Goal: Task Accomplishment & Management: Manage account settings

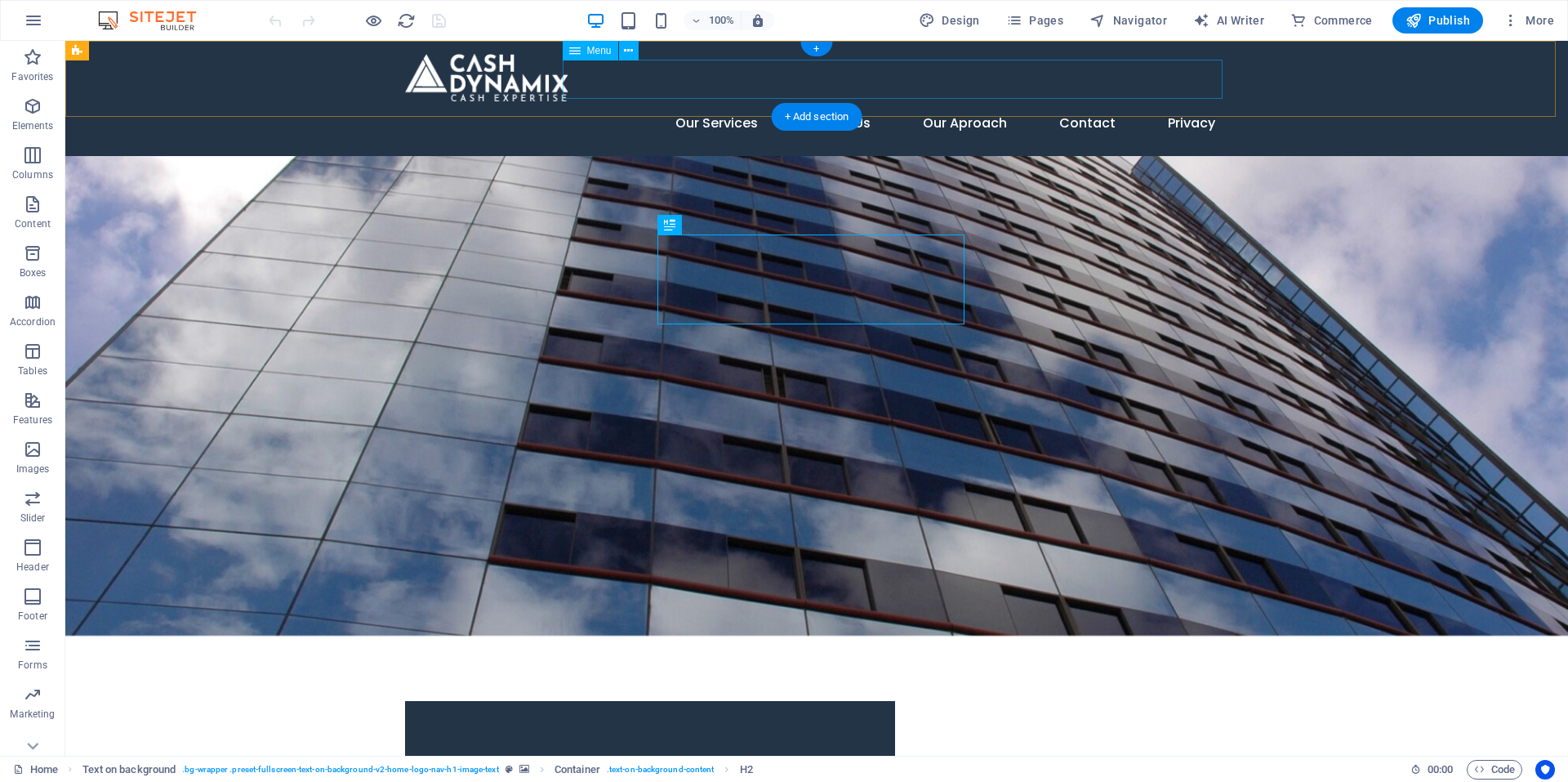
click at [721, 103] on nav "Home Our Services About Us Our Aproach Contact Privacy" at bounding box center [816, 123] width 823 height 39
click at [593, 49] on span "Menu" at bounding box center [600, 50] width 25 height 10
select select
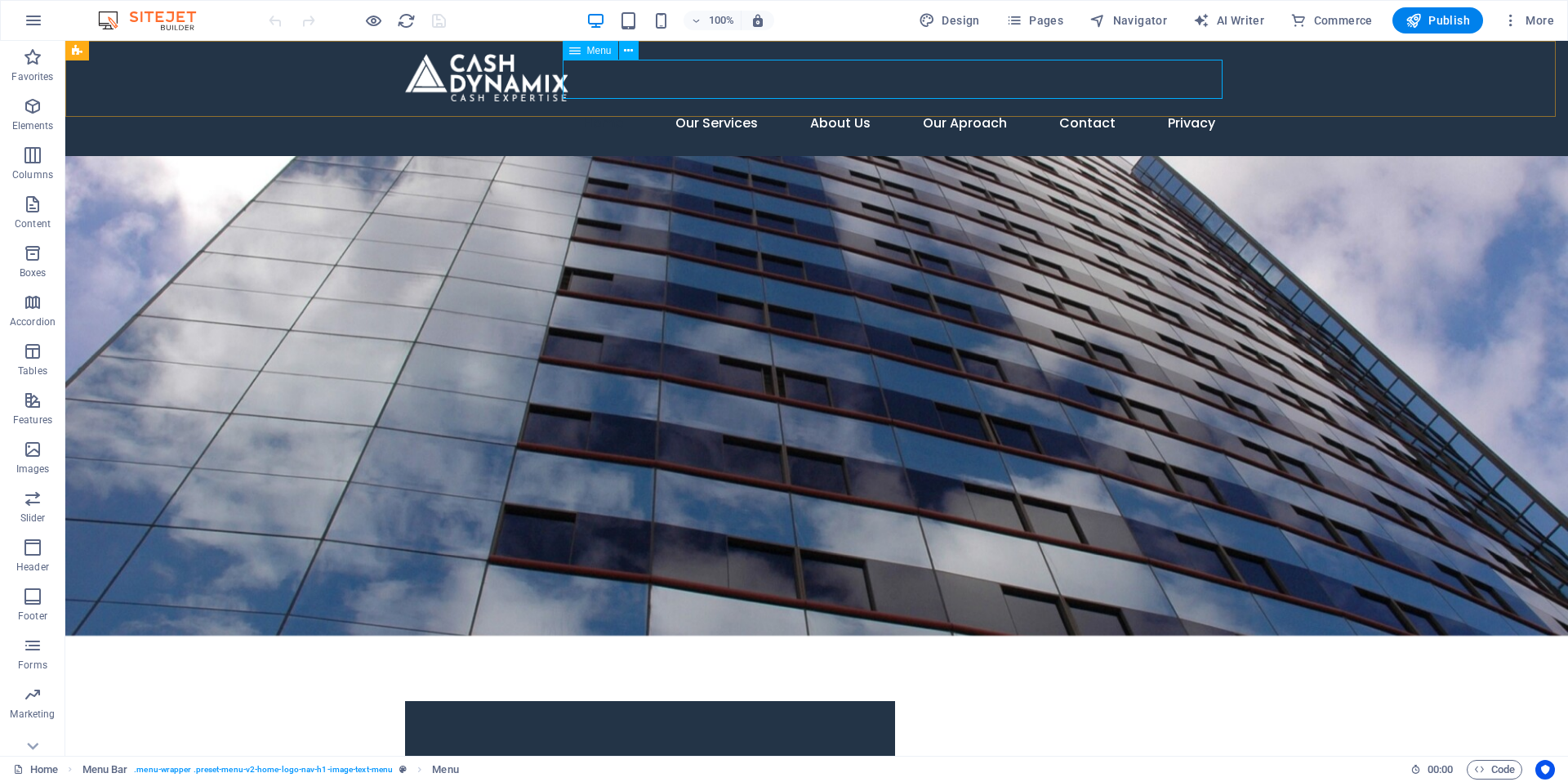
select select "3"
select select
select select "4"
select select
select select "5"
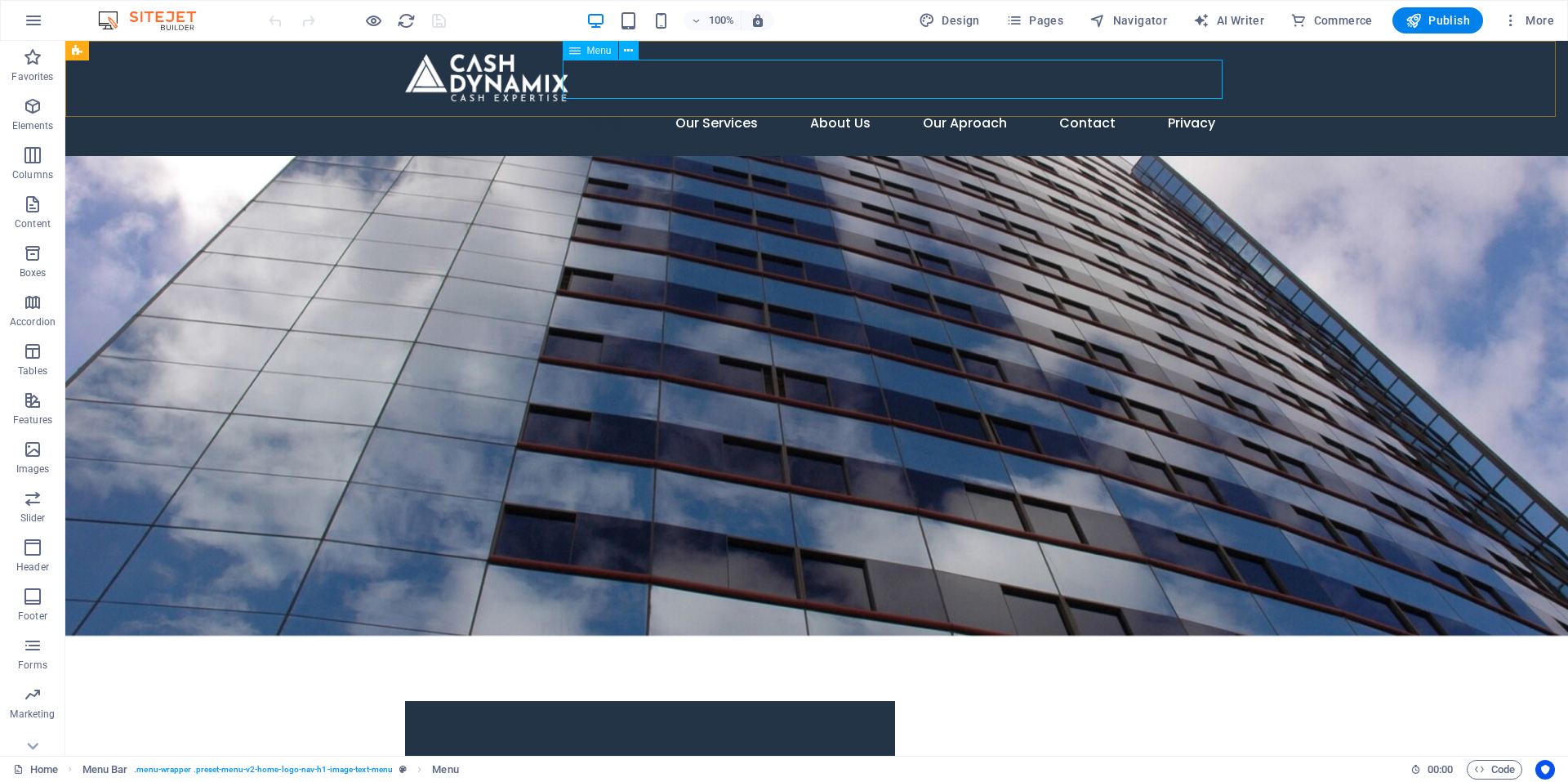
select select
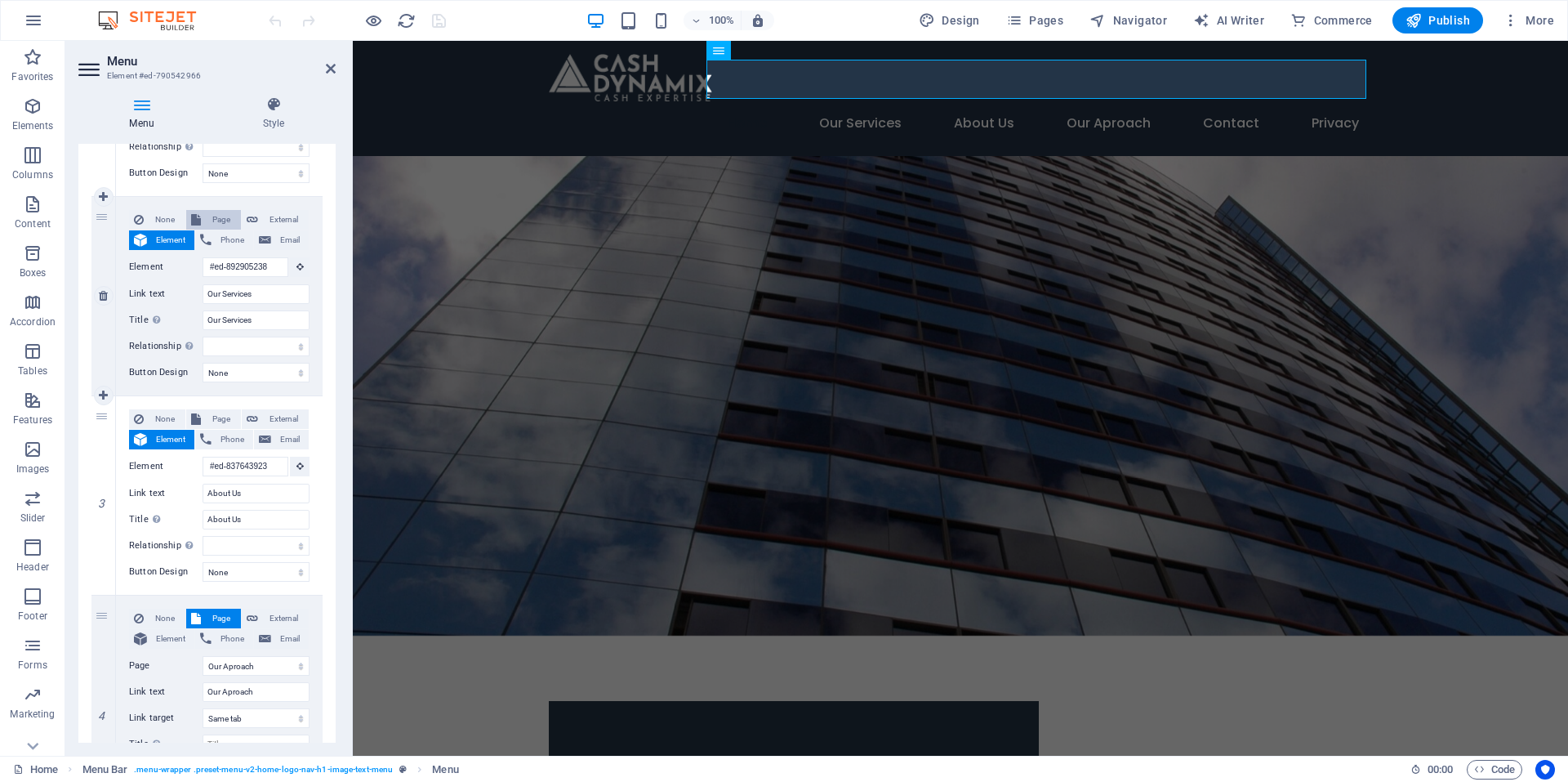
click at [211, 218] on span "Page" at bounding box center [221, 220] width 30 height 19
select select
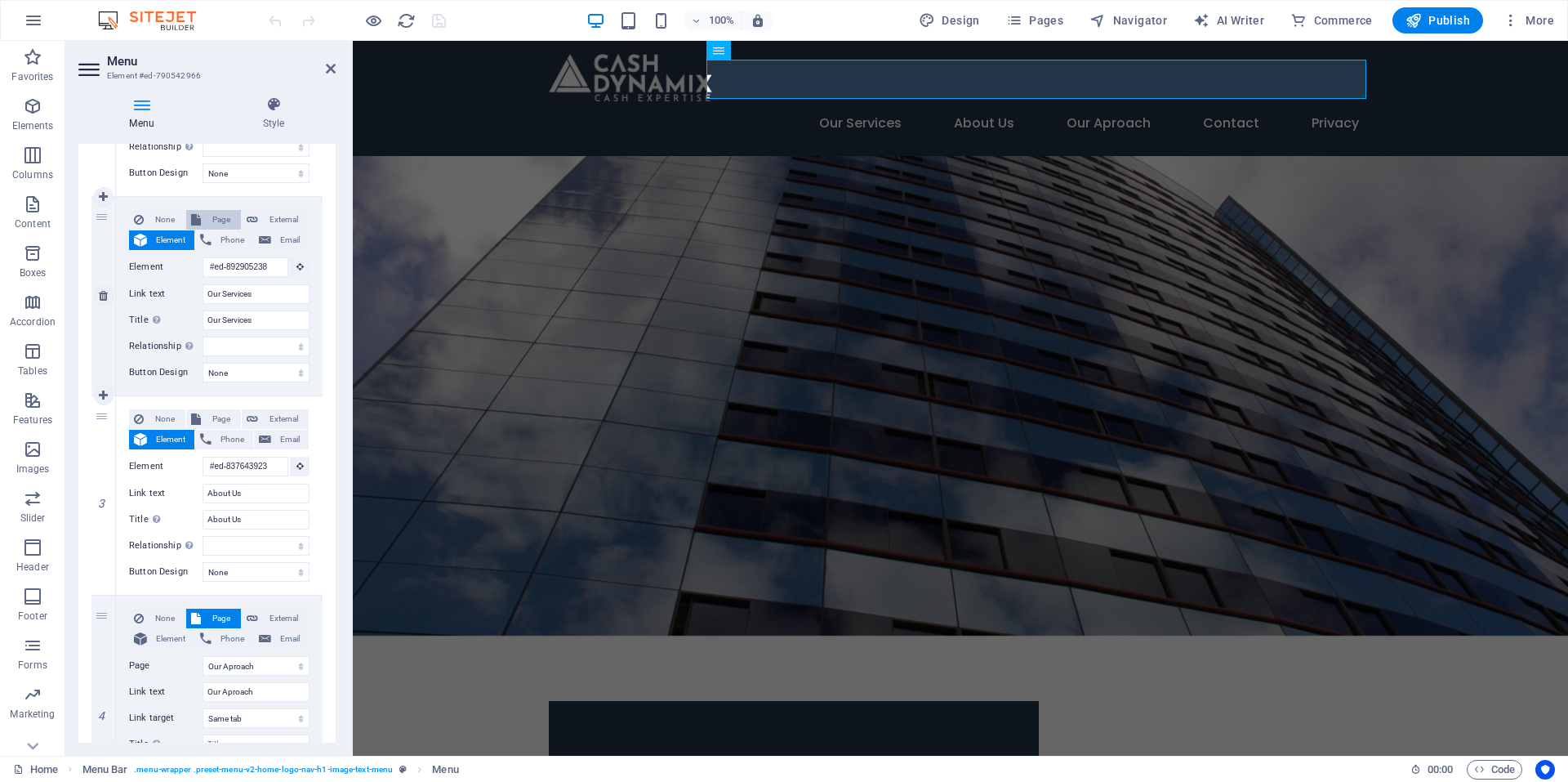
select select
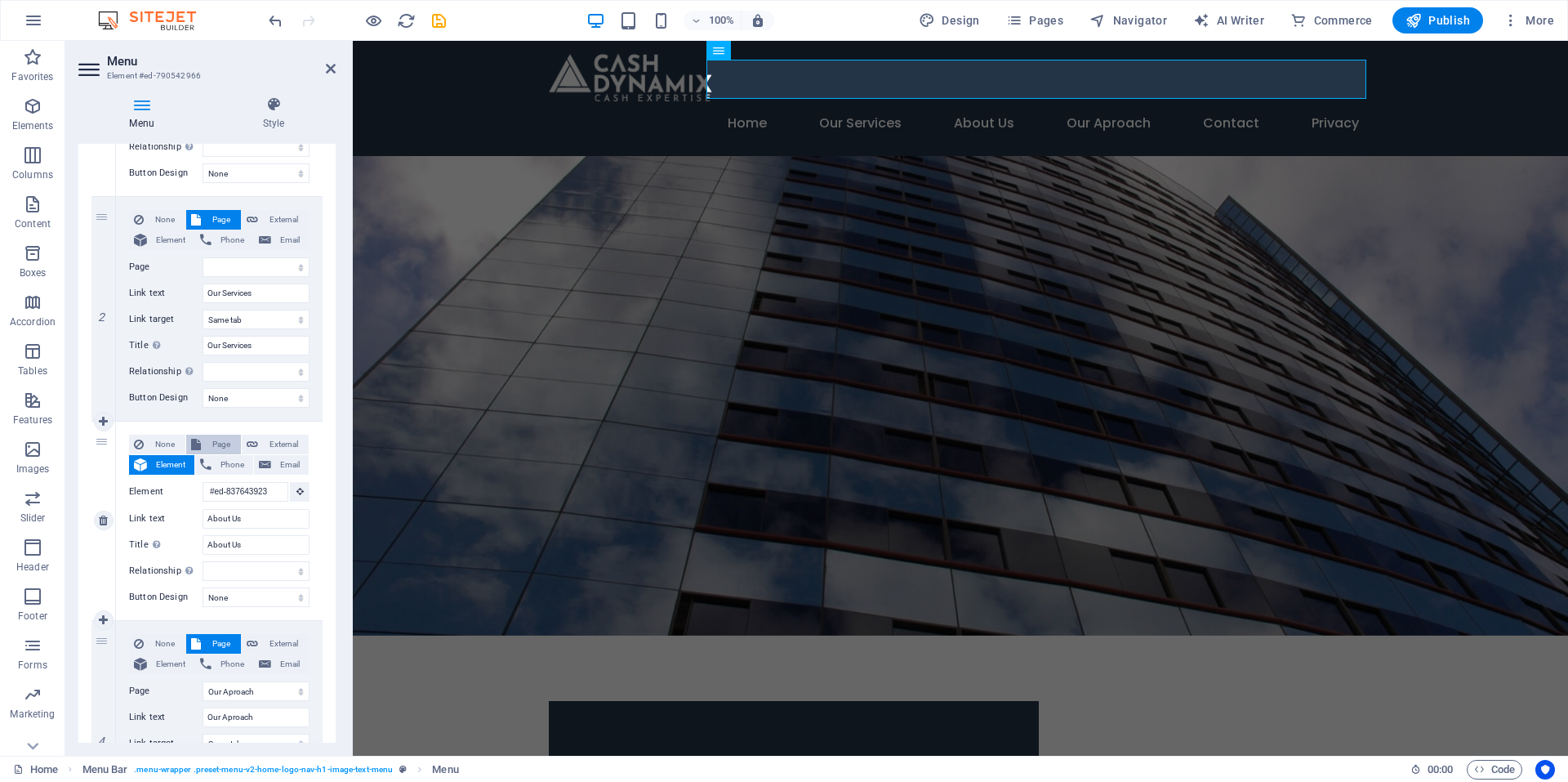
click at [202, 447] on button "Page" at bounding box center [213, 444] width 54 height 19
select select
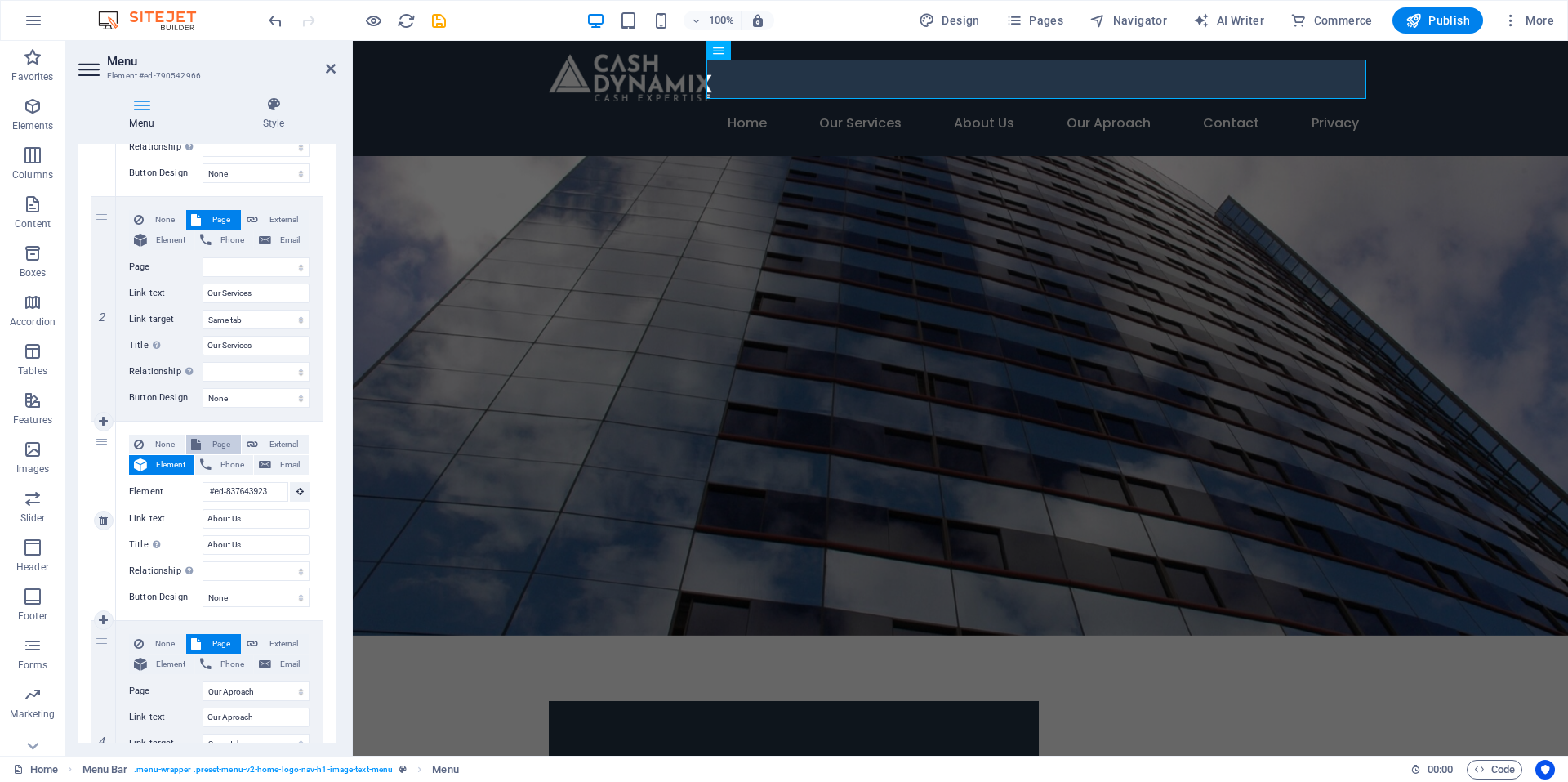
select select
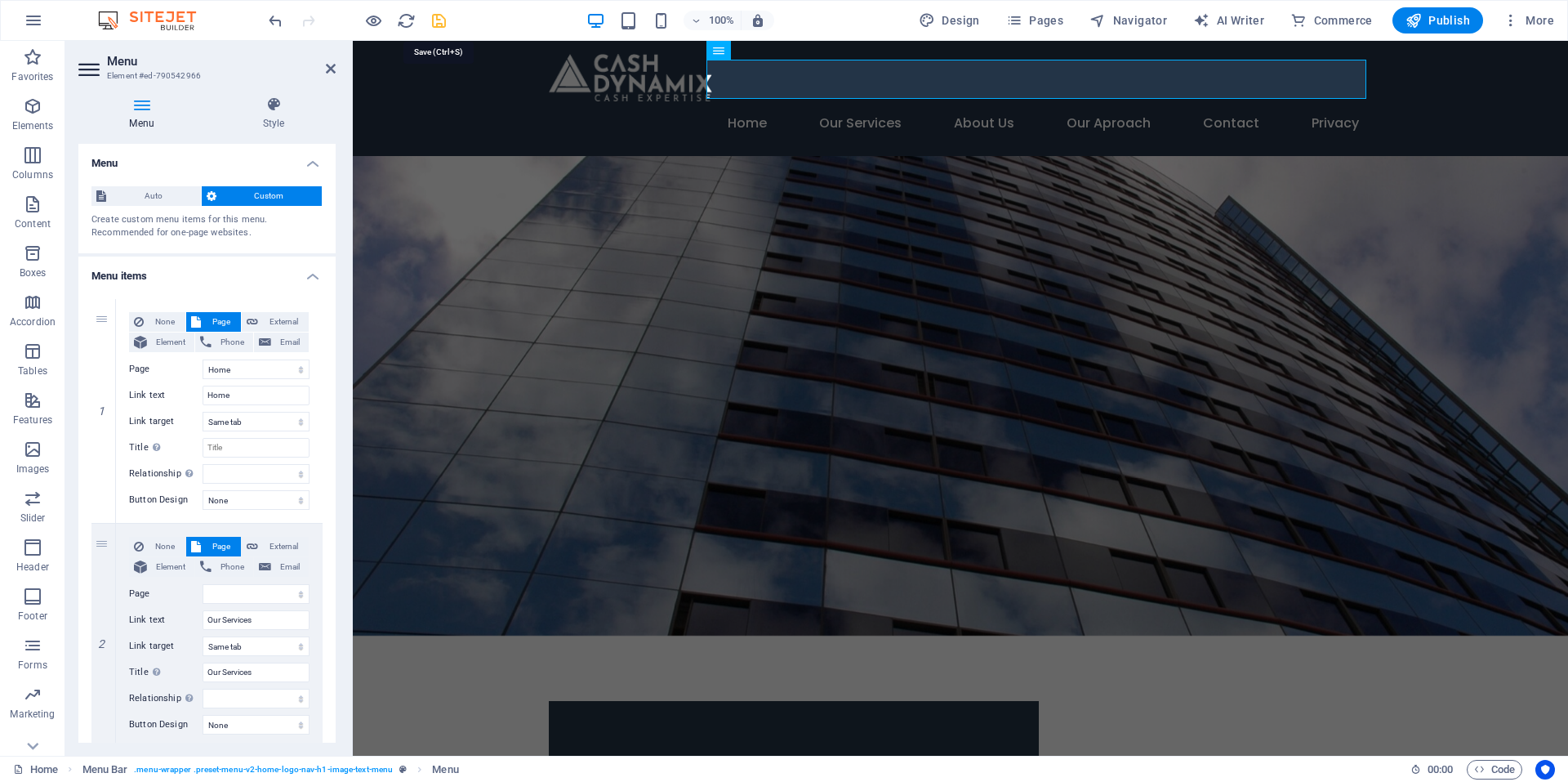
click at [438, 27] on icon "save" at bounding box center [438, 20] width 18 height 18
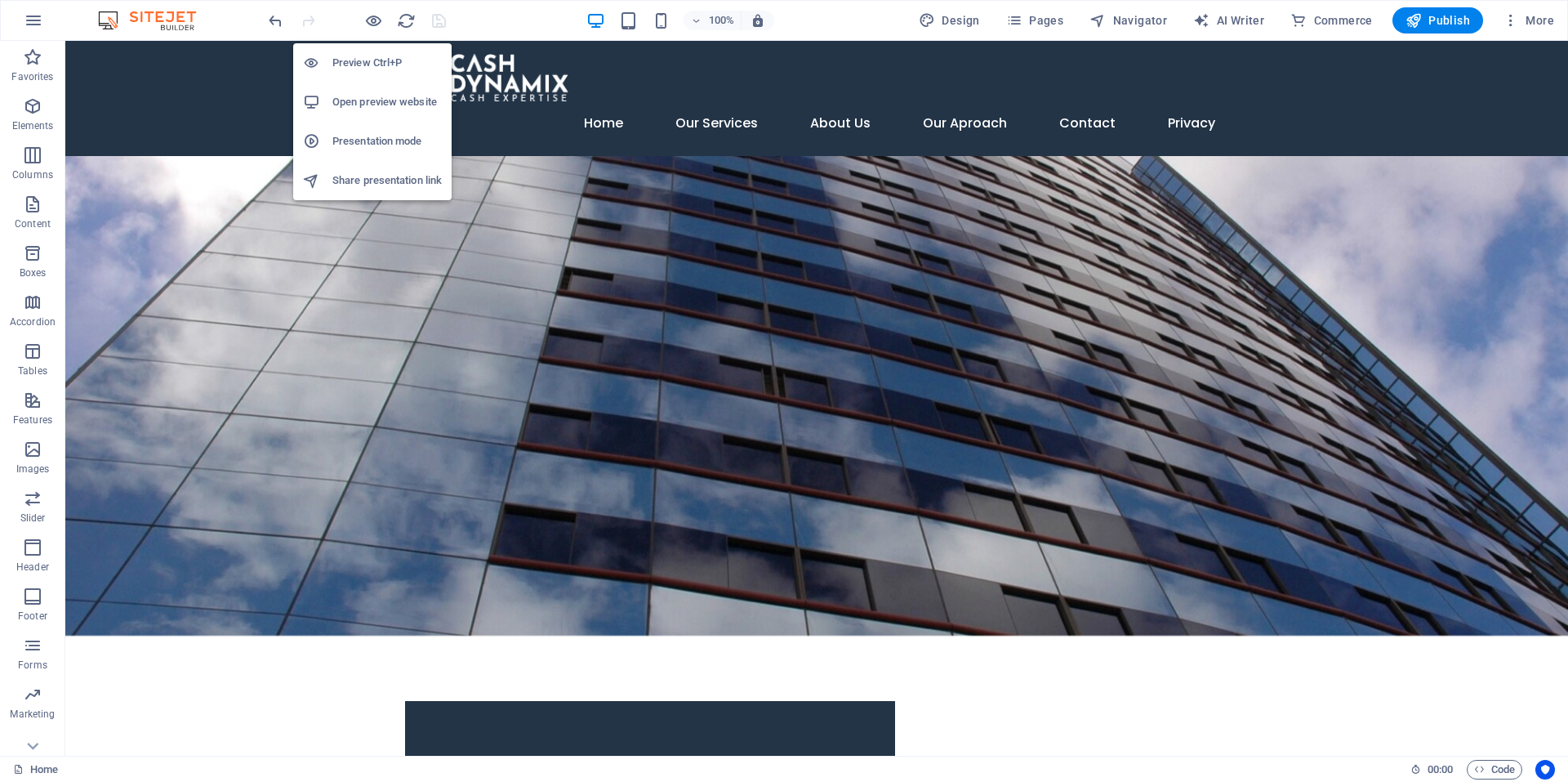
drag, startPoint x: 380, startPoint y: 18, endPoint x: 366, endPoint y: 111, distance: 94.0
click at [366, 111] on h6 "Open preview website" at bounding box center [387, 102] width 110 height 19
click at [387, 97] on h6 "Open preview website" at bounding box center [387, 102] width 110 height 19
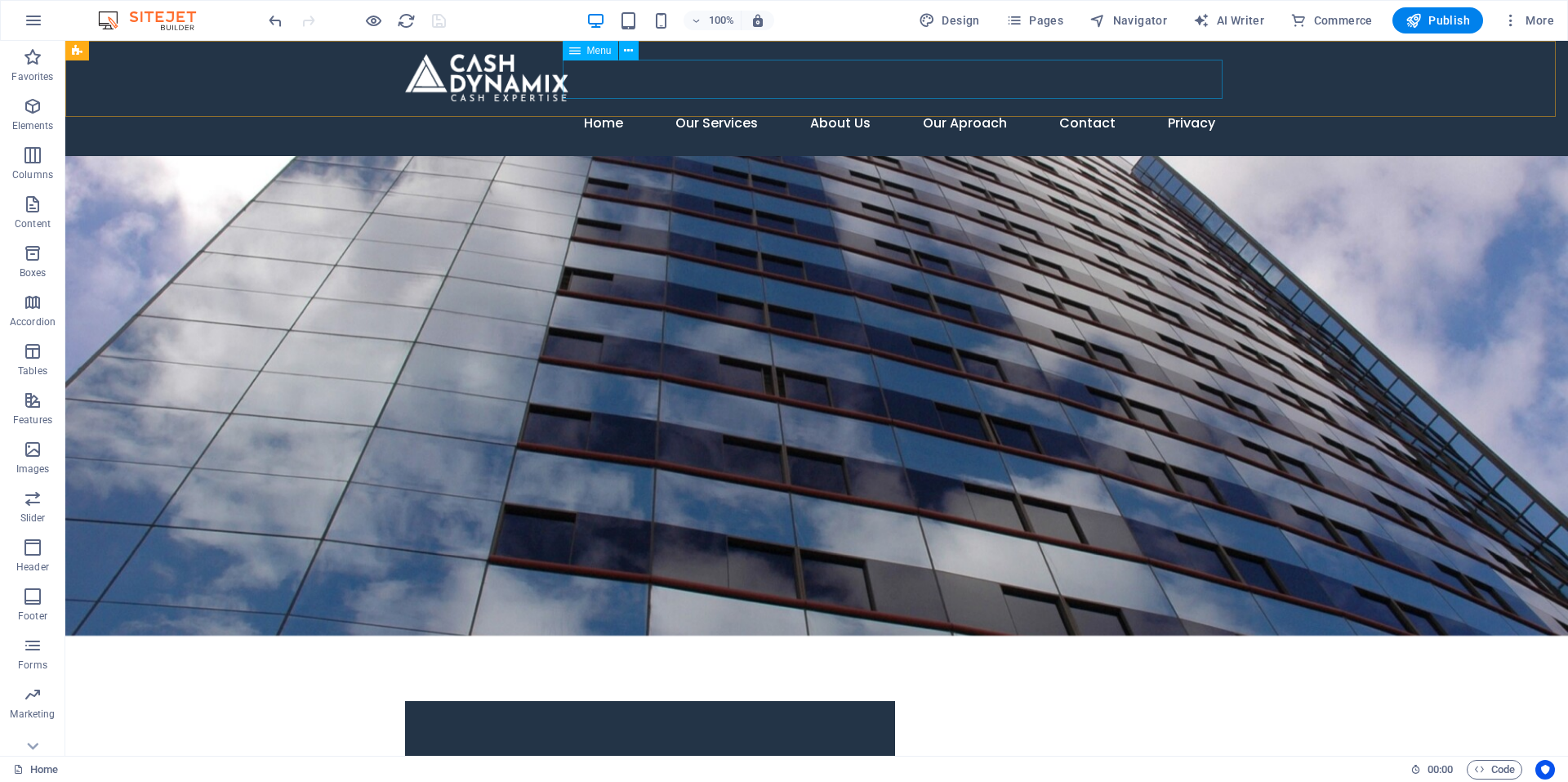
click at [595, 54] on span "Menu" at bounding box center [600, 50] width 25 height 10
click at [631, 53] on icon at bounding box center [628, 51] width 9 height 18
click at [588, 52] on span "Menu" at bounding box center [600, 50] width 25 height 10
select select
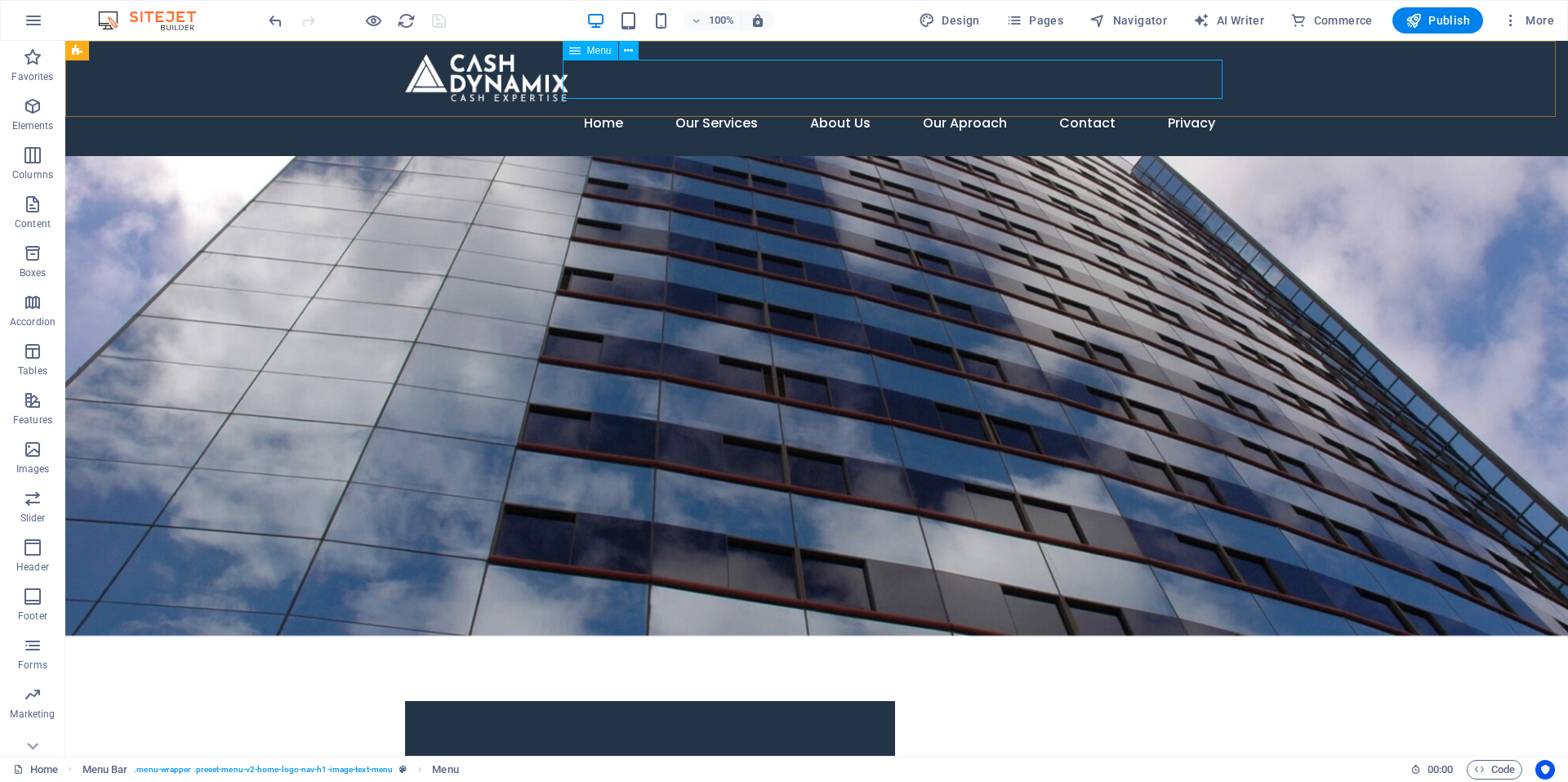
select select
select select "3"
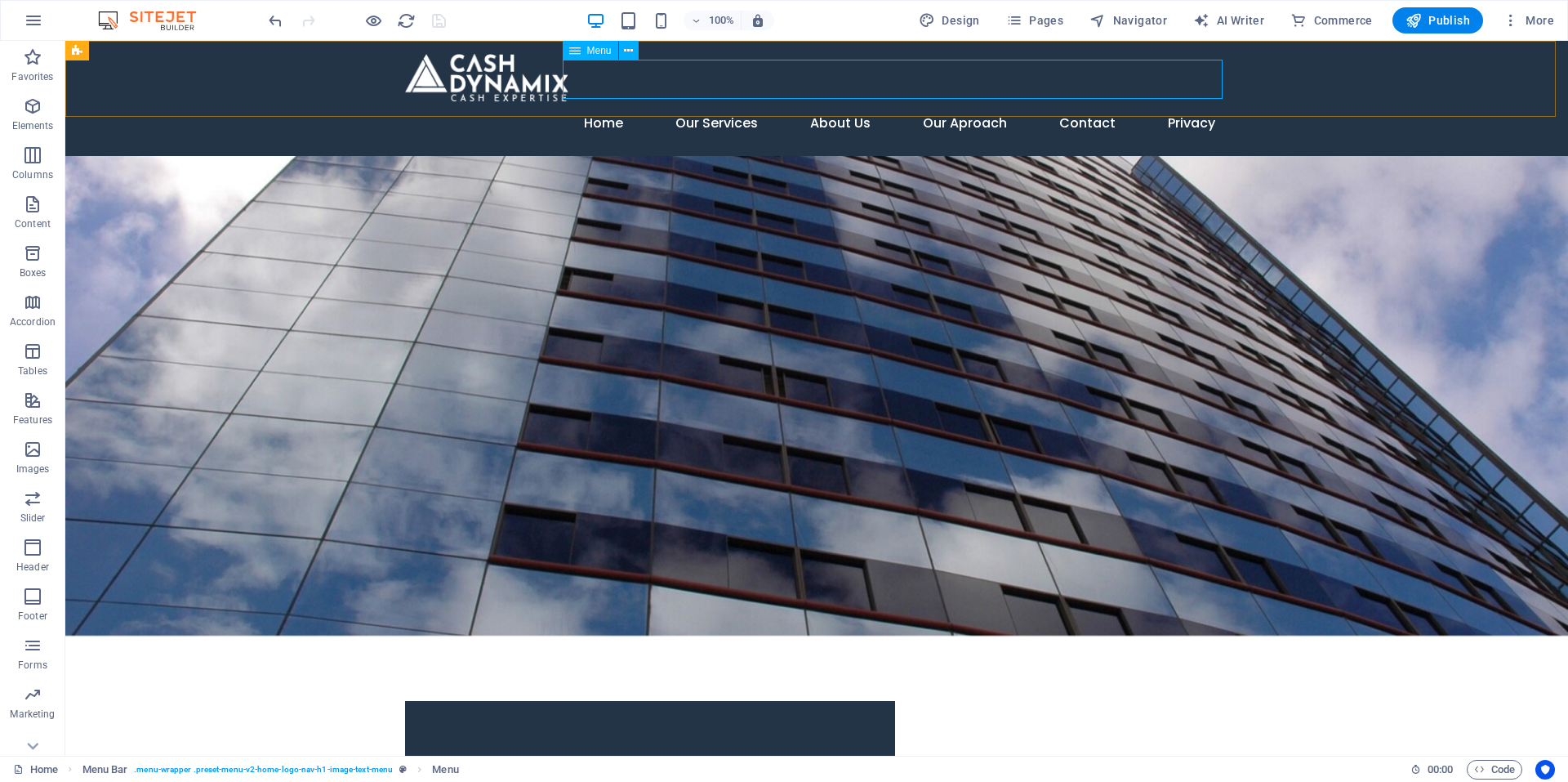
select select
select select "4"
select select
select select "5"
select select
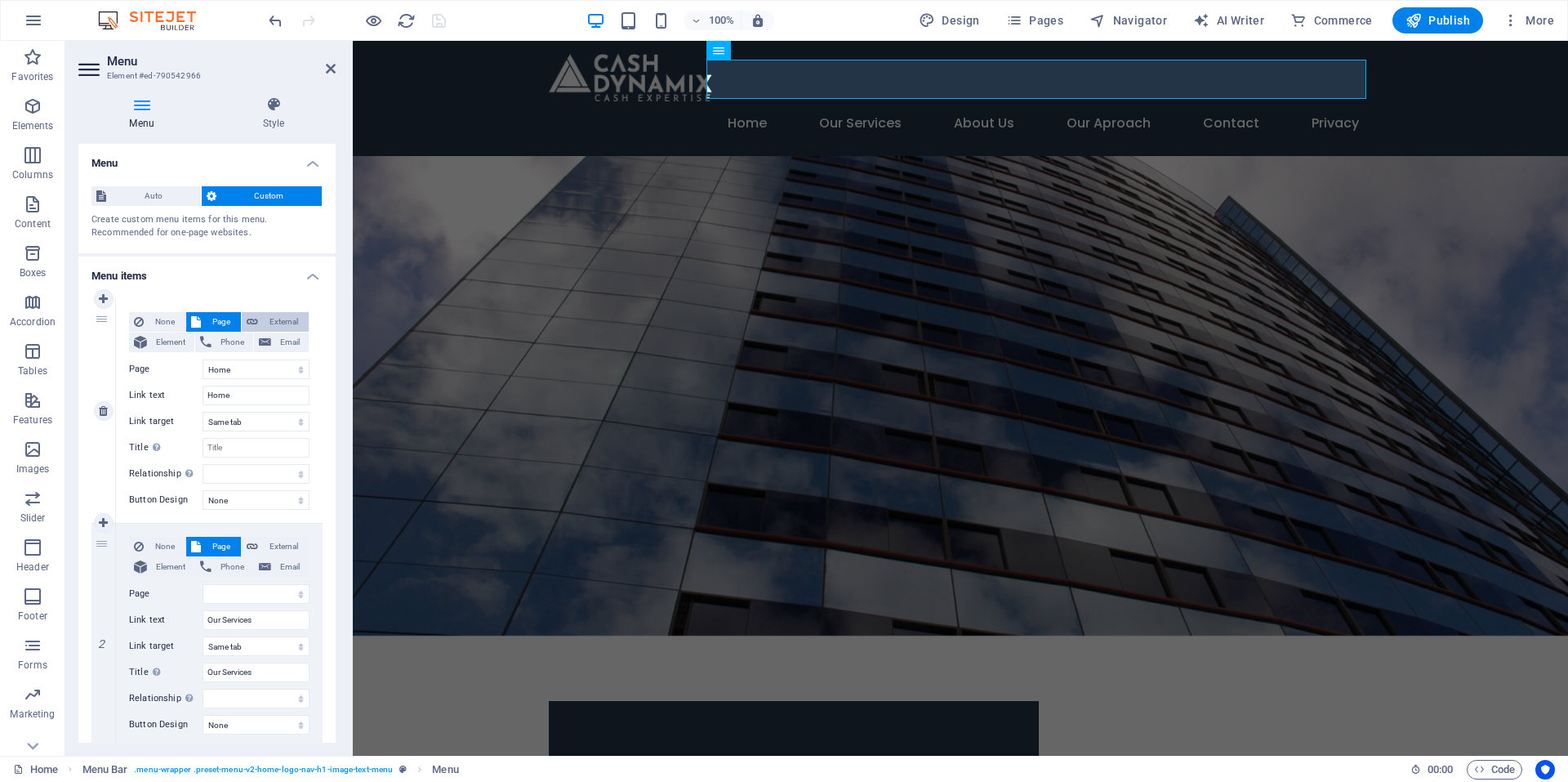
click at [266, 315] on span "External" at bounding box center [283, 322] width 41 height 19
select select "blank"
select select
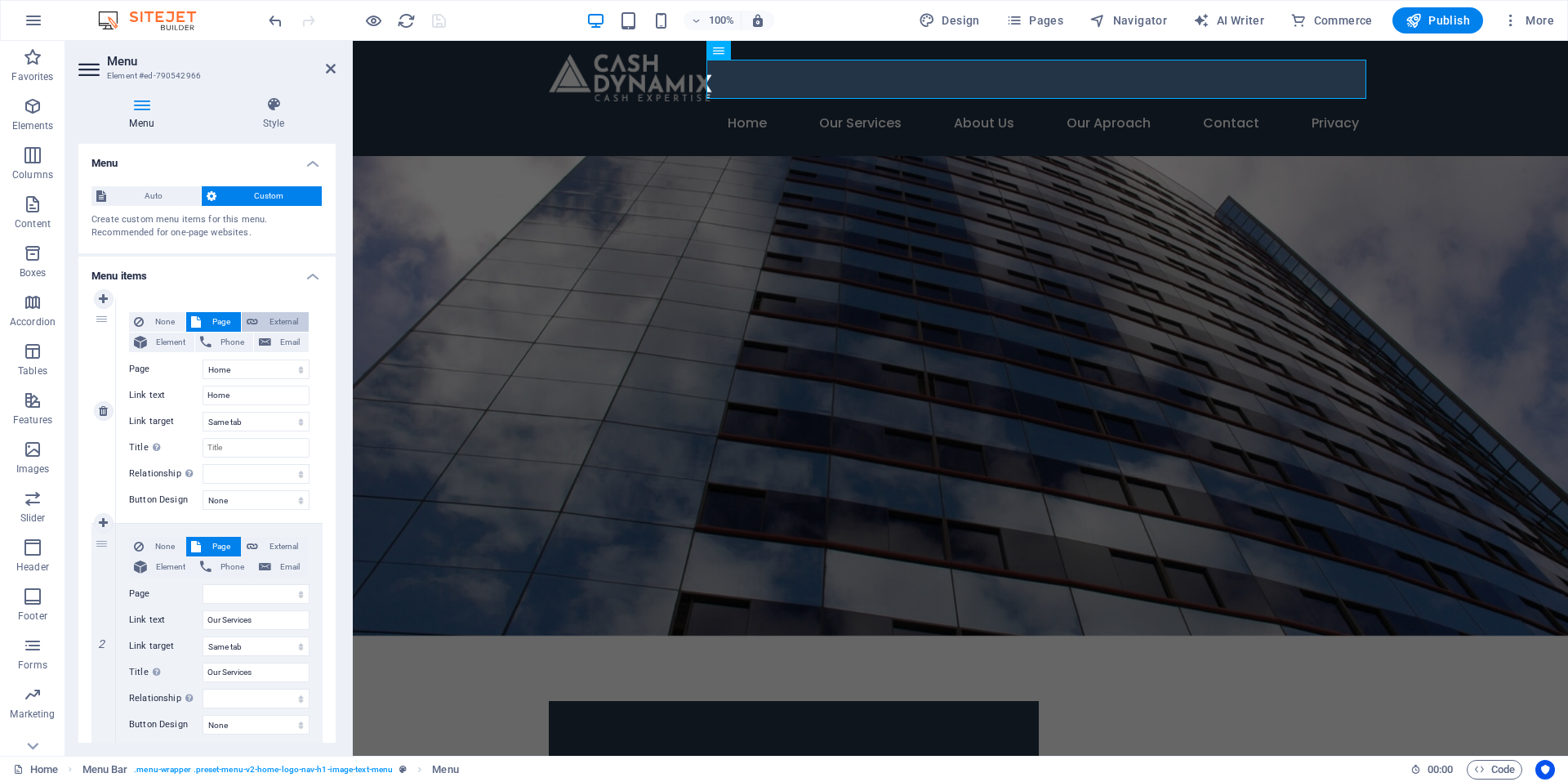
select select
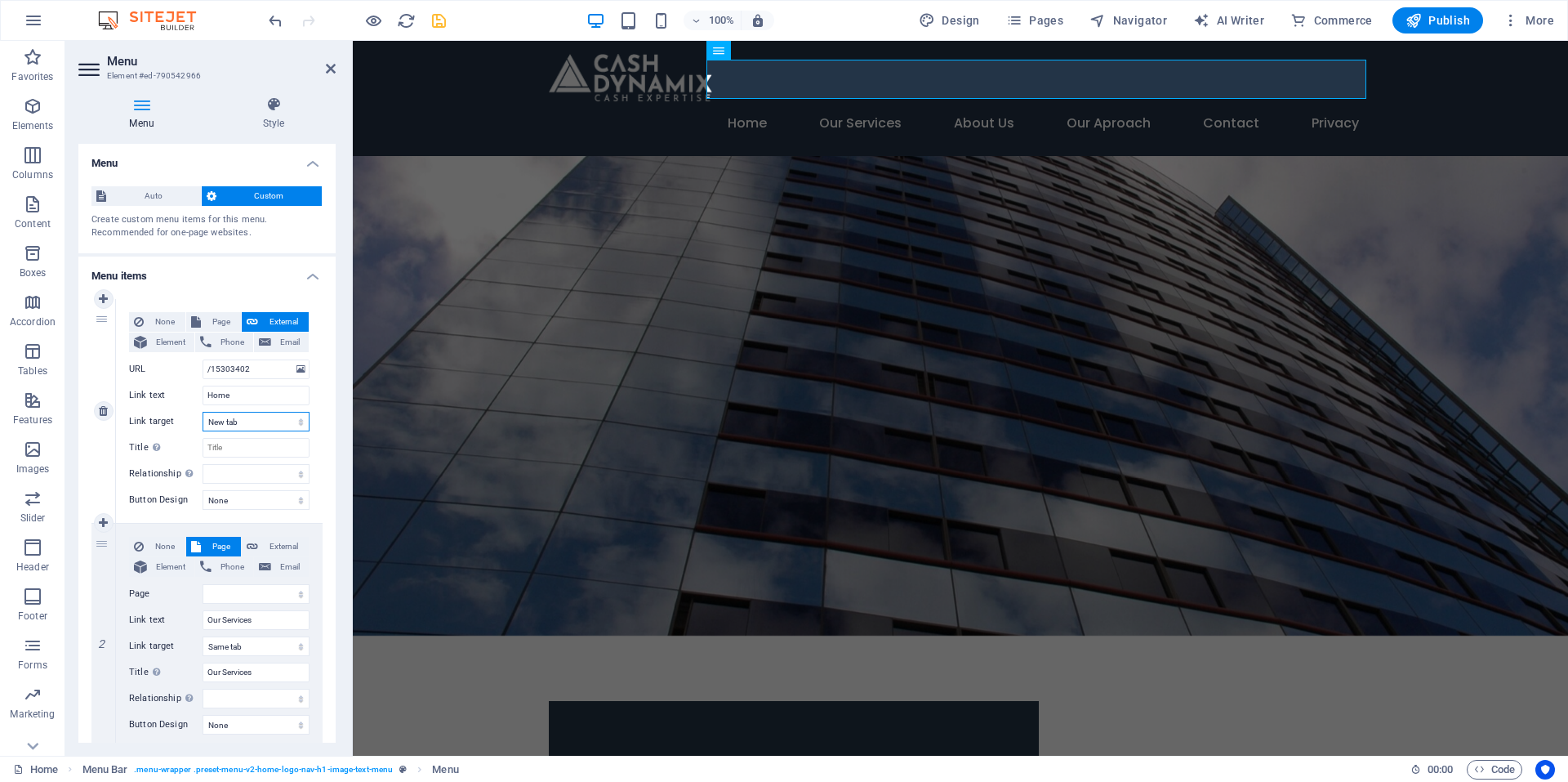
click at [244, 421] on select "New tab Same tab Overlay" at bounding box center [256, 422] width 107 height 19
select select
click at [202, 412] on select "New tab Same tab Overlay" at bounding box center [256, 422] width 107 height 19
select select
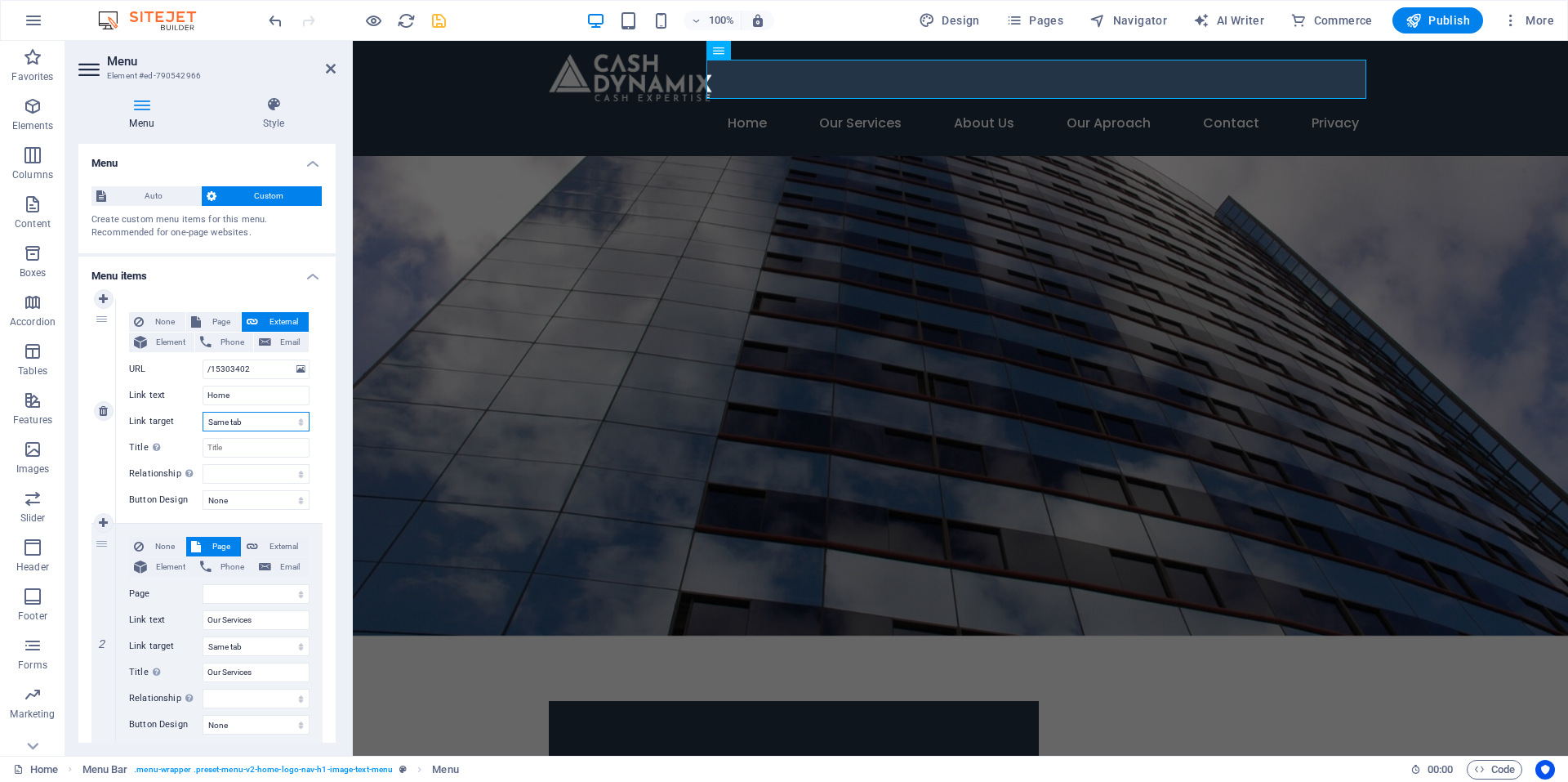
select select
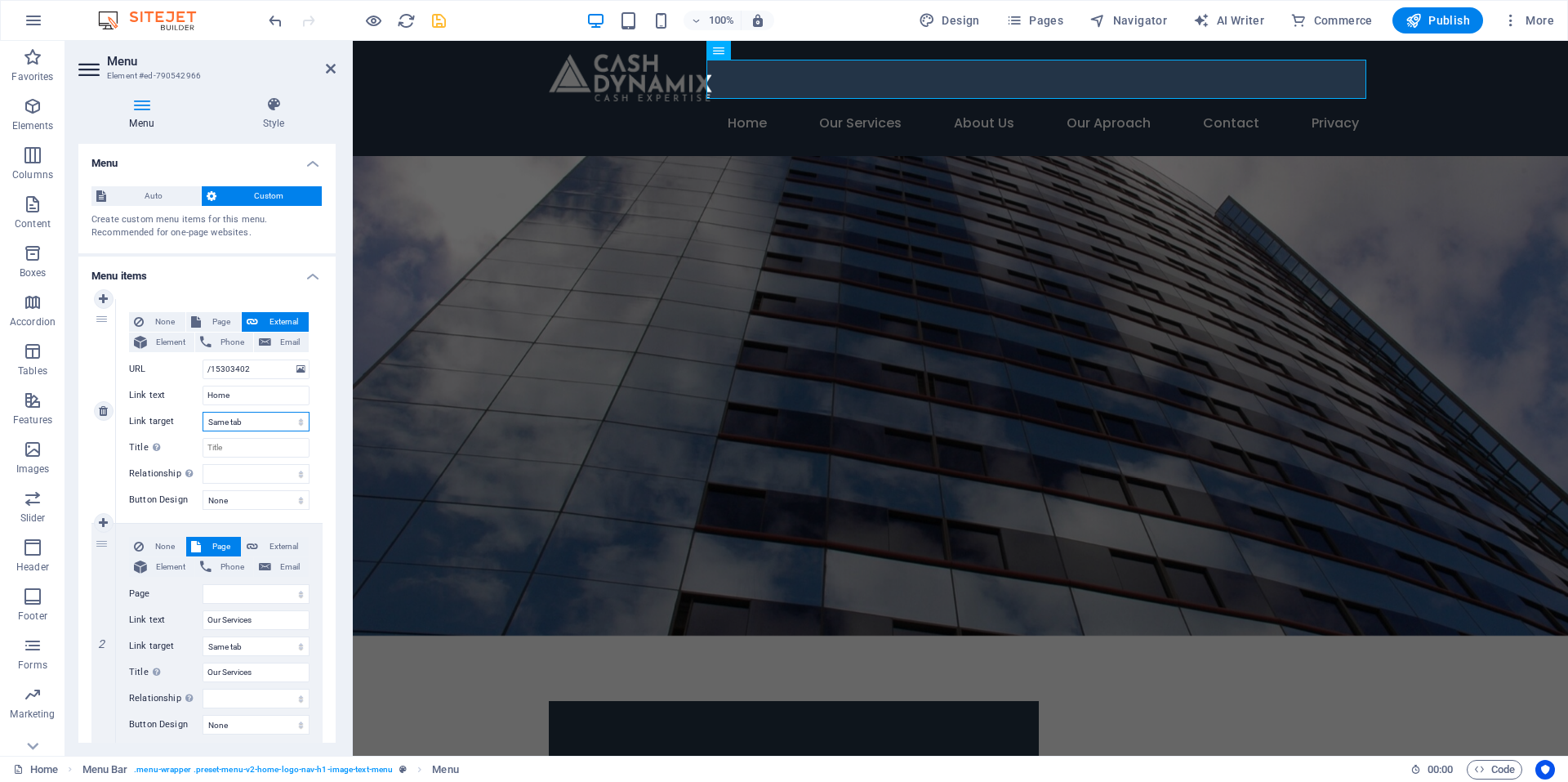
select select
click at [146, 348] on icon at bounding box center [140, 342] width 13 height 19
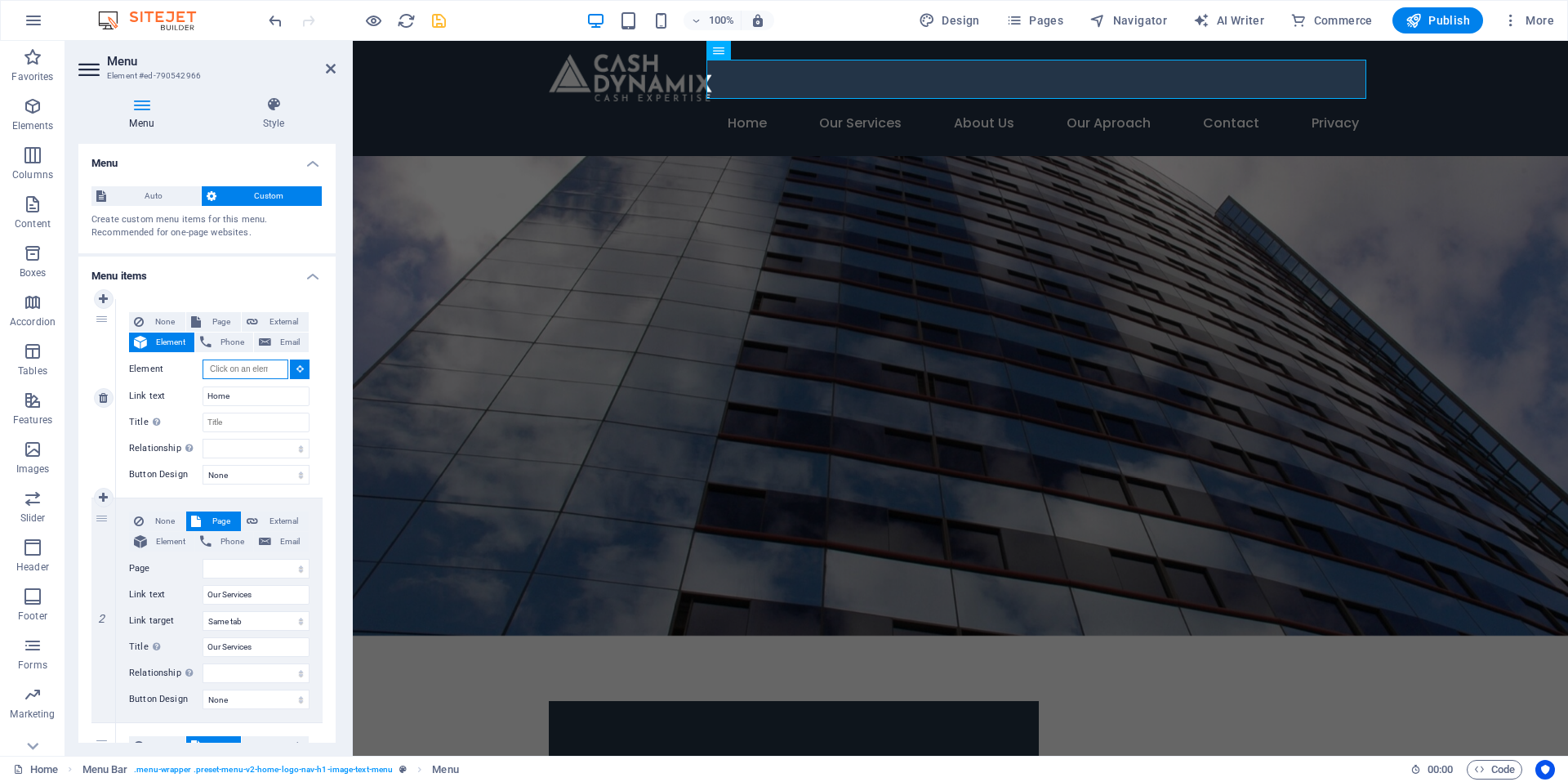
select select
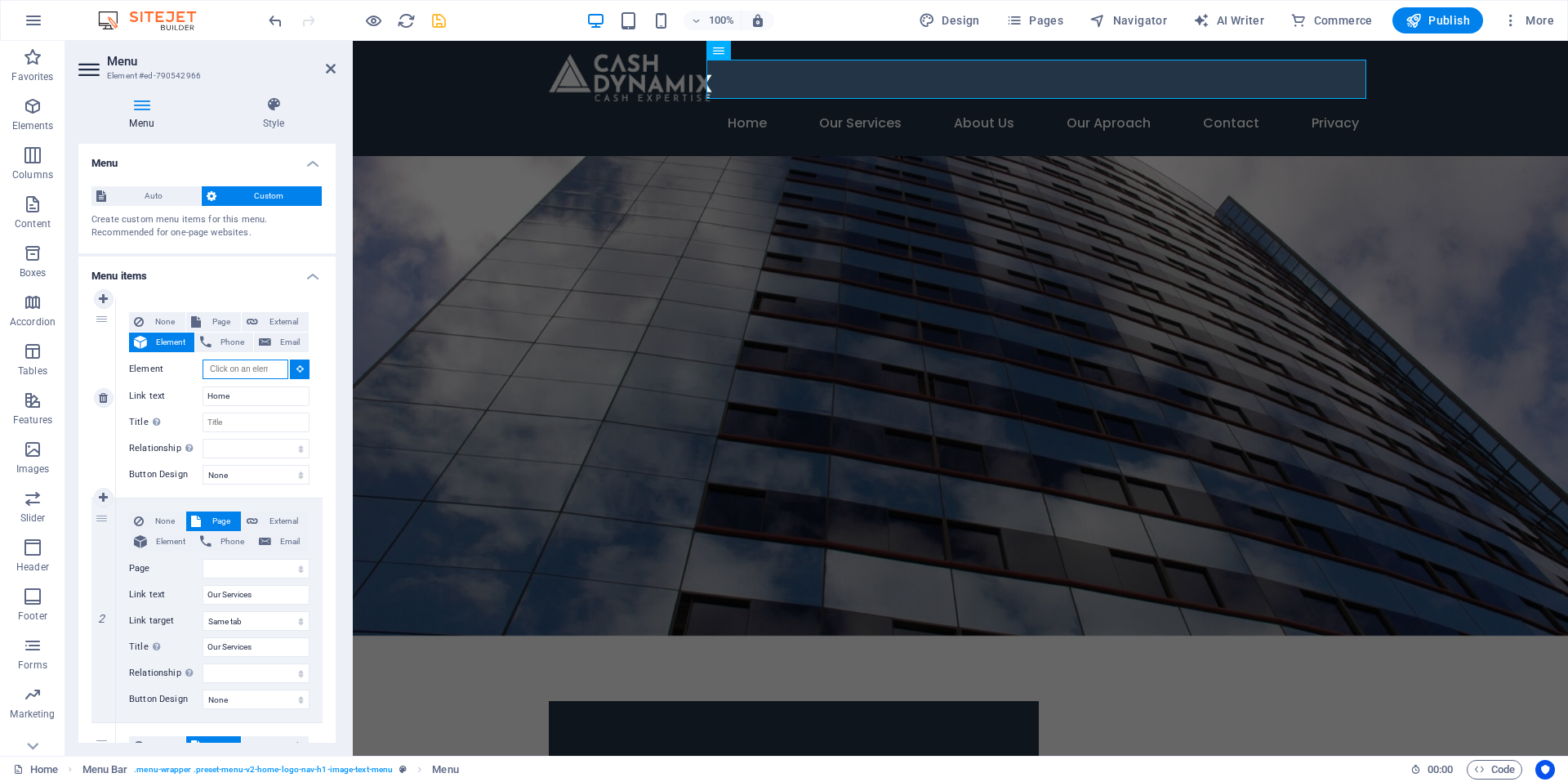
select select
click at [151, 321] on span "None" at bounding box center [165, 322] width 32 height 19
select select
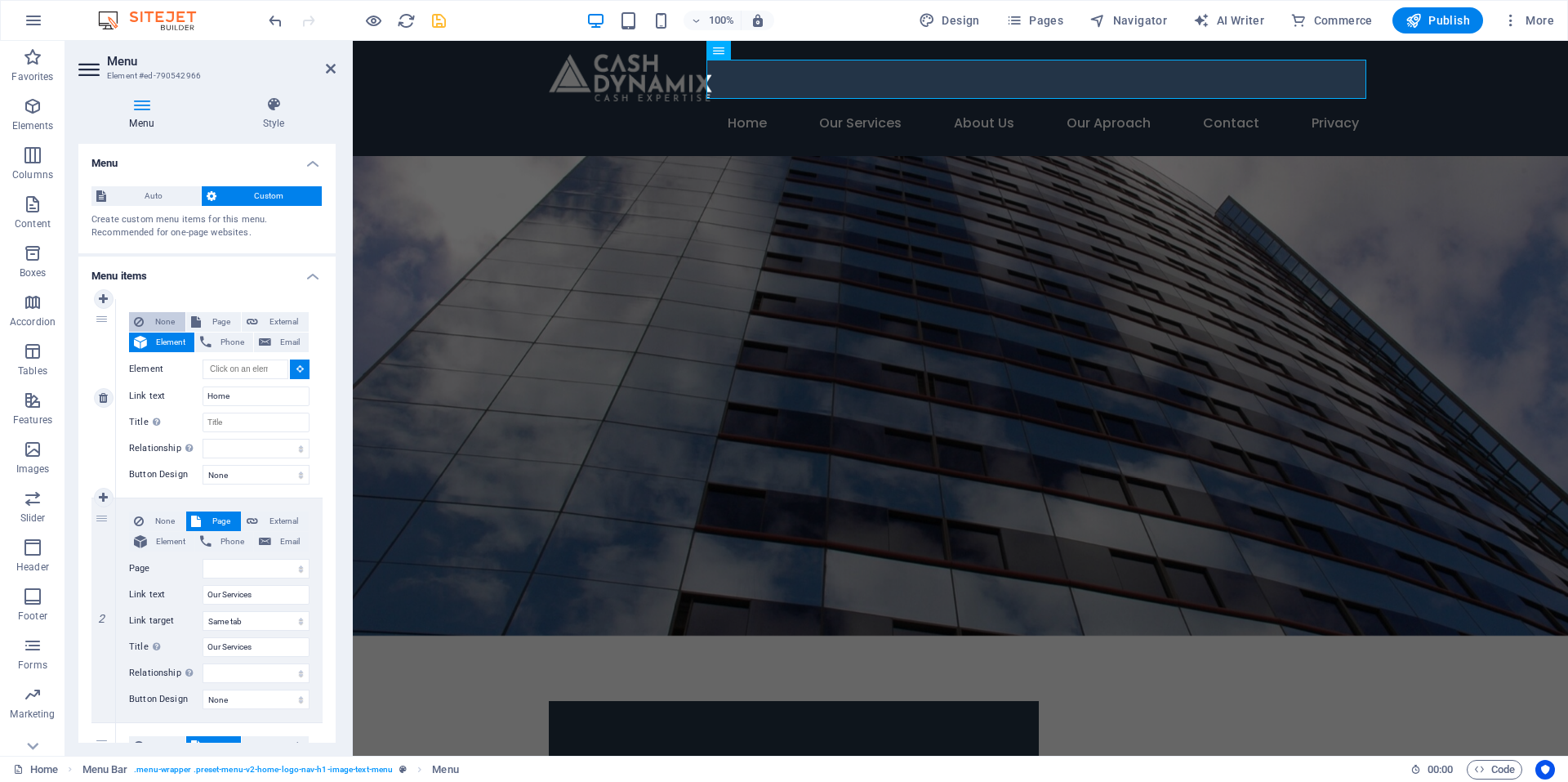
select select
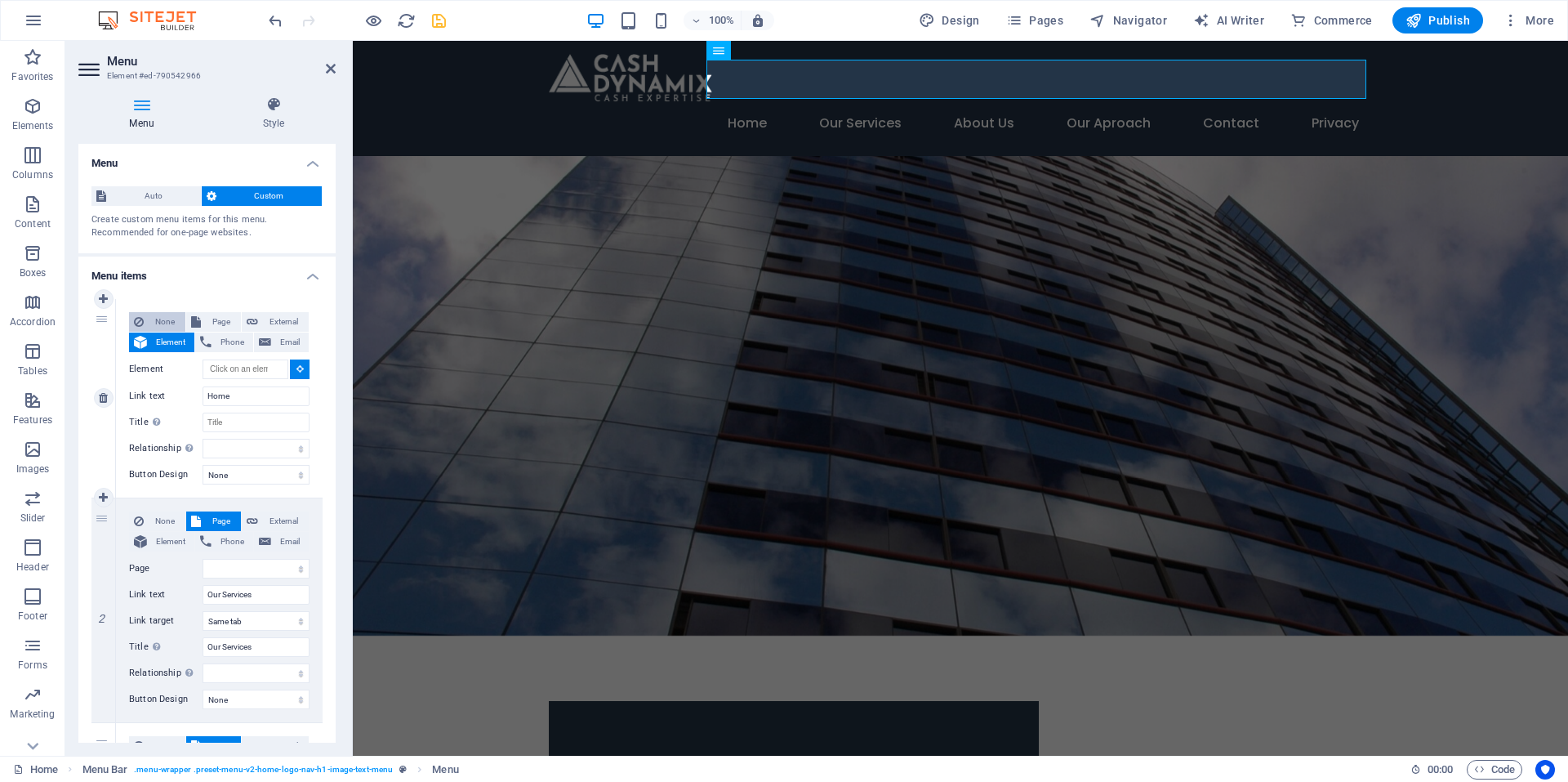
select select
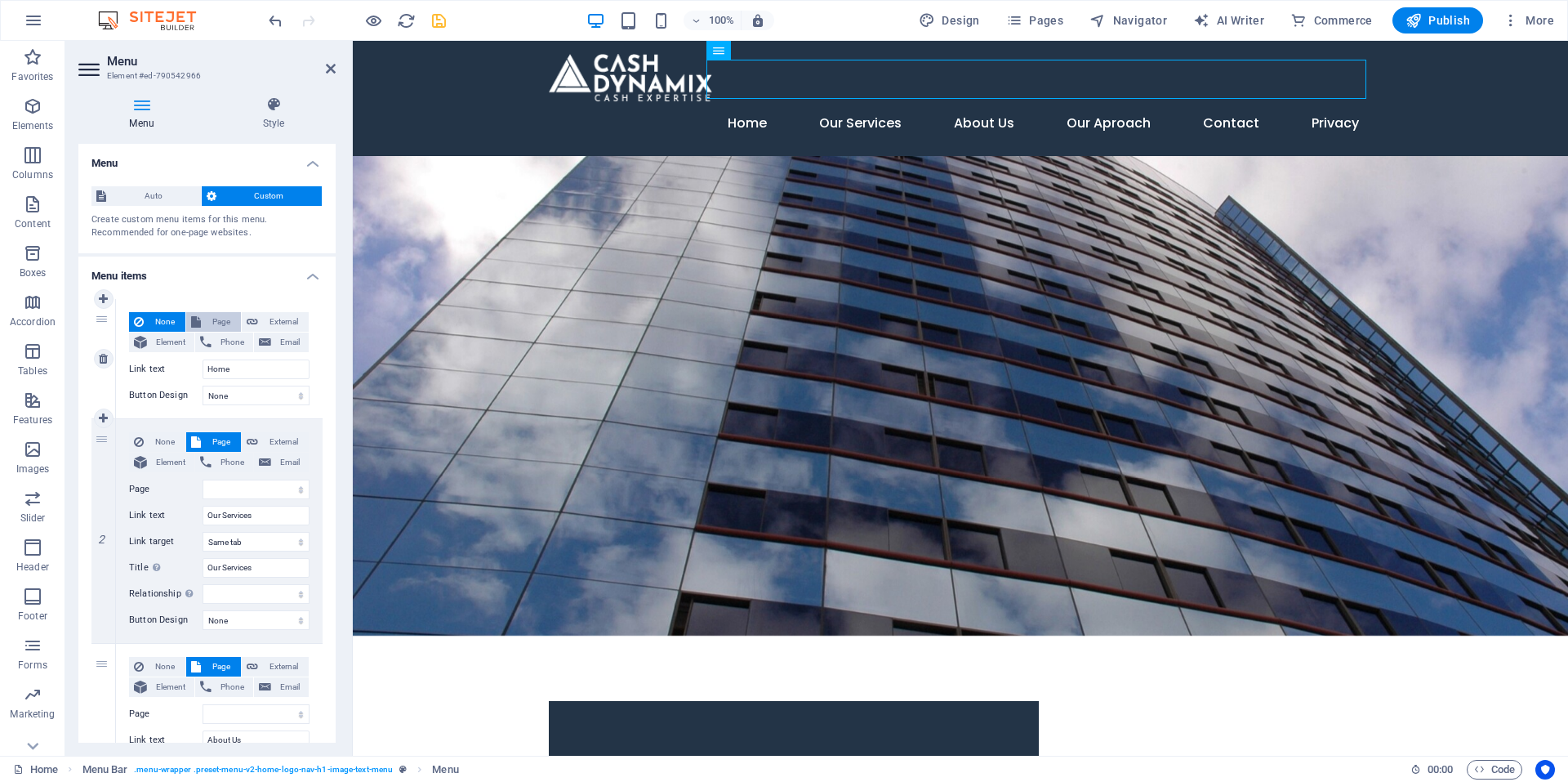
click at [223, 317] on span "Page" at bounding box center [221, 322] width 30 height 19
select select
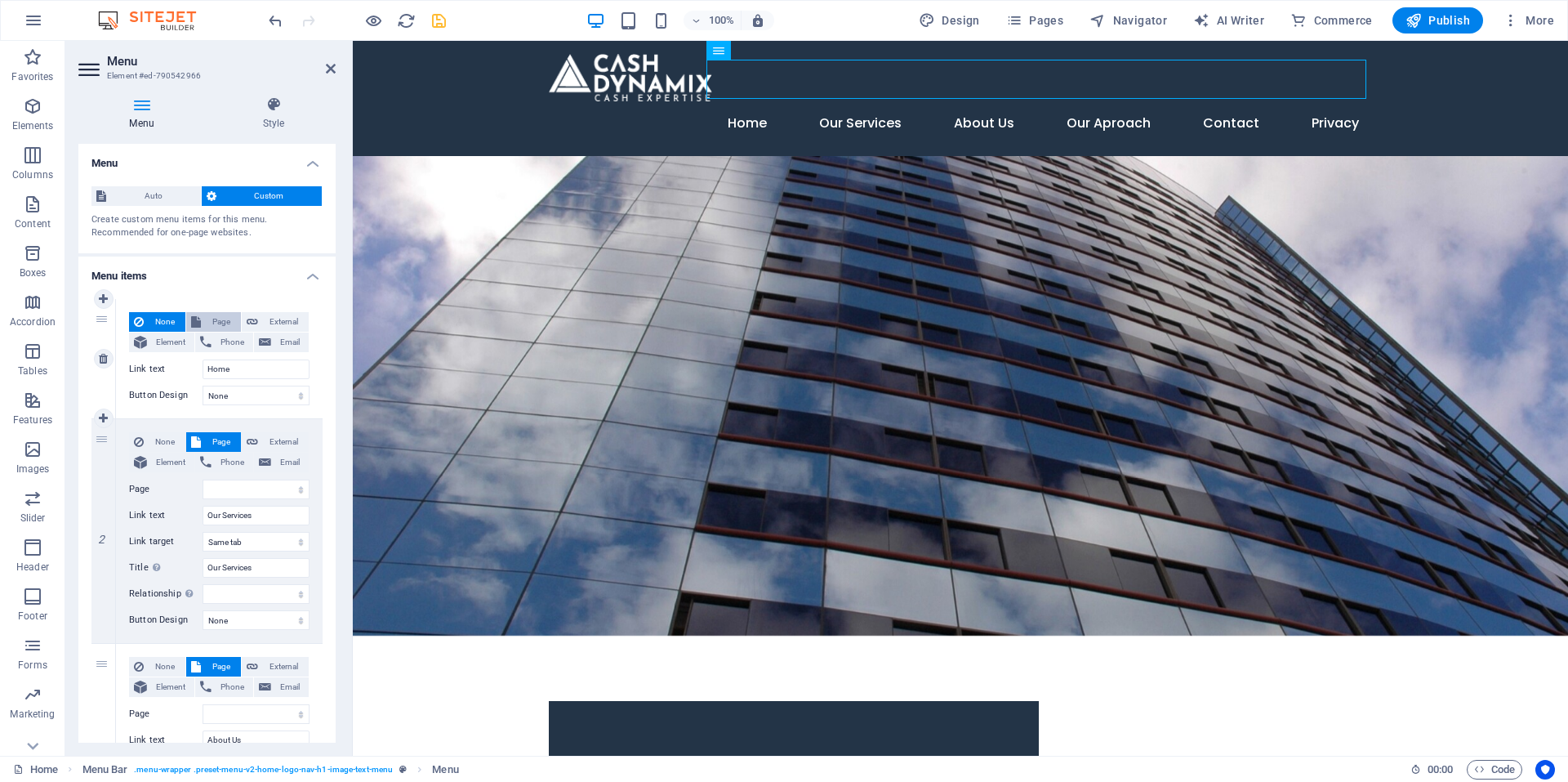
select select
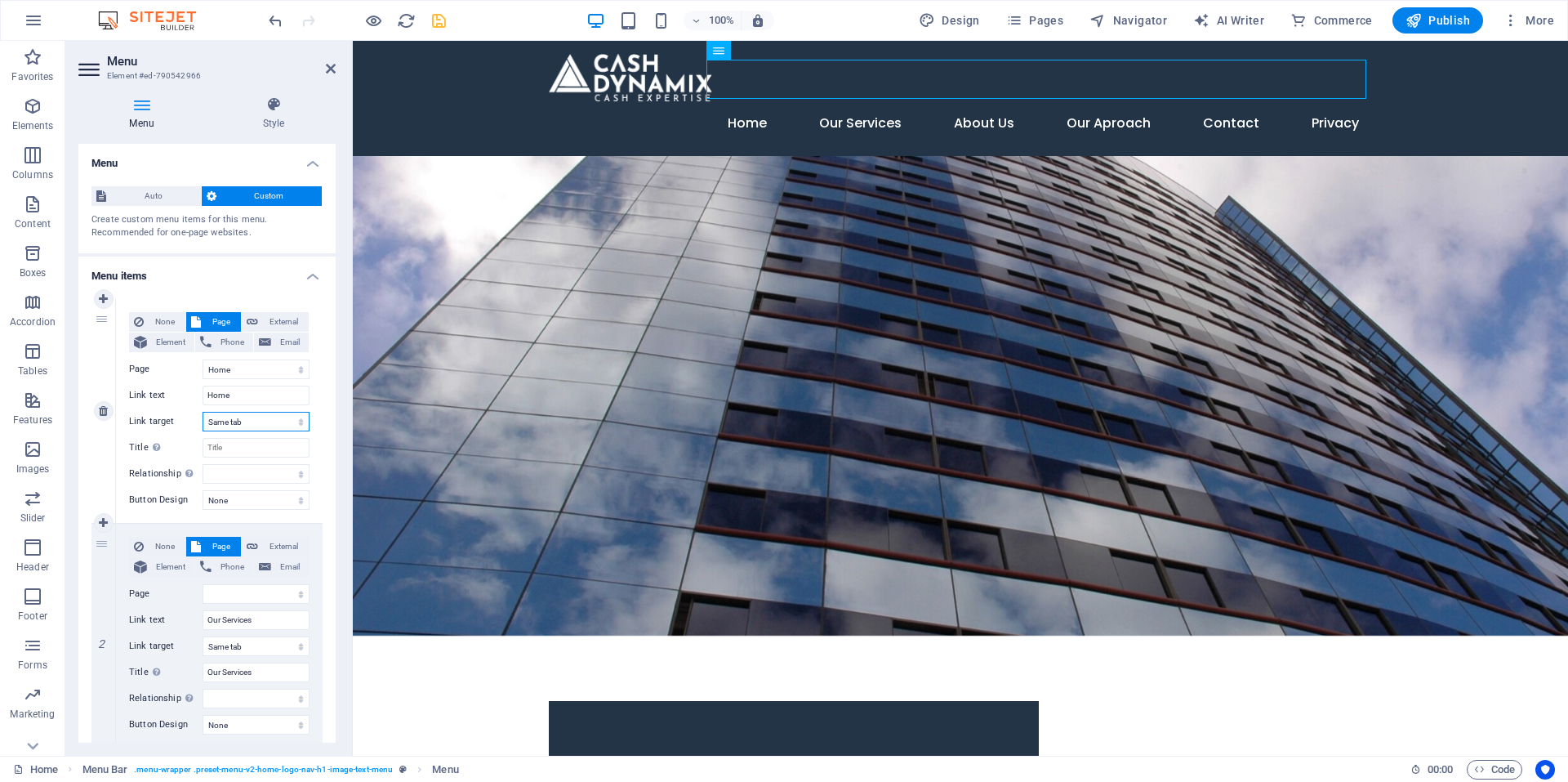
click at [285, 419] on select "New tab Same tab Overlay" at bounding box center [256, 422] width 107 height 19
click at [202, 412] on select "New tab Same tab Overlay" at bounding box center [256, 422] width 107 height 19
click at [273, 326] on span "External" at bounding box center [283, 322] width 41 height 19
select select "blank"
select select
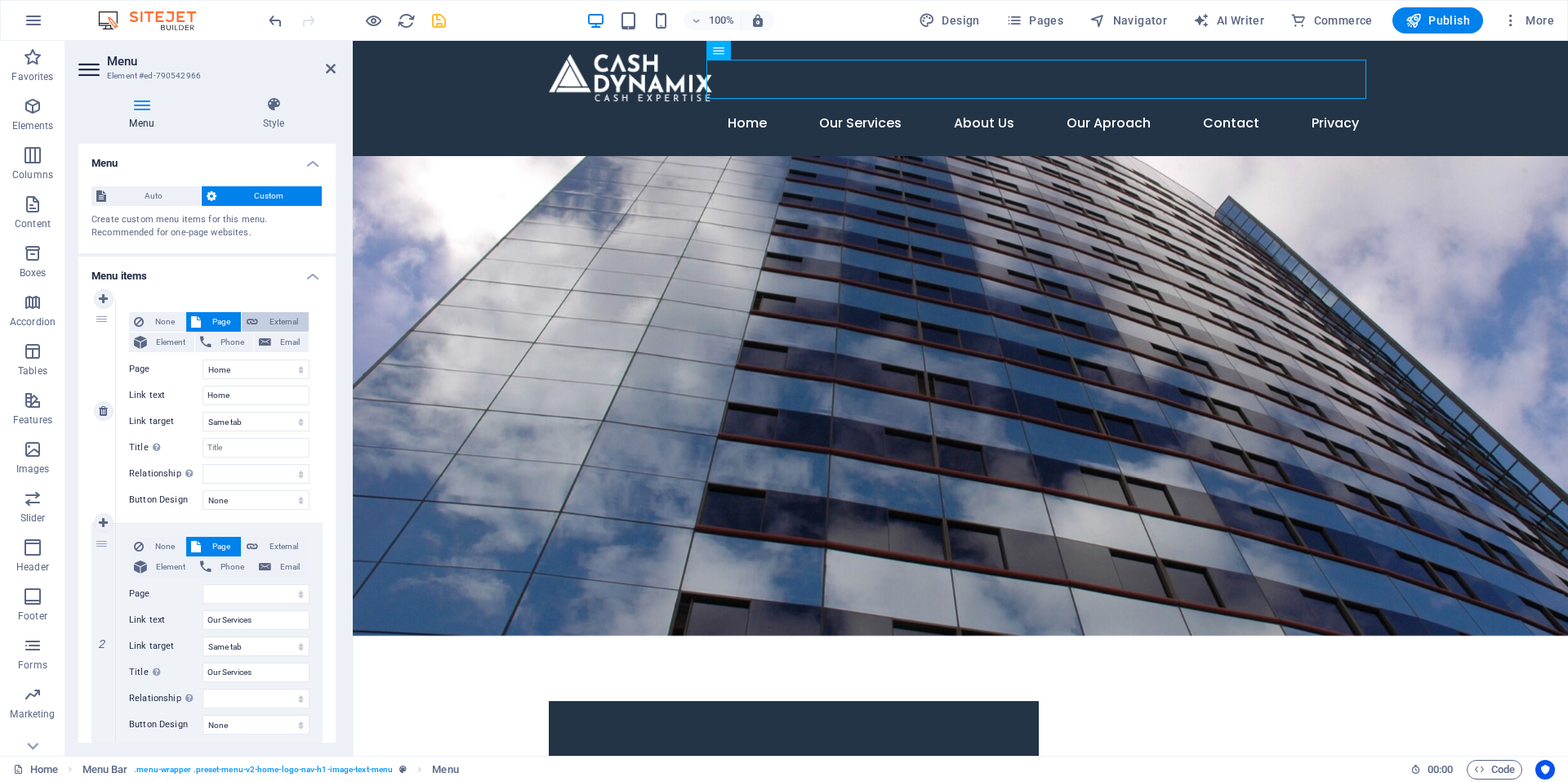
select select
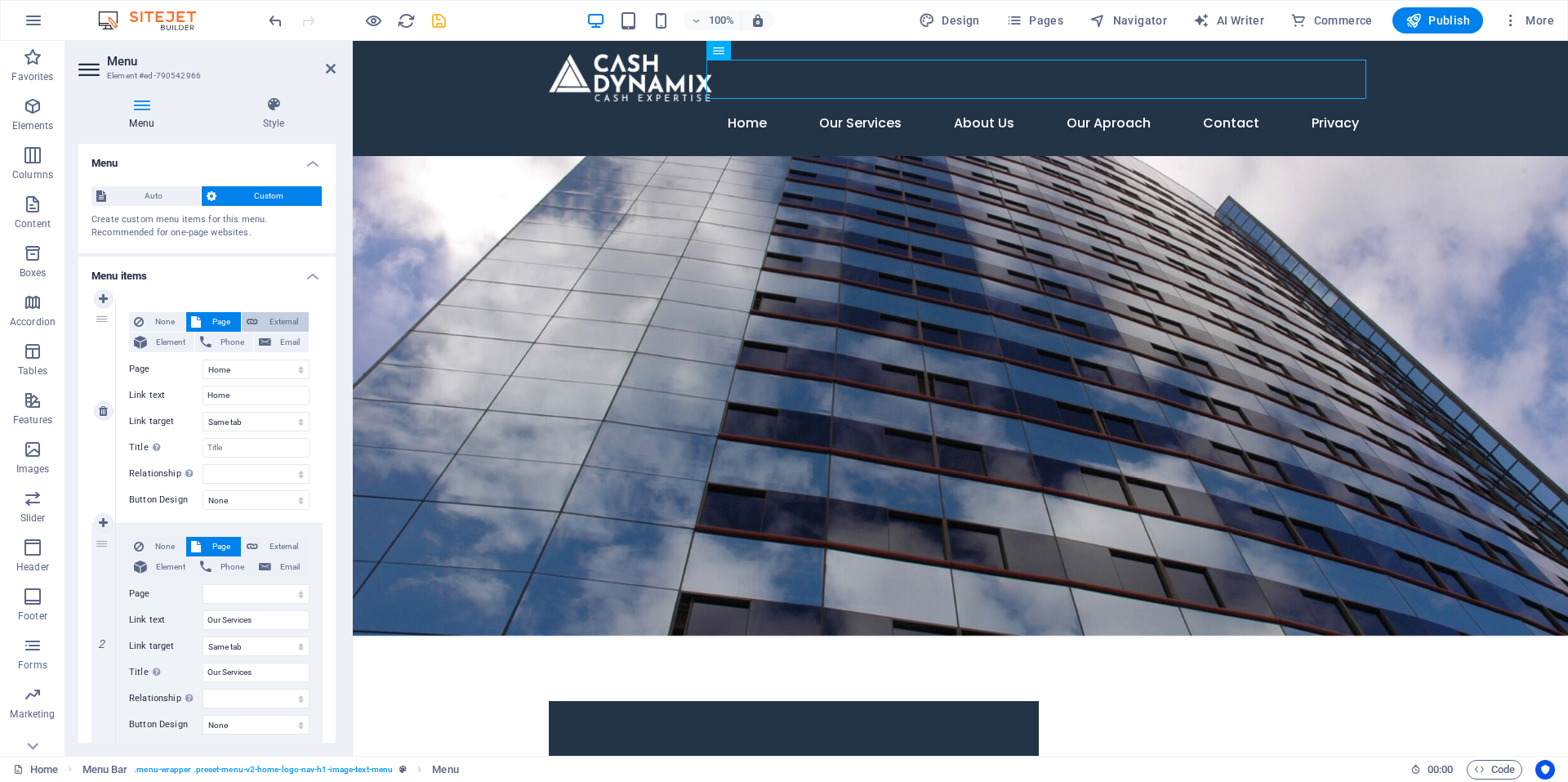
select select
click at [289, 426] on select "New tab Same tab Overlay" at bounding box center [256, 422] width 107 height 19
select select
click at [202, 412] on select "New tab Same tab Overlay" at bounding box center [256, 422] width 107 height 19
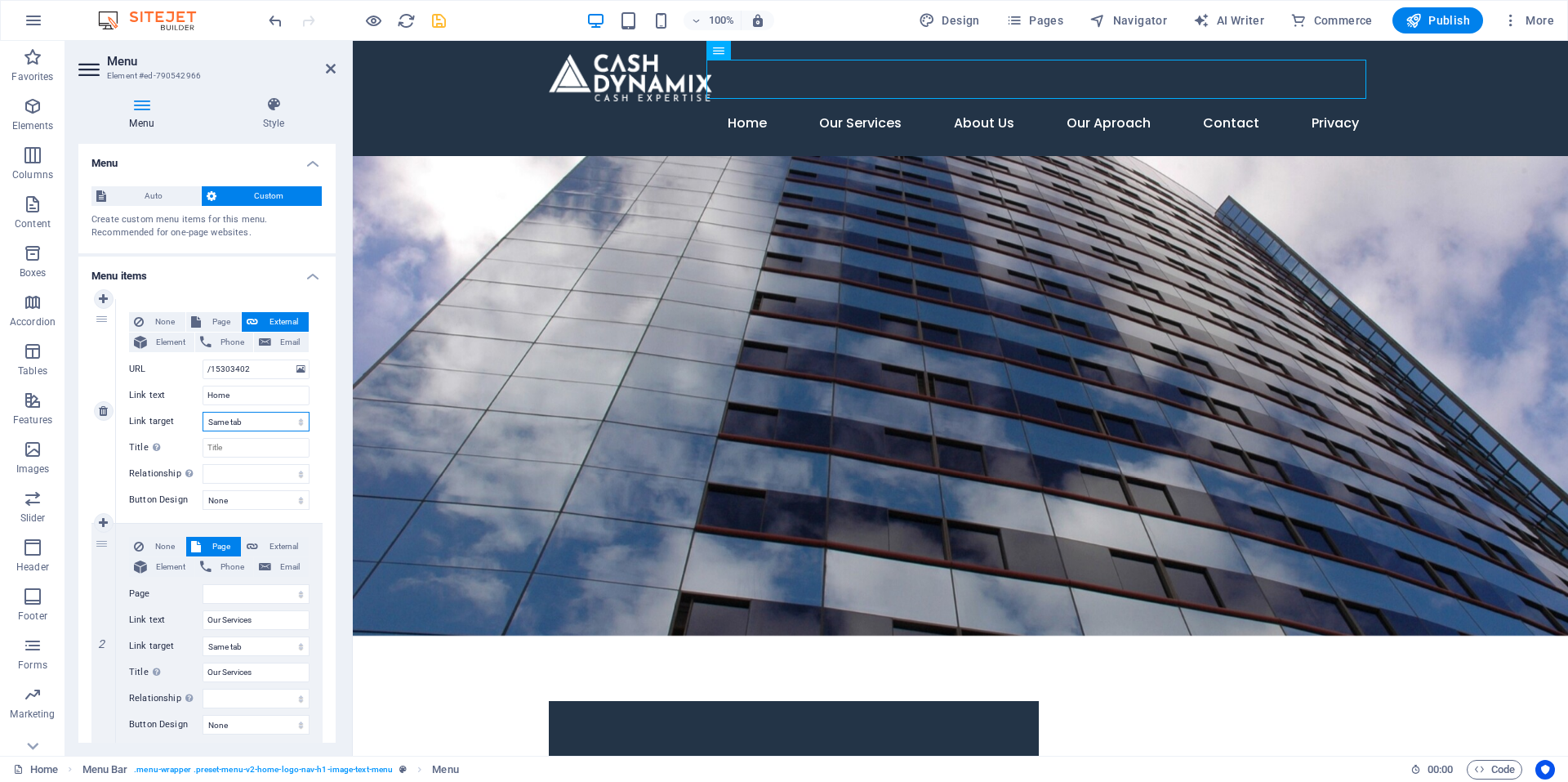
select select
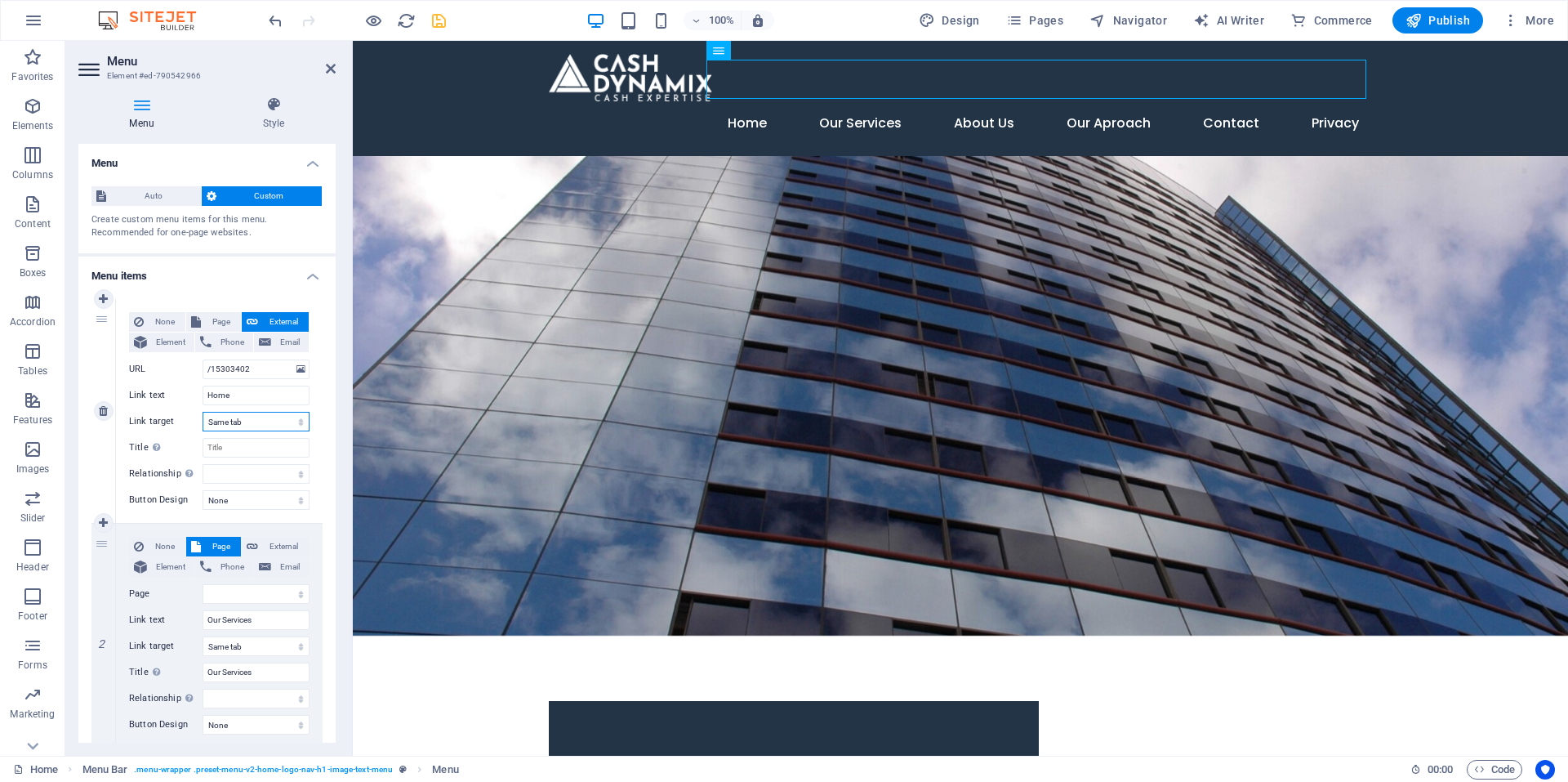
select select
click at [432, 18] on icon "save" at bounding box center [438, 20] width 18 height 18
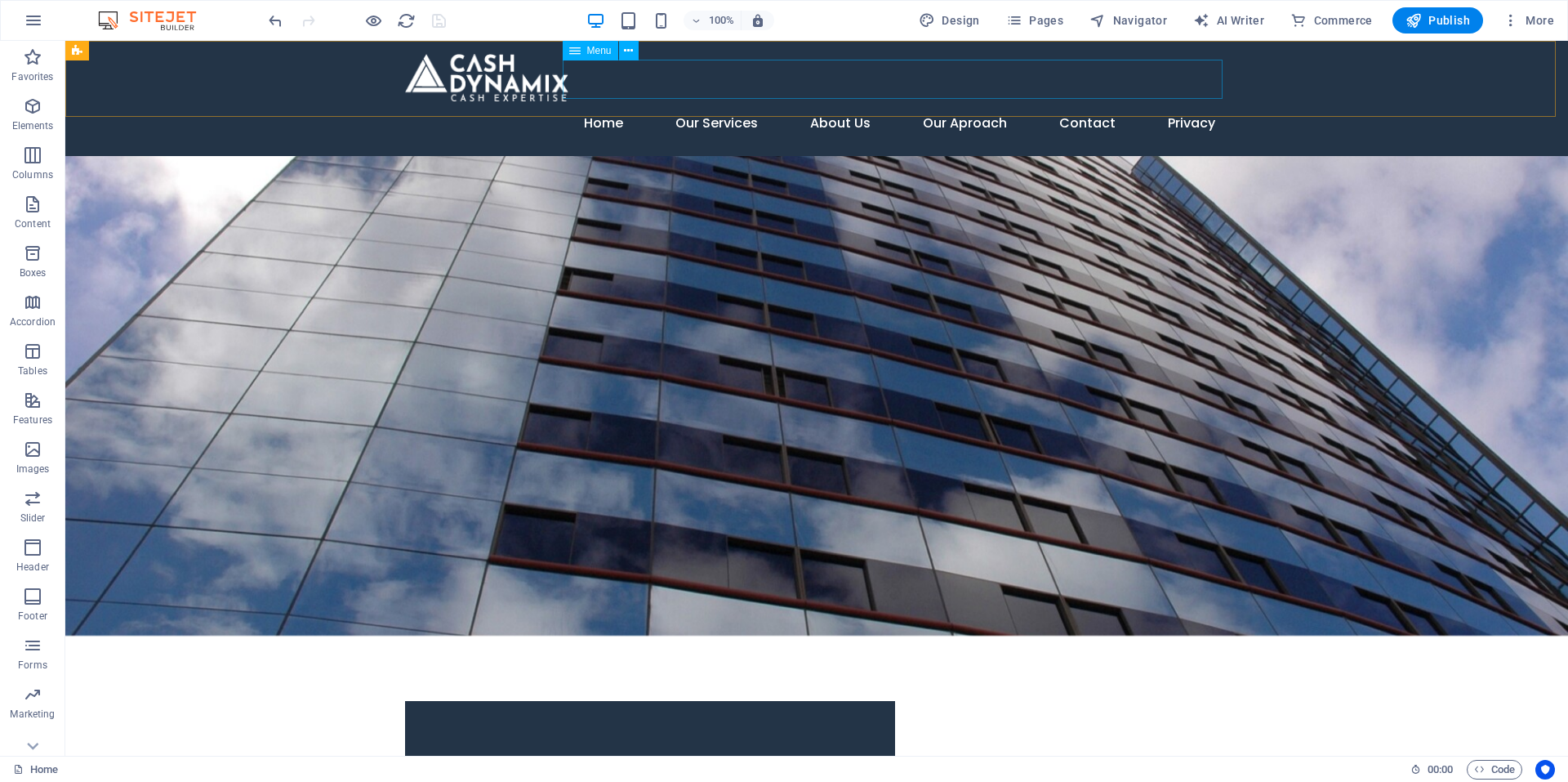
click at [602, 53] on span "Menu" at bounding box center [600, 50] width 25 height 10
select select
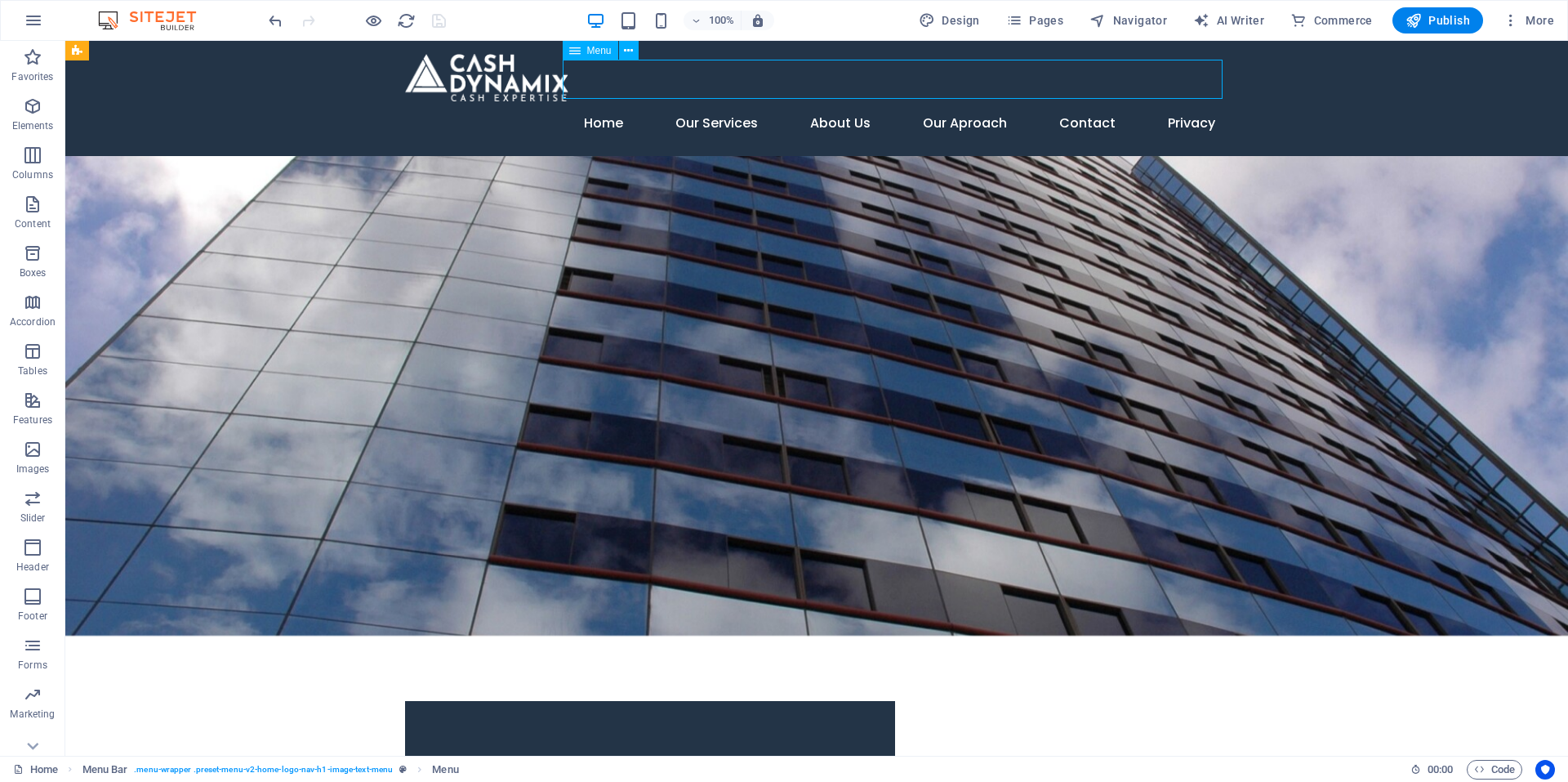
select select
select select "3"
select select
select select "4"
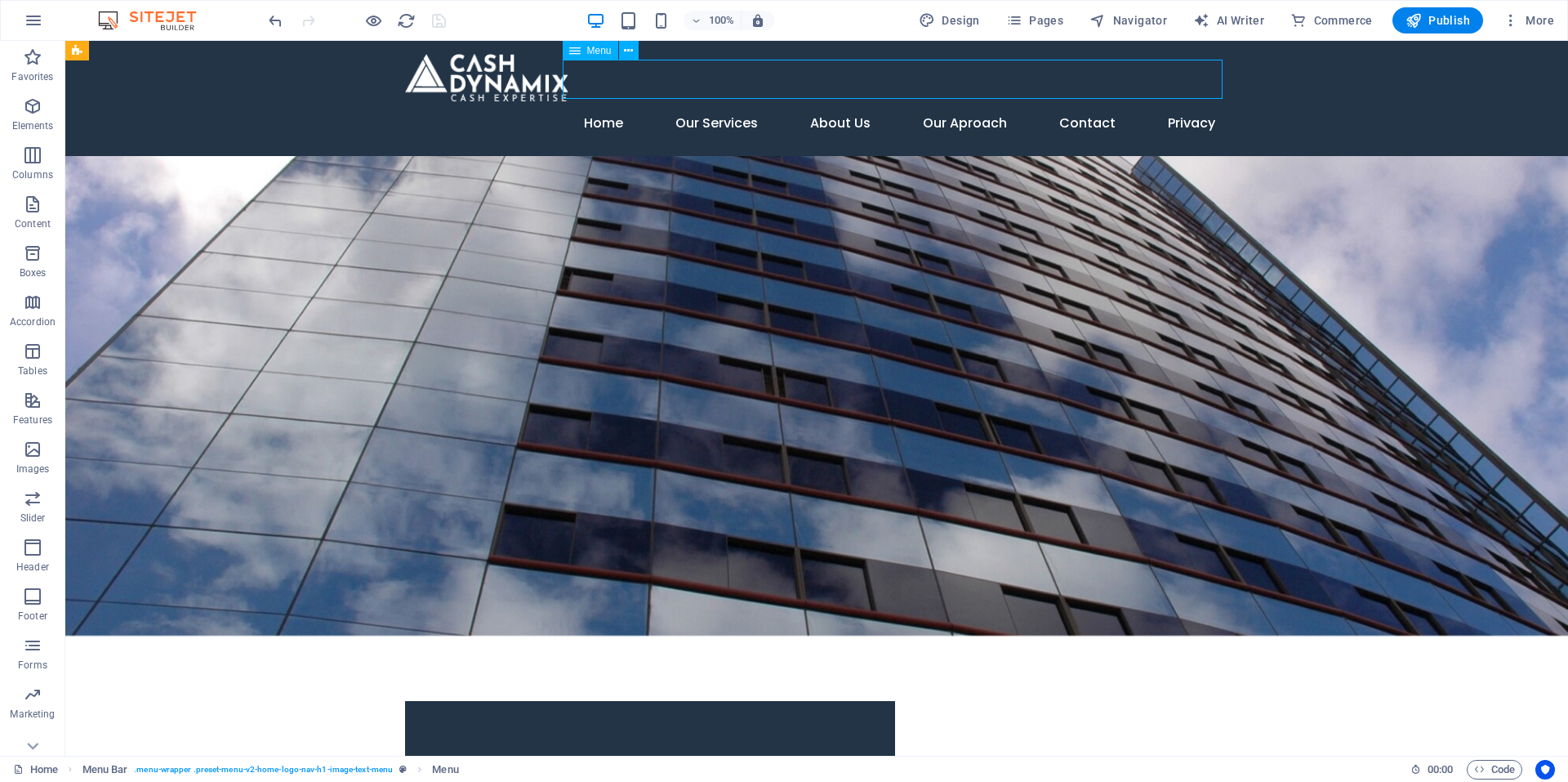
select select
select select "5"
select select
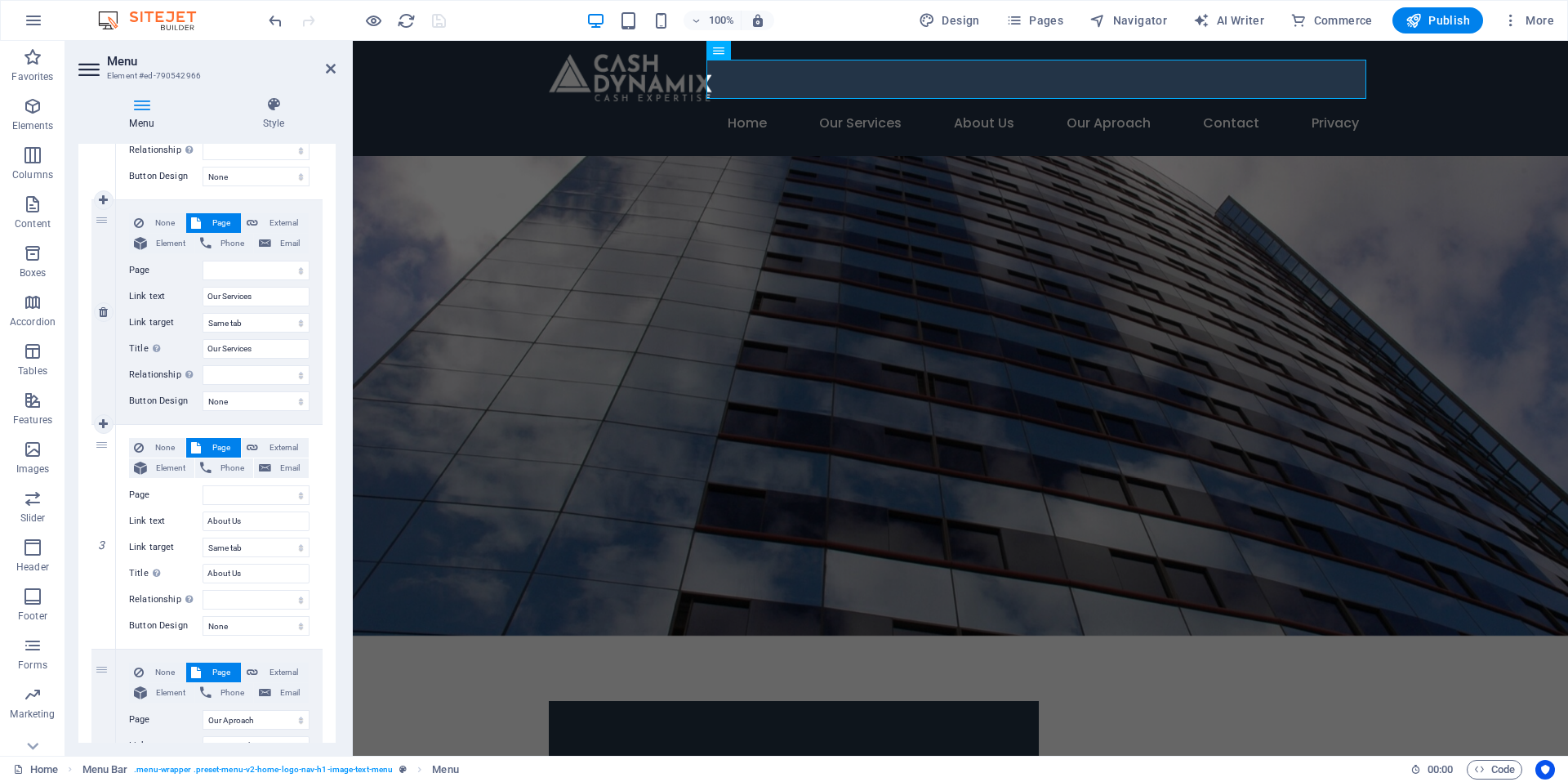
scroll to position [245, 0]
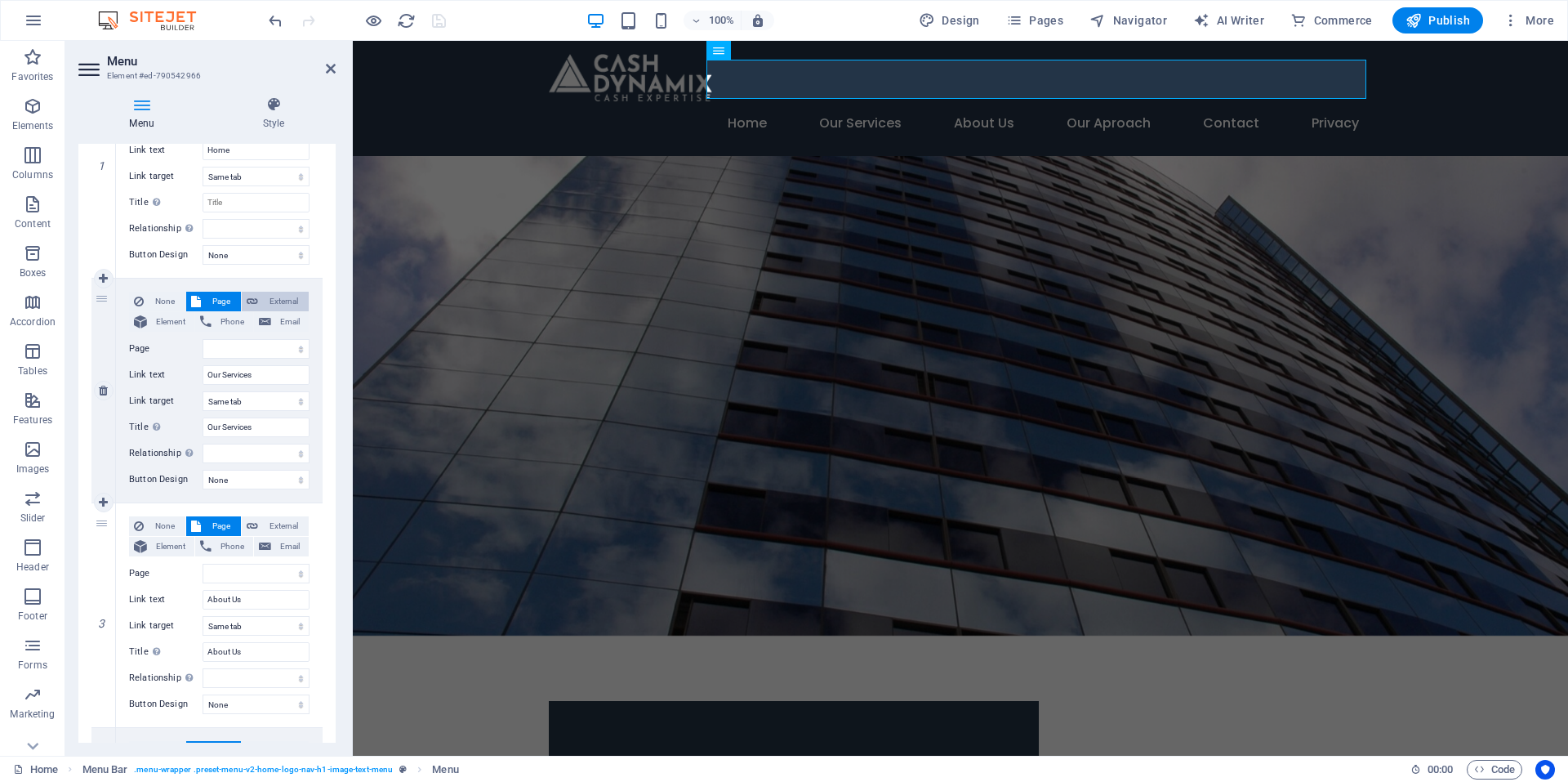
click at [273, 295] on span "External" at bounding box center [283, 302] width 41 height 19
select select
select select "blank"
select select
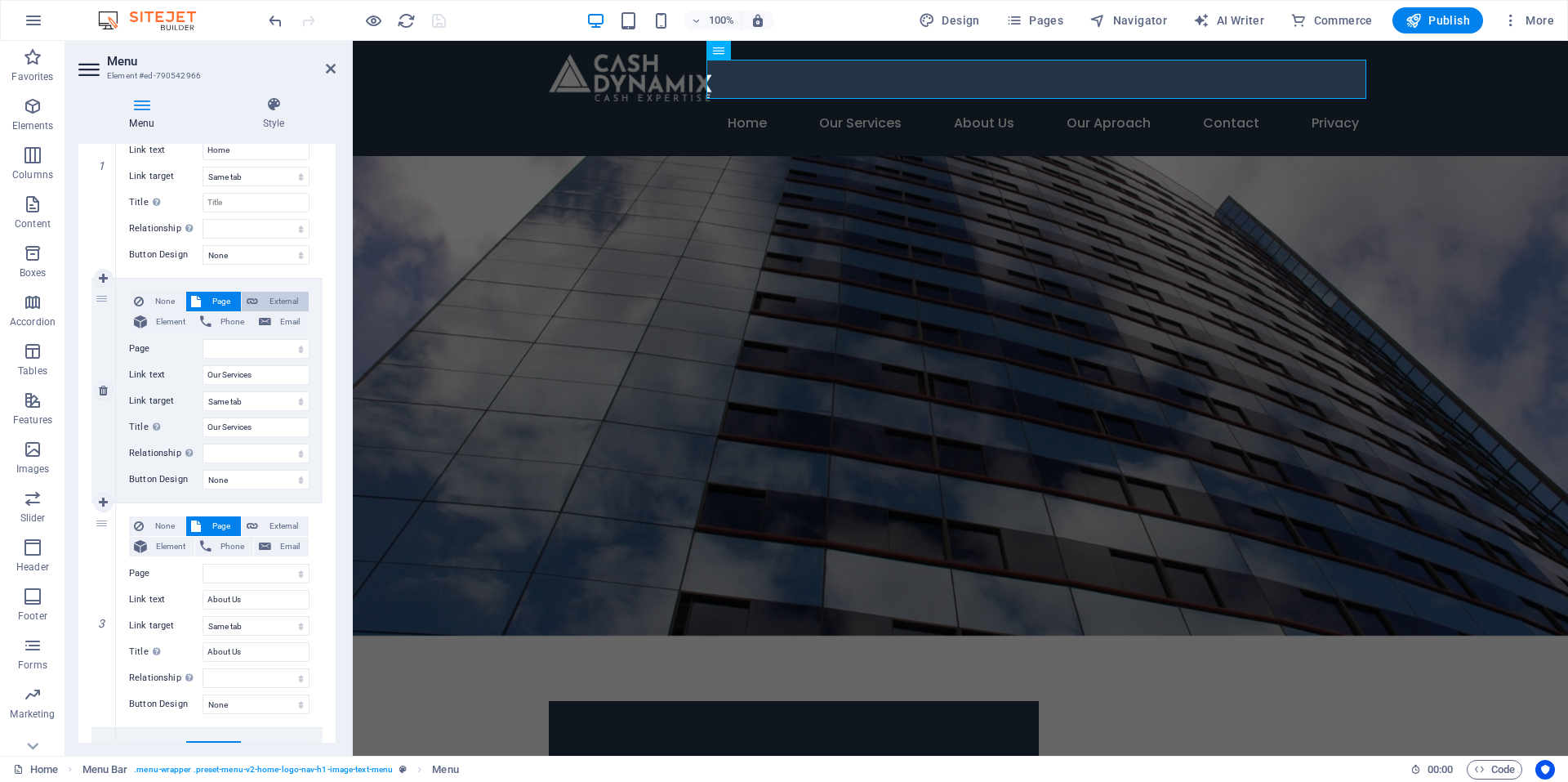
select select
click at [288, 406] on select "New tab Same tab Overlay" at bounding box center [256, 401] width 107 height 19
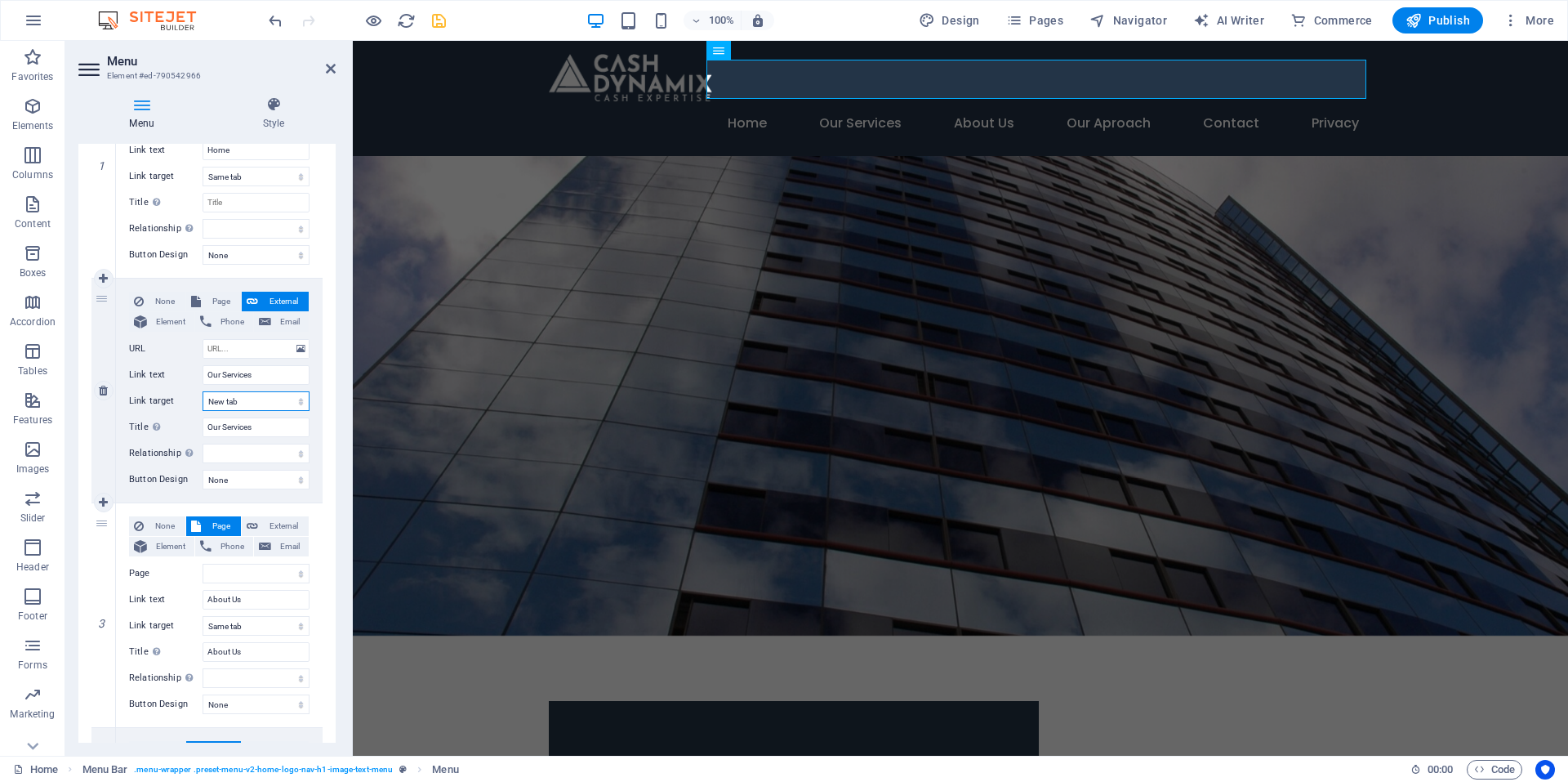
select select
click at [202, 391] on select "New tab Same tab Overlay" at bounding box center [256, 401] width 107 height 19
select select
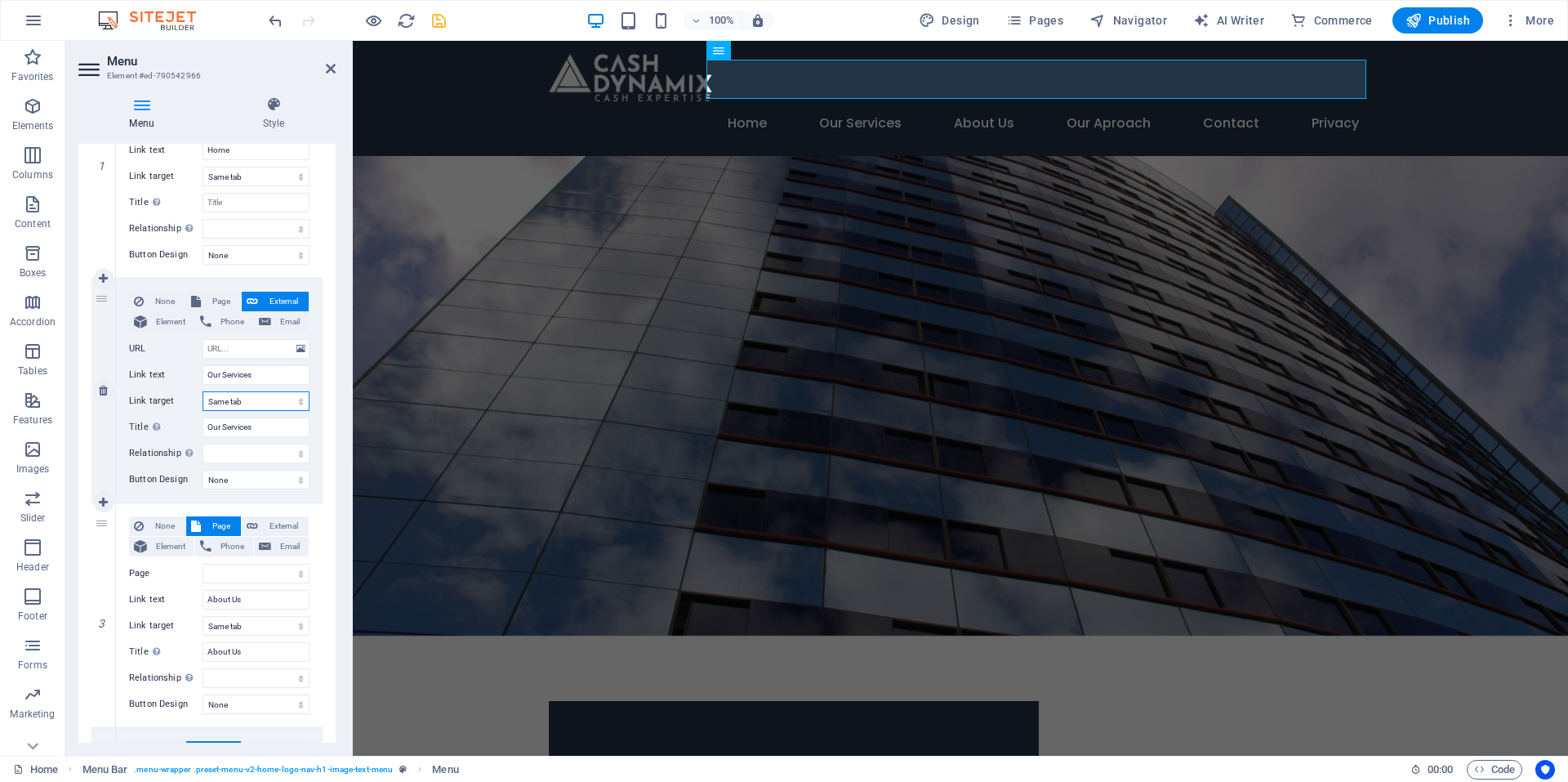
select select
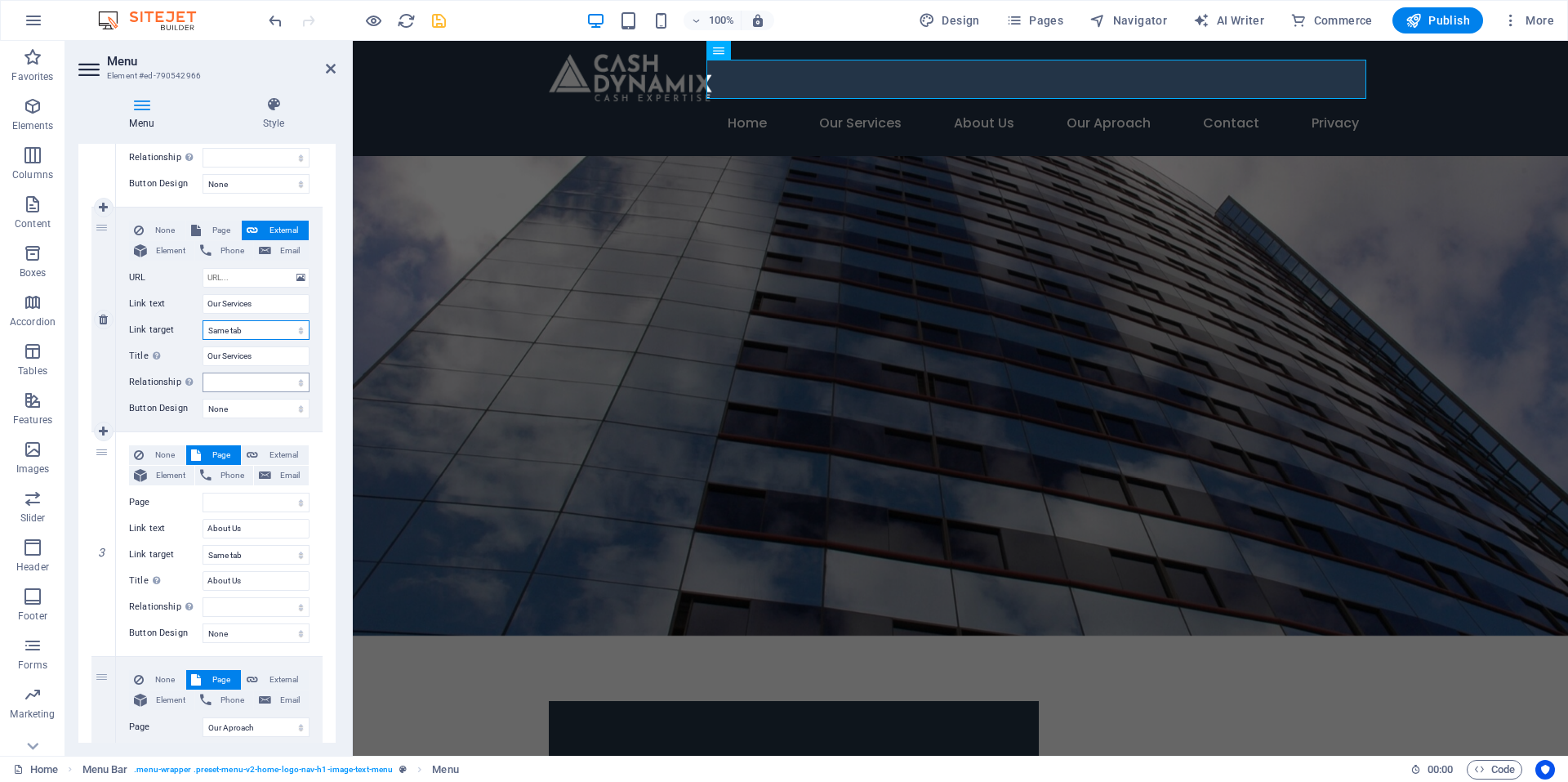
scroll to position [409, 0]
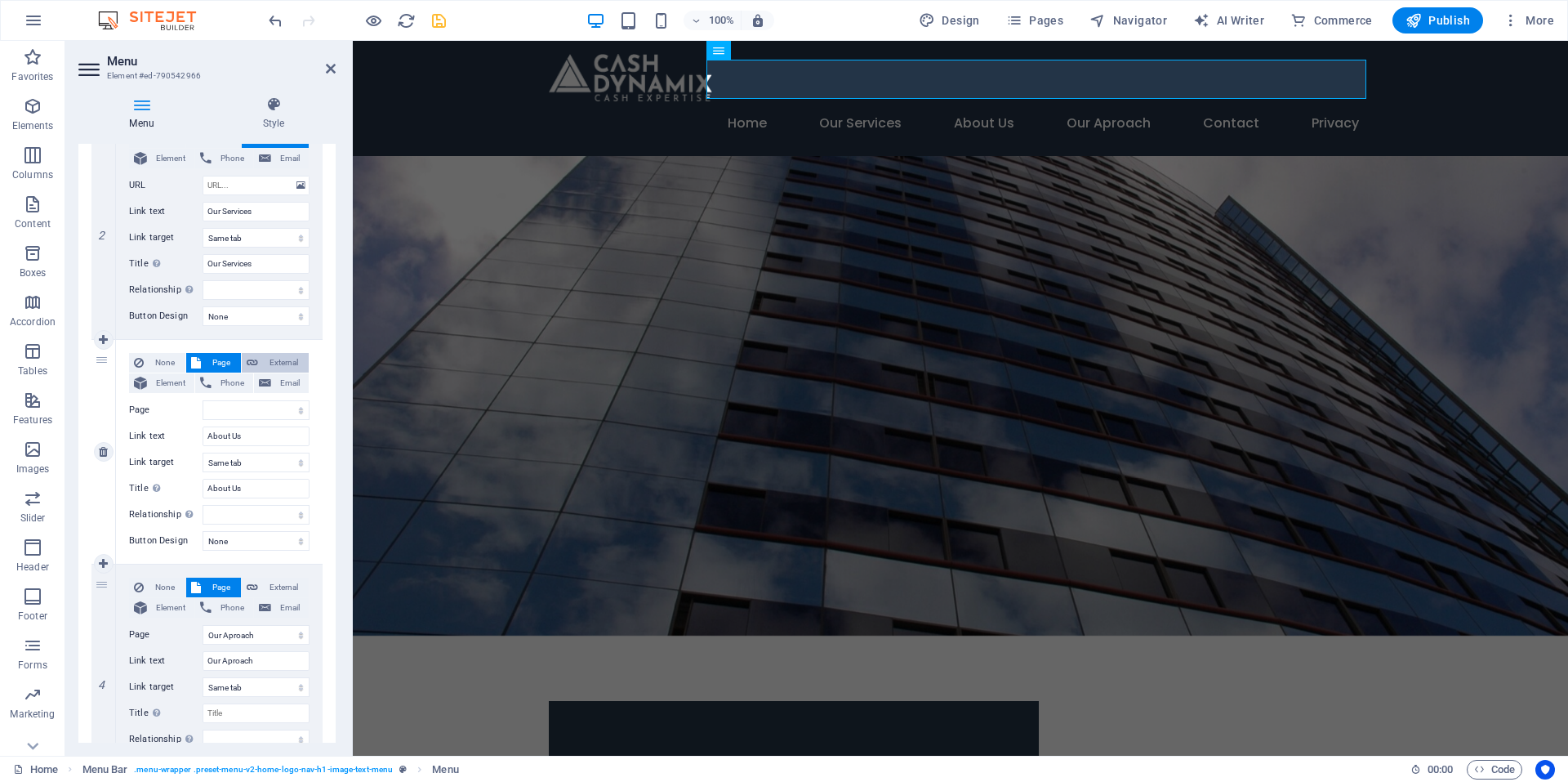
click at [282, 356] on span "External" at bounding box center [283, 363] width 41 height 19
select select
select select "blank"
select select
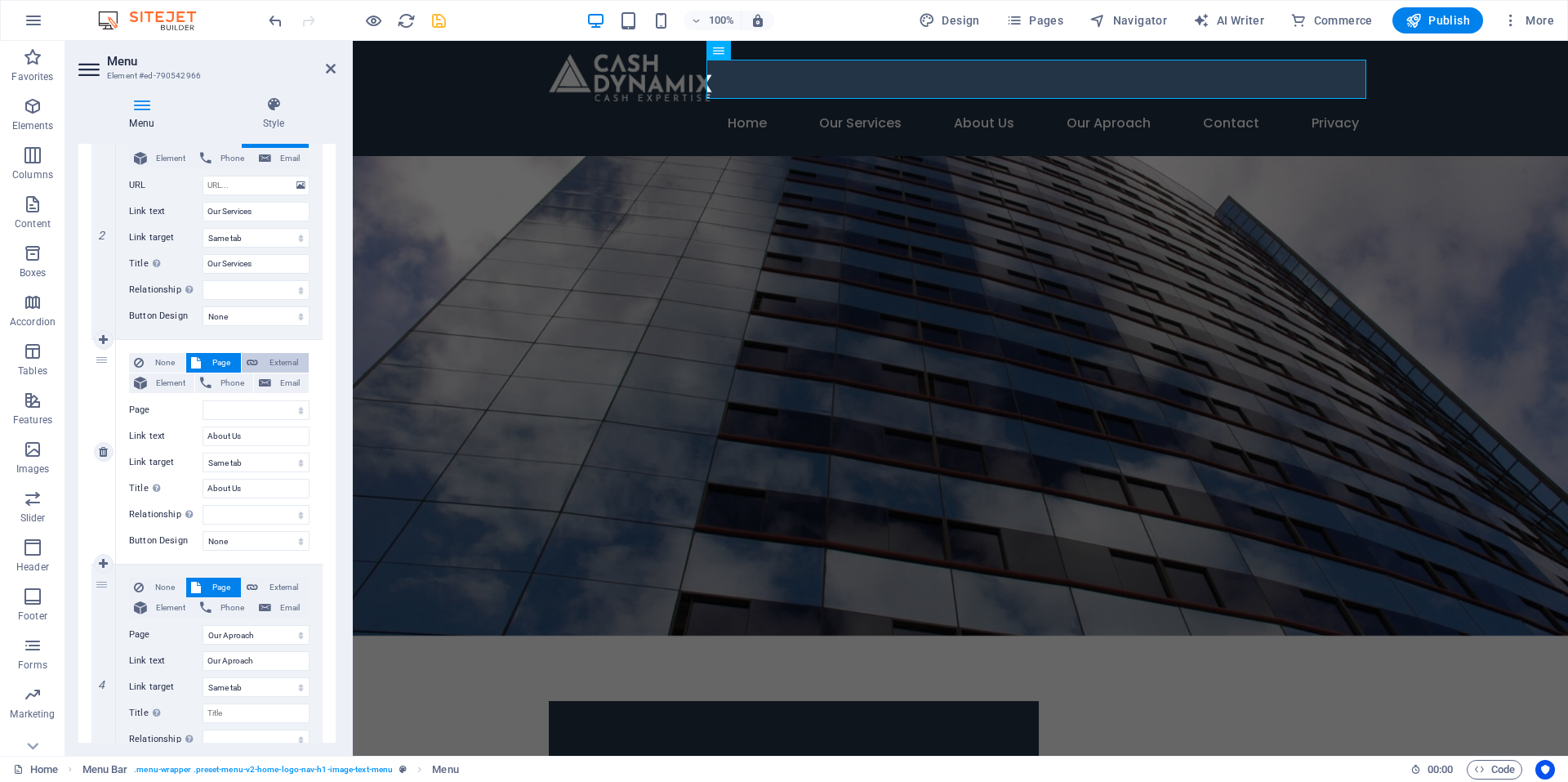
select select
click at [280, 461] on select "New tab Same tab Overlay" at bounding box center [256, 462] width 107 height 19
select select
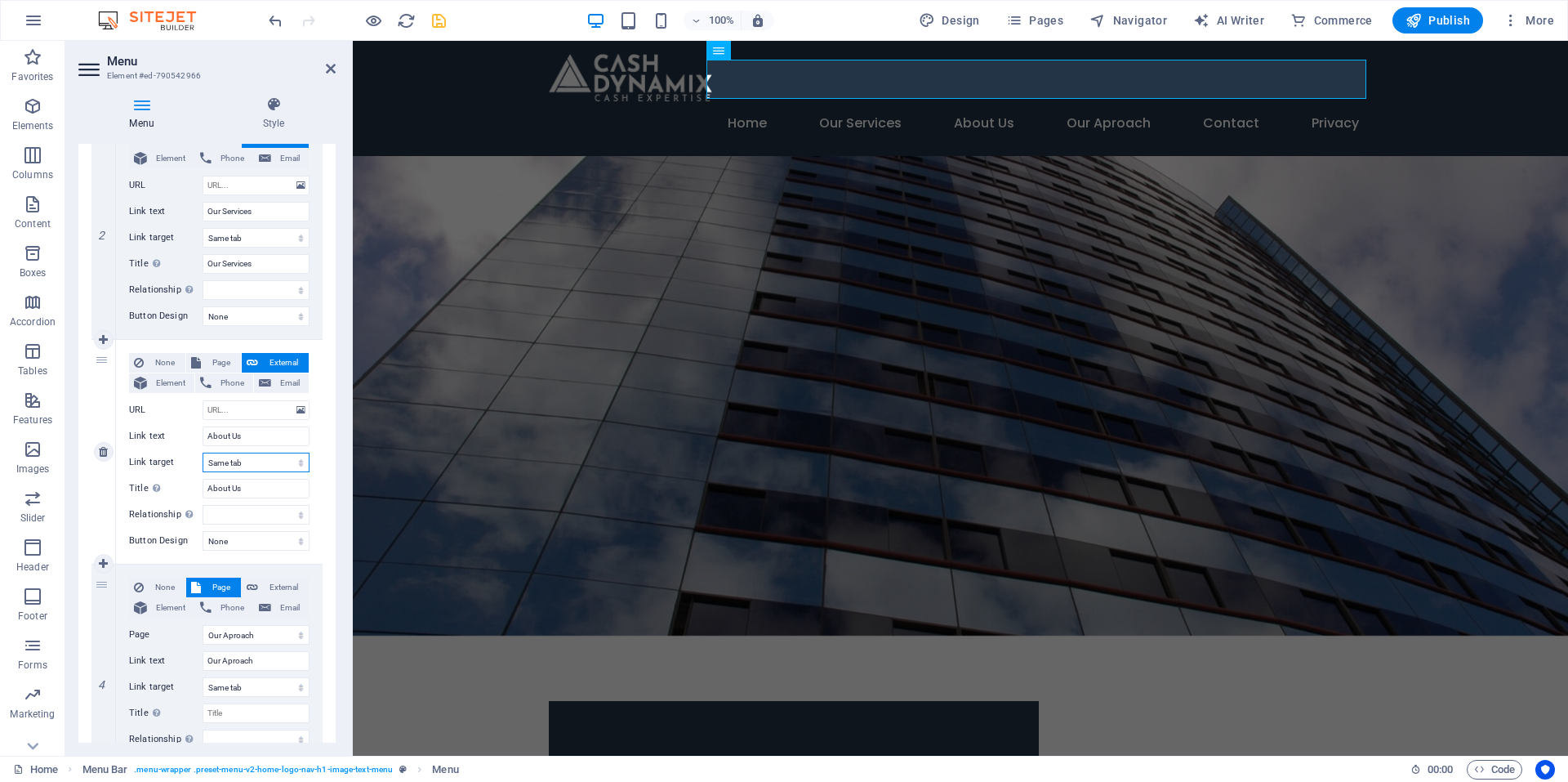
click at [202, 452] on select "New tab Same tab Overlay" at bounding box center [256, 462] width 107 height 19
select select
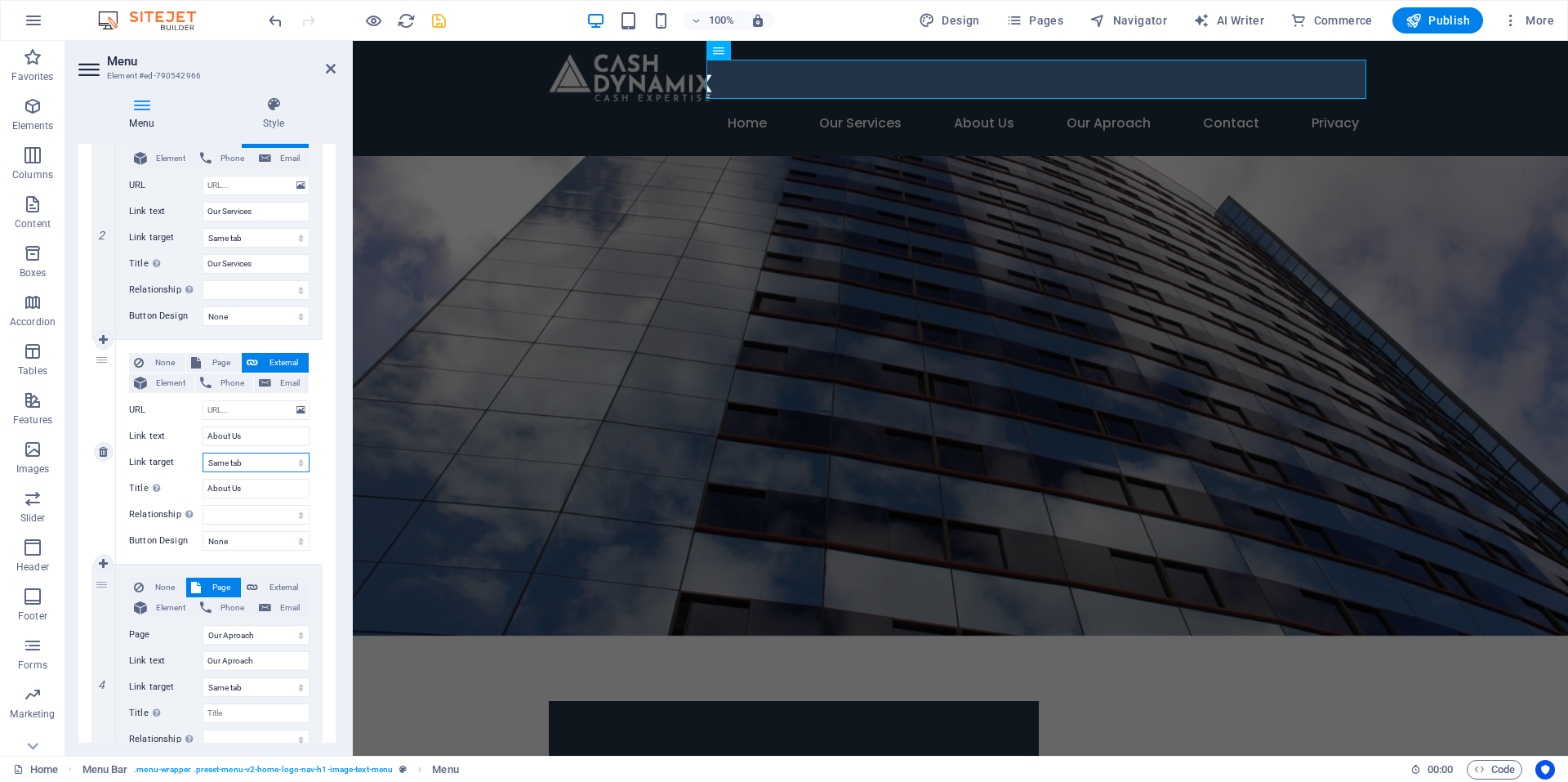
select select
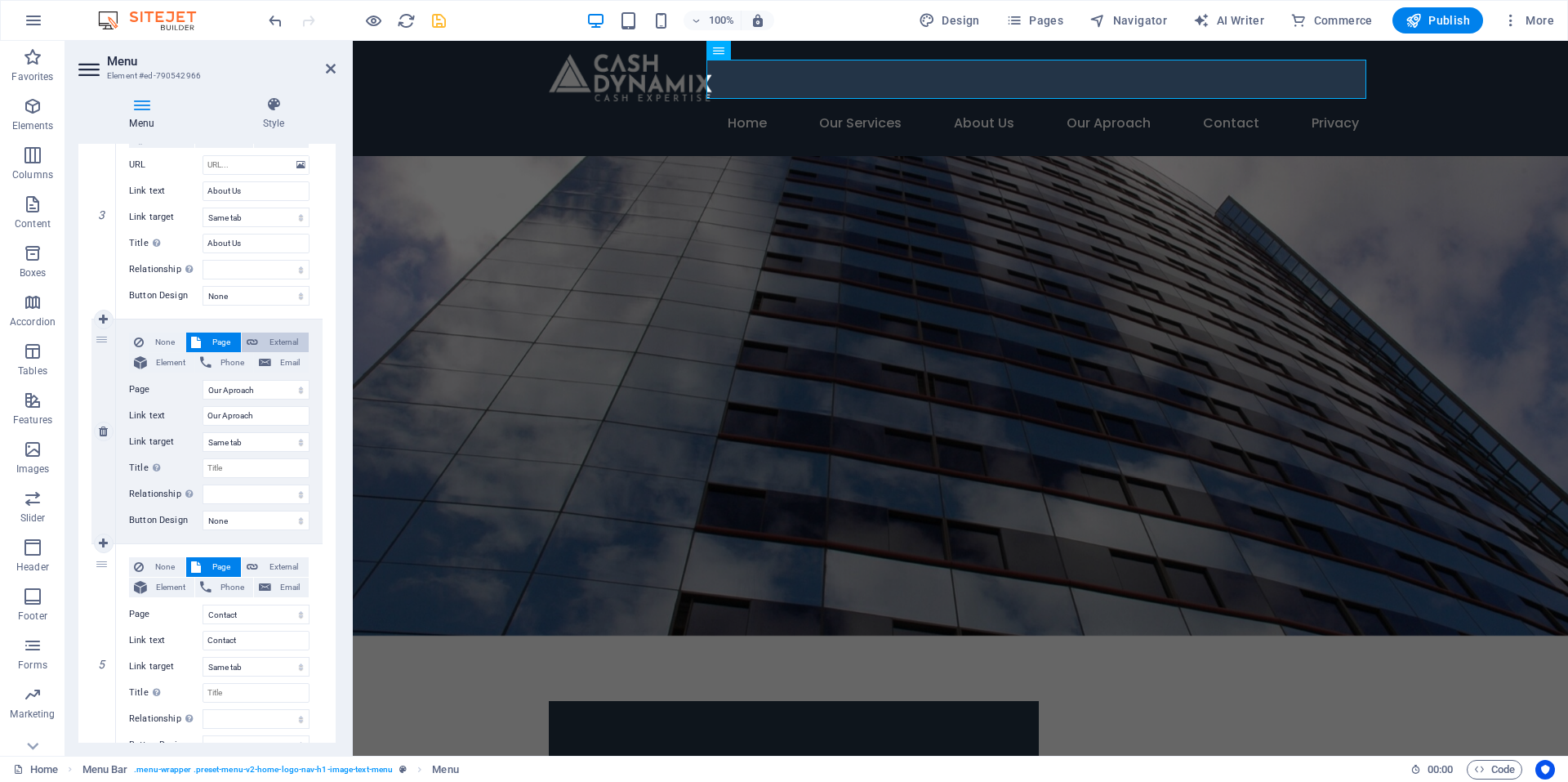
click at [280, 338] on span "External" at bounding box center [283, 342] width 41 height 19
select select
select select "blank"
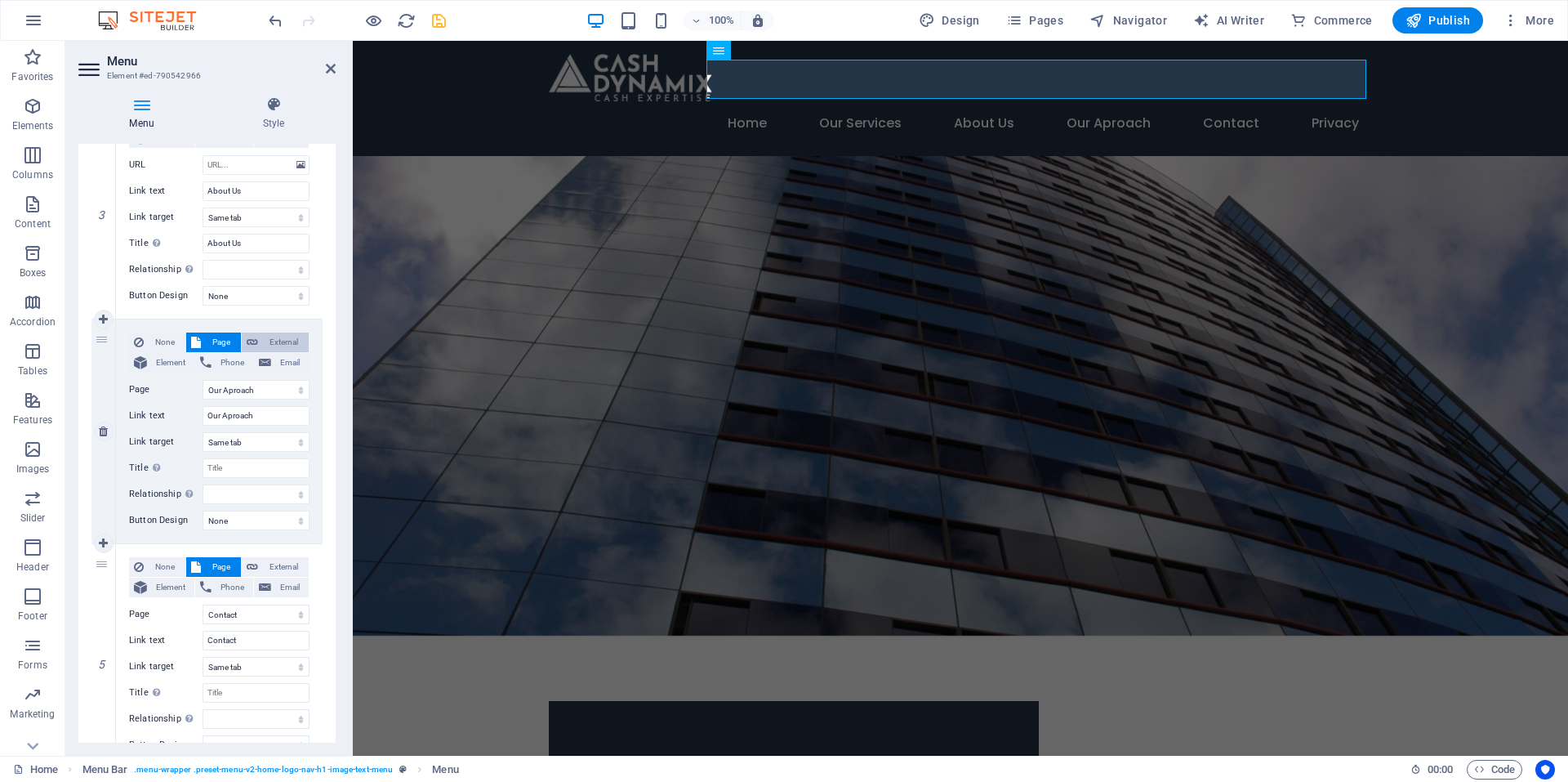
select select
click at [291, 447] on select "New tab Same tab Overlay" at bounding box center [256, 442] width 107 height 19
select select
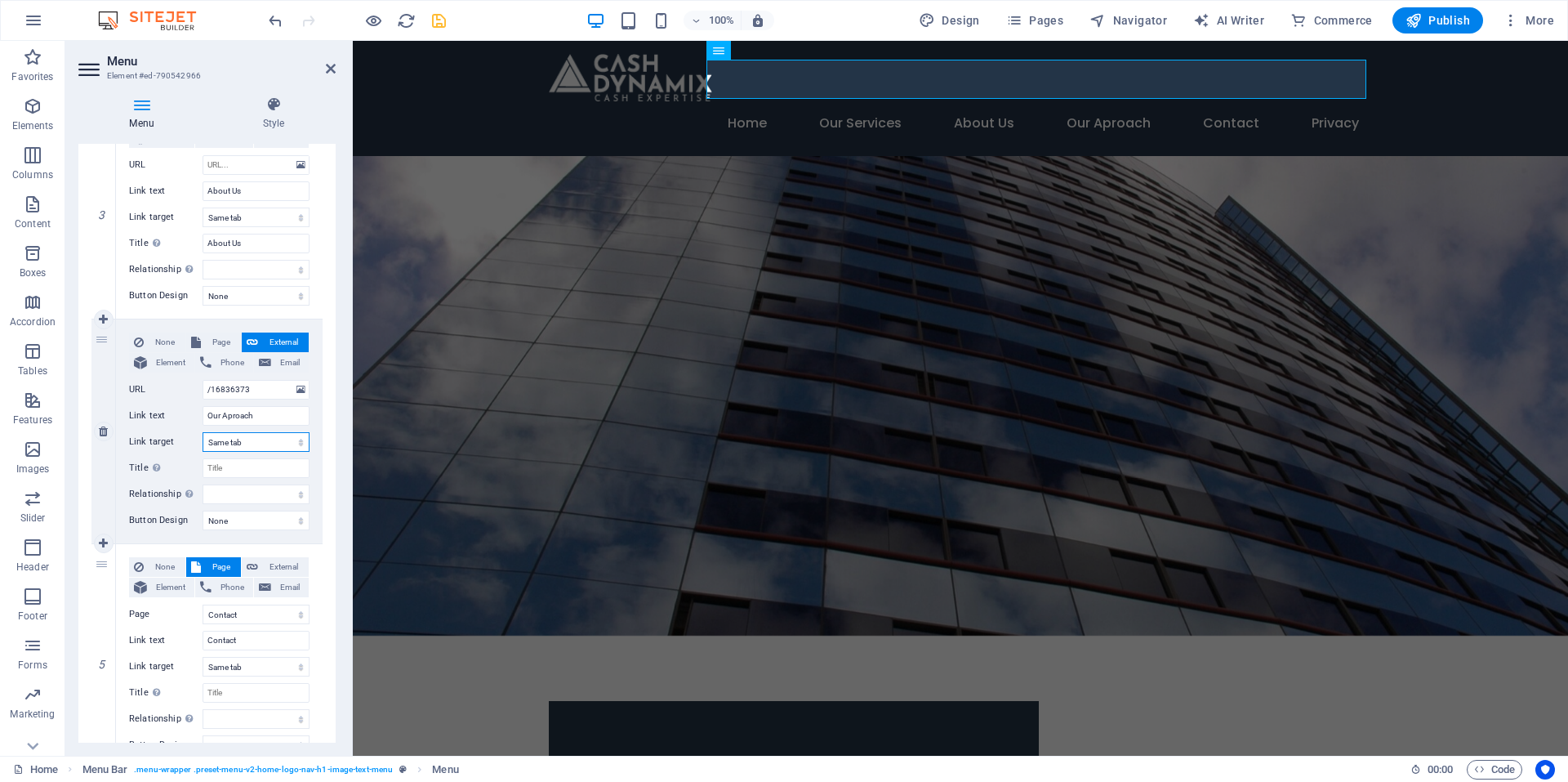
click at [202, 432] on select "New tab Same tab Overlay" at bounding box center [256, 442] width 107 height 19
select select
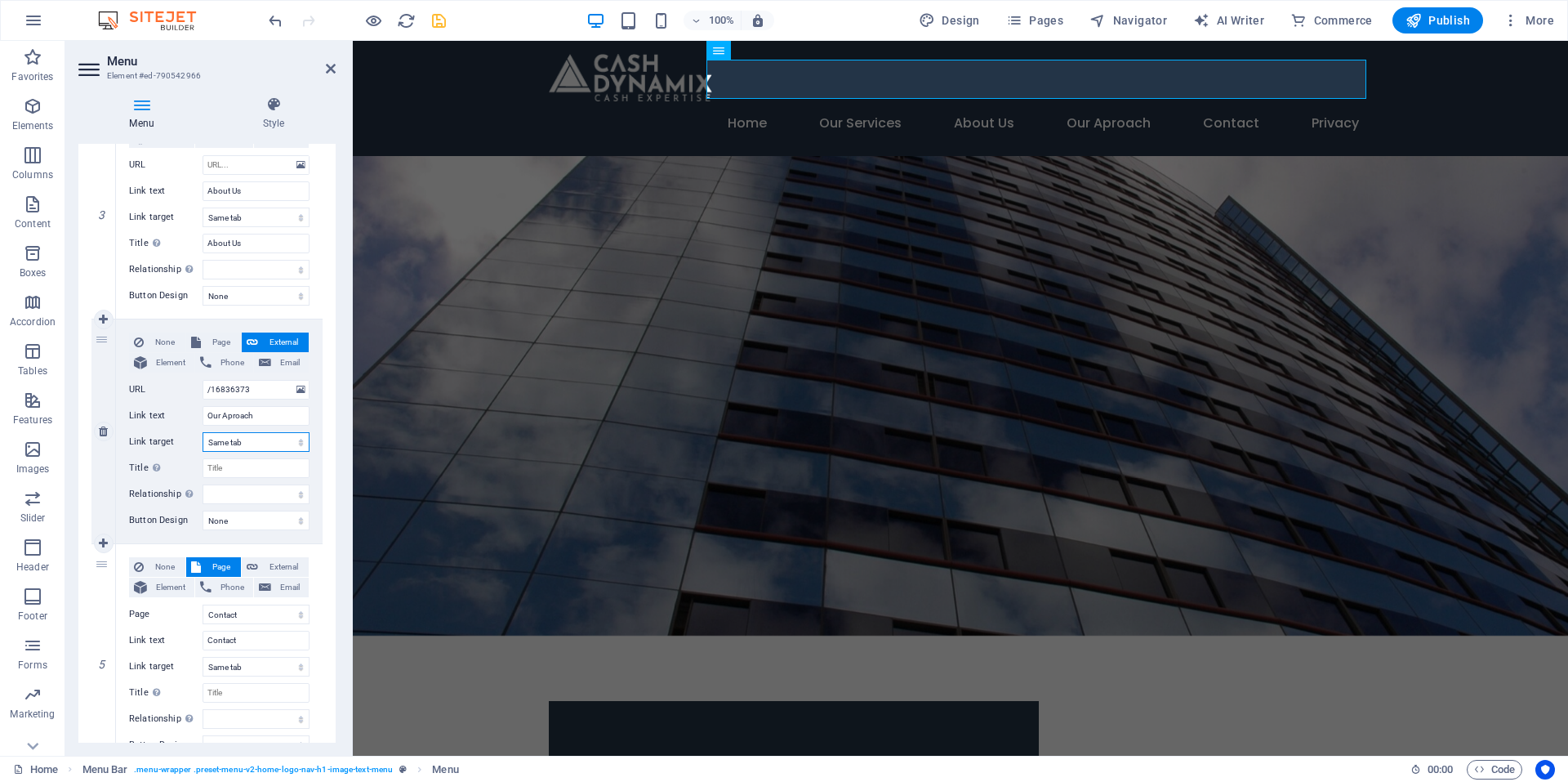
select select
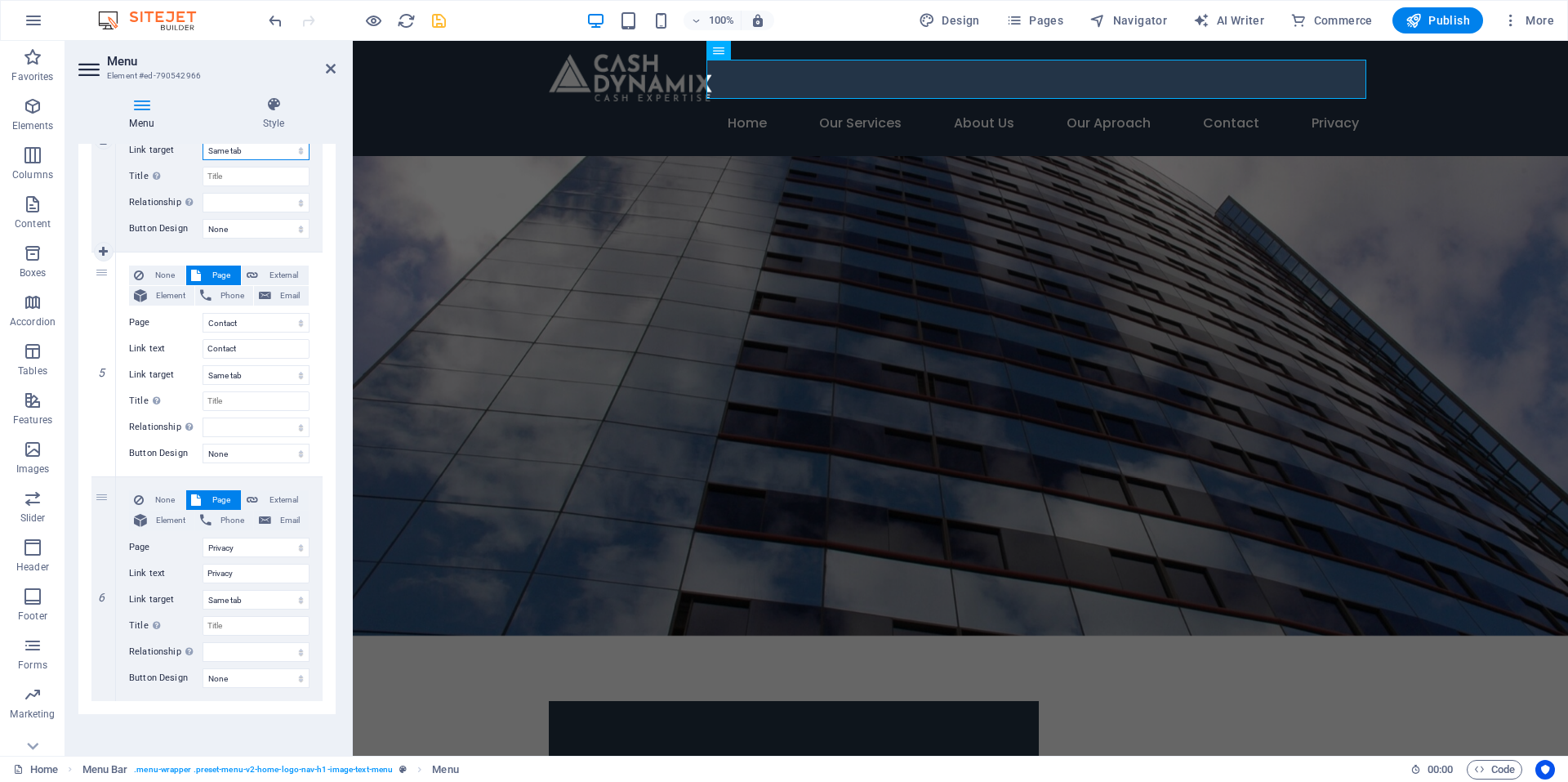
scroll to position [949, 0]
click at [285, 270] on span "External" at bounding box center [283, 271] width 41 height 19
select select
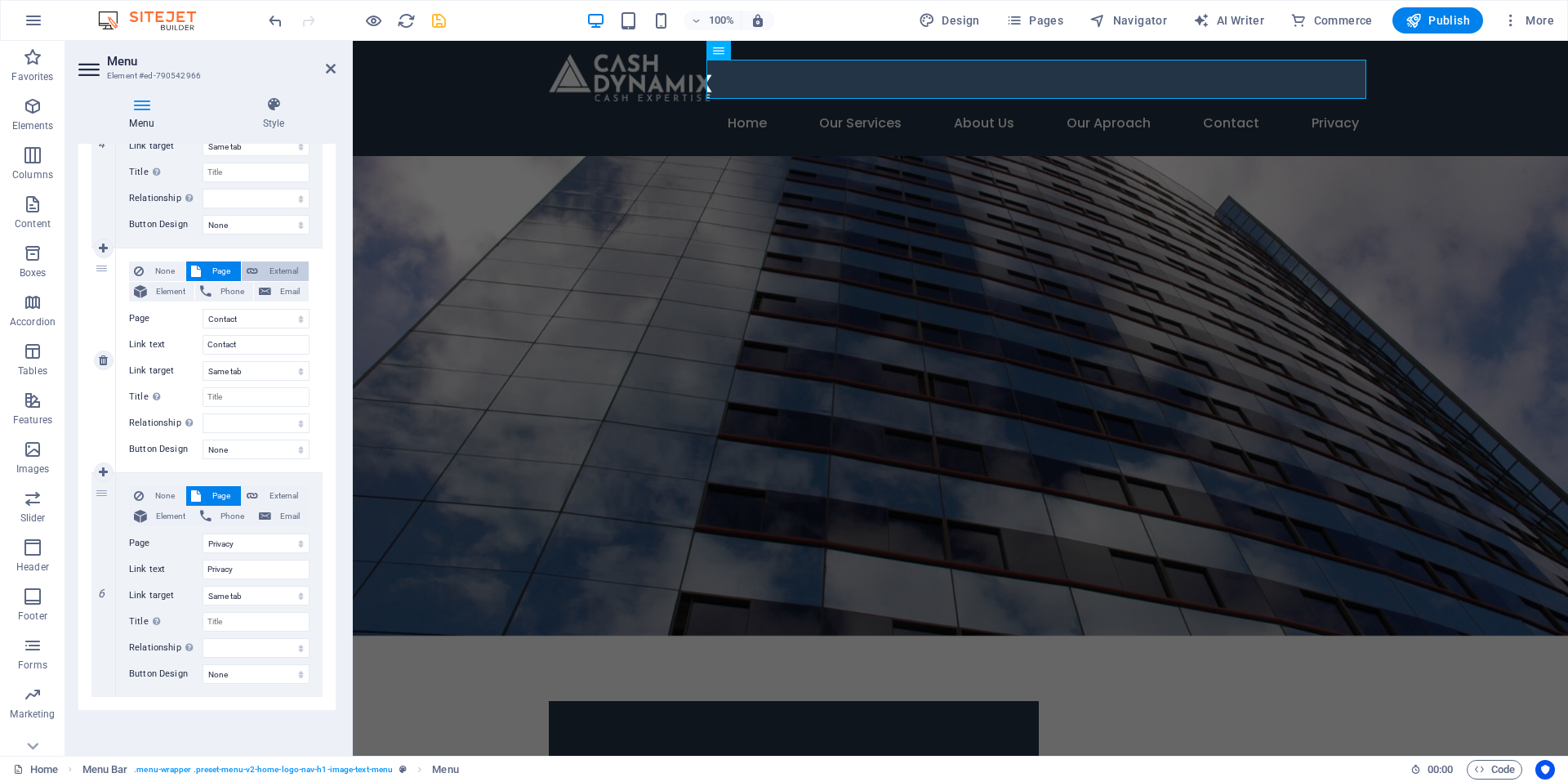
select select
select select "blank"
select select
click at [292, 370] on select "New tab Same tab Overlay" at bounding box center [256, 371] width 107 height 19
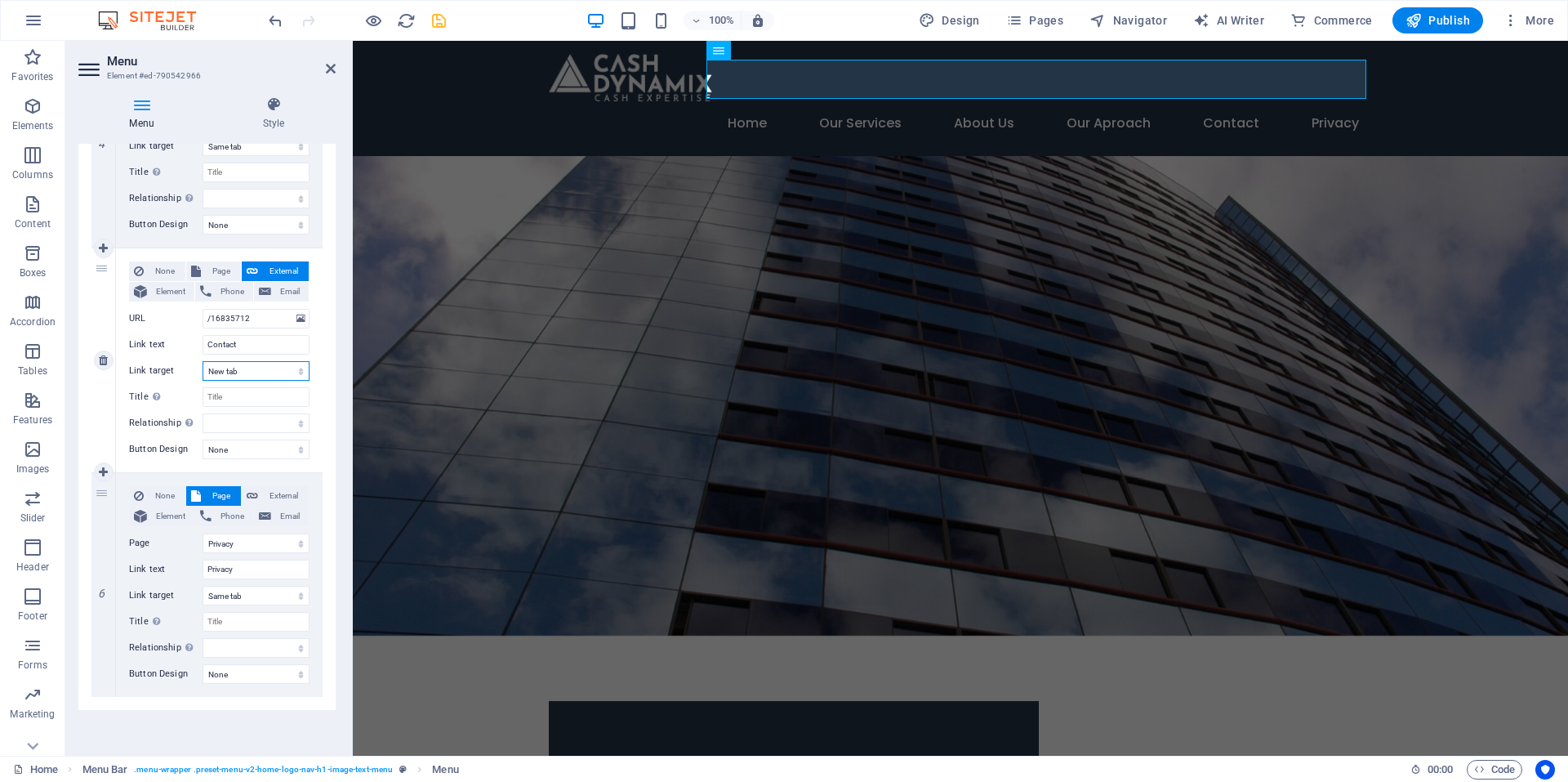
select select
click at [202, 361] on select "New tab Same tab Overlay" at bounding box center [256, 371] width 107 height 19
select select
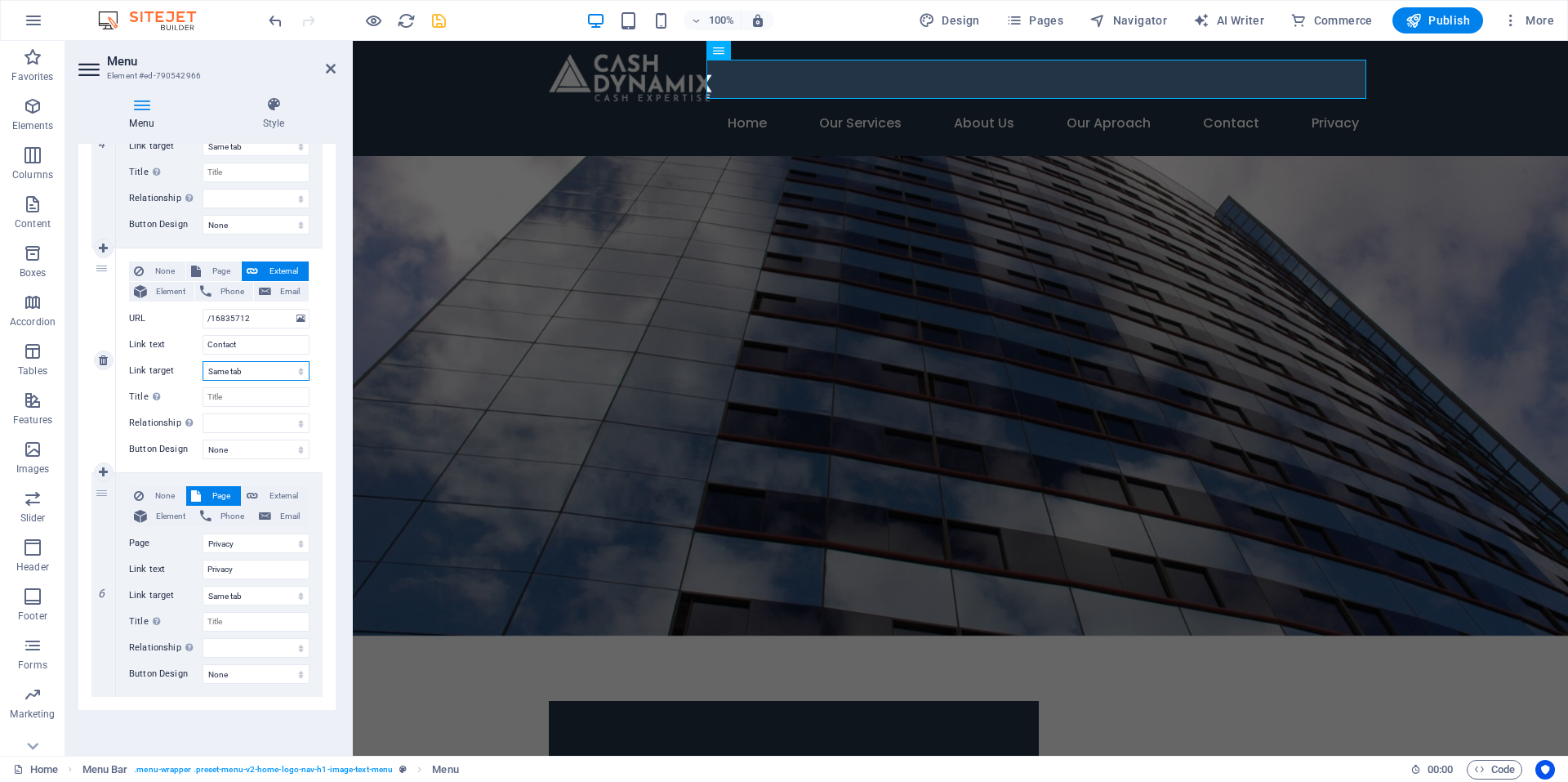
select select
click at [272, 496] on span "External" at bounding box center [283, 496] width 41 height 19
select select
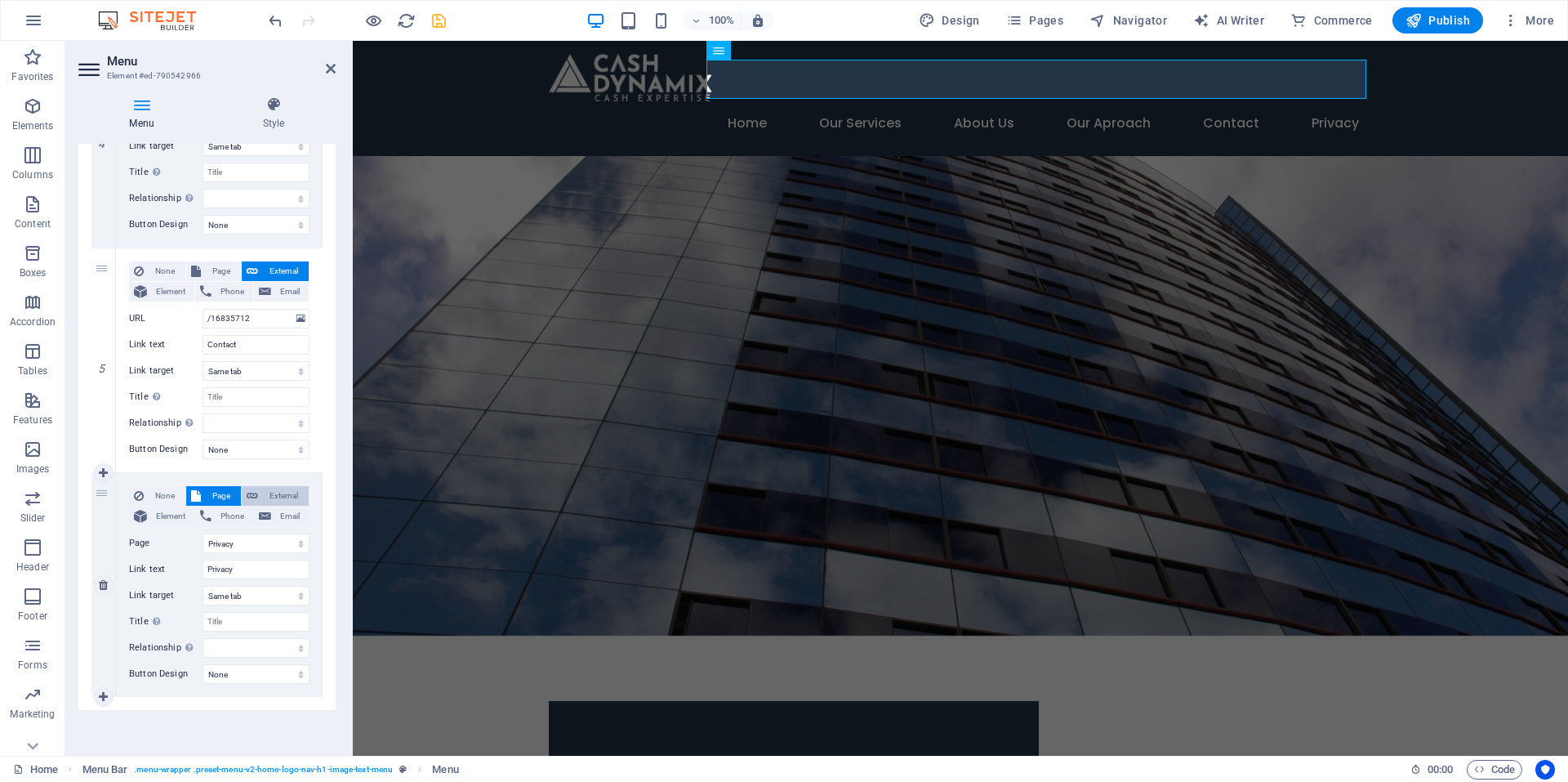
select select
select select "blank"
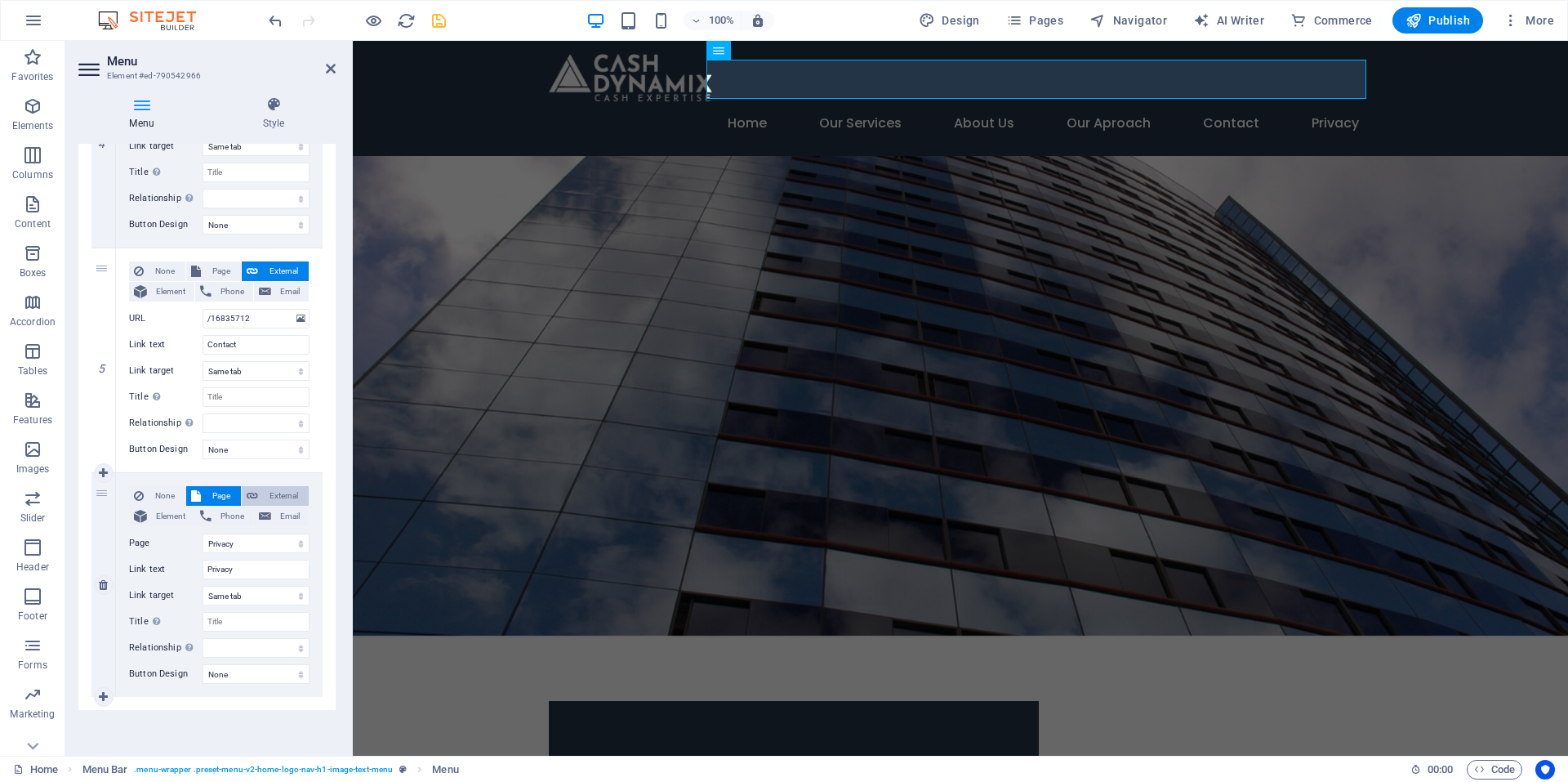
select select
click at [284, 593] on select "New tab Same tab Overlay" at bounding box center [256, 595] width 107 height 19
select select
click at [202, 586] on select "New tab Same tab Overlay" at bounding box center [256, 595] width 107 height 19
select select
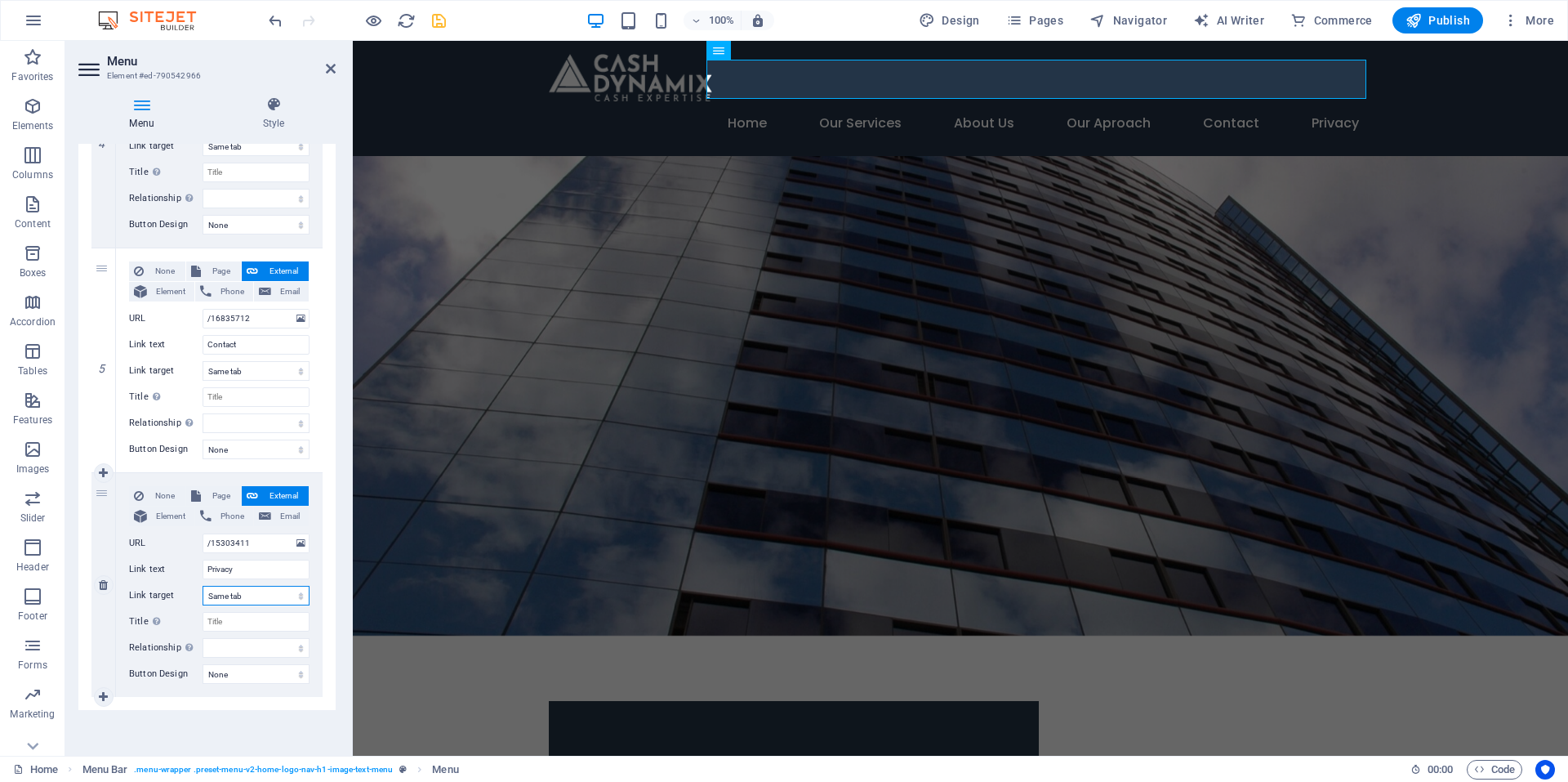
select select
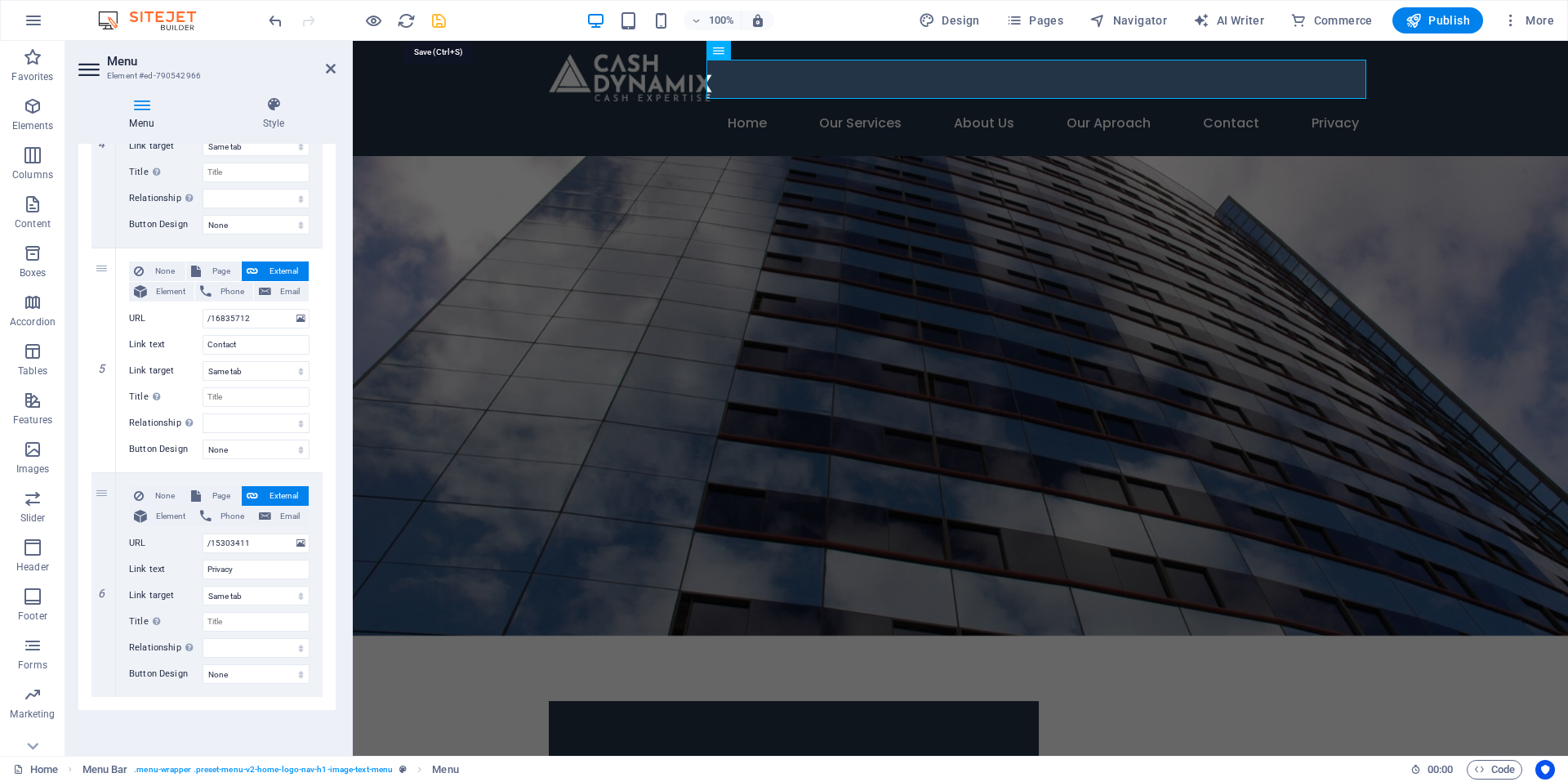
click at [442, 18] on icon "save" at bounding box center [438, 20] width 18 height 18
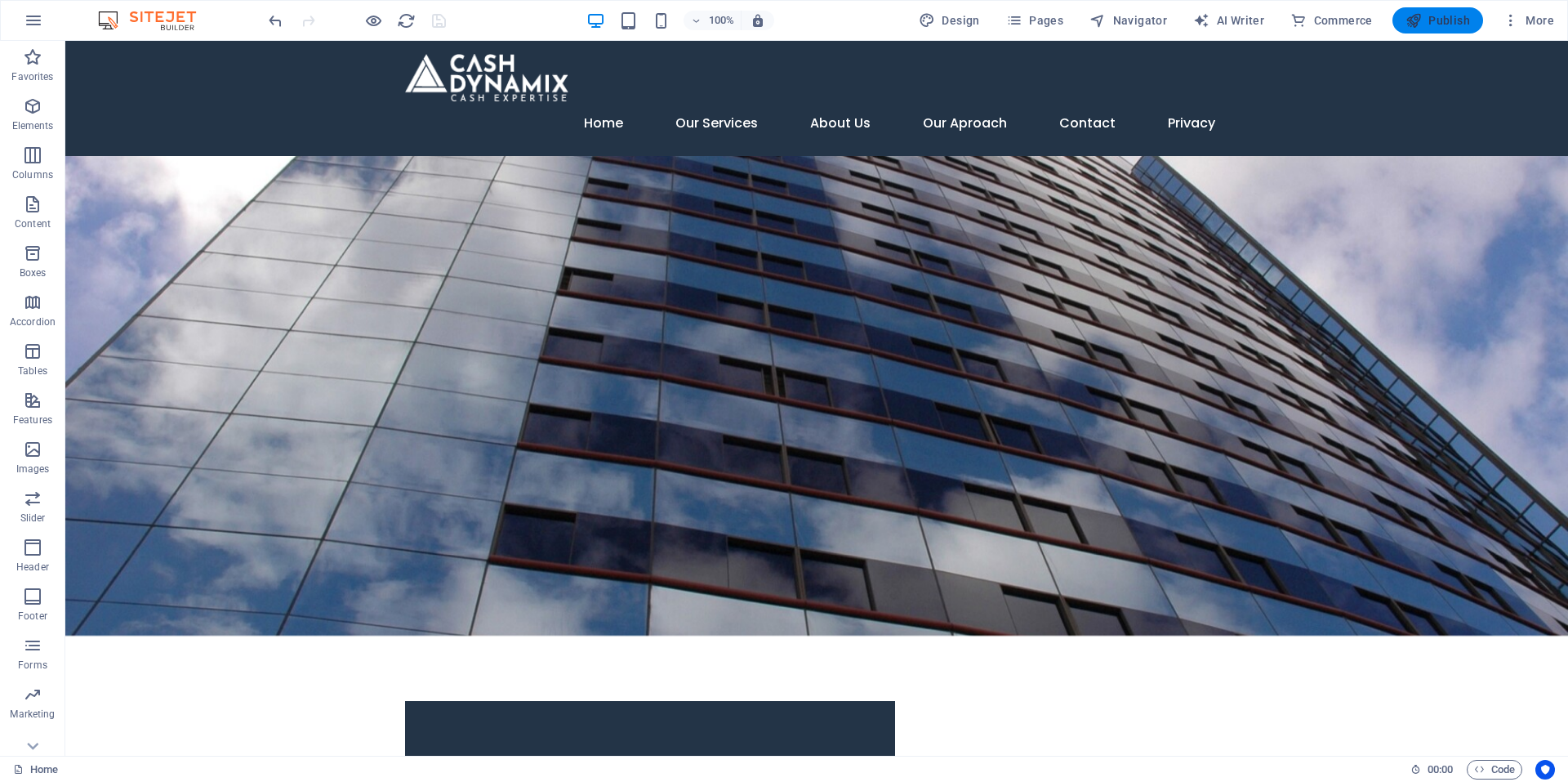
click at [1449, 19] on span "Publish" at bounding box center [1438, 20] width 65 height 17
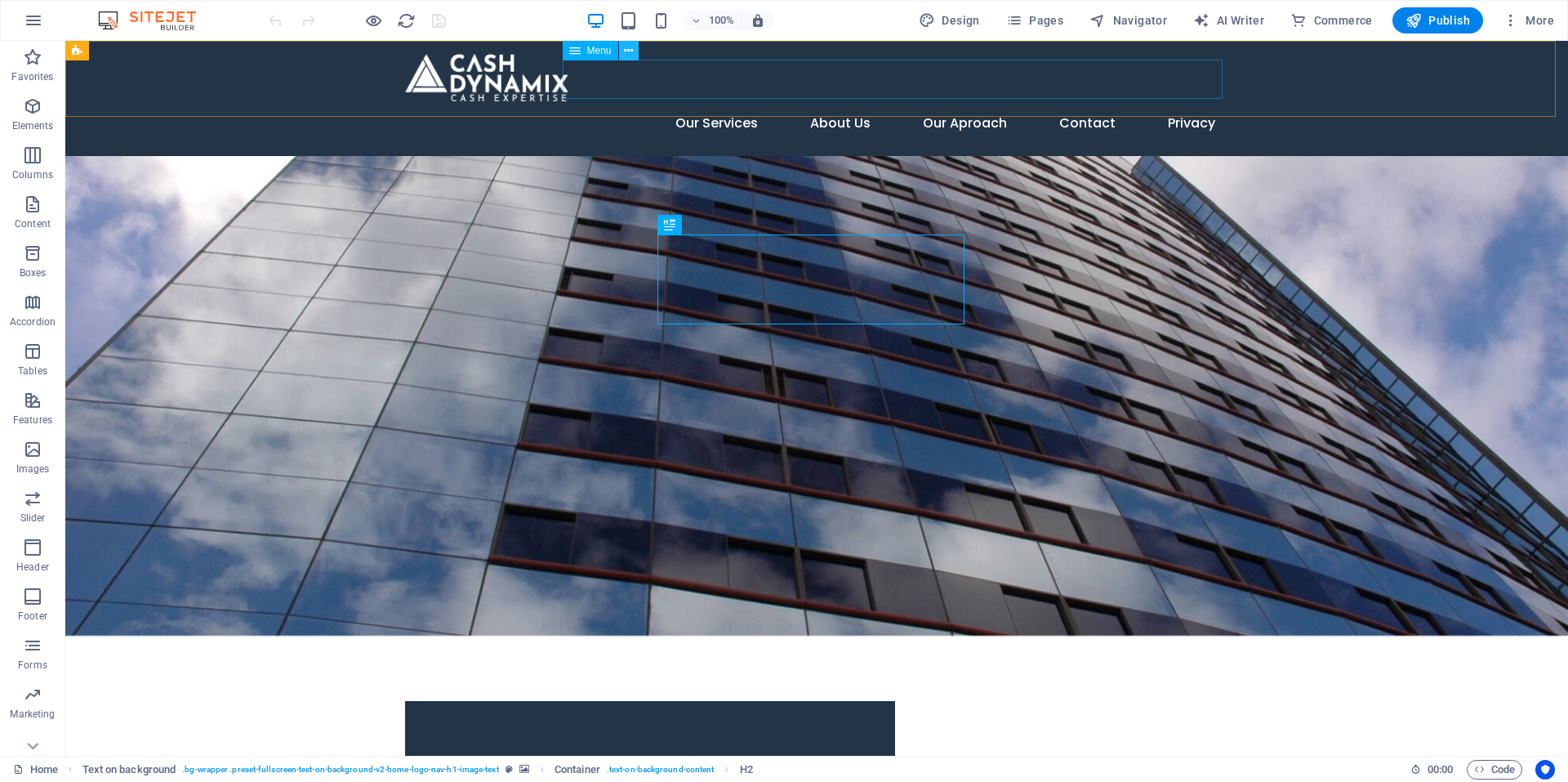
click at [621, 50] on button at bounding box center [628, 51] width 19 height 19
click at [587, 54] on span "Menu" at bounding box center [600, 50] width 25 height 10
select select
select select "3"
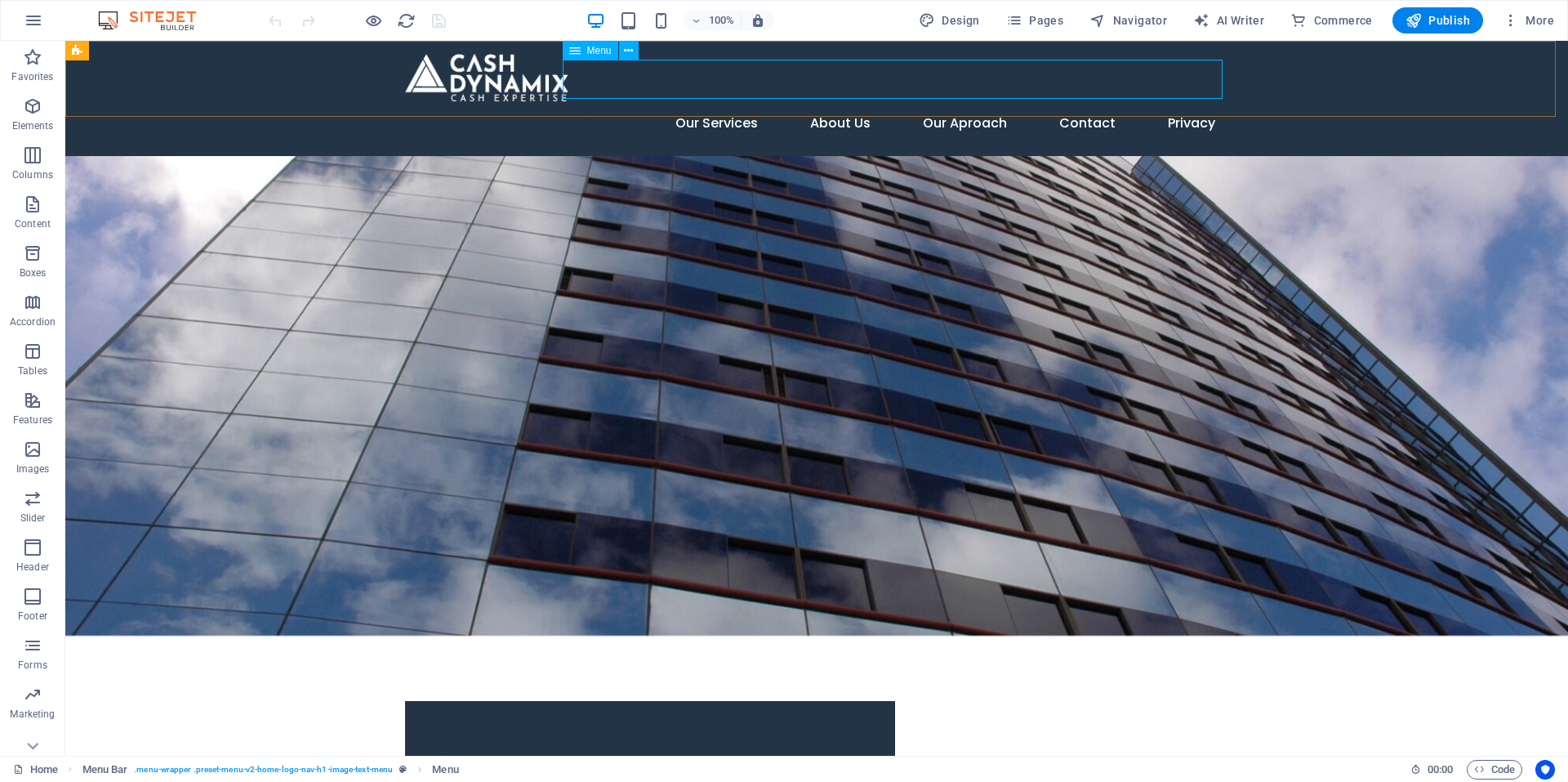
select select
select select "4"
select select
select select "5"
select select
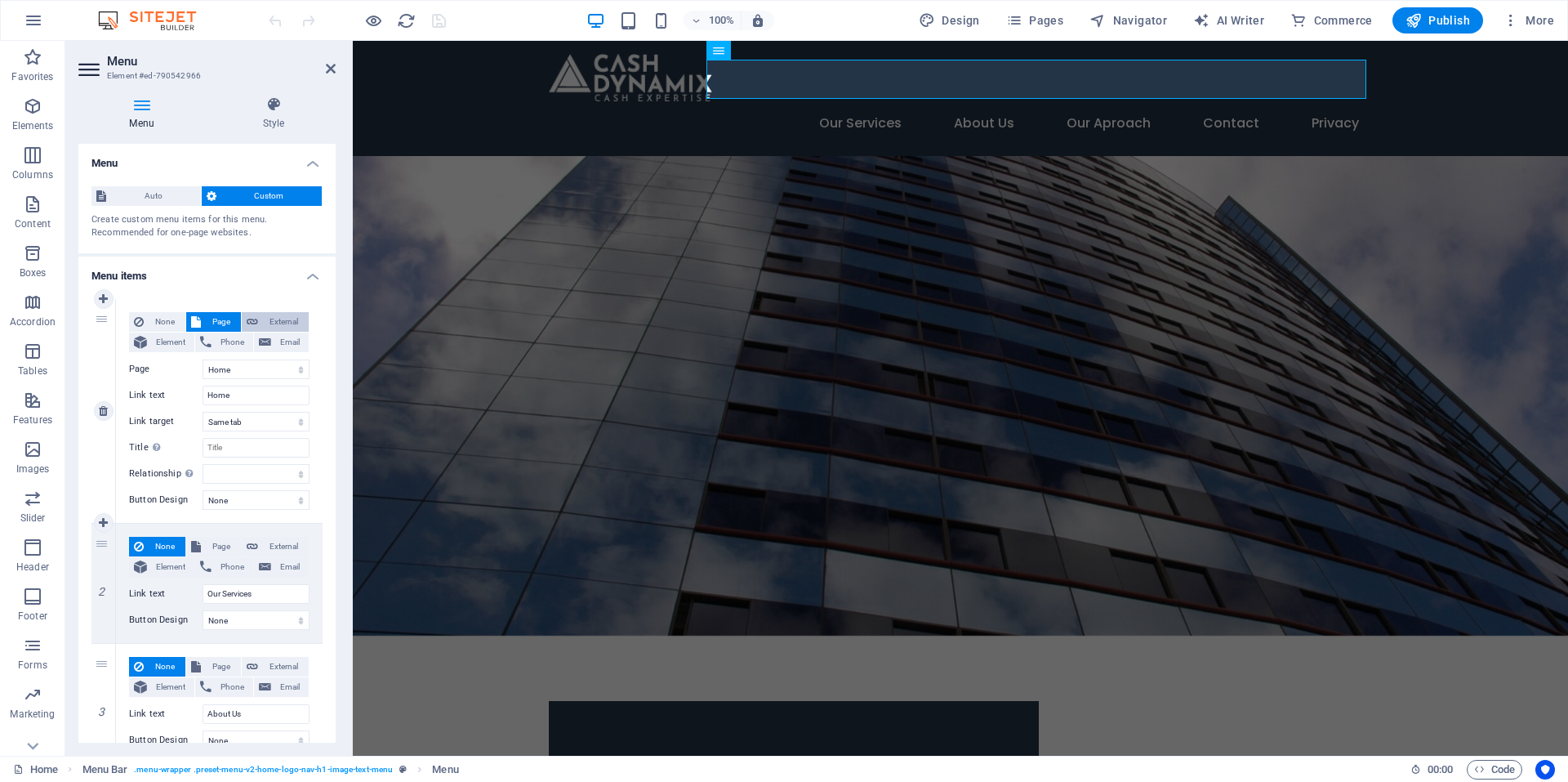
click at [274, 322] on span "External" at bounding box center [283, 322] width 41 height 19
select select "blank"
select select
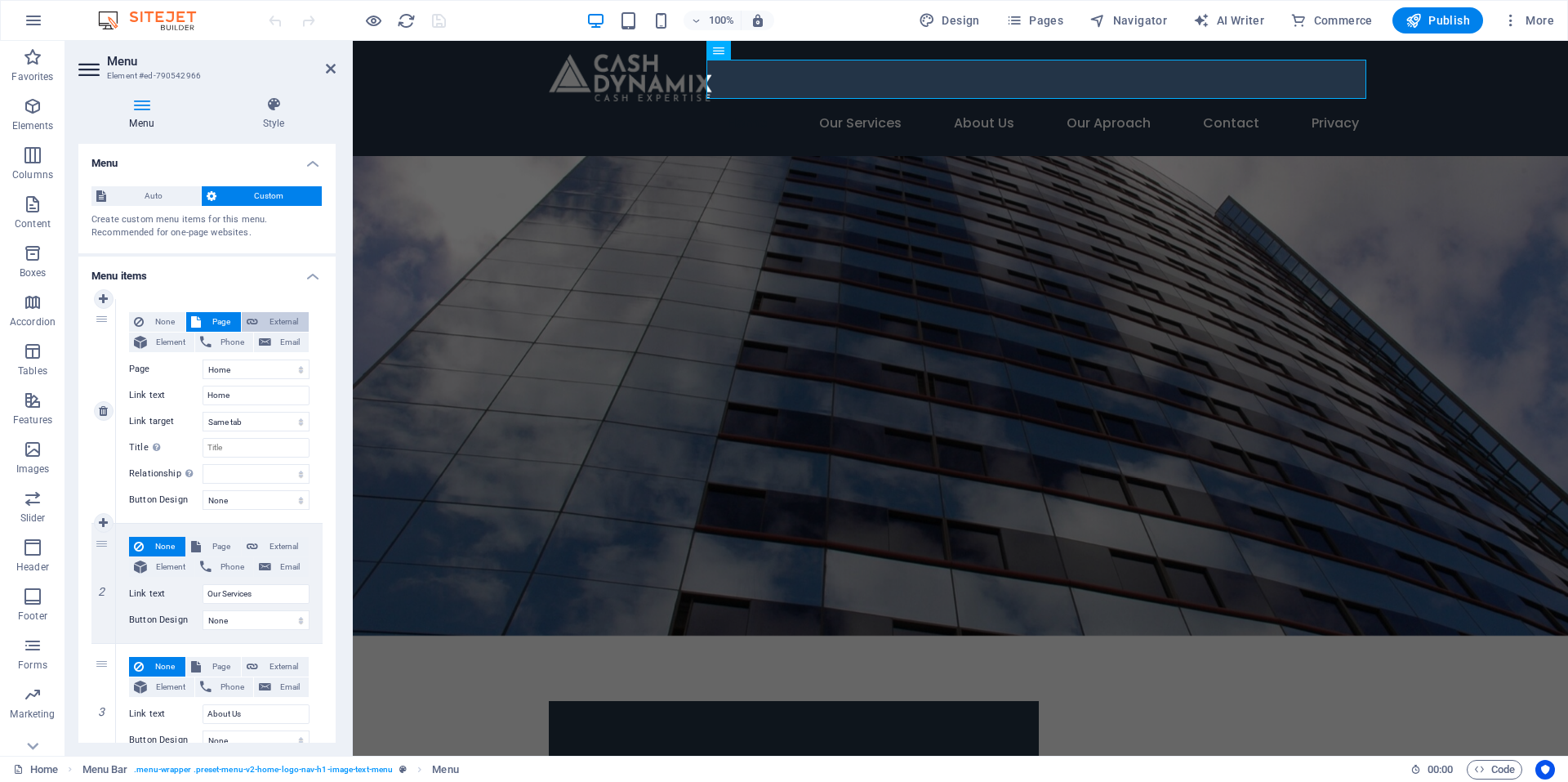
select select
click at [267, 400] on input "Home" at bounding box center [256, 395] width 107 height 19
drag, startPoint x: 267, startPoint y: 400, endPoint x: 94, endPoint y: 376, distance: 174.7
click at [117, 385] on div "None Page External Element Phone Email Page Home Subpage Cash Dynamix Services …" at bounding box center [219, 410] width 207 height 224
select select
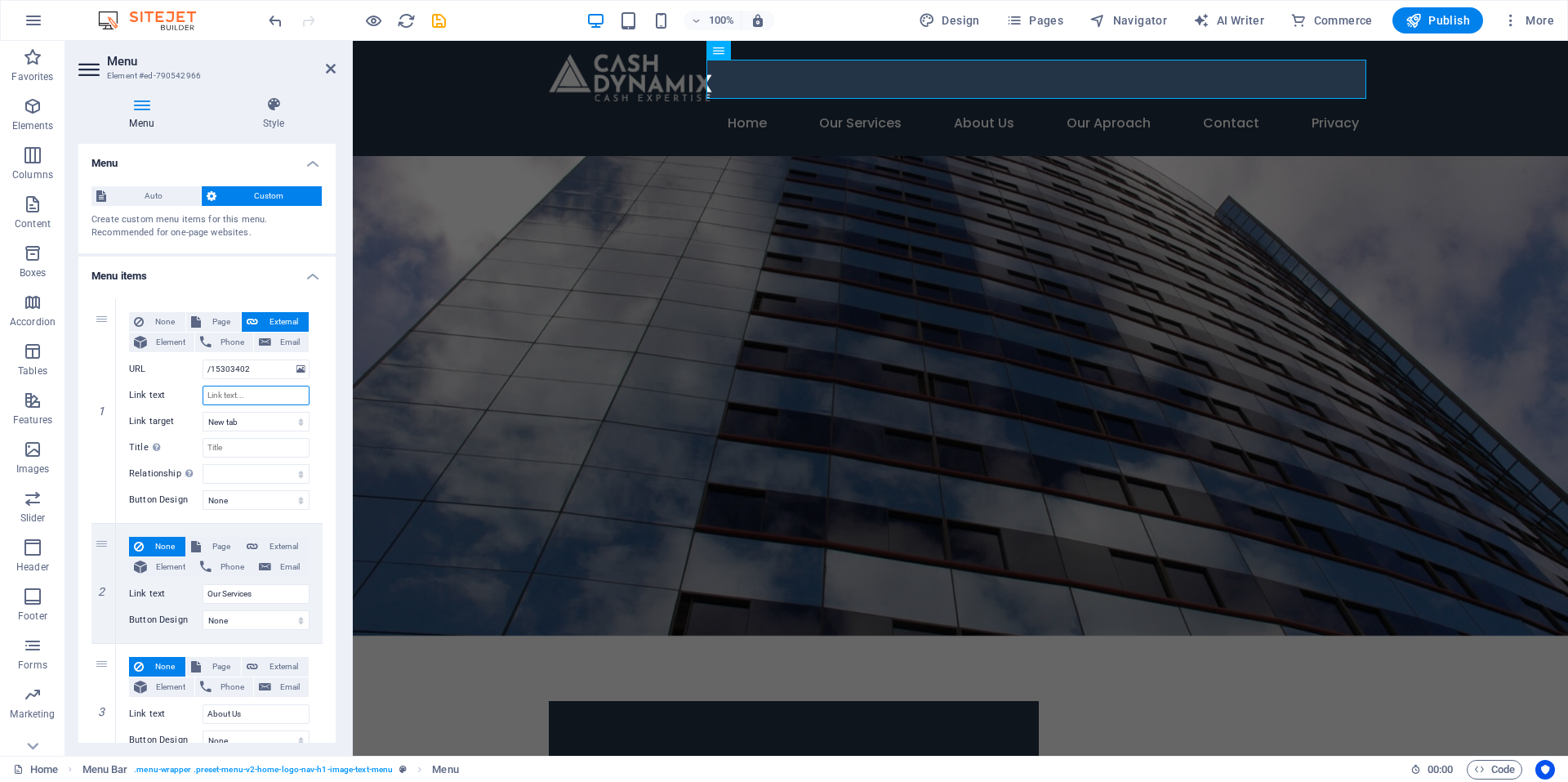
select select
click at [220, 318] on span "Page" at bounding box center [221, 322] width 30 height 19
select select
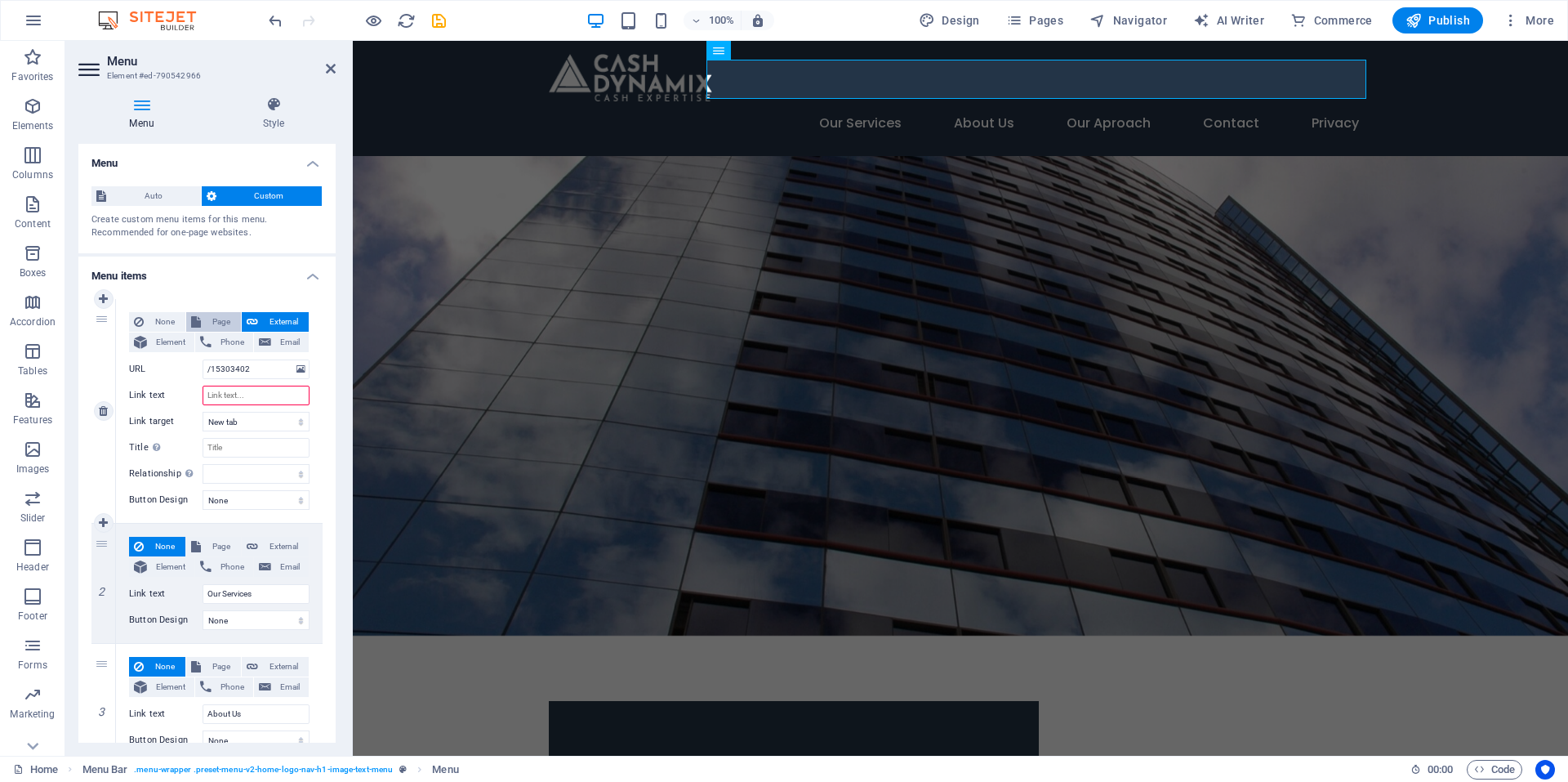
select select
click at [272, 394] on input "Link text" at bounding box center [256, 395] width 107 height 19
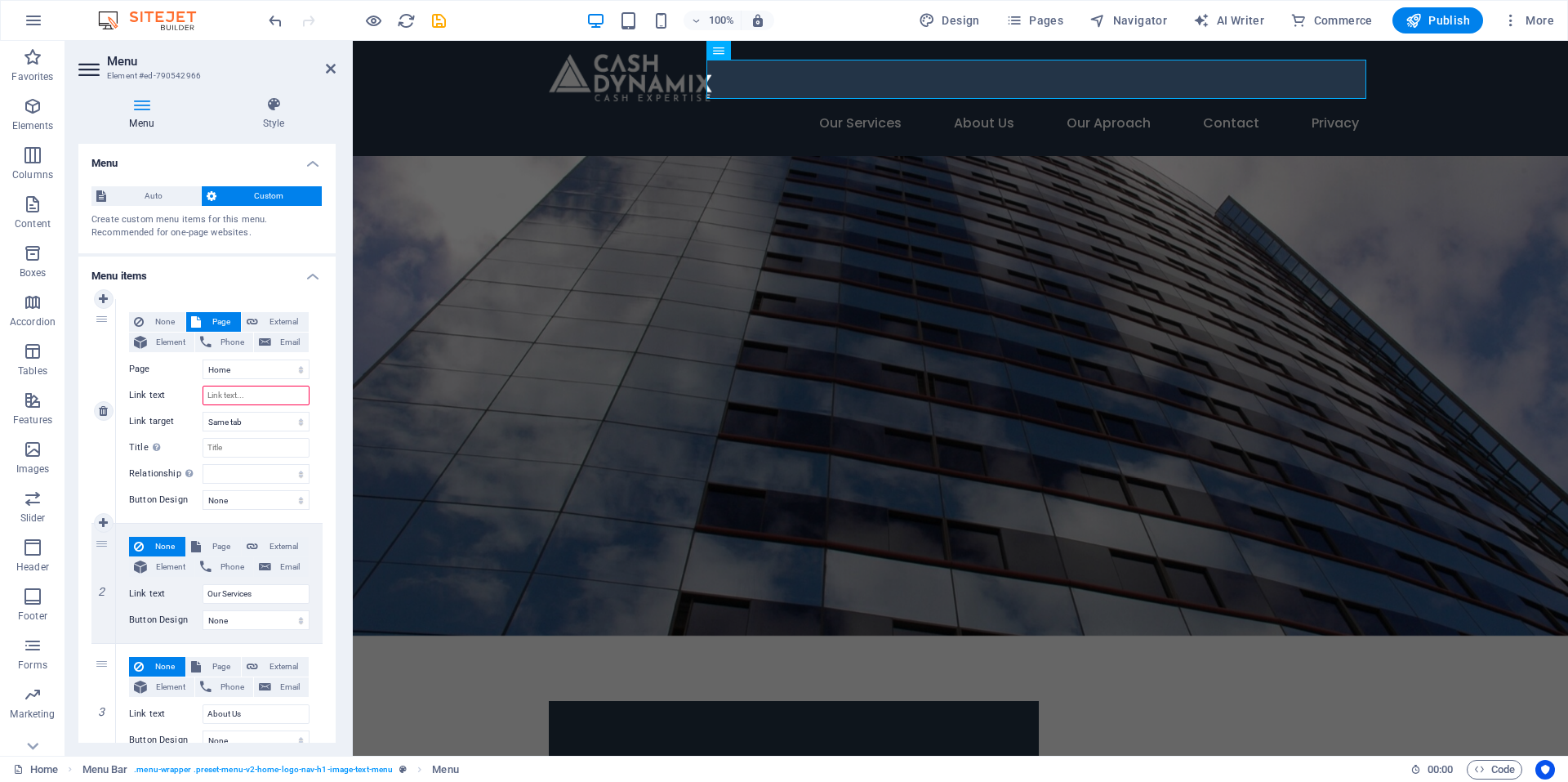
type input "Home"
select select
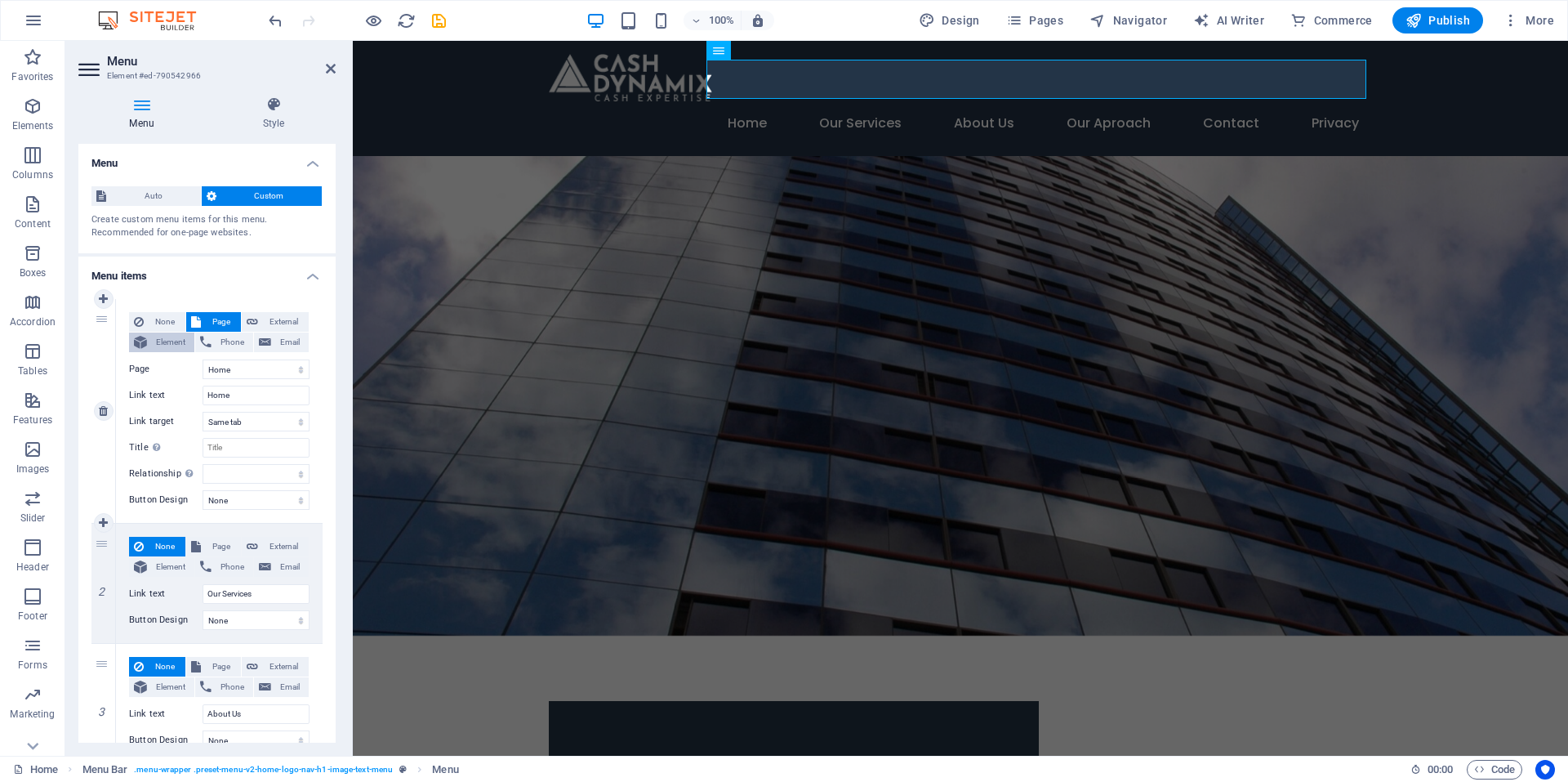
click at [161, 341] on span "Element" at bounding box center [170, 342] width 38 height 19
select select
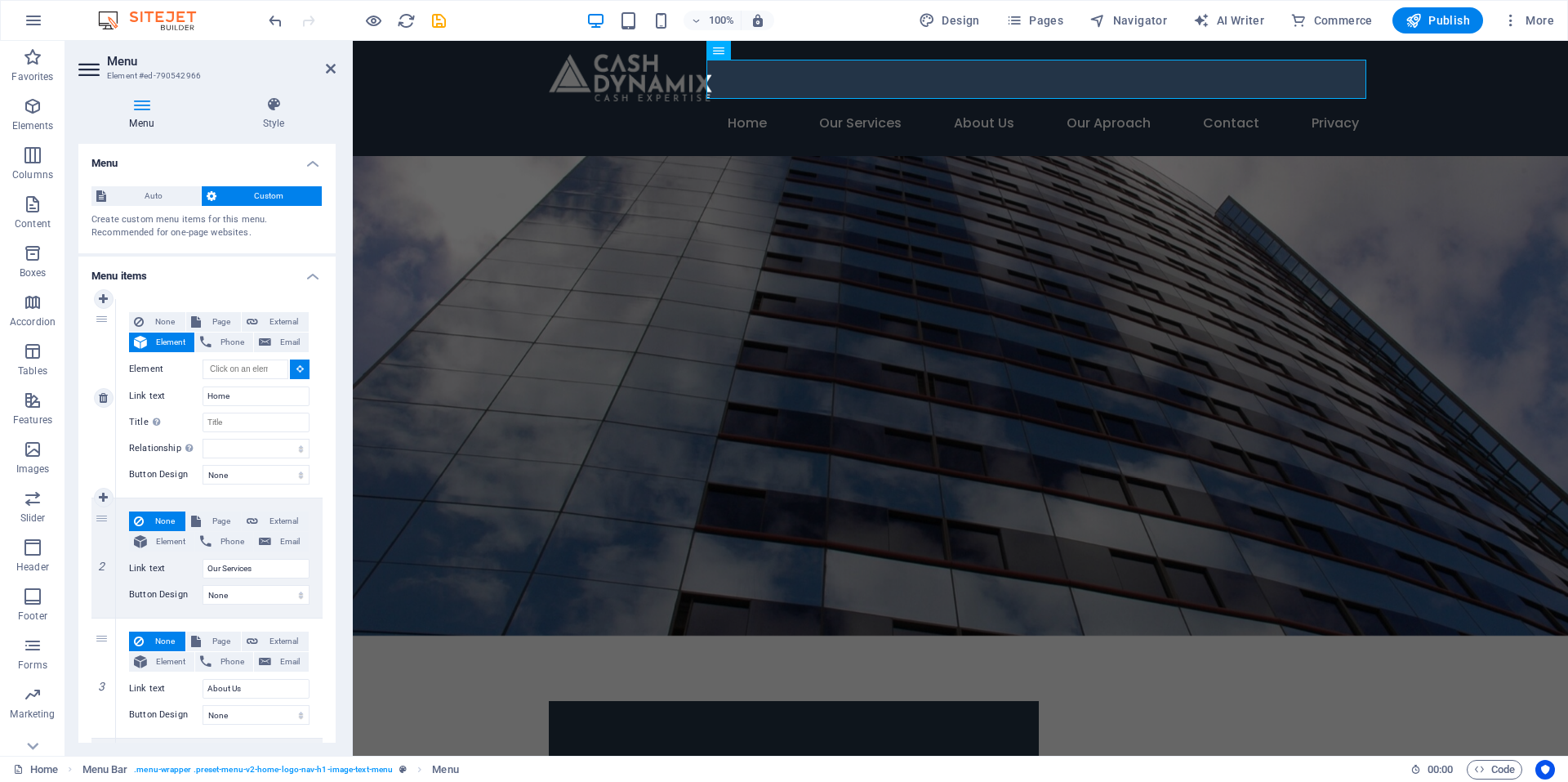
click at [245, 380] on div "None Page External Element Phone Email Page Home Subpage Cash Dynamix Services …" at bounding box center [219, 385] width 181 height 146
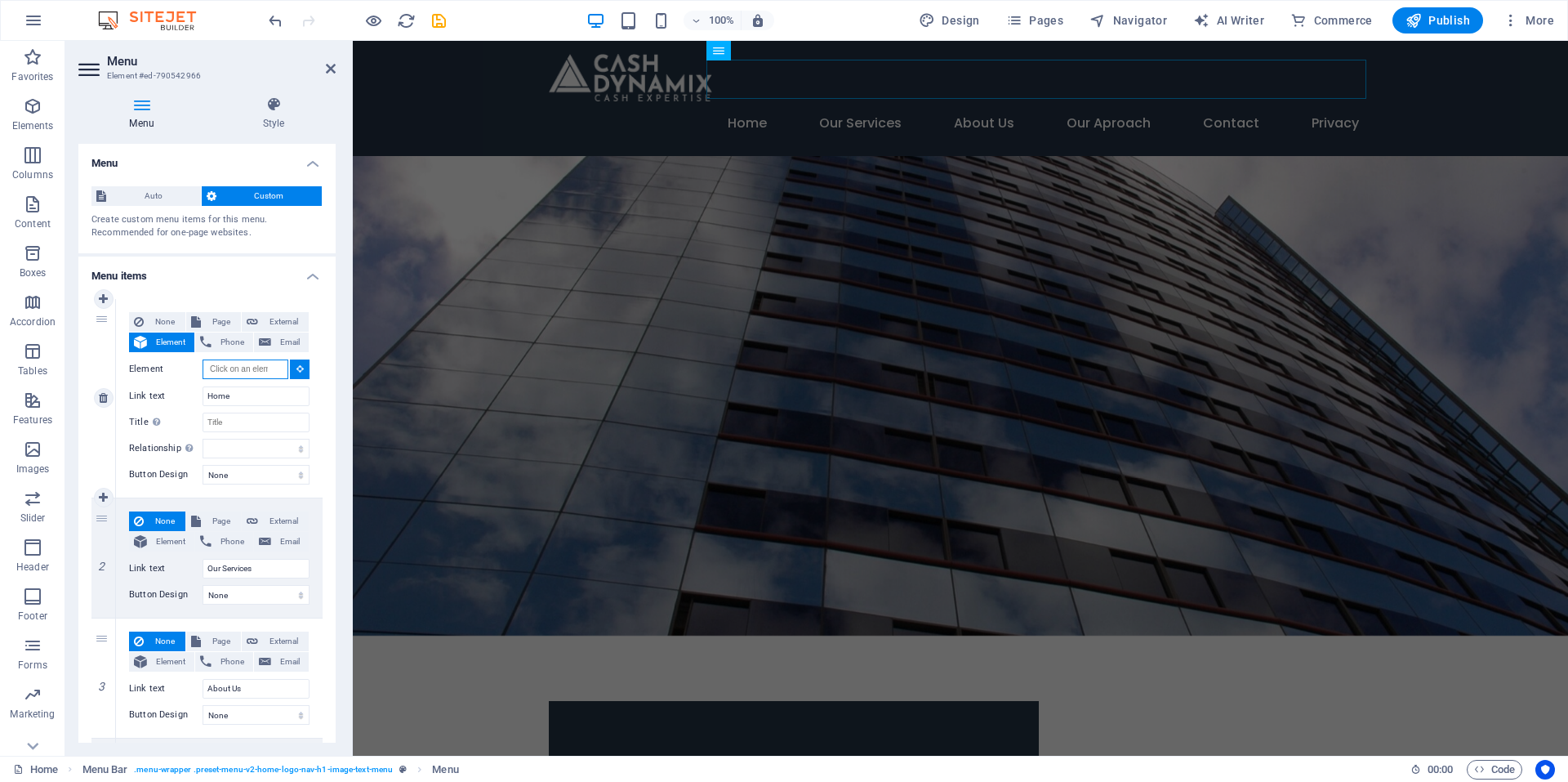
click at [246, 368] on input "Element" at bounding box center [245, 369] width 86 height 19
click at [291, 371] on button at bounding box center [300, 369] width 19 height 19
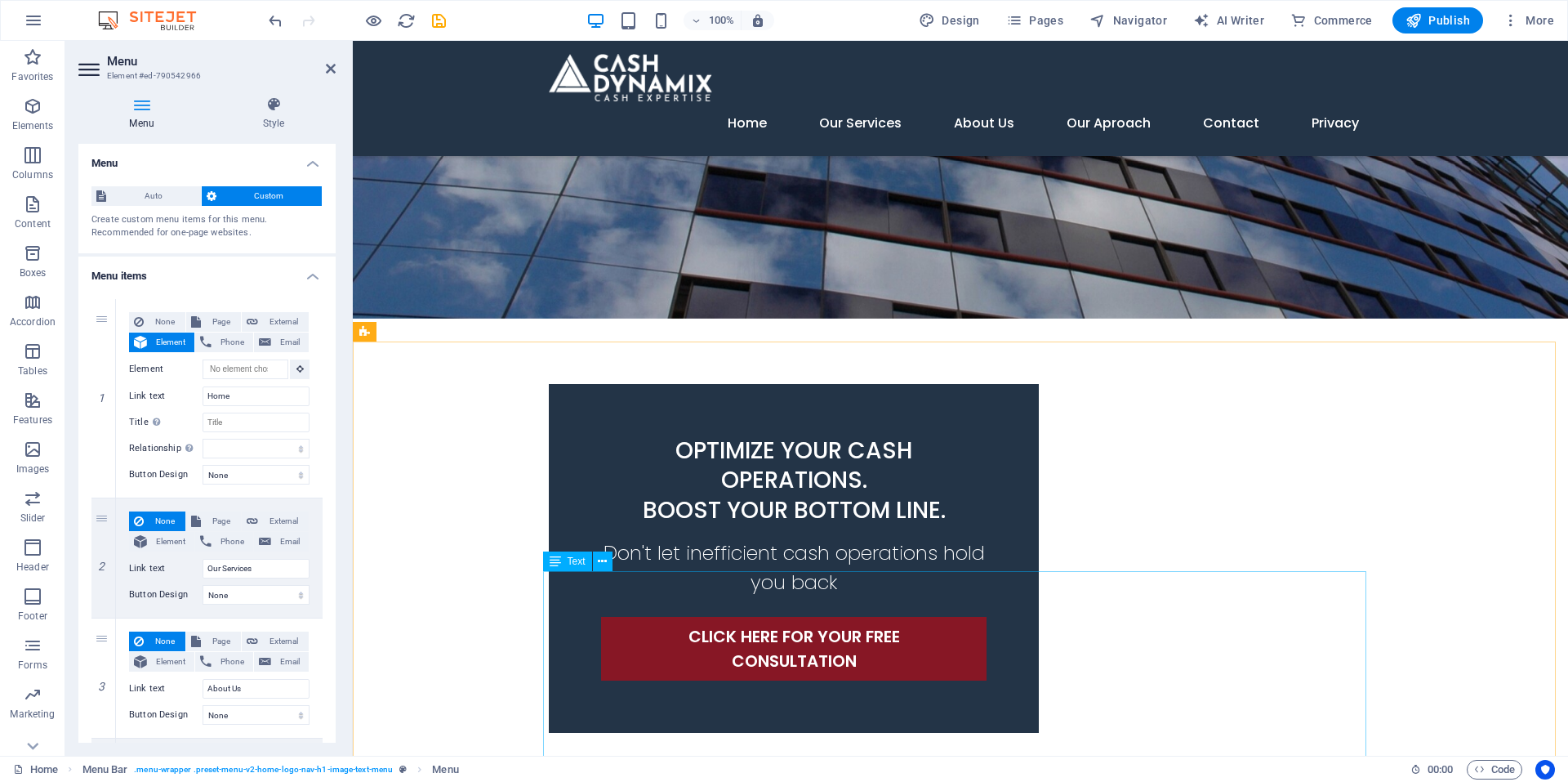
scroll to position [327, 0]
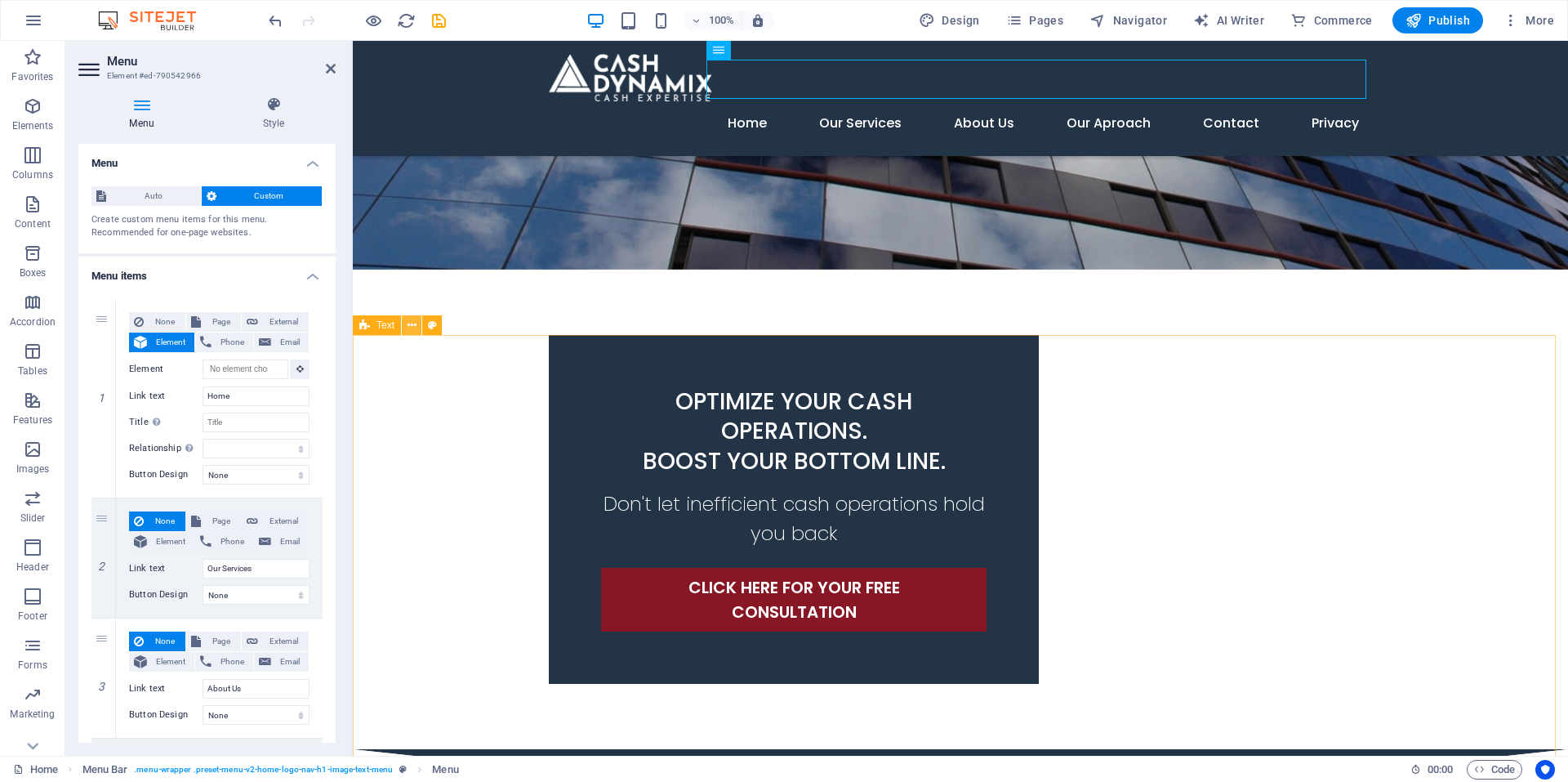
click at [415, 329] on icon at bounding box center [412, 326] width 9 height 18
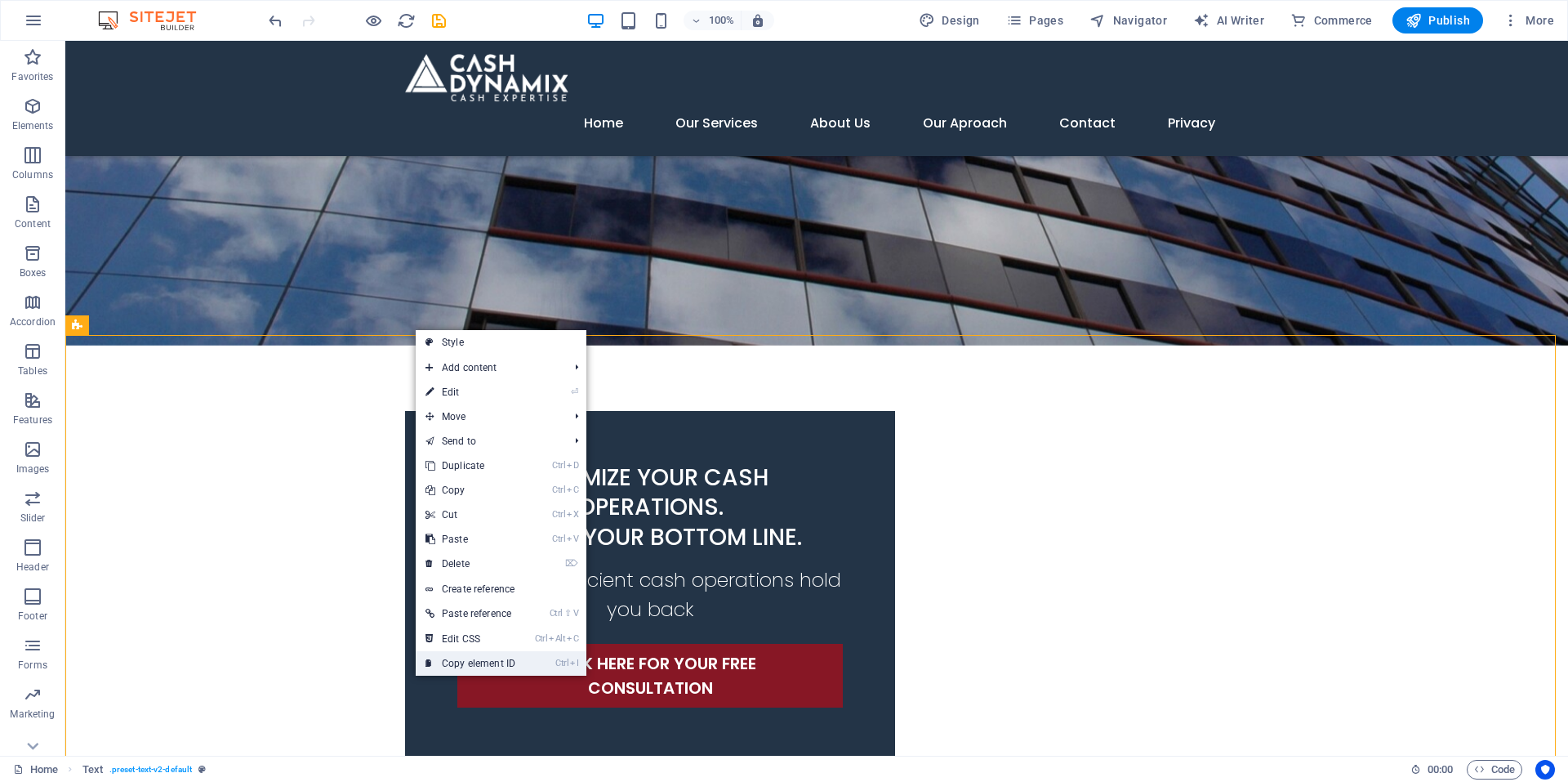
click at [459, 656] on link "Ctrl I Copy element ID" at bounding box center [470, 664] width 110 height 25
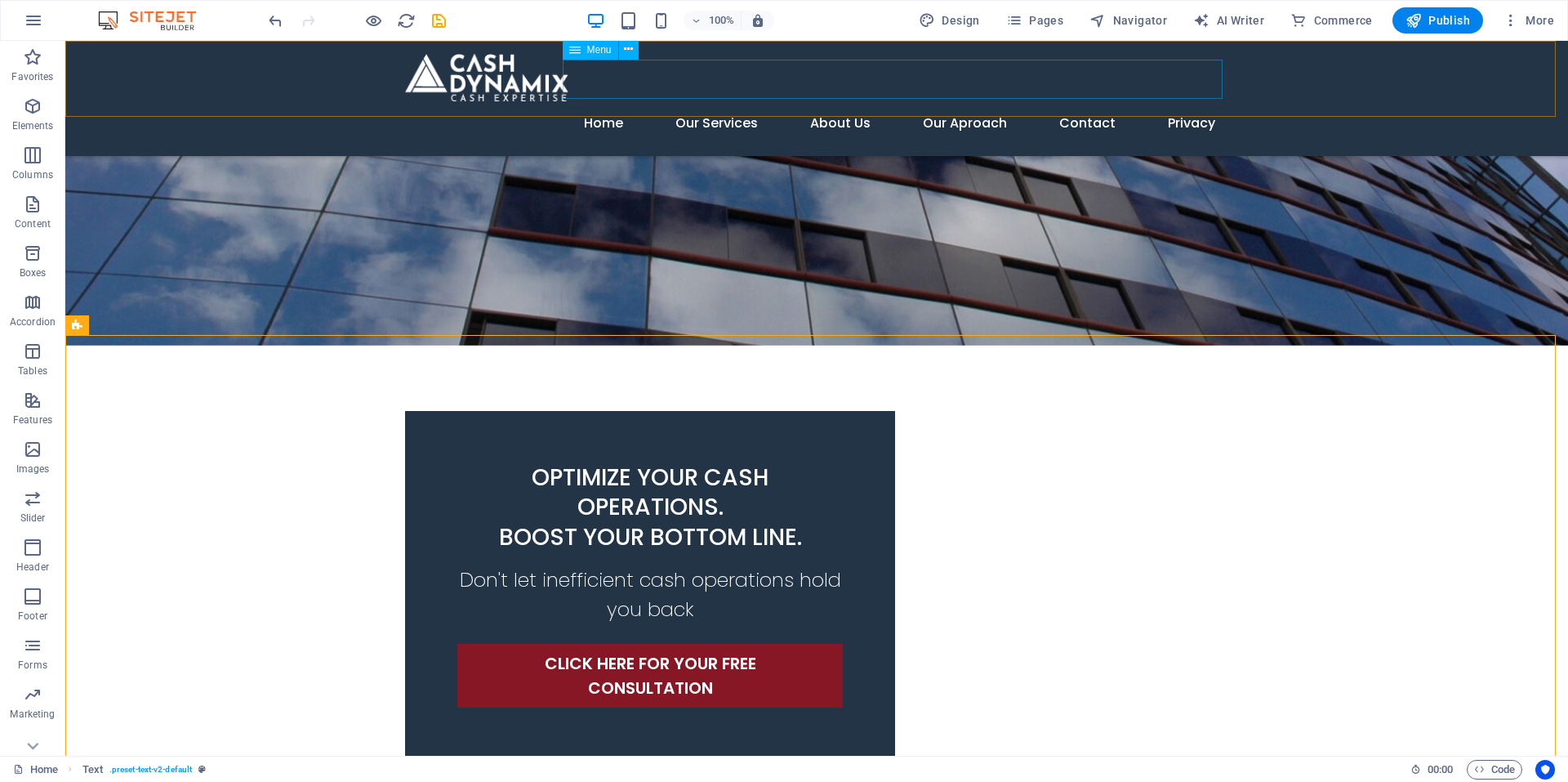
click at [590, 53] on span "Menu" at bounding box center [600, 49] width 25 height 10
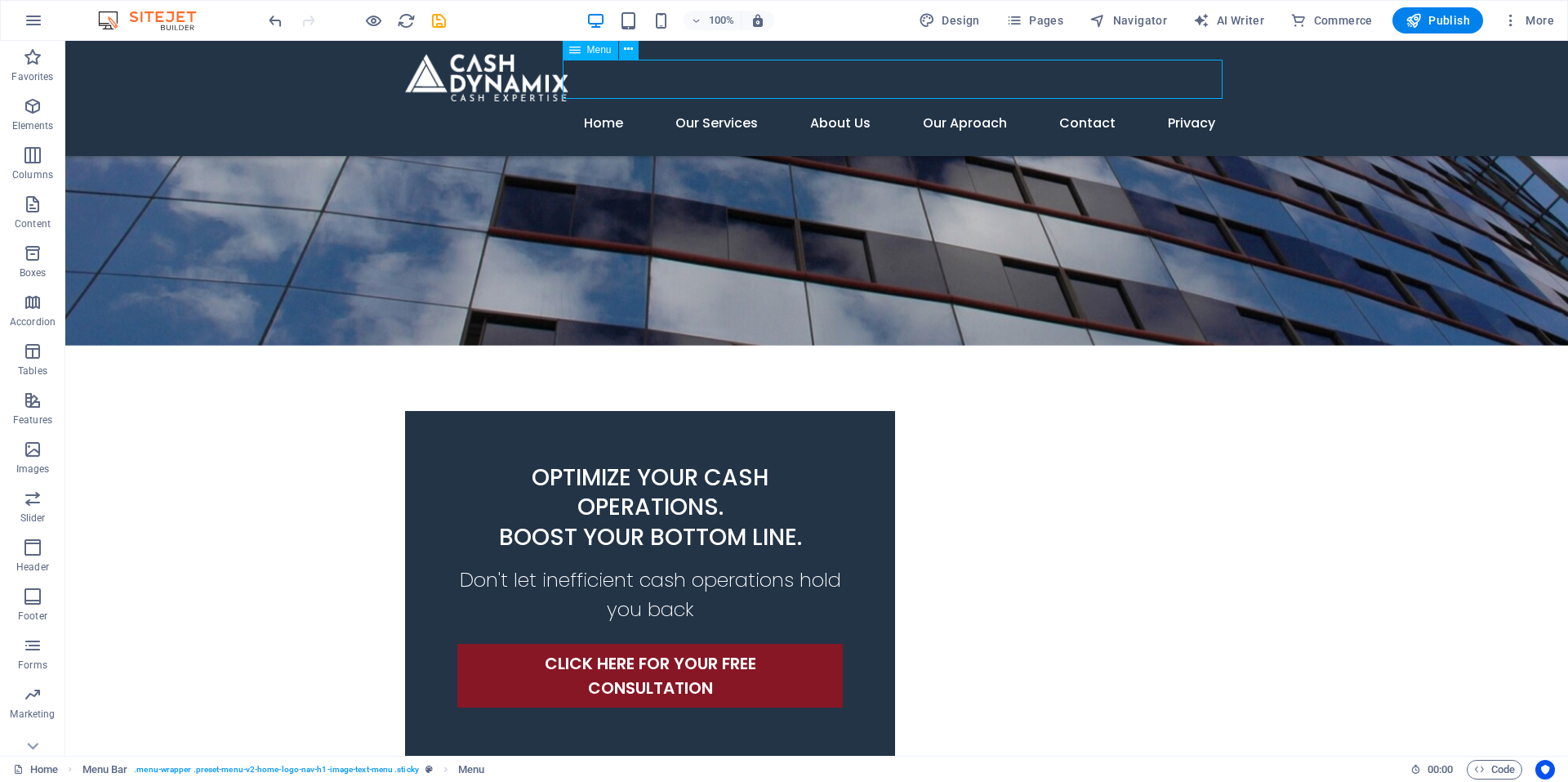
click at [592, 52] on span "Menu" at bounding box center [600, 49] width 25 height 10
select select "3"
select select
select select "4"
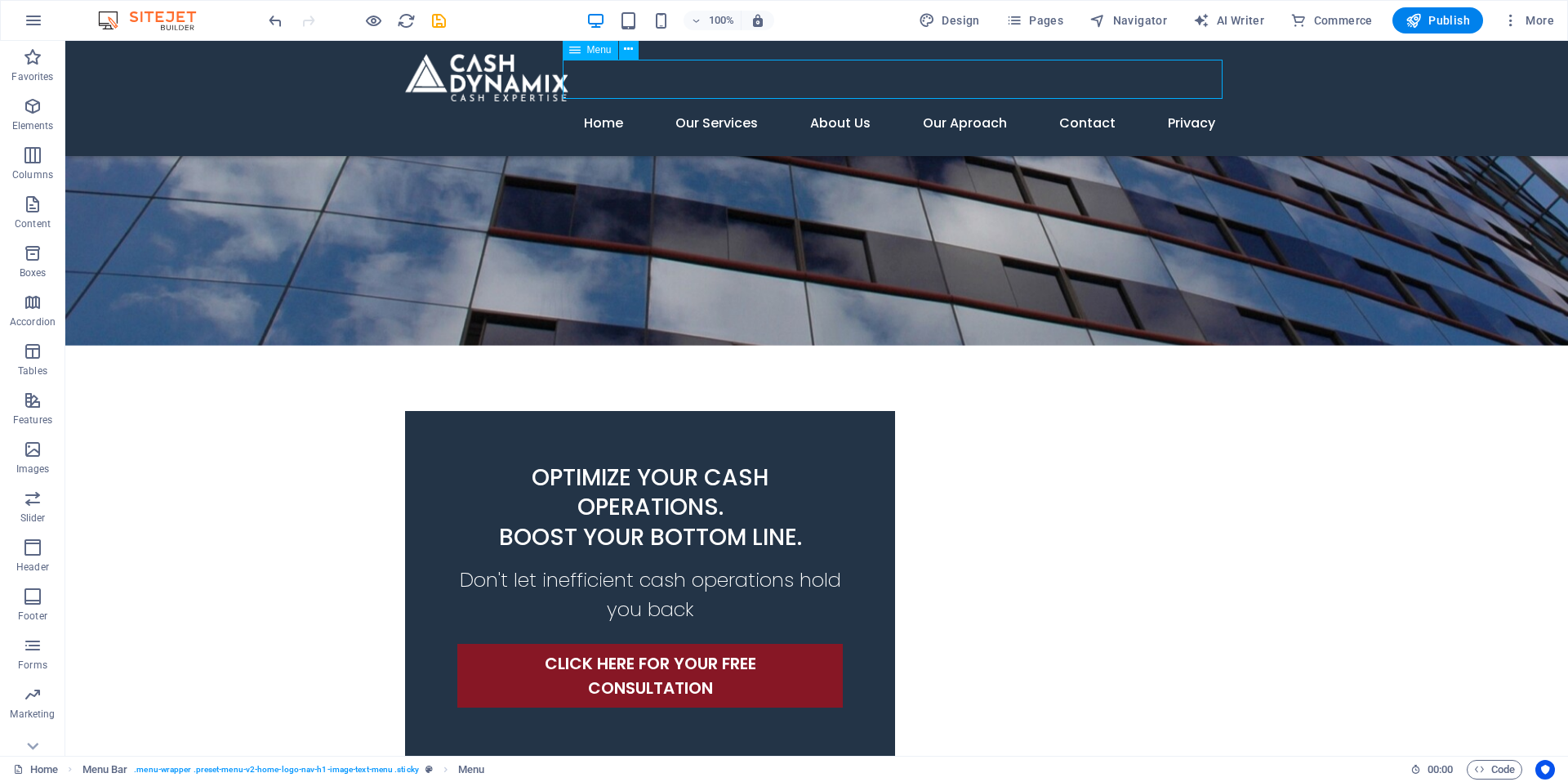
select select
select select "5"
select select
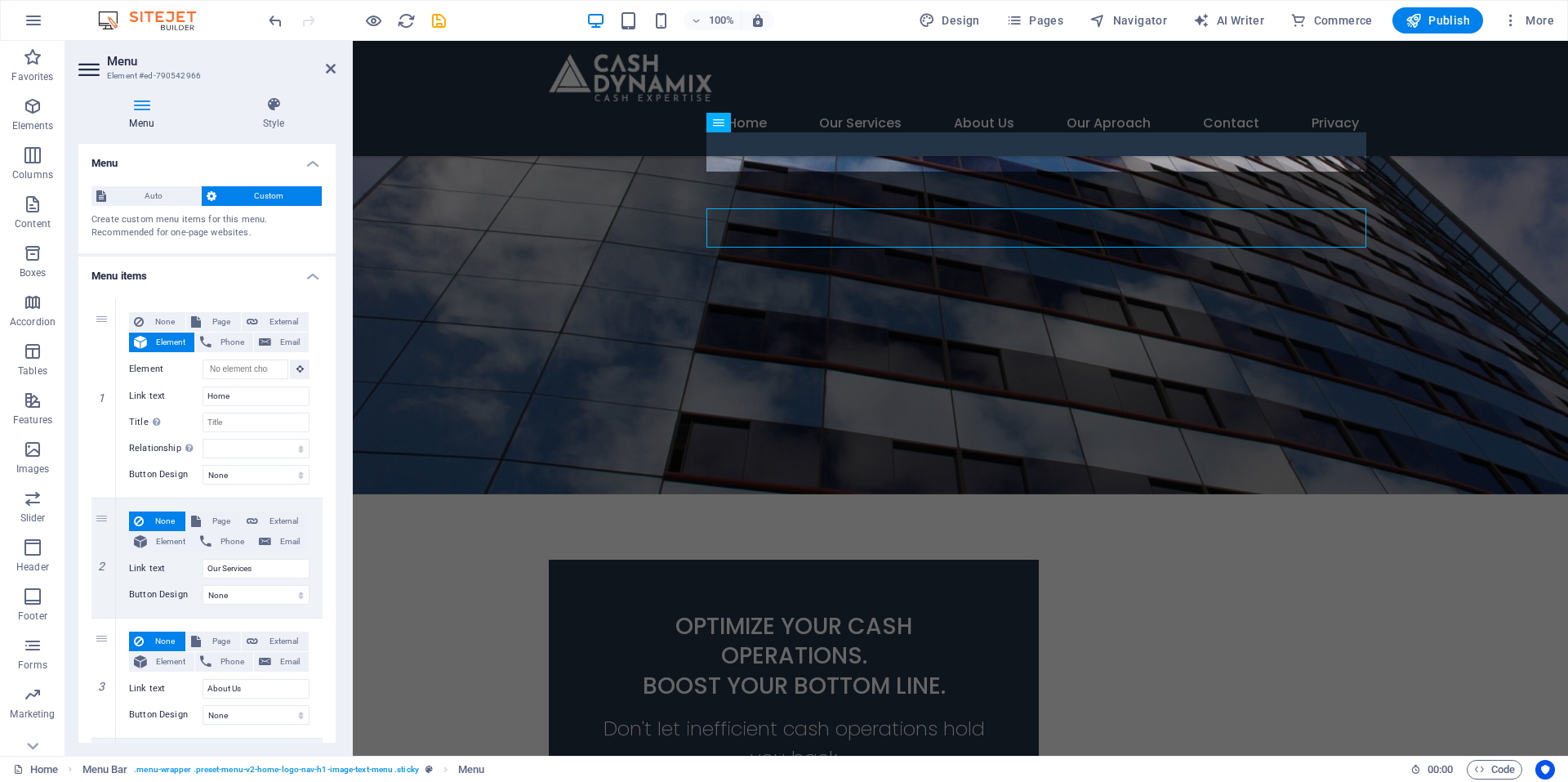
scroll to position [174, 0]
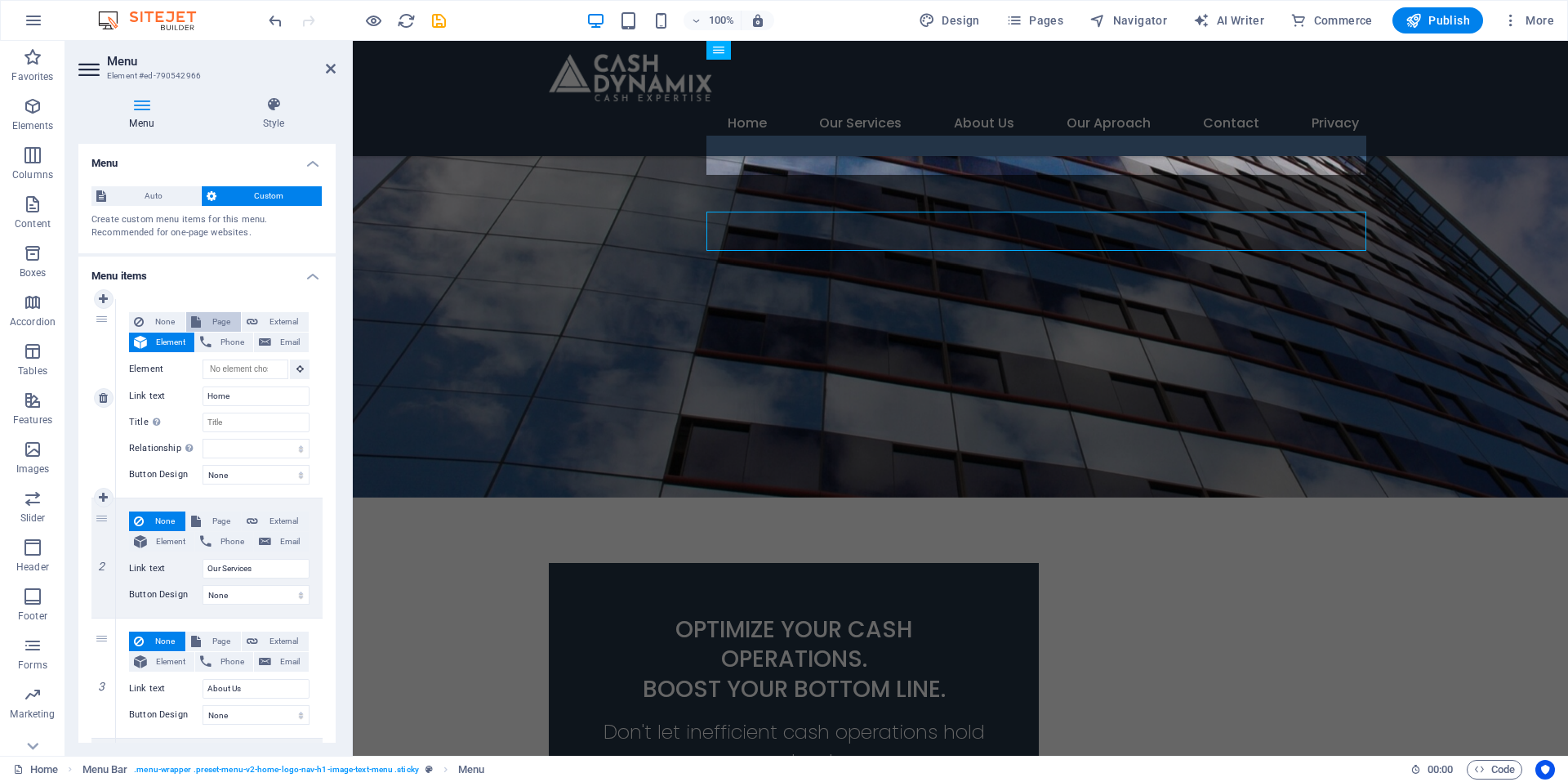
click at [210, 316] on span "Page" at bounding box center [221, 322] width 30 height 19
select select
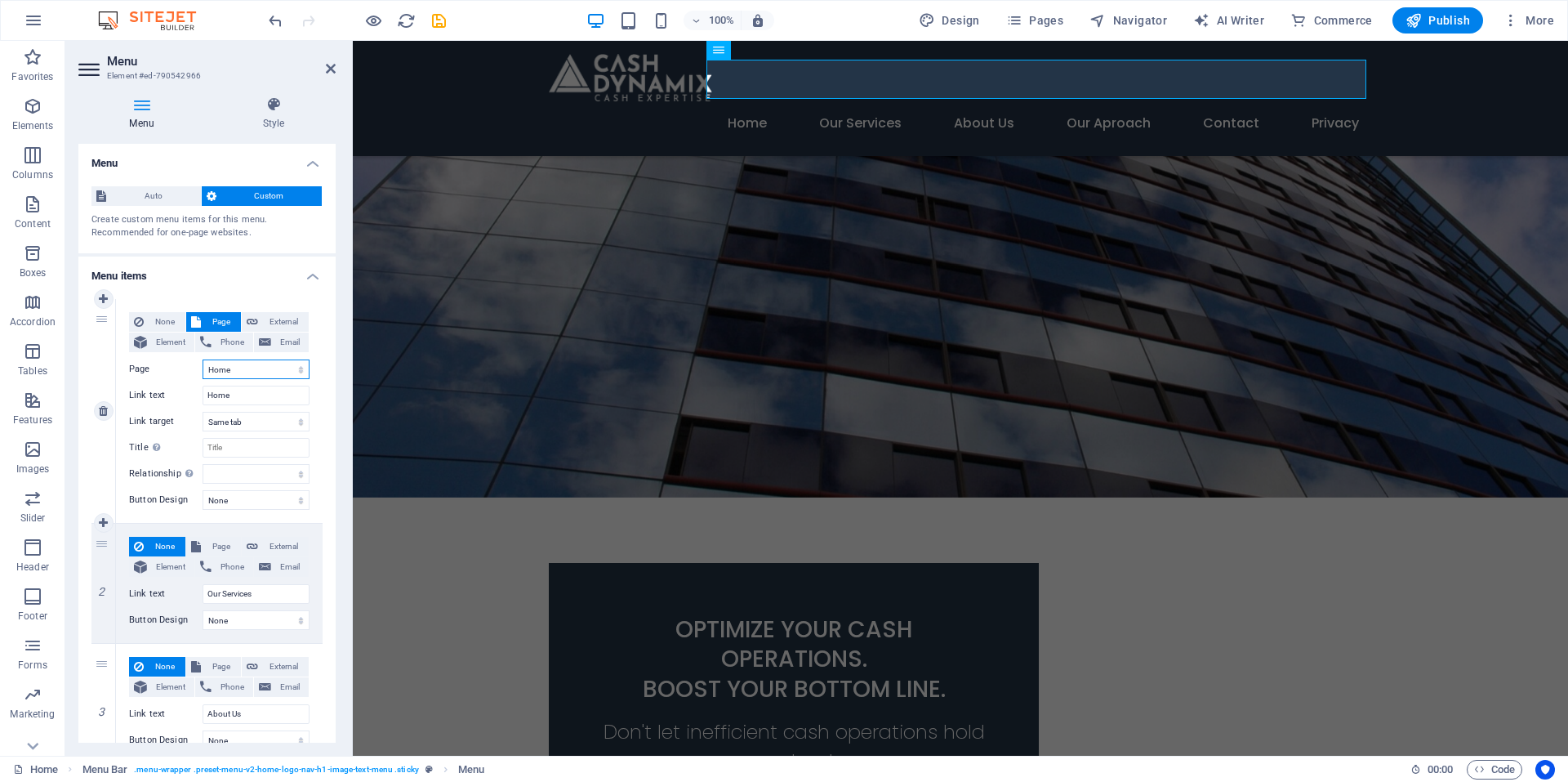
click at [271, 372] on select "Home Subpage Cash Dynamix Services Our Aproach Contact Privacy Legal Notice" at bounding box center [256, 369] width 107 height 19
click at [202, 359] on select "Home Subpage Cash Dynamix Services Our Aproach Contact Privacy Legal Notice" at bounding box center [256, 369] width 107 height 19
click at [262, 387] on input "Home" at bounding box center [256, 395] width 107 height 19
click at [437, 21] on icon "save" at bounding box center [438, 20] width 18 height 18
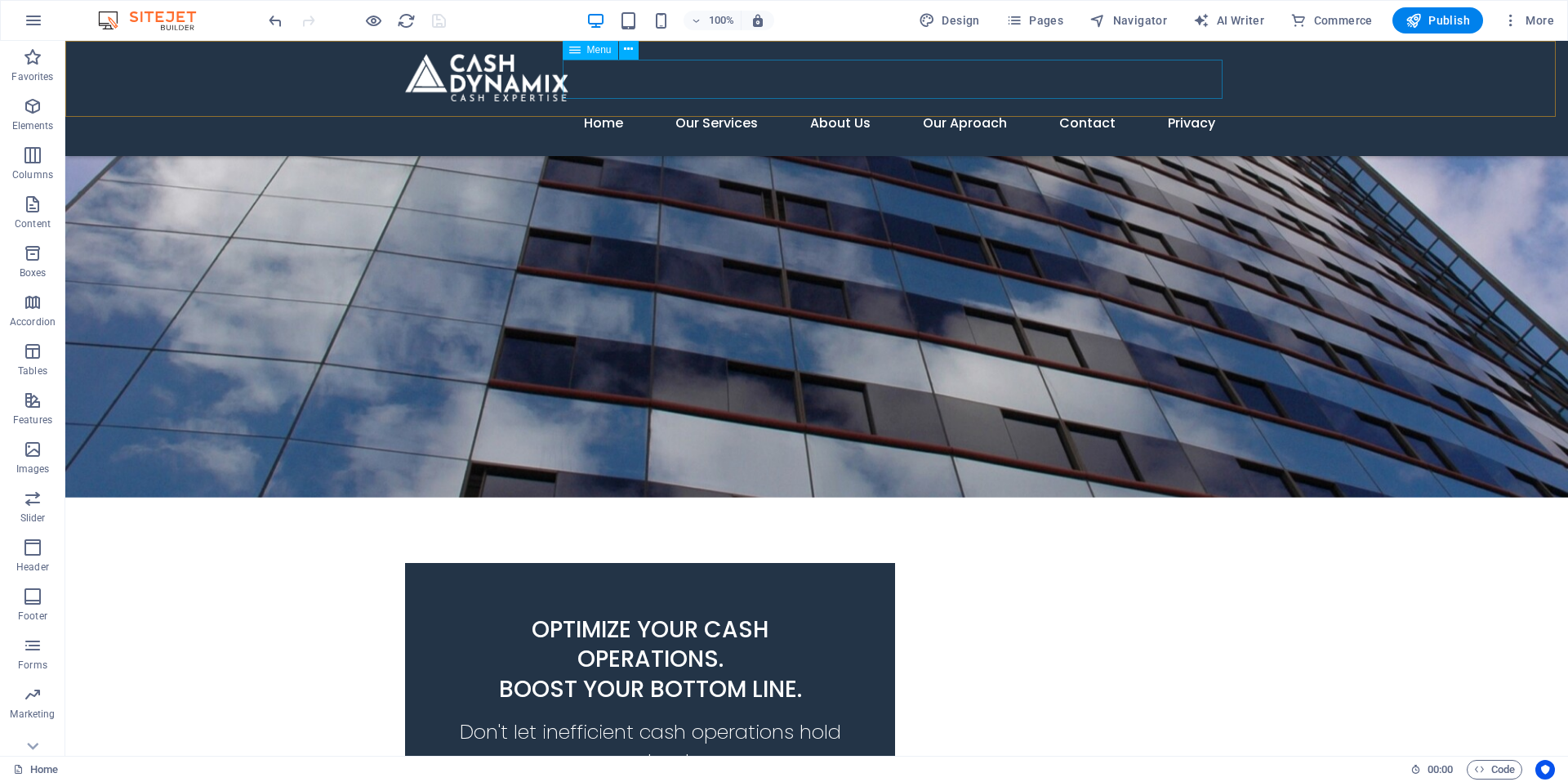
click at [589, 45] on span "Menu" at bounding box center [600, 49] width 25 height 10
click at [589, 46] on span "Menu" at bounding box center [600, 49] width 25 height 10
select select
select select "3"
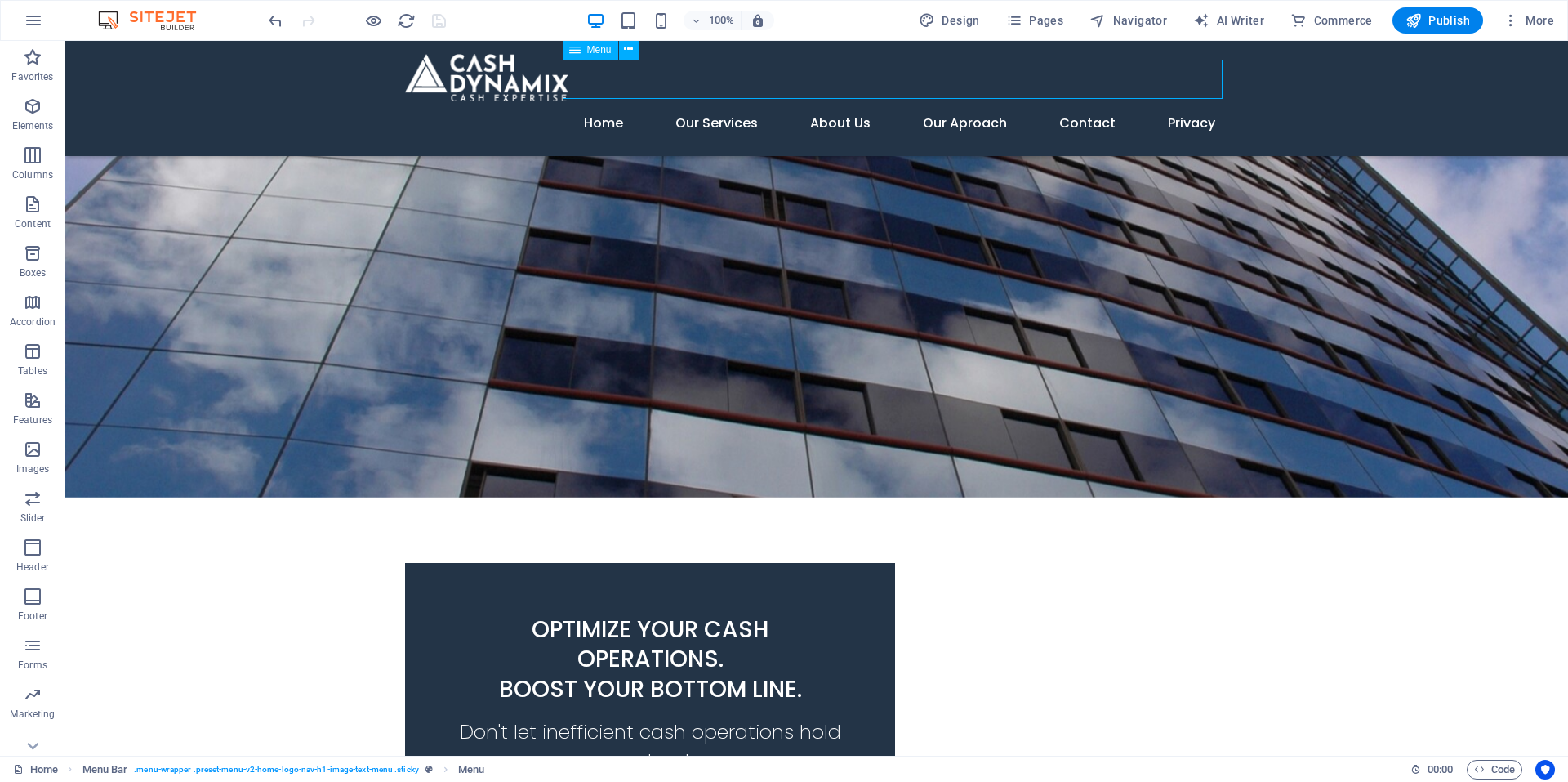
select select
select select "4"
select select
select select "5"
select select
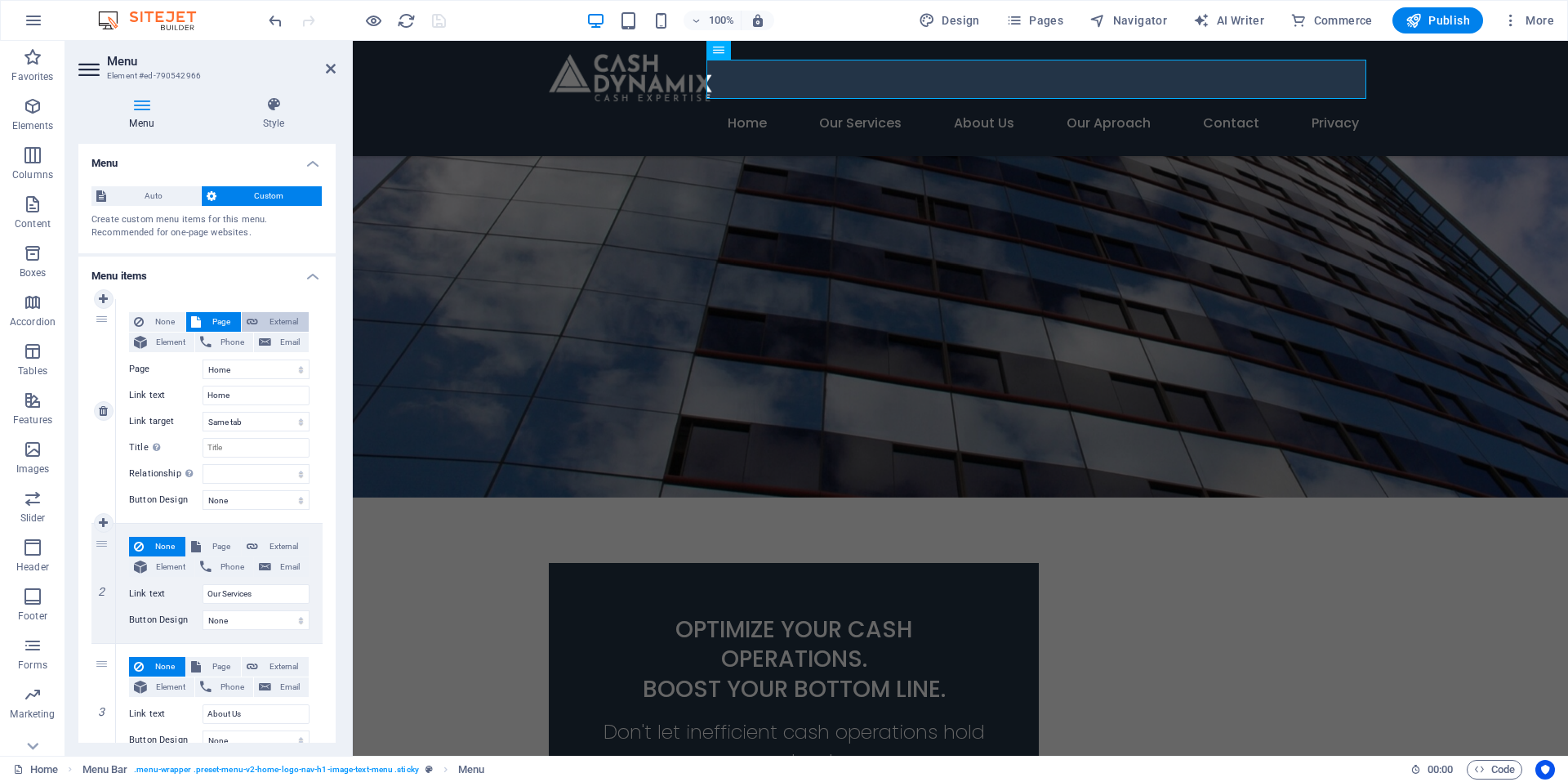
click at [285, 320] on span "External" at bounding box center [283, 322] width 41 height 19
select select "blank"
select select
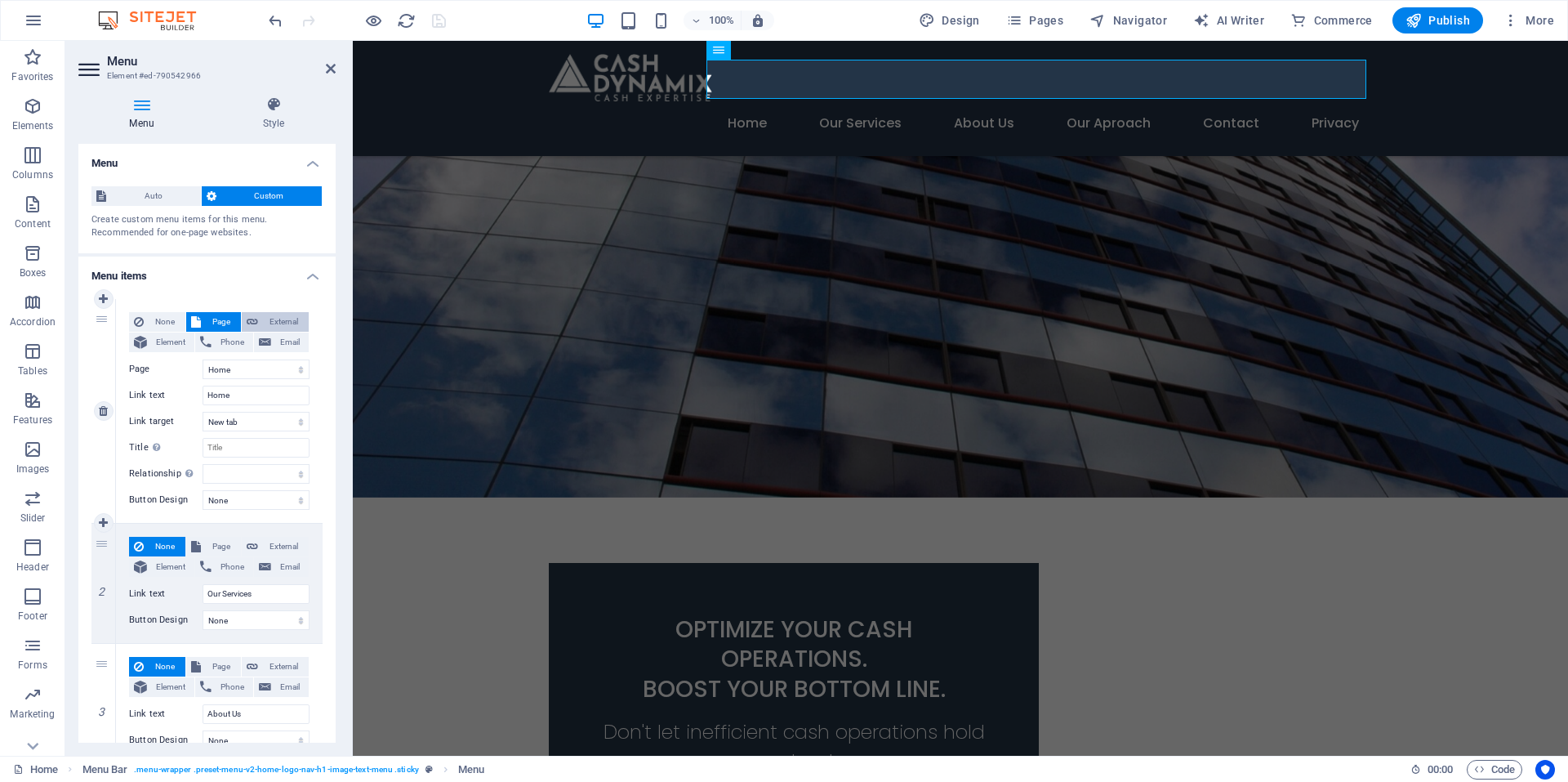
select select
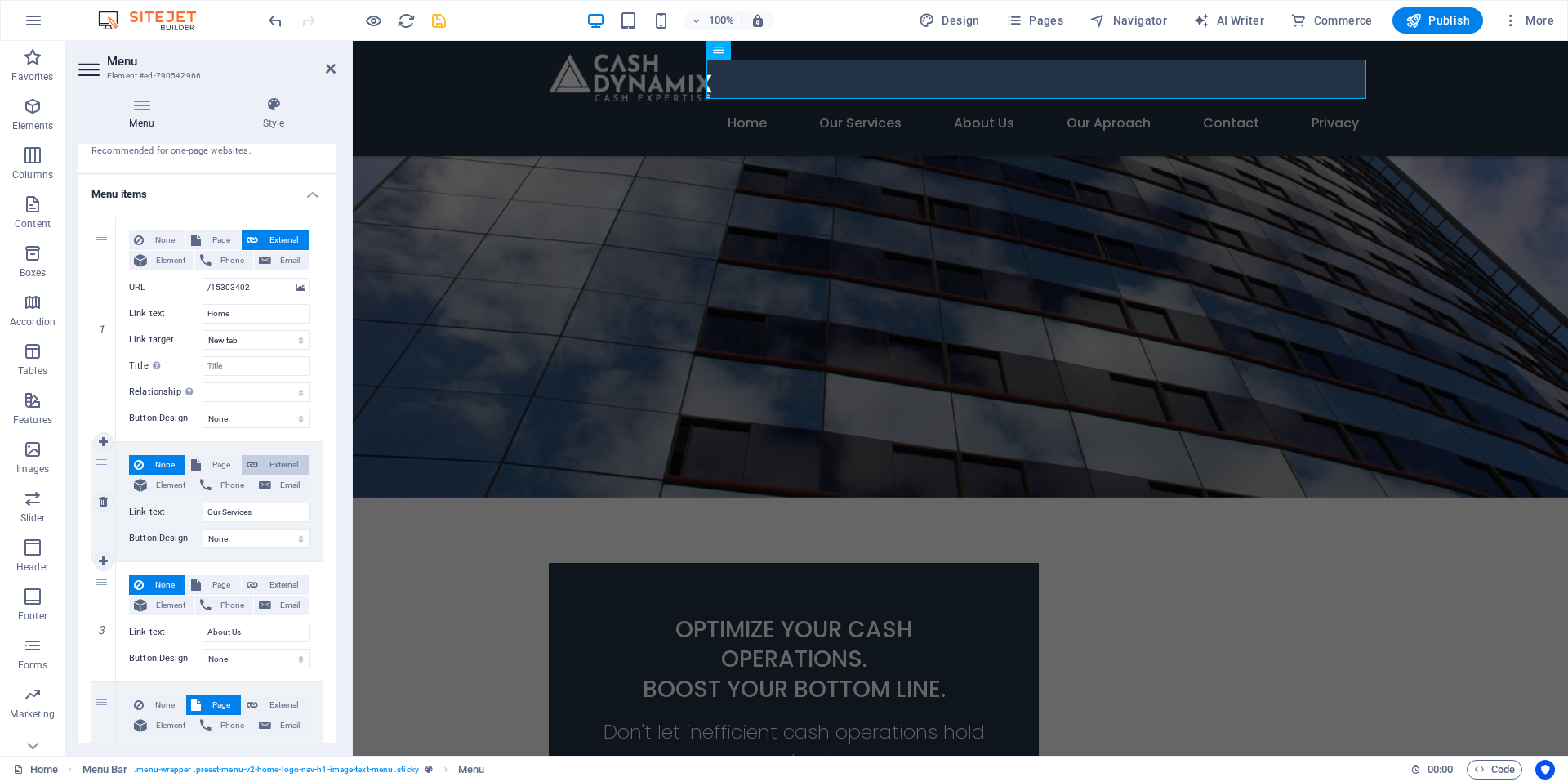
click at [283, 459] on span "External" at bounding box center [283, 465] width 41 height 19
select select
select select "blank"
select select
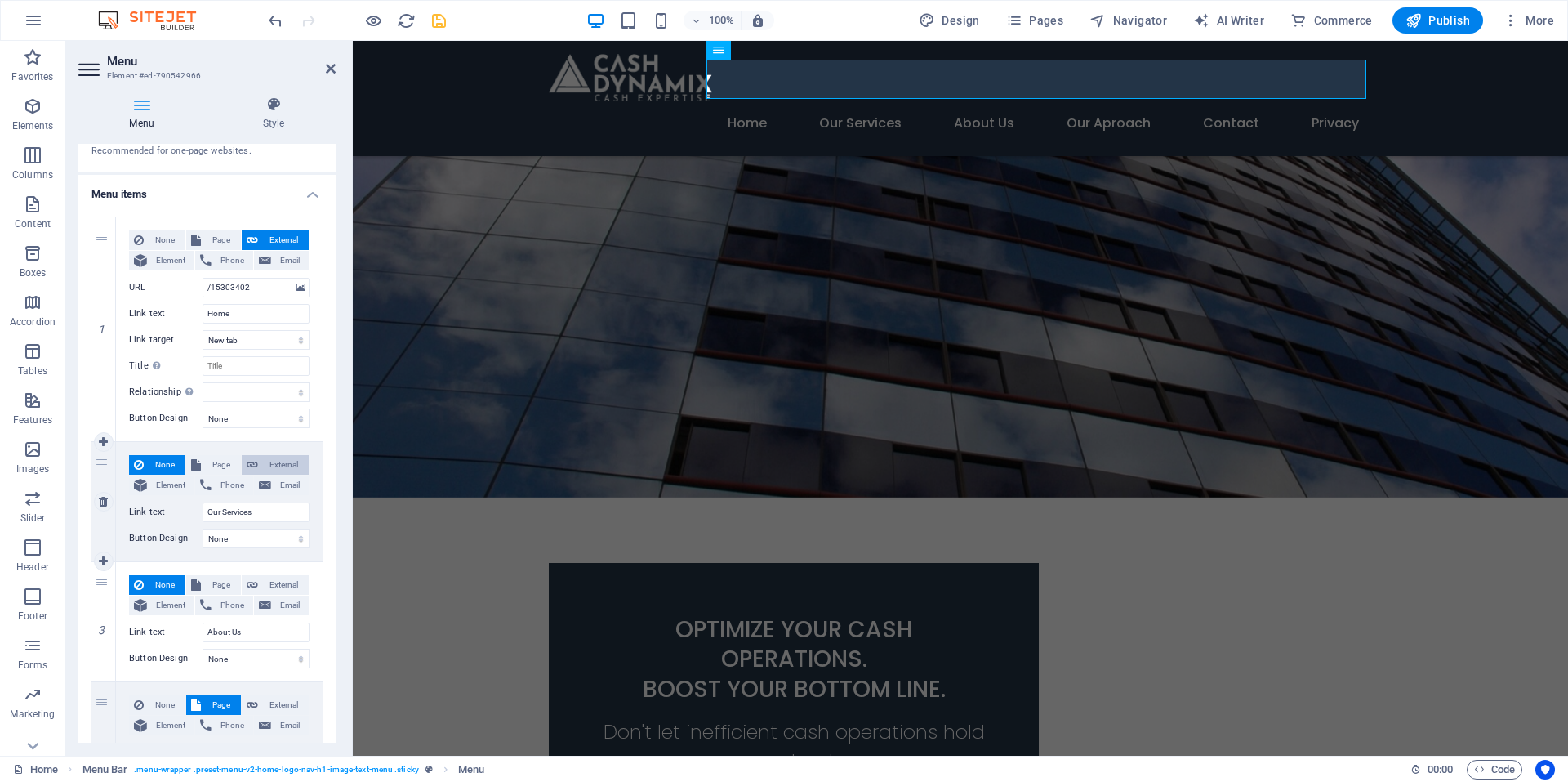
select select
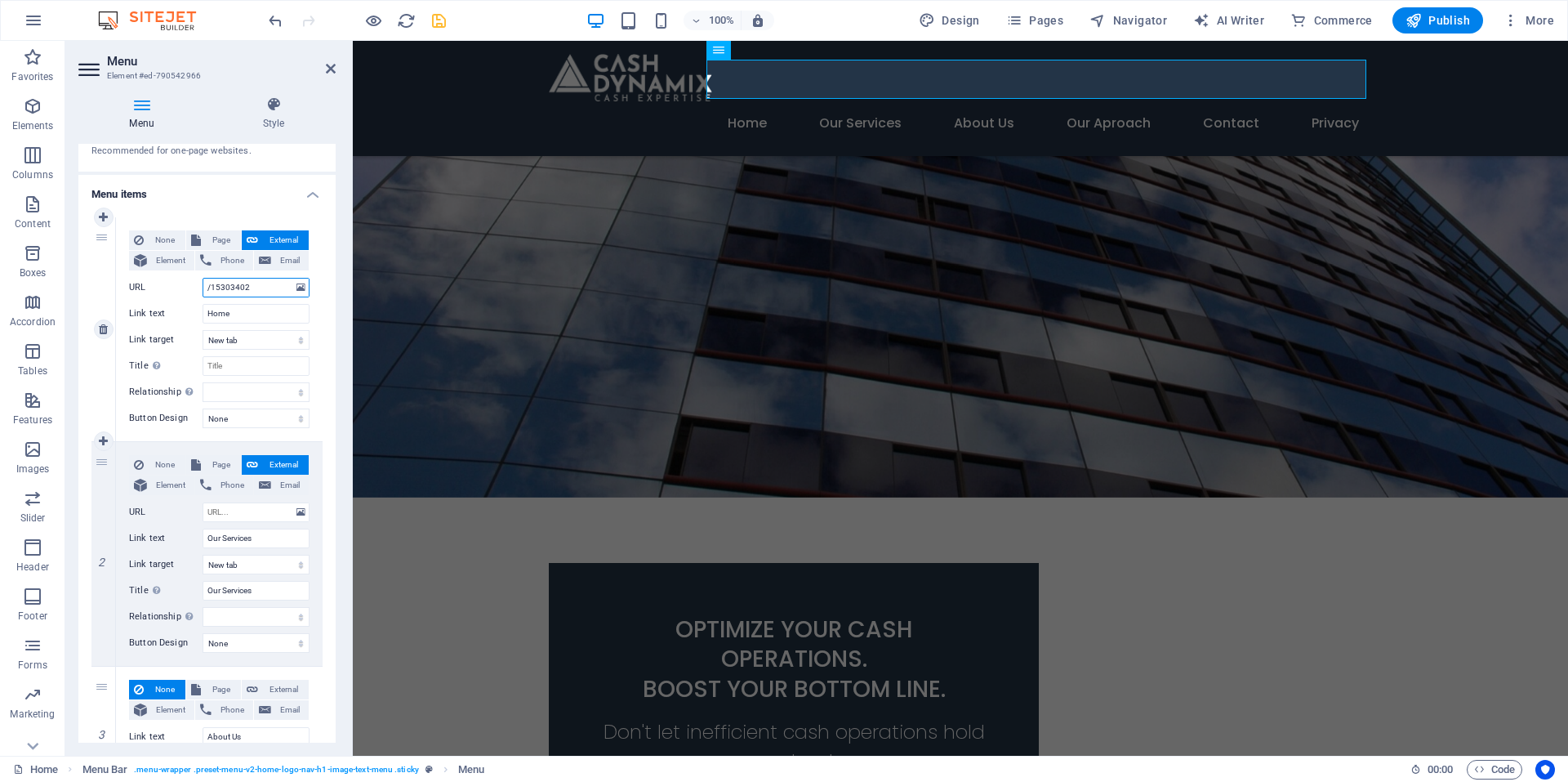
click at [256, 279] on input "/15303402" at bounding box center [256, 288] width 107 height 19
drag, startPoint x: 266, startPoint y: 282, endPoint x: 156, endPoint y: 273, distance: 110.4
click at [156, 273] on div "None Page External Element Phone Email Page Home Subpage Cash Dynamix Services …" at bounding box center [219, 316] width 181 height 172
select select
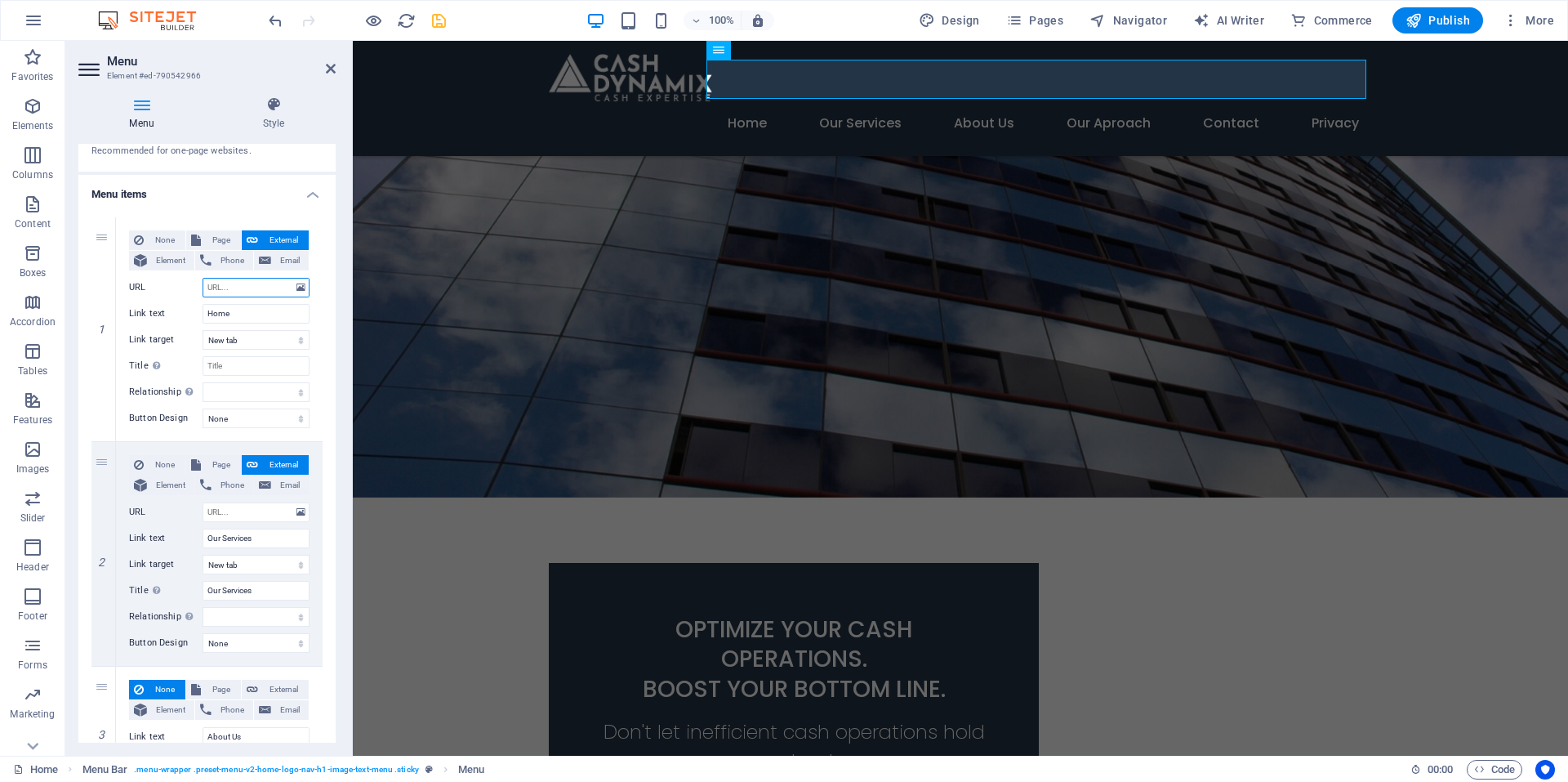
select select
click at [431, 19] on icon "save" at bounding box center [438, 20] width 18 height 18
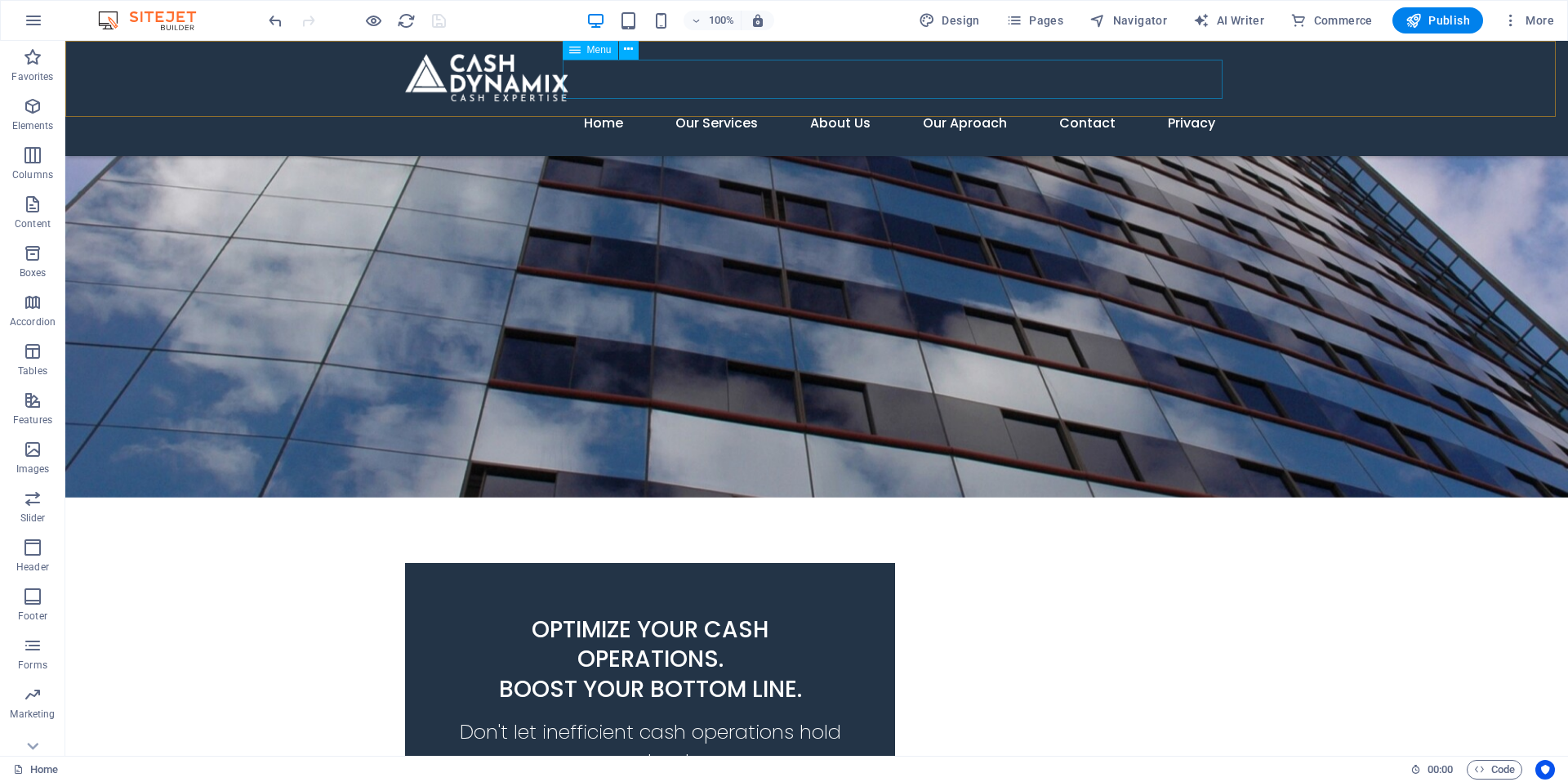
click at [587, 53] on span "Menu" at bounding box center [600, 49] width 25 height 10
select select "3"
select select
select select "4"
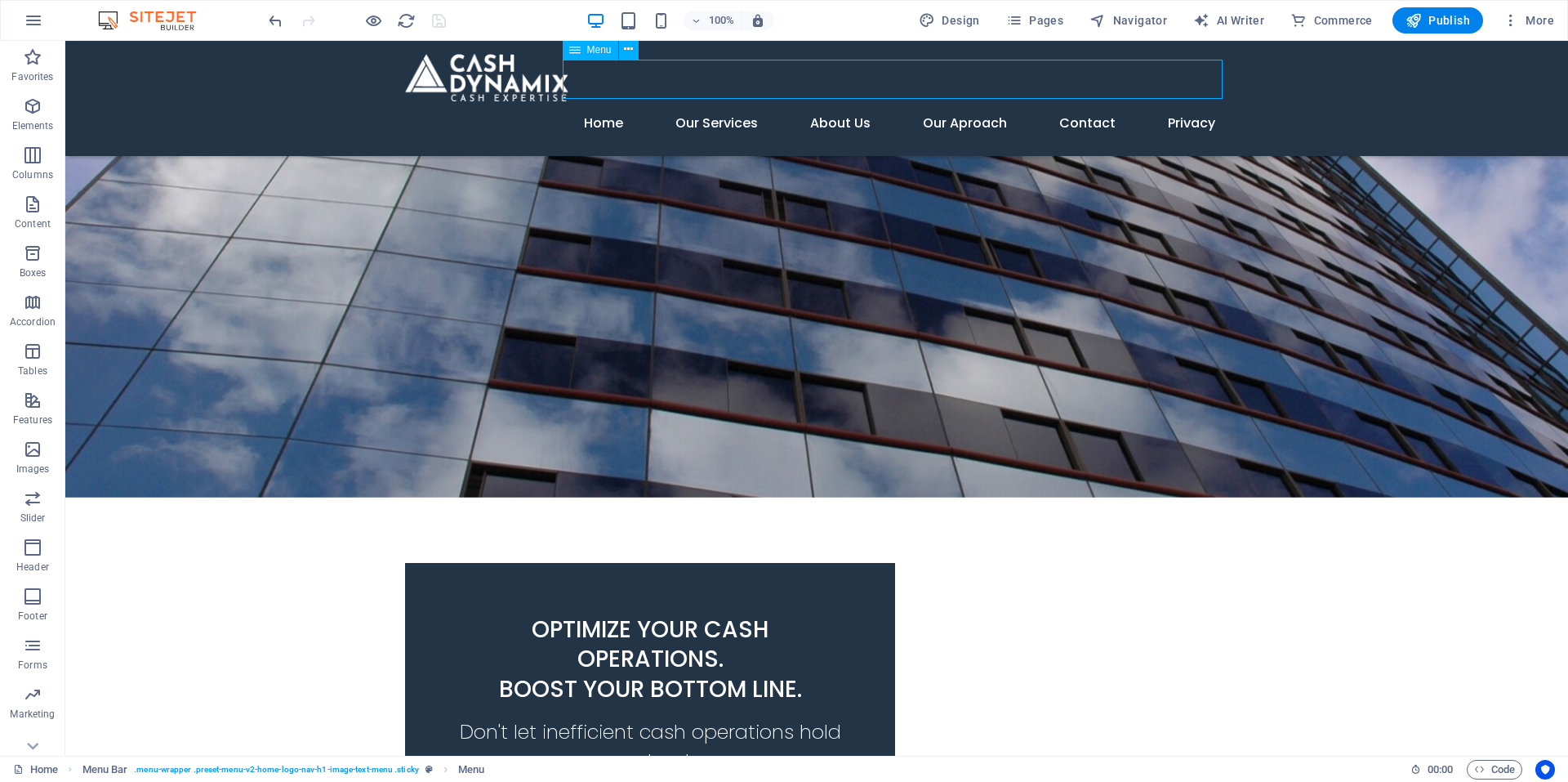
select select
select select "5"
select select
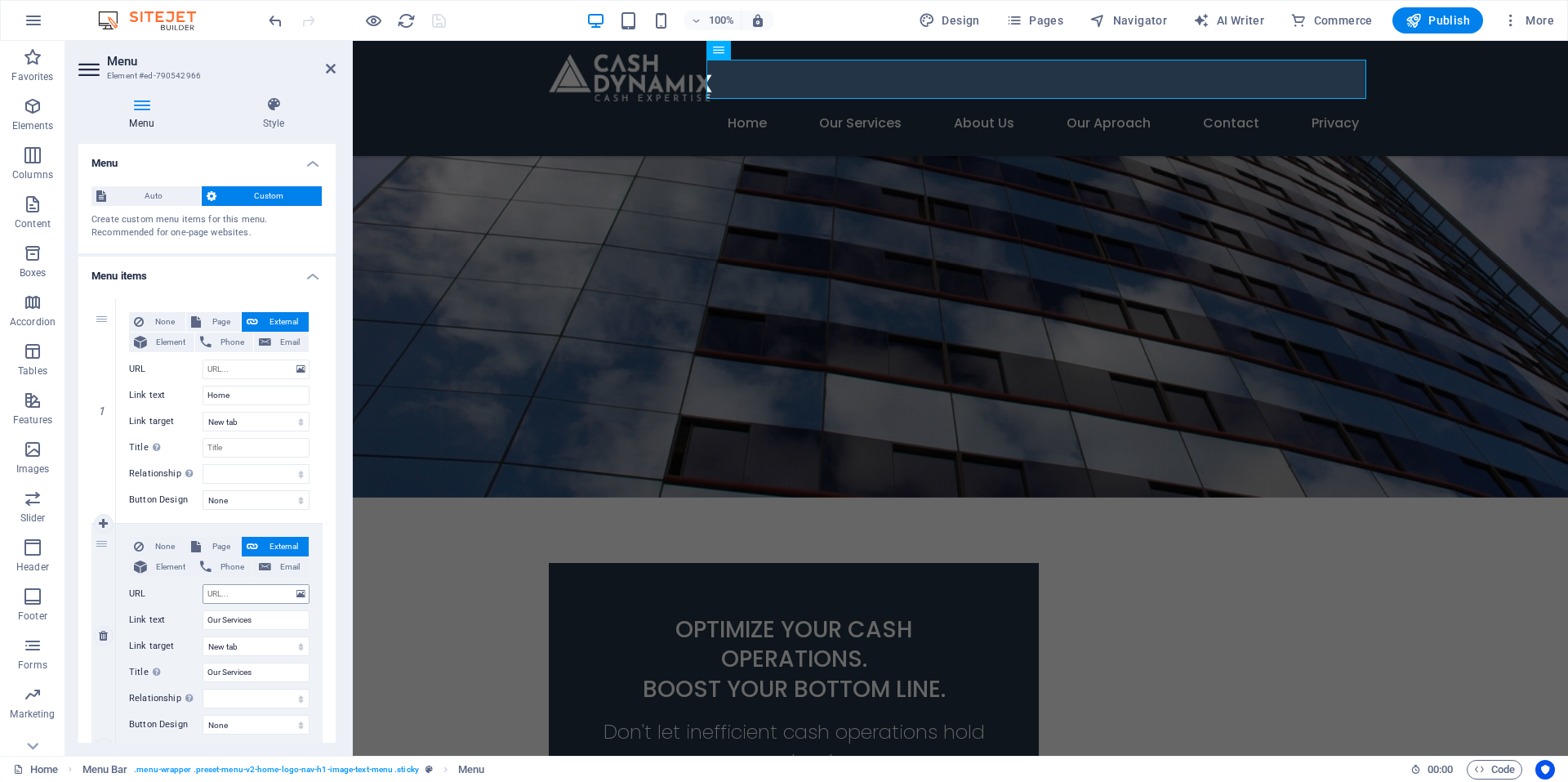
scroll to position [245, 0]
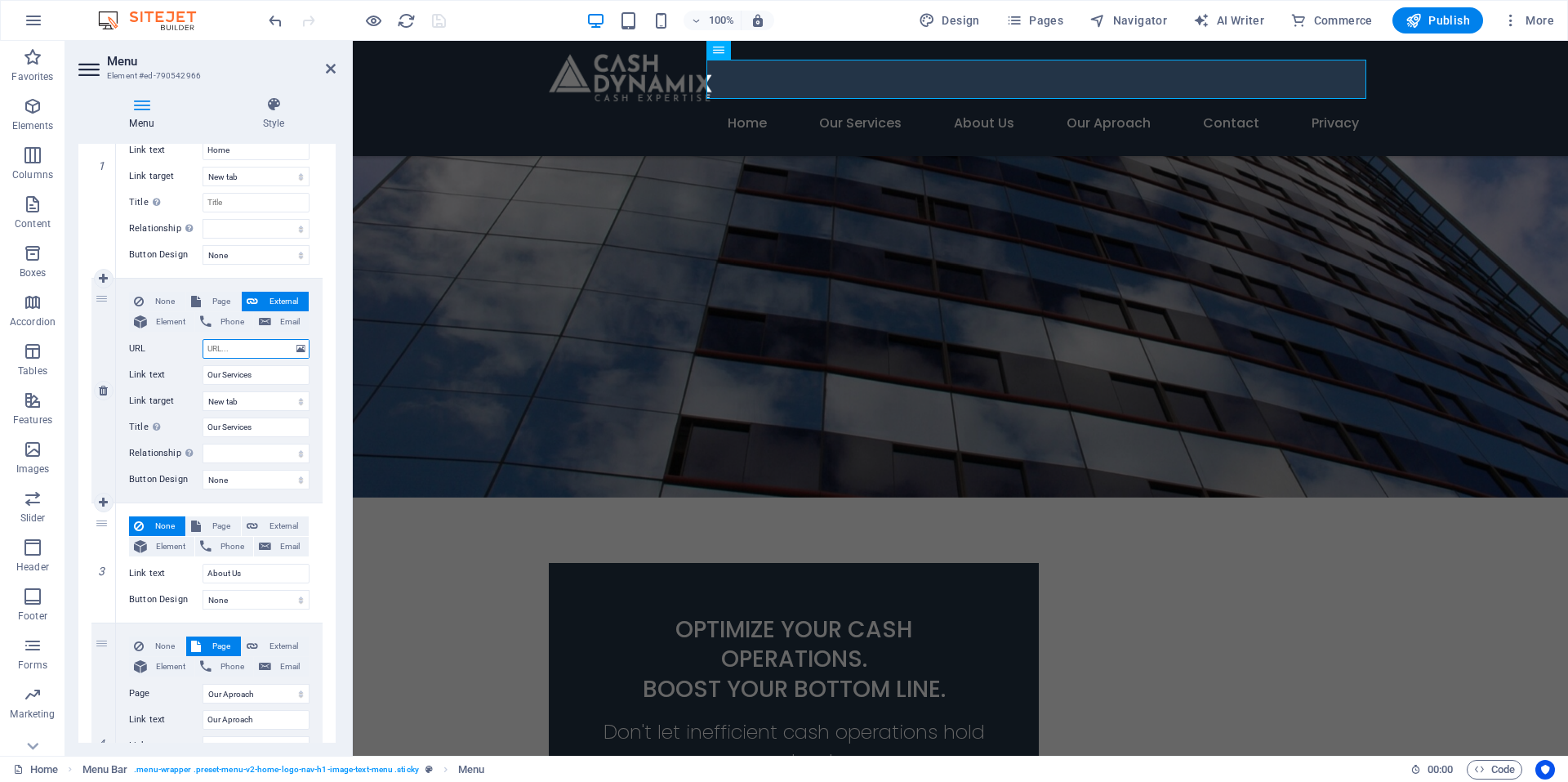
click at [237, 352] on input "URL" at bounding box center [256, 349] width 107 height 19
click at [207, 370] on input "Our Services" at bounding box center [256, 375] width 107 height 19
type input "Services"
select select
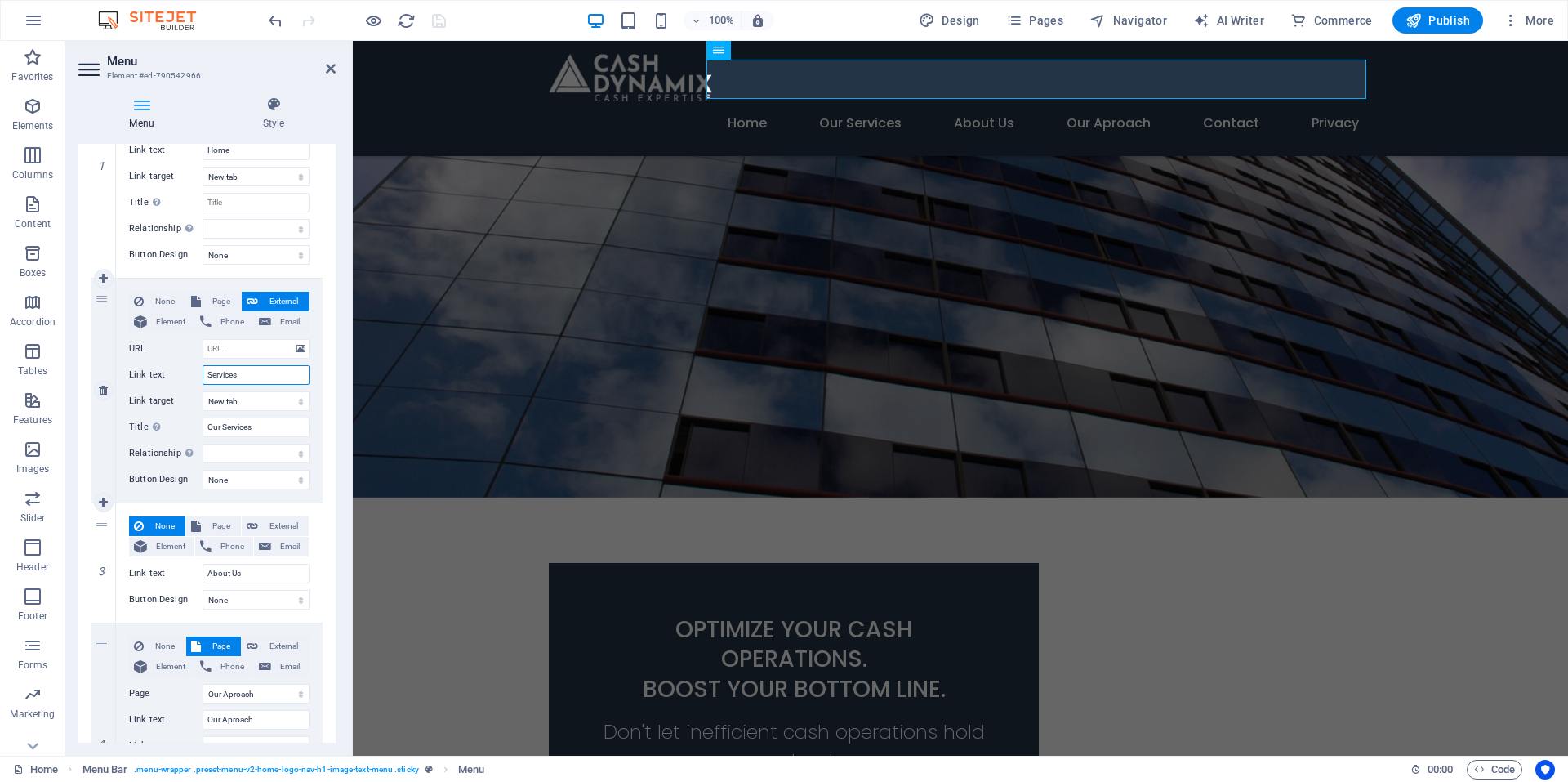
select select
type input "s"
select select
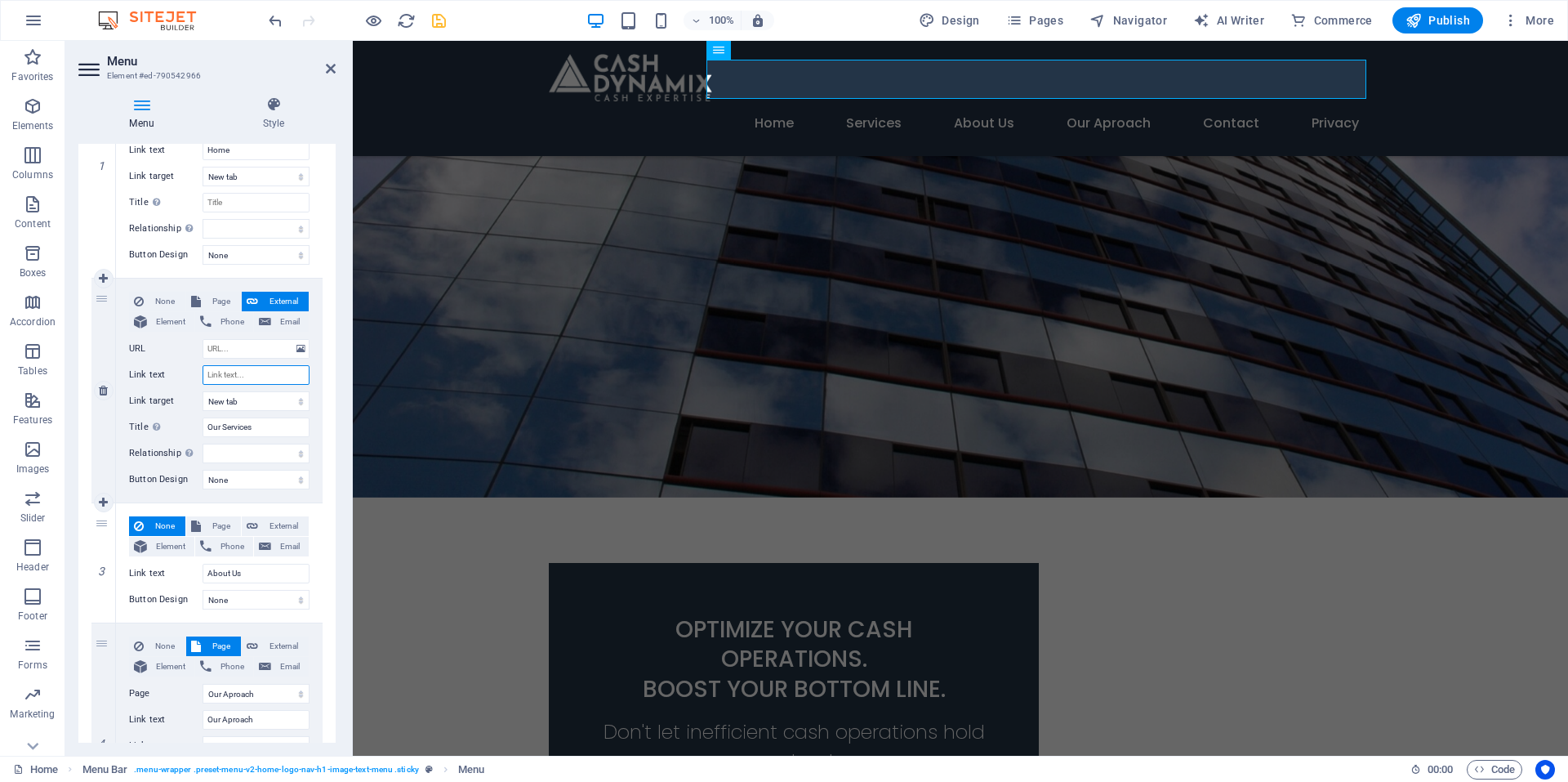
select select
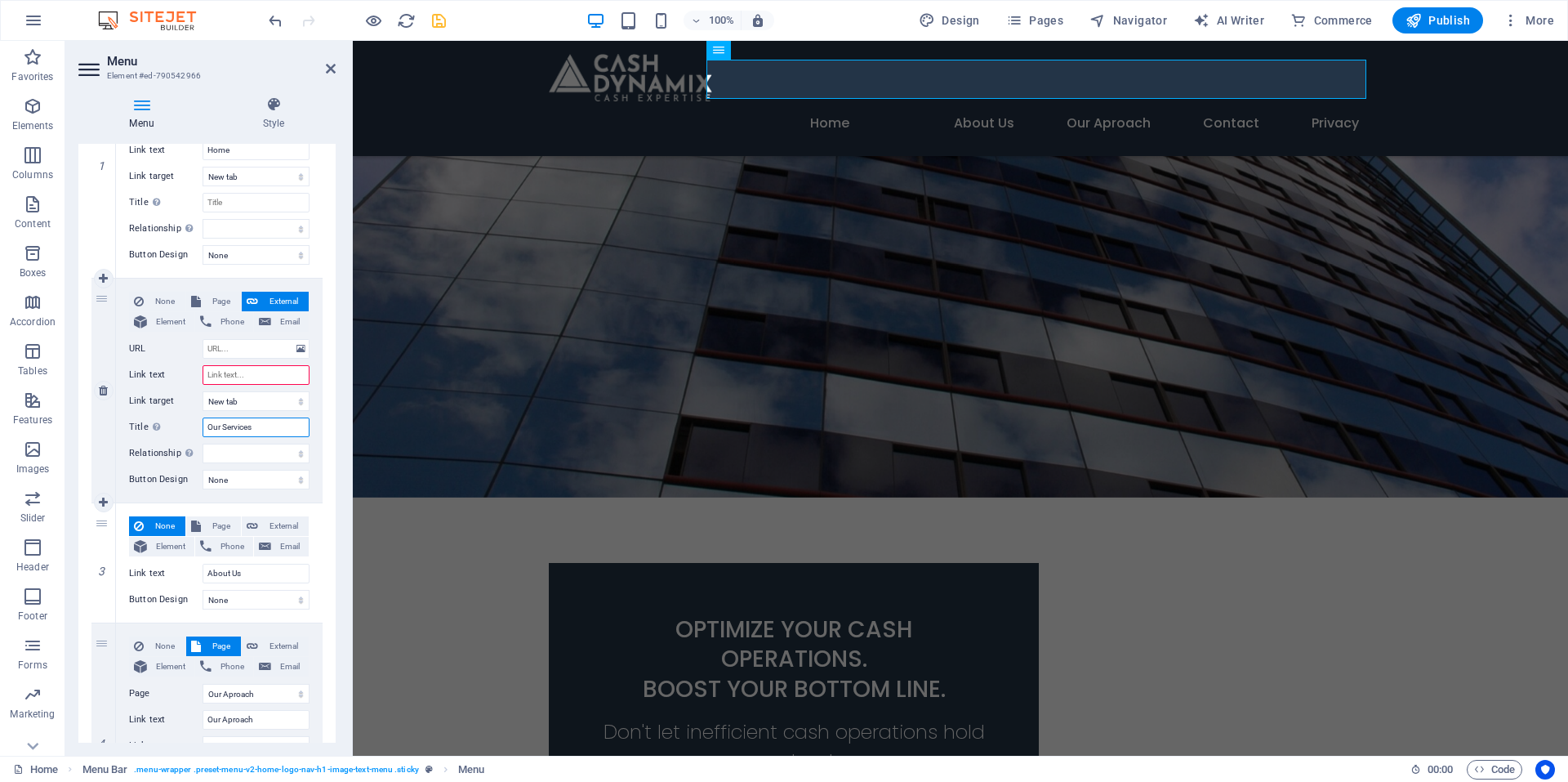
drag, startPoint x: 277, startPoint y: 426, endPoint x: 127, endPoint y: 428, distance: 150.0
click at [127, 428] on div "None Page External Element Phone Email Page Home Subpage Cash Dynamix Services …" at bounding box center [219, 390] width 207 height 224
select select
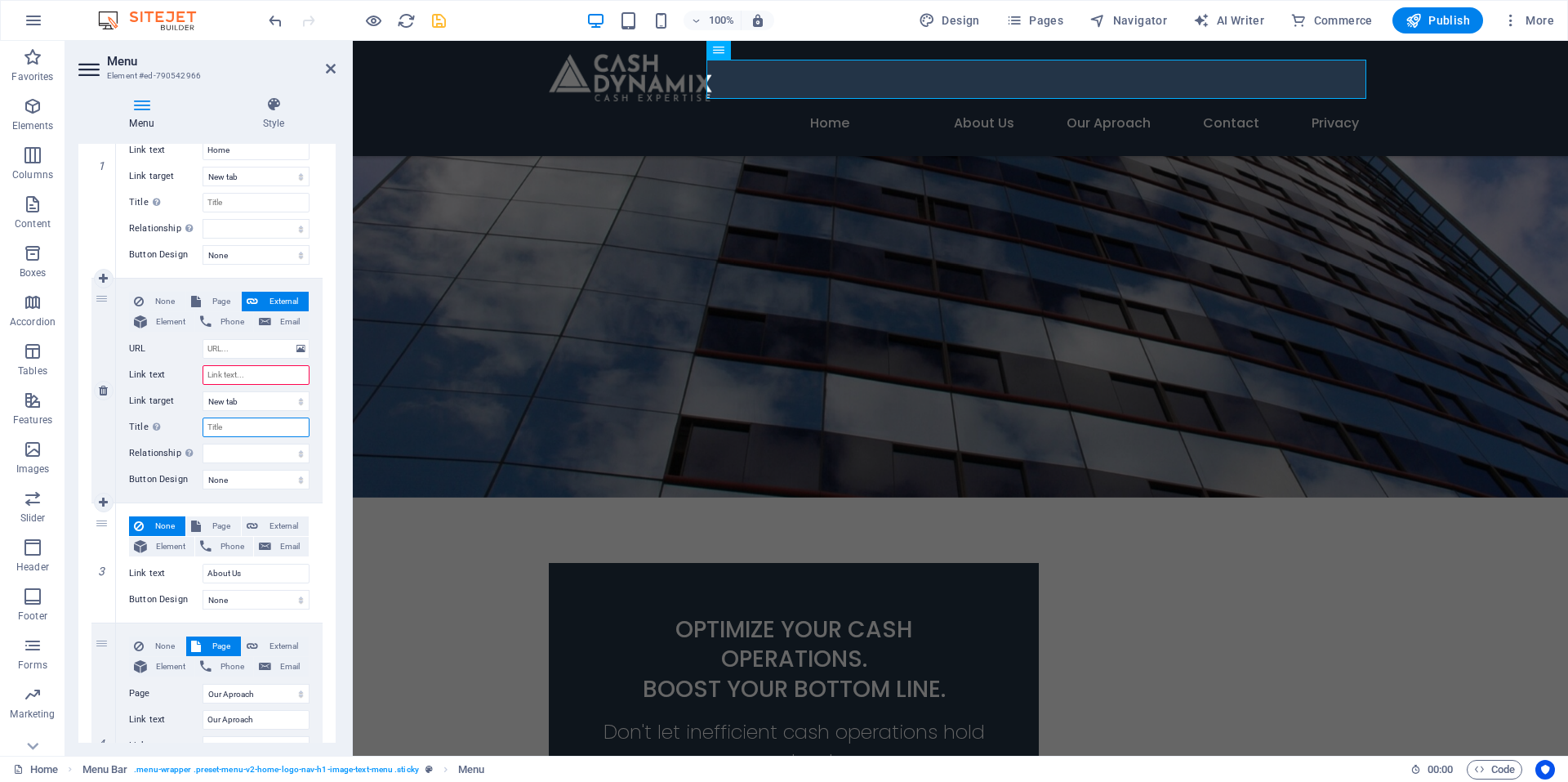
select select
click at [210, 307] on span "Page" at bounding box center [221, 302] width 30 height 19
select select
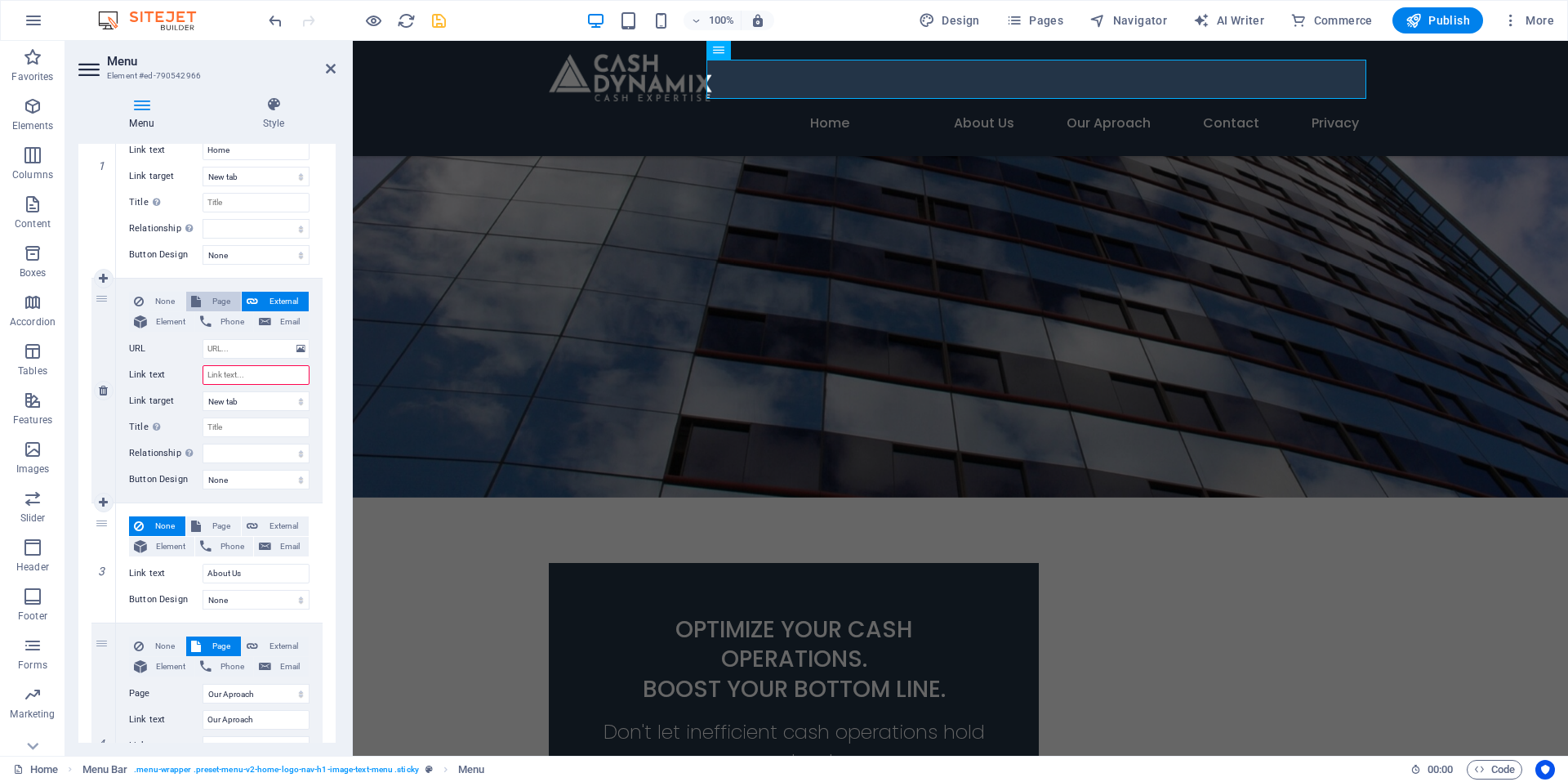
select select
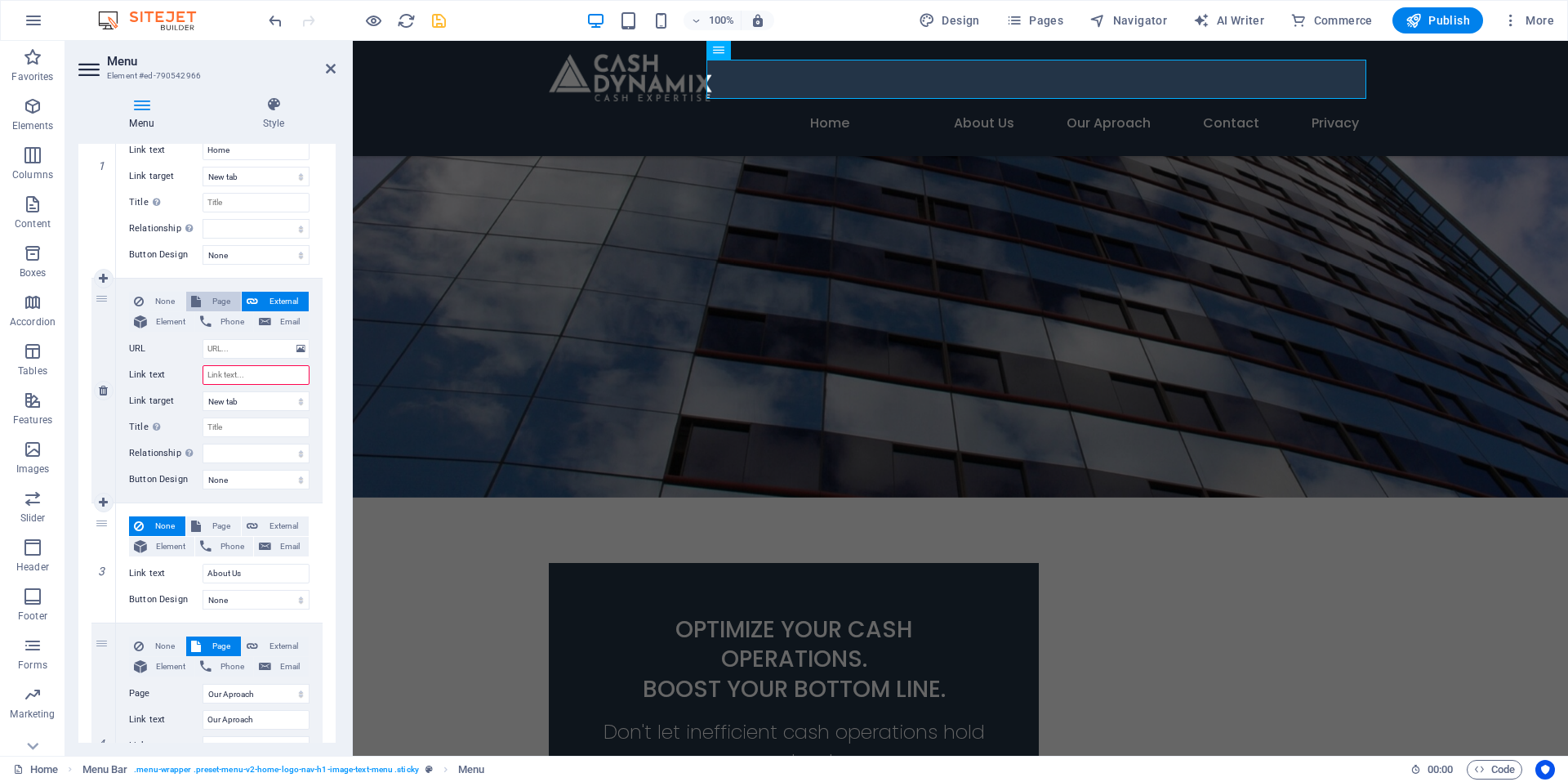
select select
click at [249, 348] on select "Home Subpage Cash Dynamix Services Our Aproach Contact Privacy Legal Notice" at bounding box center [256, 349] width 107 height 19
click at [174, 316] on span "Element" at bounding box center [170, 322] width 38 height 19
select select
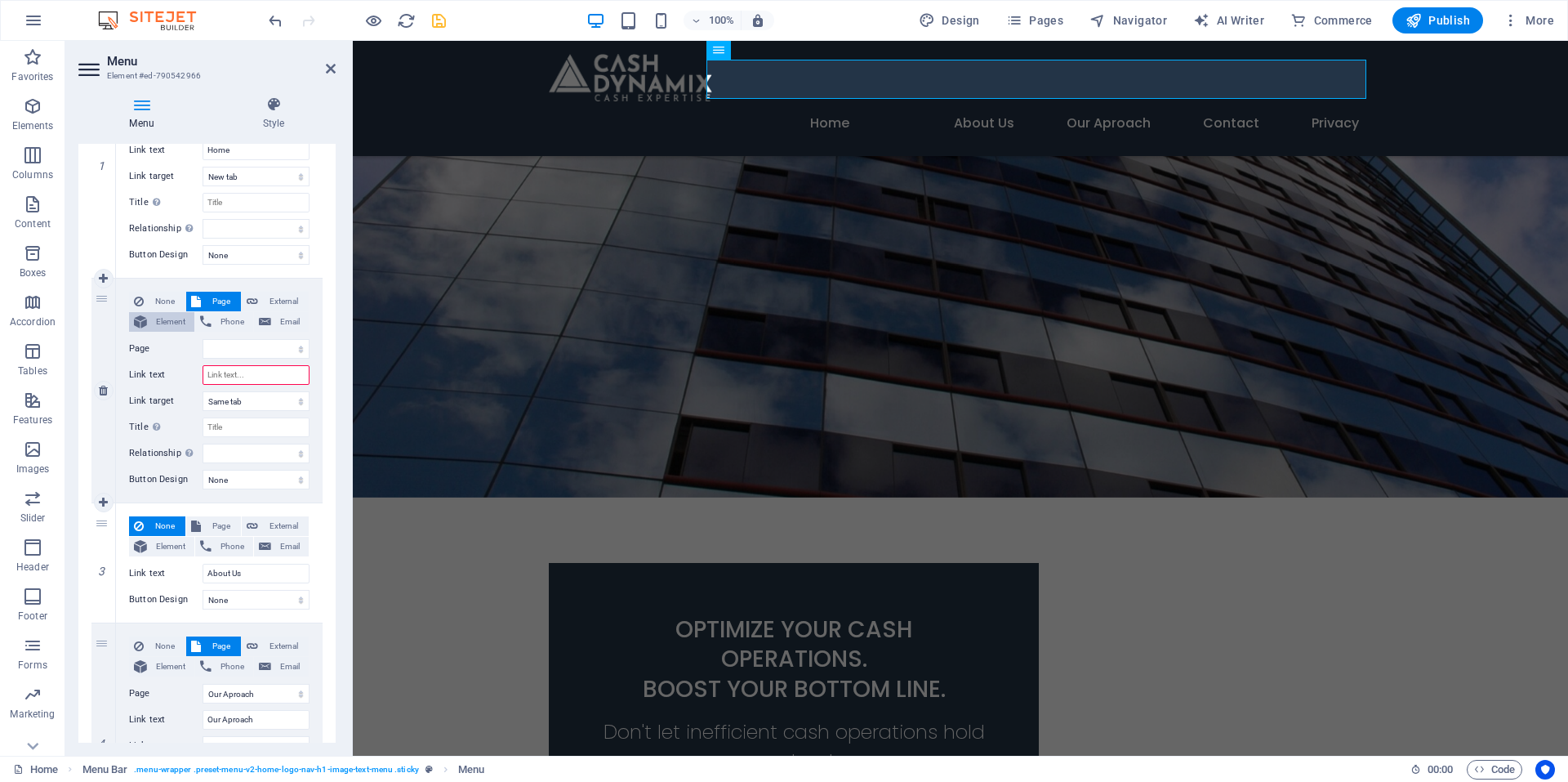
select select
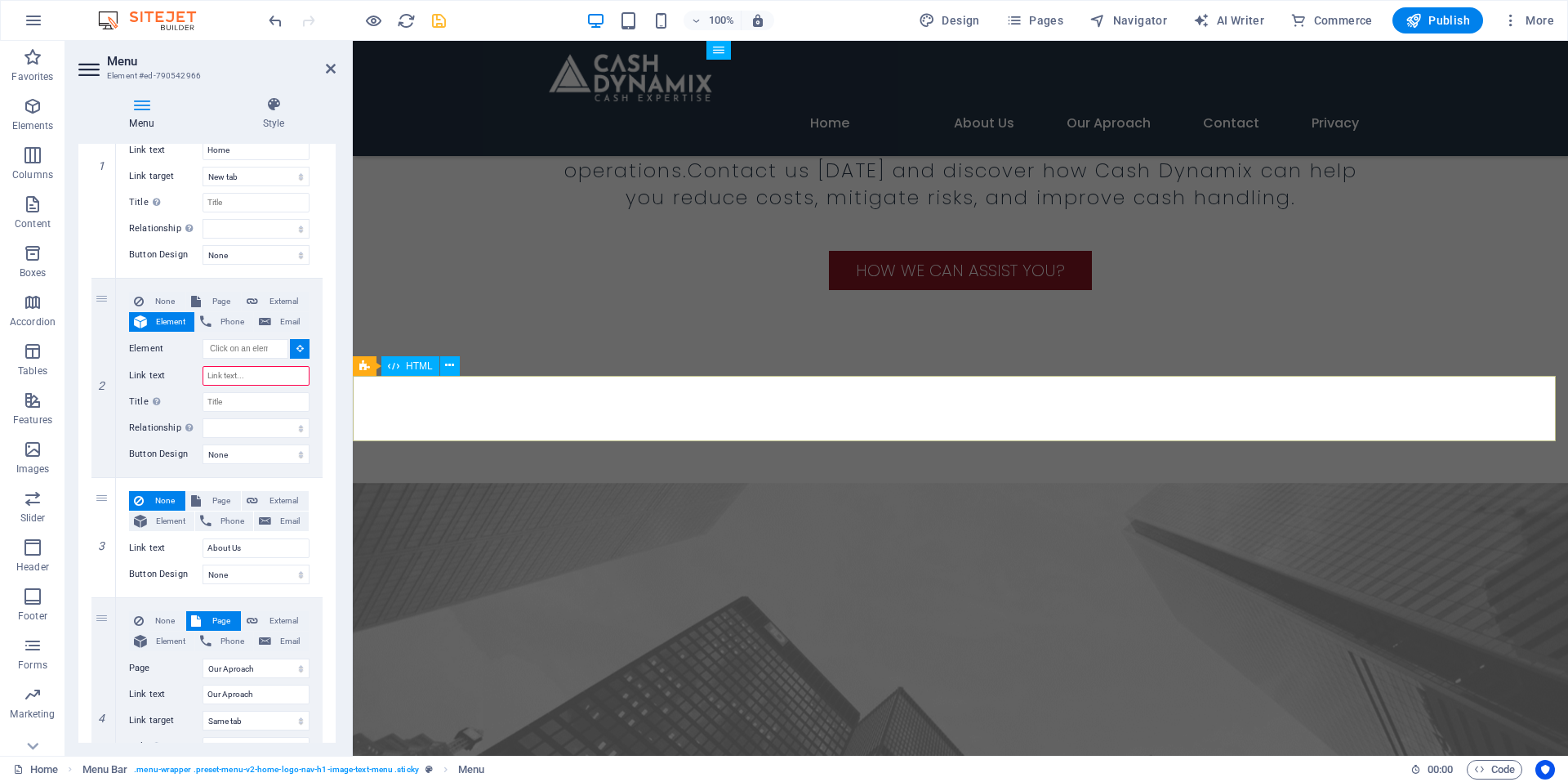
scroll to position [1646, 0]
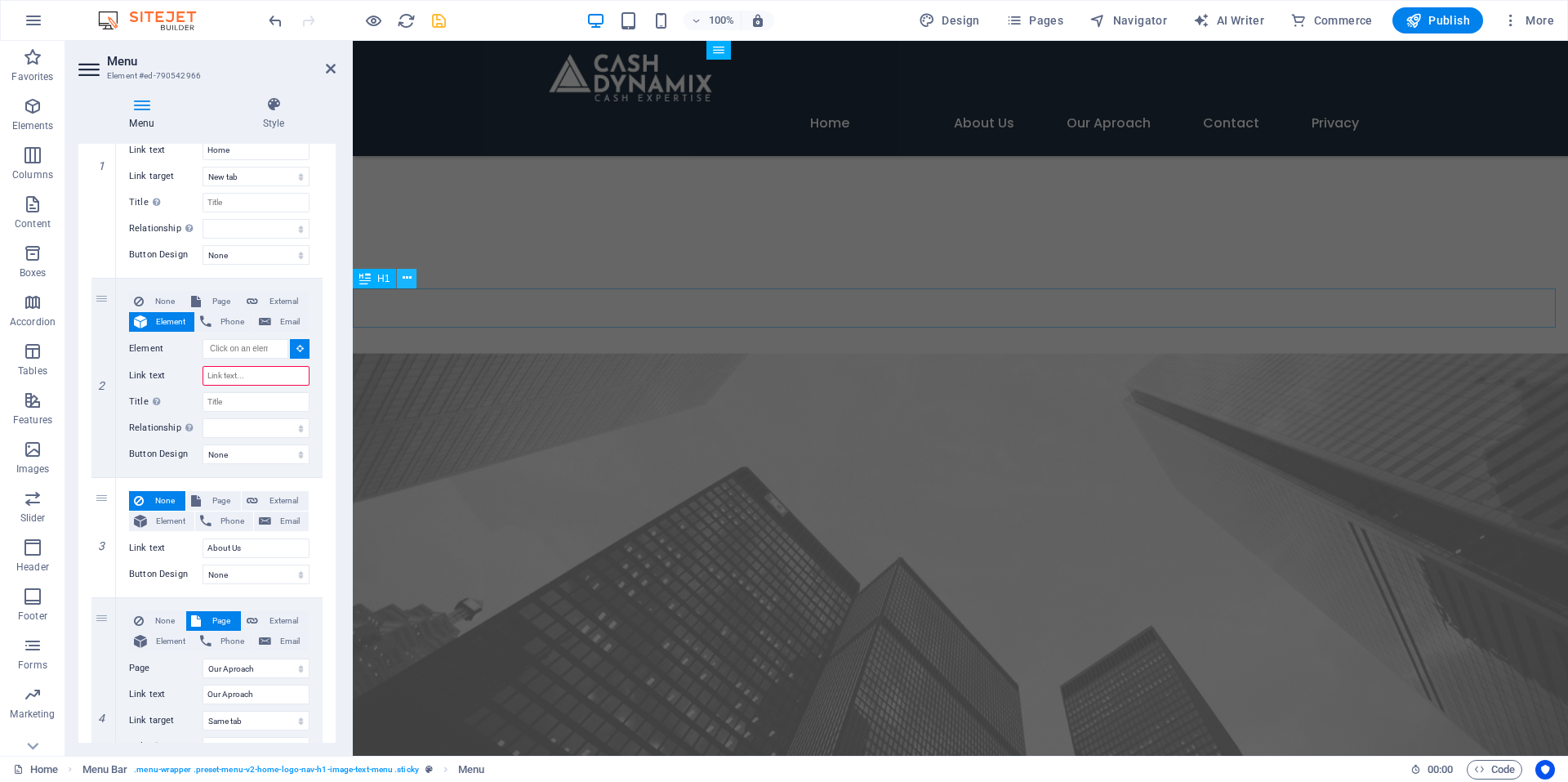
click at [403, 283] on icon at bounding box center [407, 279] width 9 height 18
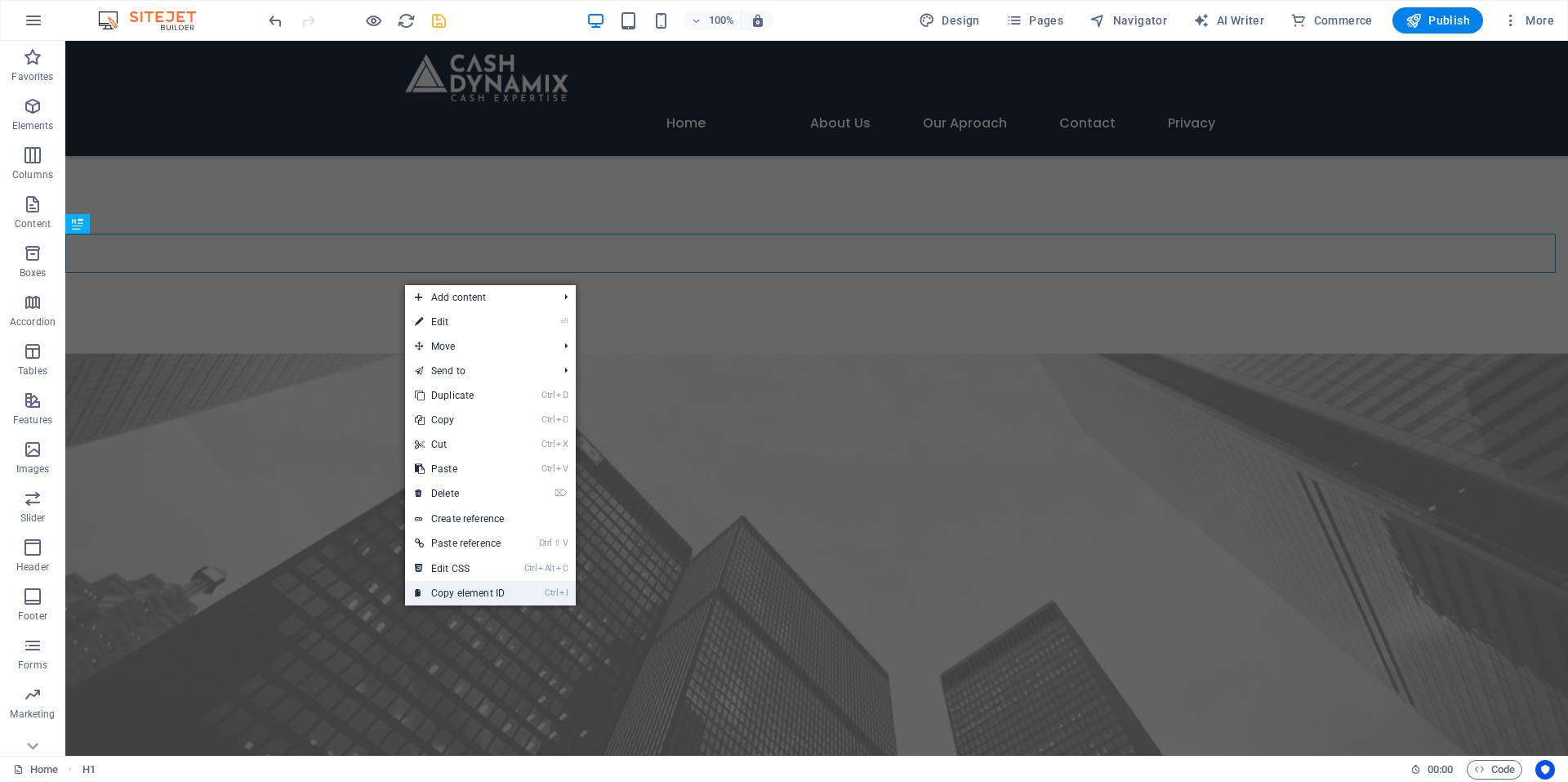
click at [463, 590] on link "Ctrl I Copy element ID" at bounding box center [459, 594] width 110 height 25
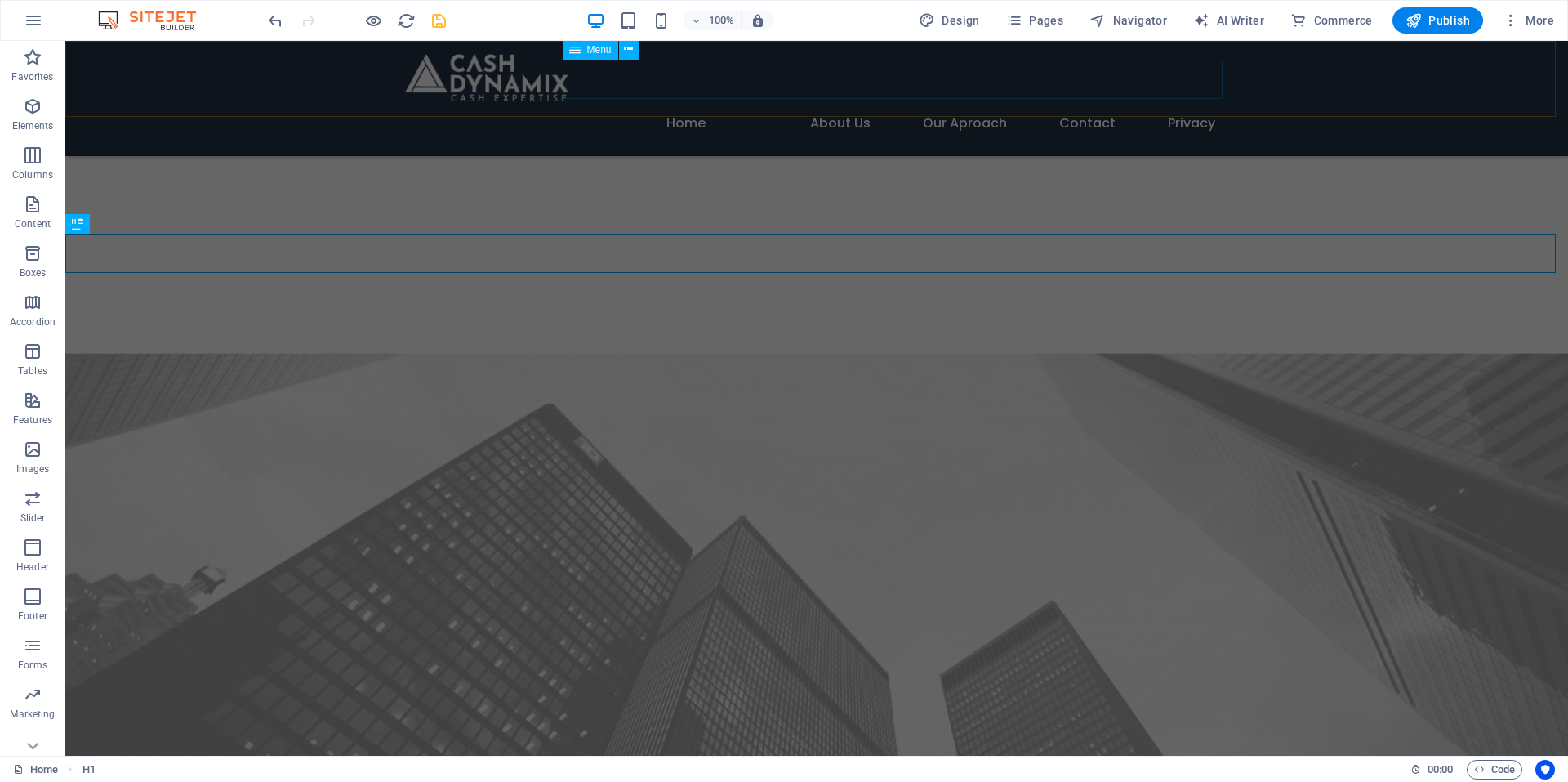
click at [584, 46] on div "Menu" at bounding box center [590, 50] width 55 height 19
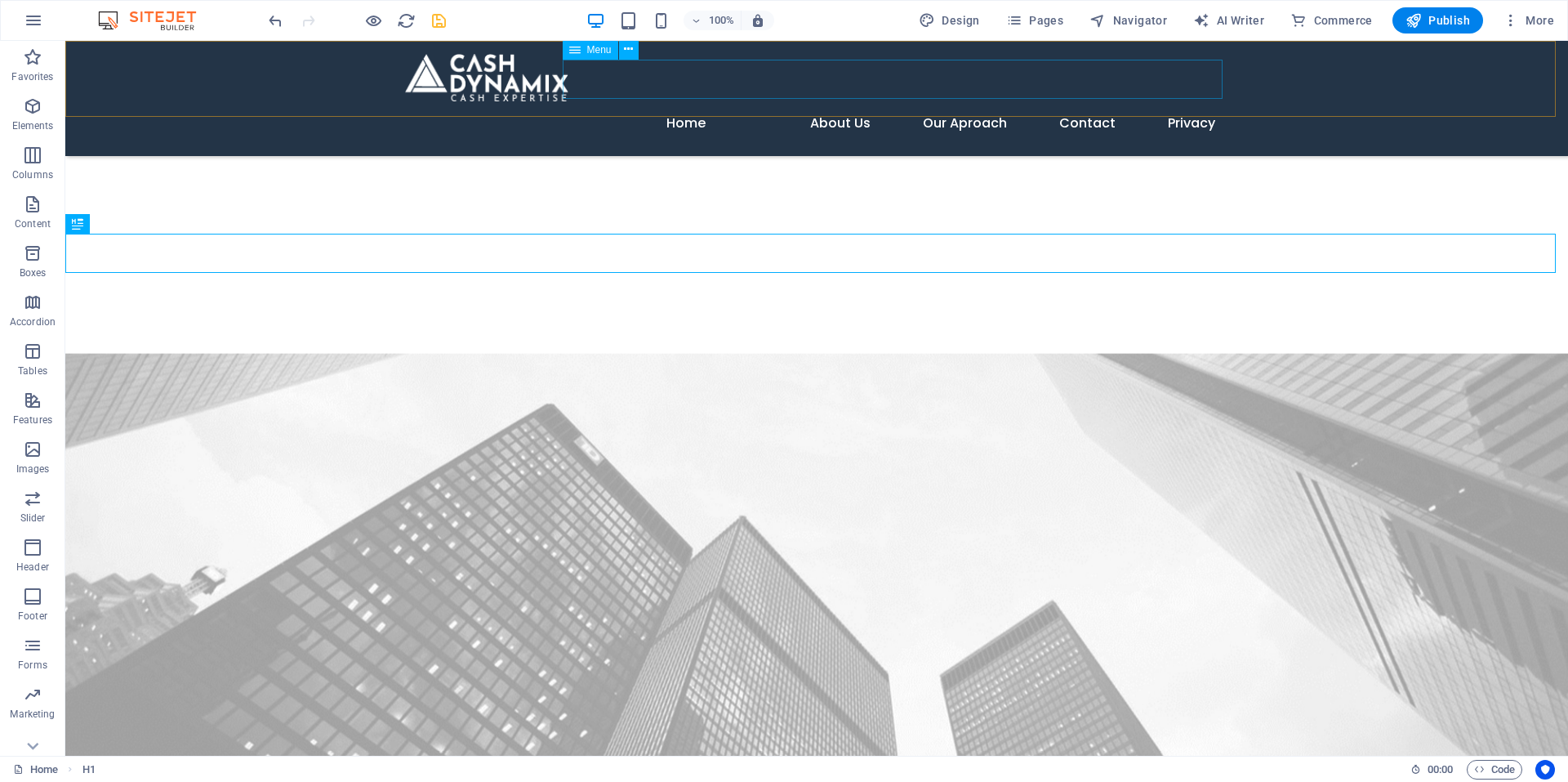
click at [584, 46] on div "Menu" at bounding box center [590, 50] width 55 height 19
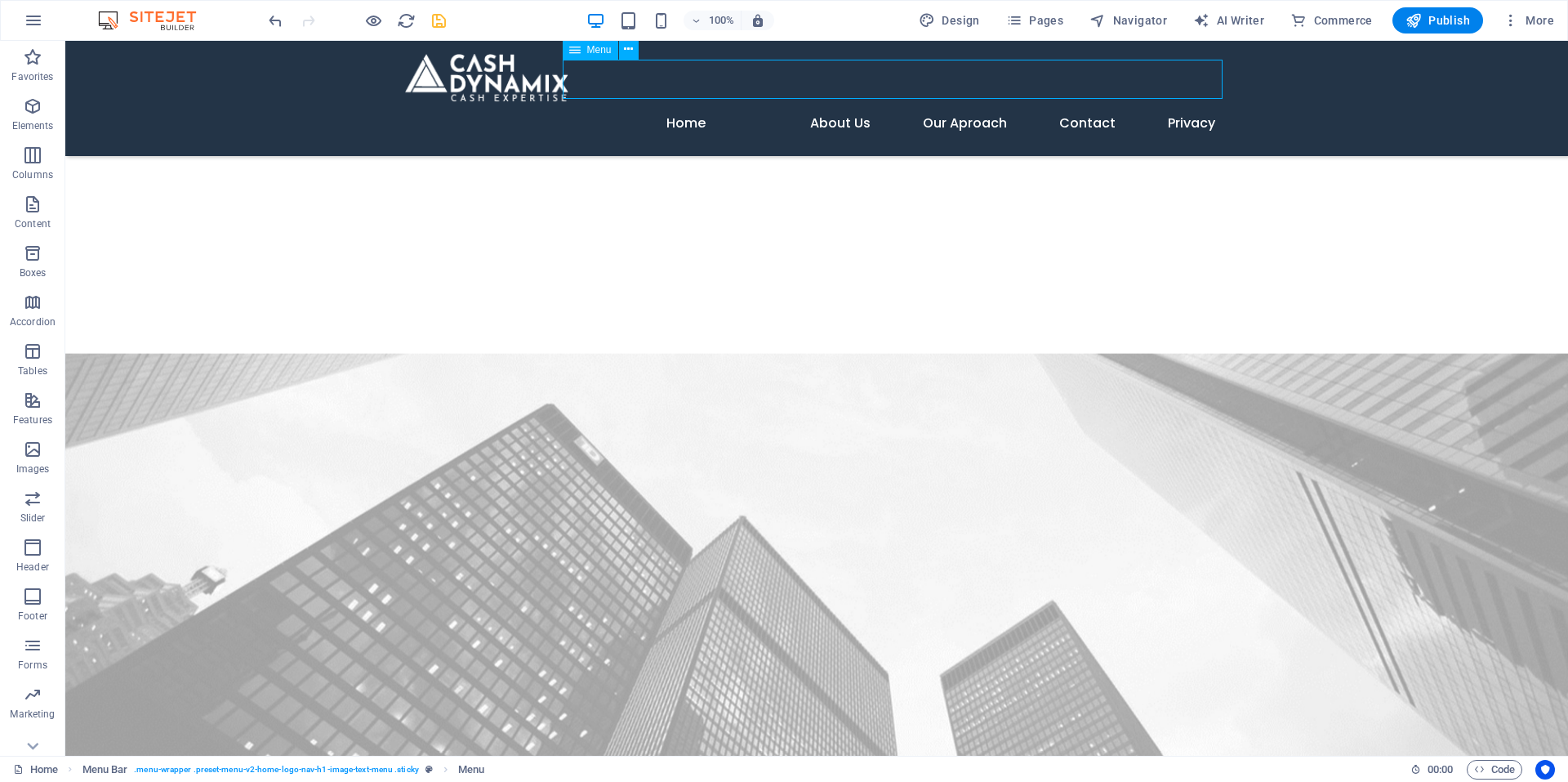
click at [584, 46] on div "Menu" at bounding box center [590, 50] width 55 height 19
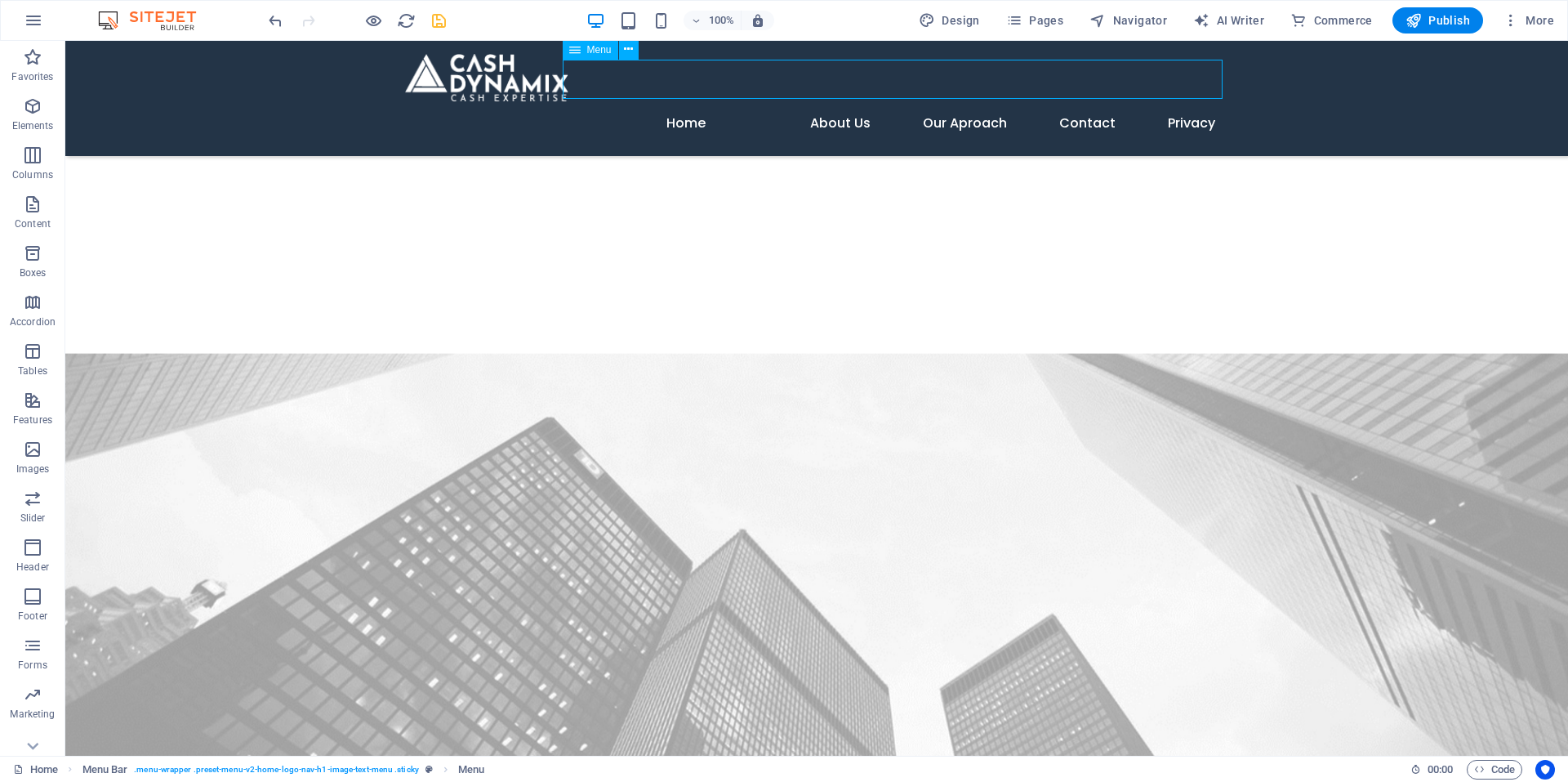
select select "3"
select select
select select "4"
select select
select select "5"
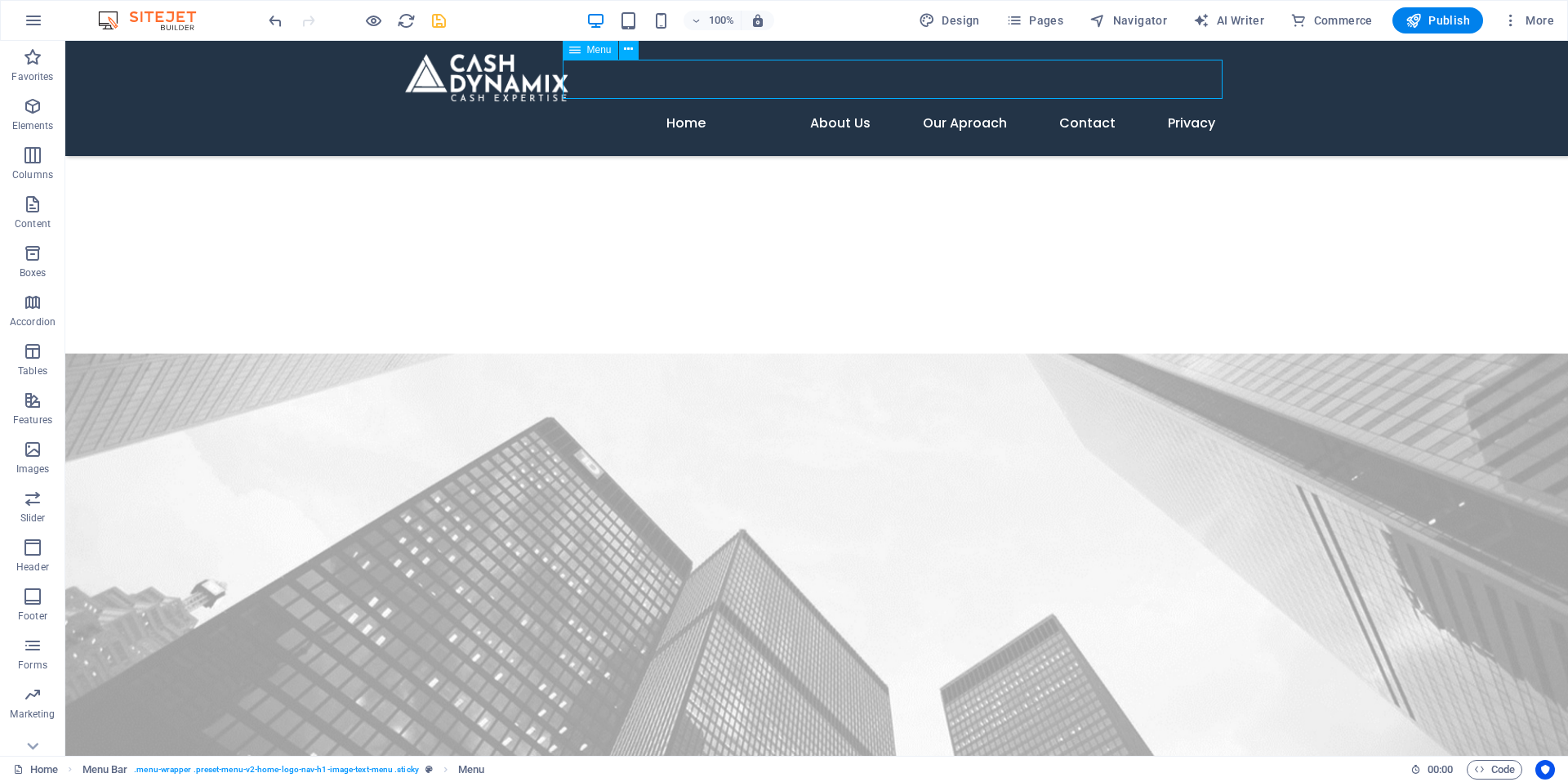
select select
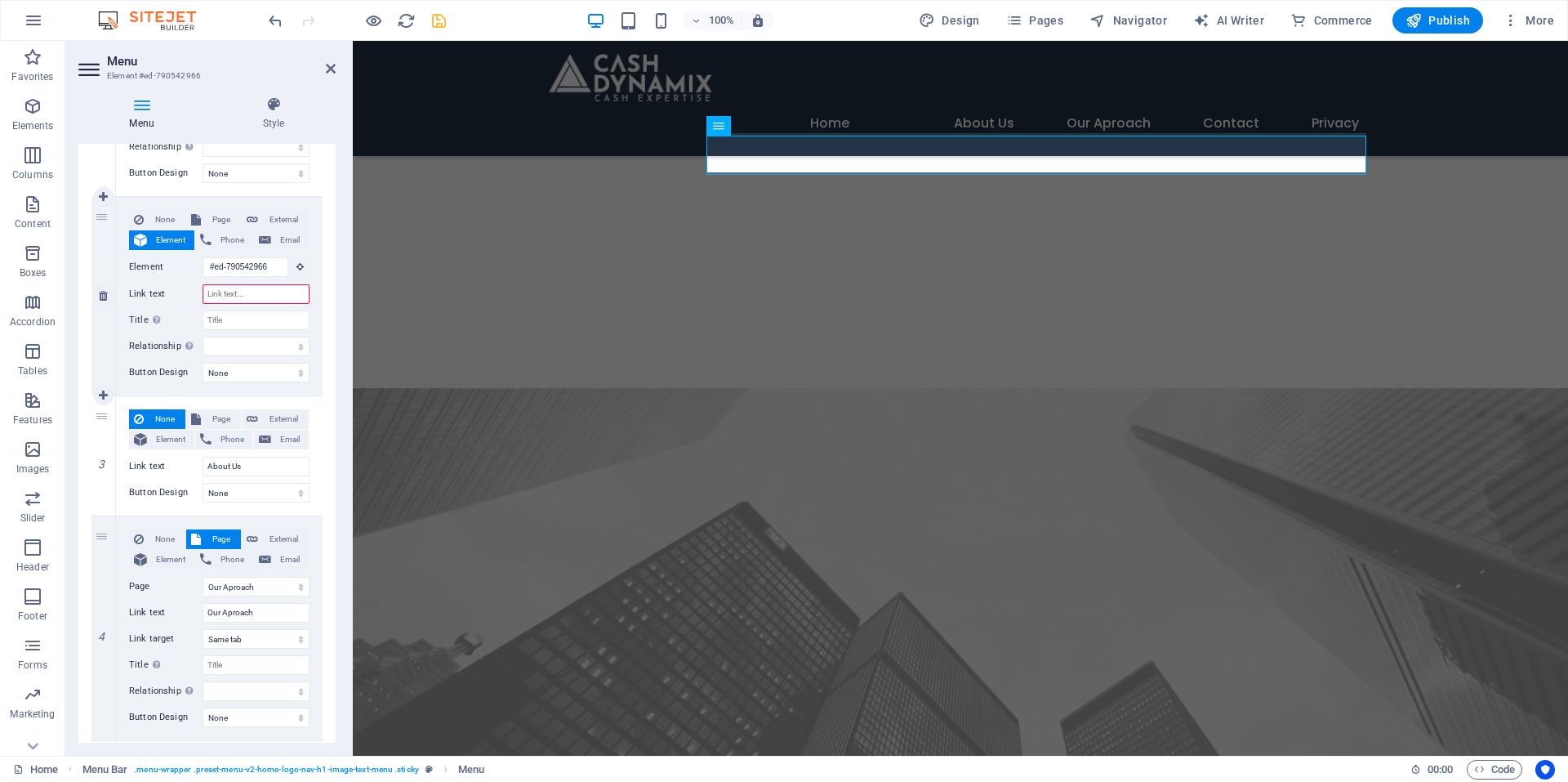
scroll to position [1569, 0]
click at [261, 292] on input "Link text" at bounding box center [256, 294] width 107 height 19
type input "Our Services"
select select
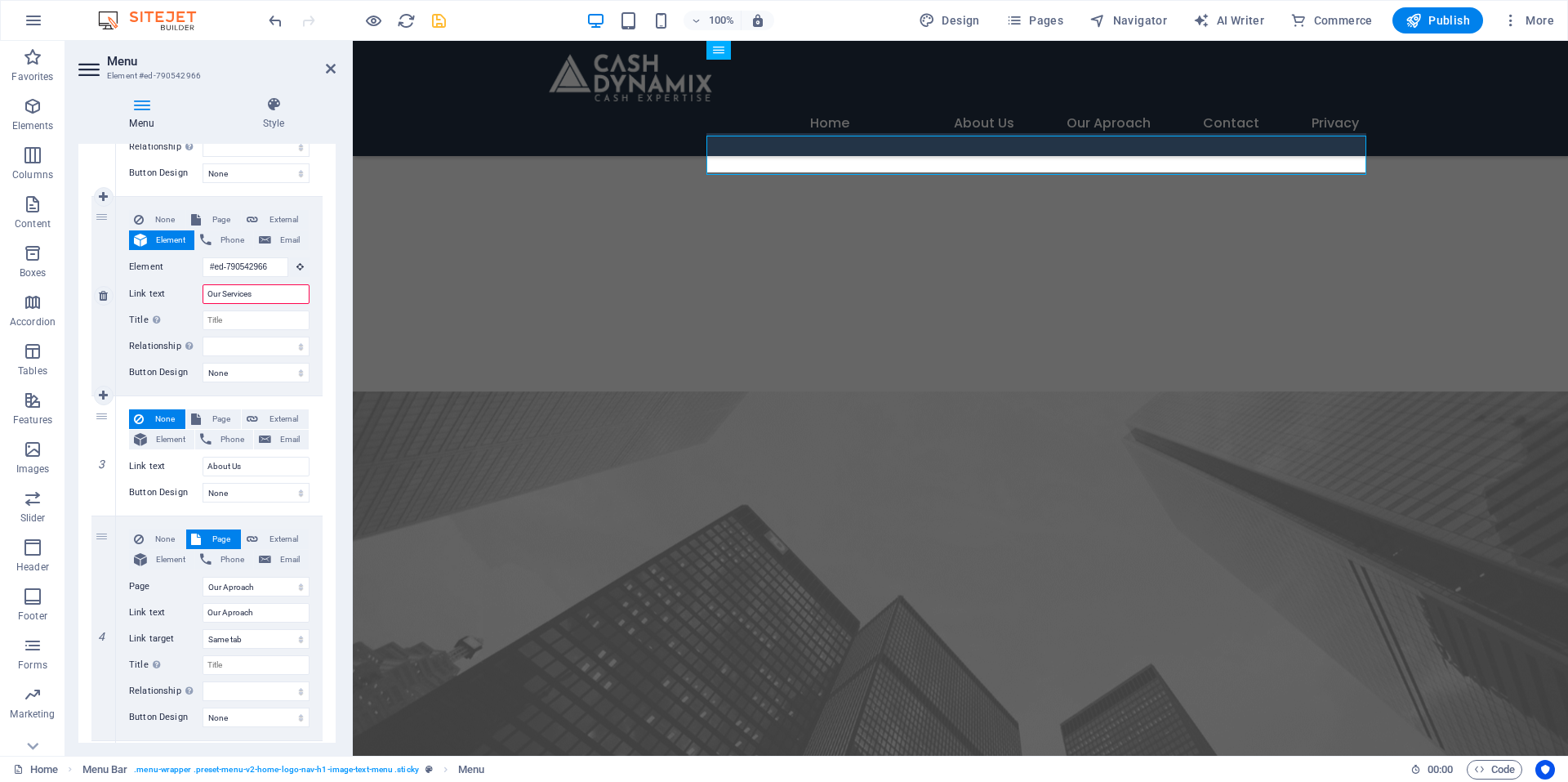
select select
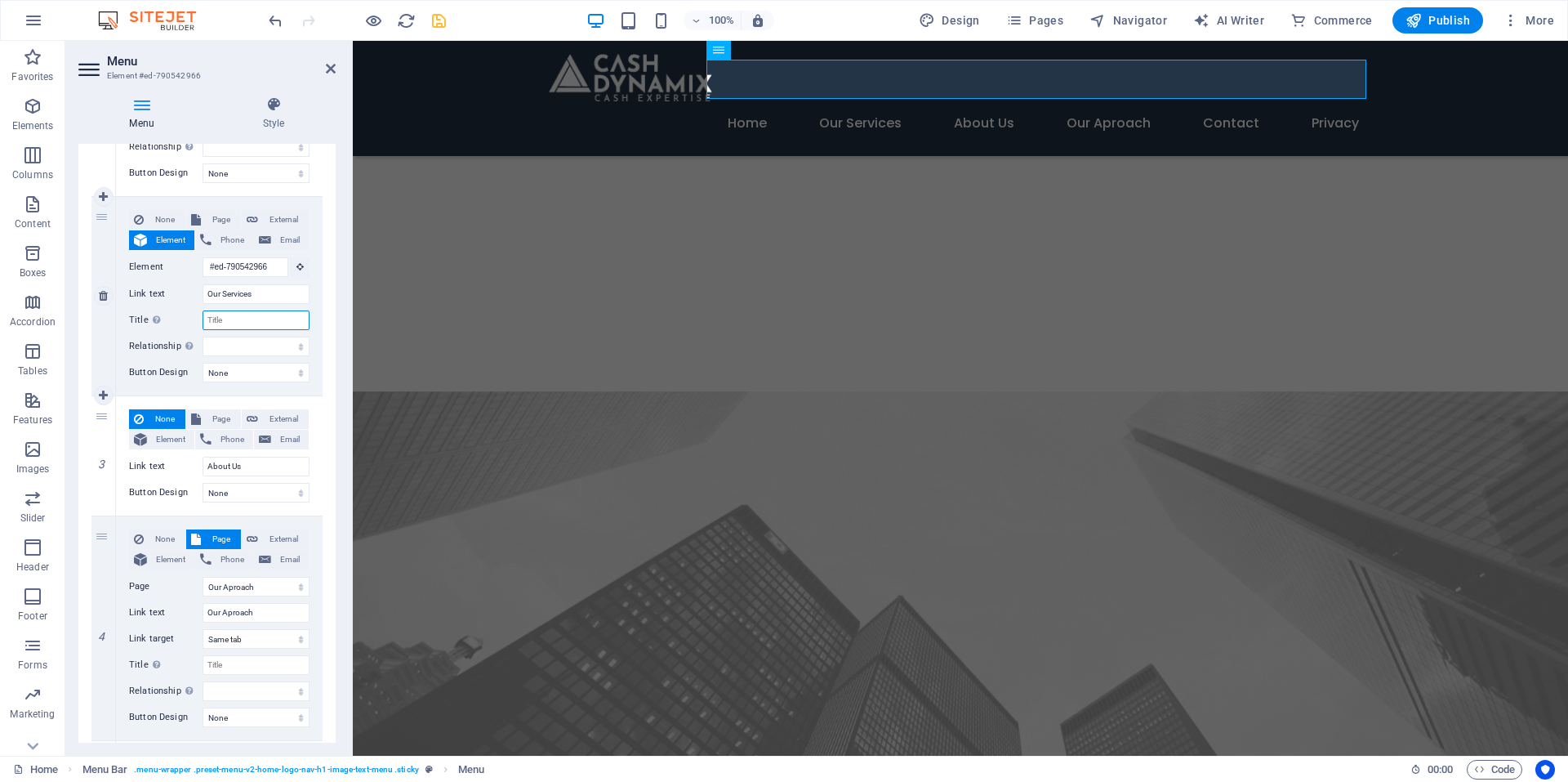
click at [282, 318] on input "Title Additional link description, should not be the same as the link text. The…" at bounding box center [256, 320] width 107 height 19
type input "Our Services"
select select
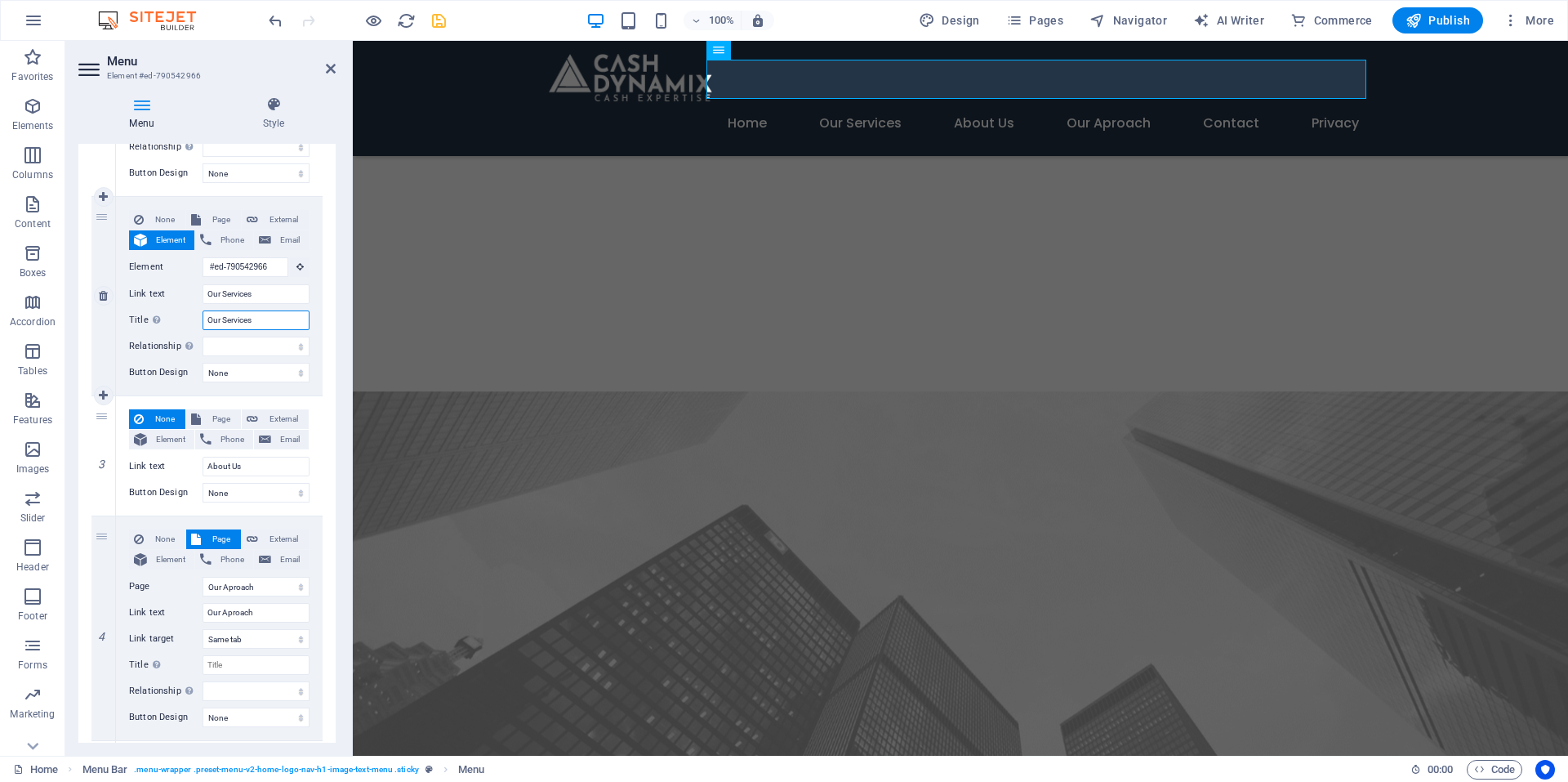
select select
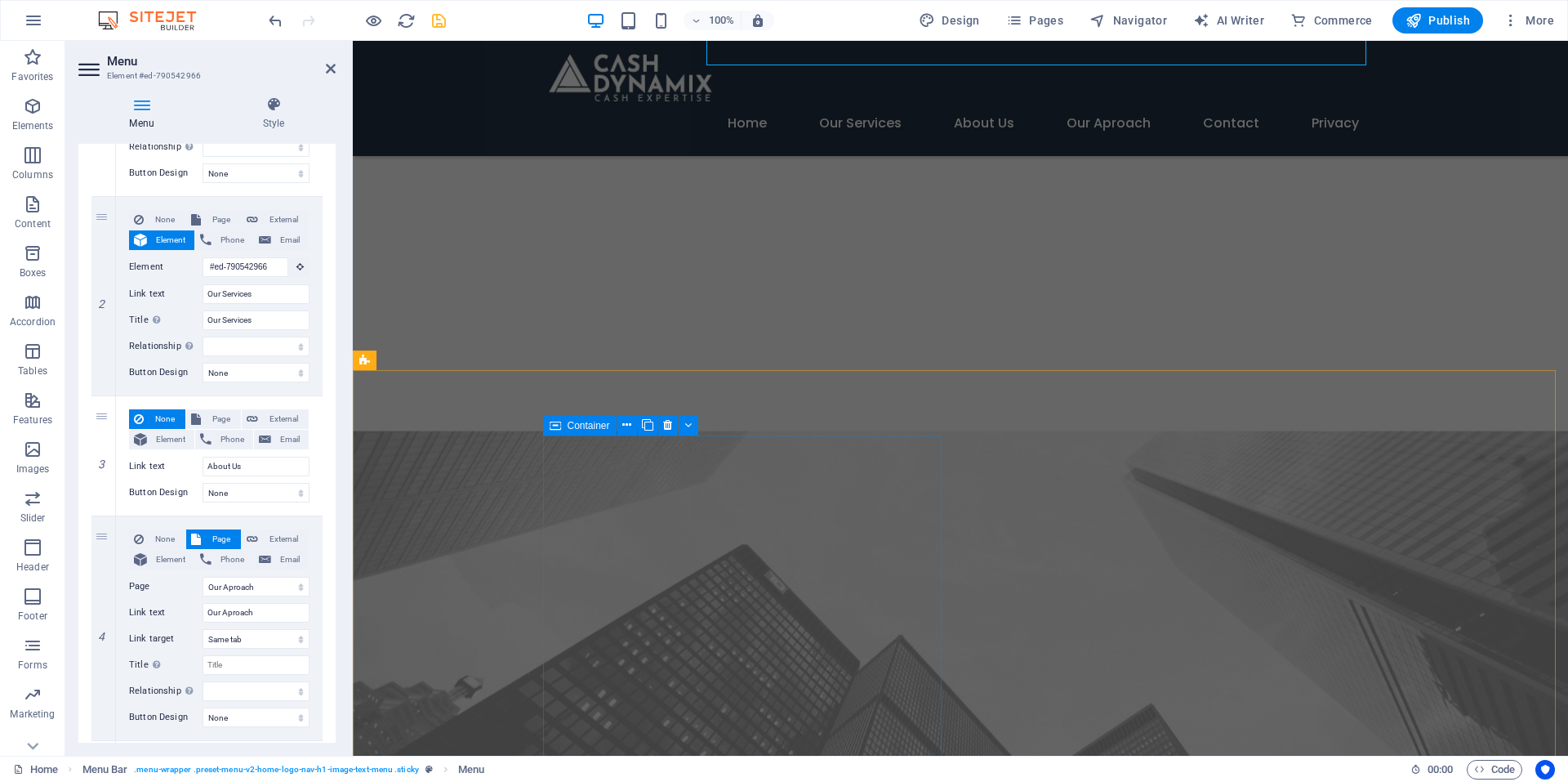
scroll to position [1668, 0]
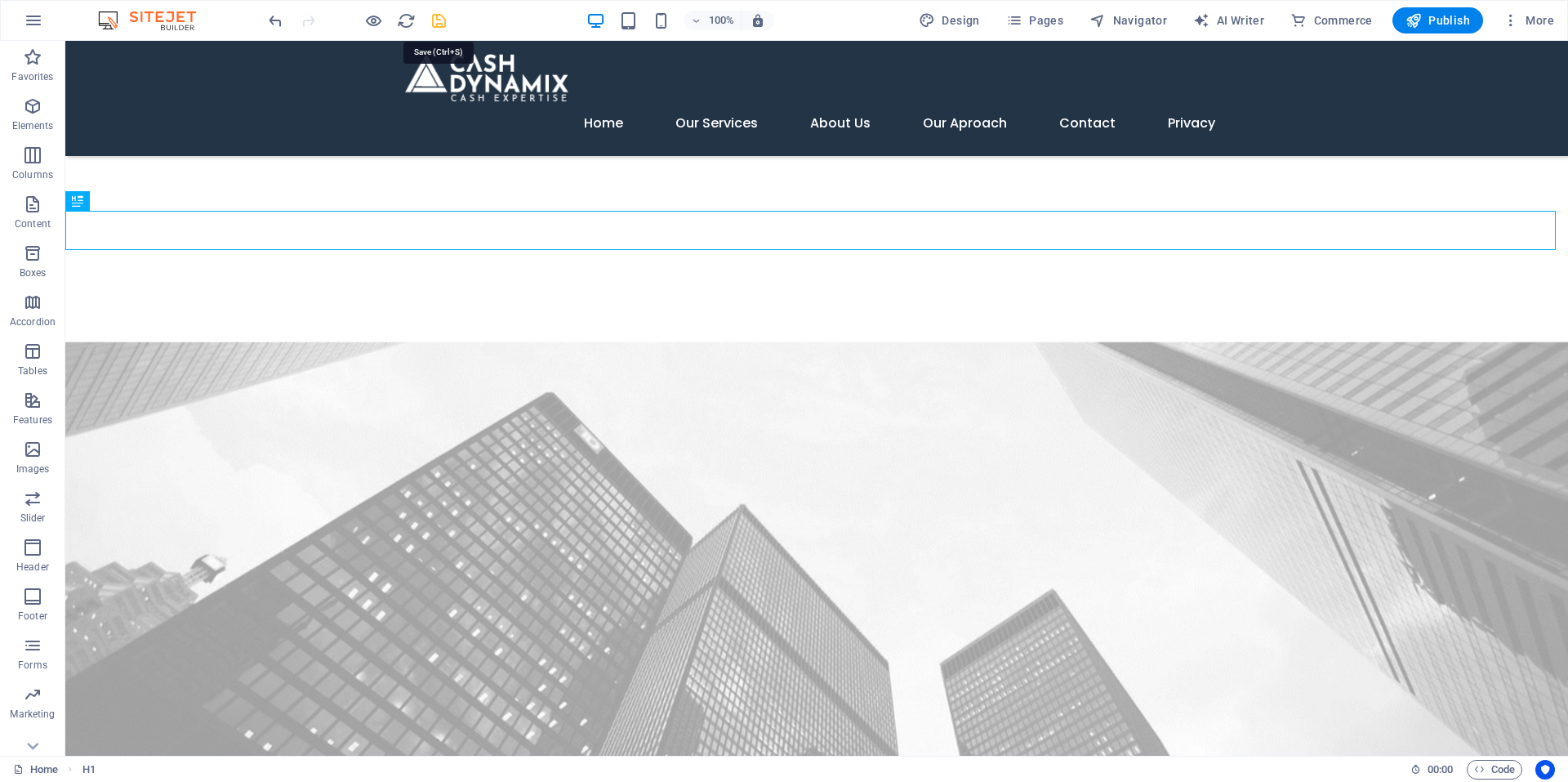
click at [438, 25] on icon "save" at bounding box center [438, 20] width 18 height 18
click at [600, 45] on span "Menu" at bounding box center [600, 49] width 25 height 10
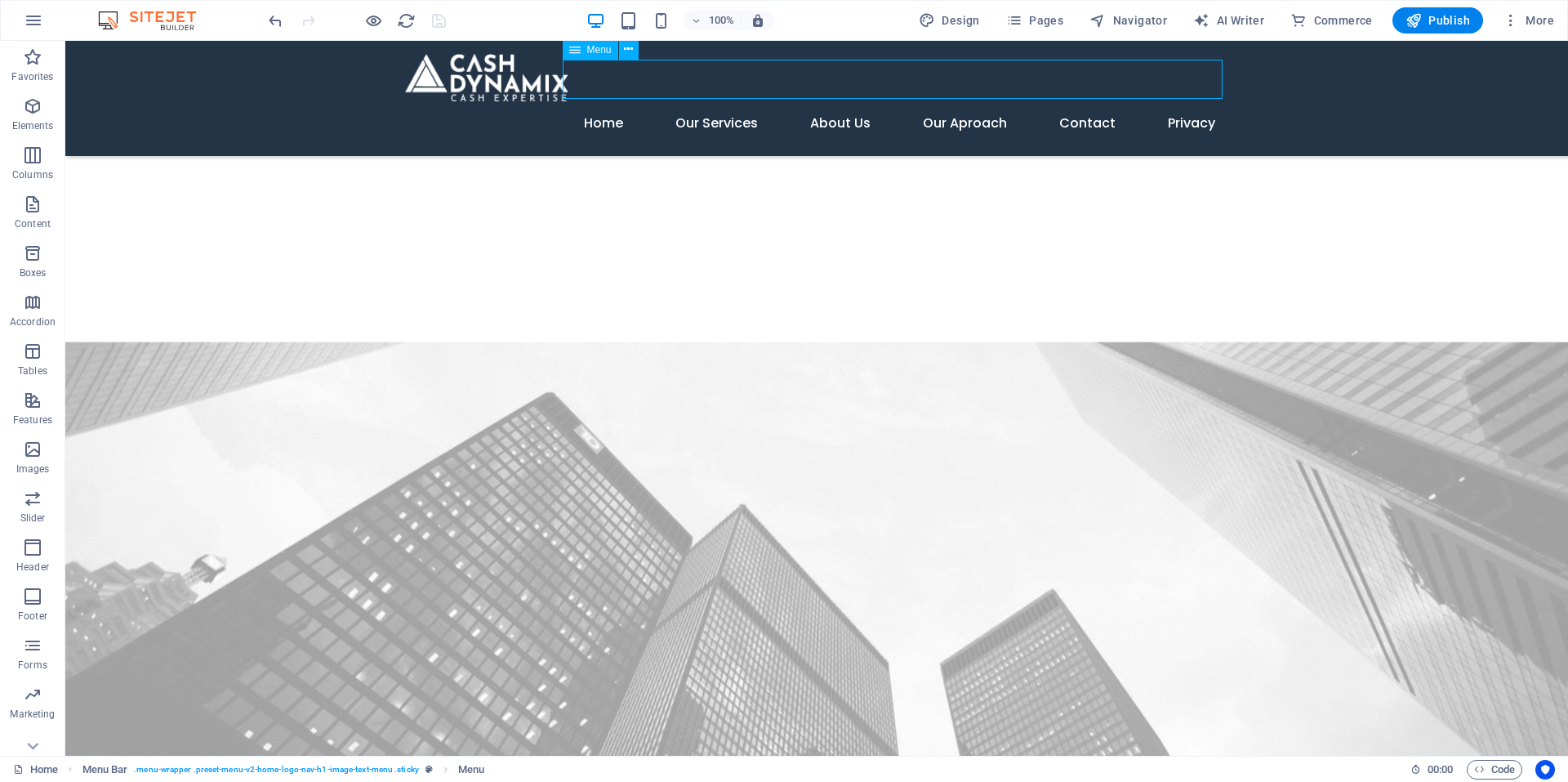
click at [596, 56] on div "Menu" at bounding box center [590, 50] width 55 height 19
select select "3"
select select
select select "4"
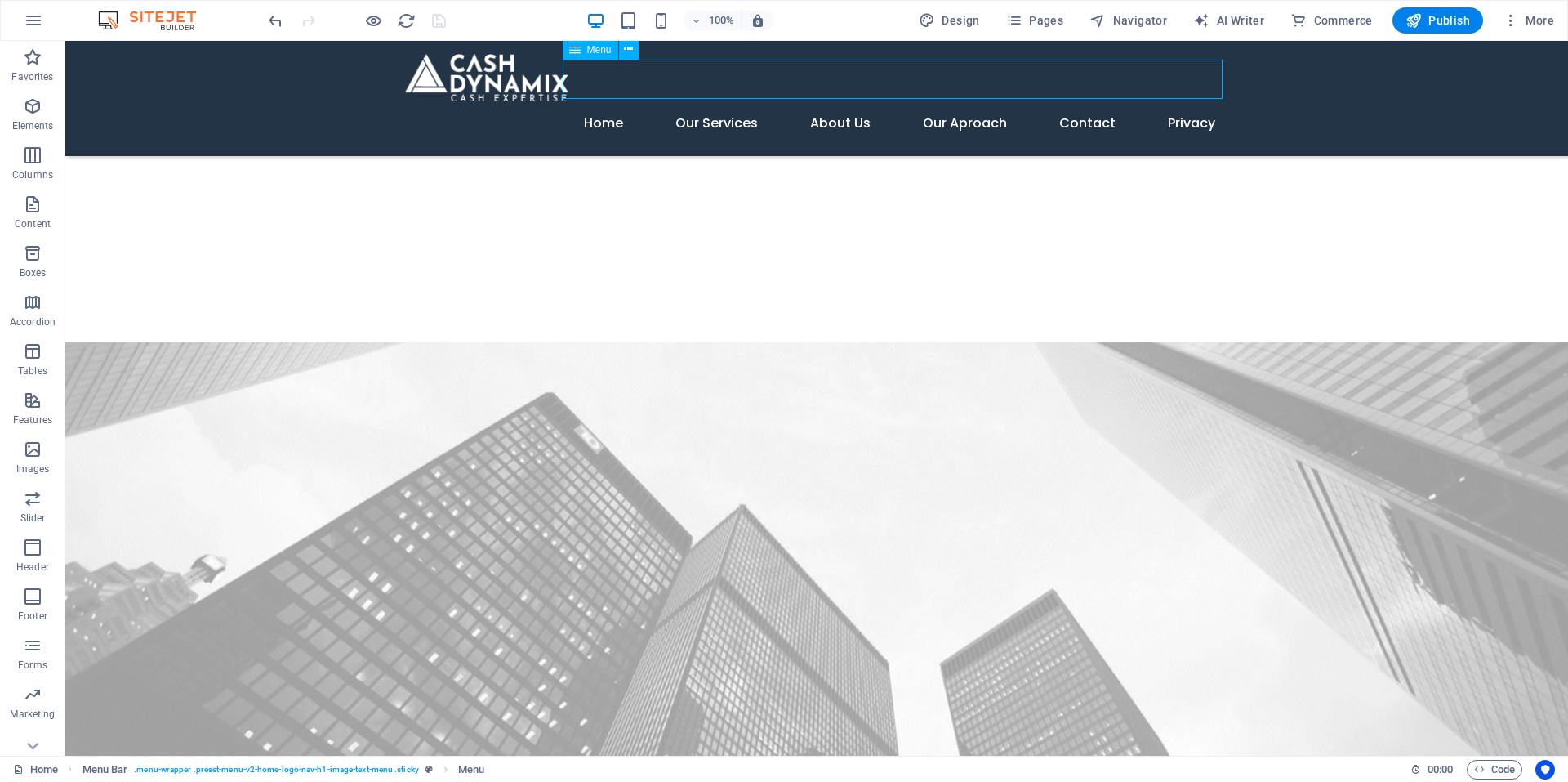
select select
select select "5"
select select
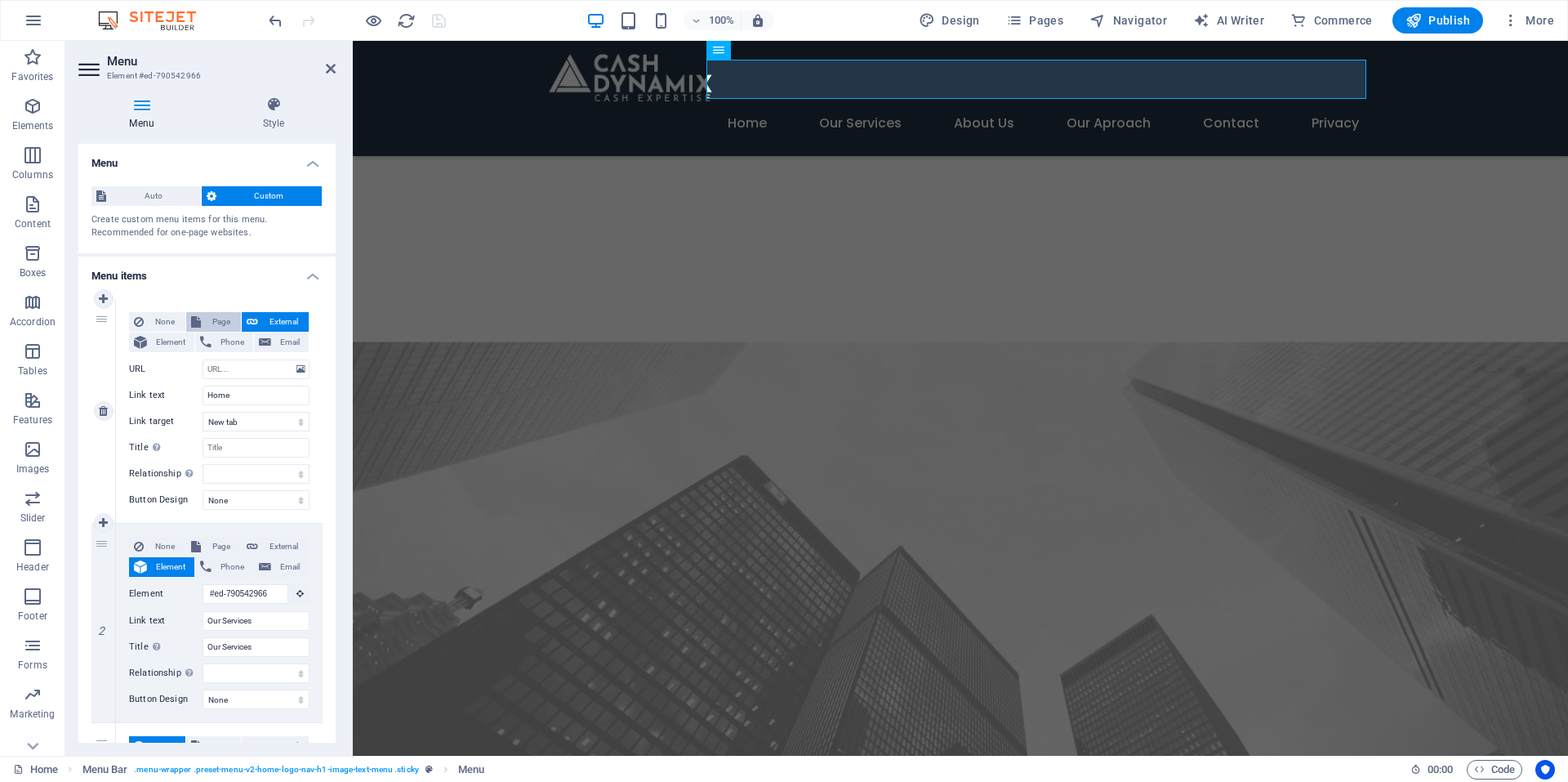
click at [210, 319] on span "Page" at bounding box center [221, 322] width 30 height 19
select select
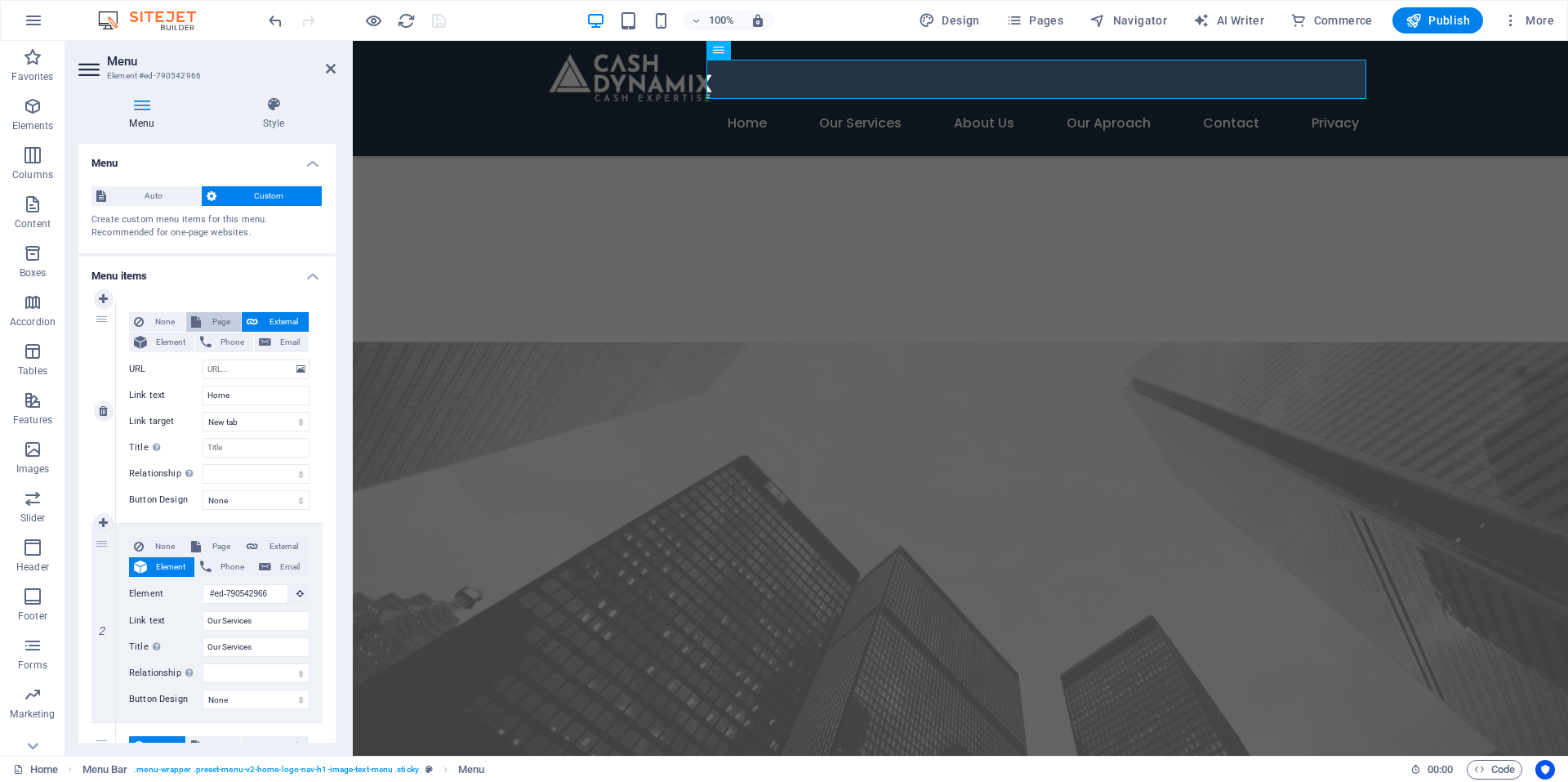
select select
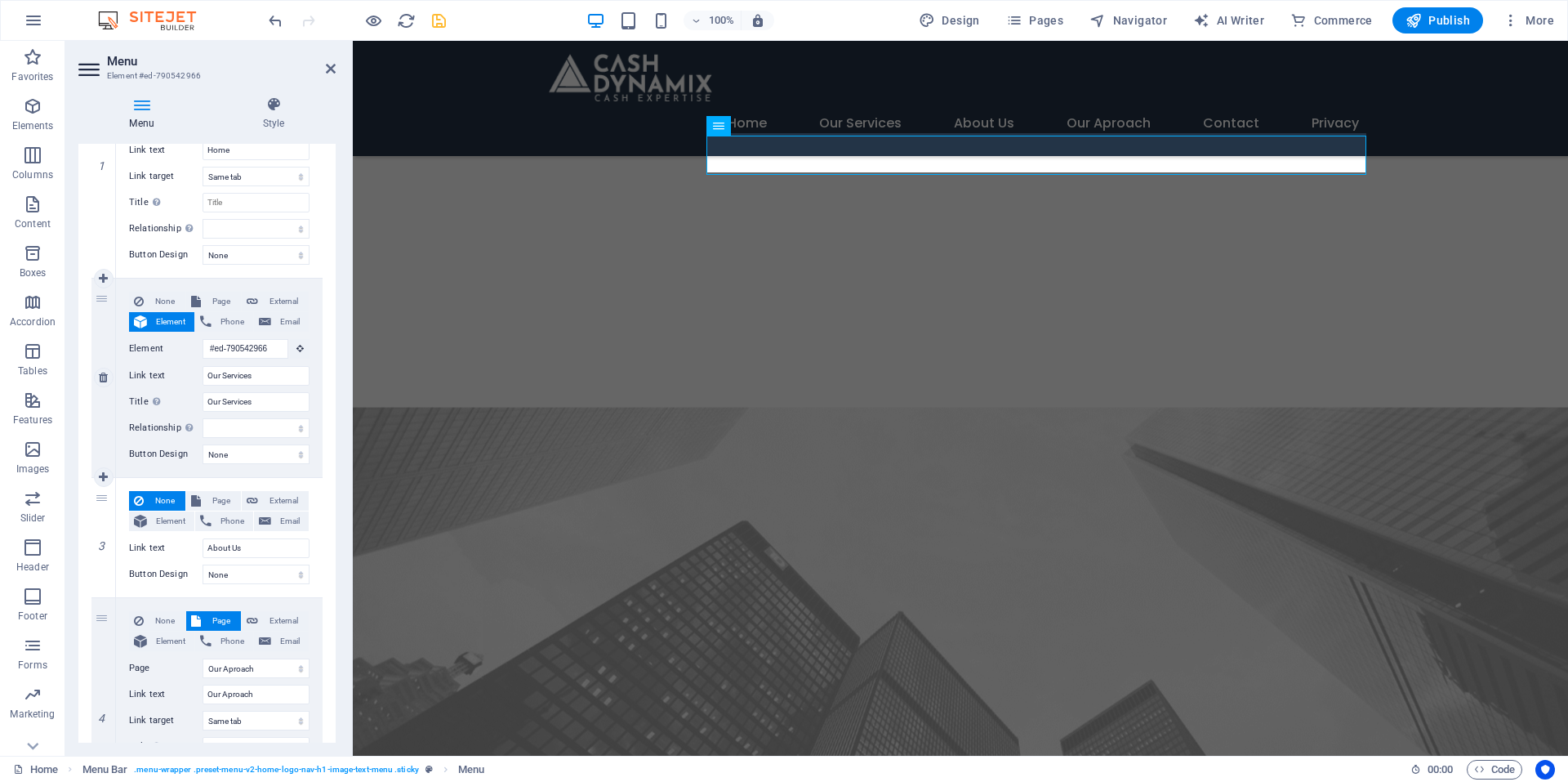
scroll to position [1592, 0]
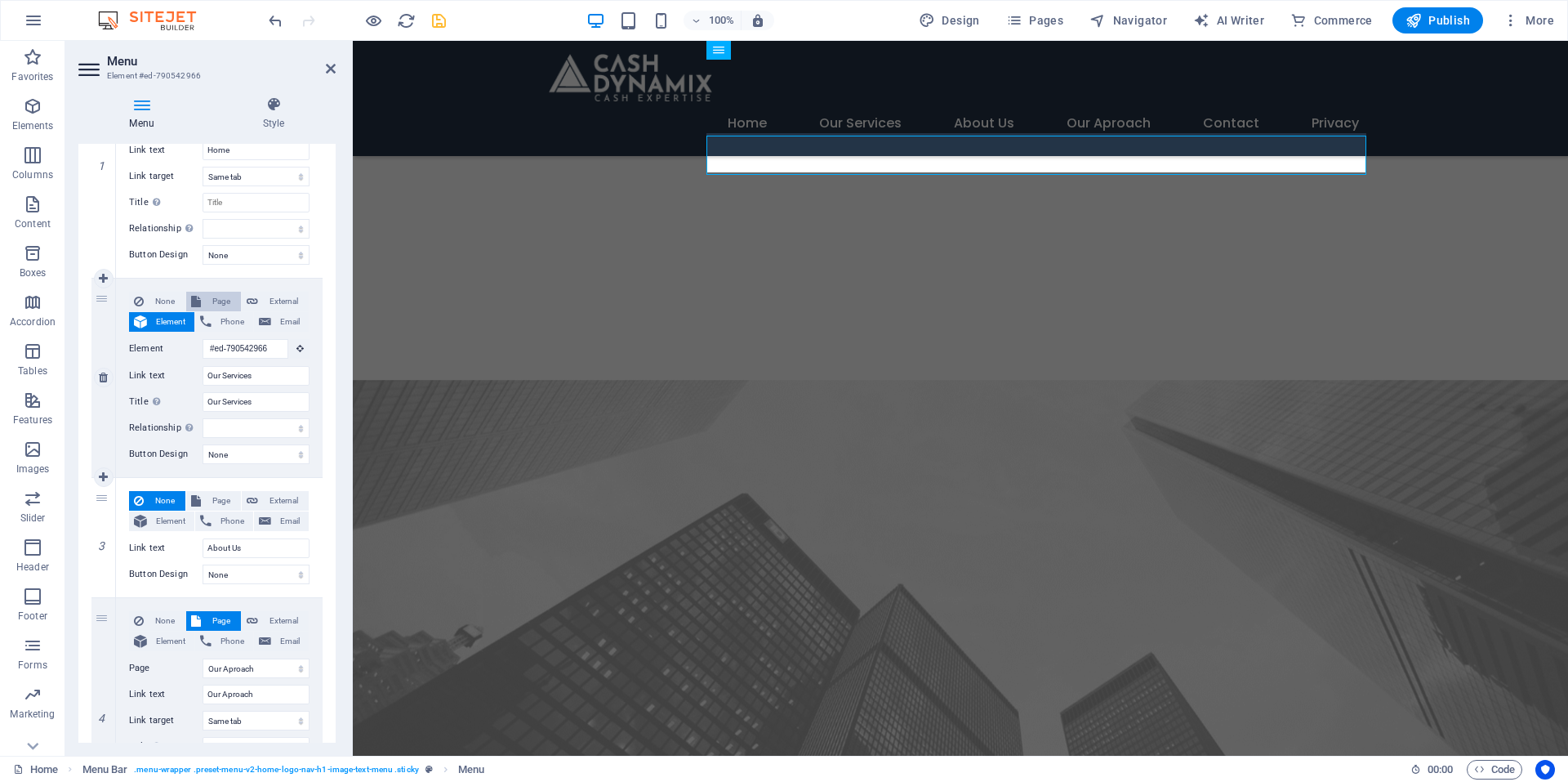
click at [213, 298] on span "Page" at bounding box center [221, 302] width 30 height 19
select select
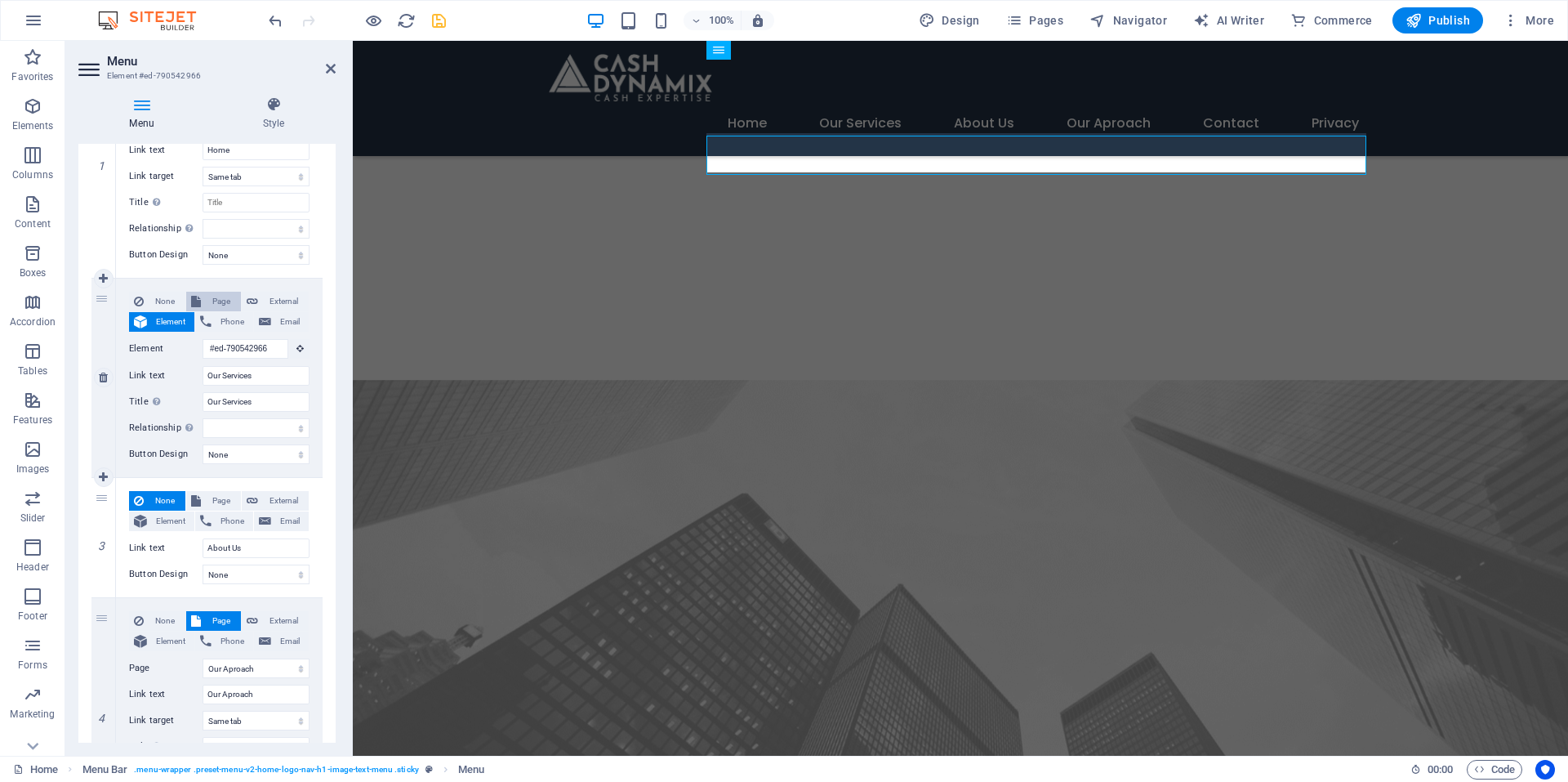
select select
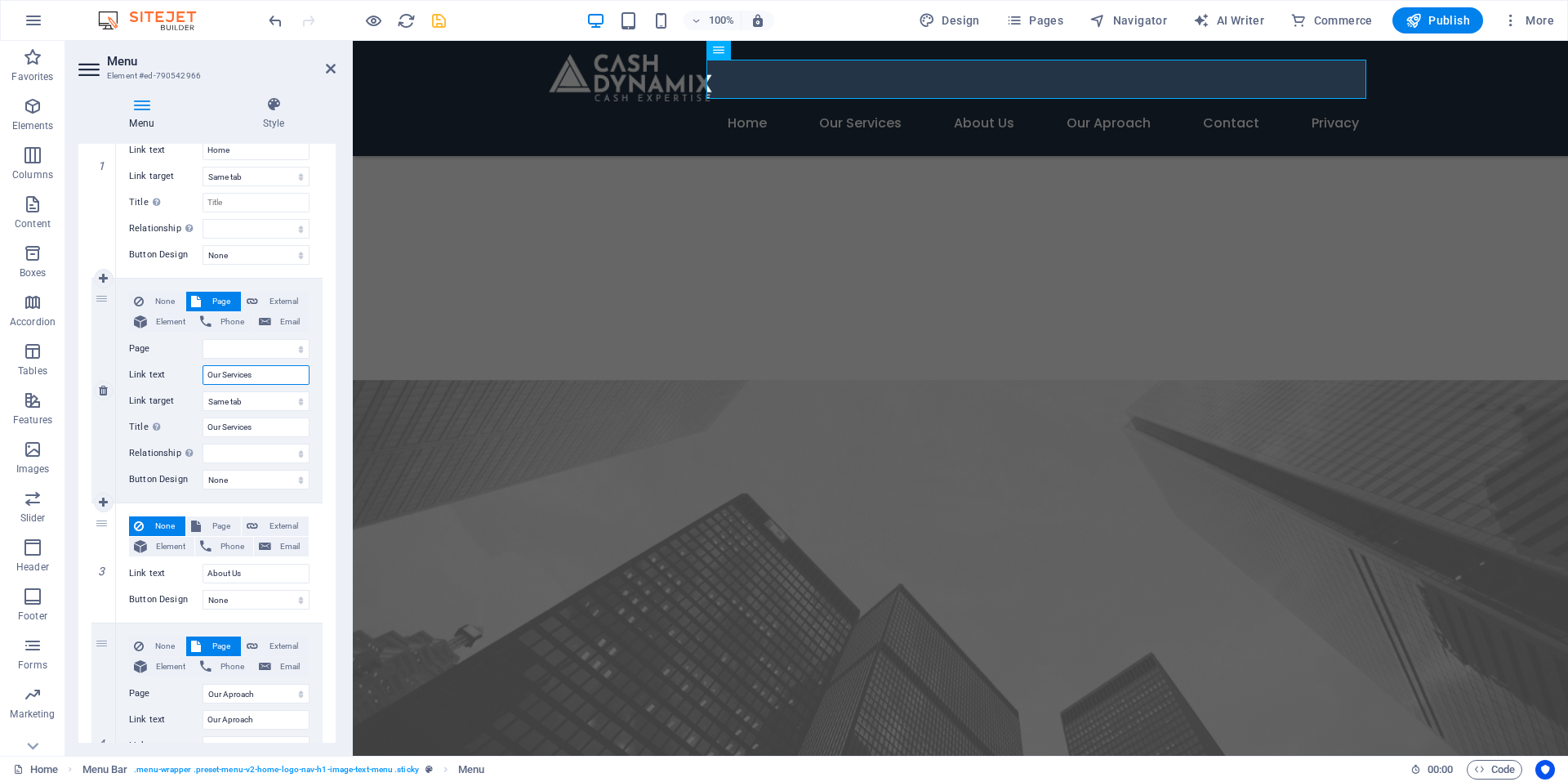
drag, startPoint x: 265, startPoint y: 377, endPoint x: 189, endPoint y: 392, distance: 77.5
click at [189, 391] on div "None Page External Element Phone Email Page Home Subpage Cash Dynamix Services …" at bounding box center [219, 378] width 181 height 172
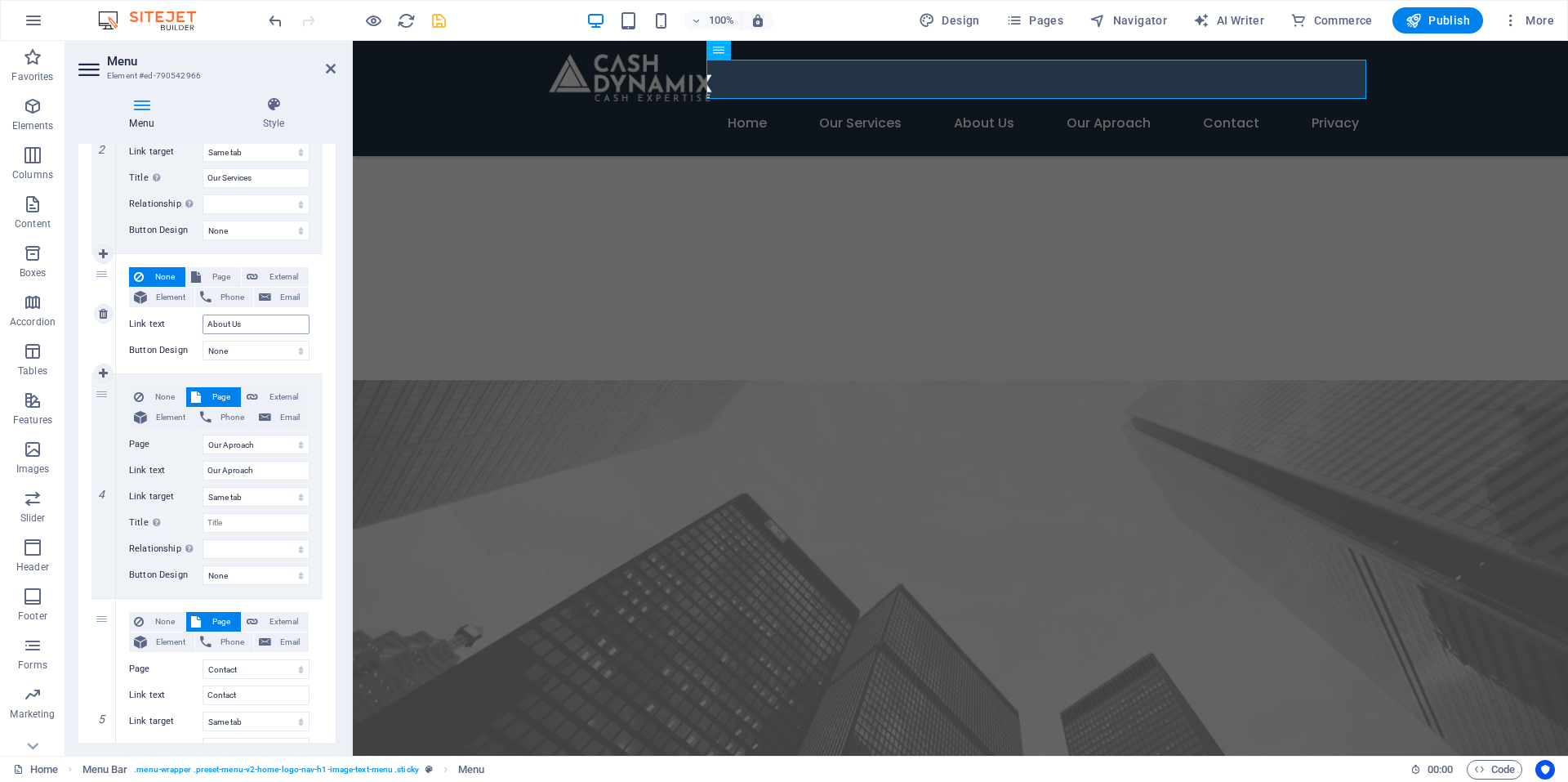
scroll to position [490, 0]
click at [443, 12] on icon "save" at bounding box center [438, 20] width 18 height 18
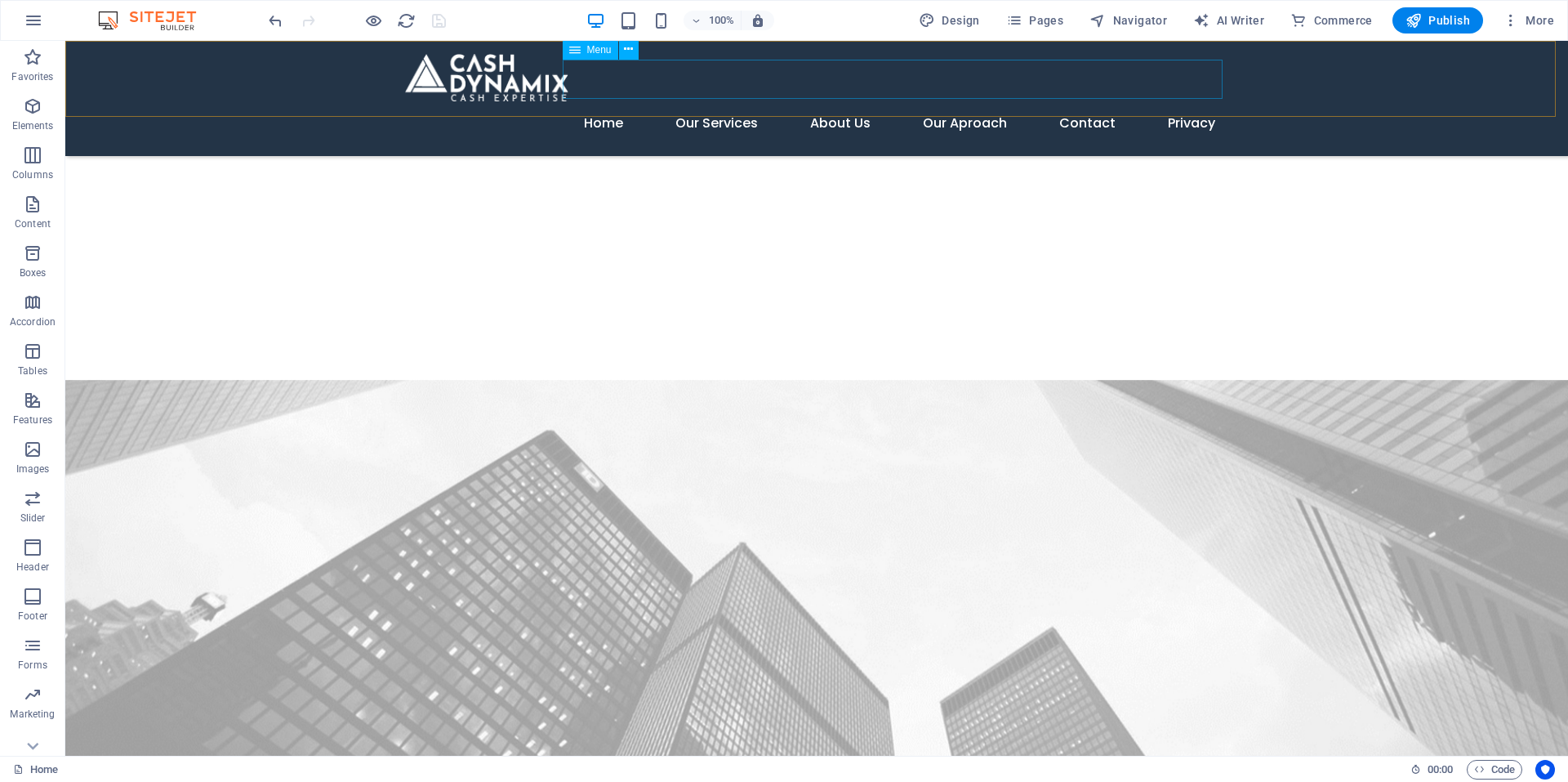
click at [592, 48] on span "Menu" at bounding box center [600, 49] width 25 height 10
select select
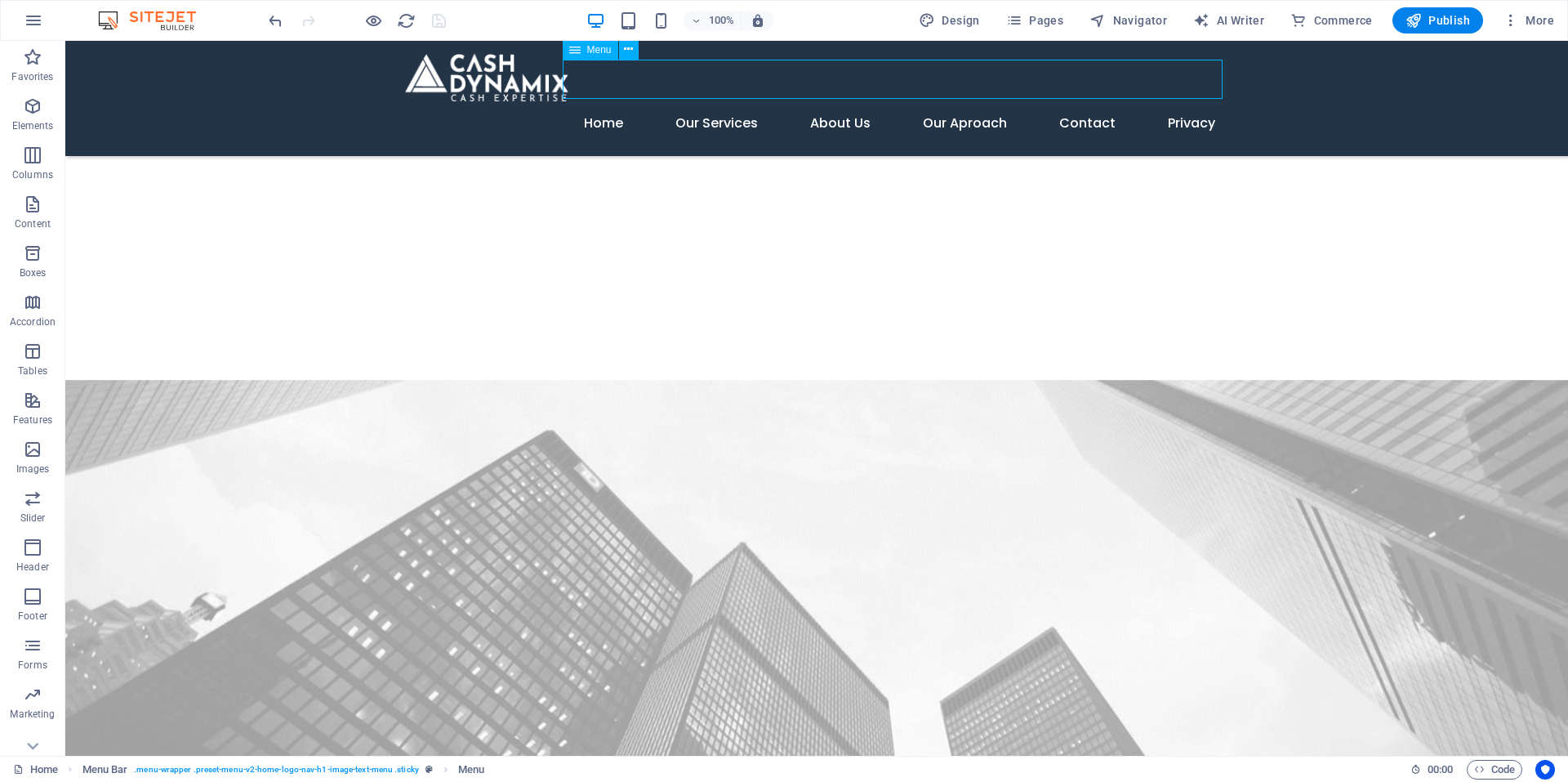
select select "3"
select select
select select "4"
select select
select select "5"
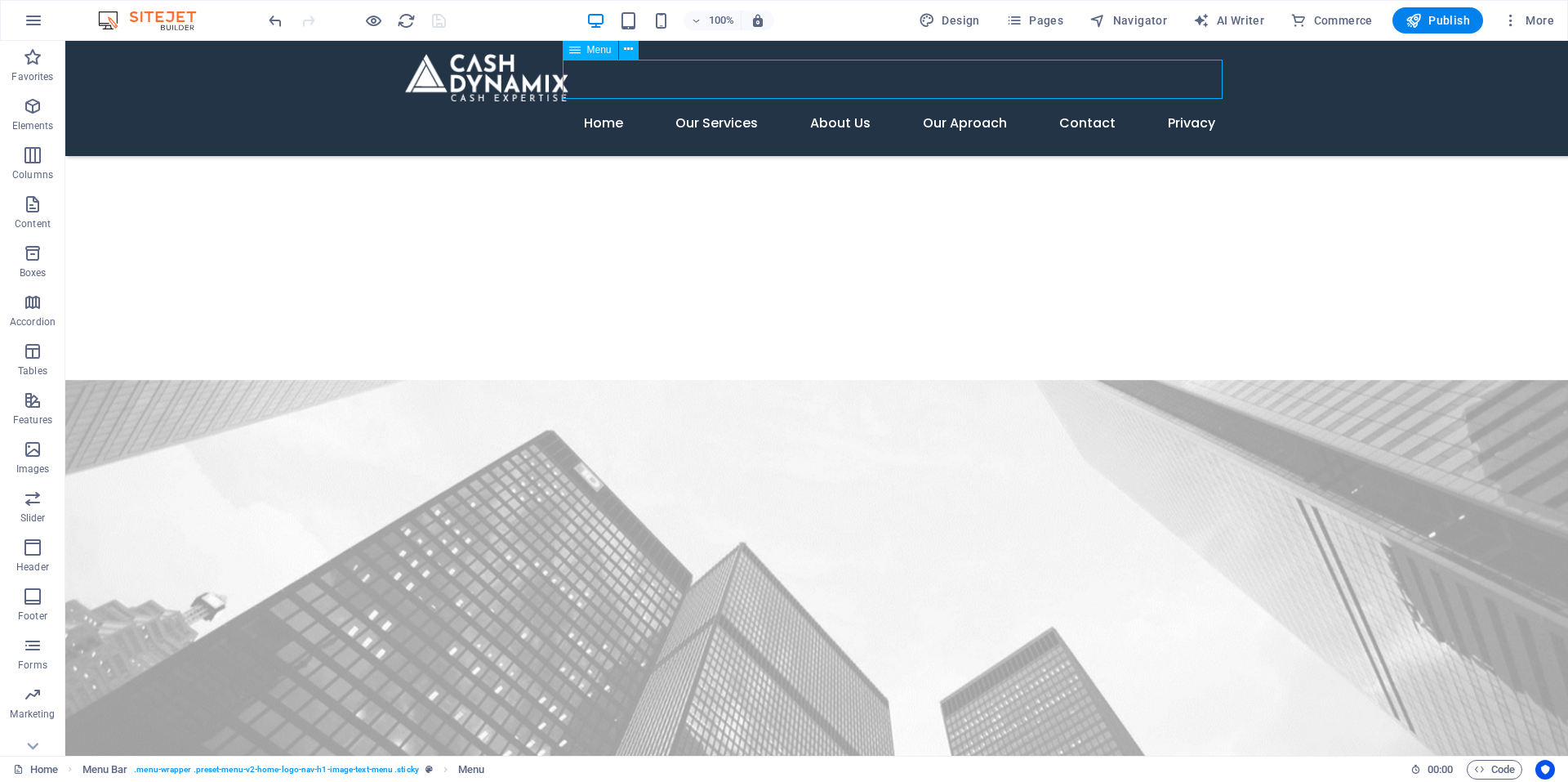
select select
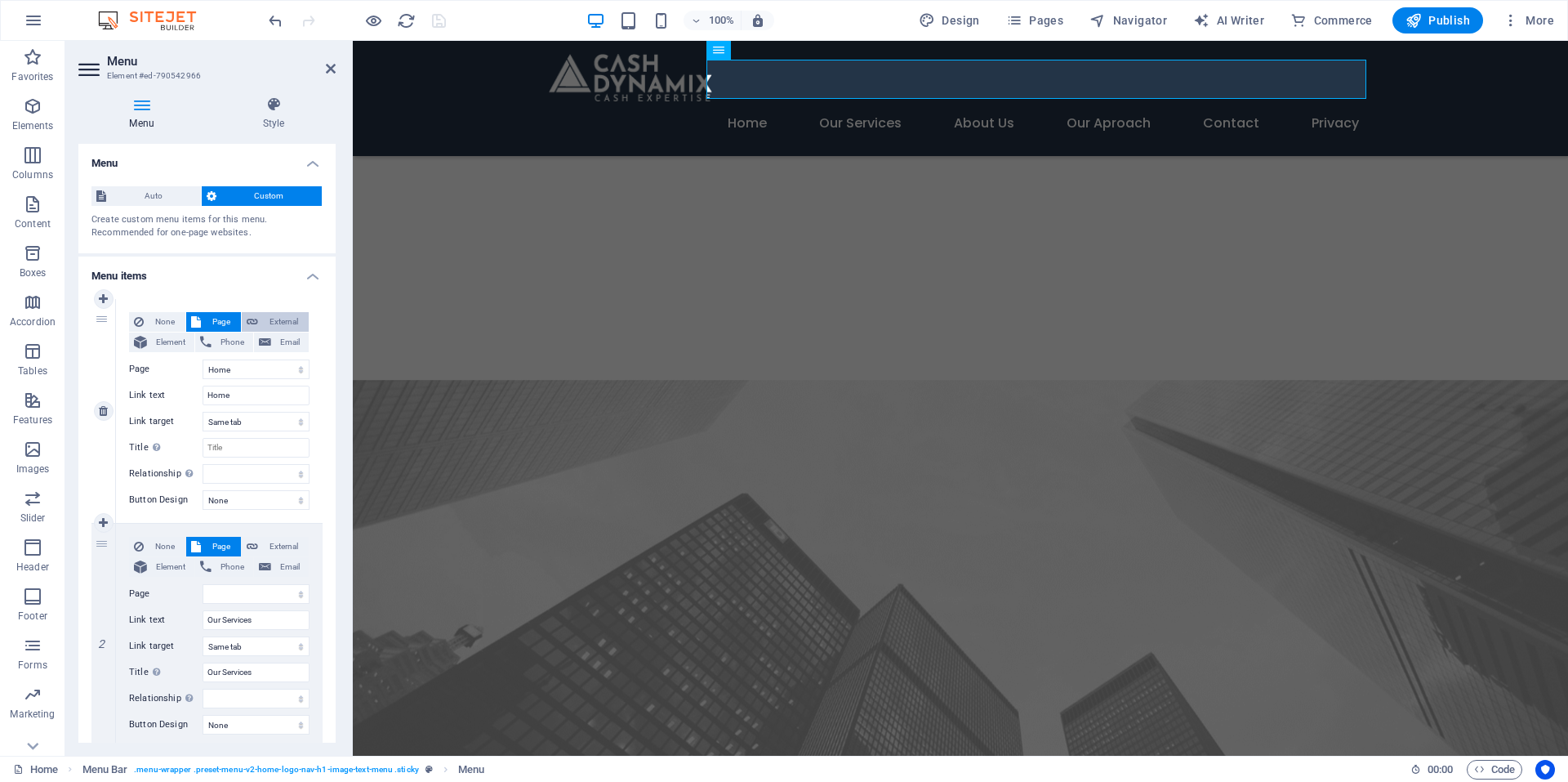
click at [277, 316] on span "External" at bounding box center [283, 322] width 41 height 19
select select "blank"
select select
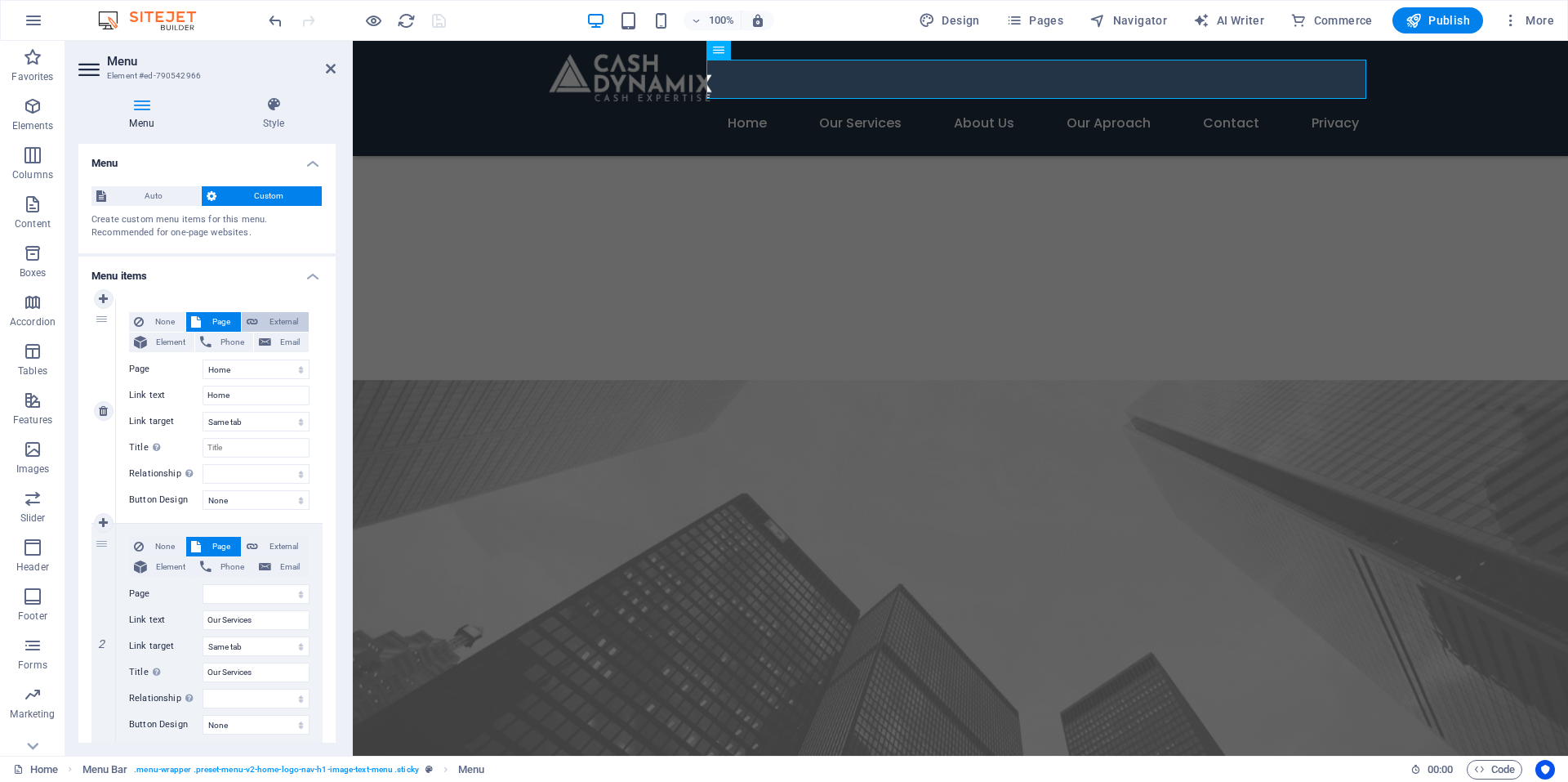
select select
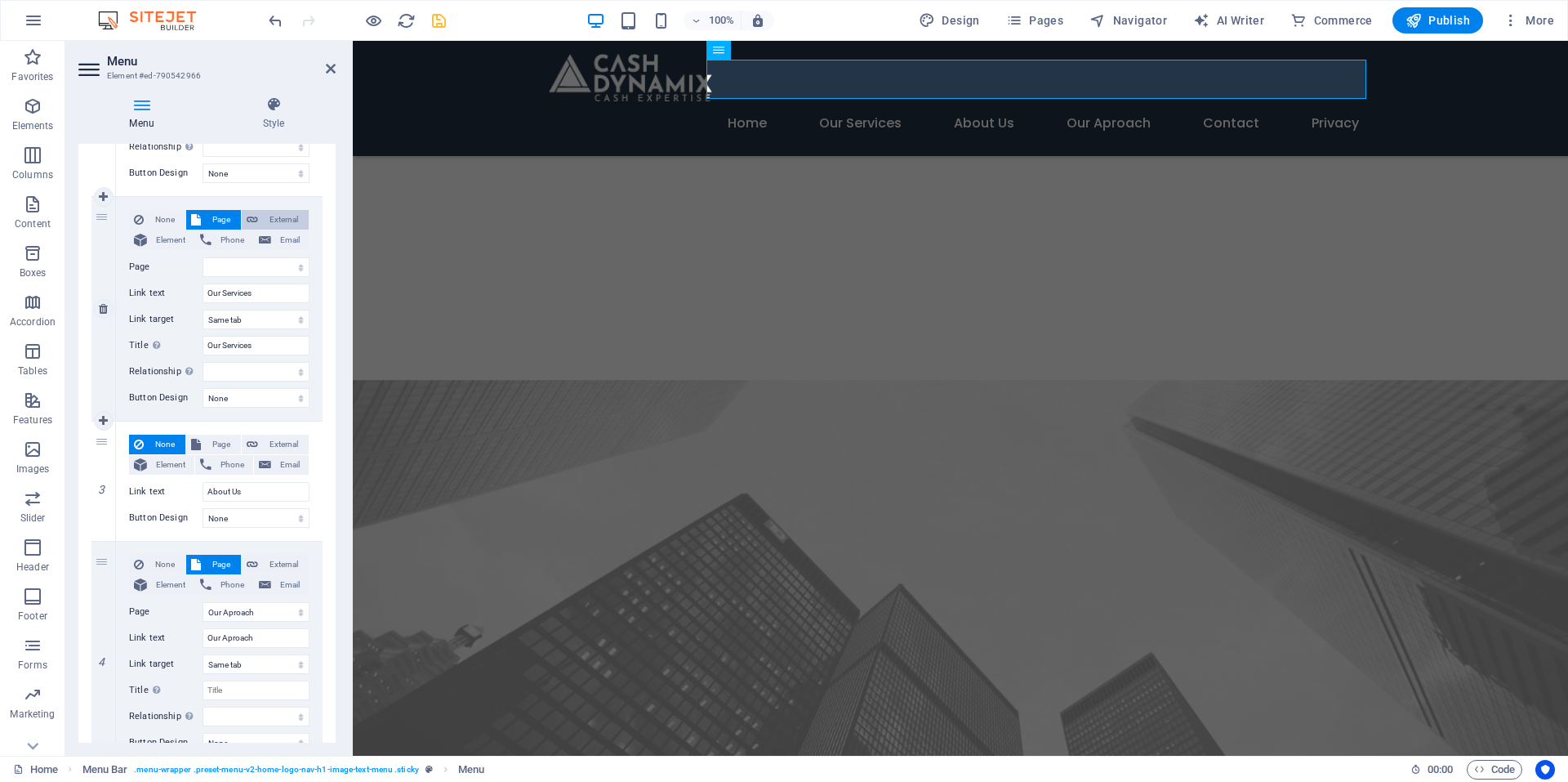
click at [283, 212] on span "External" at bounding box center [283, 220] width 41 height 19
select select
select select "blank"
select select
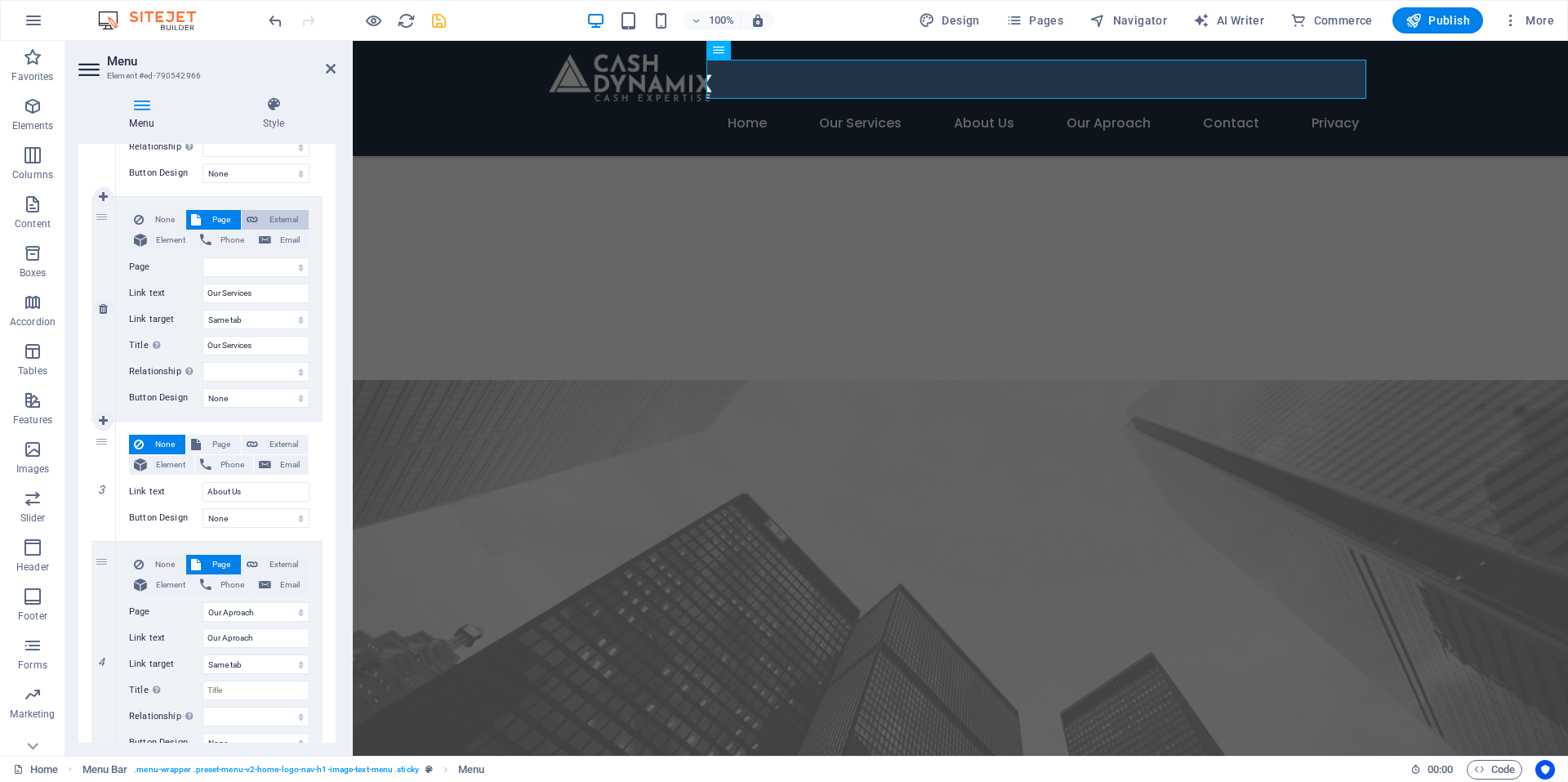
select select
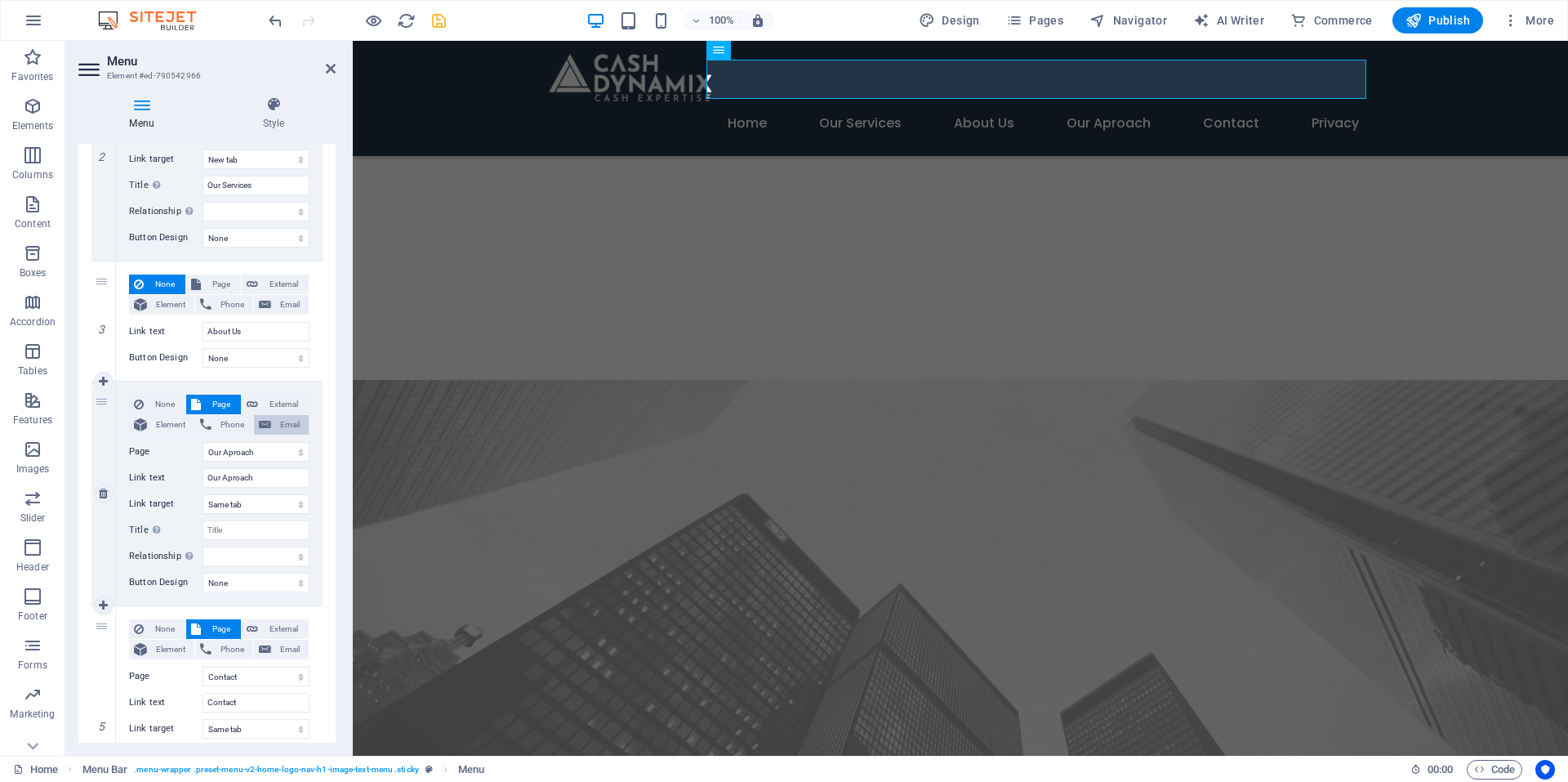
scroll to position [490, 0]
click at [283, 284] on span "External" at bounding box center [283, 281] width 41 height 19
select select
select select "blank"
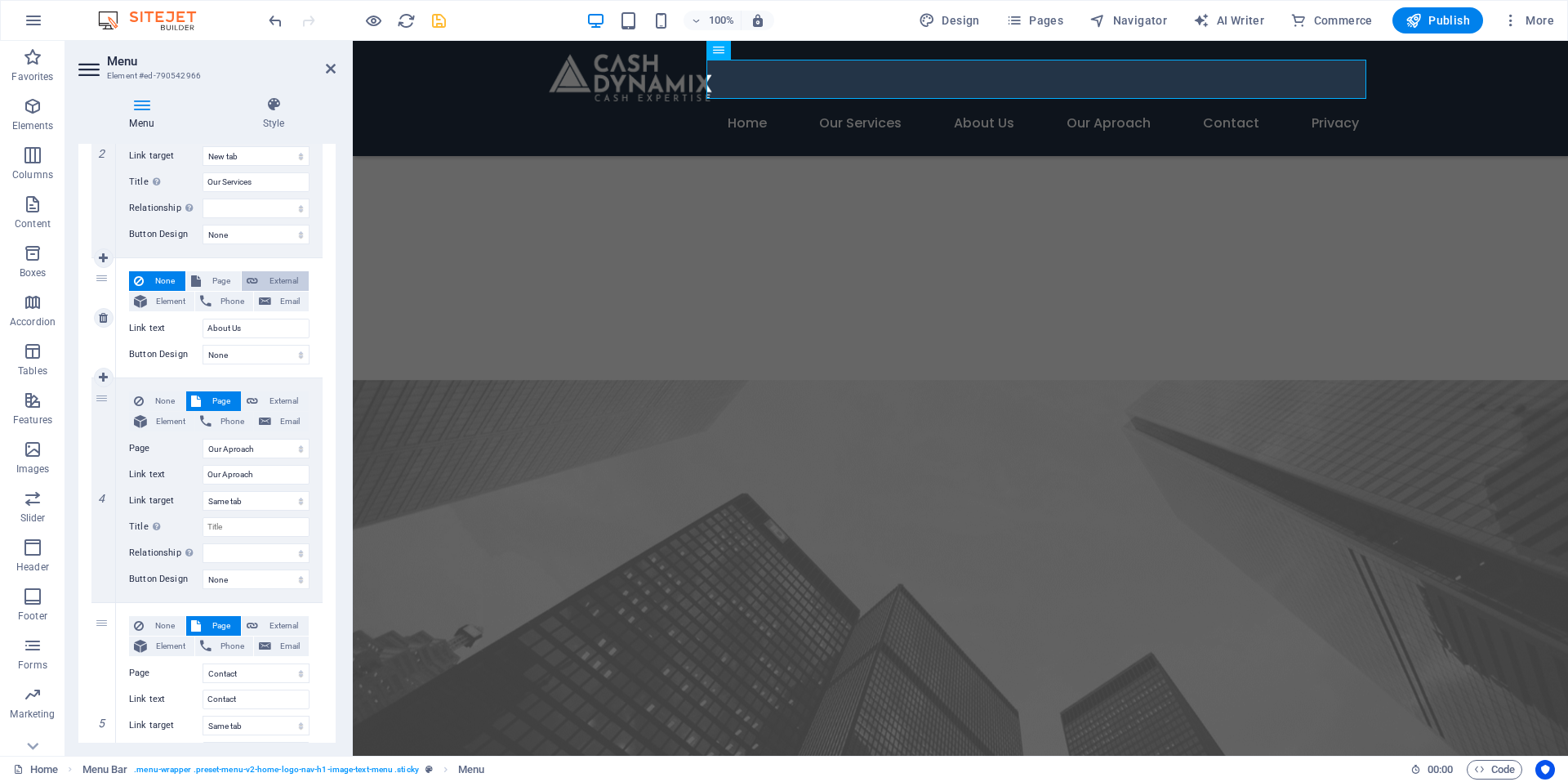
select select
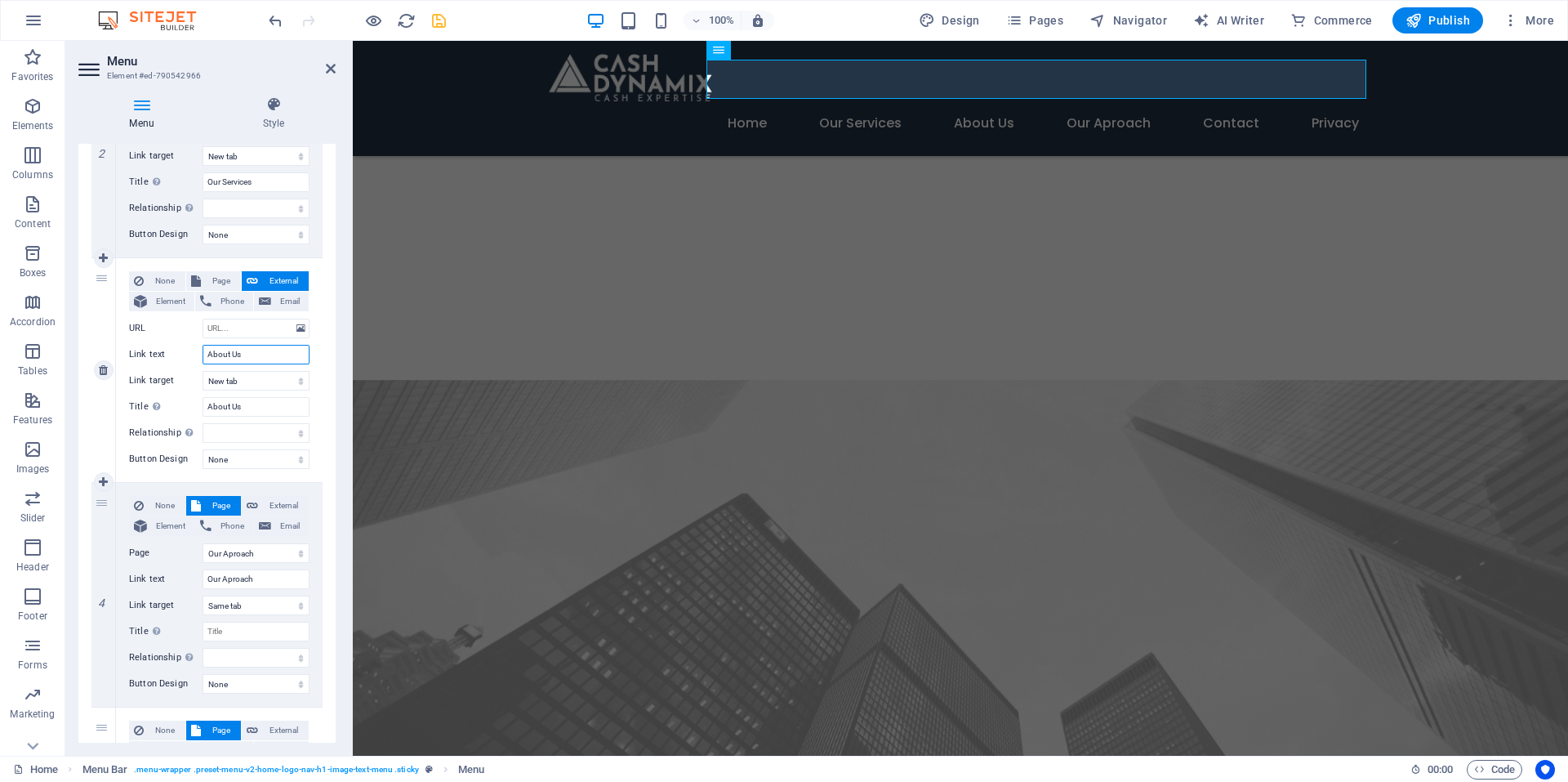
drag, startPoint x: 265, startPoint y: 354, endPoint x: 161, endPoint y: 351, distance: 104.0
click at [161, 351] on div "Link text About Us" at bounding box center [219, 354] width 181 height 19
select select
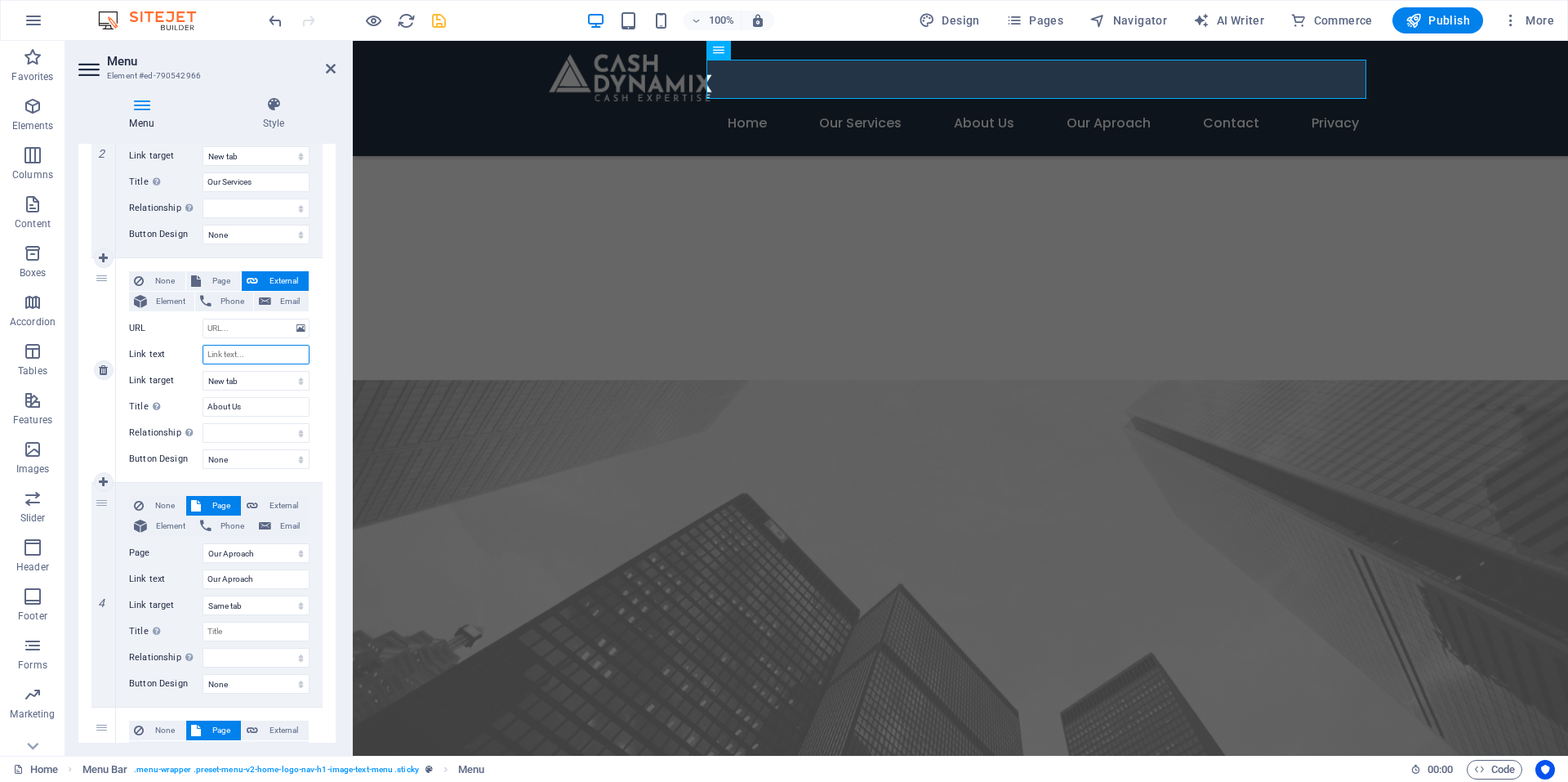
select select
drag, startPoint x: 246, startPoint y: 411, endPoint x: 118, endPoint y: 412, distance: 128.0
click at [118, 412] on div "None Page External Element Phone Email Page Home Subpage Cash Dynamix Services …" at bounding box center [219, 370] width 207 height 224
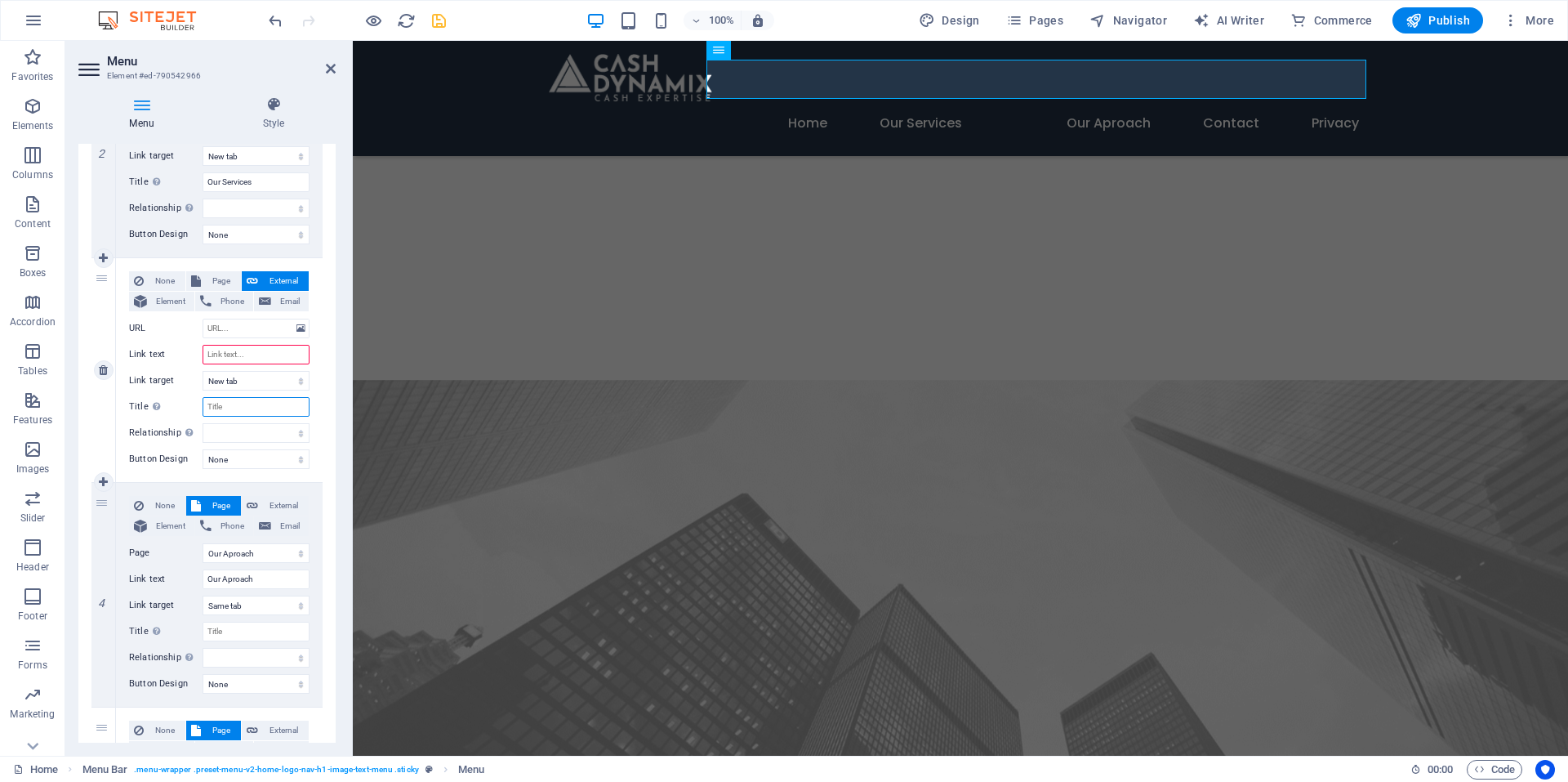
select select
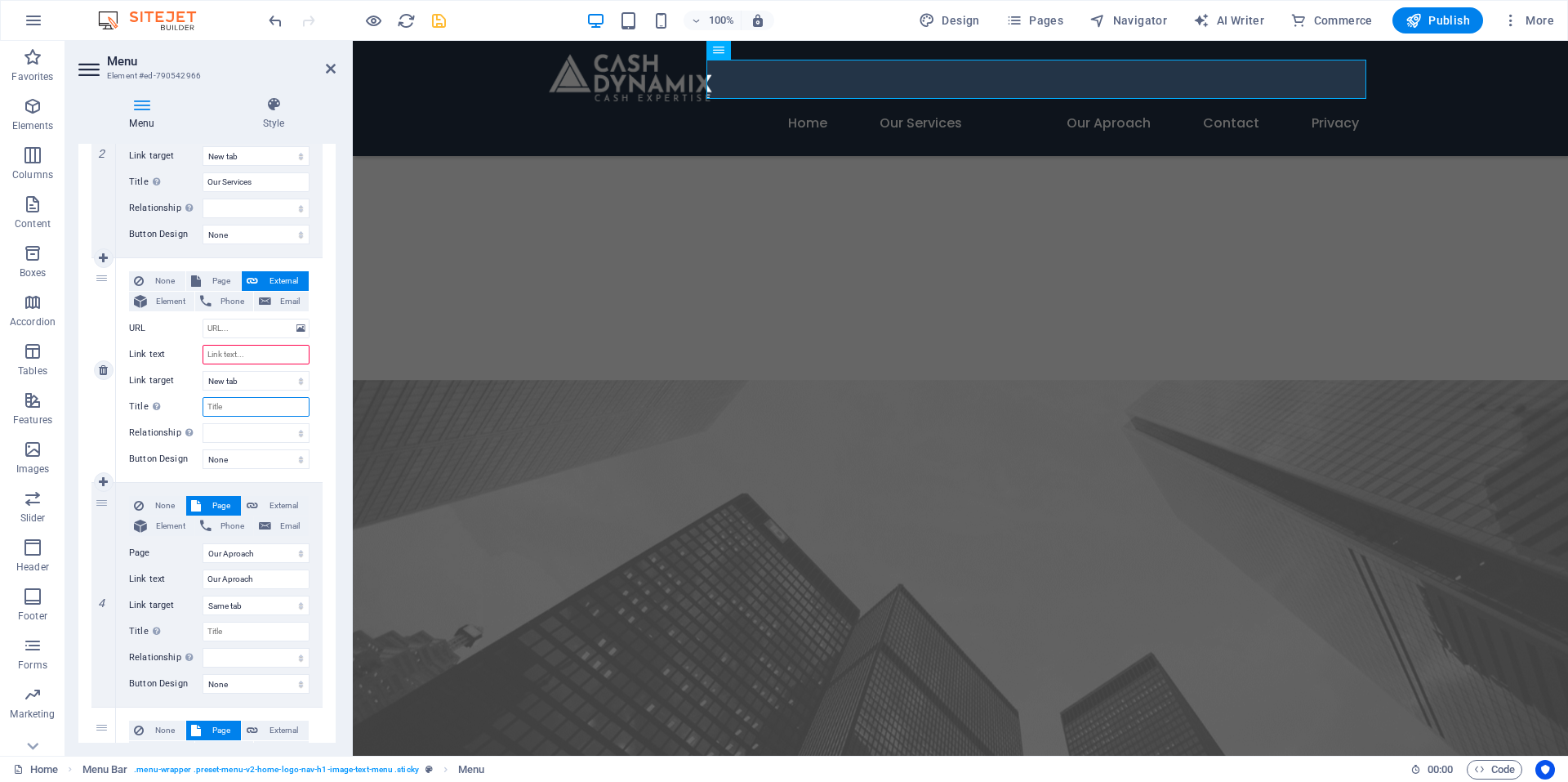
select select
click at [158, 295] on span "Element" at bounding box center [170, 302] width 38 height 19
select select
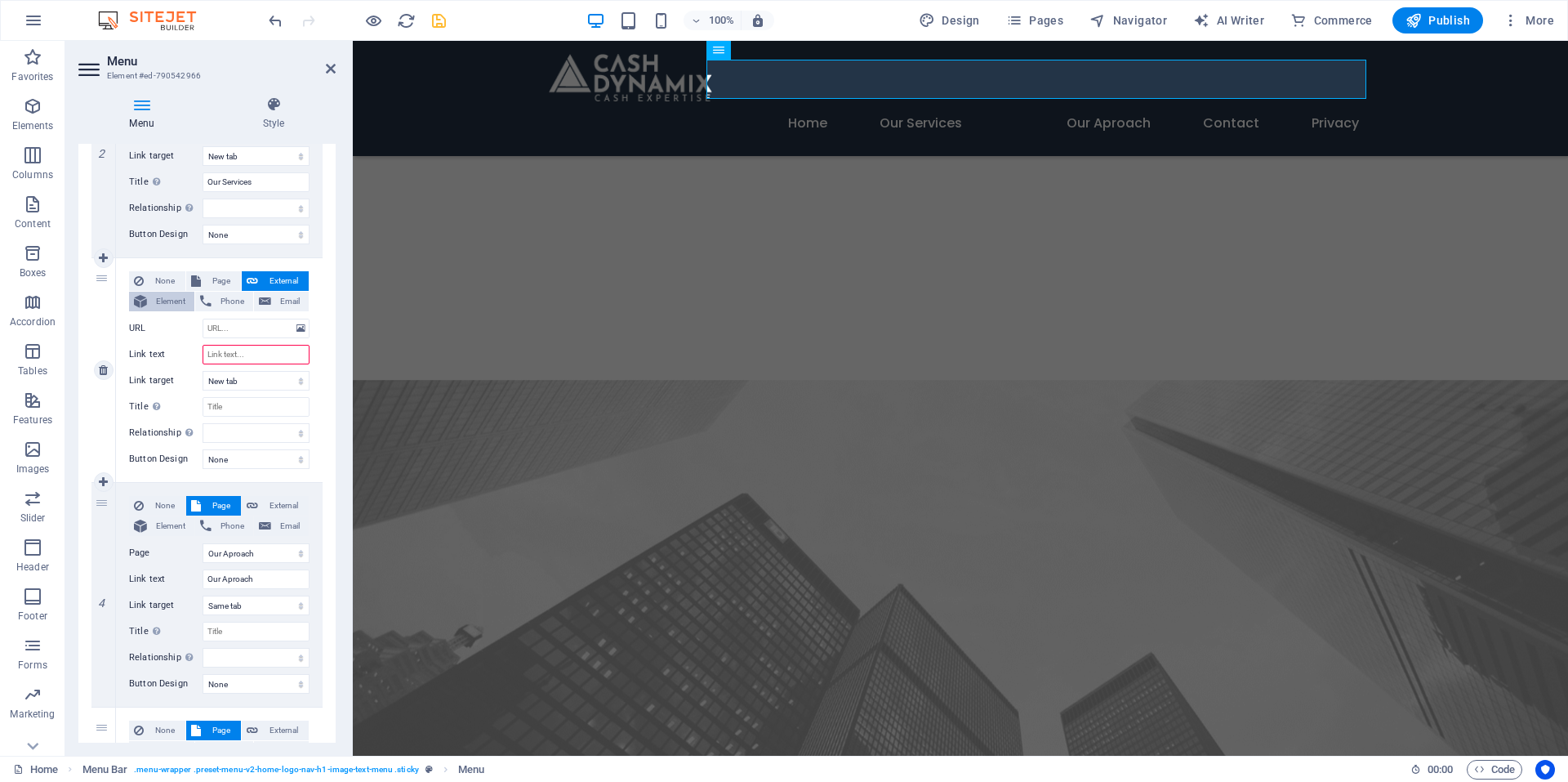
select select
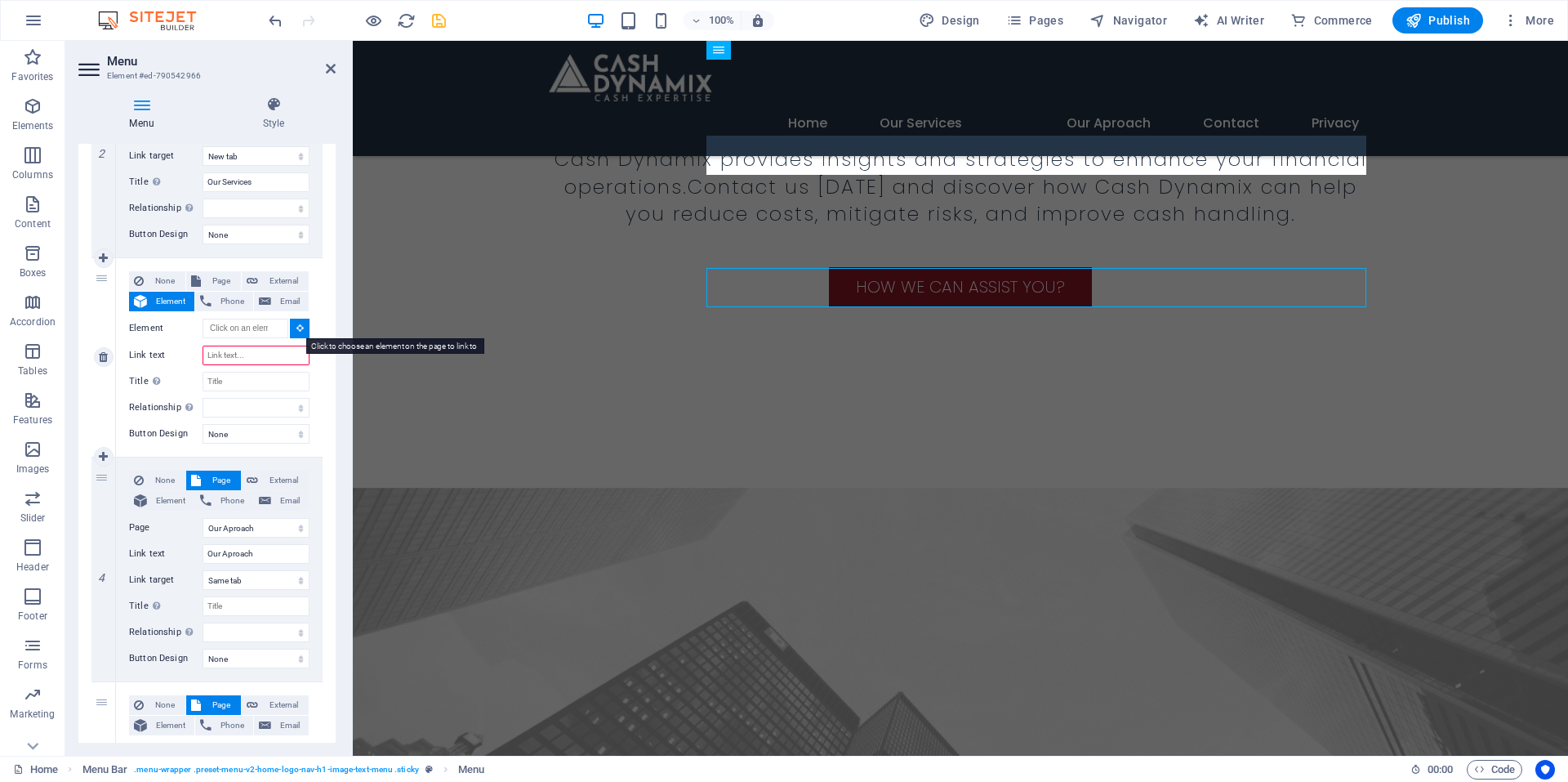
click at [296, 331] on icon at bounding box center [300, 327] width 7 height 8
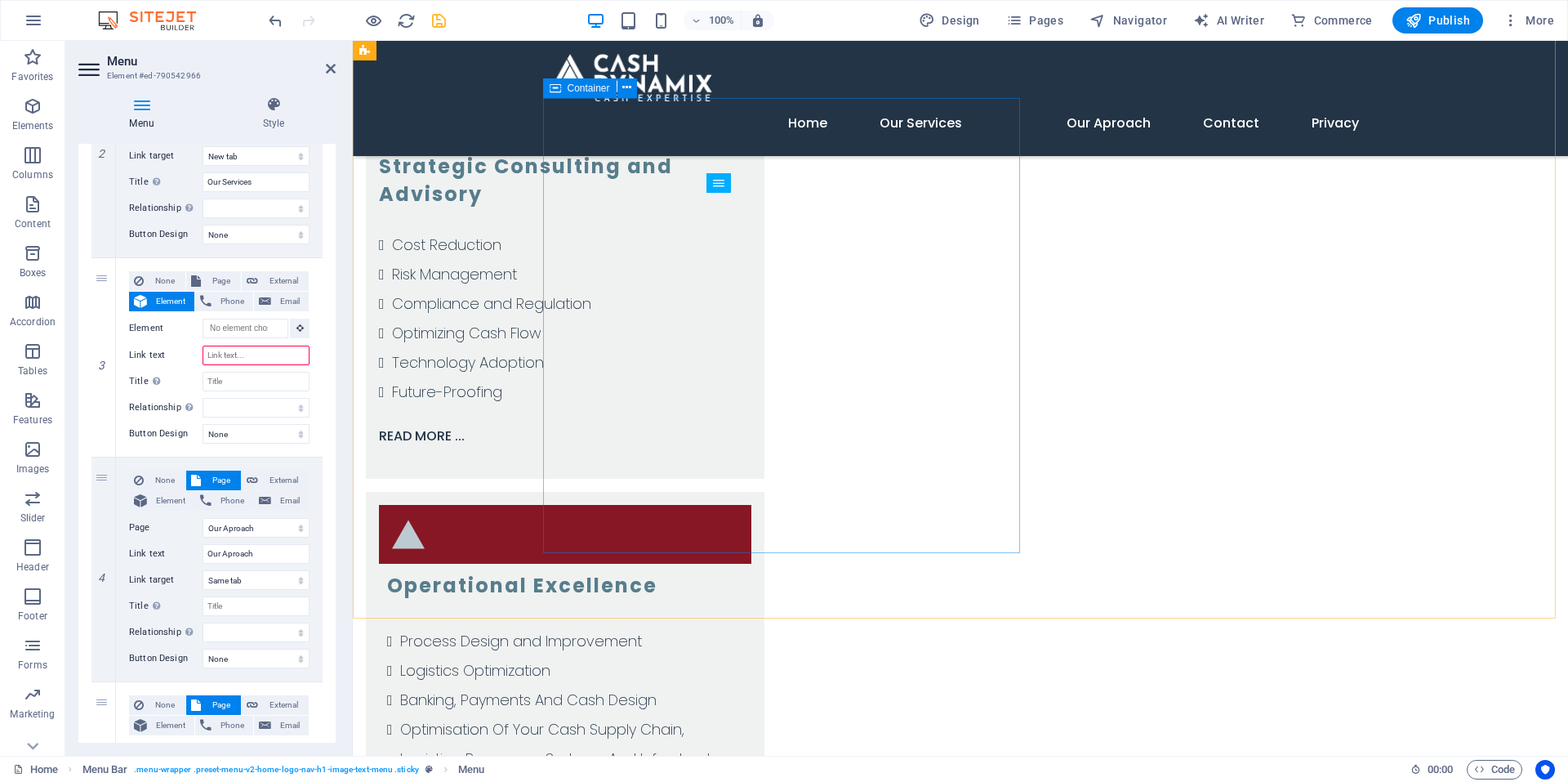
scroll to position [2854, 0]
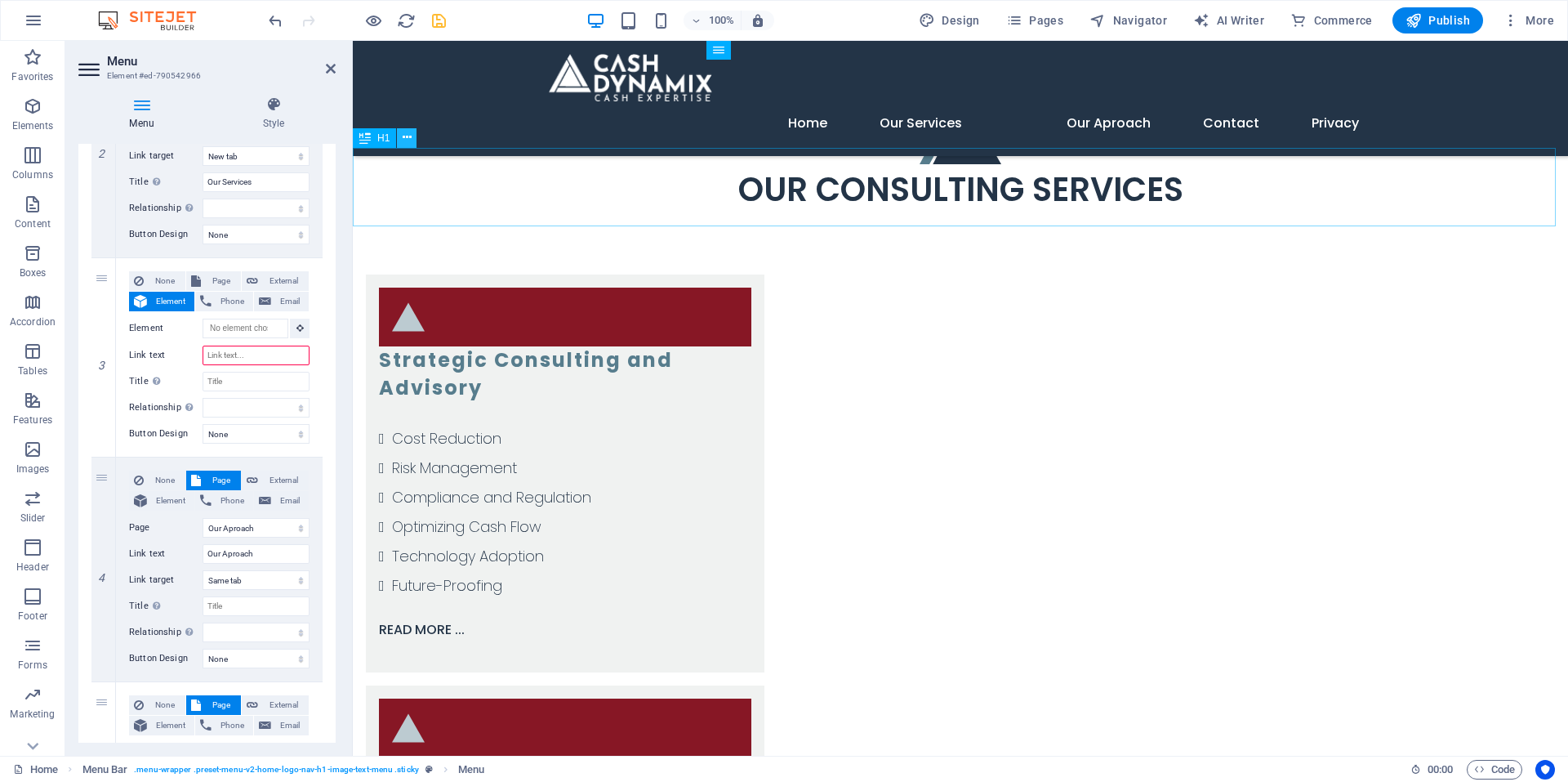
click at [399, 139] on button at bounding box center [407, 138] width 19 height 19
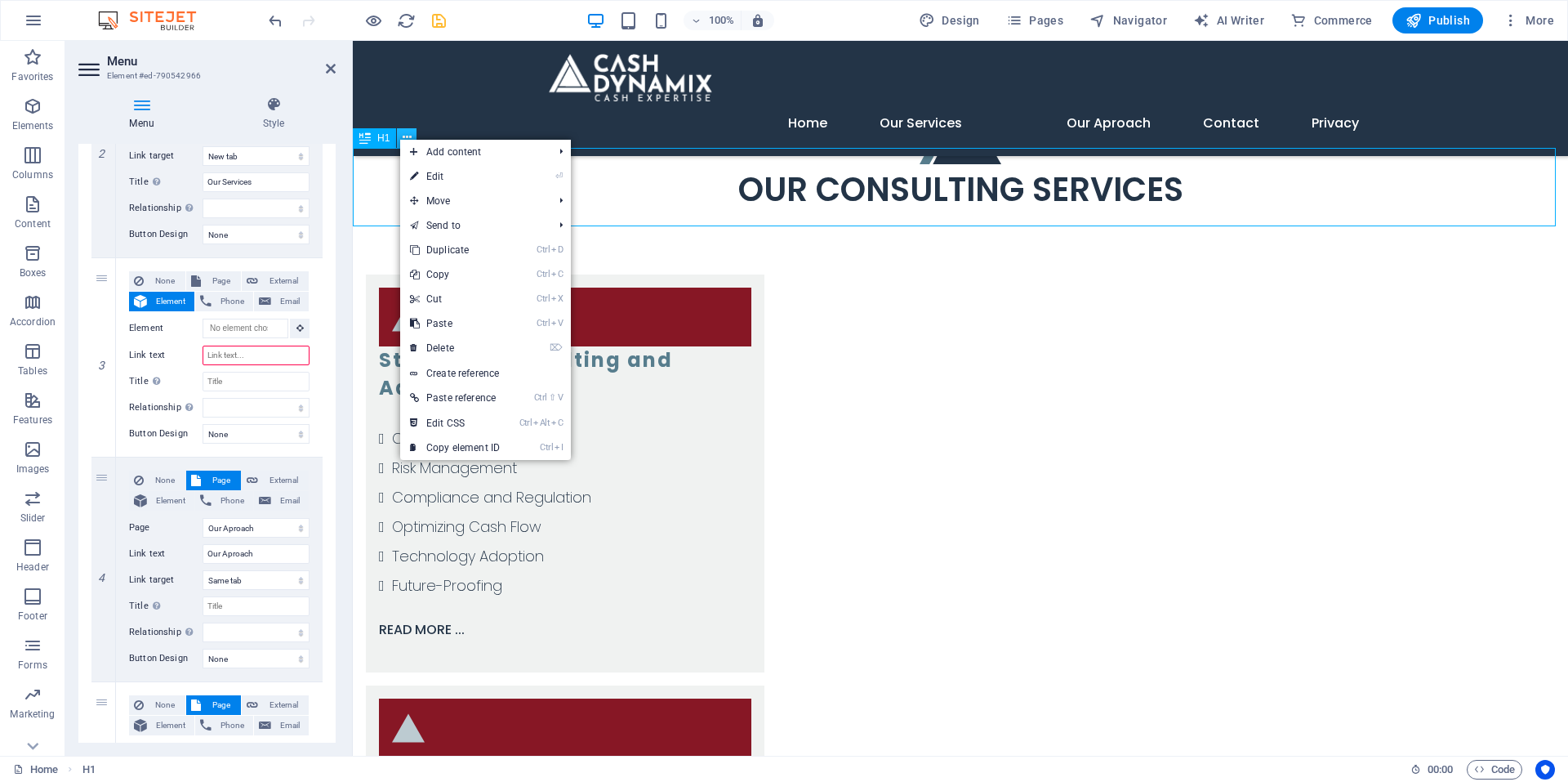
scroll to position [2799, 0]
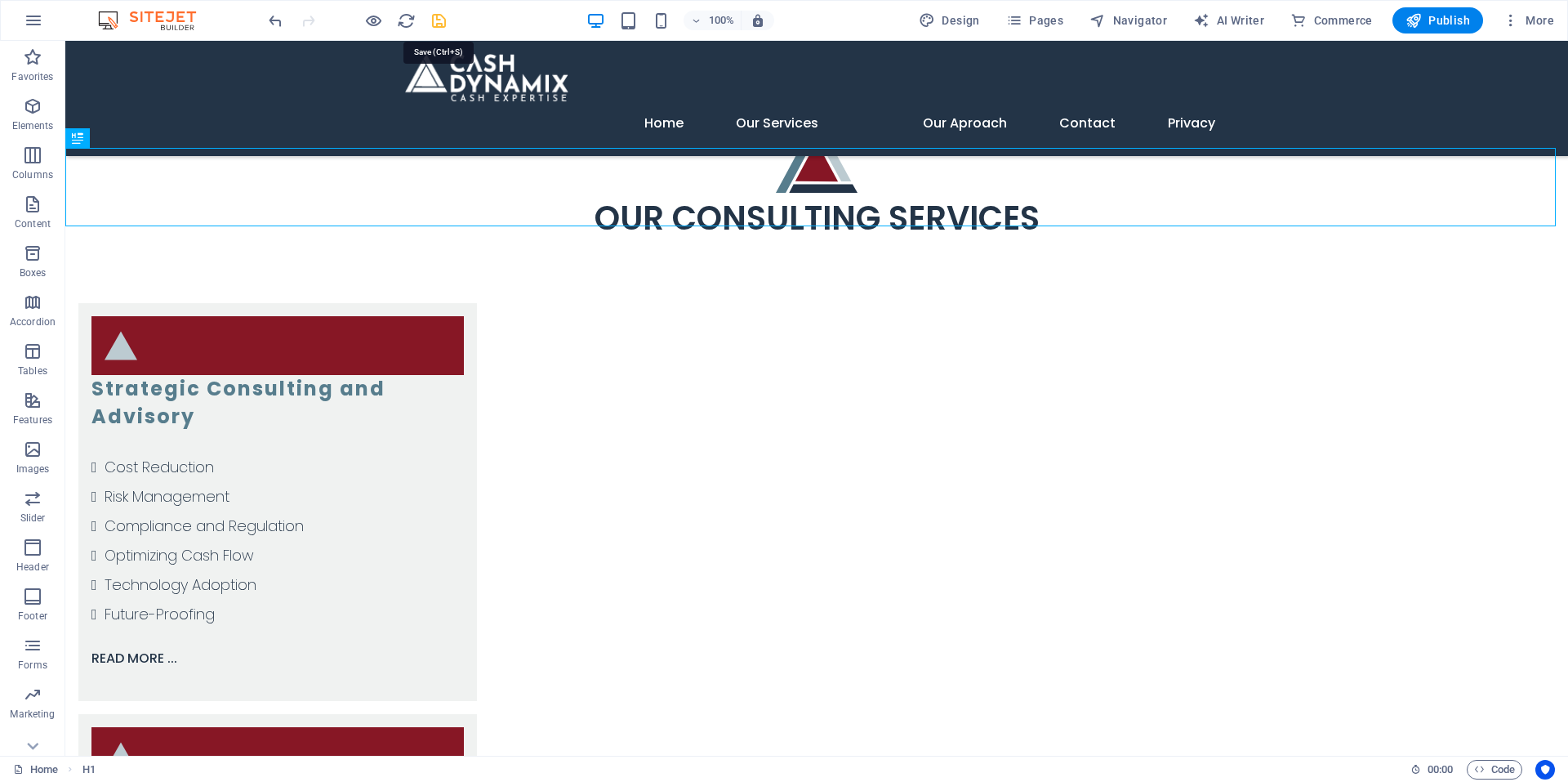
click at [443, 17] on icon "save" at bounding box center [438, 20] width 18 height 18
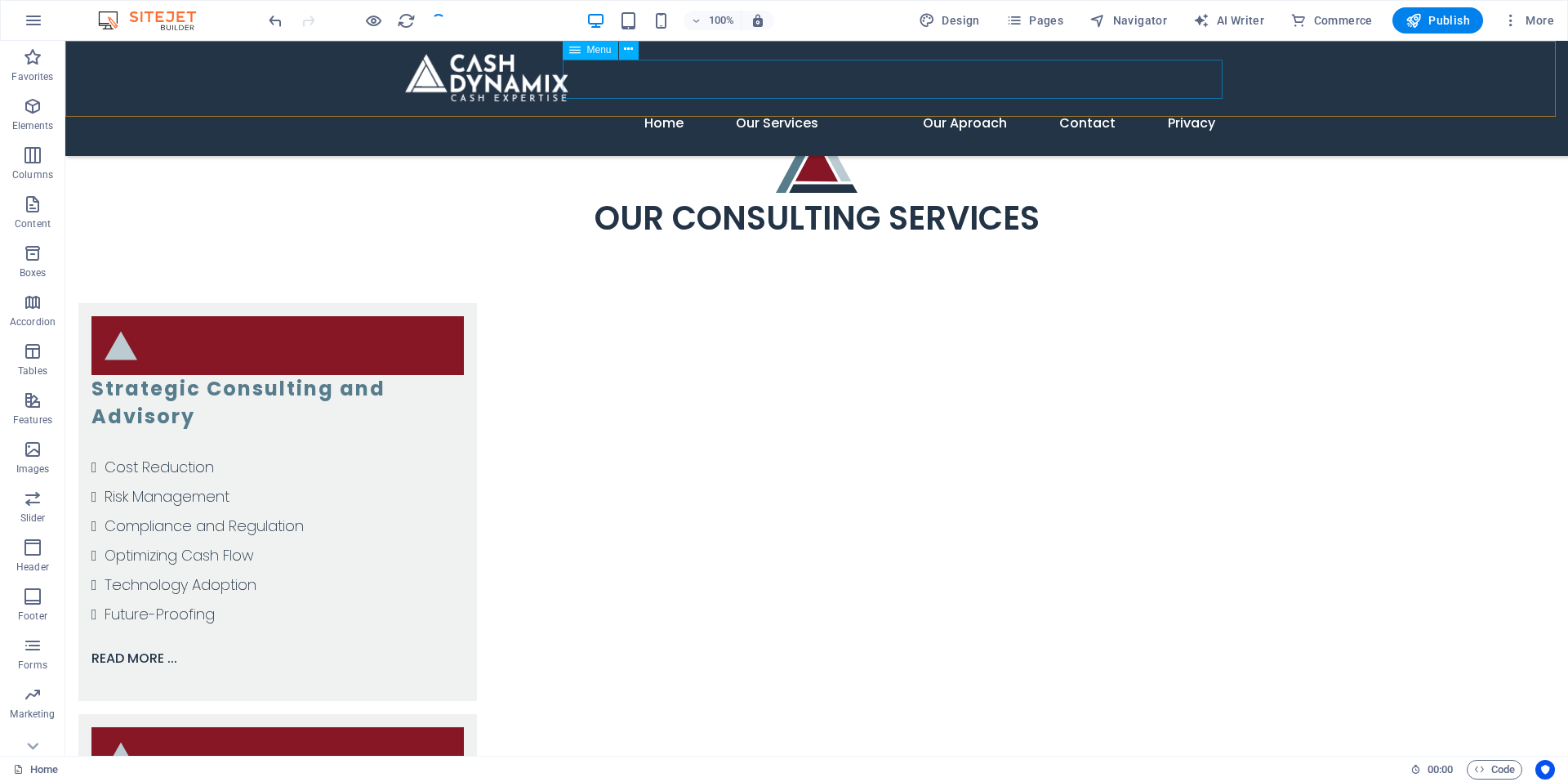
click at [574, 50] on icon at bounding box center [575, 50] width 11 height 19
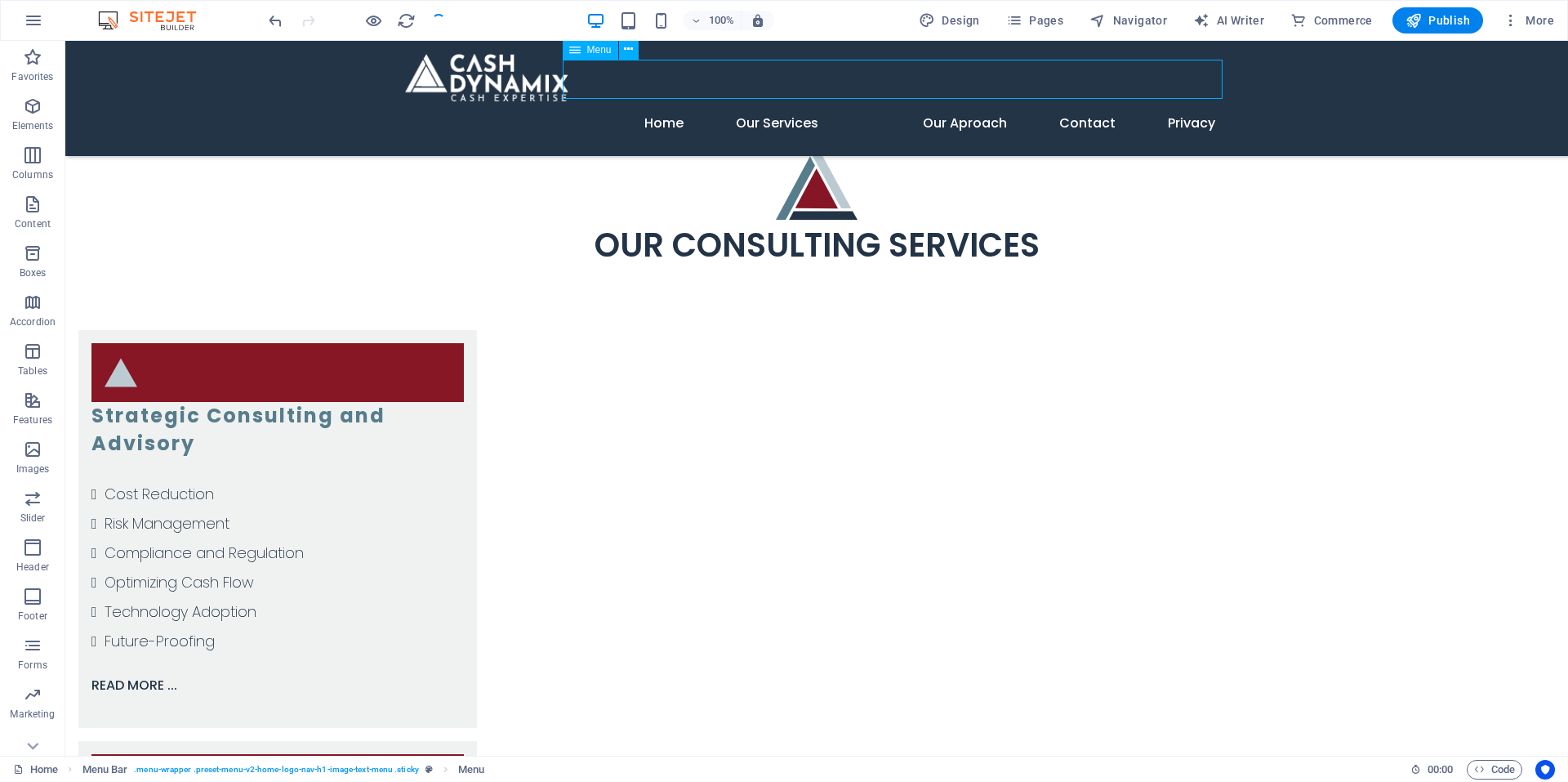
scroll to position [2854, 0]
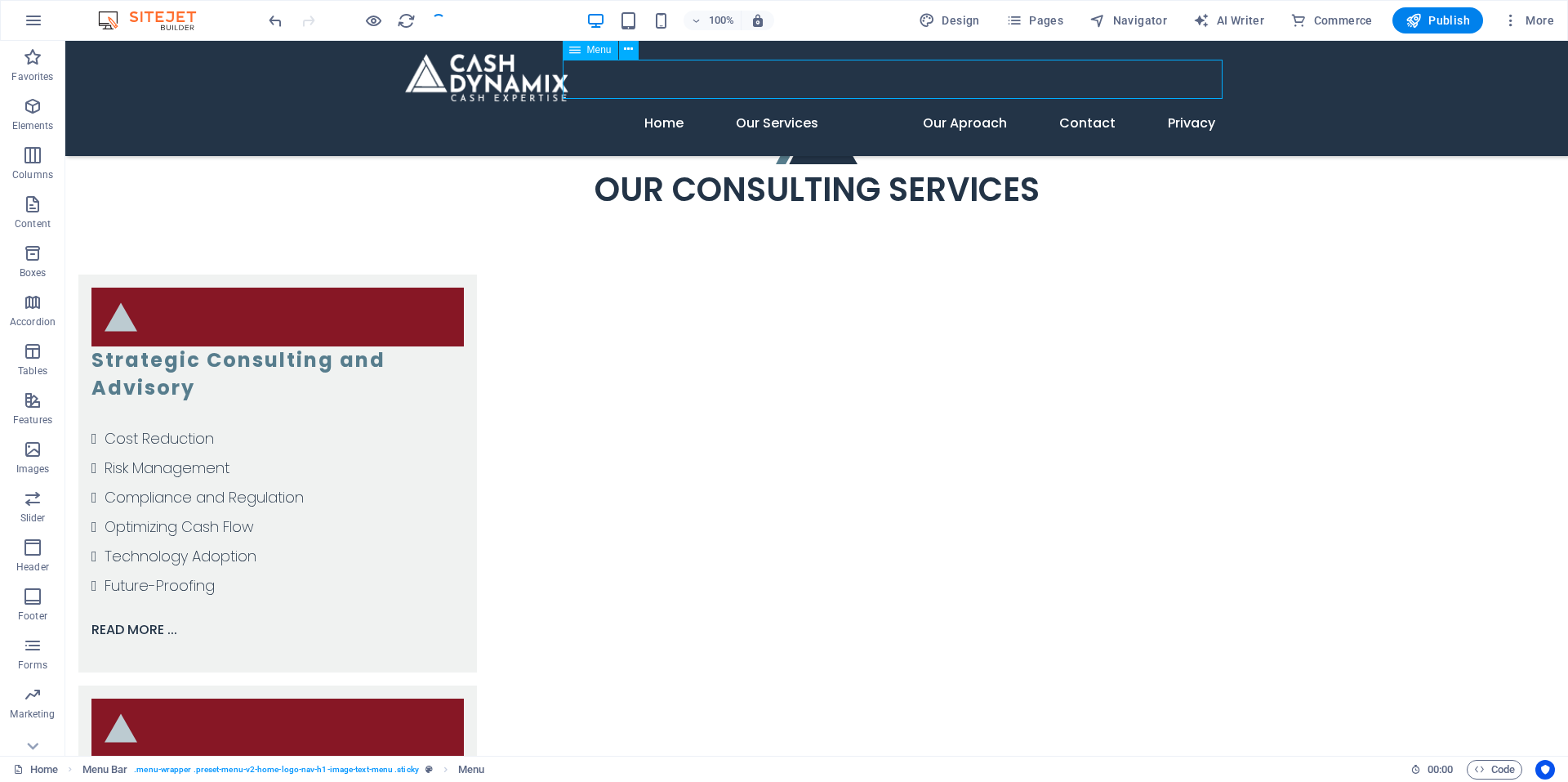
select select "3"
select select
select select "4"
select select
select select "5"
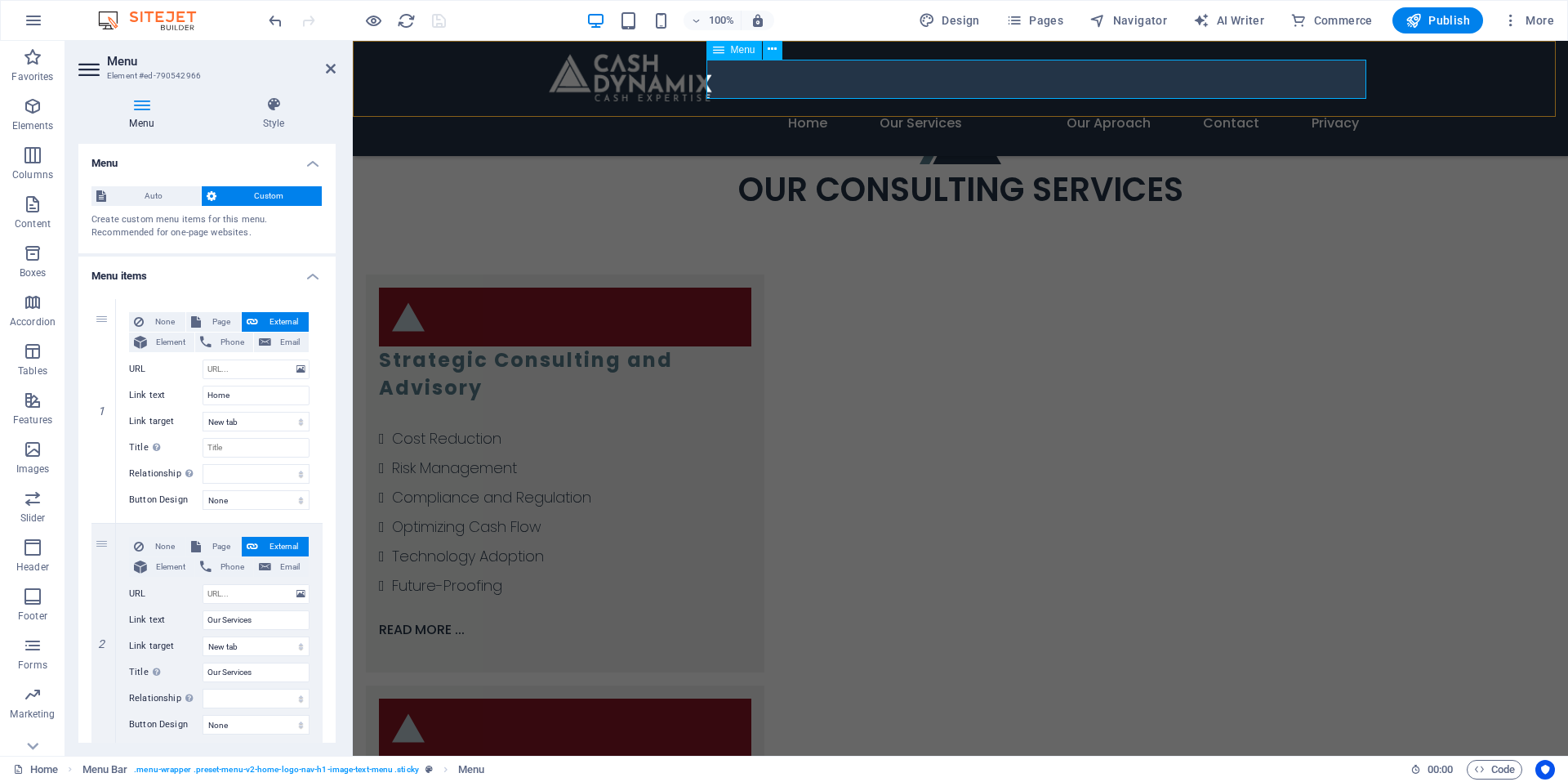
click at [1109, 103] on nav "Home Our Services Our Aproach Contact Privacy" at bounding box center [960, 123] width 823 height 39
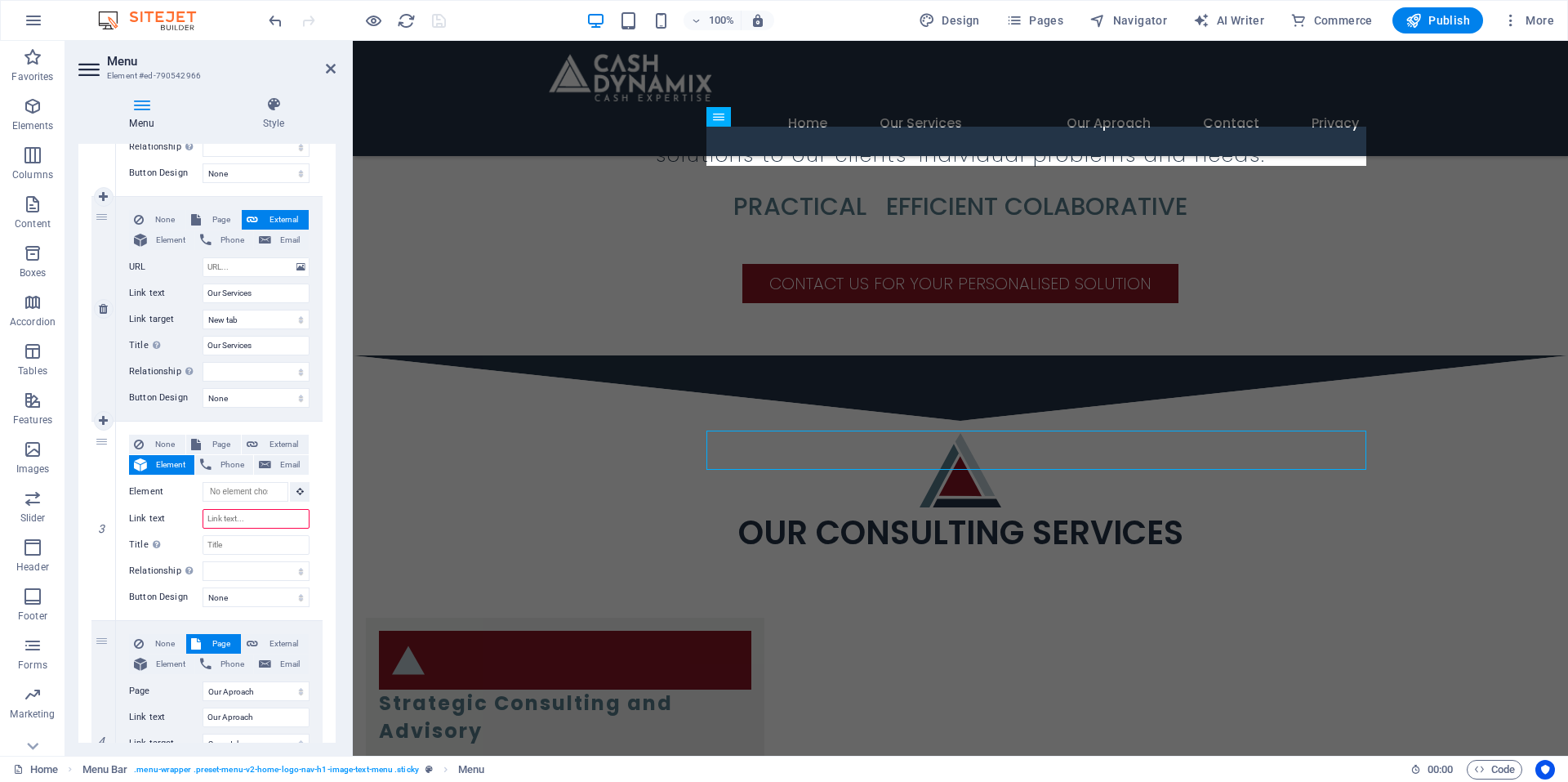
scroll to position [2475, 0]
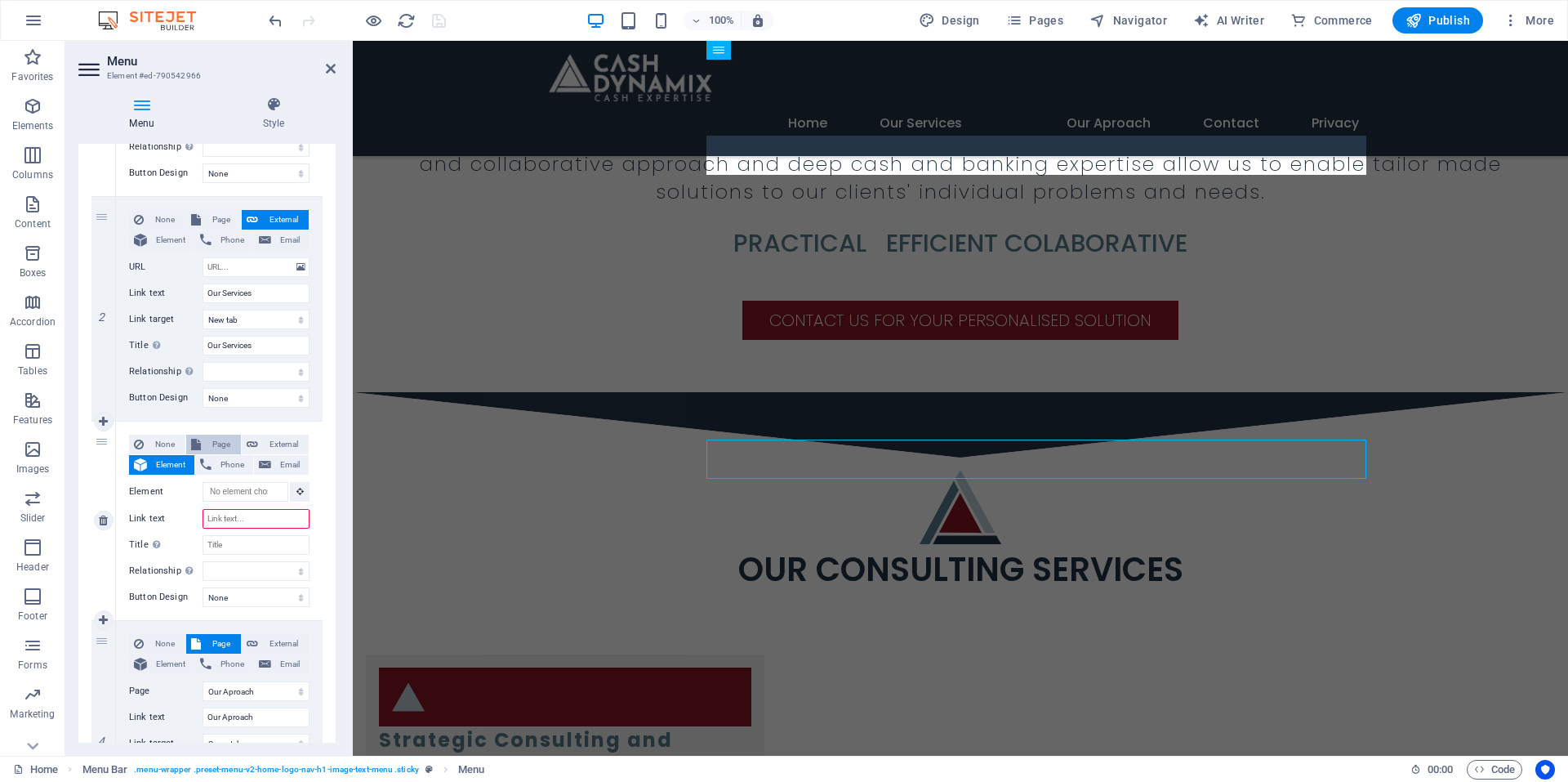
click at [206, 438] on span "Page" at bounding box center [221, 444] width 30 height 19
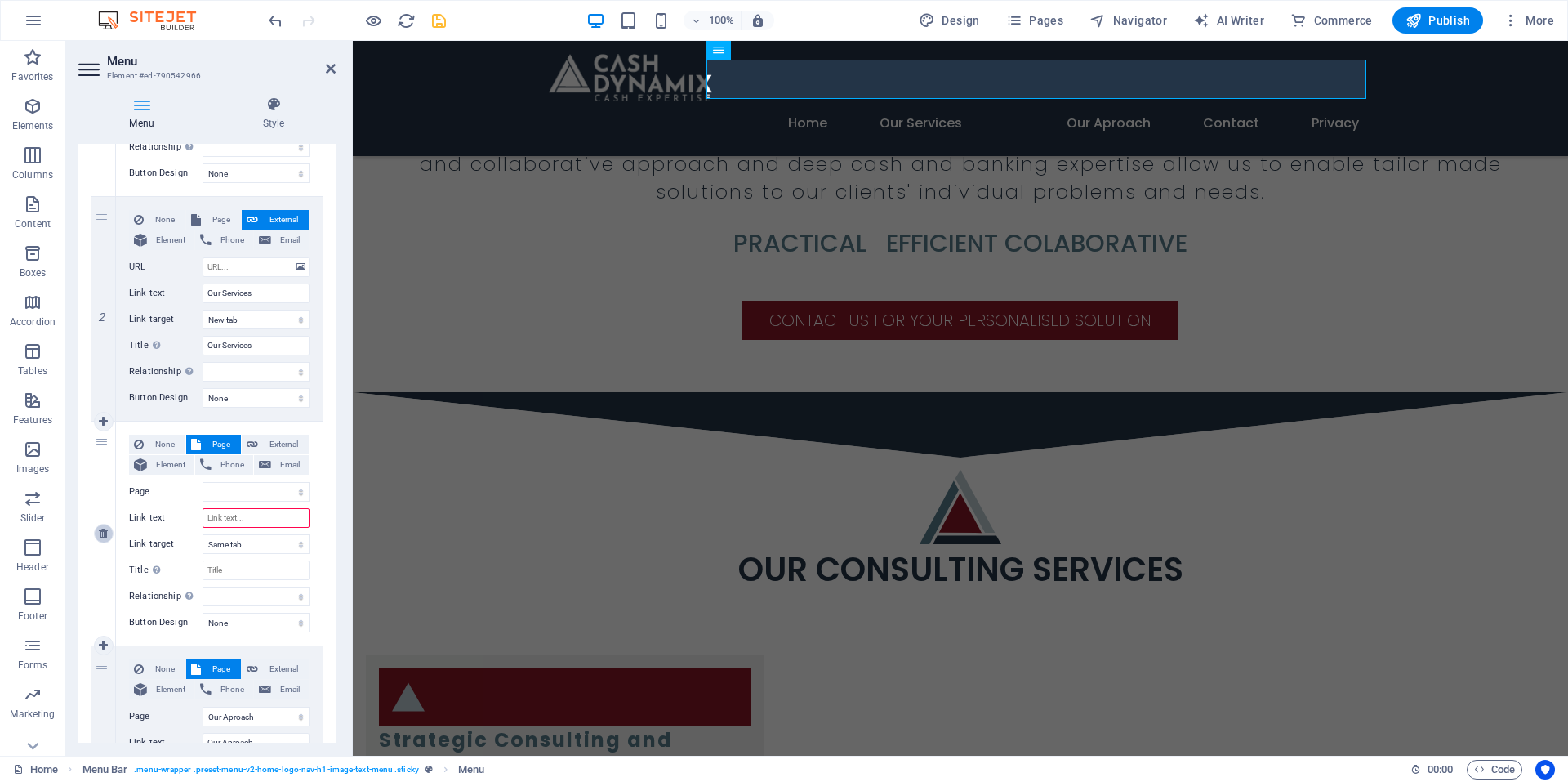
click at [99, 530] on icon at bounding box center [103, 533] width 9 height 11
click at [430, 22] on icon "save" at bounding box center [438, 20] width 18 height 18
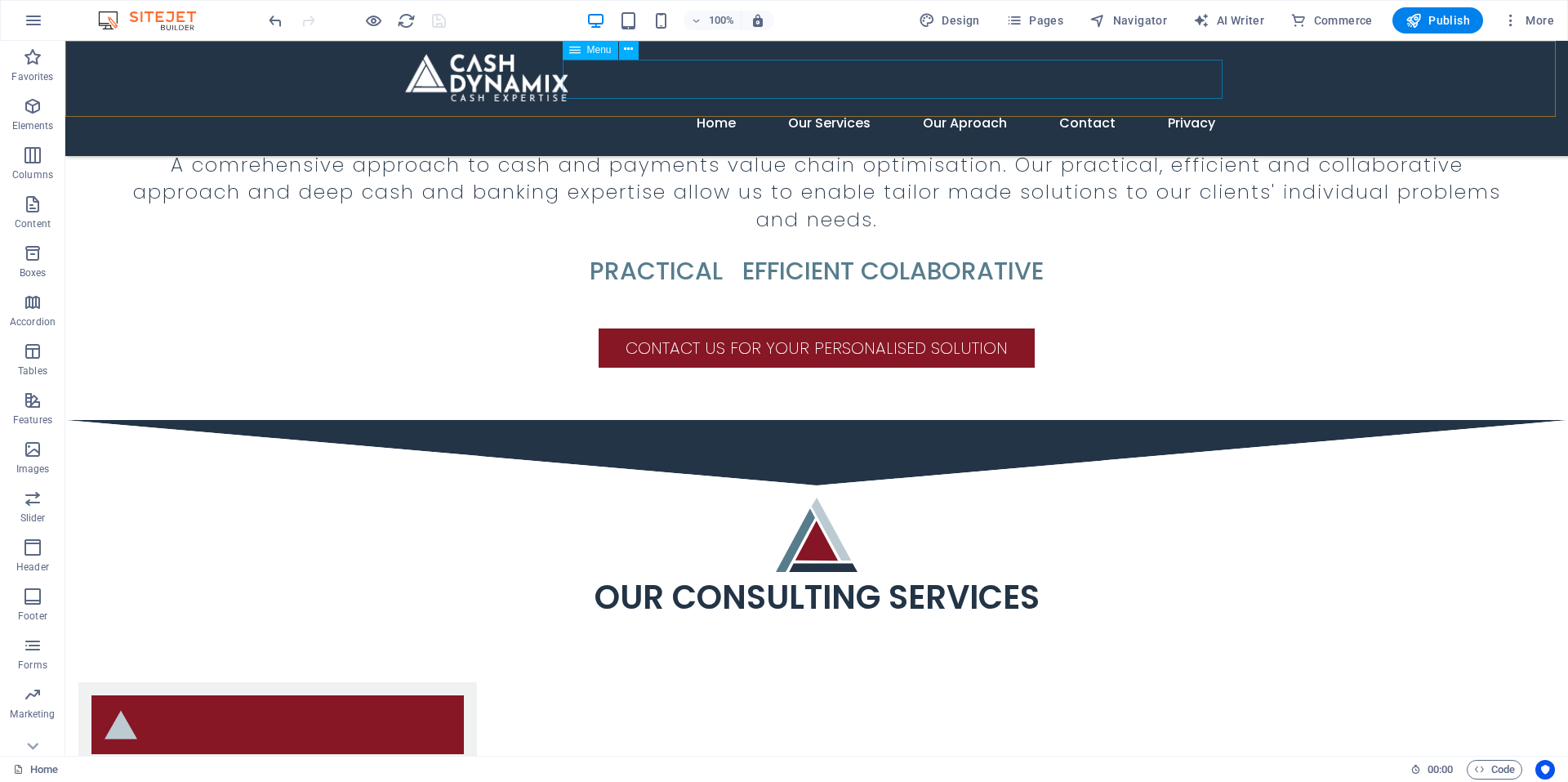
click at [592, 47] on span "Menu" at bounding box center [600, 49] width 25 height 10
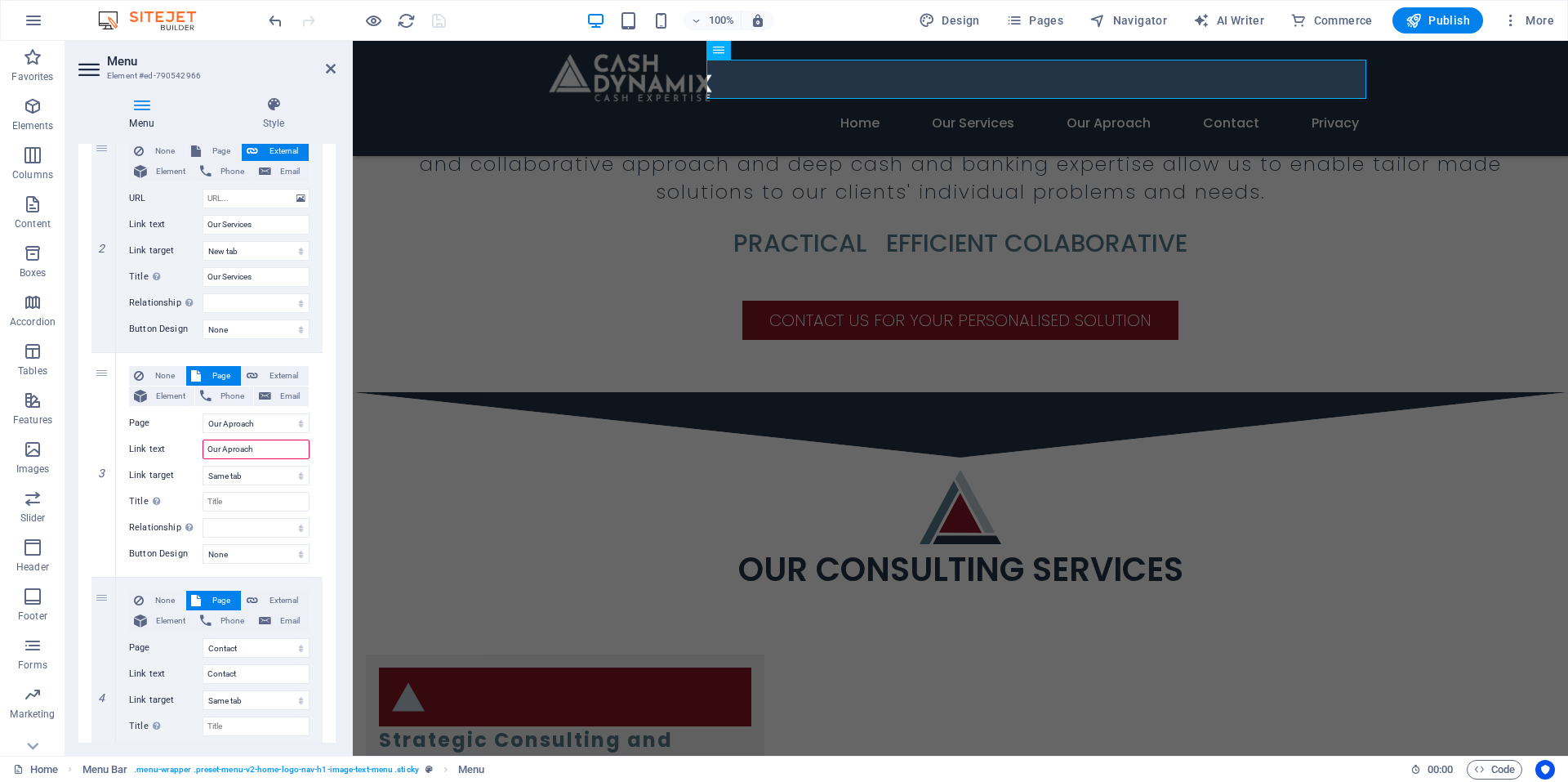
scroll to position [409, 0]
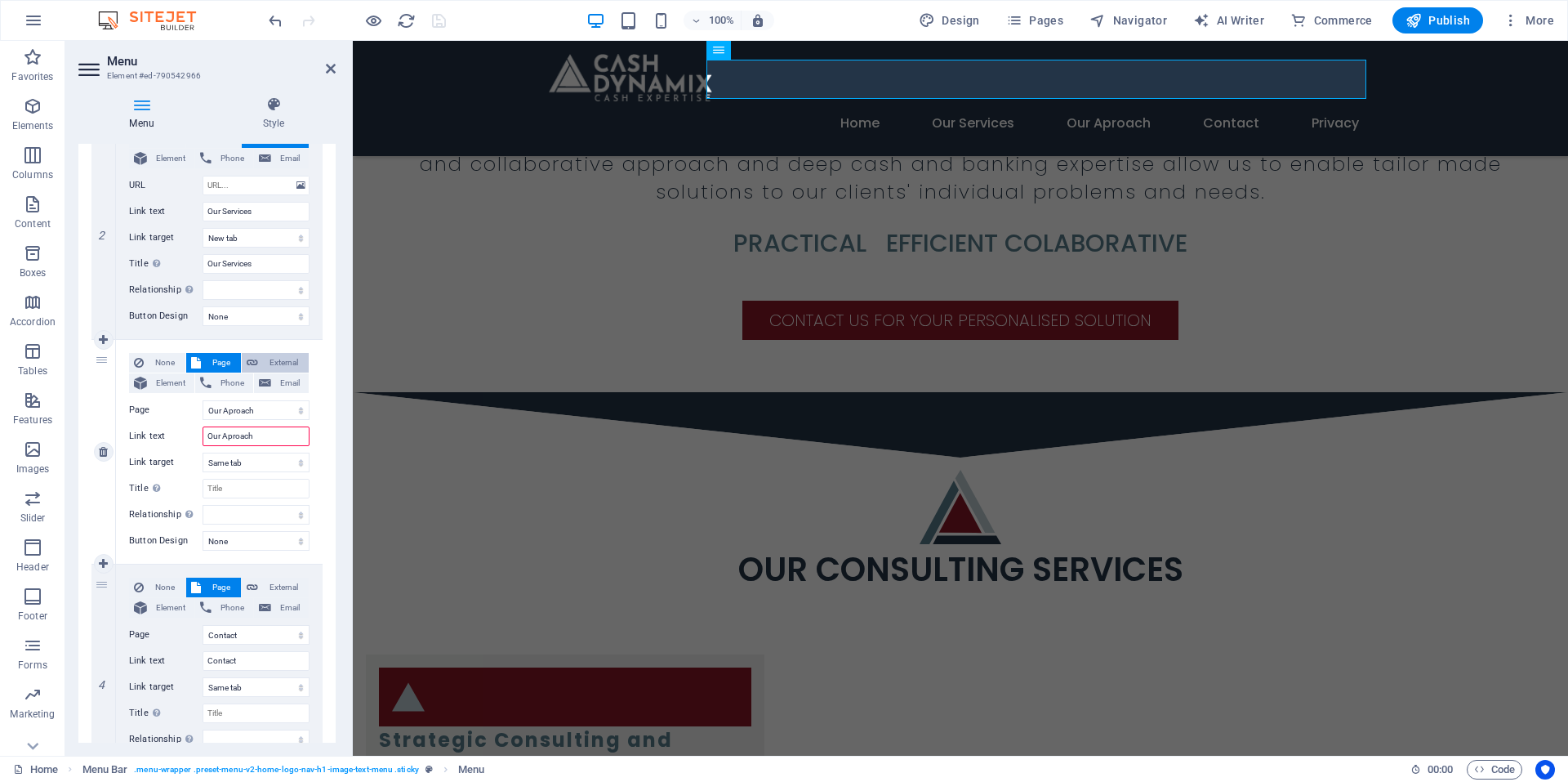
click at [289, 354] on span "External" at bounding box center [283, 363] width 41 height 19
drag, startPoint x: 274, startPoint y: 408, endPoint x: 189, endPoint y: 416, distance: 85.4
click at [189, 416] on div "URL /16836373" at bounding box center [219, 410] width 181 height 19
drag, startPoint x: 205, startPoint y: 437, endPoint x: 40, endPoint y: 437, distance: 165.0
click at [40, 437] on section "Favorites Elements Columns Content Boxes Accordion Tables Features Images Slide…" at bounding box center [784, 399] width 1568 height 715
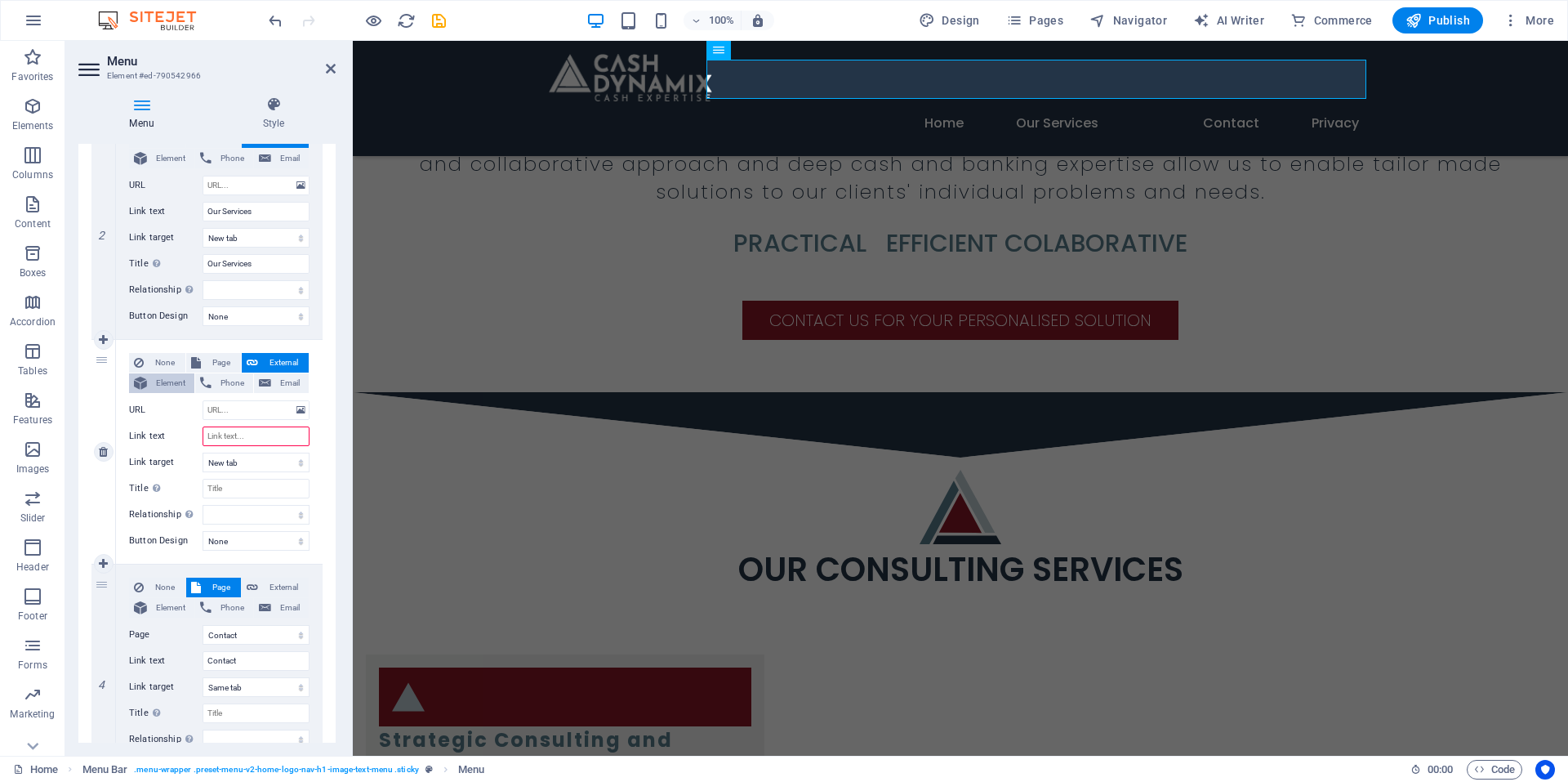
click at [167, 386] on span "Element" at bounding box center [170, 383] width 38 height 19
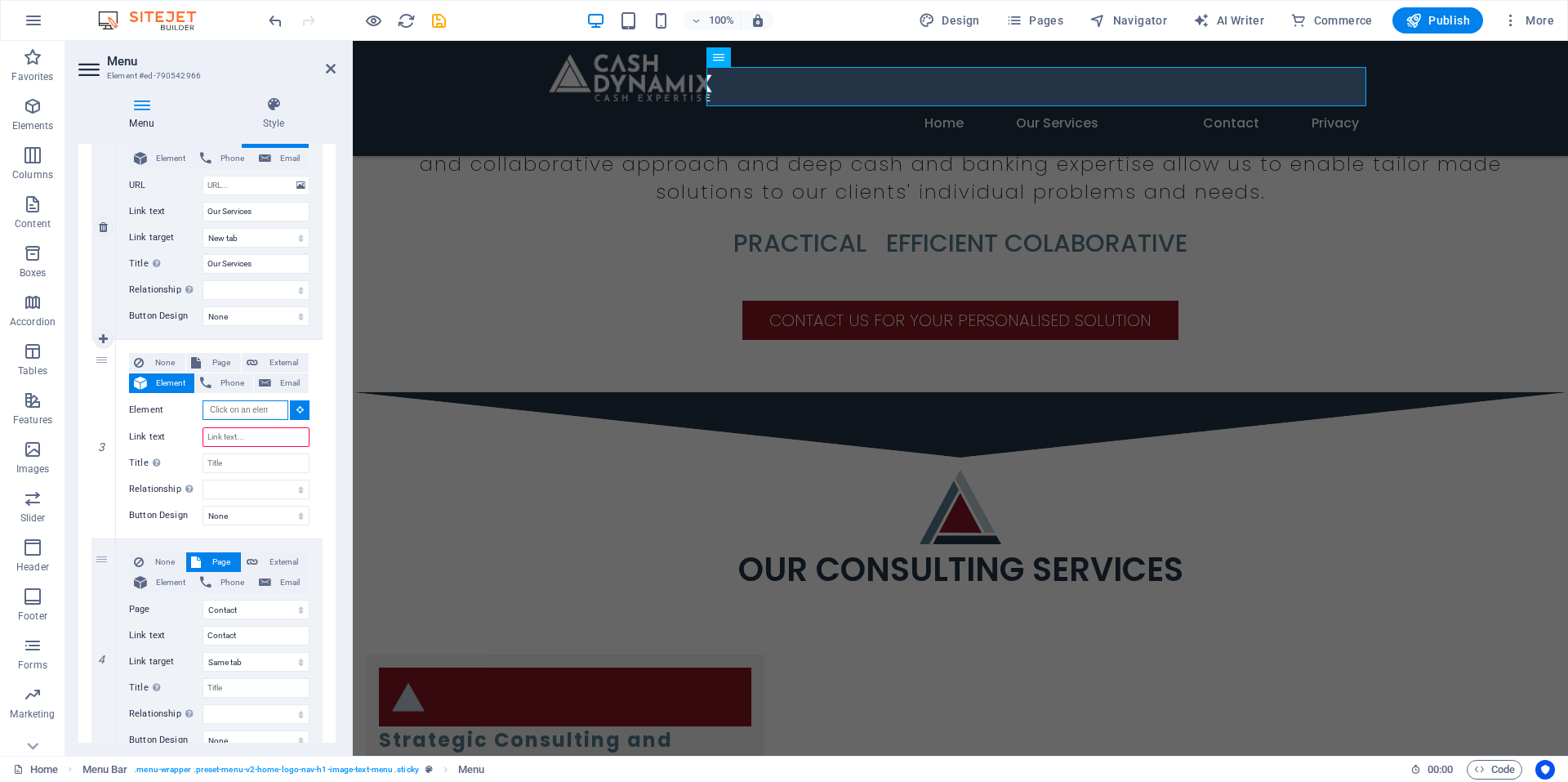
scroll to position [2399, 0]
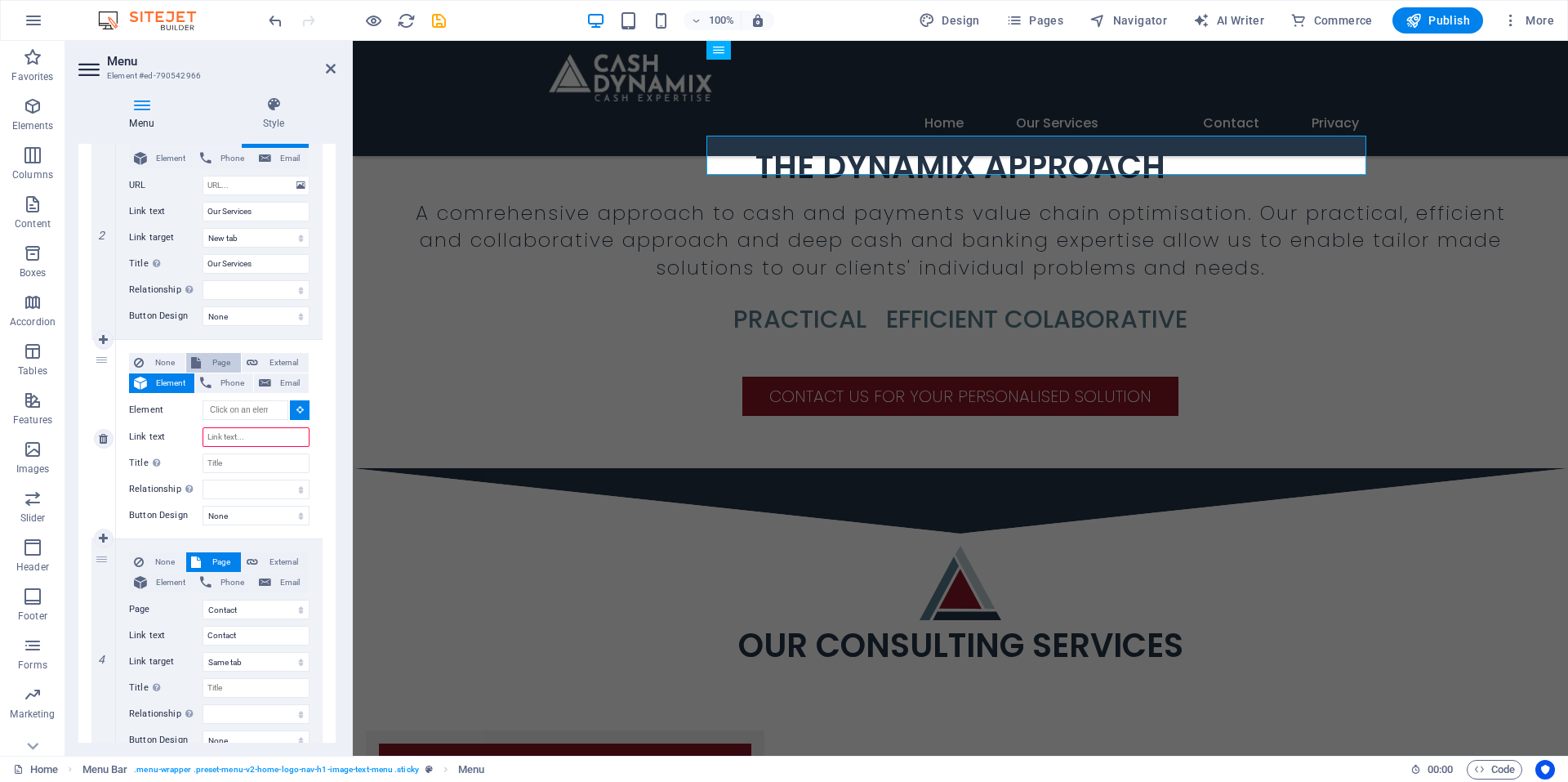
click at [206, 366] on span "Page" at bounding box center [221, 363] width 30 height 19
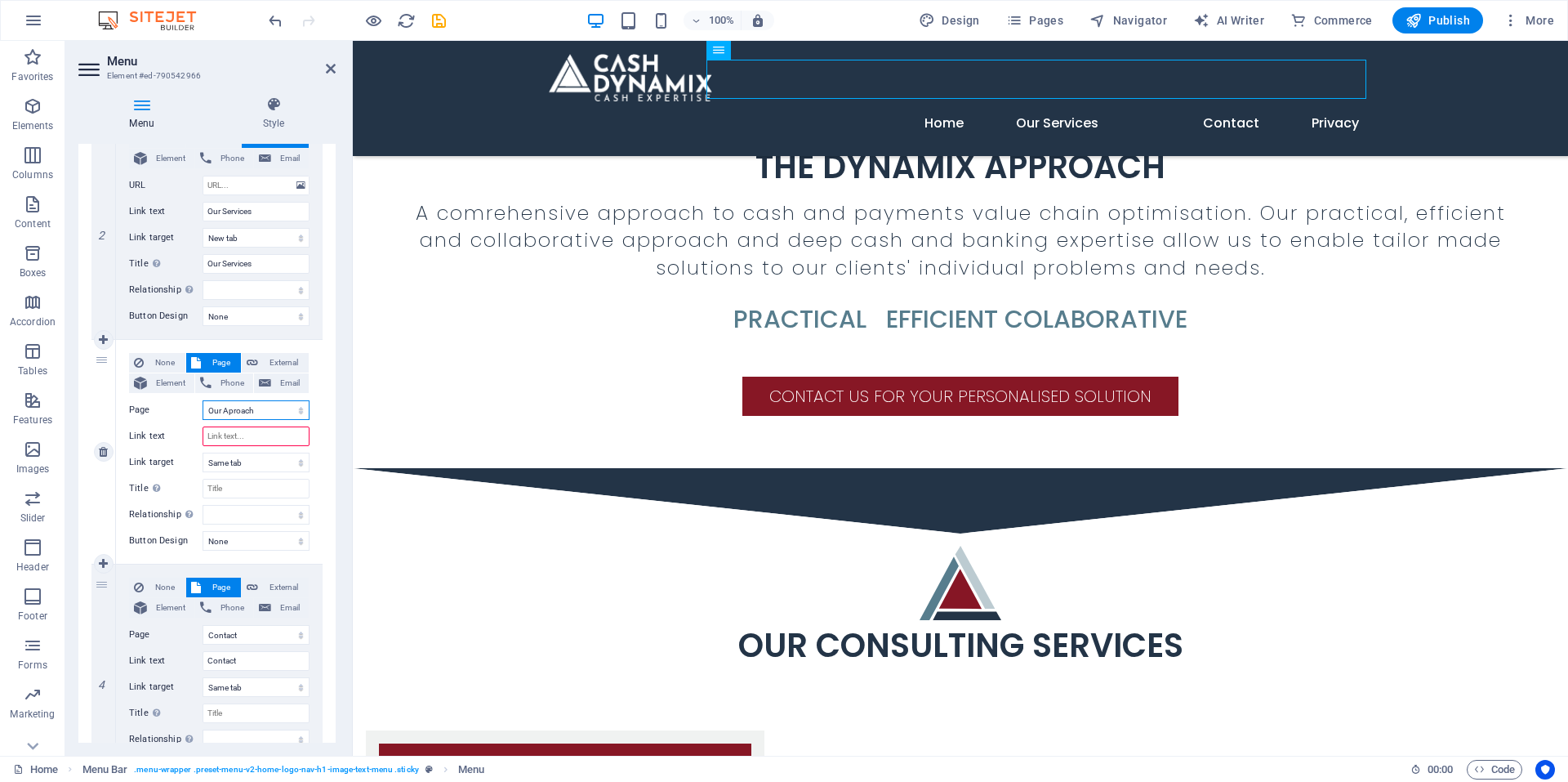
click at [263, 403] on select "Home Subpage Cash Dynamix Services Our Aproach Contact Privacy Legal Notice" at bounding box center [256, 410] width 107 height 19
click at [202, 401] on select "Home Subpage Cash Dynamix Services Our Aproach Contact Privacy Legal Notice" at bounding box center [256, 410] width 107 height 19
click at [259, 435] on input "Link text" at bounding box center [256, 437] width 107 height 19
click at [259, 491] on input "Title Additional link description, should not be the same as the link text. The…" at bounding box center [256, 488] width 107 height 19
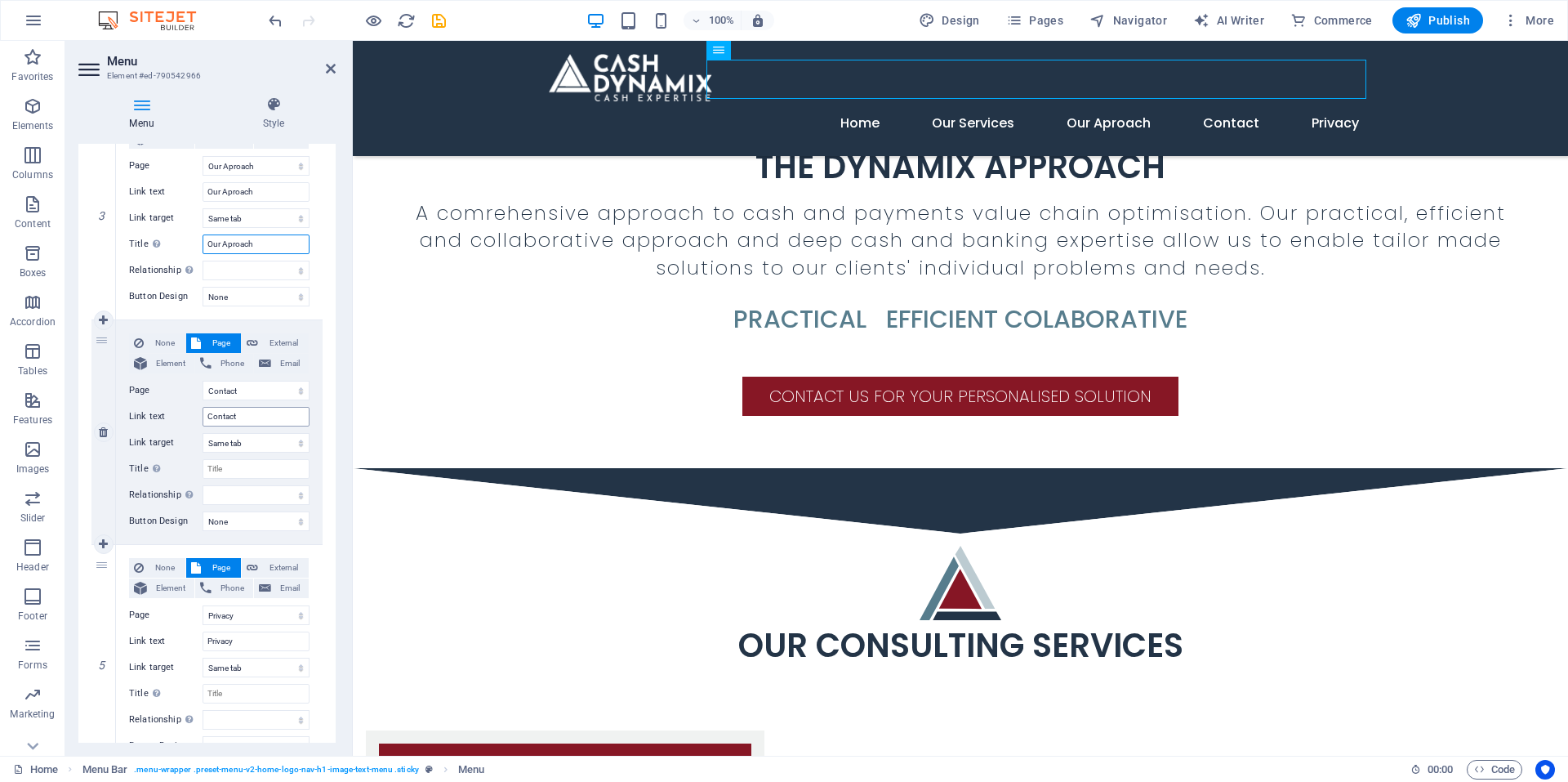
scroll to position [561, 0]
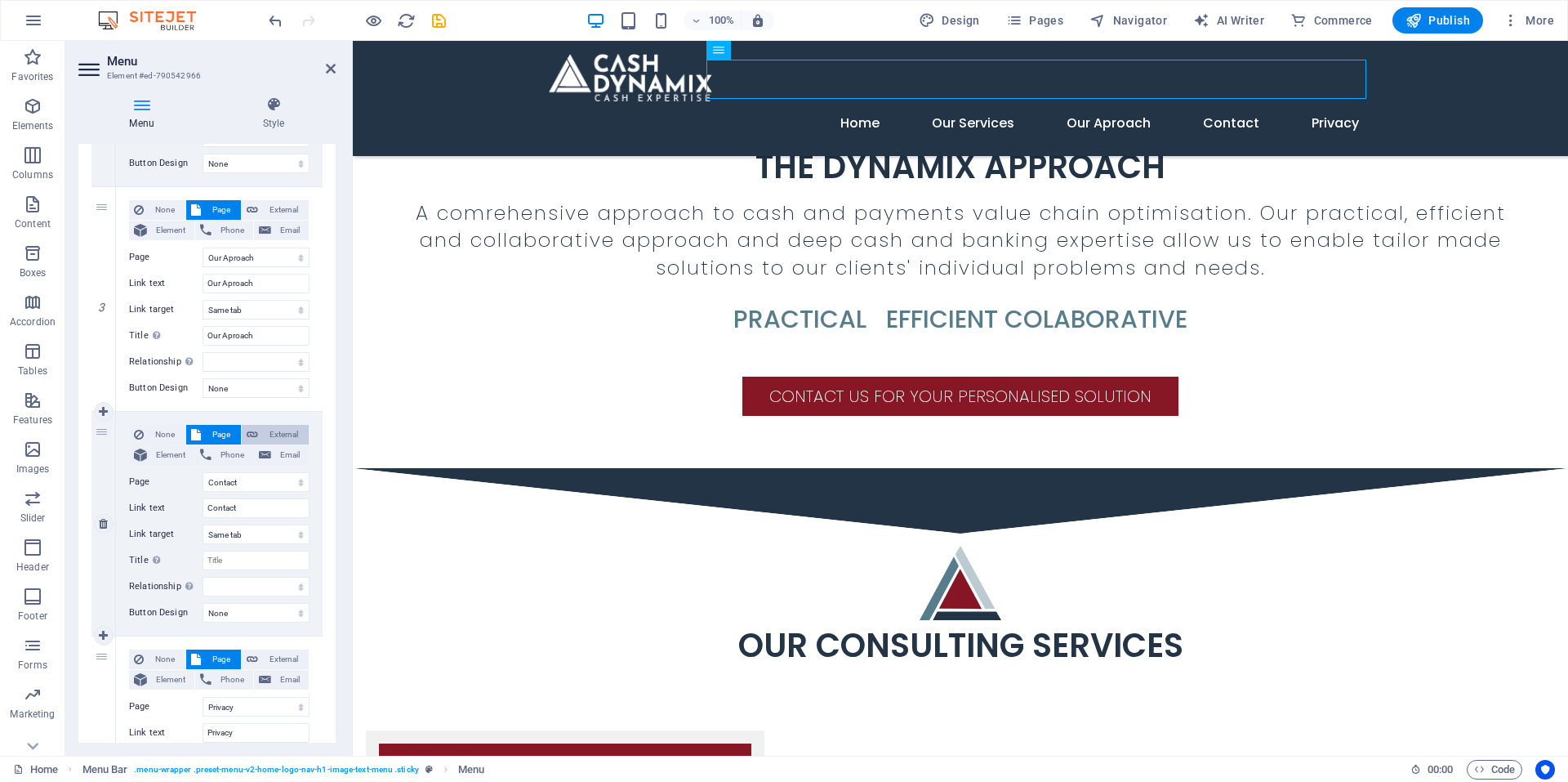
click at [282, 436] on span "External" at bounding box center [283, 435] width 41 height 19
drag, startPoint x: 276, startPoint y: 476, endPoint x: 169, endPoint y: 480, distance: 107.1
click at [171, 480] on div "URL /16835712" at bounding box center [219, 482] width 181 height 19
click at [209, 437] on span "Page" at bounding box center [221, 435] width 30 height 19
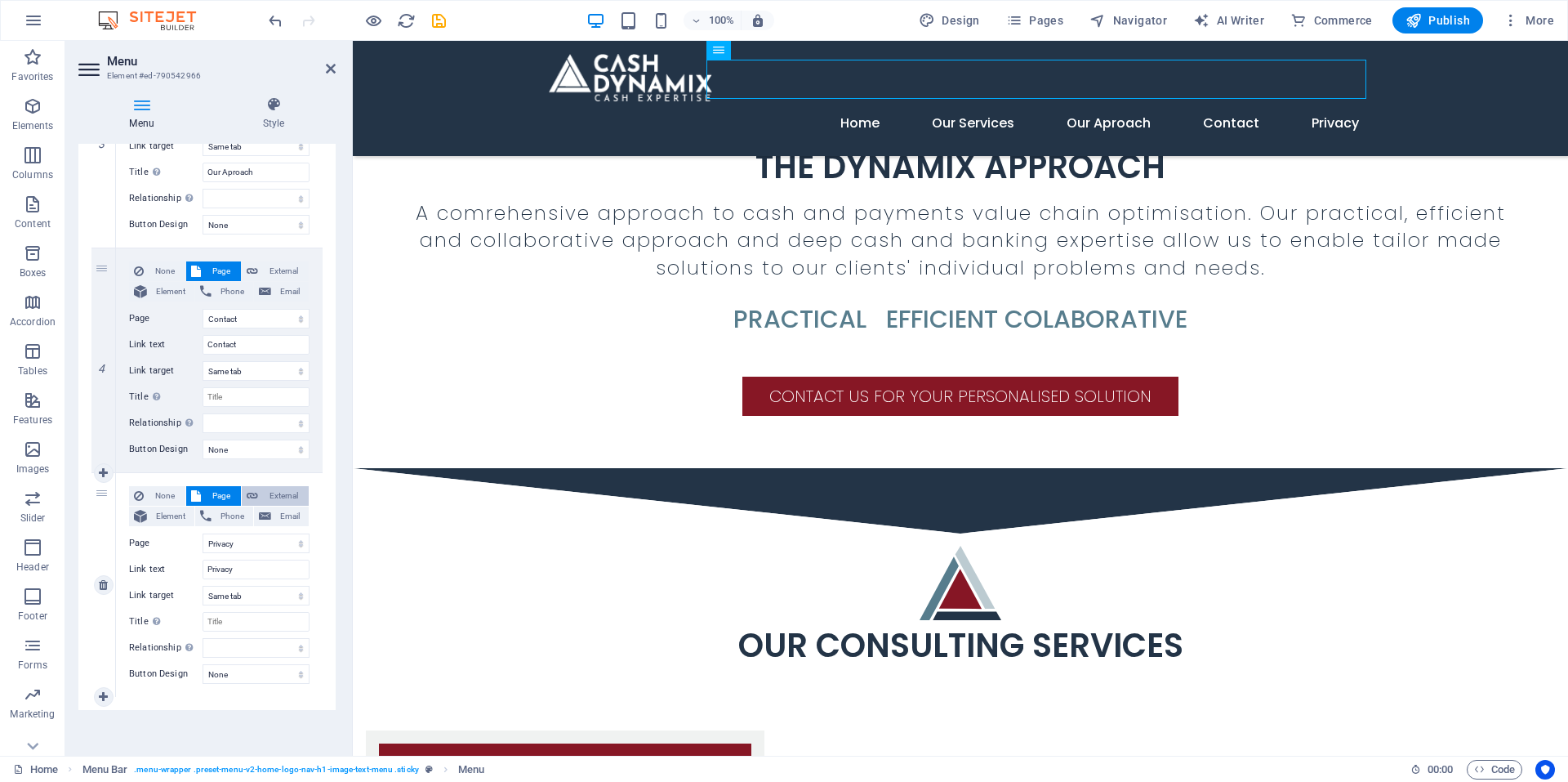
click at [280, 487] on span "External" at bounding box center [283, 496] width 41 height 19
click at [438, 14] on icon "save" at bounding box center [438, 20] width 18 height 18
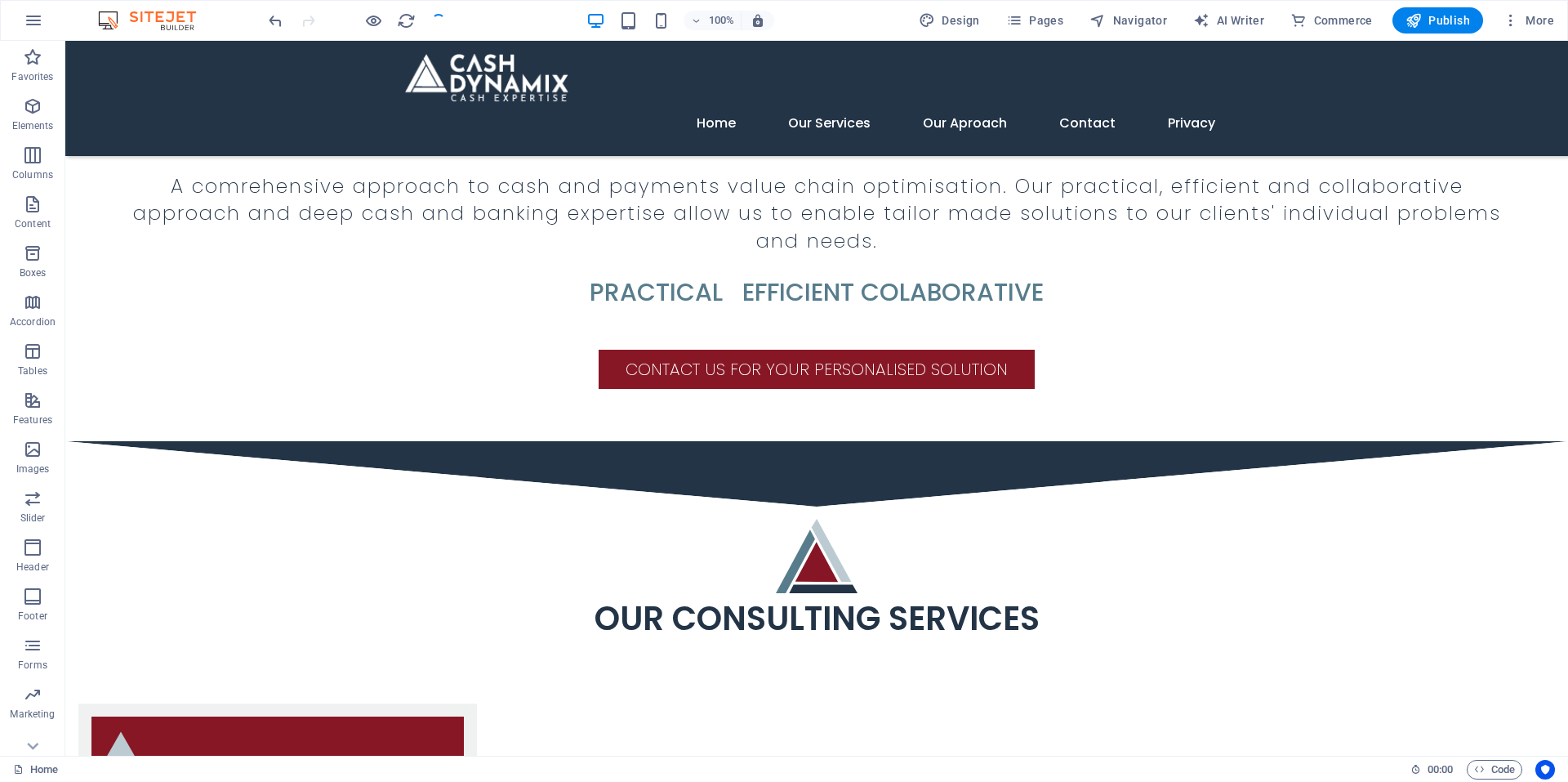
scroll to position [2344, 0]
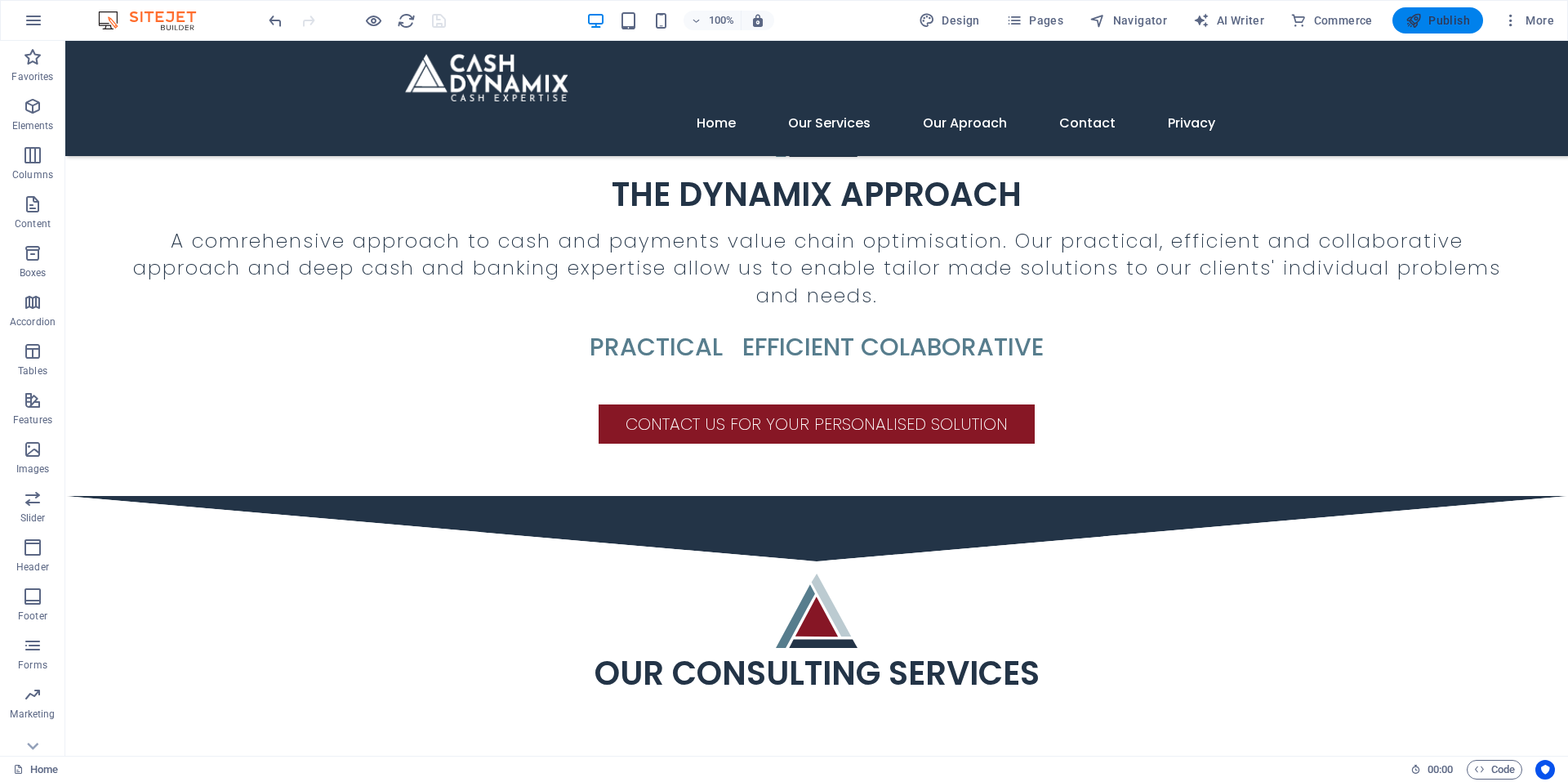
click at [1439, 30] on button "Publish" at bounding box center [1437, 20] width 90 height 26
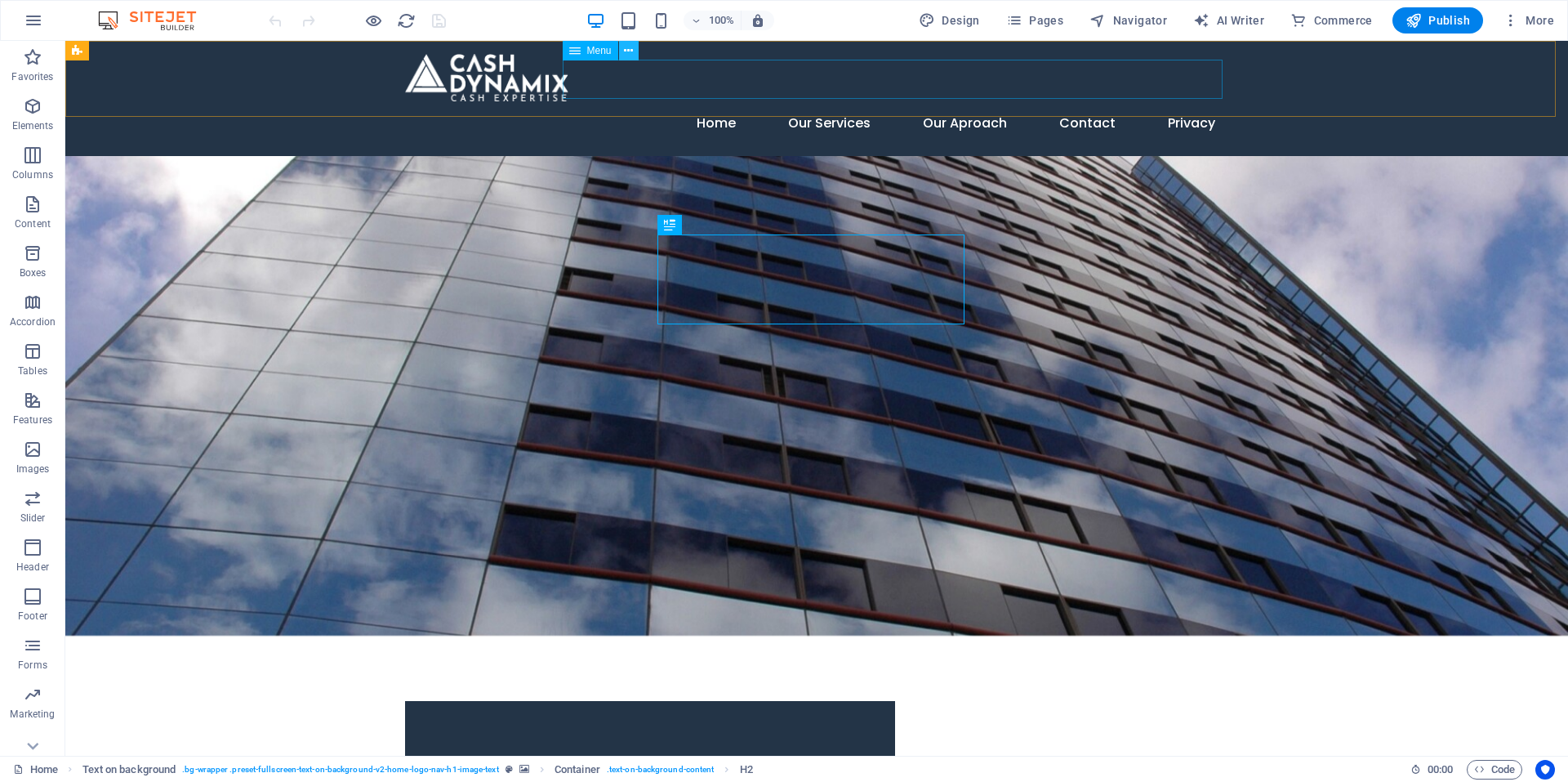
click at [630, 53] on icon at bounding box center [628, 51] width 9 height 18
click at [596, 52] on span "Menu" at bounding box center [600, 50] width 25 height 10
click at [632, 50] on icon at bounding box center [628, 51] width 9 height 18
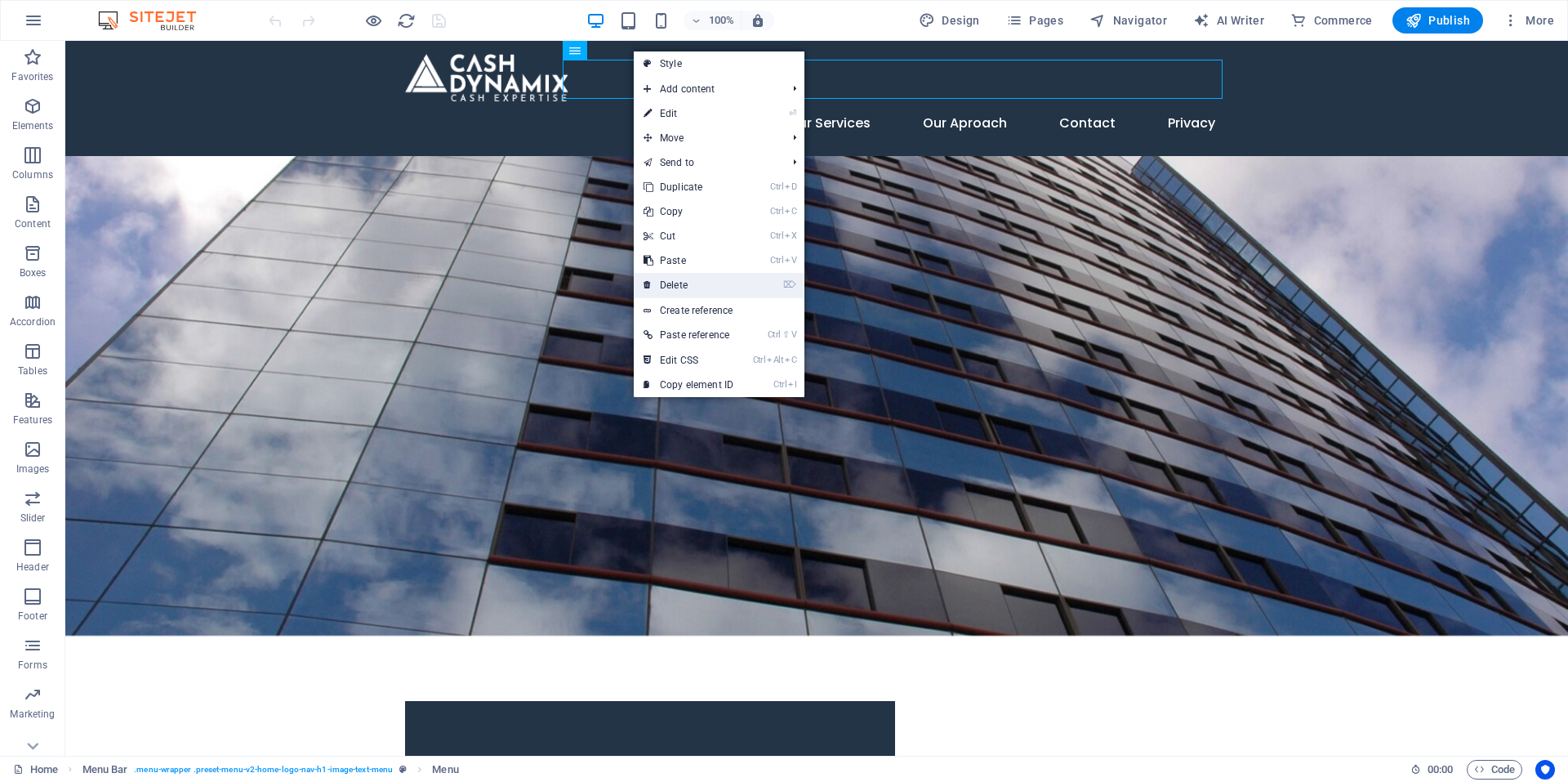
click at [678, 284] on link "⌦ Delete" at bounding box center [688, 285] width 110 height 25
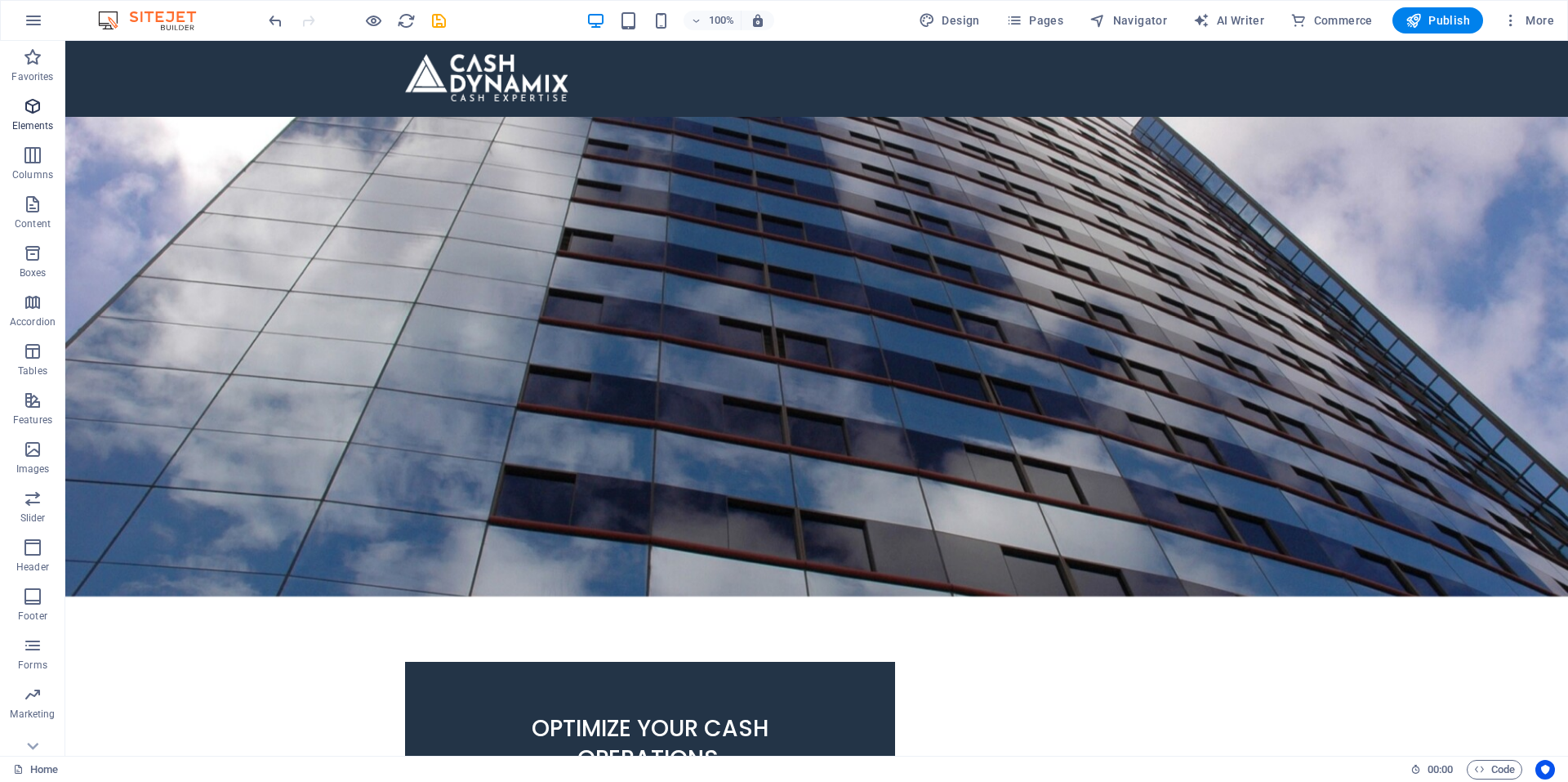
click at [40, 108] on icon "button" at bounding box center [32, 106] width 19 height 19
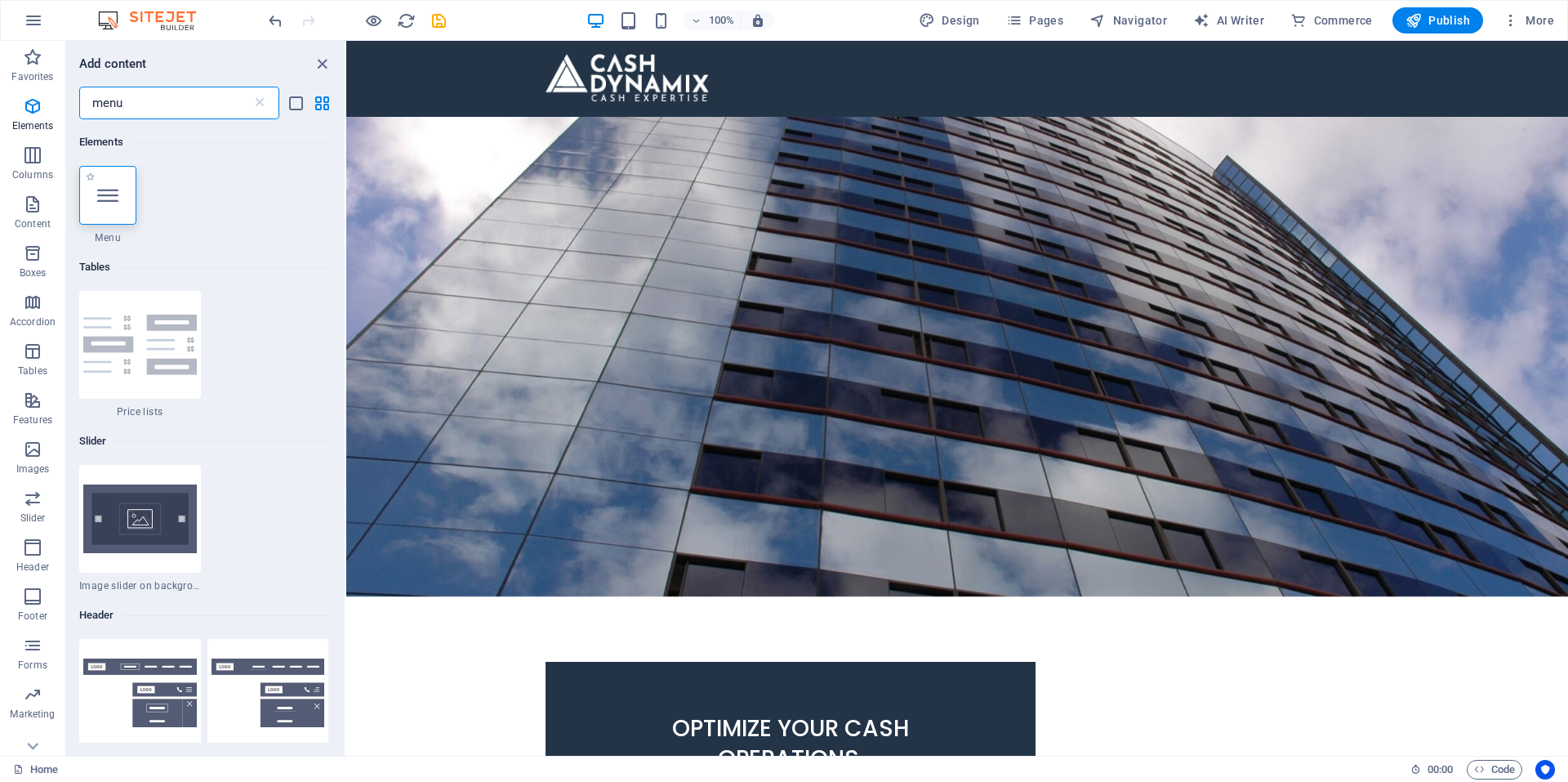
type input "menu"
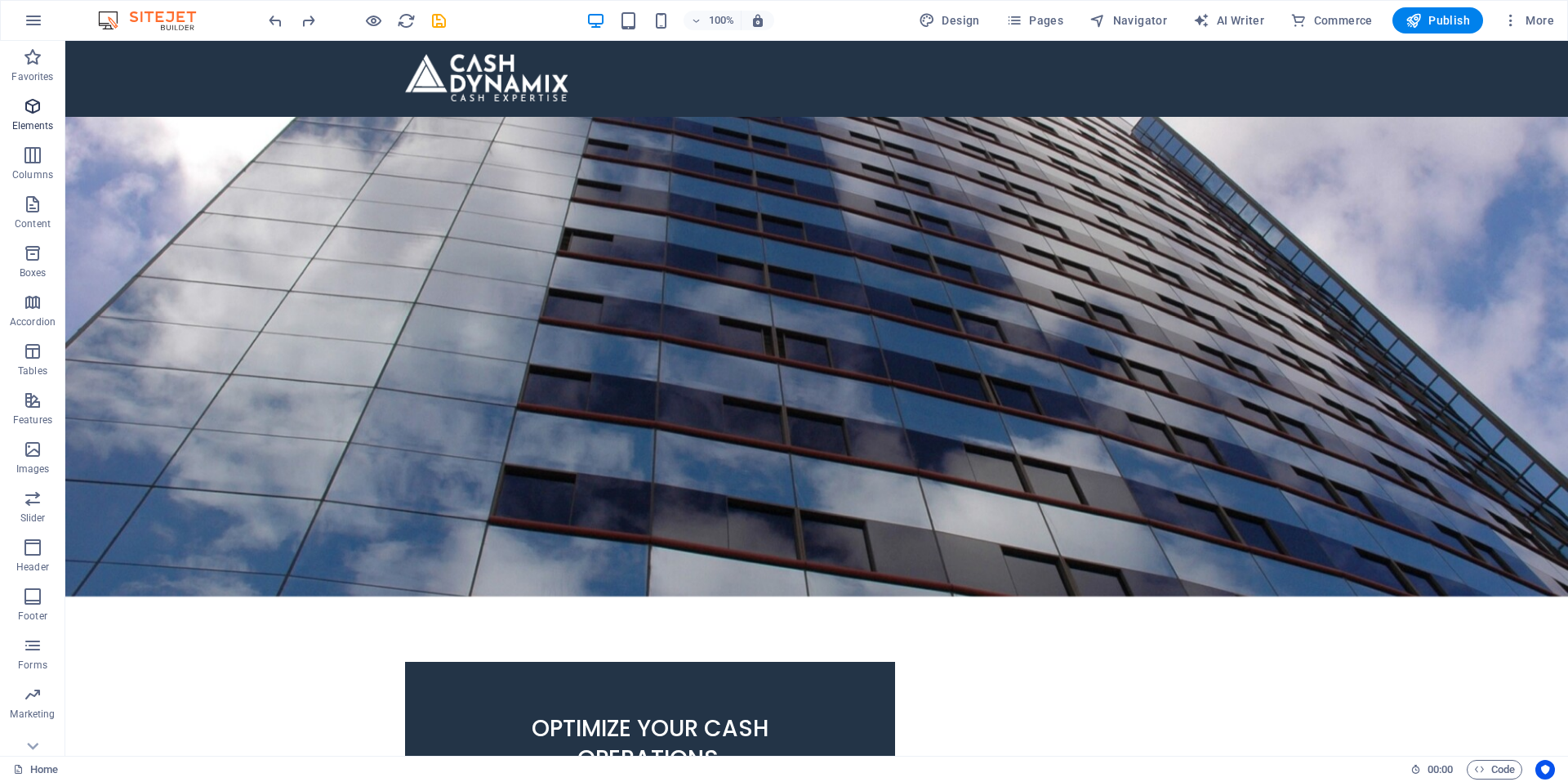
click at [34, 116] on span "Elements" at bounding box center [32, 116] width 66 height 39
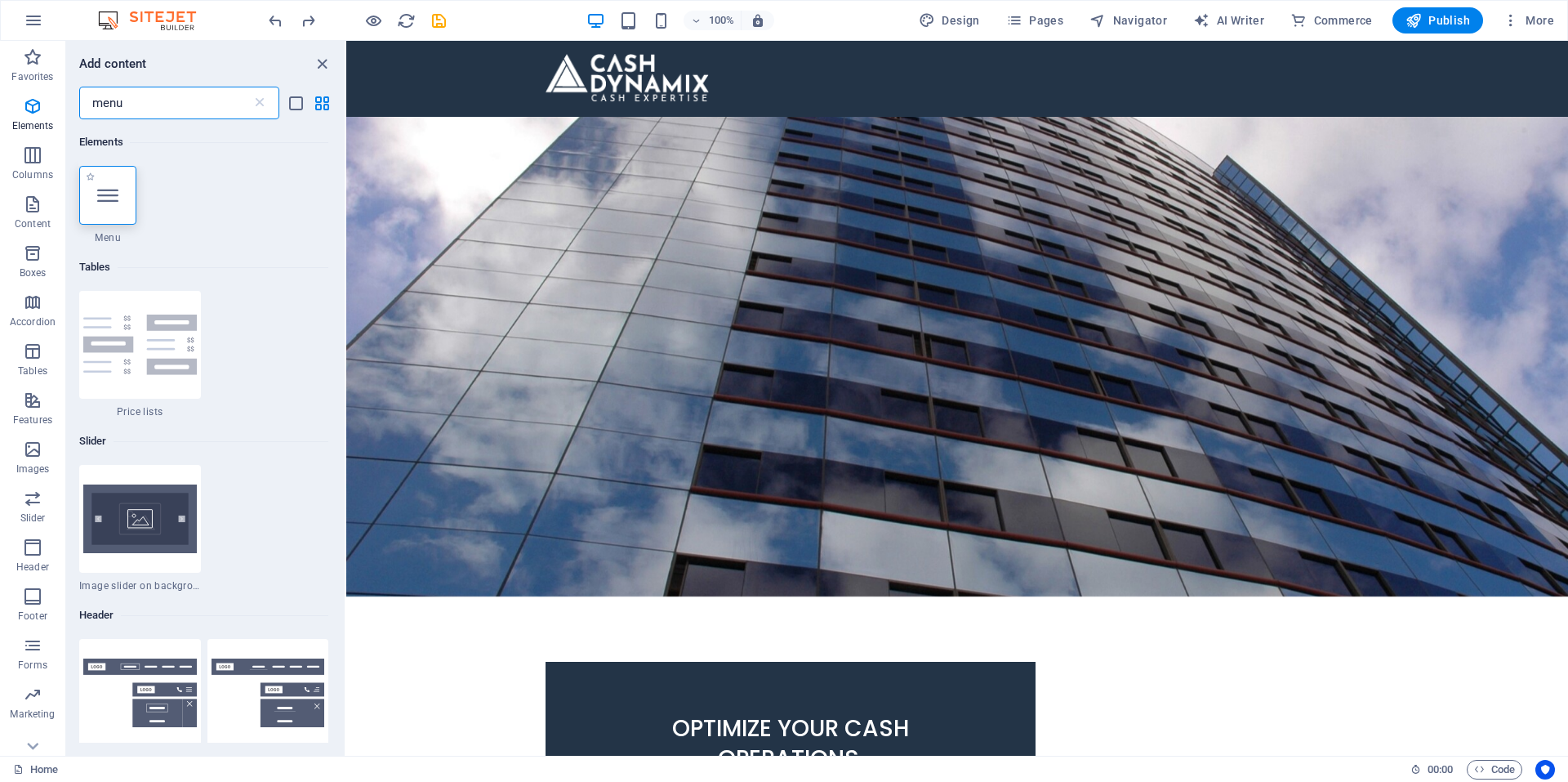
type input "menu"
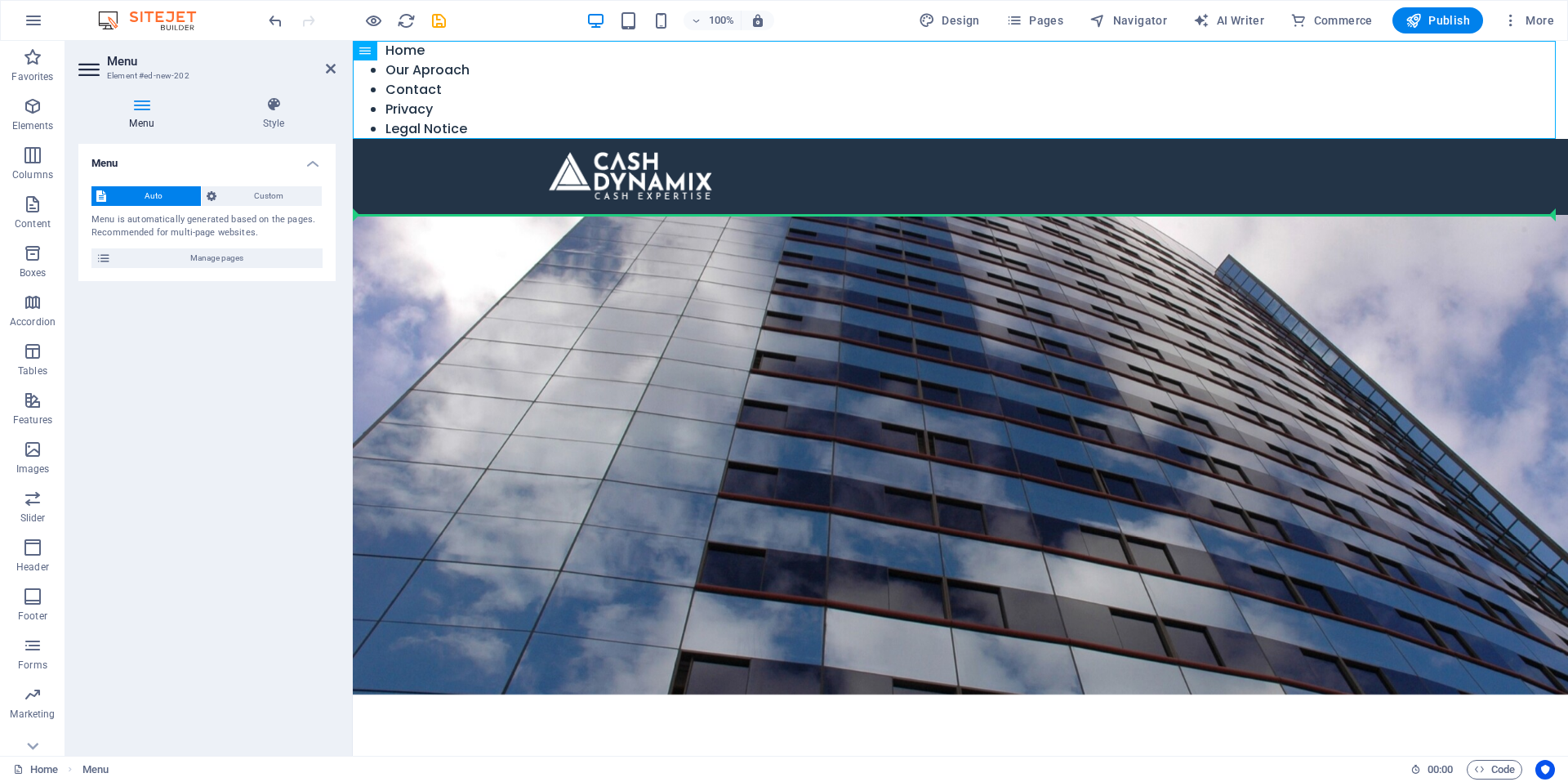
drag, startPoint x: 713, startPoint y: 91, endPoint x: 747, endPoint y: 179, distance: 94.3
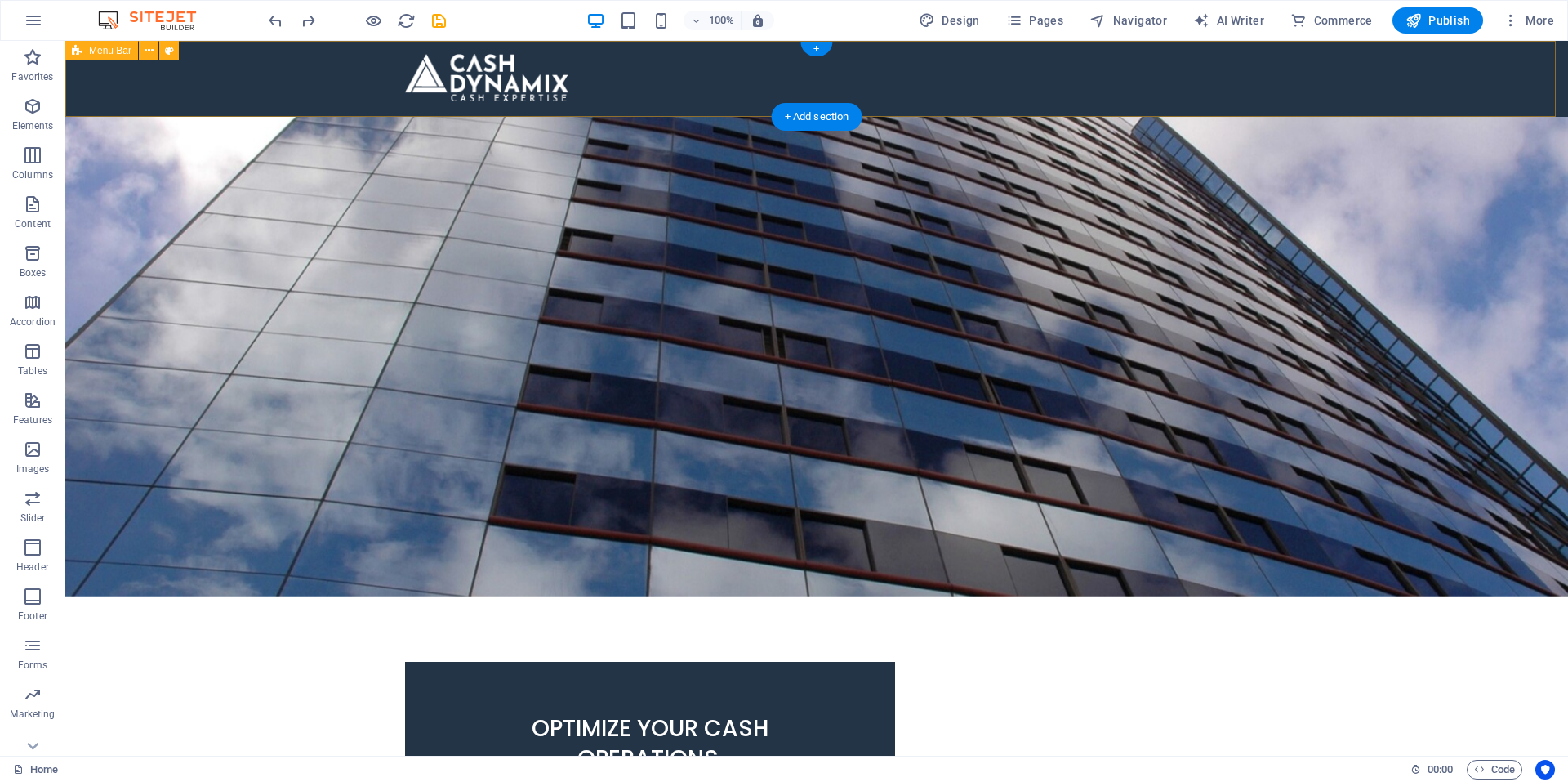
click at [692, 70] on div at bounding box center [817, 79] width 1503 height 76
click at [150, 52] on icon at bounding box center [149, 51] width 9 height 18
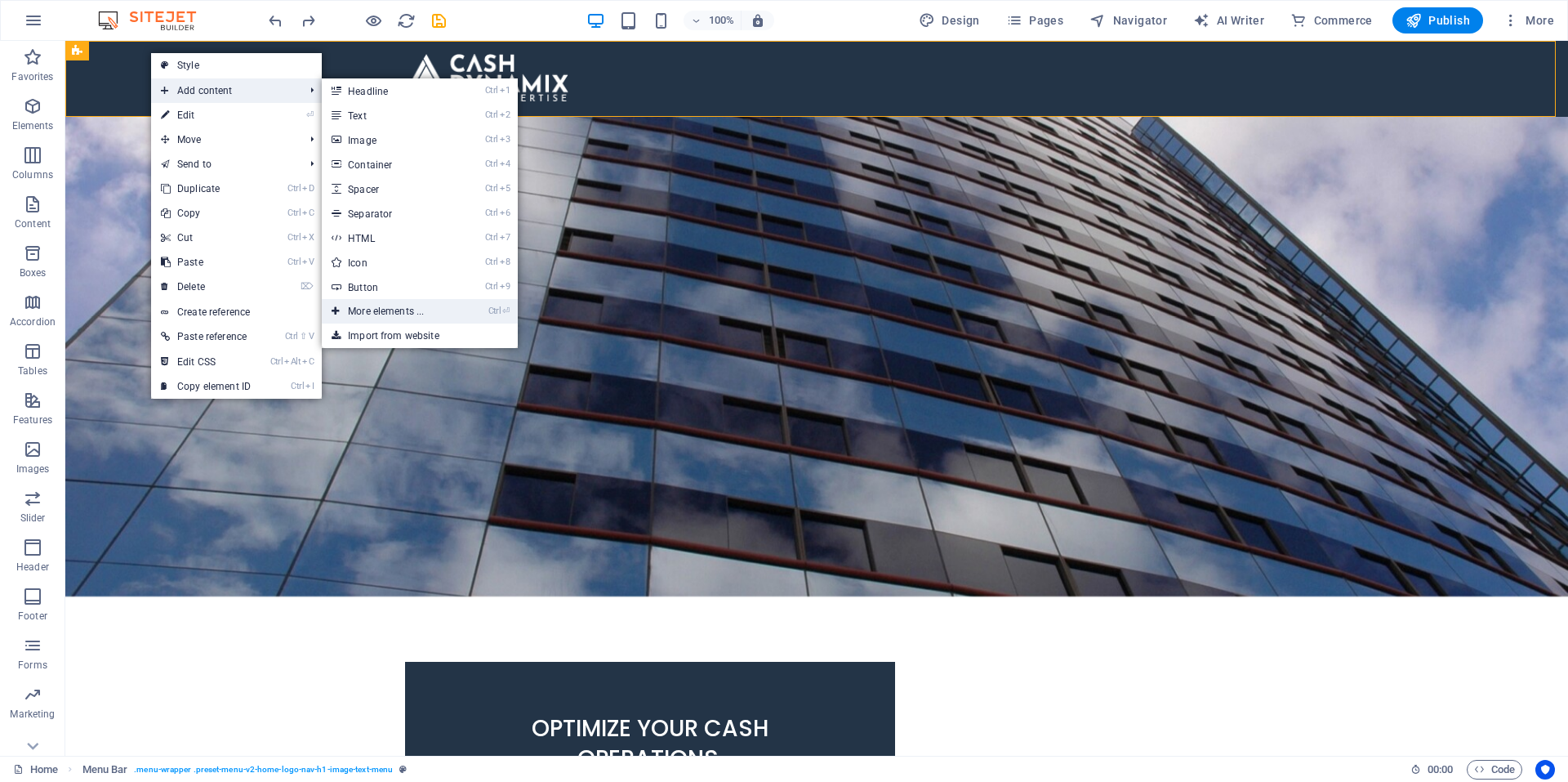
click at [387, 307] on link "Ctrl ⏎ More elements ..." at bounding box center [389, 311] width 135 height 25
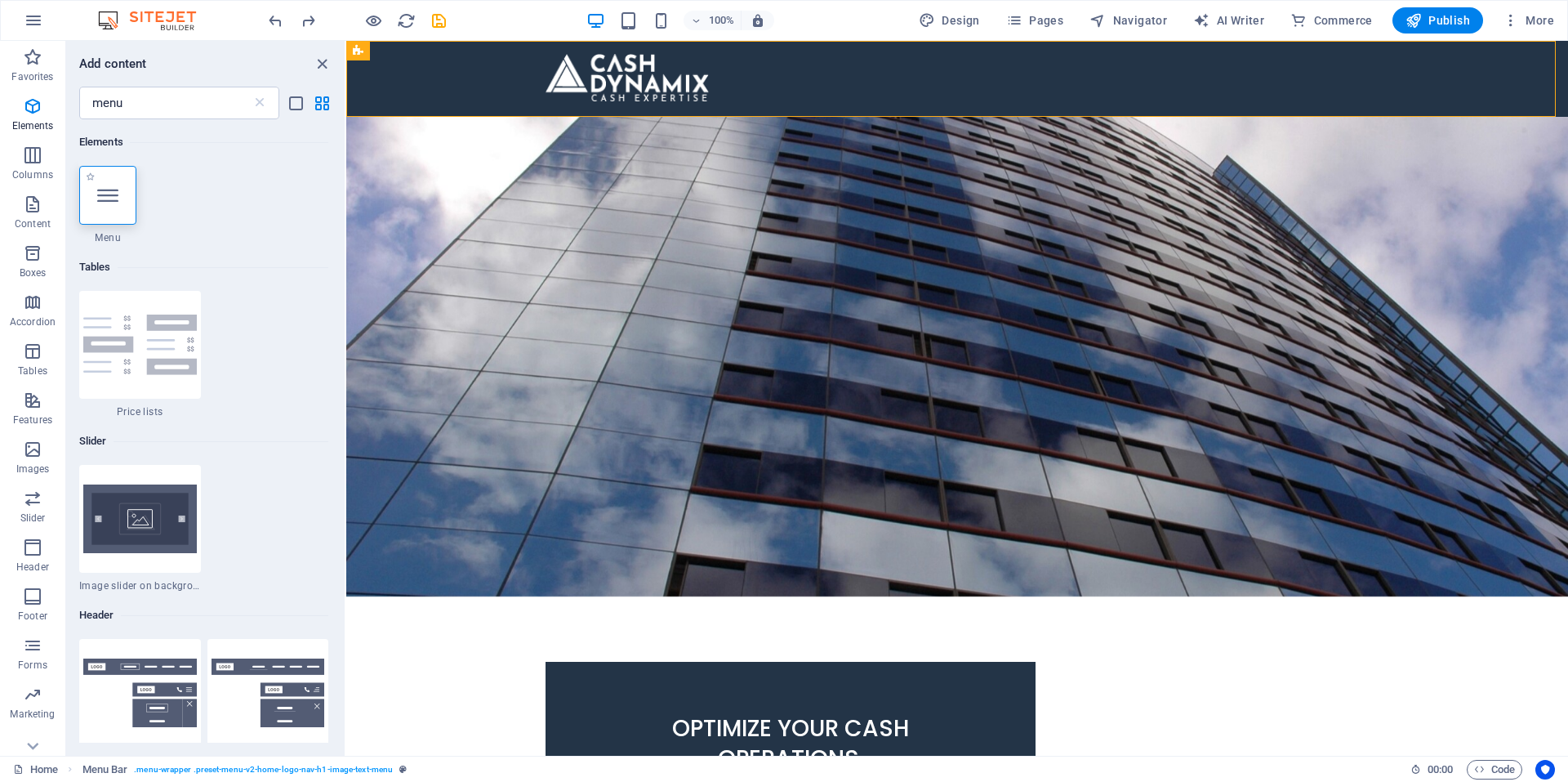
click at [131, 197] on div at bounding box center [107, 195] width 57 height 59
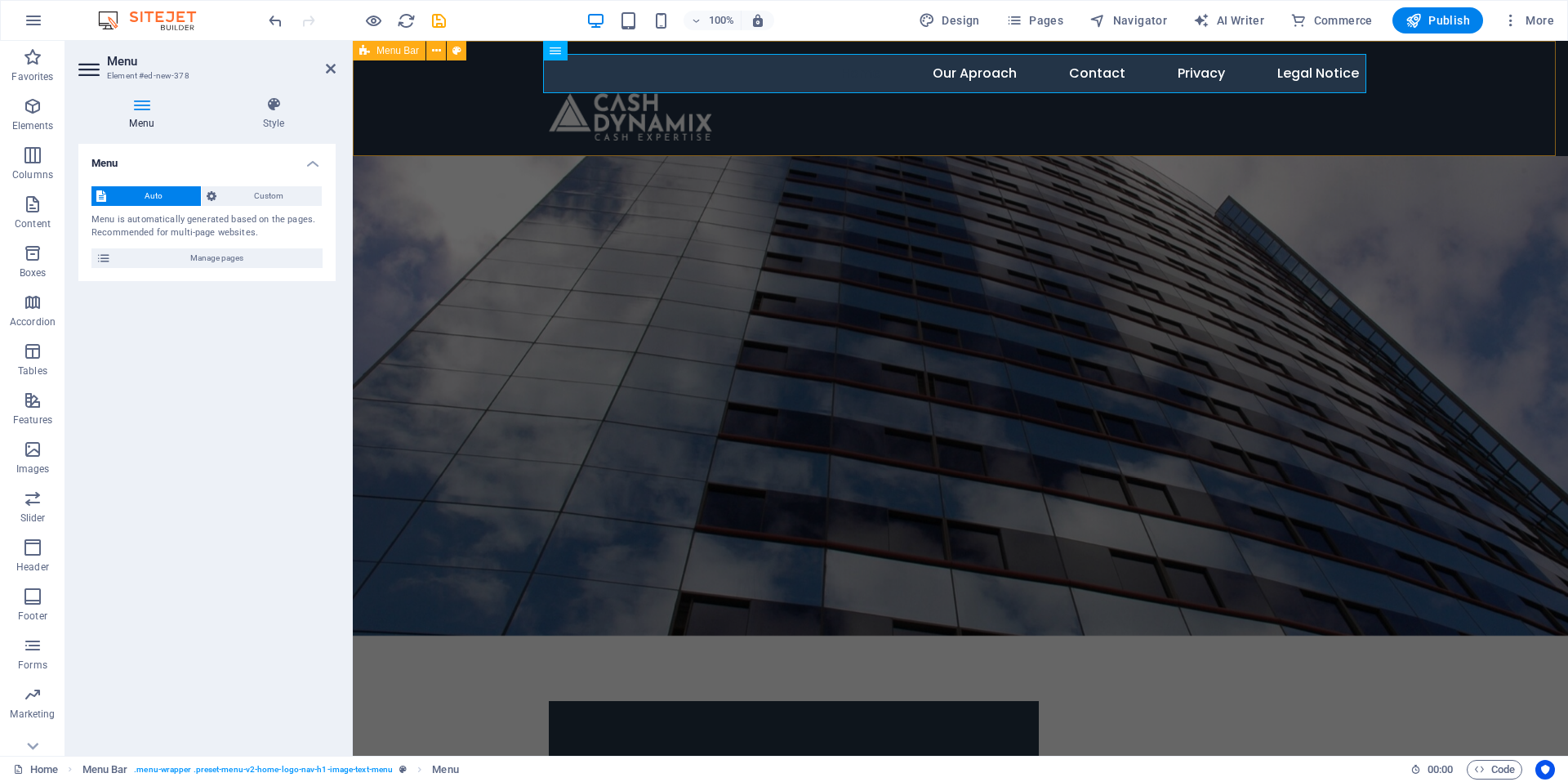
click at [595, 53] on div "Home Our Aproach Contact Privacy Legal Notice" at bounding box center [961, 98] width 1216 height 115
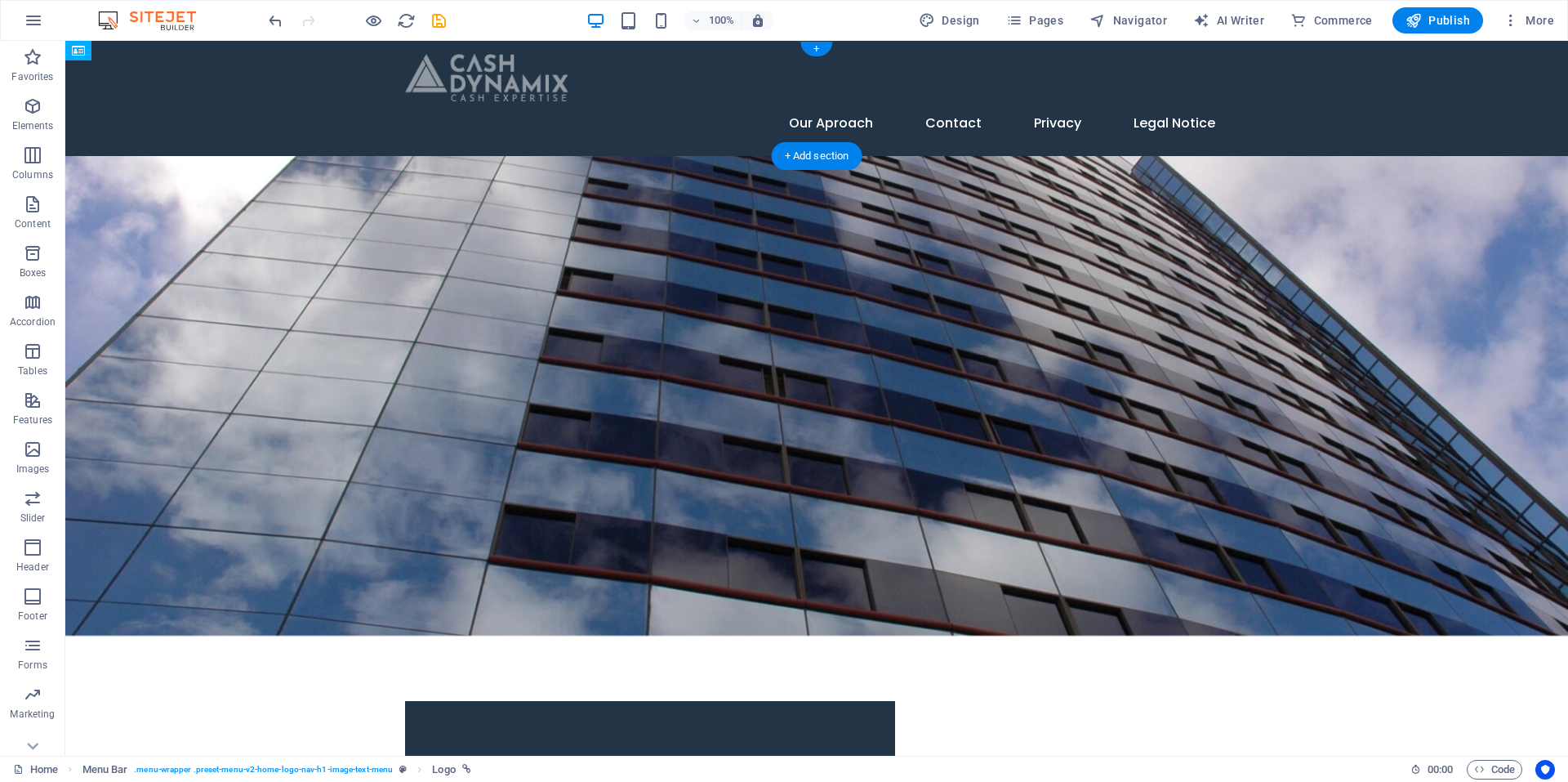
drag, startPoint x: 463, startPoint y: 101, endPoint x: 489, endPoint y: 95, distance: 26.7
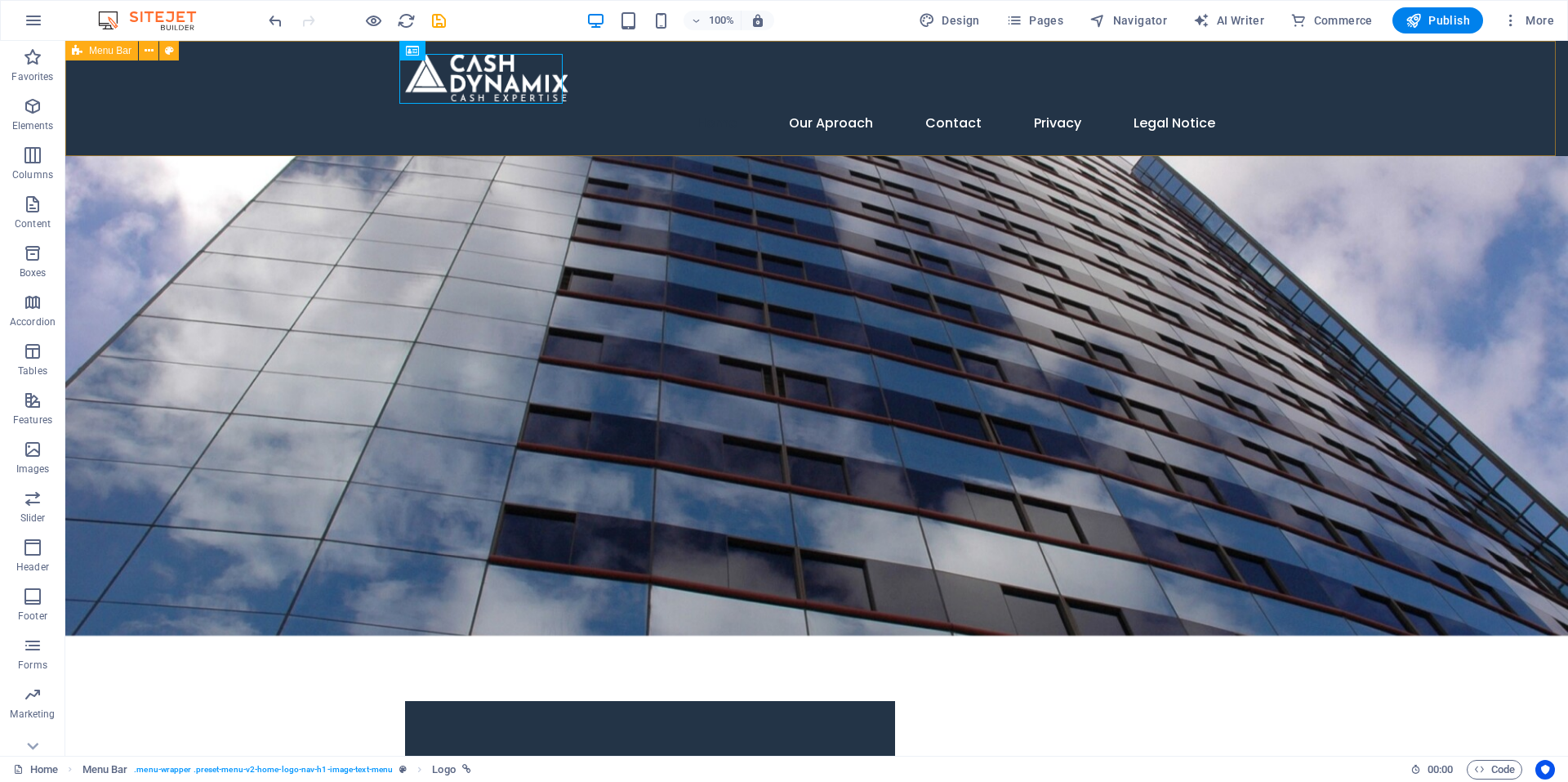
click at [111, 46] on span "Menu Bar" at bounding box center [110, 50] width 42 height 10
click at [106, 55] on span "Menu Bar" at bounding box center [110, 50] width 42 height 10
select select "header"
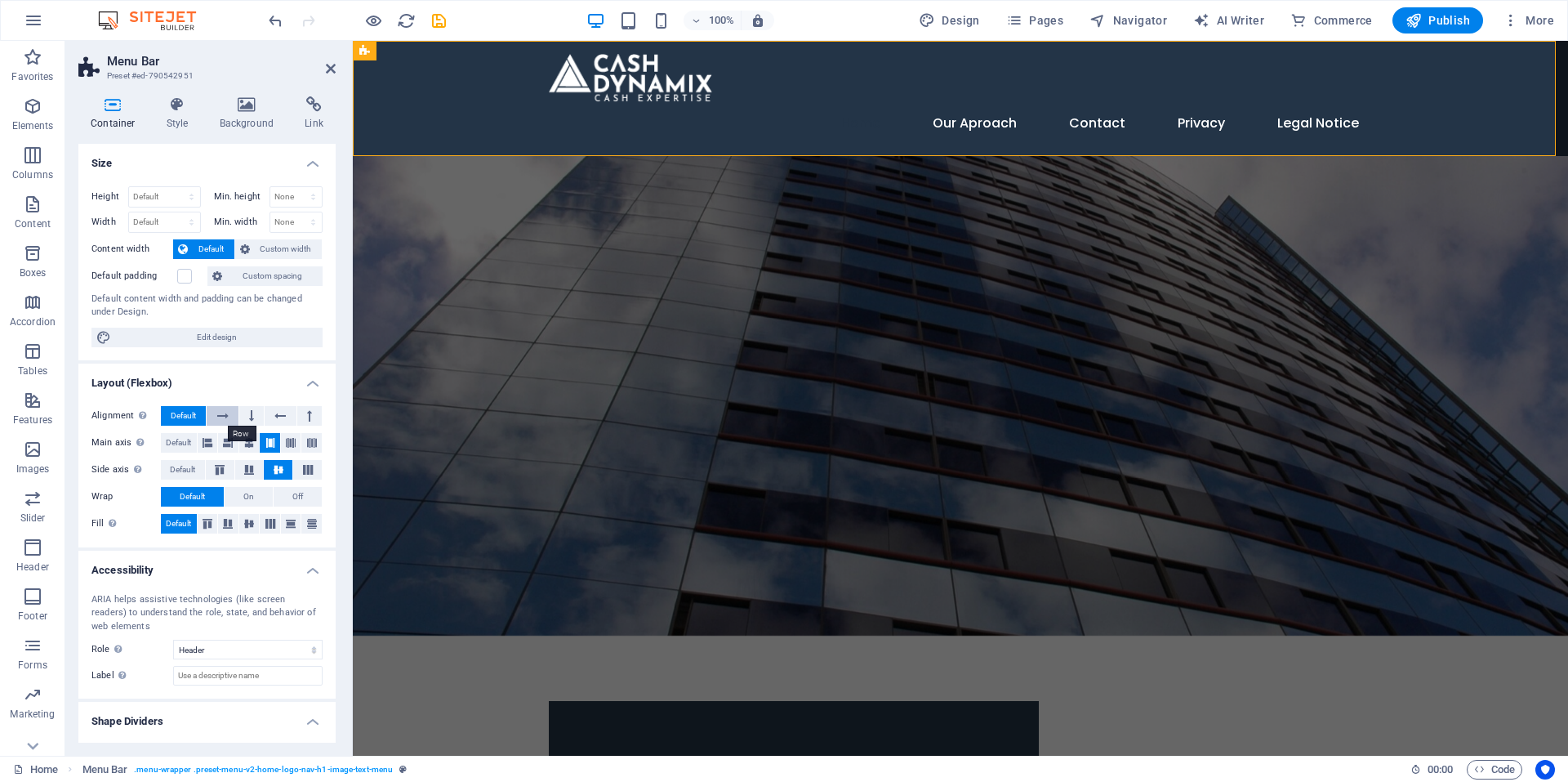
click at [214, 411] on button at bounding box center [222, 416] width 31 height 19
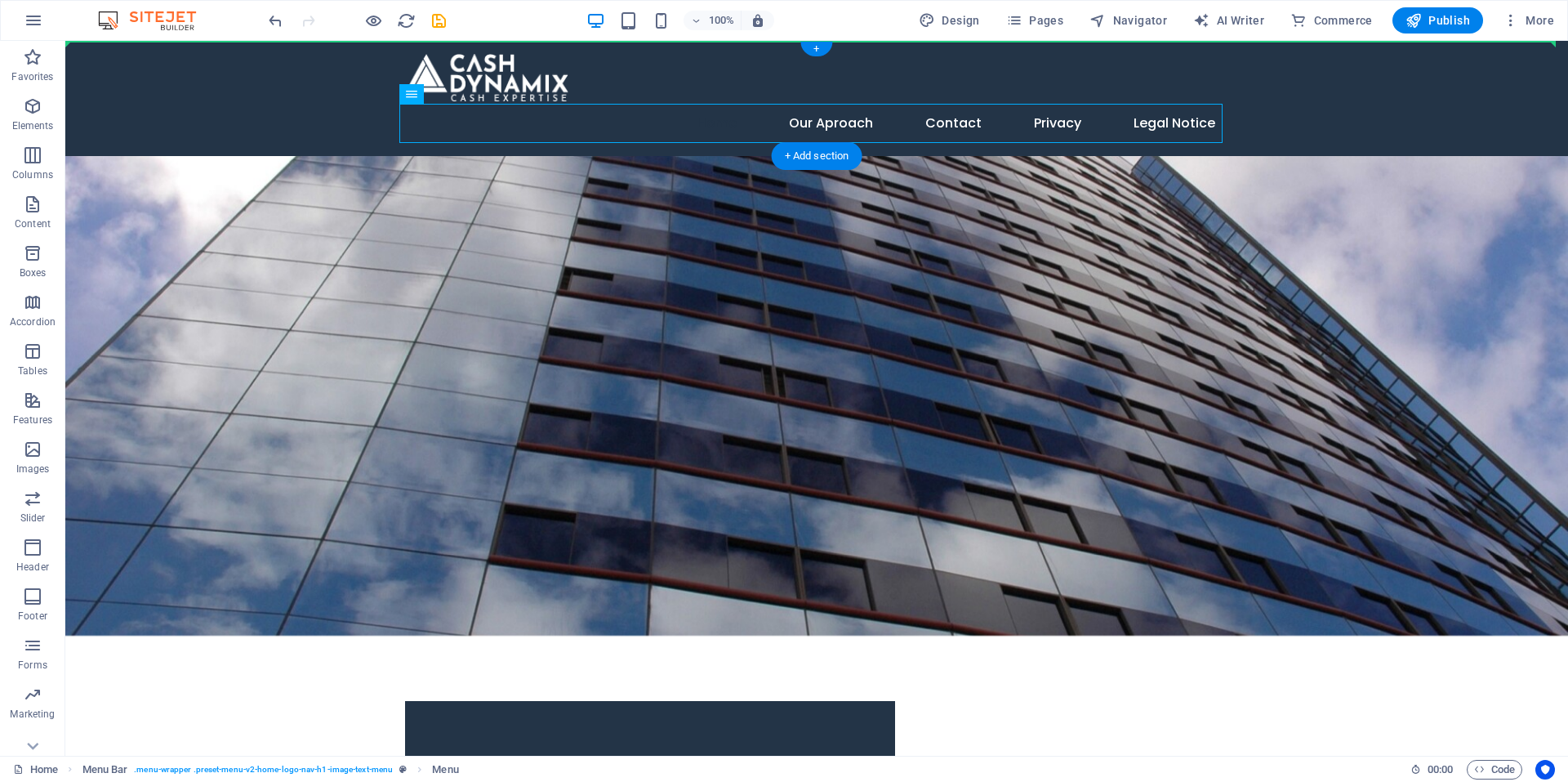
drag, startPoint x: 619, startPoint y: 107, endPoint x: 946, endPoint y: 97, distance: 327.2
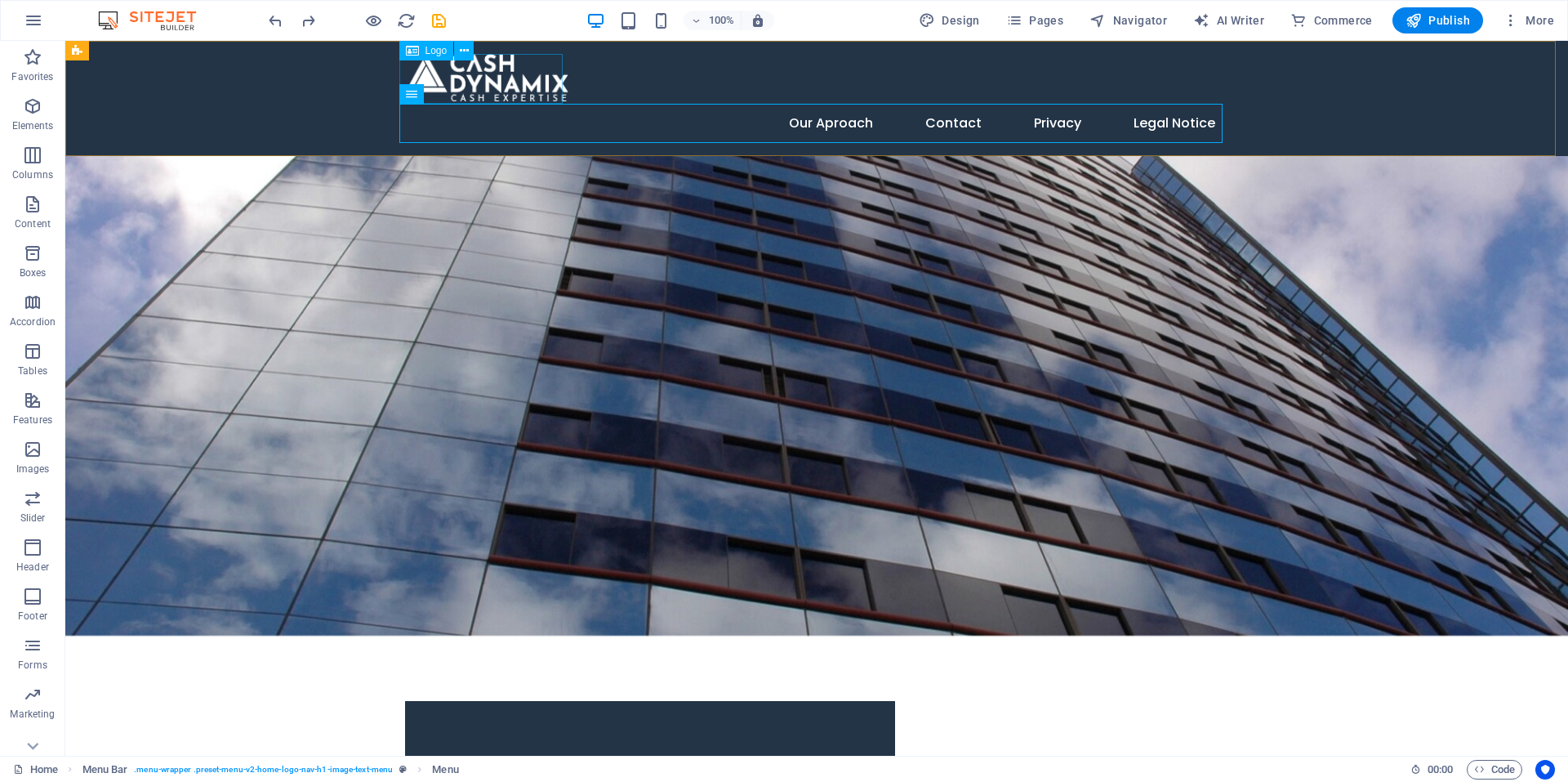
click at [432, 46] on span "Logo" at bounding box center [436, 50] width 22 height 10
click at [432, 96] on span "Menu" at bounding box center [436, 94] width 25 height 10
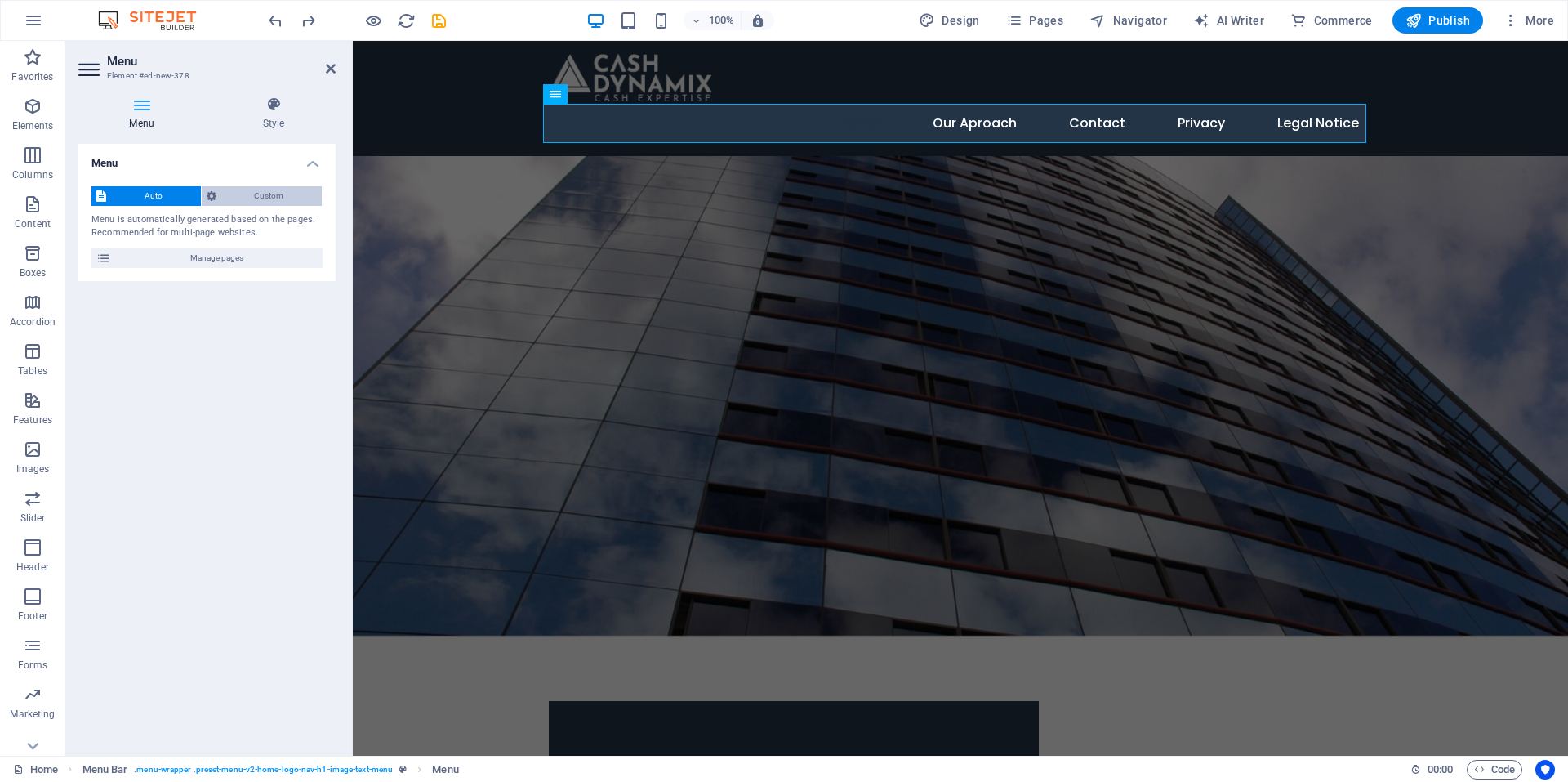
click at [282, 194] on span "Custom" at bounding box center [270, 196] width 96 height 19
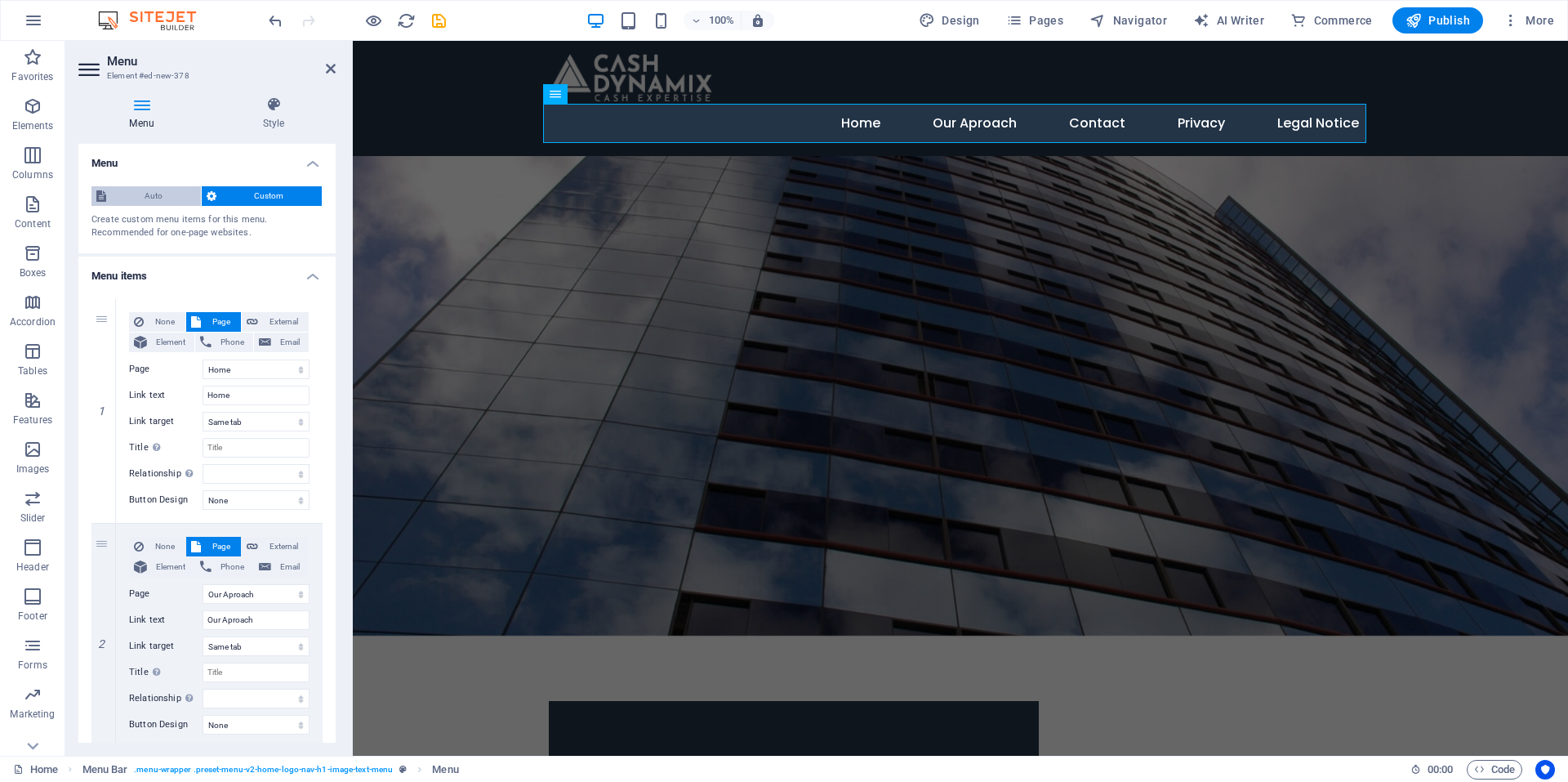
click at [145, 195] on span "Auto" at bounding box center [153, 196] width 85 height 19
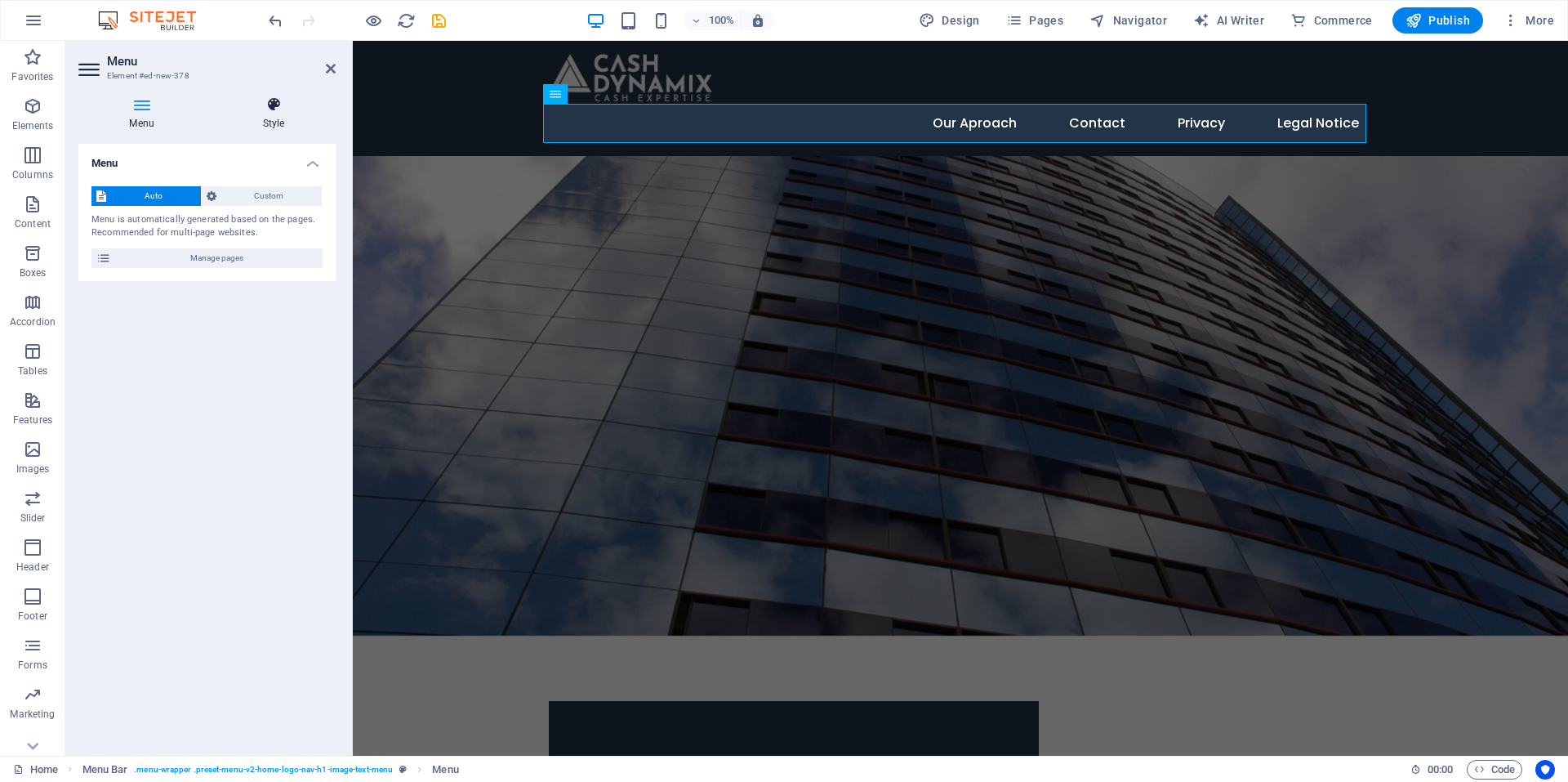
click at [264, 103] on icon at bounding box center [273, 104] width 124 height 17
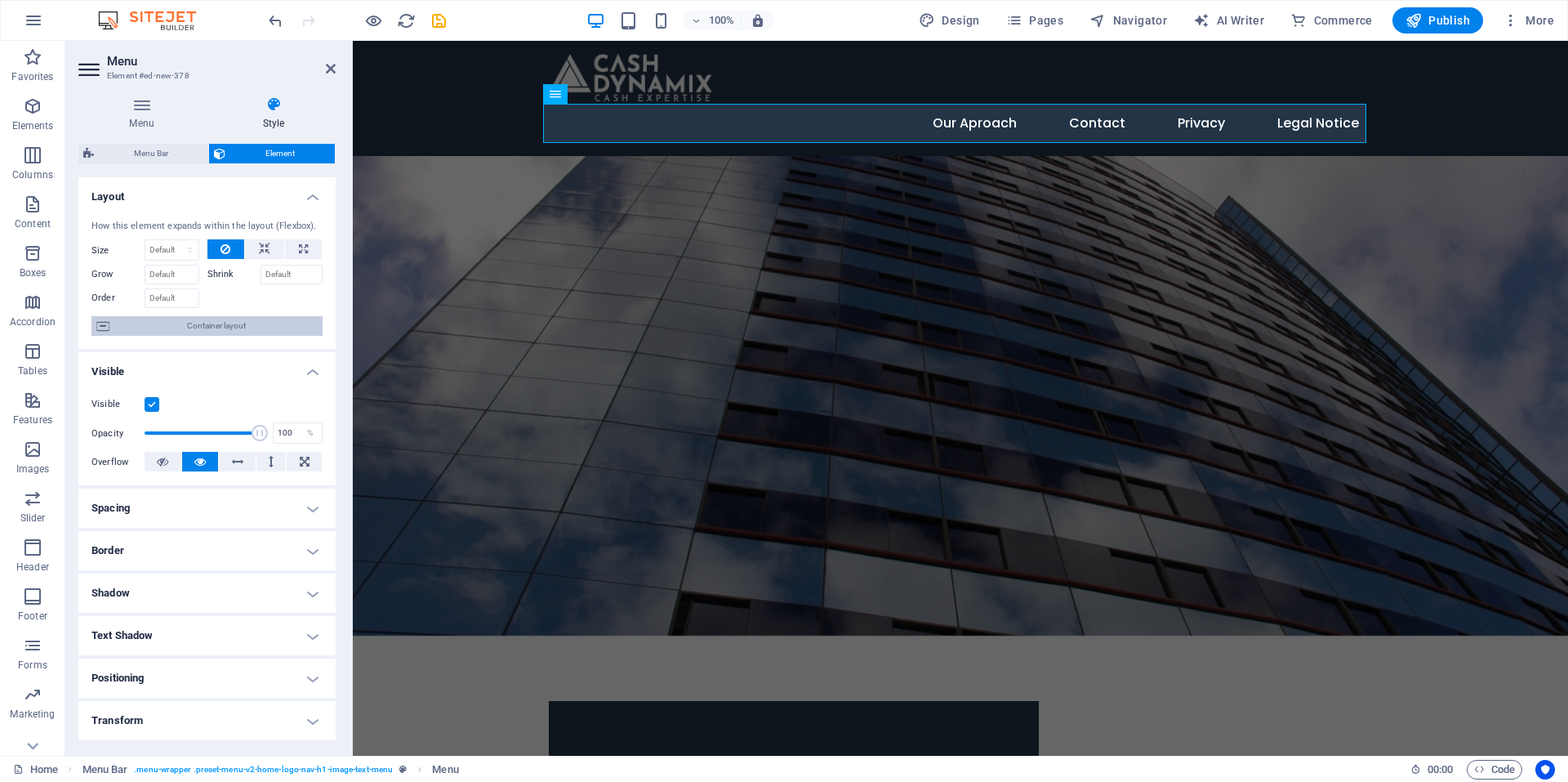
click at [223, 327] on span "Container layout" at bounding box center [216, 326] width 203 height 19
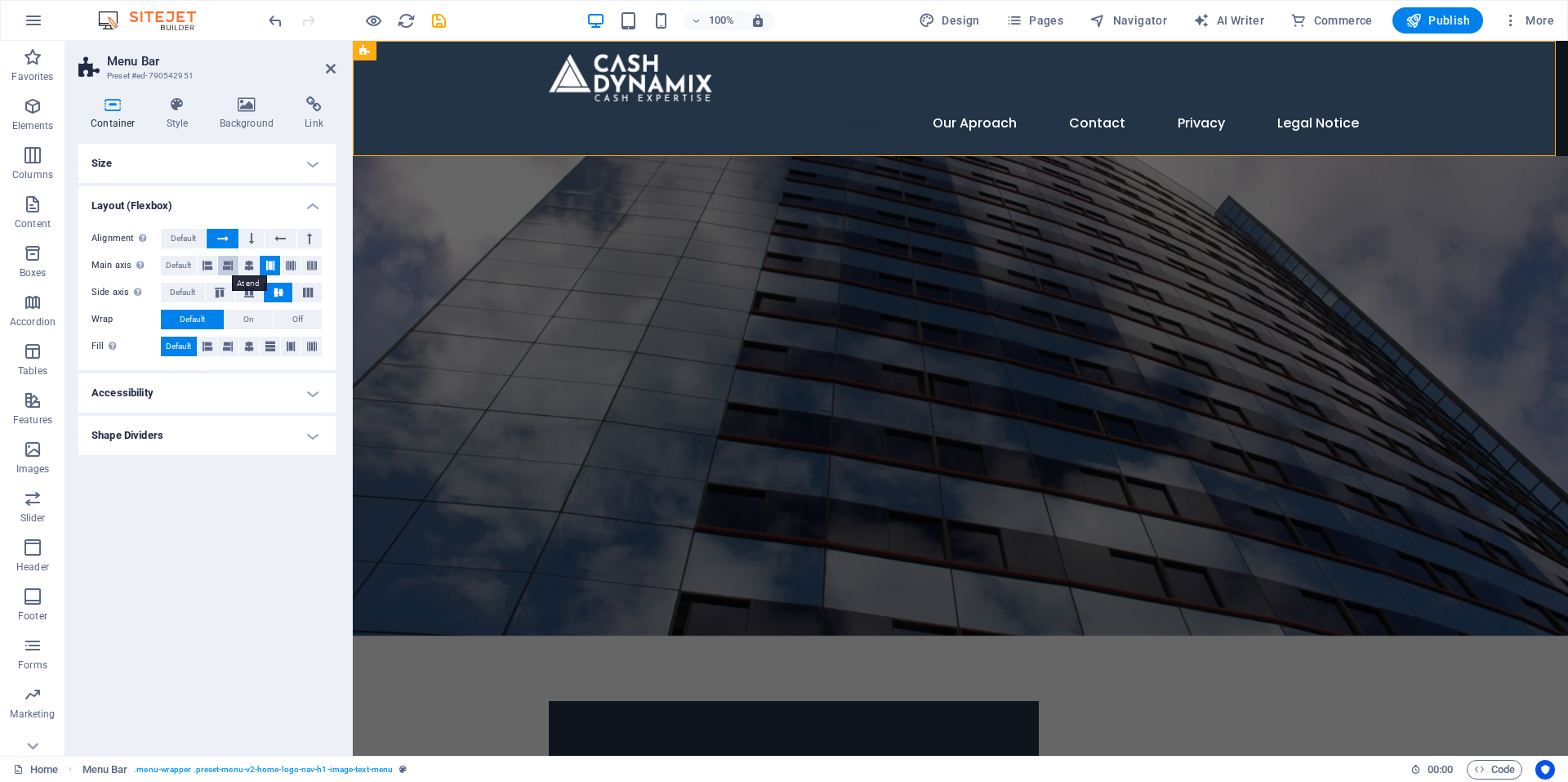
click at [228, 267] on icon at bounding box center [227, 266] width 10 height 19
click at [209, 264] on icon at bounding box center [207, 266] width 10 height 19
click at [186, 237] on span "Default" at bounding box center [183, 238] width 25 height 19
click at [176, 256] on span "Default" at bounding box center [178, 266] width 25 height 19
click at [175, 281] on div "Alignment Determines the flex direction. Default Main axis Determine how elemen…" at bounding box center [207, 293] width 258 height 154
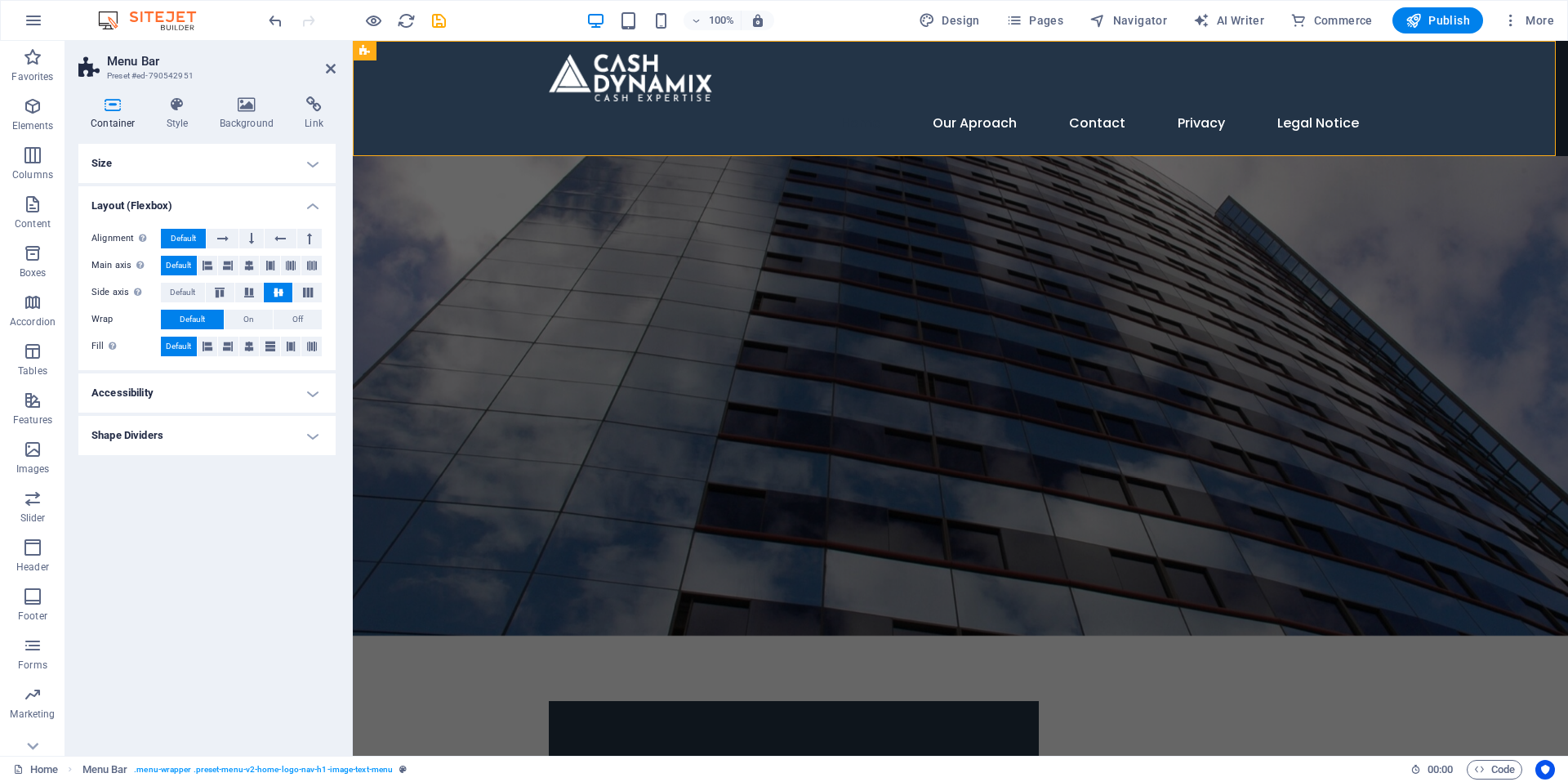
click at [311, 168] on h4 "Size" at bounding box center [207, 163] width 258 height 39
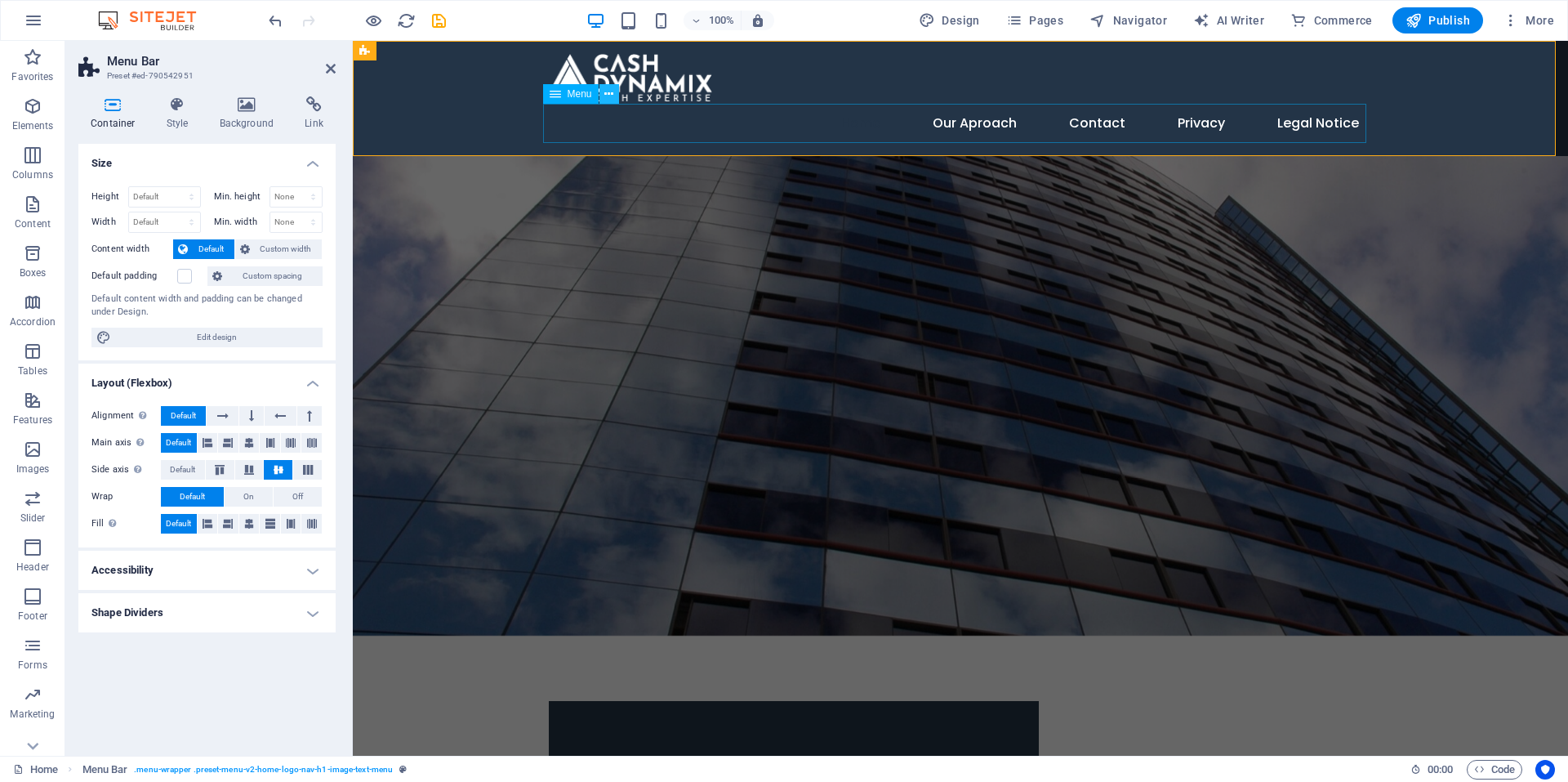
click at [607, 92] on icon at bounding box center [609, 95] width 9 height 18
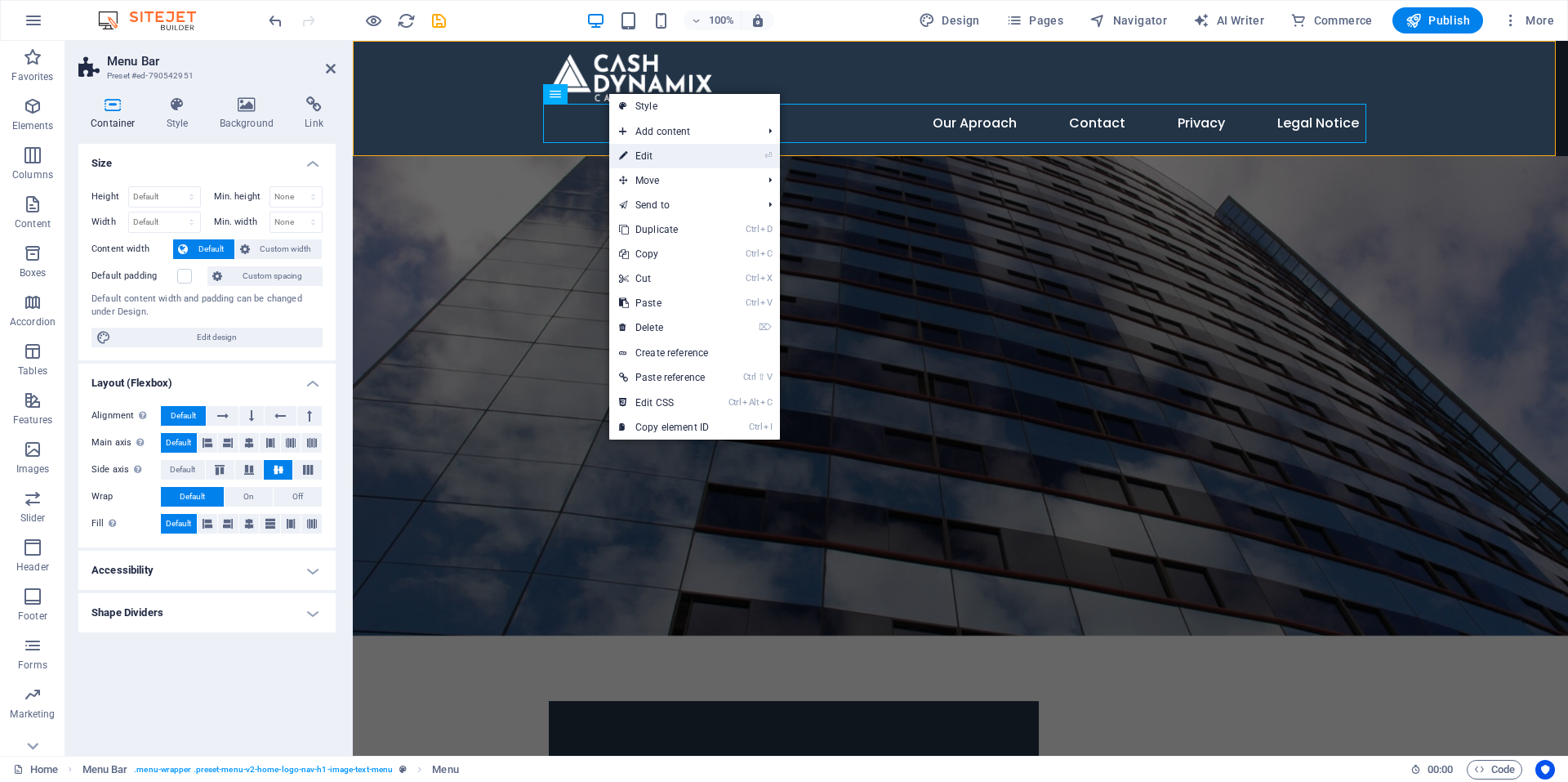
click at [639, 150] on link "⏎ Edit" at bounding box center [663, 156] width 110 height 25
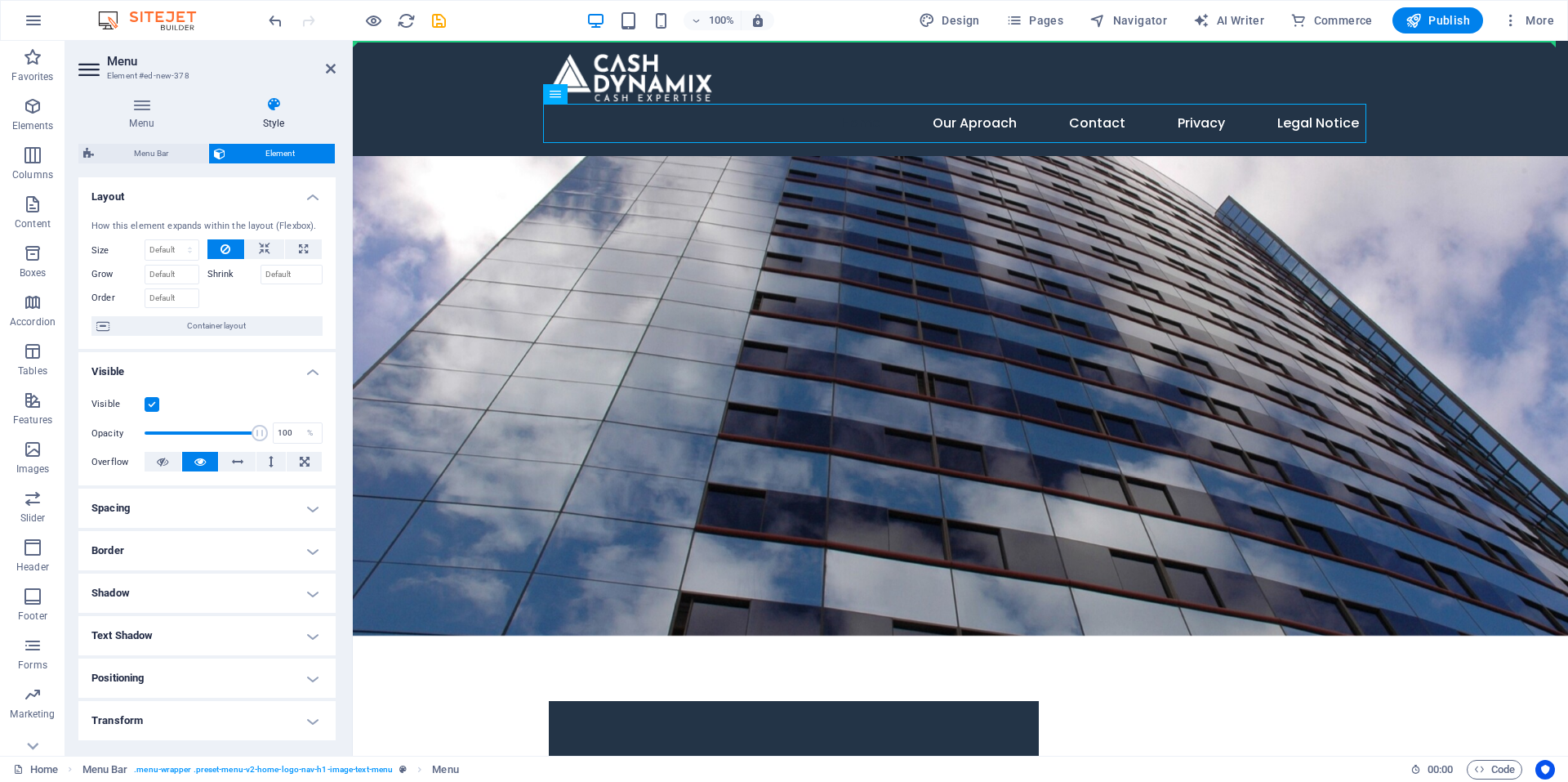
drag, startPoint x: 925, startPoint y: 140, endPoint x: 710, endPoint y: 99, distance: 218.9
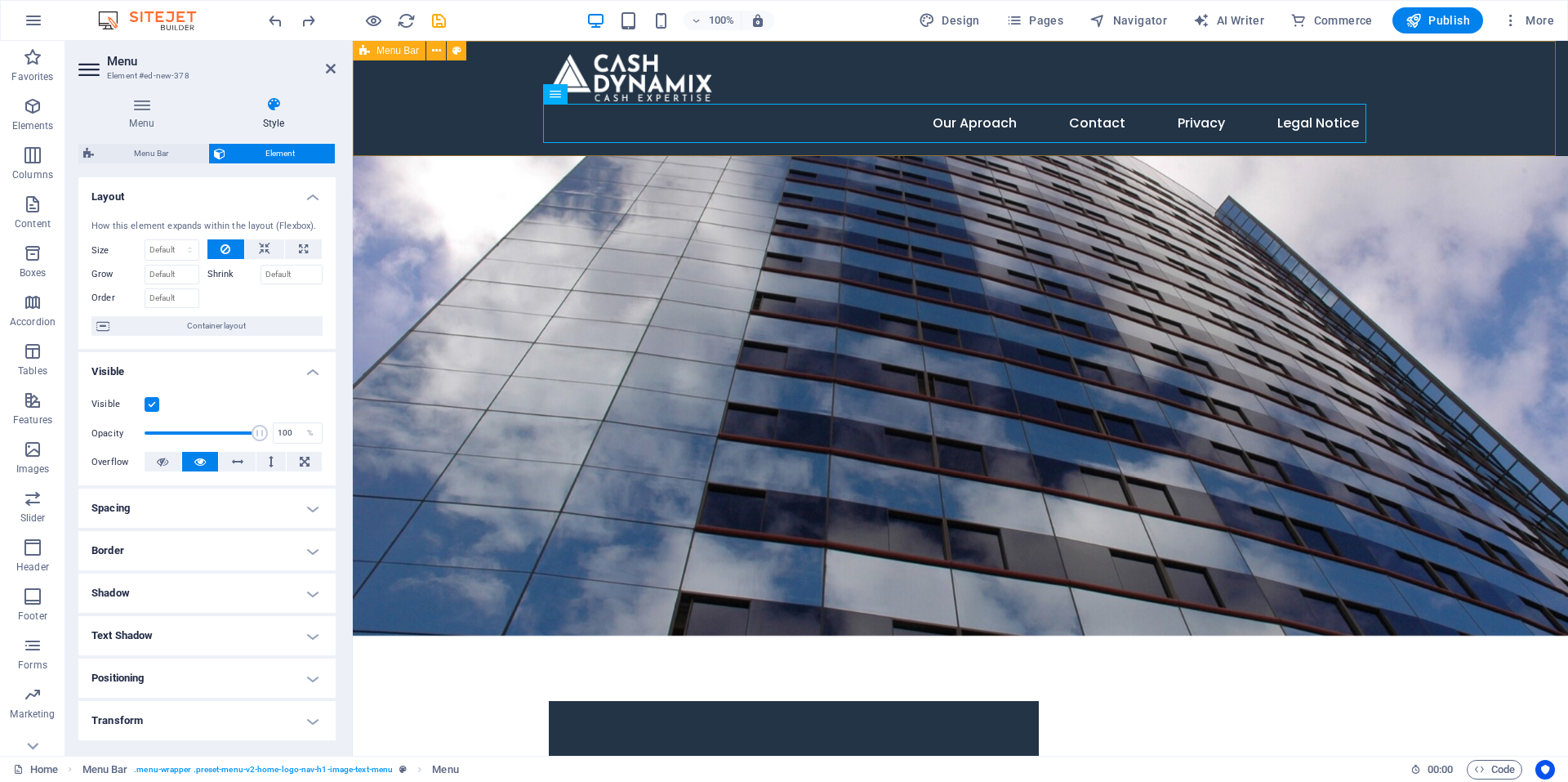
click at [400, 51] on span "Menu Bar" at bounding box center [398, 50] width 42 height 10
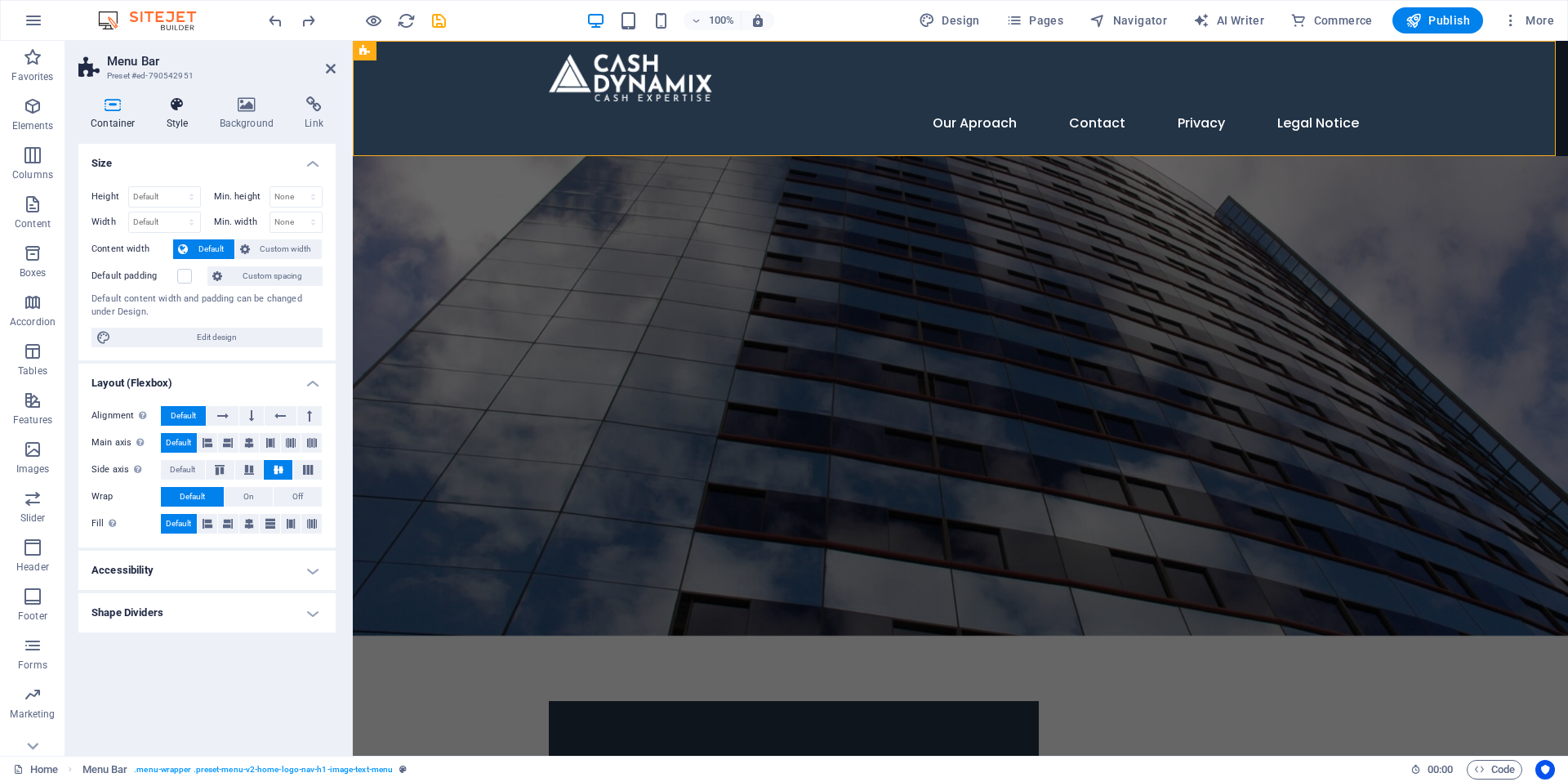
click at [165, 110] on icon at bounding box center [177, 104] width 46 height 17
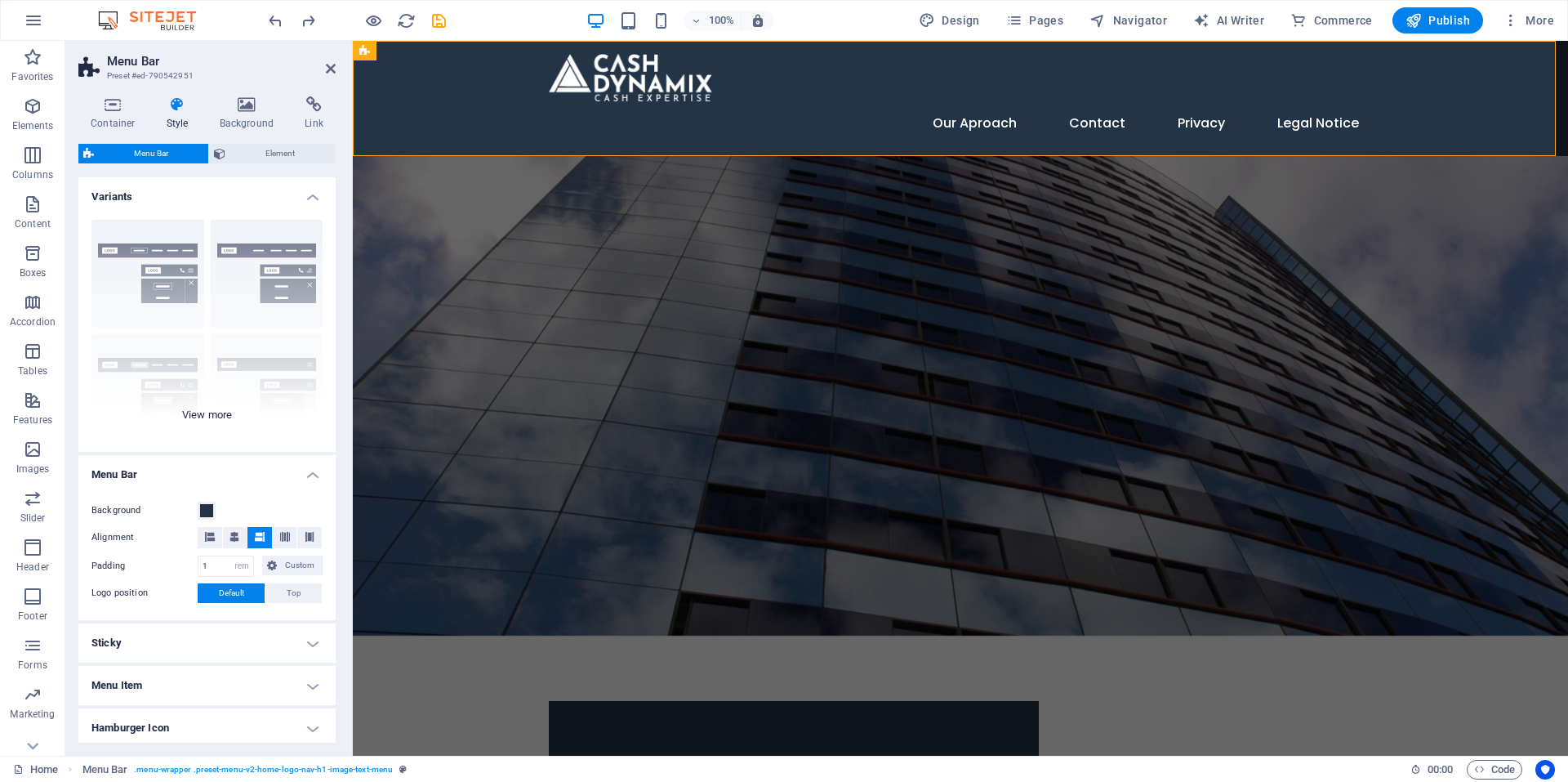
click at [136, 251] on div "Border Centered Default Fixed Loki Trigger Wide XXL" at bounding box center [207, 330] width 258 height 245
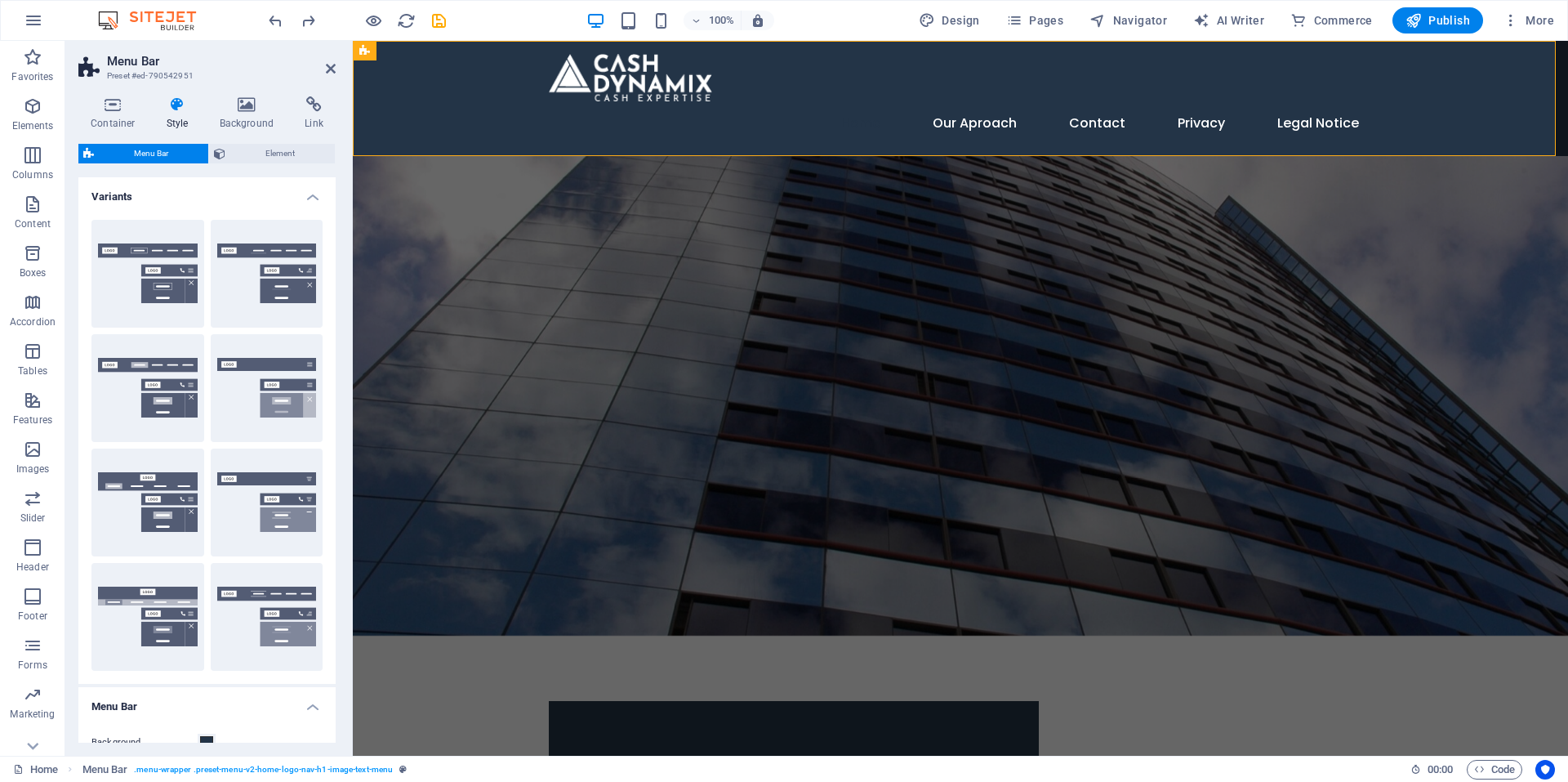
click at [136, 251] on button "Border" at bounding box center [147, 274] width 113 height 108
click at [132, 487] on button "Loki" at bounding box center [147, 502] width 113 height 108
type input "0"
select select "DISABLED_OPTION_VALUE"
type input "2"
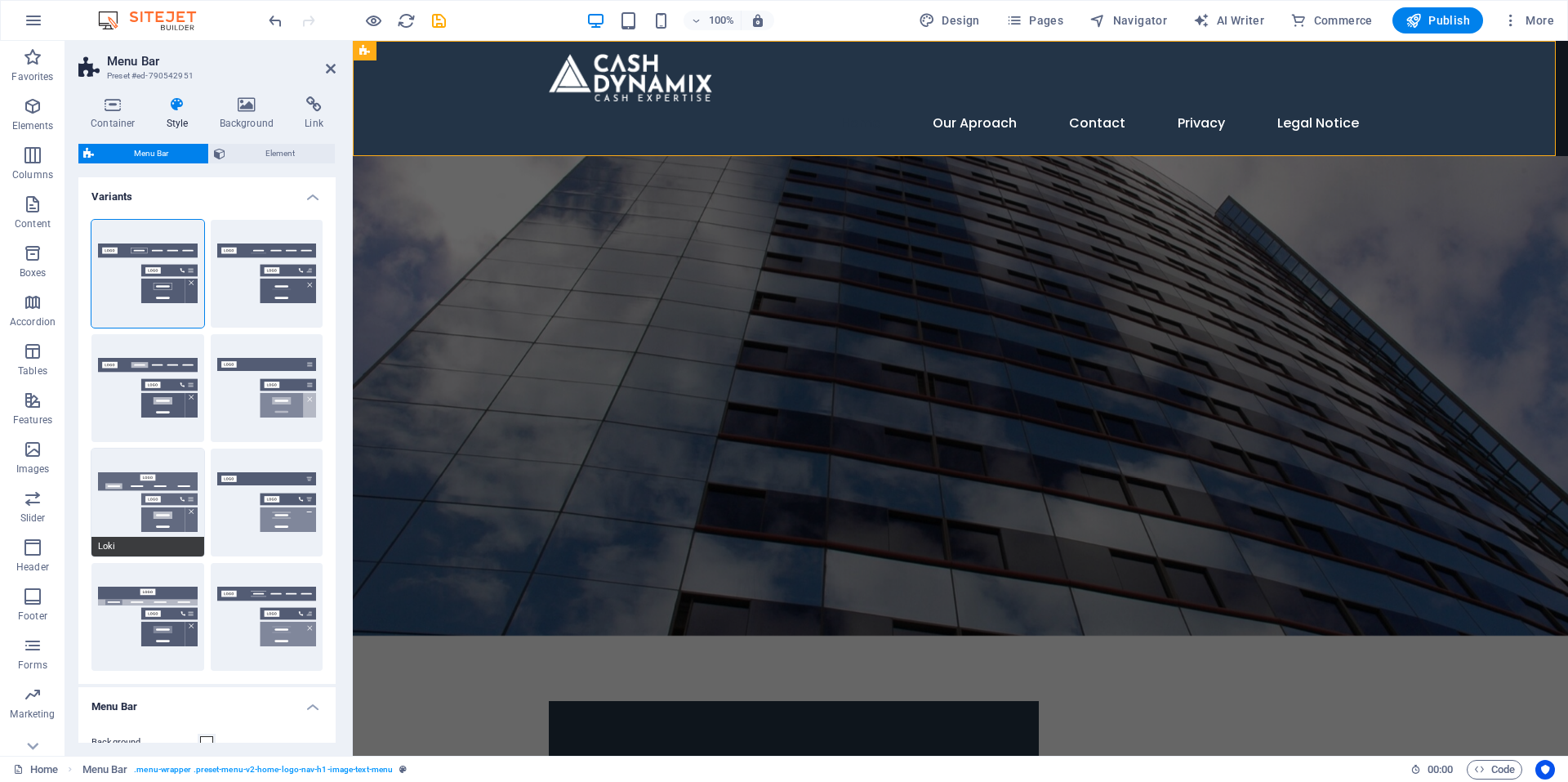
type input "1"
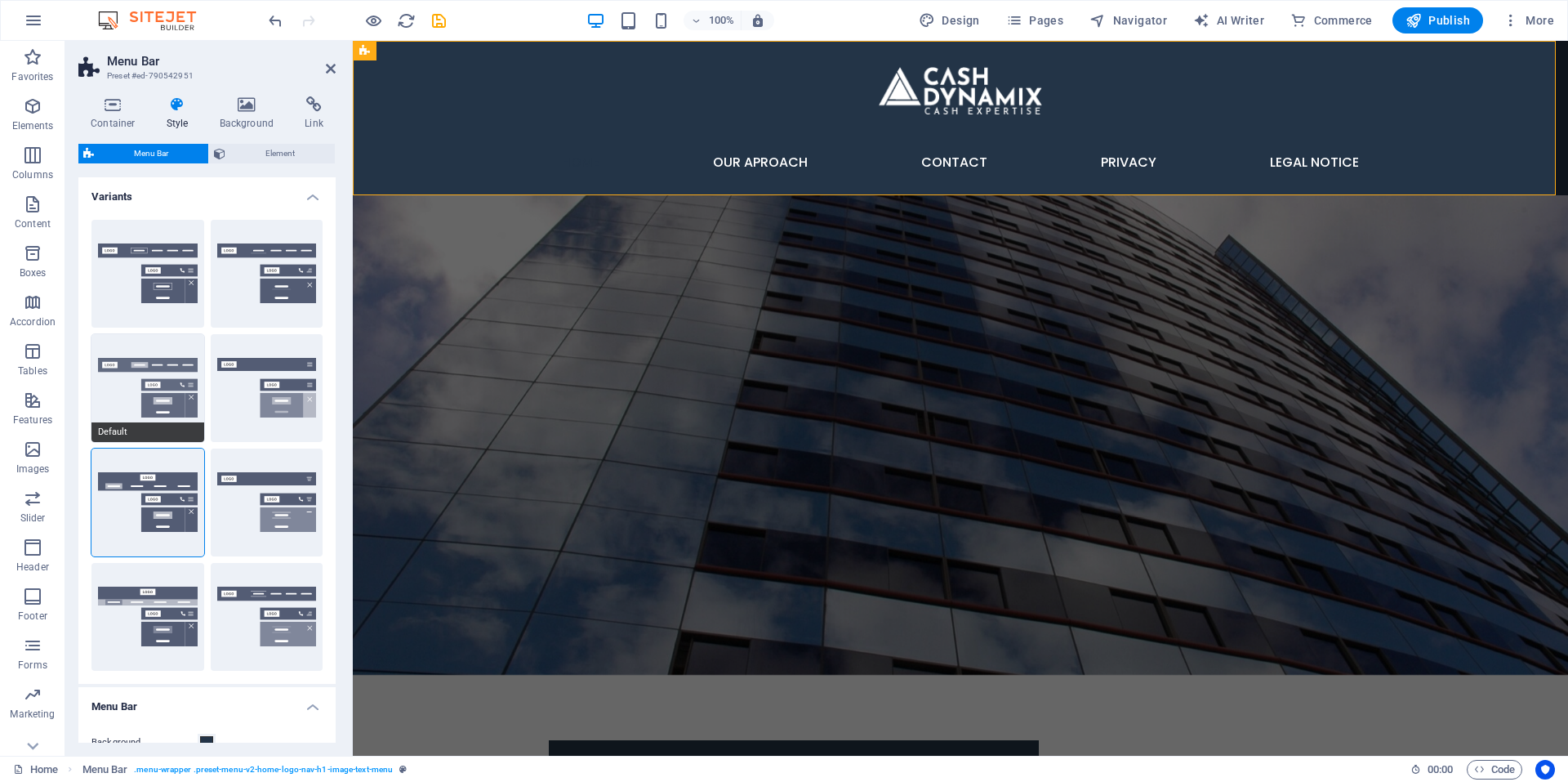
click at [102, 401] on button "Default" at bounding box center [147, 387] width 113 height 108
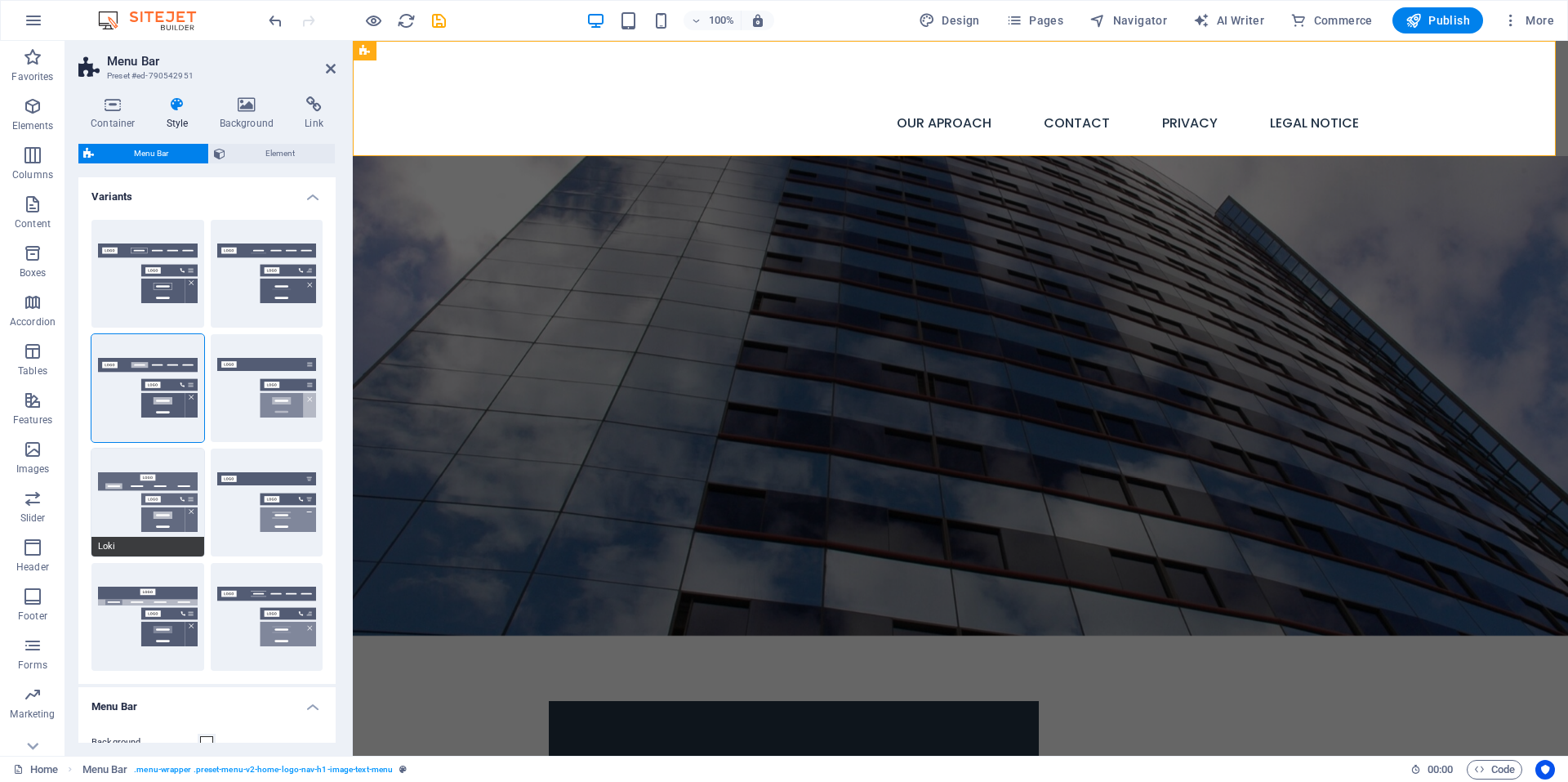
click at [153, 476] on button "Loki" at bounding box center [147, 502] width 113 height 108
type input "0"
select select "DISABLED_OPTION_VALUE"
type input "2"
type input "1"
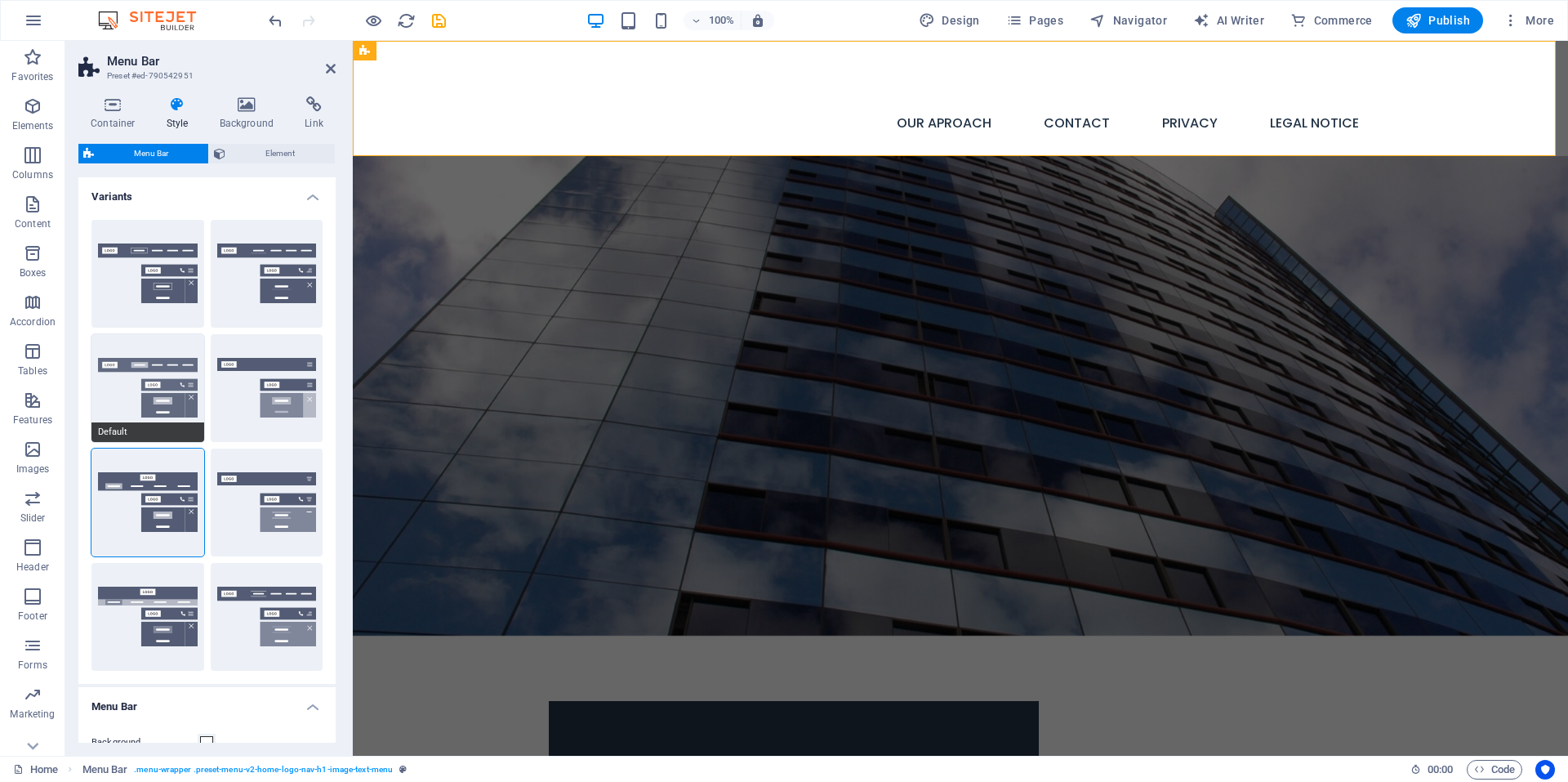
click at [111, 372] on button "Default" at bounding box center [147, 387] width 113 height 108
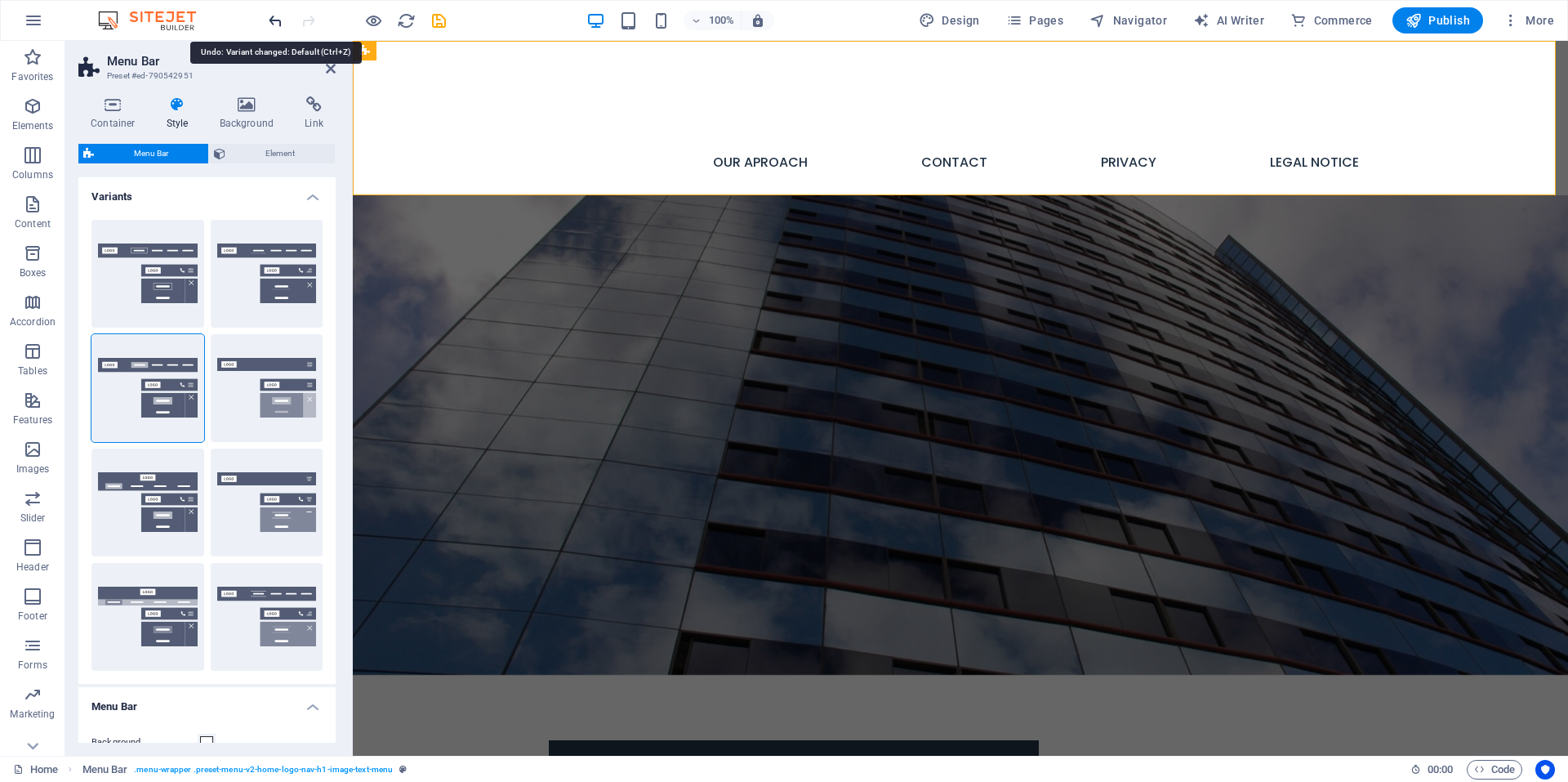
click at [273, 20] on icon "undo" at bounding box center [275, 20] width 18 height 18
type input "0"
select select "DISABLED_OPTION_VALUE"
type input "2"
type input "1"
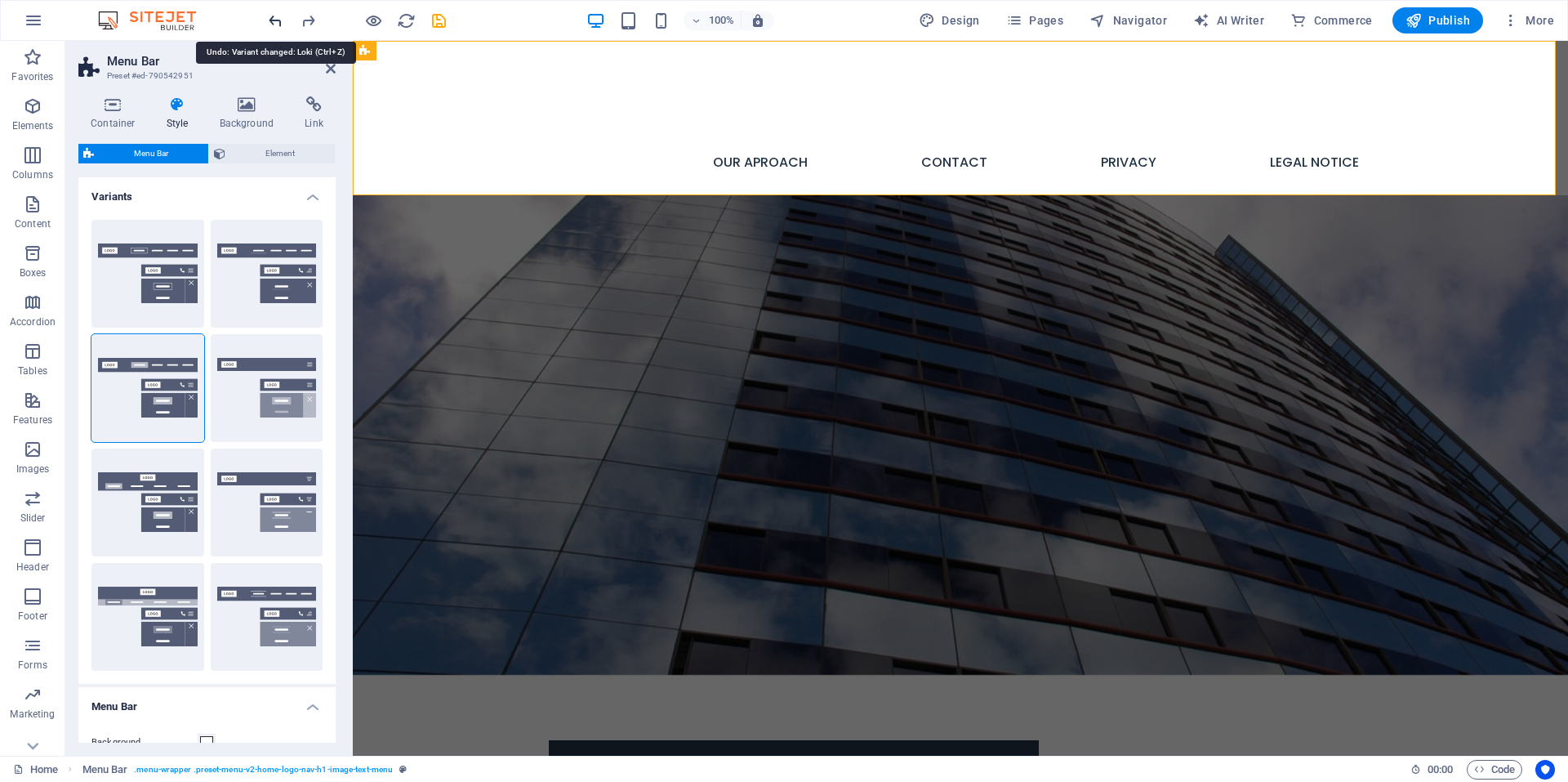
click at [273, 20] on icon "undo" at bounding box center [275, 20] width 18 height 18
type input "0"
select select "DISABLED_OPTION_VALUE"
type input "2"
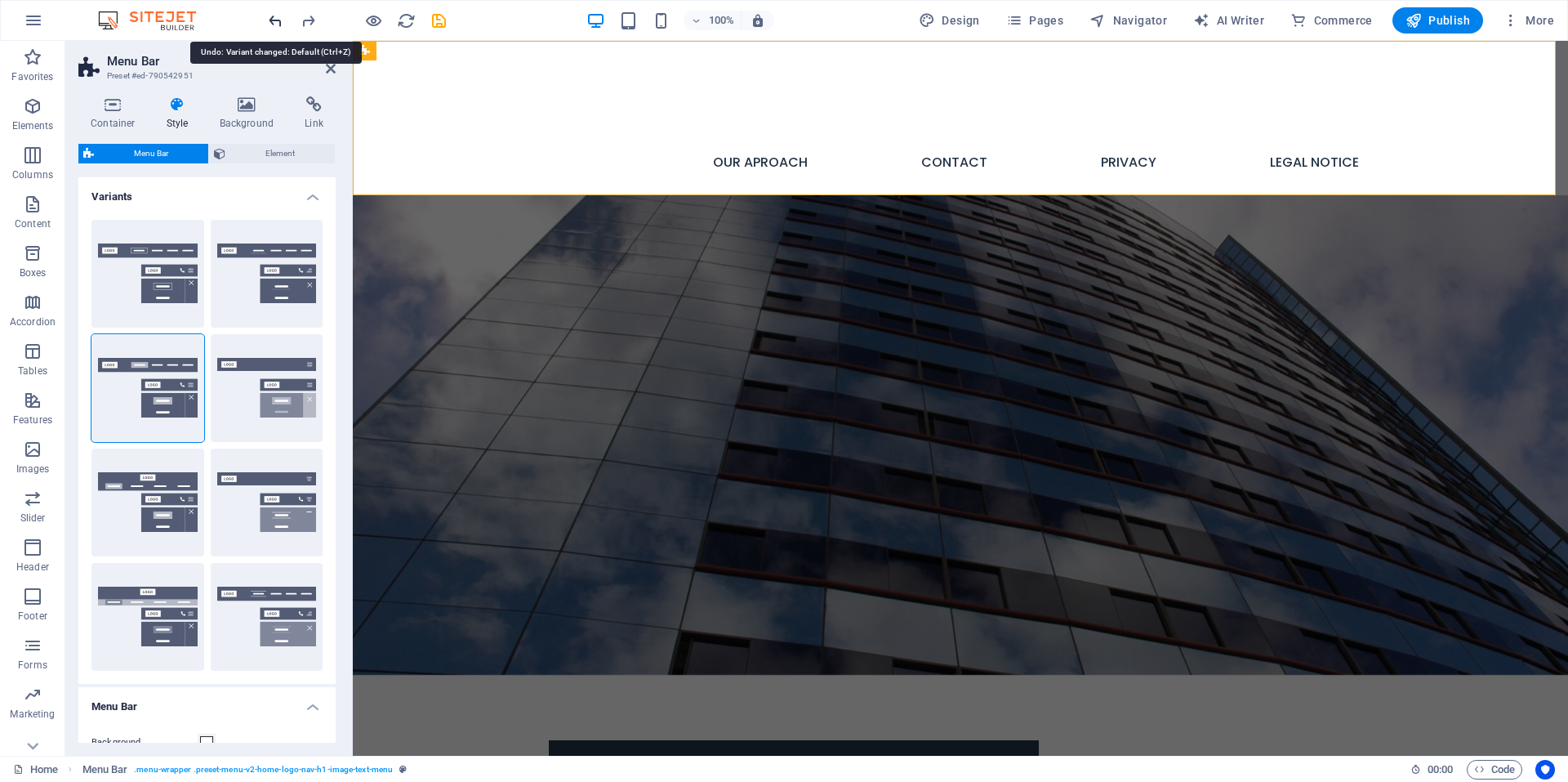
type input "1"
click at [273, 20] on icon "undo" at bounding box center [275, 20] width 18 height 18
type input "1"
click at [273, 20] on icon "undo" at bounding box center [275, 20] width 18 height 18
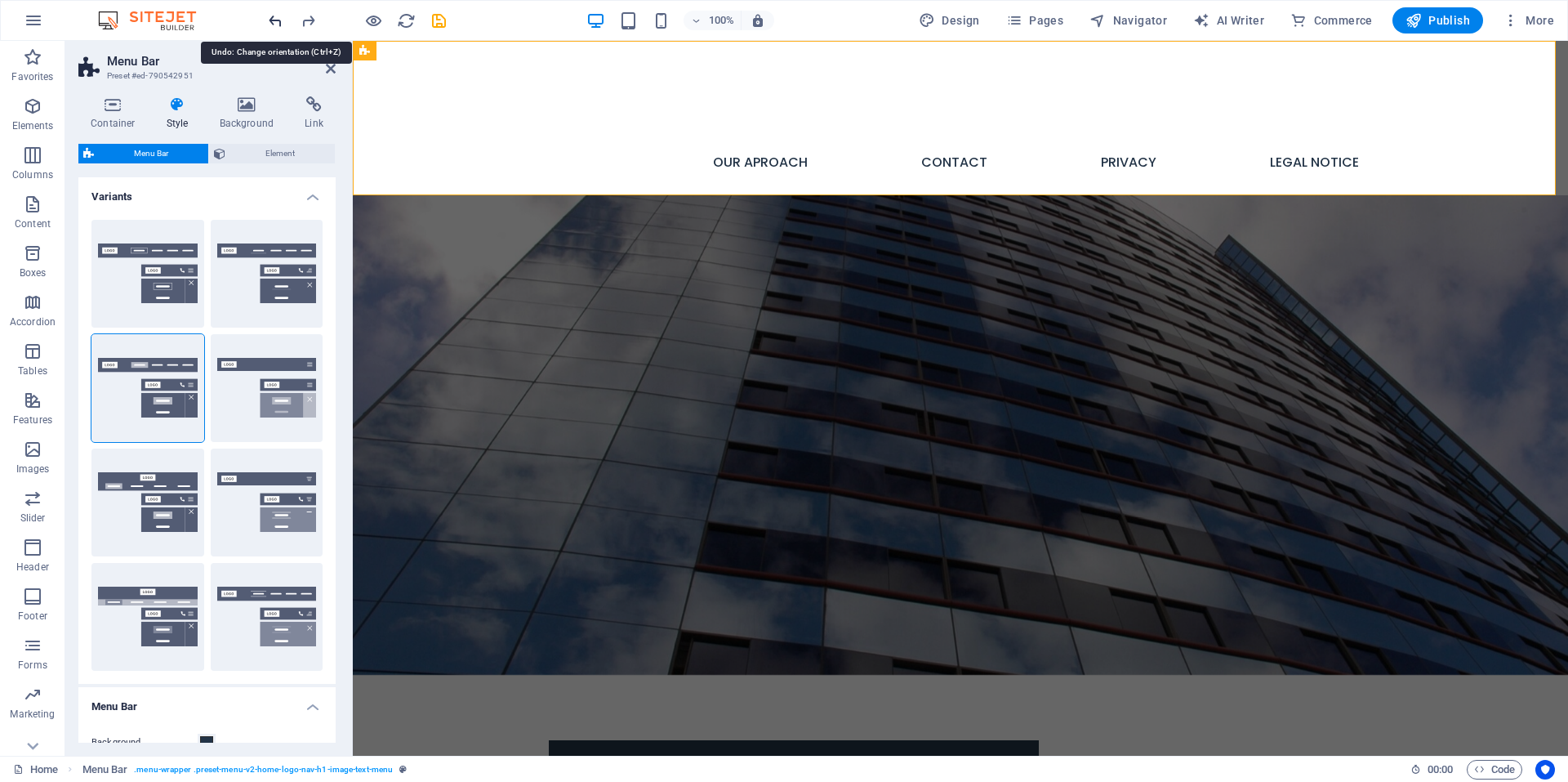
click at [273, 20] on icon "undo" at bounding box center [275, 20] width 18 height 18
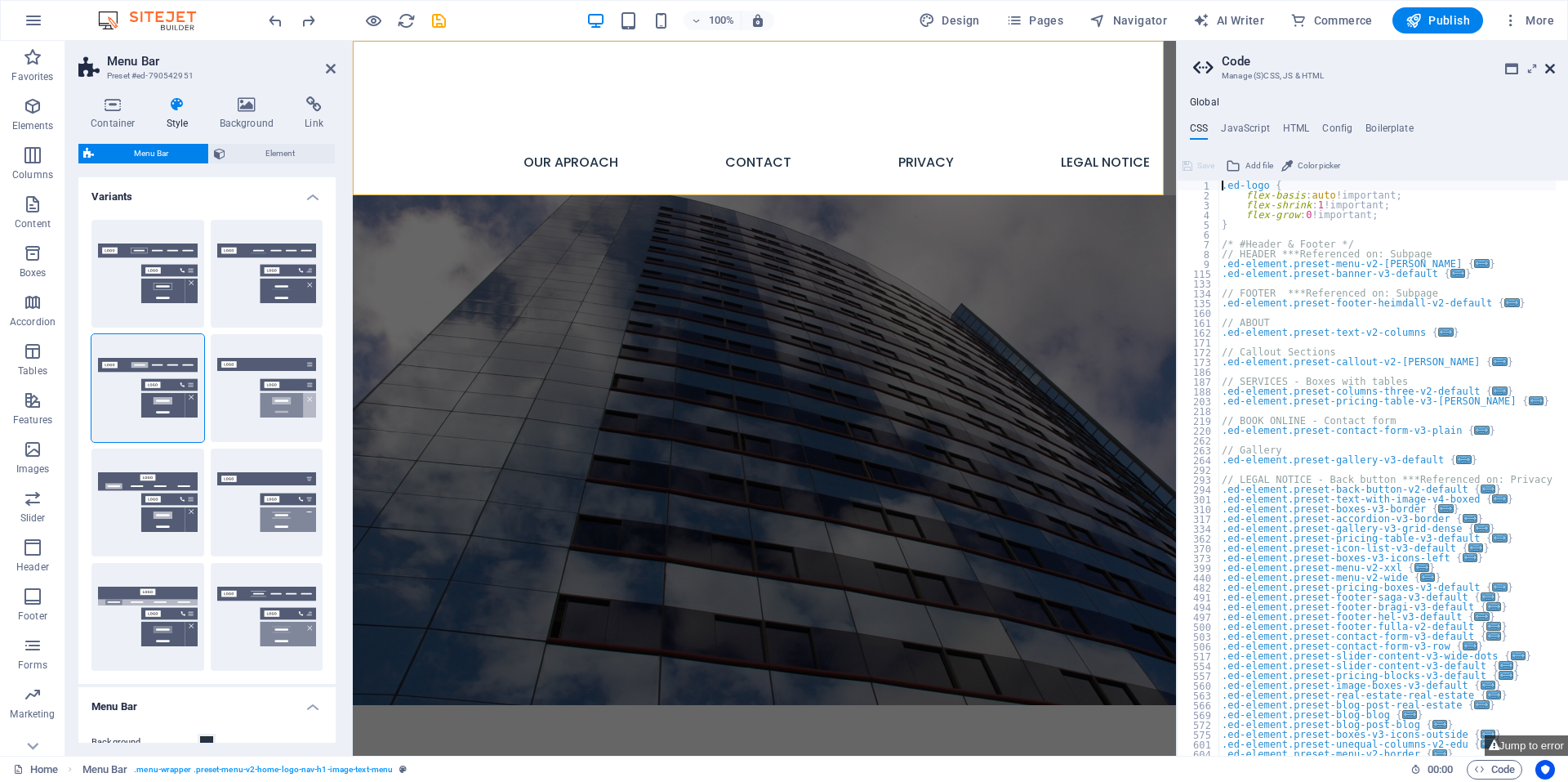
drag, startPoint x: 1196, startPoint y: 23, endPoint x: 1554, endPoint y: 68, distance: 360.8
click at [1554, 68] on icon at bounding box center [1550, 68] width 10 height 13
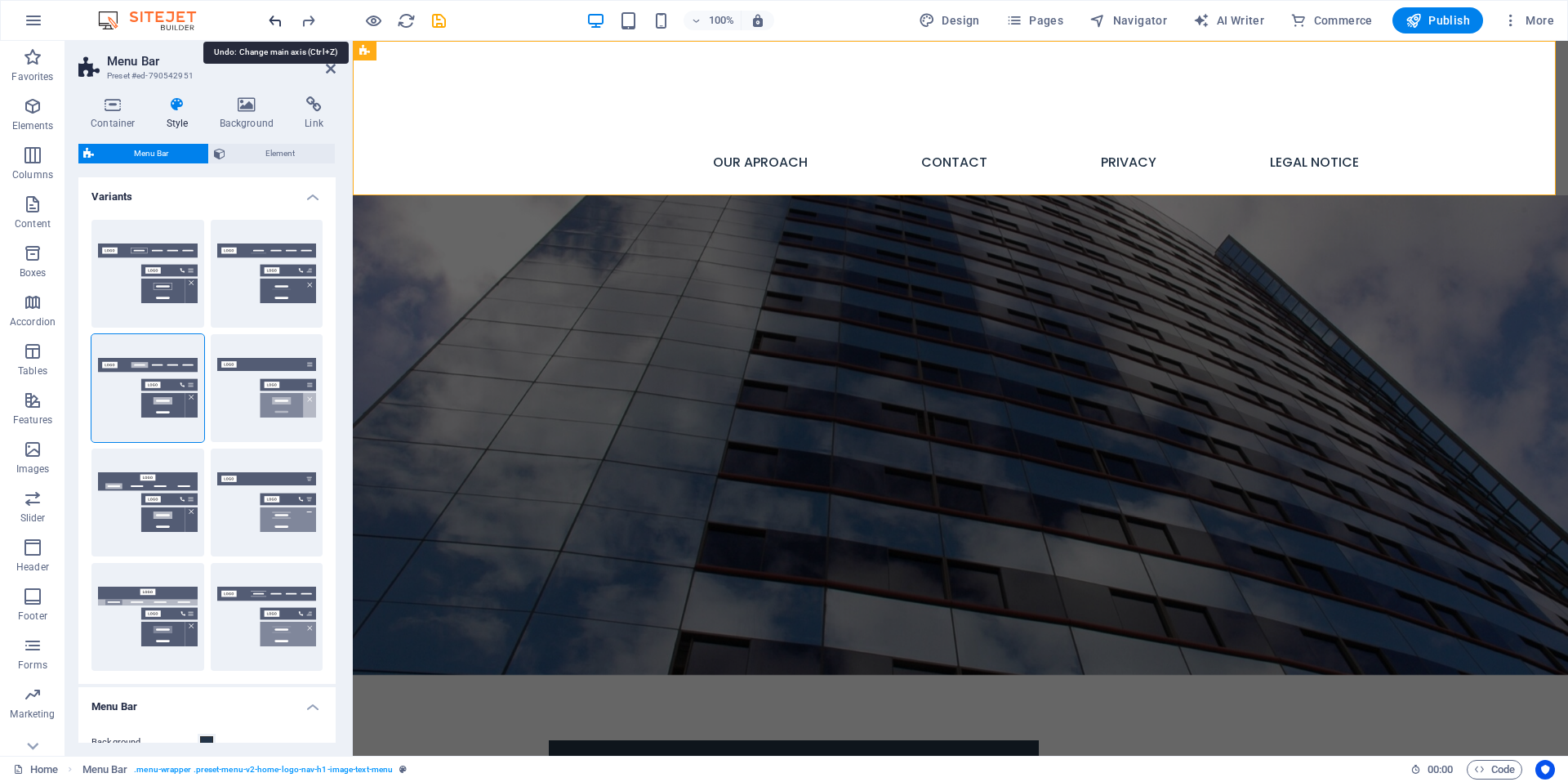
click at [271, 18] on icon "undo" at bounding box center [275, 20] width 18 height 18
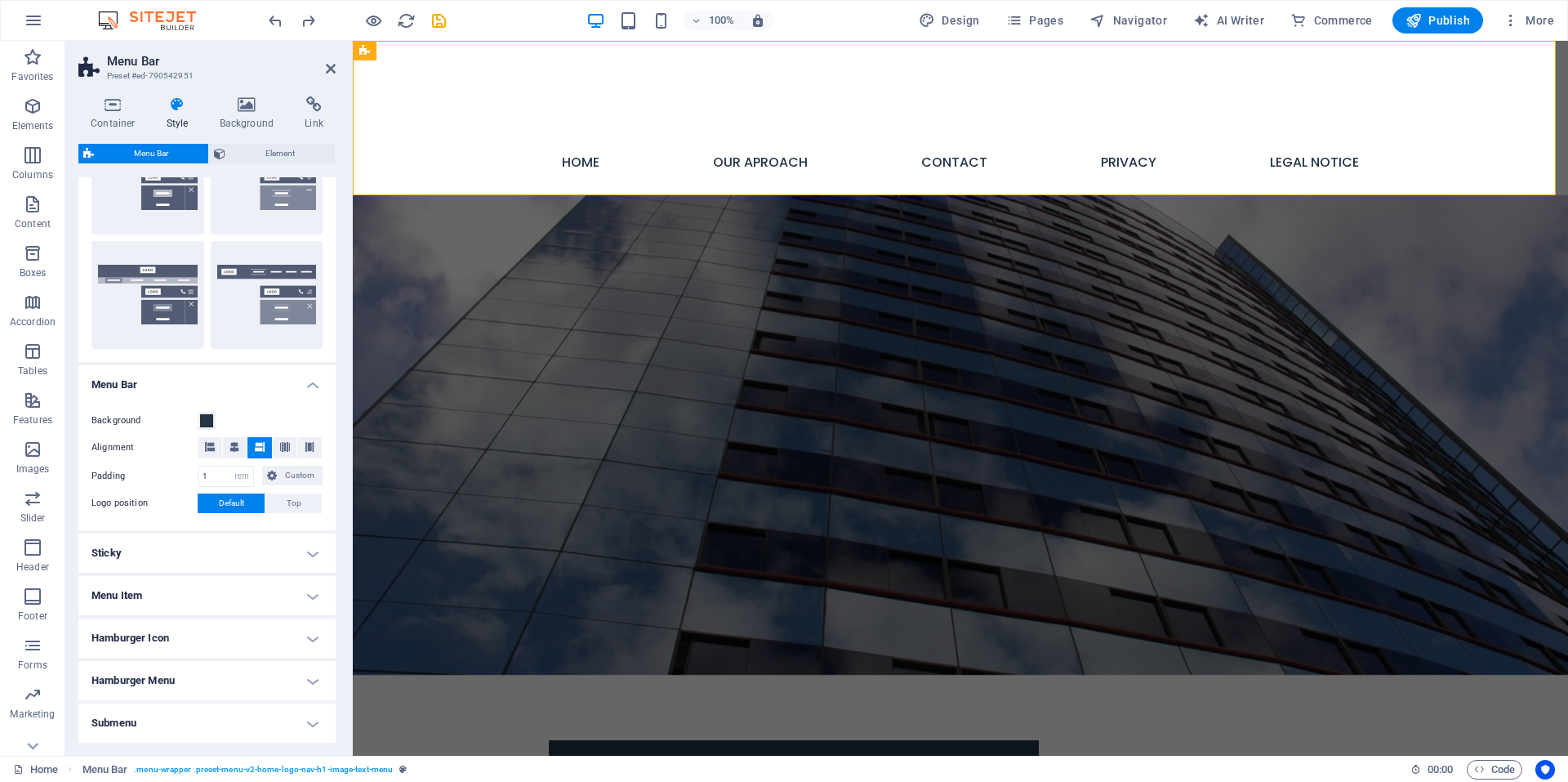
scroll to position [327, 0]
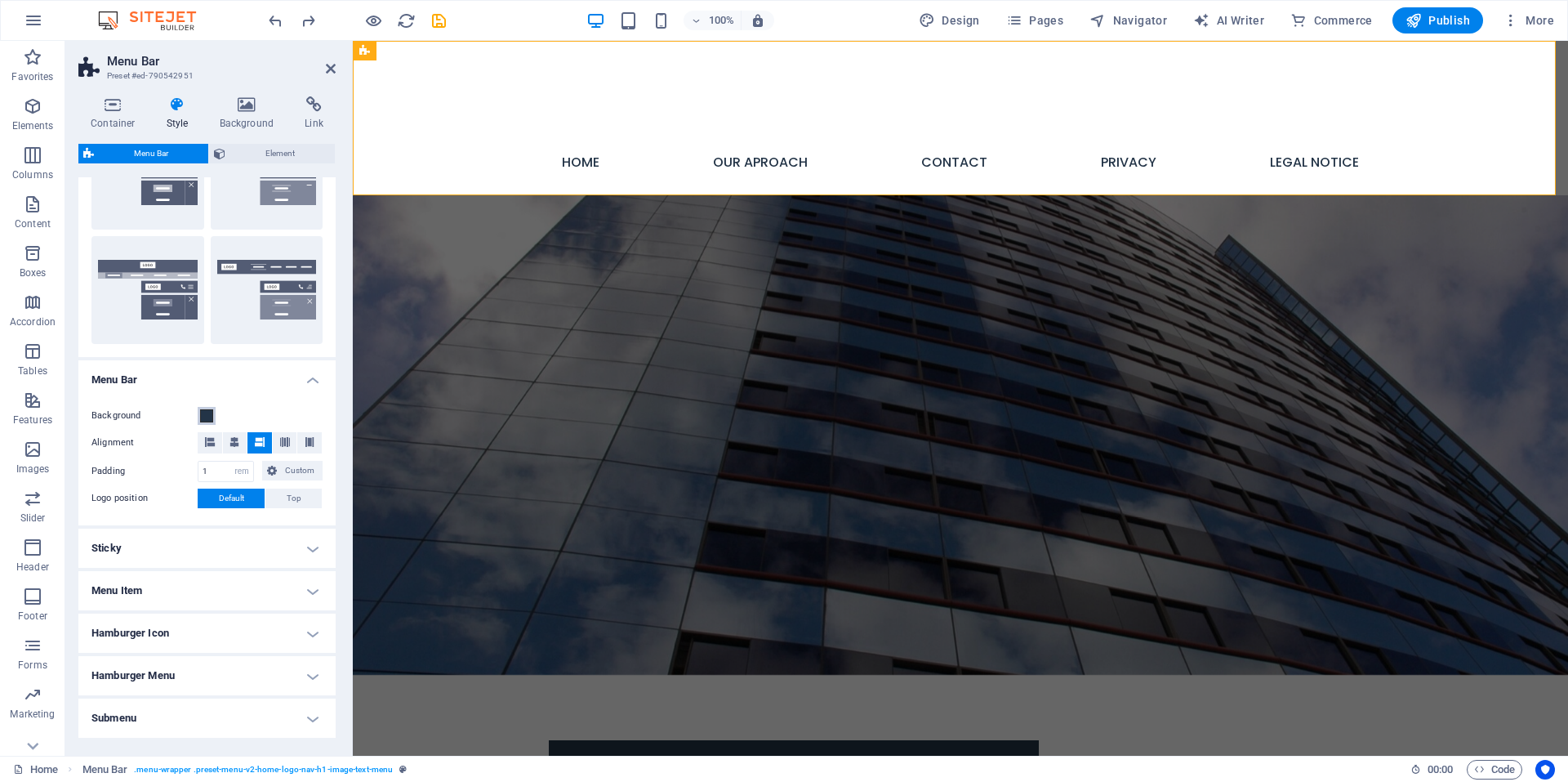
click at [202, 423] on button "Background" at bounding box center [207, 416] width 18 height 18
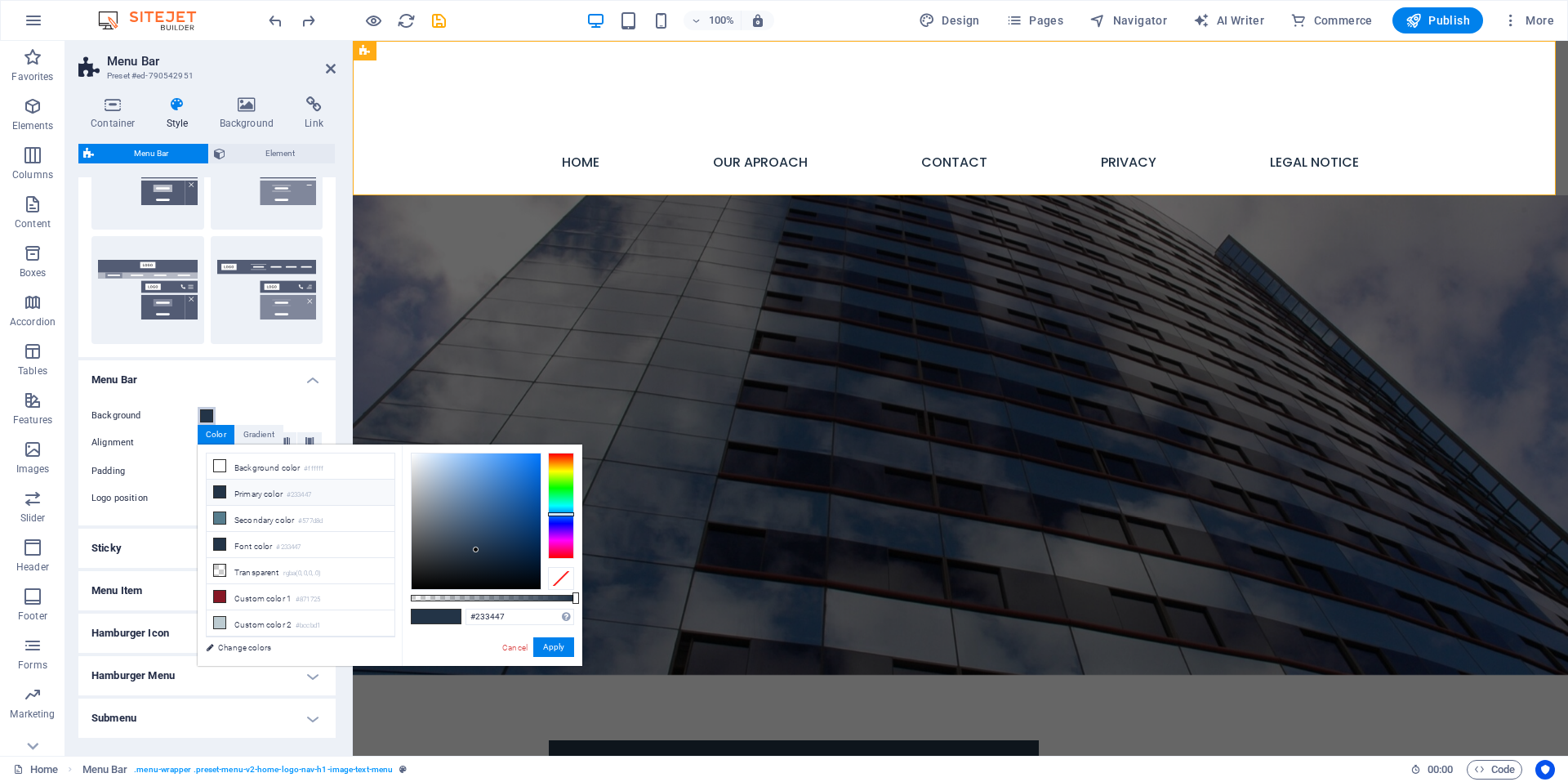
click at [202, 423] on button "Background" at bounding box center [207, 416] width 18 height 18
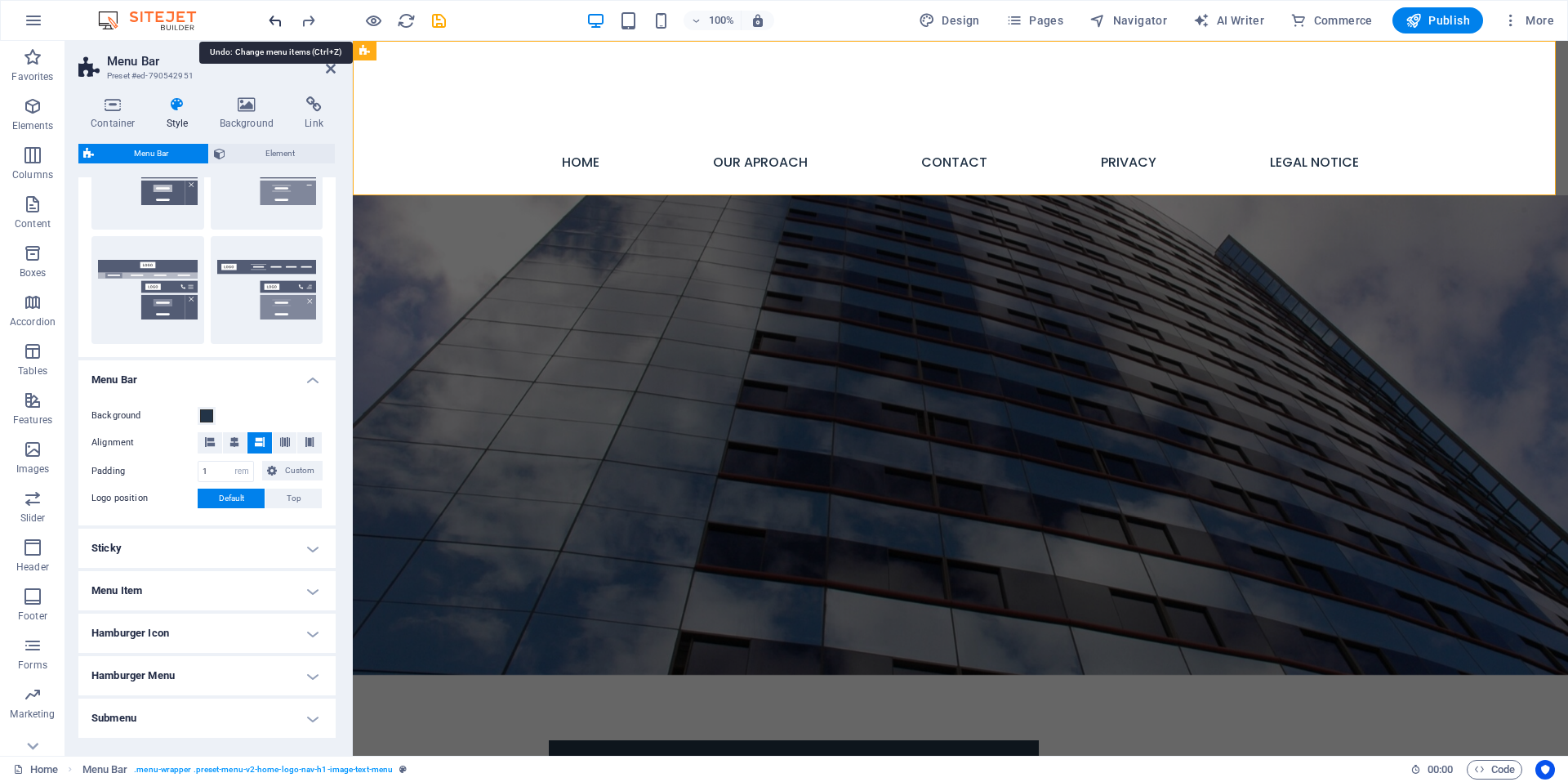
click at [272, 21] on icon "undo" at bounding box center [275, 20] width 18 height 18
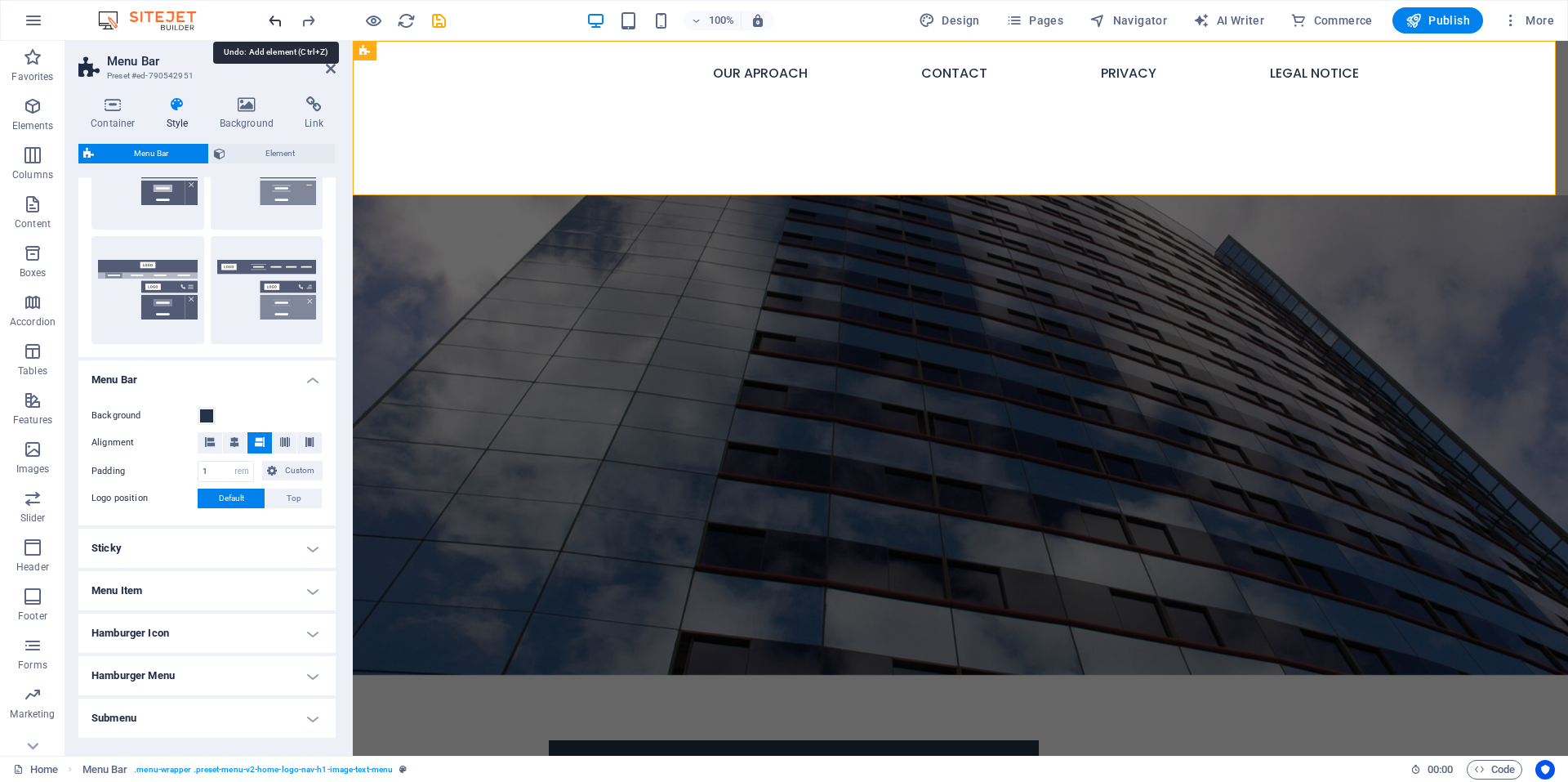
click at [272, 21] on icon "undo" at bounding box center [275, 20] width 18 height 18
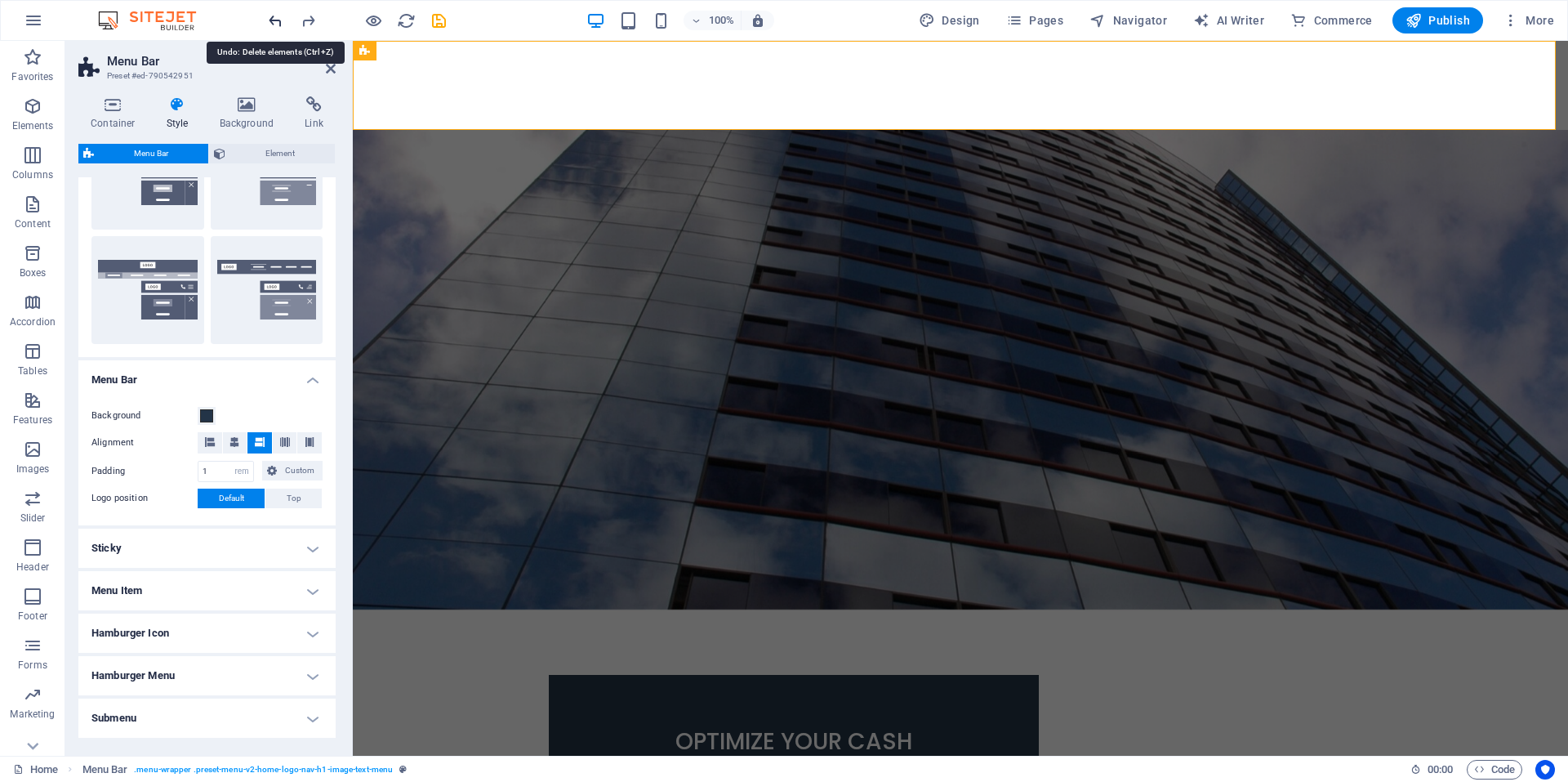
click at [272, 21] on icon "undo" at bounding box center [275, 20] width 18 height 18
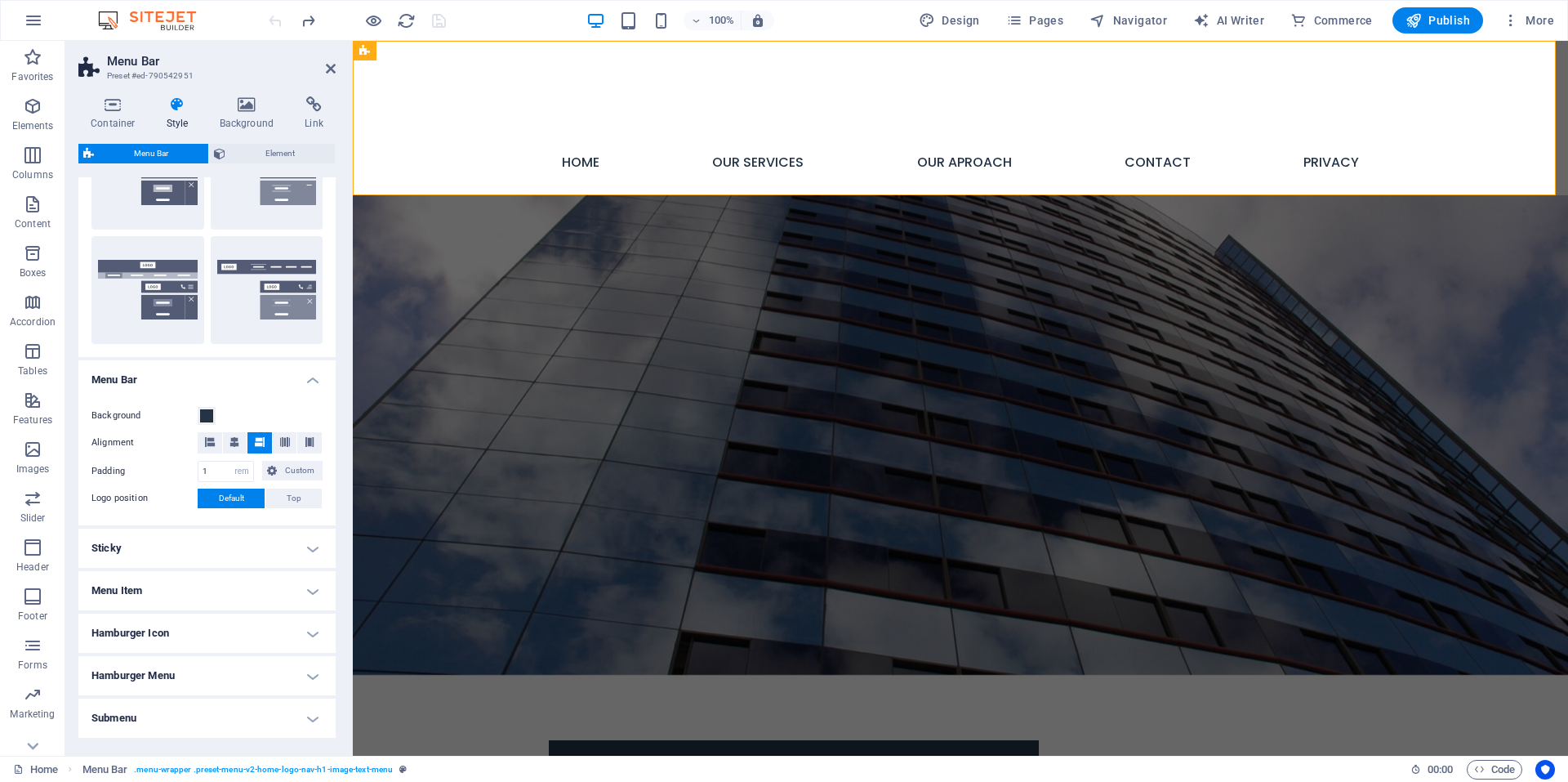
click at [272, 21] on div at bounding box center [357, 20] width 183 height 26
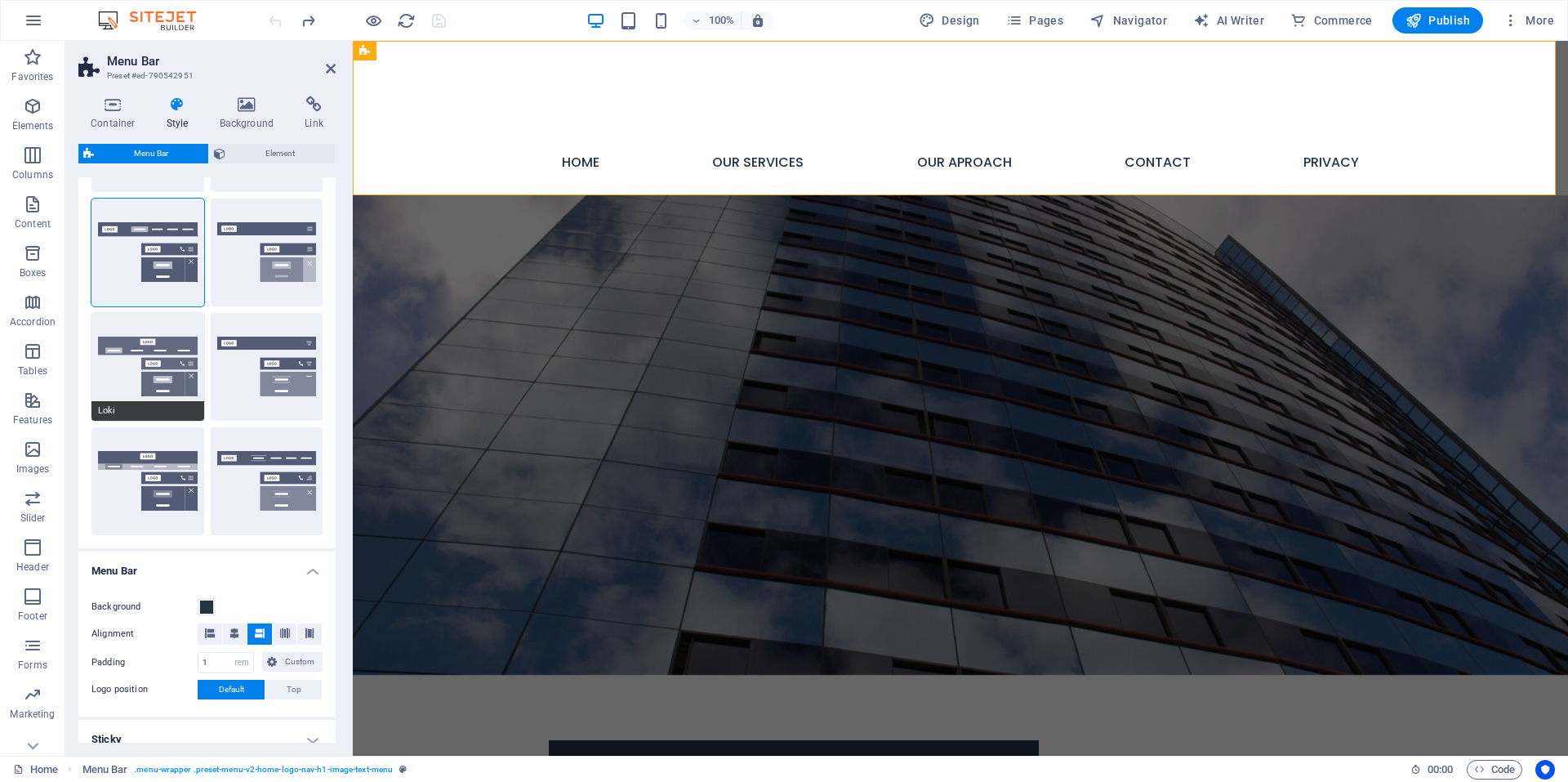
scroll to position [82, 0]
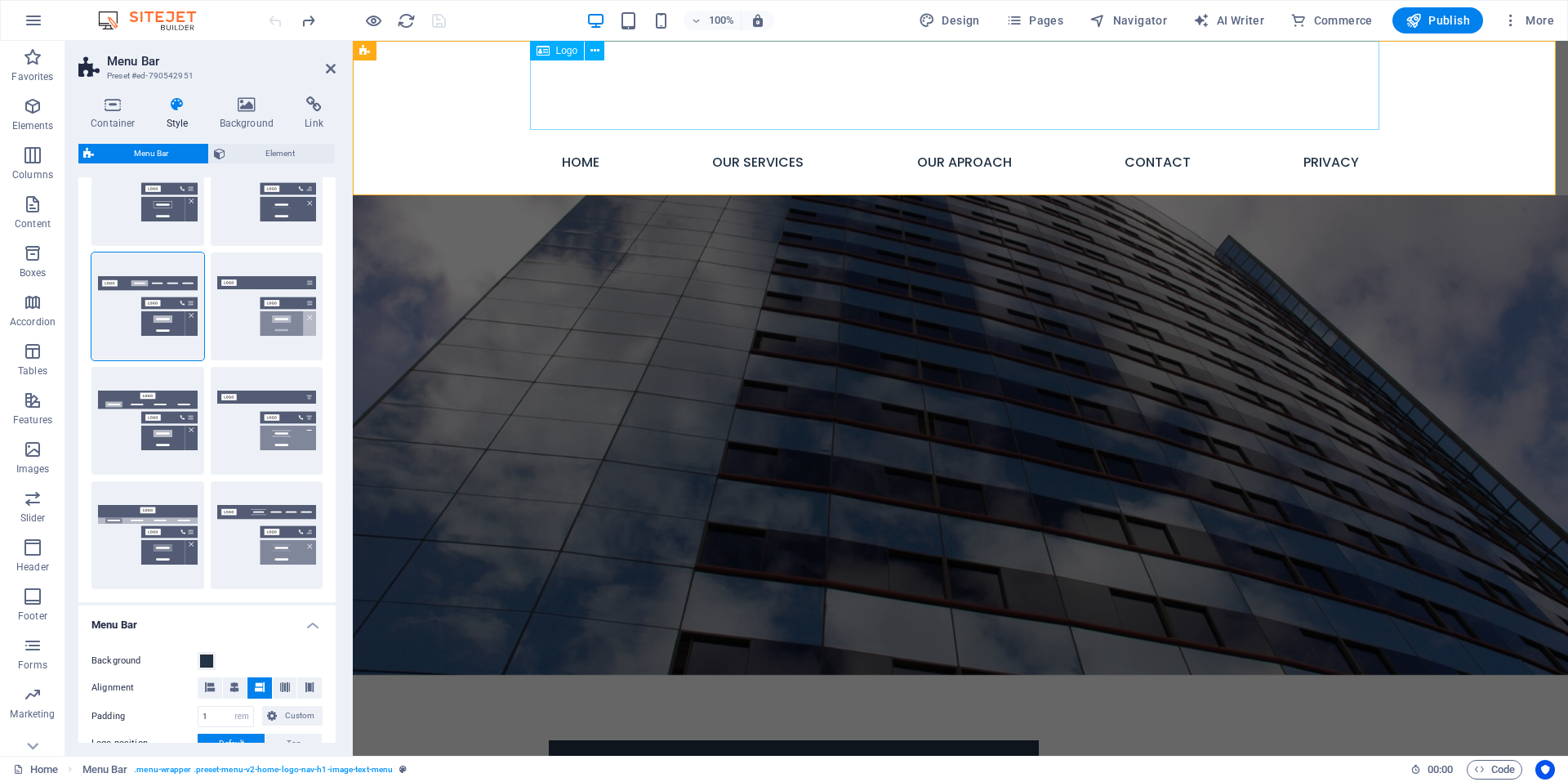
click at [726, 88] on div at bounding box center [960, 86] width 849 height 89
click at [406, 47] on span "Menu Bar" at bounding box center [398, 50] width 42 height 10
click at [260, 102] on icon at bounding box center [247, 104] width 79 height 17
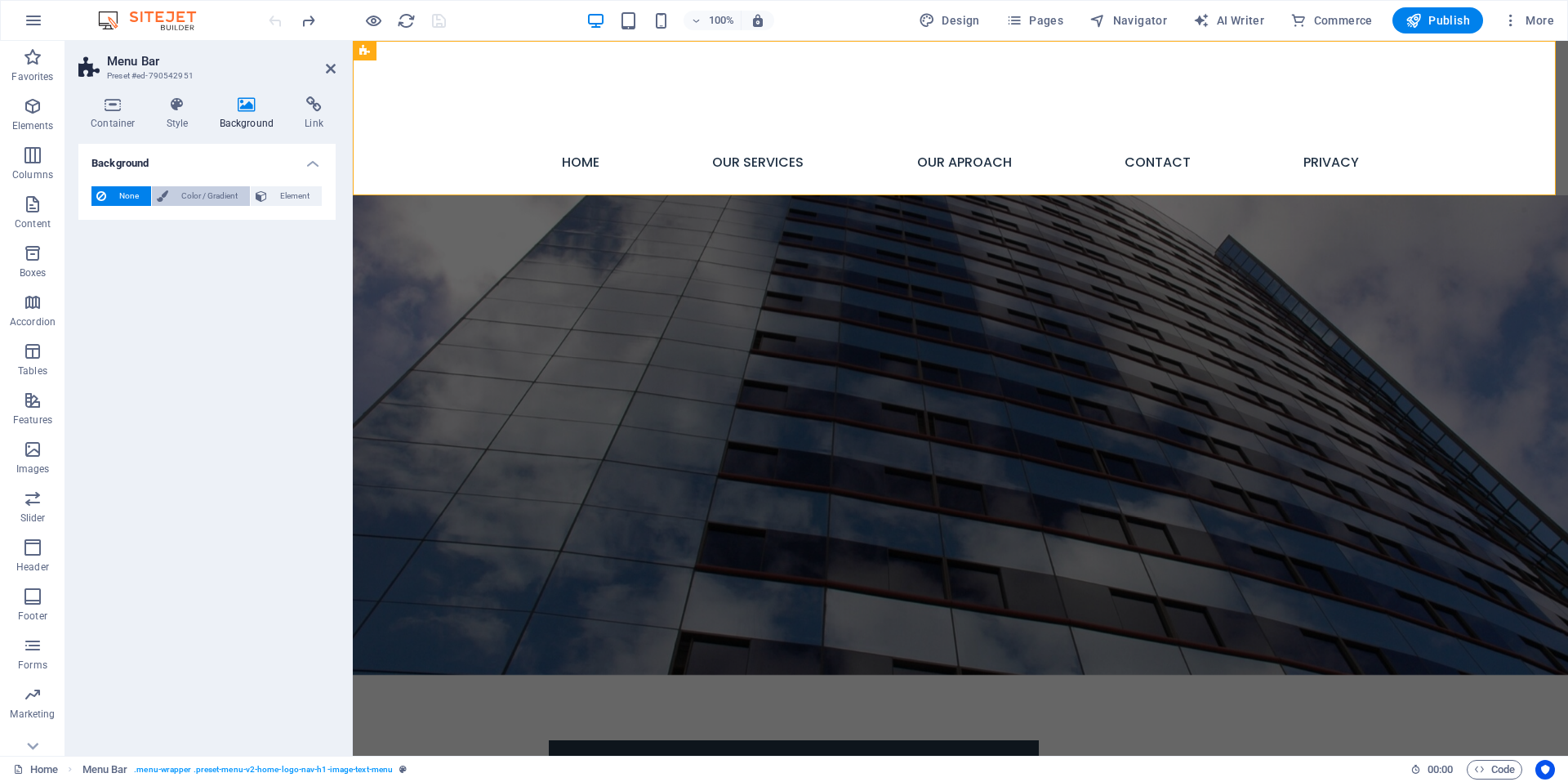
click at [223, 198] on span "Color / Gradient" at bounding box center [209, 196] width 72 height 19
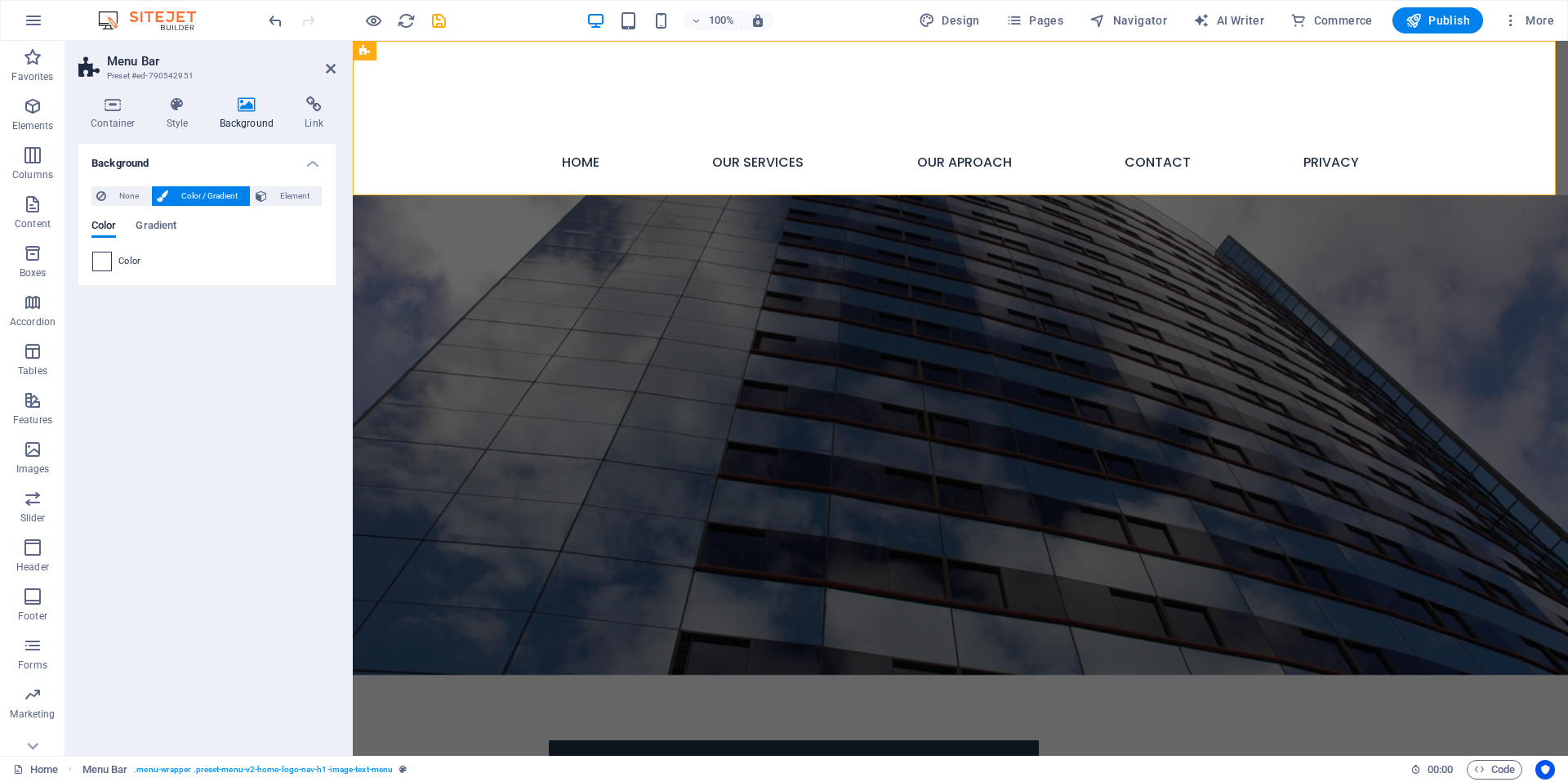
click at [103, 261] on span at bounding box center [102, 261] width 18 height 18
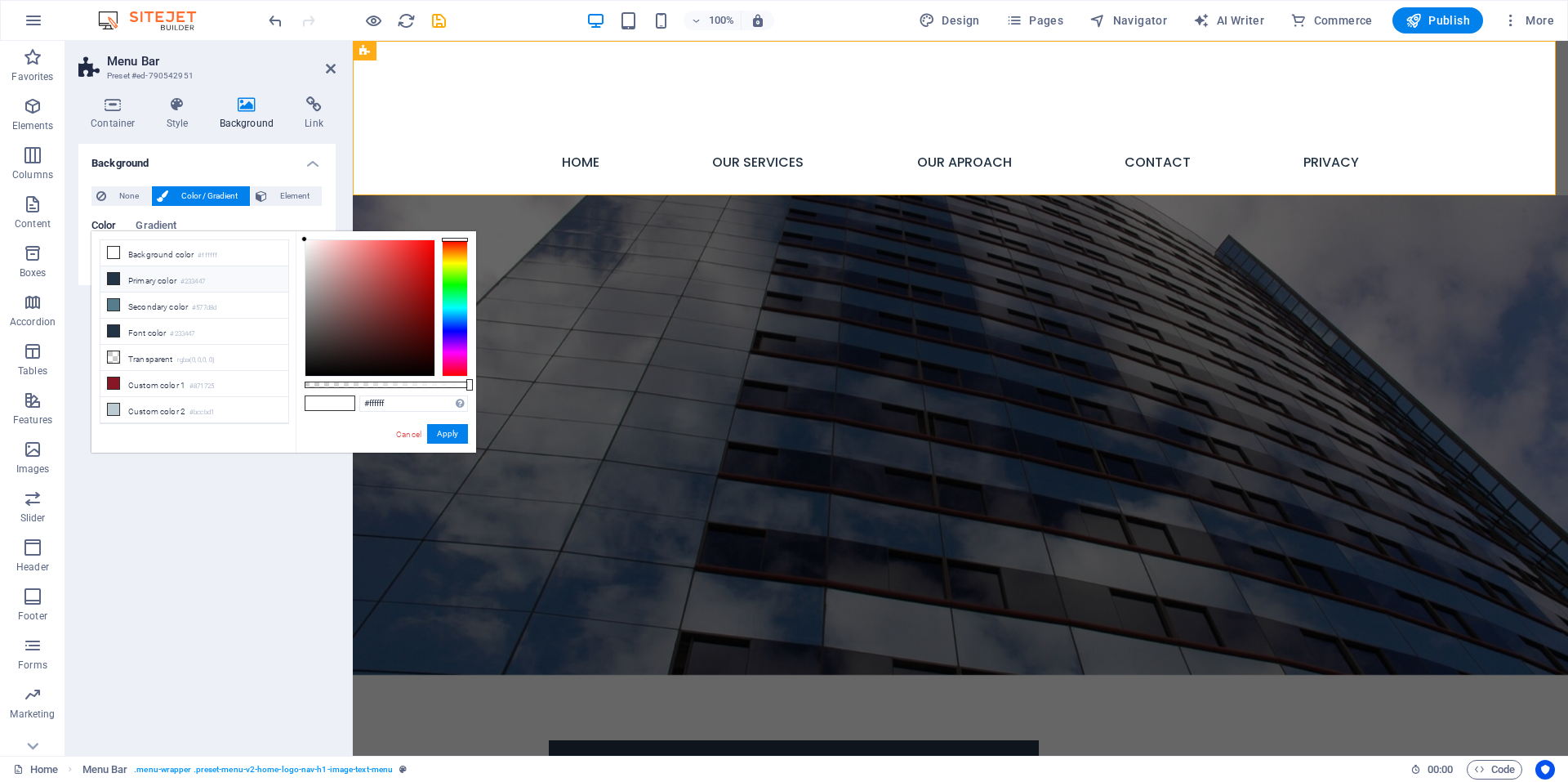
click at [115, 282] on icon at bounding box center [113, 278] width 11 height 11
type input "#233447"
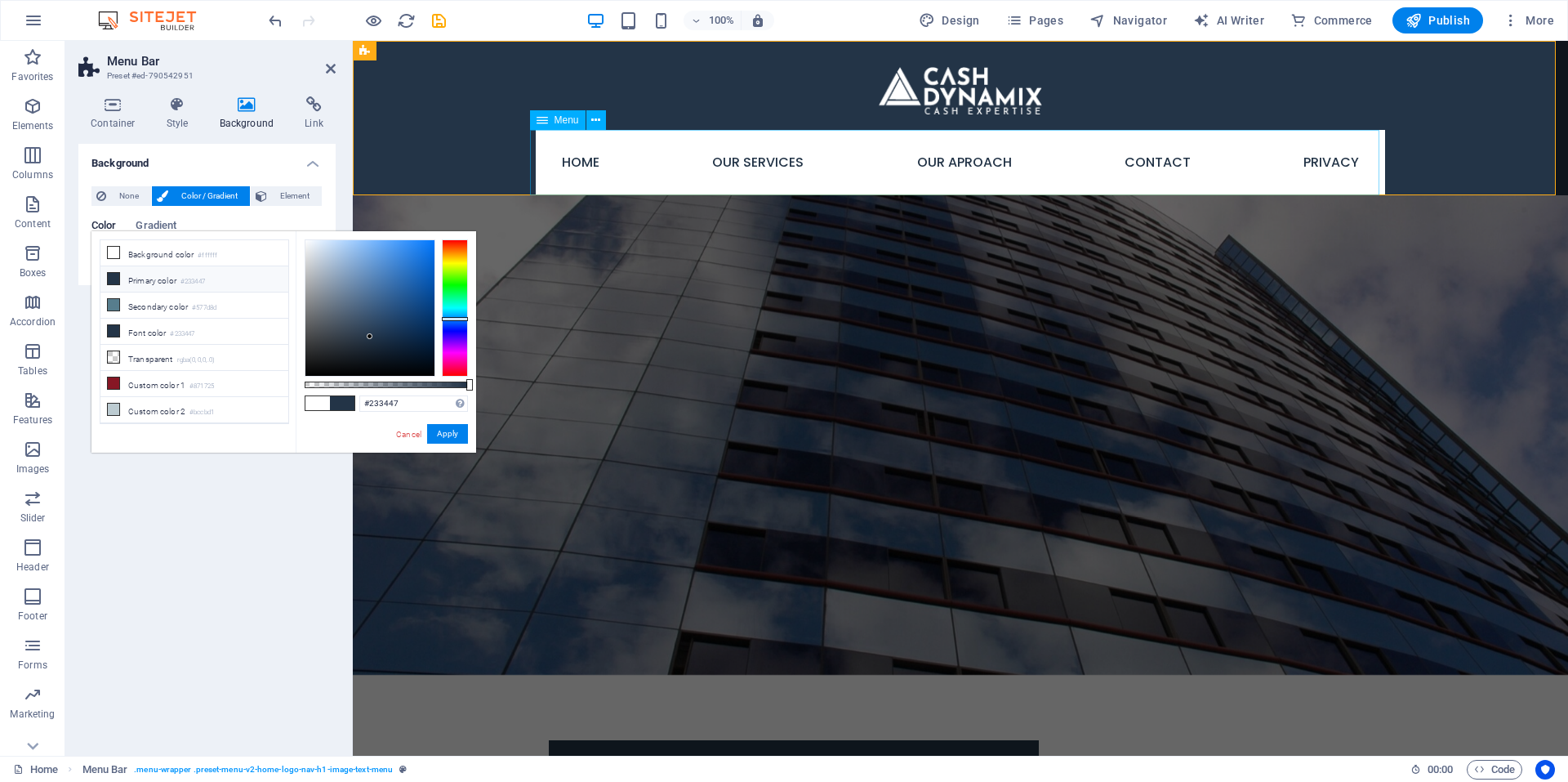
click at [550, 138] on nav "Home Our Services Our Aproach Contact Privacy" at bounding box center [960, 162] width 849 height 66
click at [566, 115] on span "Menu" at bounding box center [567, 119] width 25 height 10
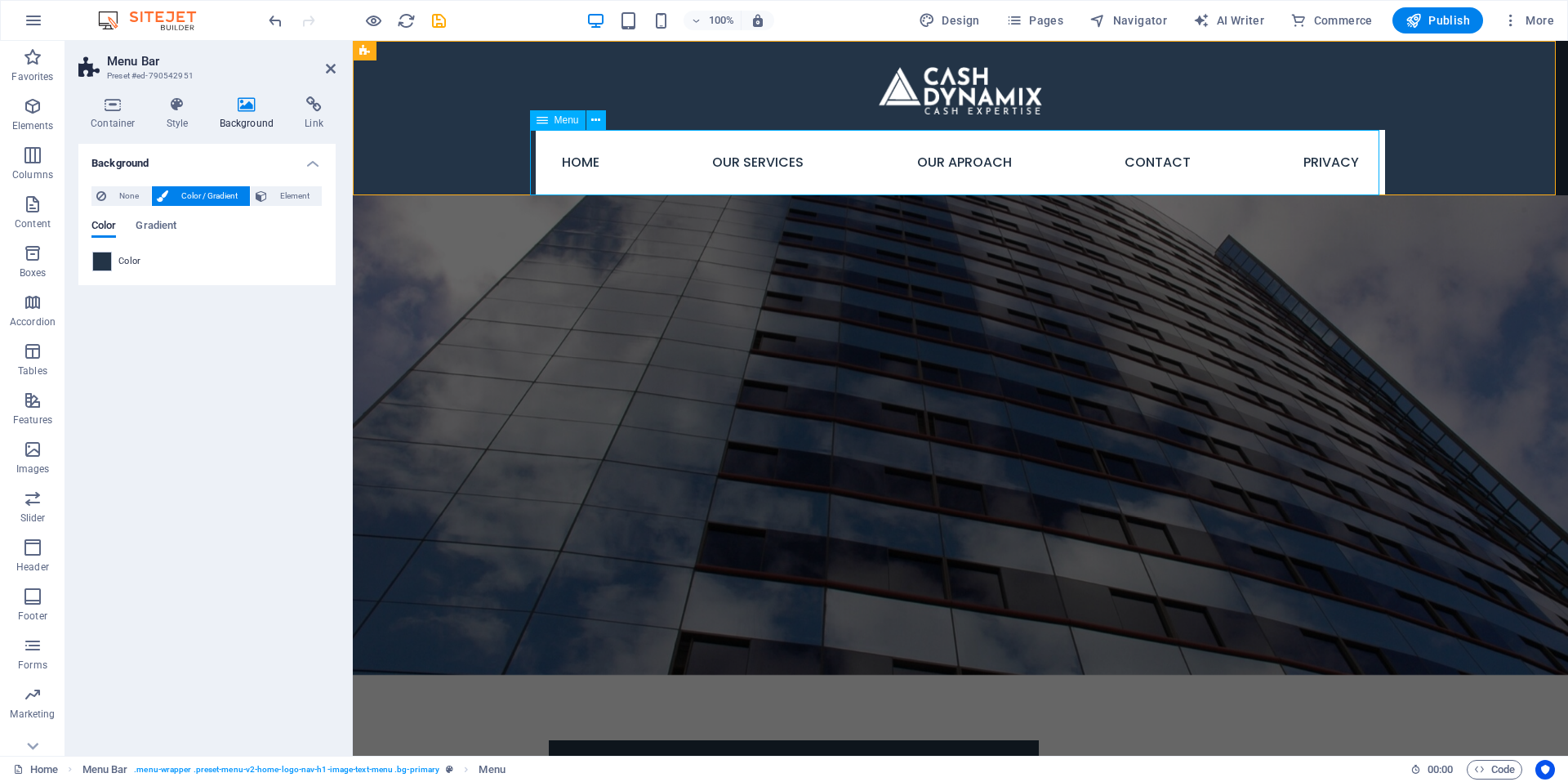
click at [566, 115] on span "Menu" at bounding box center [567, 119] width 25 height 10
select select "3"
select select
select select "4"
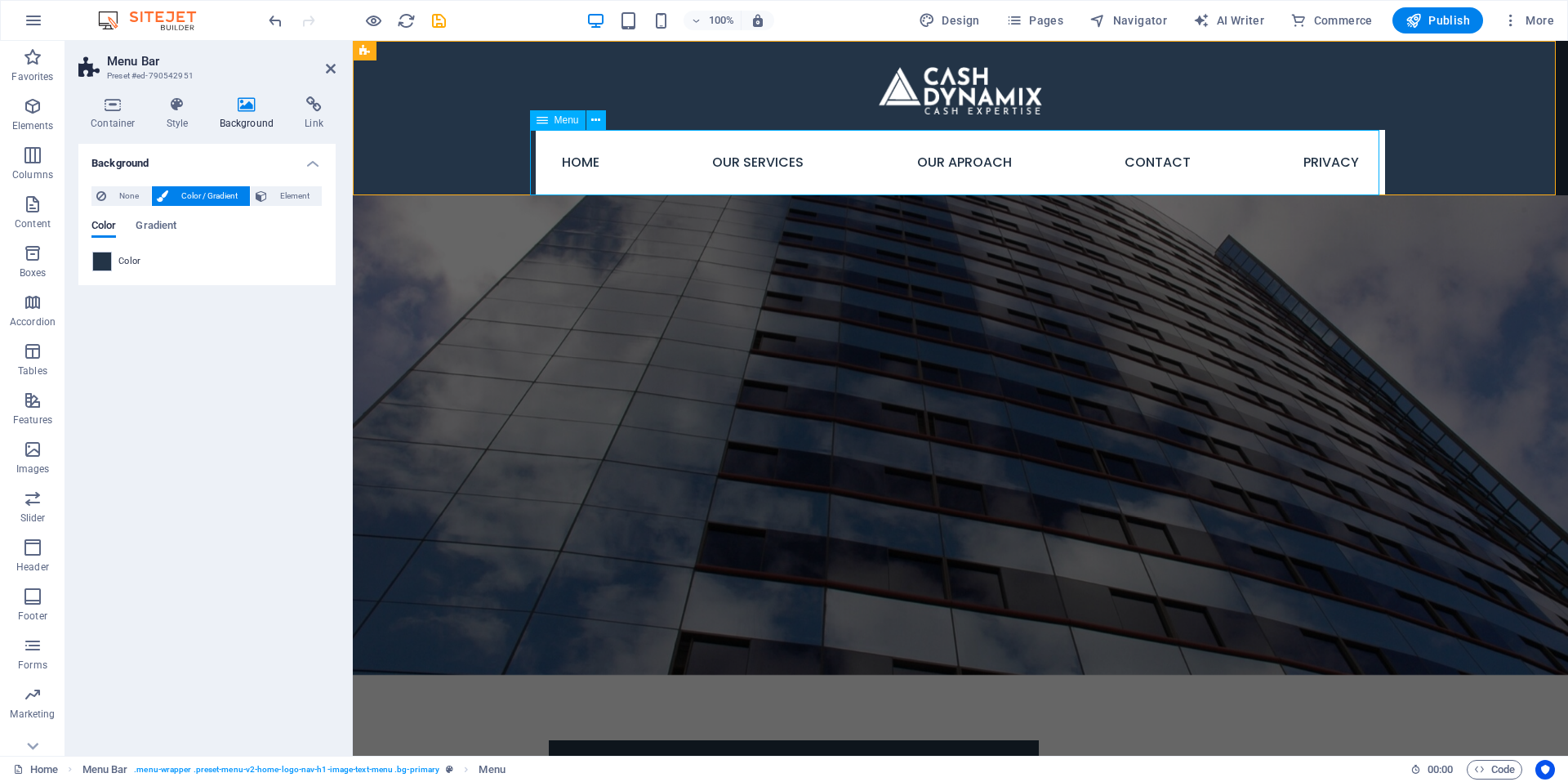
select select
select select "5"
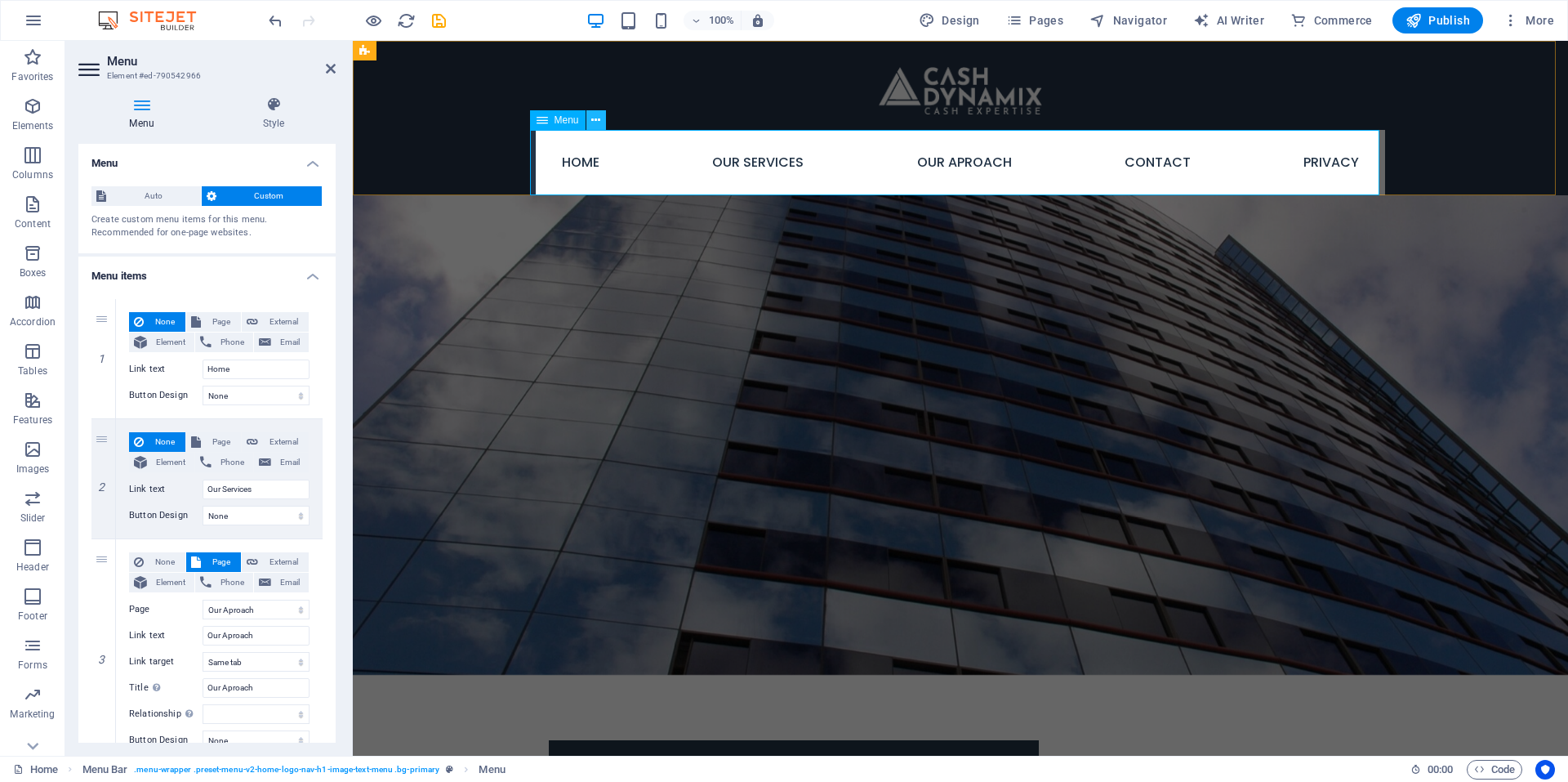
click at [592, 120] on icon at bounding box center [596, 121] width 9 height 18
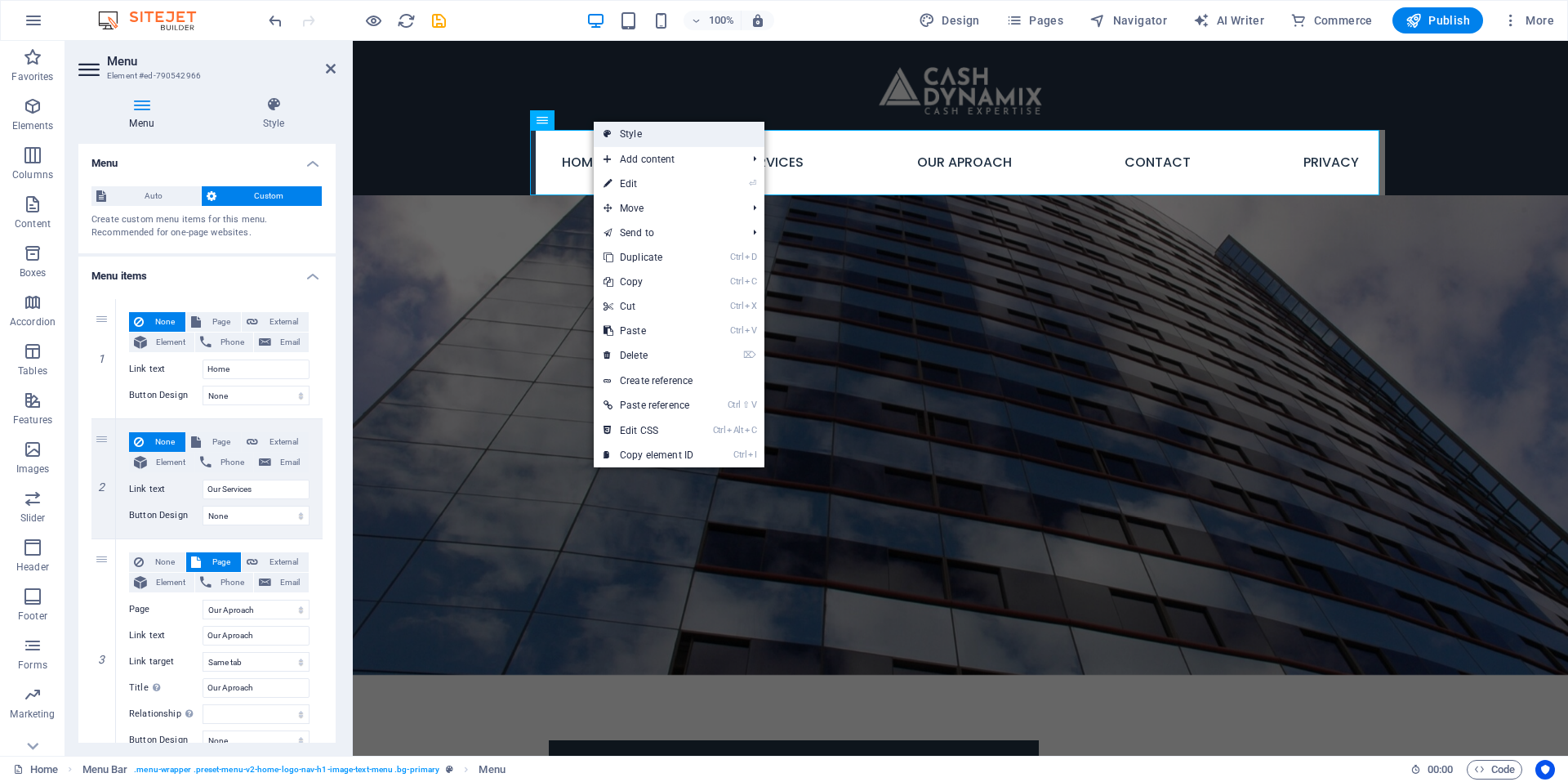
click at [621, 125] on link "Style" at bounding box center [679, 134] width 171 height 25
select select "rem"
select select "preset-menu-v2-home-logo-nav-h1-image-text-menu"
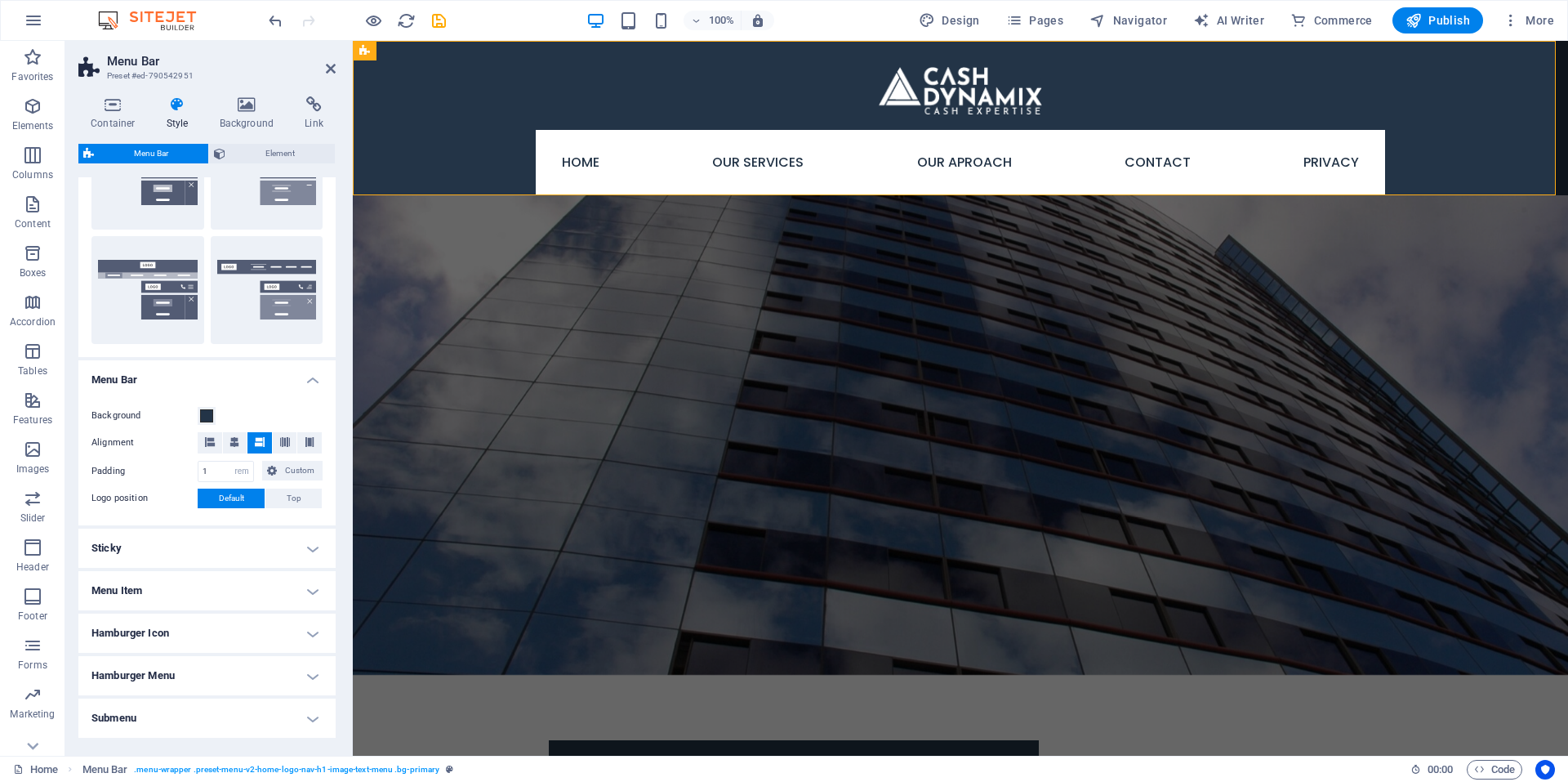
scroll to position [387, 0]
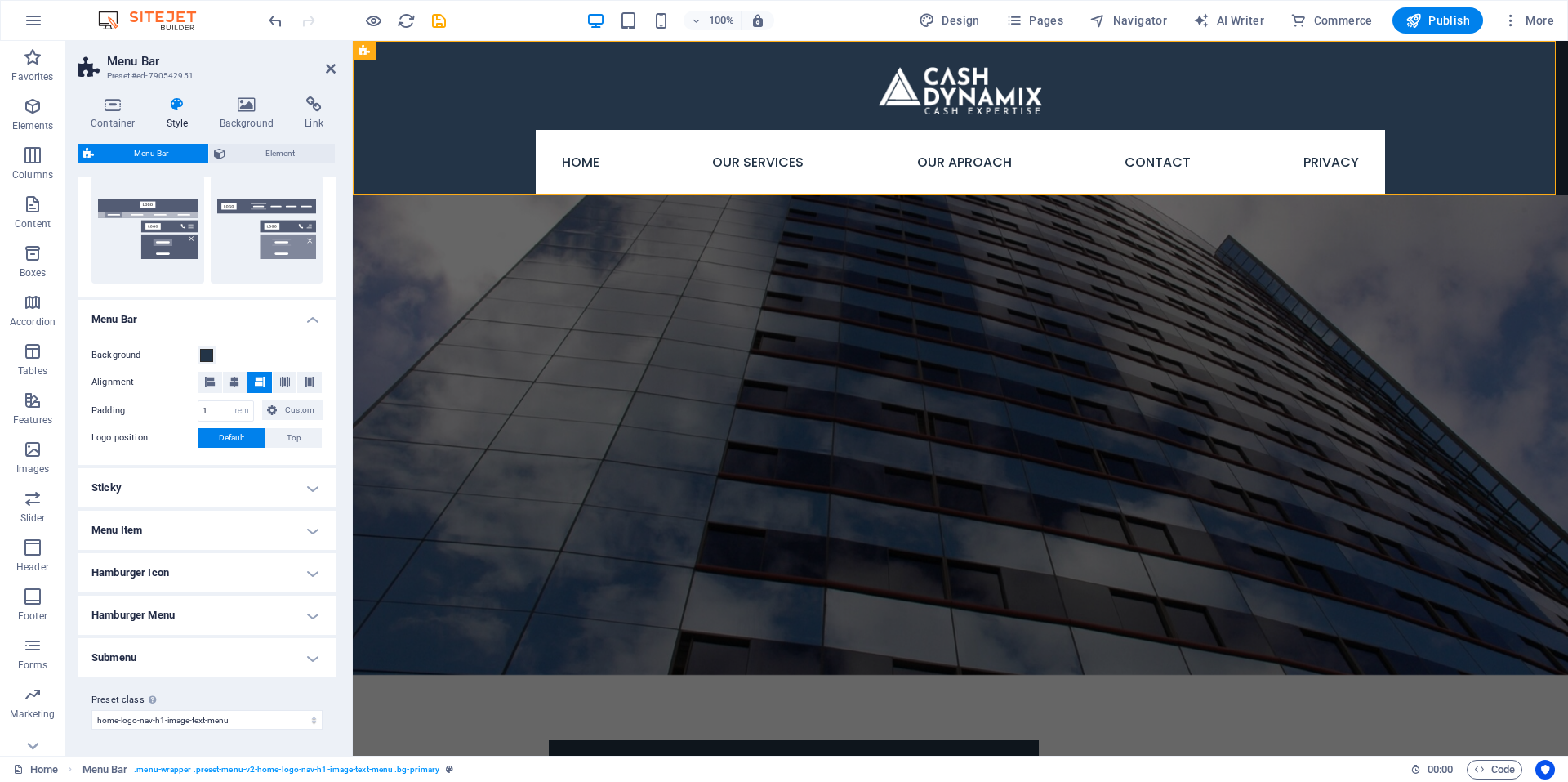
click at [304, 527] on h4 "Menu Item" at bounding box center [207, 530] width 258 height 39
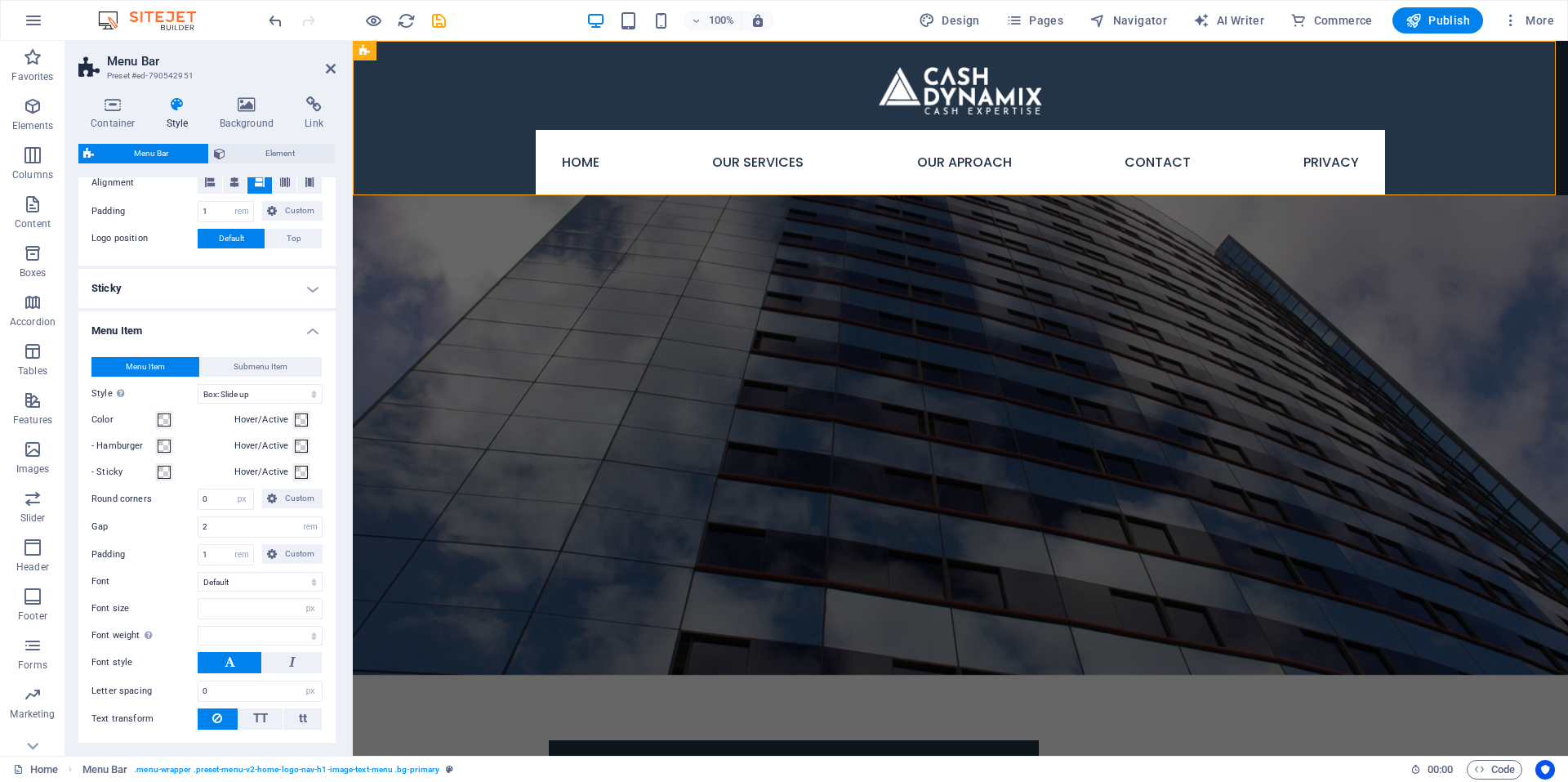
scroll to position [632, 0]
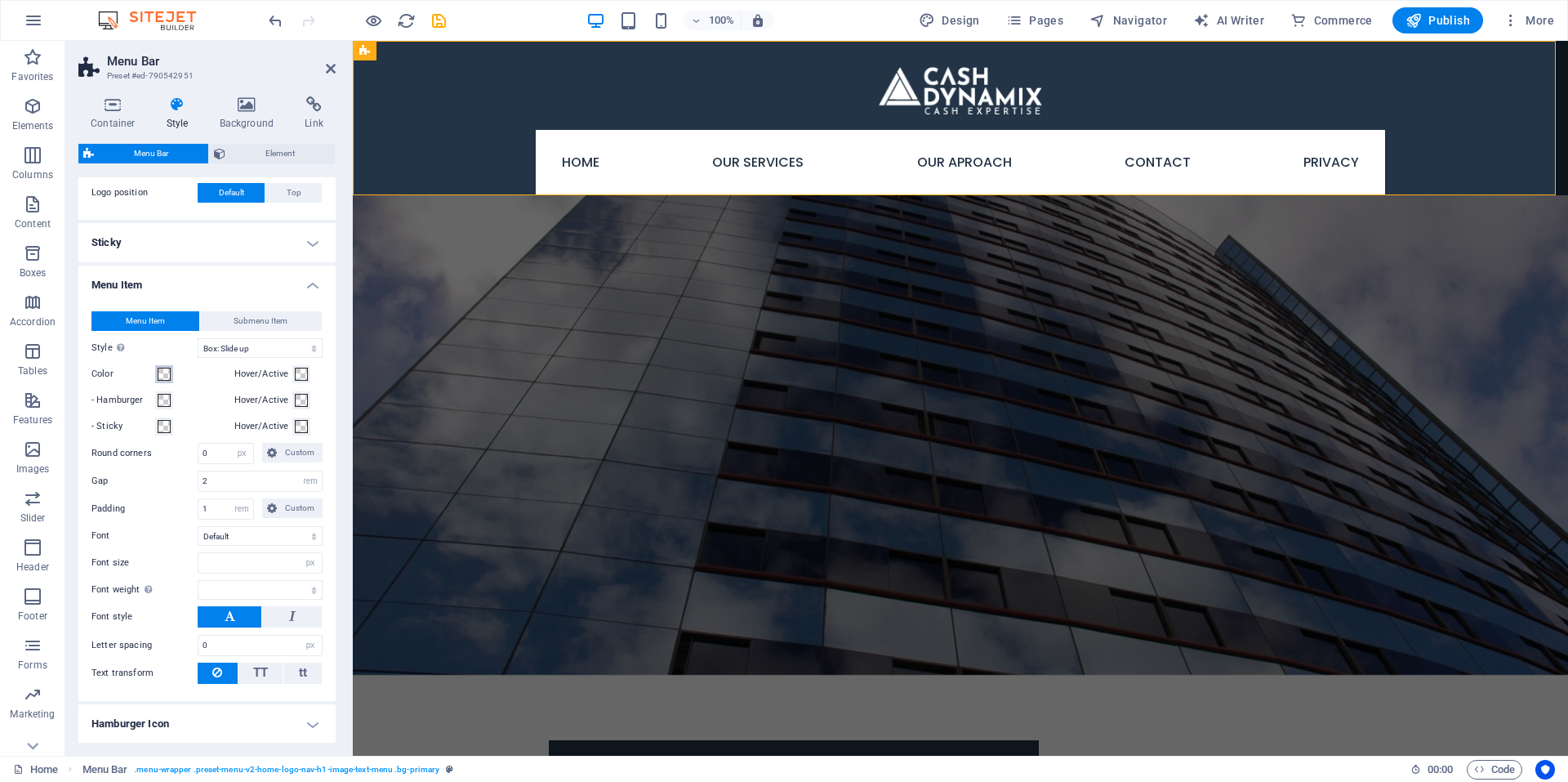
click at [172, 373] on button "Color" at bounding box center [164, 374] width 18 height 18
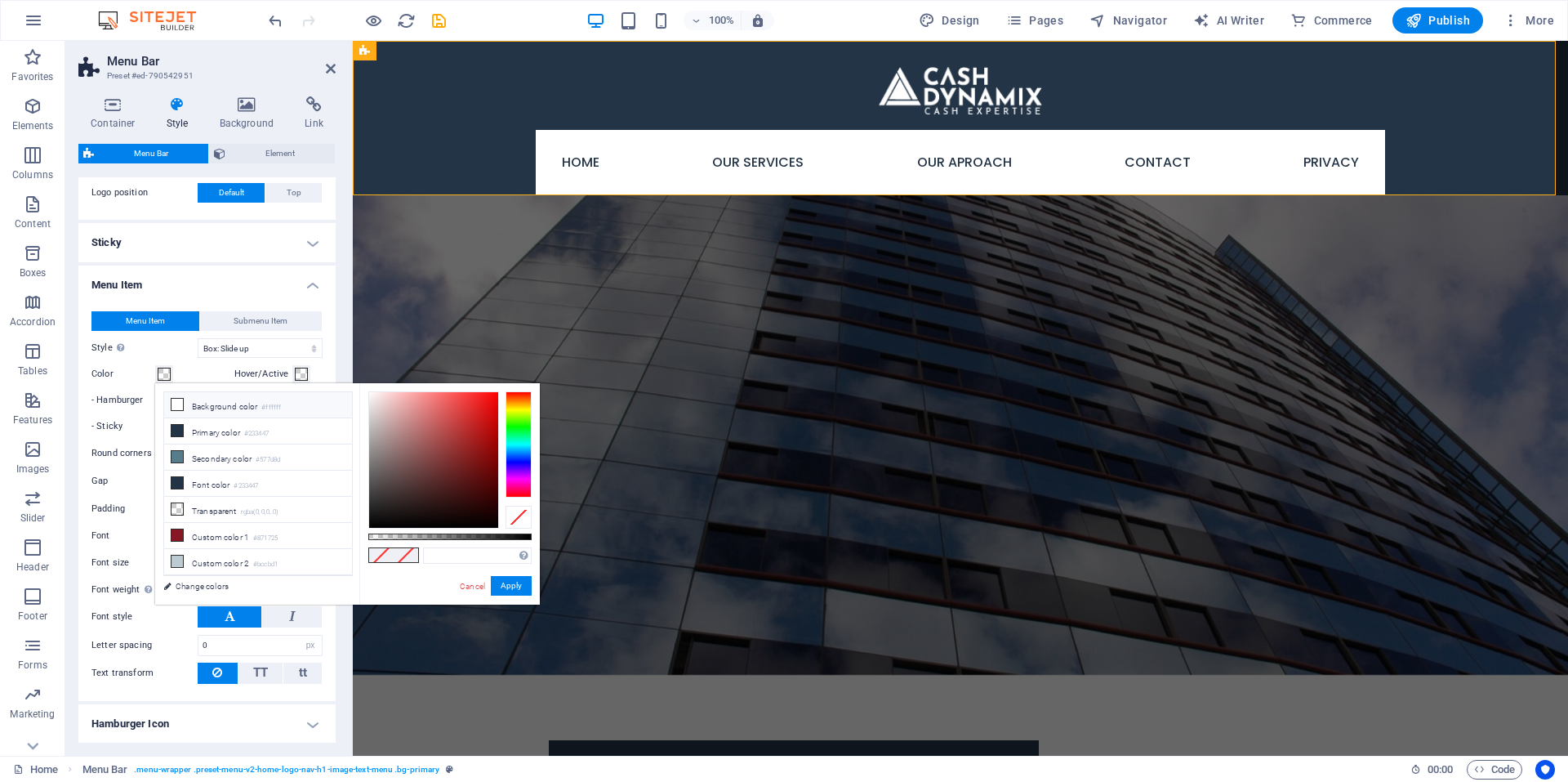
click at [183, 409] on span at bounding box center [177, 404] width 13 height 13
click at [174, 407] on icon at bounding box center [177, 404] width 11 height 11
click at [174, 436] on span at bounding box center [177, 430] width 13 height 13
type input "#233447"
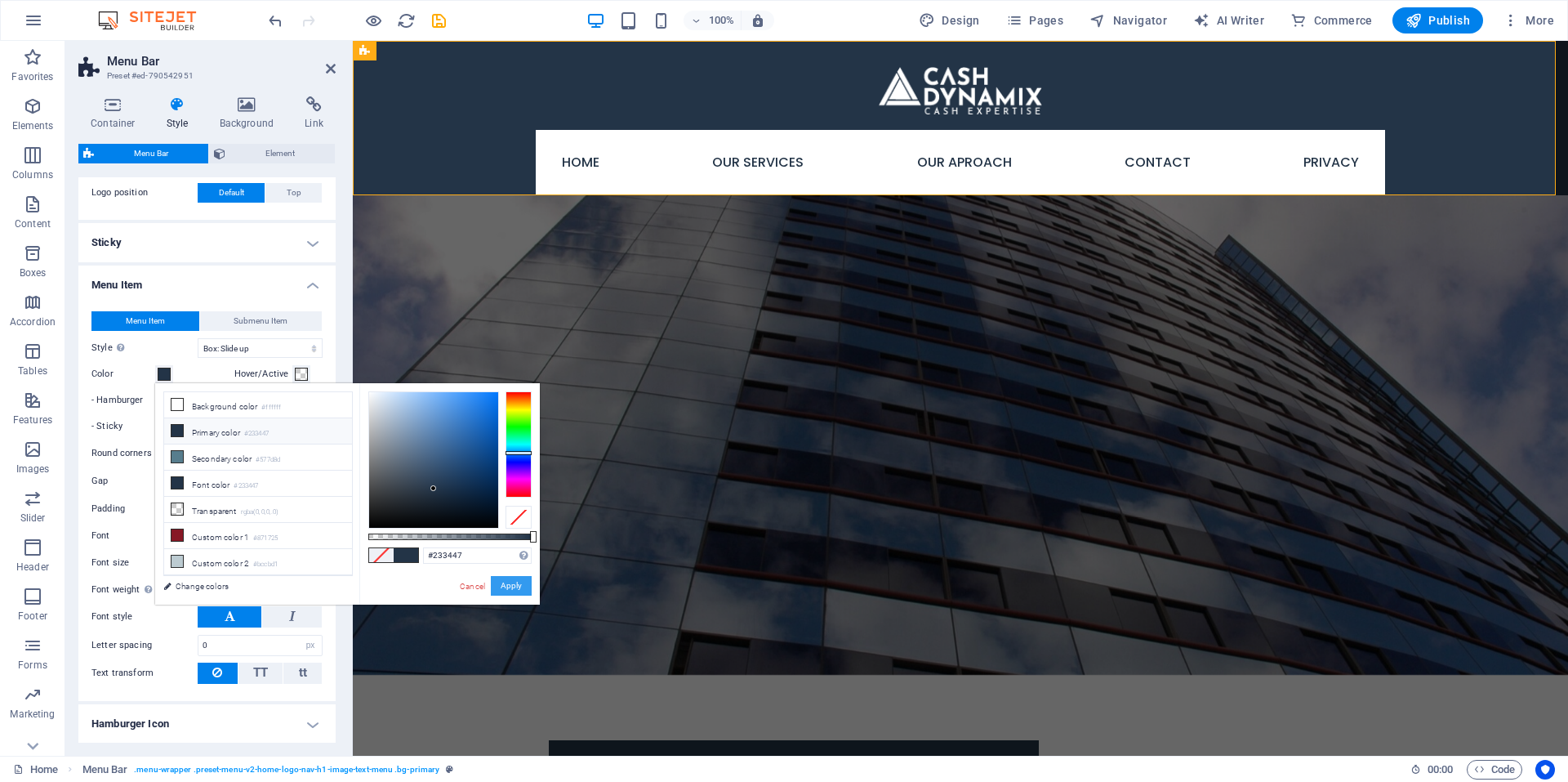
drag, startPoint x: 505, startPoint y: 580, endPoint x: 150, endPoint y: 536, distance: 357.7
click at [505, 579] on button "Apply" at bounding box center [511, 586] width 41 height 19
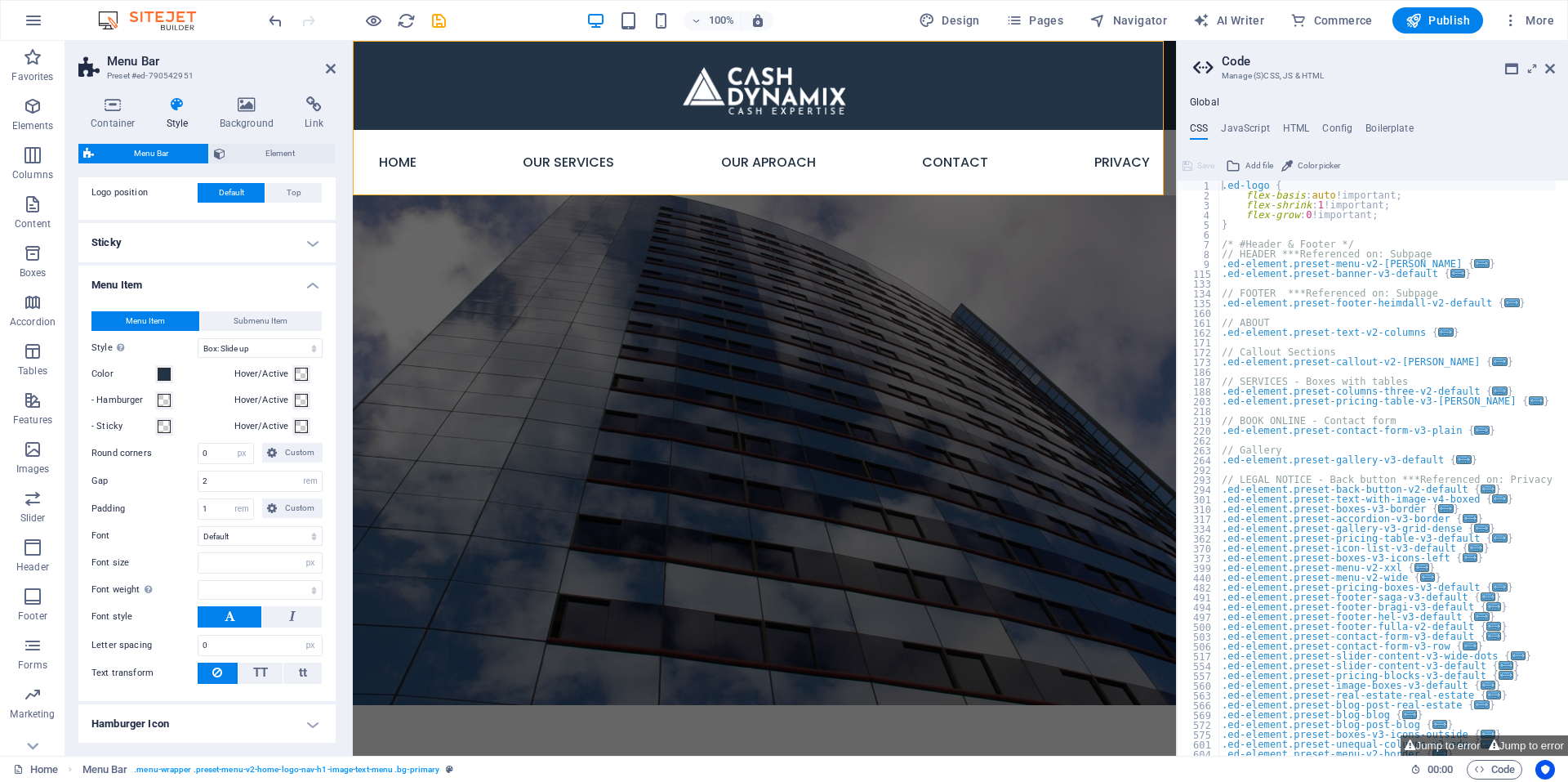
click at [1543, 61] on h2 "Code" at bounding box center [1388, 61] width 333 height 15
drag, startPoint x: 1548, startPoint y: 59, endPoint x: 1513, endPoint y: 76, distance: 38.9
click at [1548, 60] on h2 "Code" at bounding box center [1388, 61] width 333 height 15
click at [1548, 75] on link at bounding box center [1550, 69] width 10 height 14
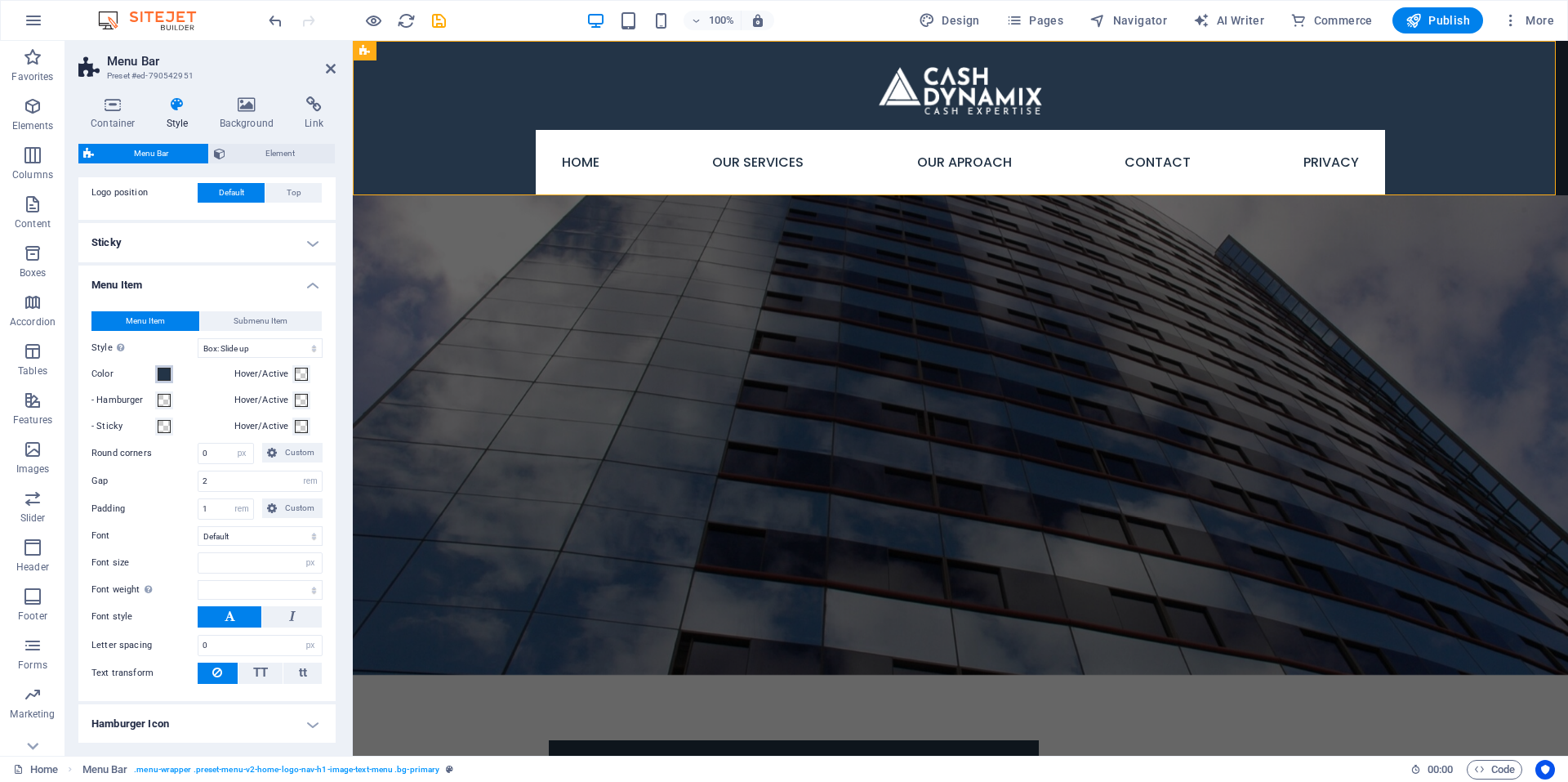
click at [165, 373] on span at bounding box center [164, 373] width 13 height 13
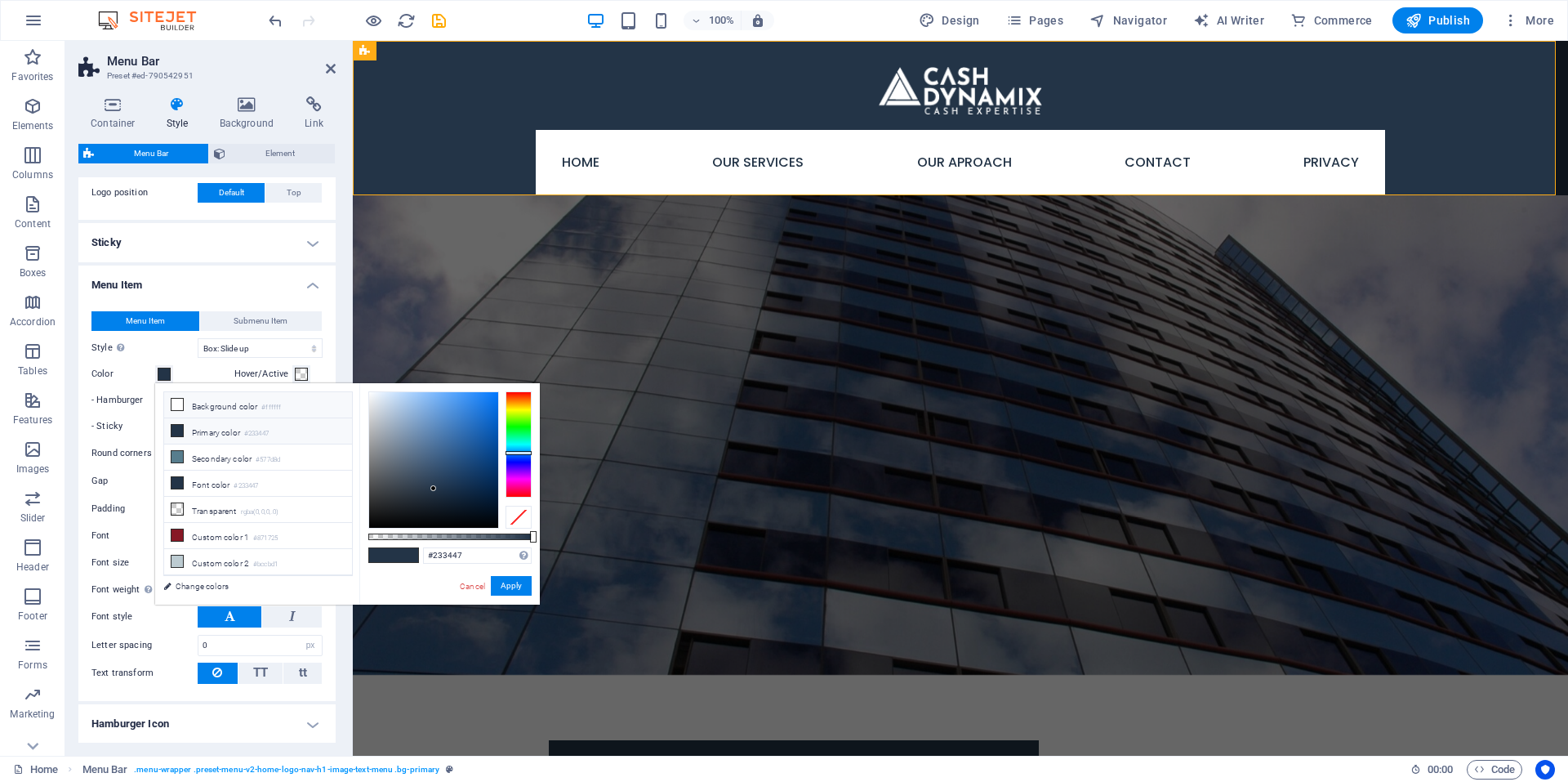
click at [180, 407] on icon at bounding box center [177, 404] width 11 height 11
type input "#ffffff"
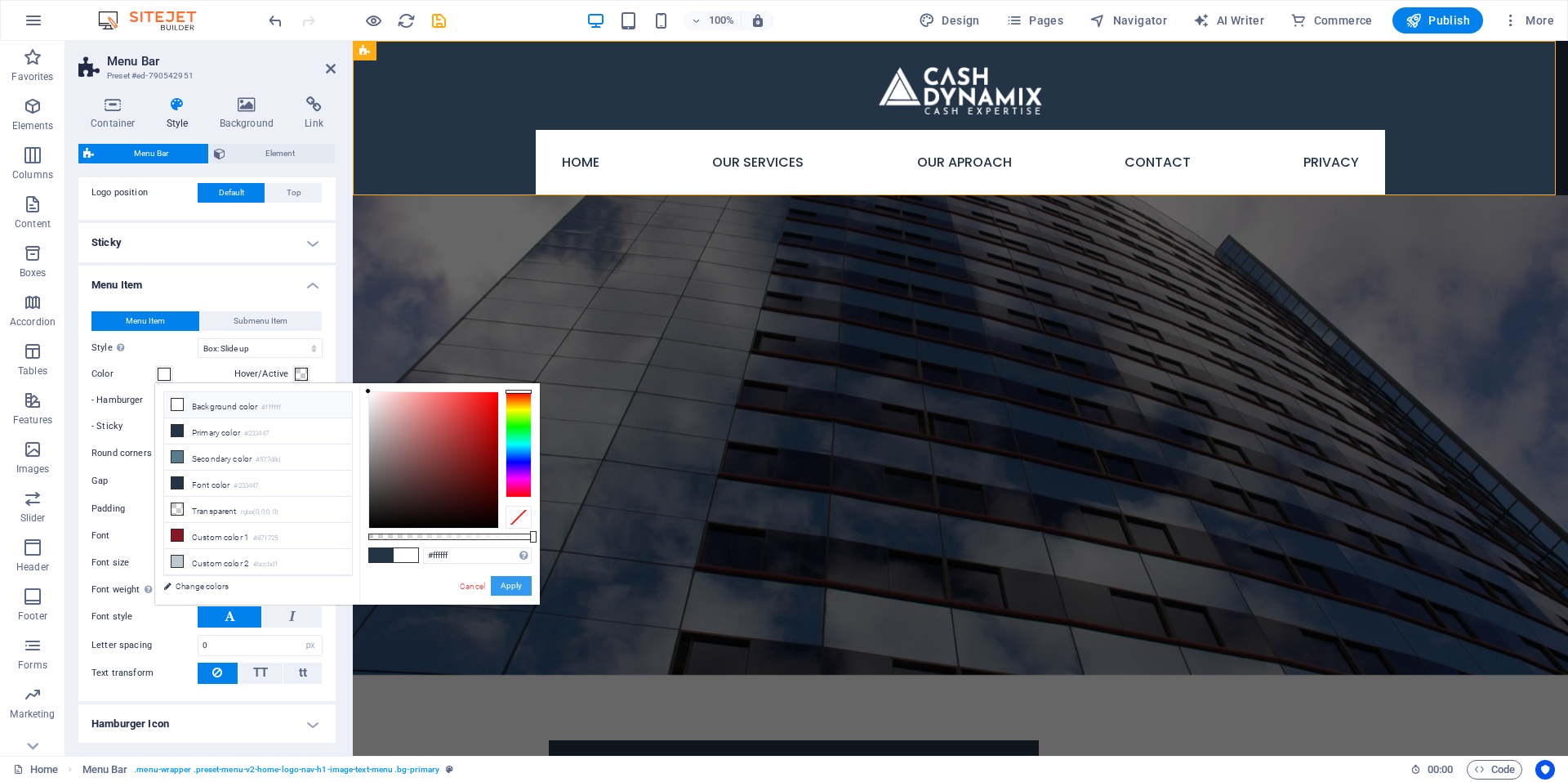
click at [525, 589] on button "Apply" at bounding box center [511, 586] width 41 height 19
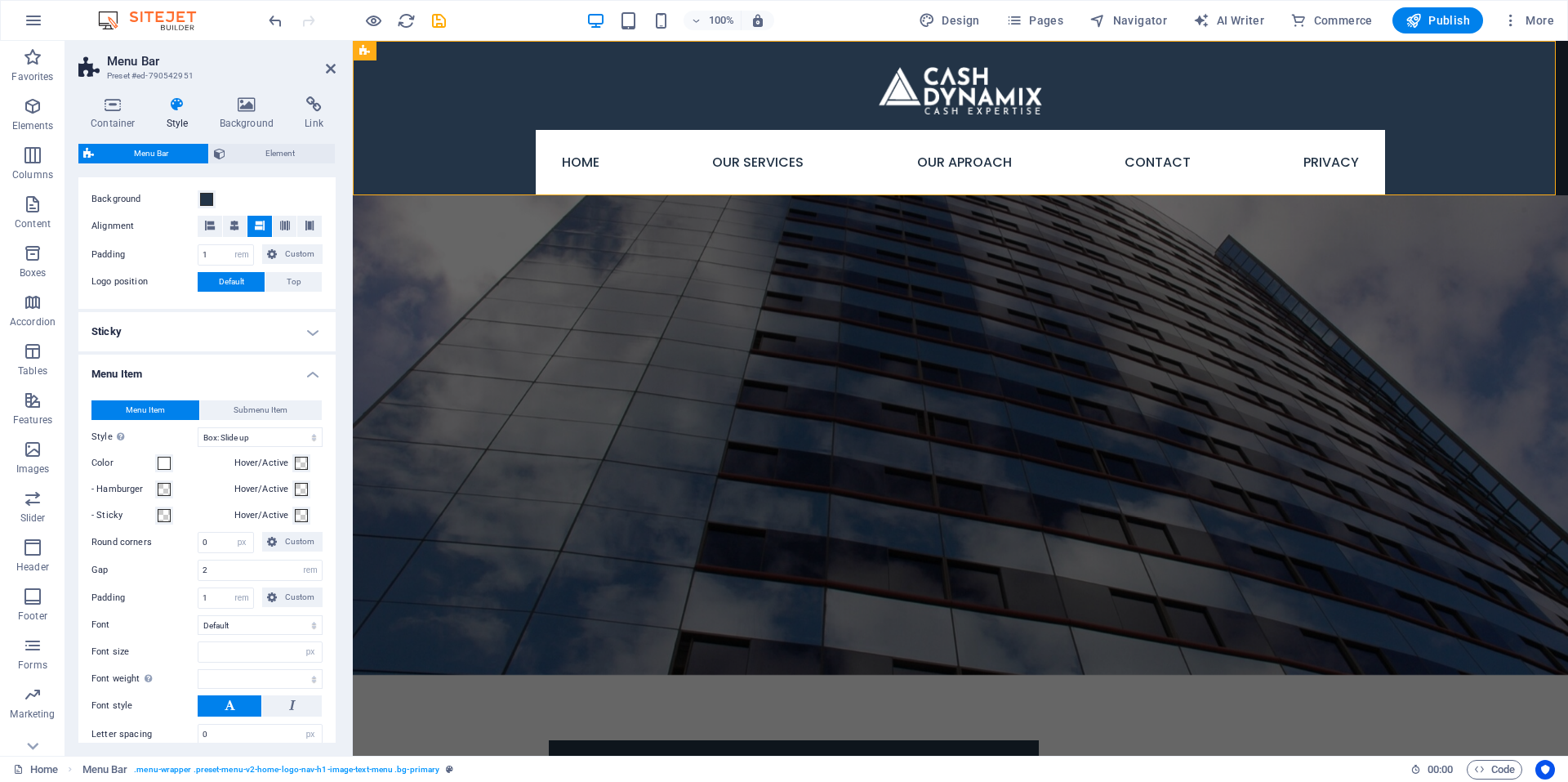
scroll to position [387, 0]
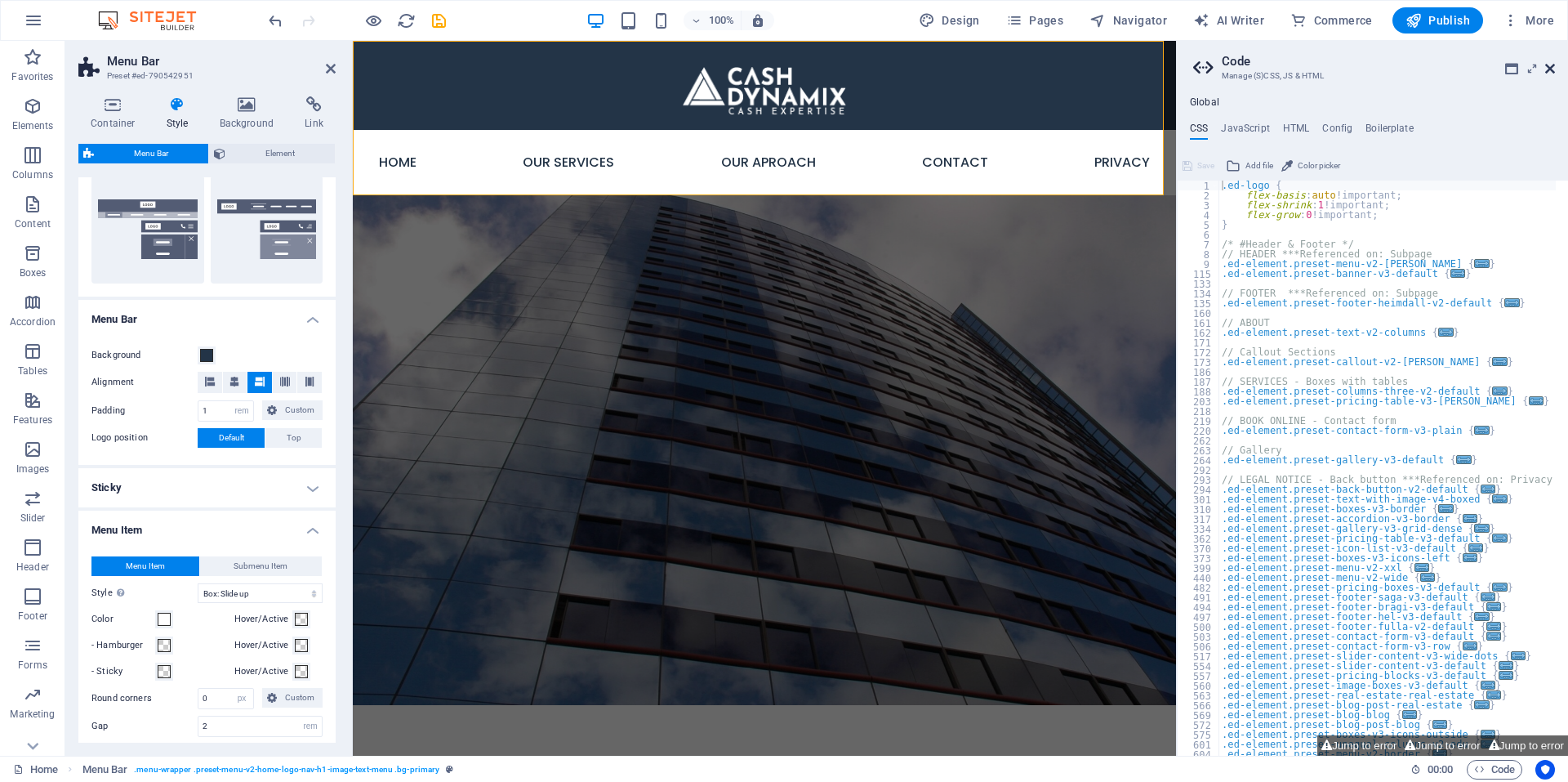
click at [1547, 74] on icon at bounding box center [1550, 68] width 10 height 13
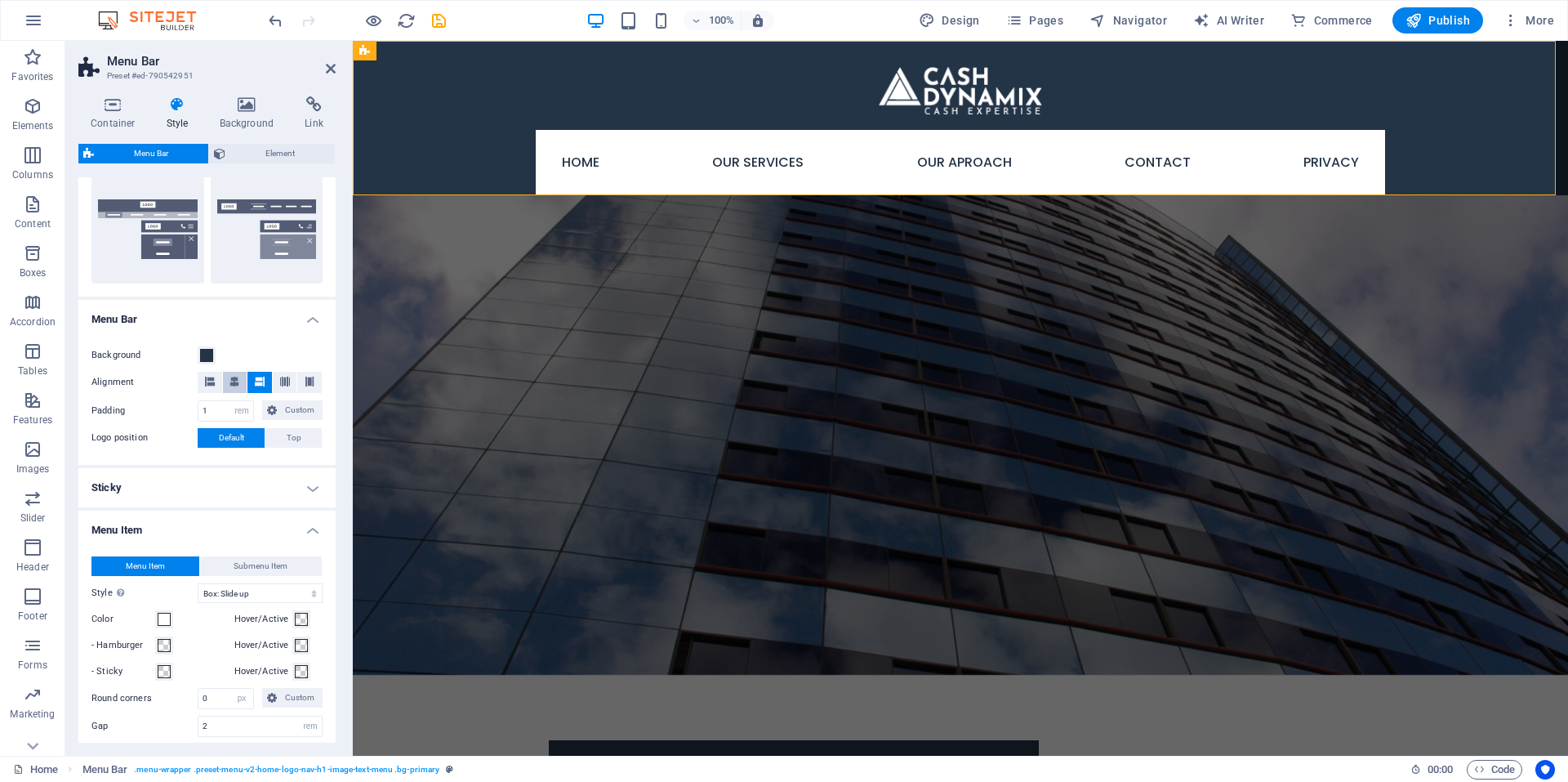
click at [232, 382] on icon at bounding box center [234, 381] width 10 height 10
click at [232, 381] on icon at bounding box center [234, 381] width 10 height 10
click at [246, 214] on button "XXL" at bounding box center [266, 229] width 113 height 108
select select "hover_border_vertical"
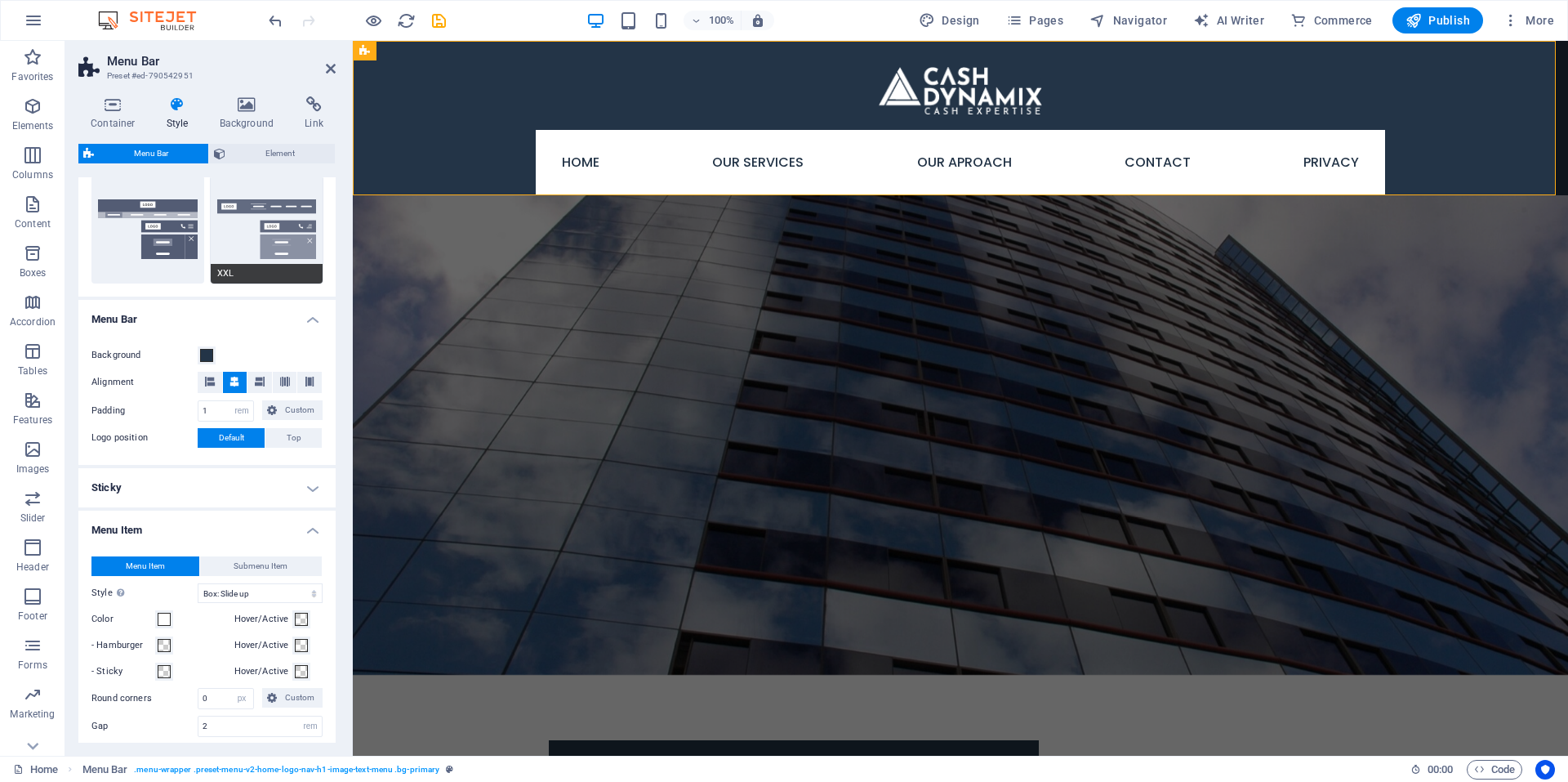
type input "2"
type input "1.5"
type input "0.5"
select select "link-special-font"
type input "1.8"
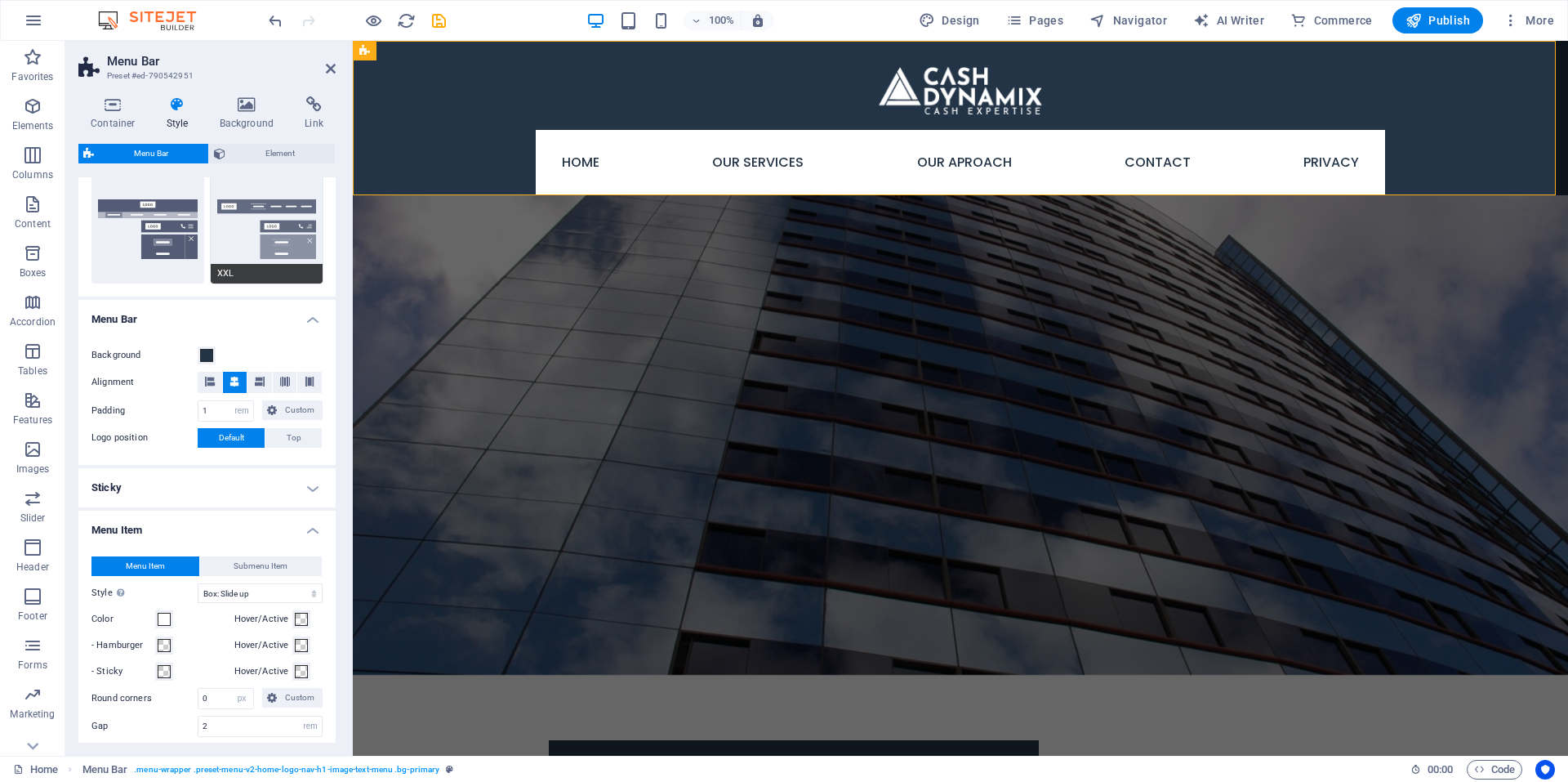
select select "rem"
select select "700"
type input "2"
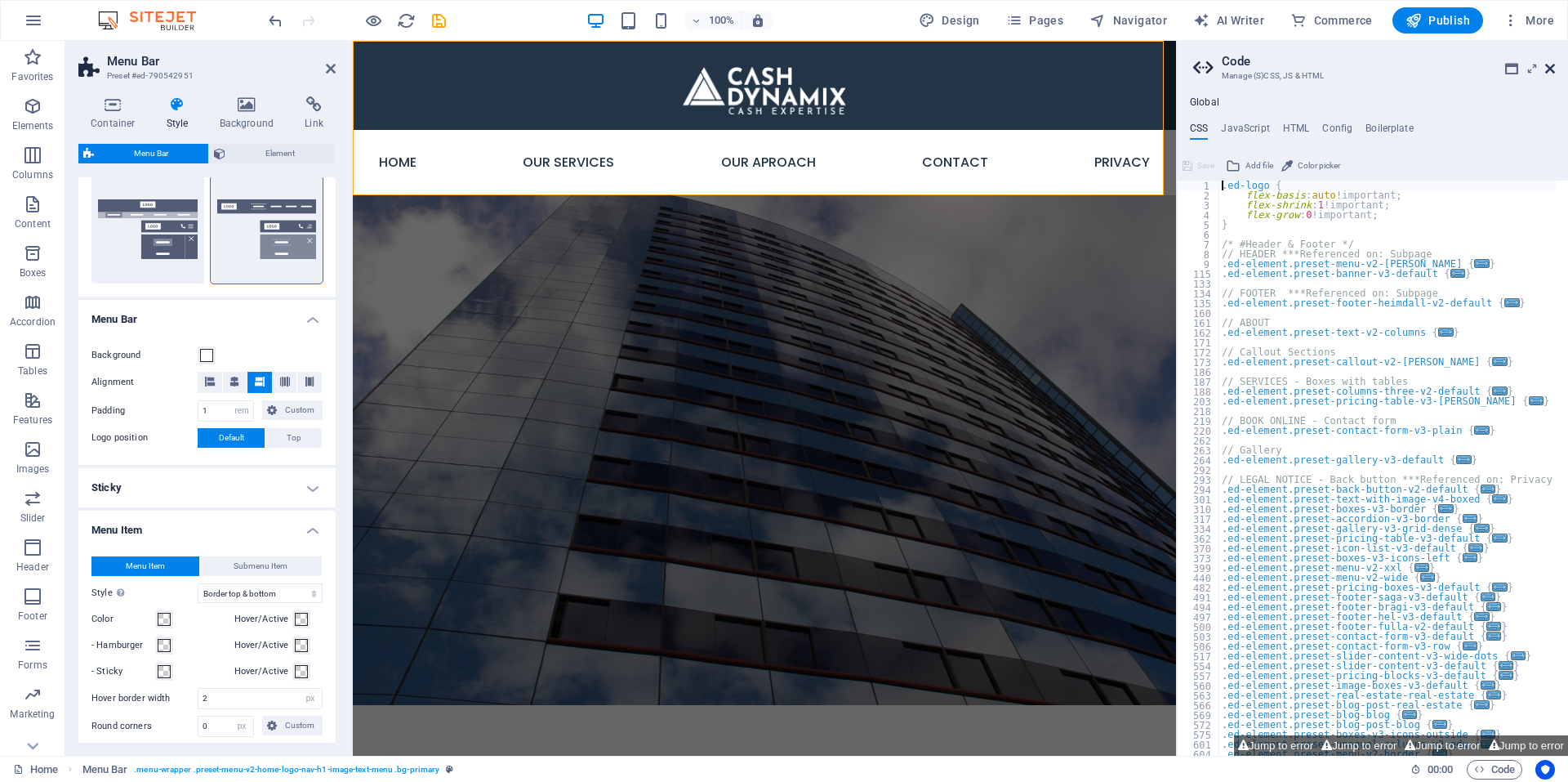
click at [1548, 66] on icon at bounding box center [1550, 68] width 10 height 13
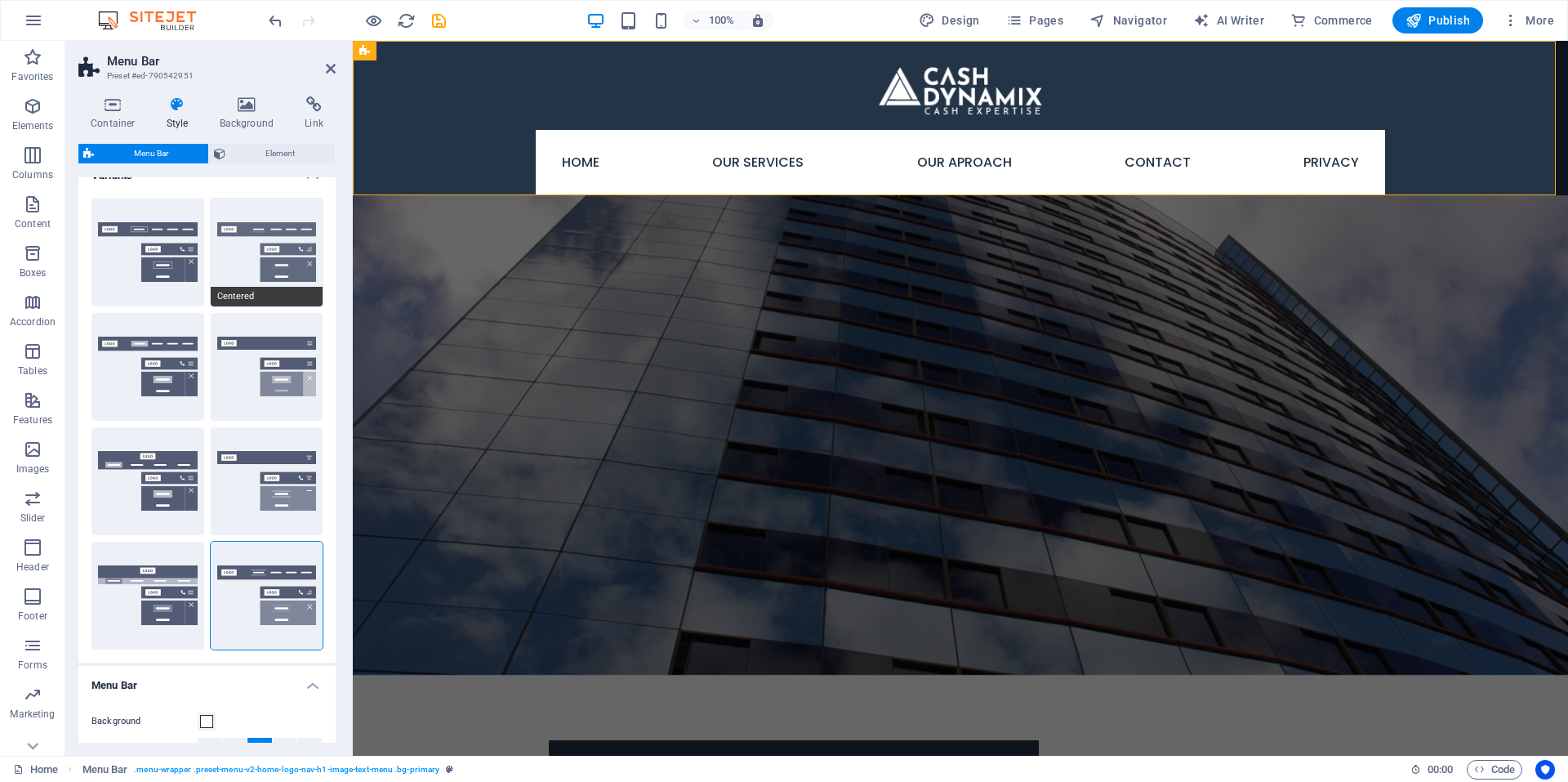
scroll to position [0, 0]
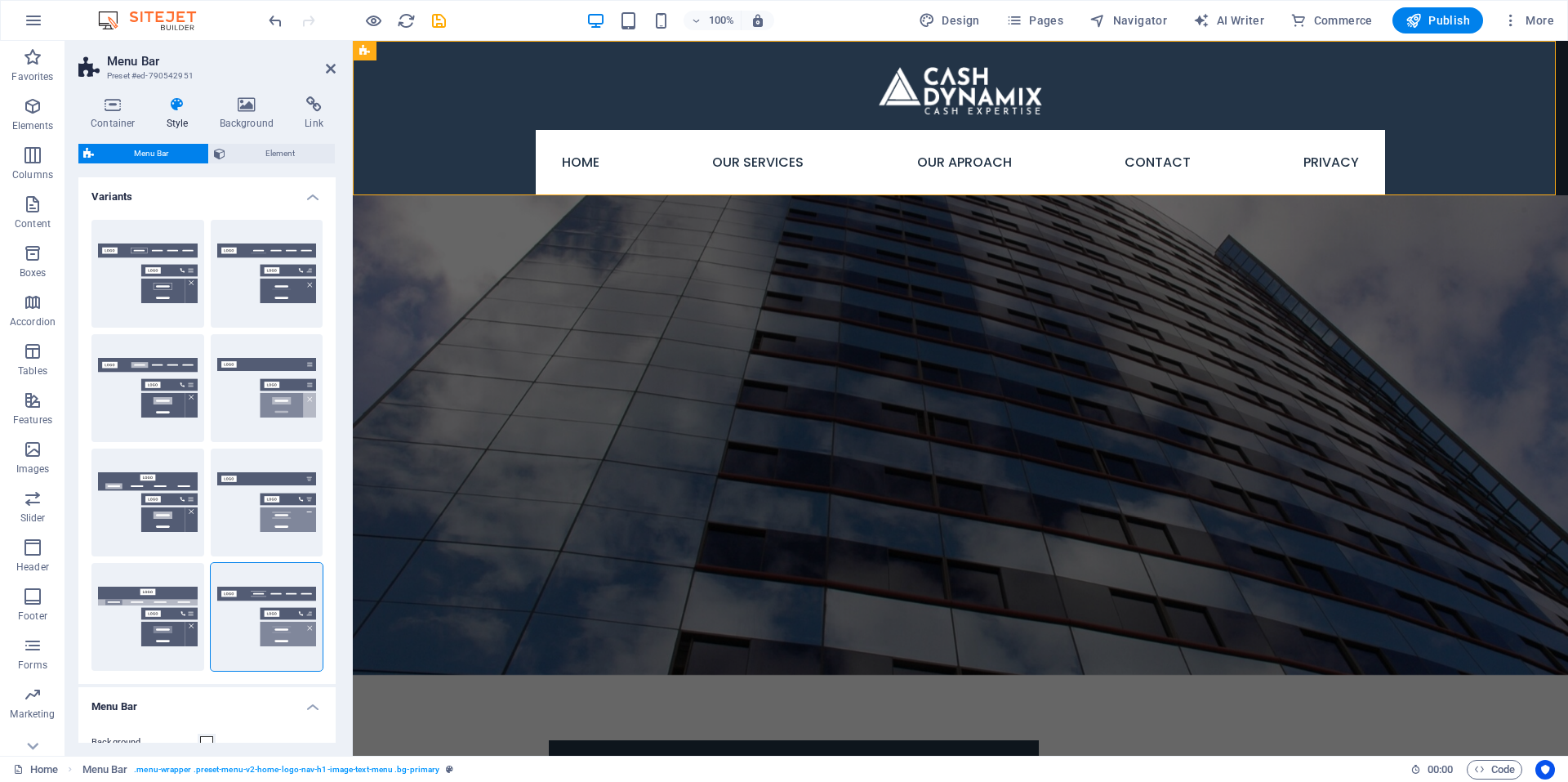
click at [127, 378] on div "Default" at bounding box center [147, 387] width 113 height 108
click at [106, 387] on button "Default" at bounding box center [147, 387] width 113 height 108
select select "hover_box_bottom"
type input "2"
type input "1"
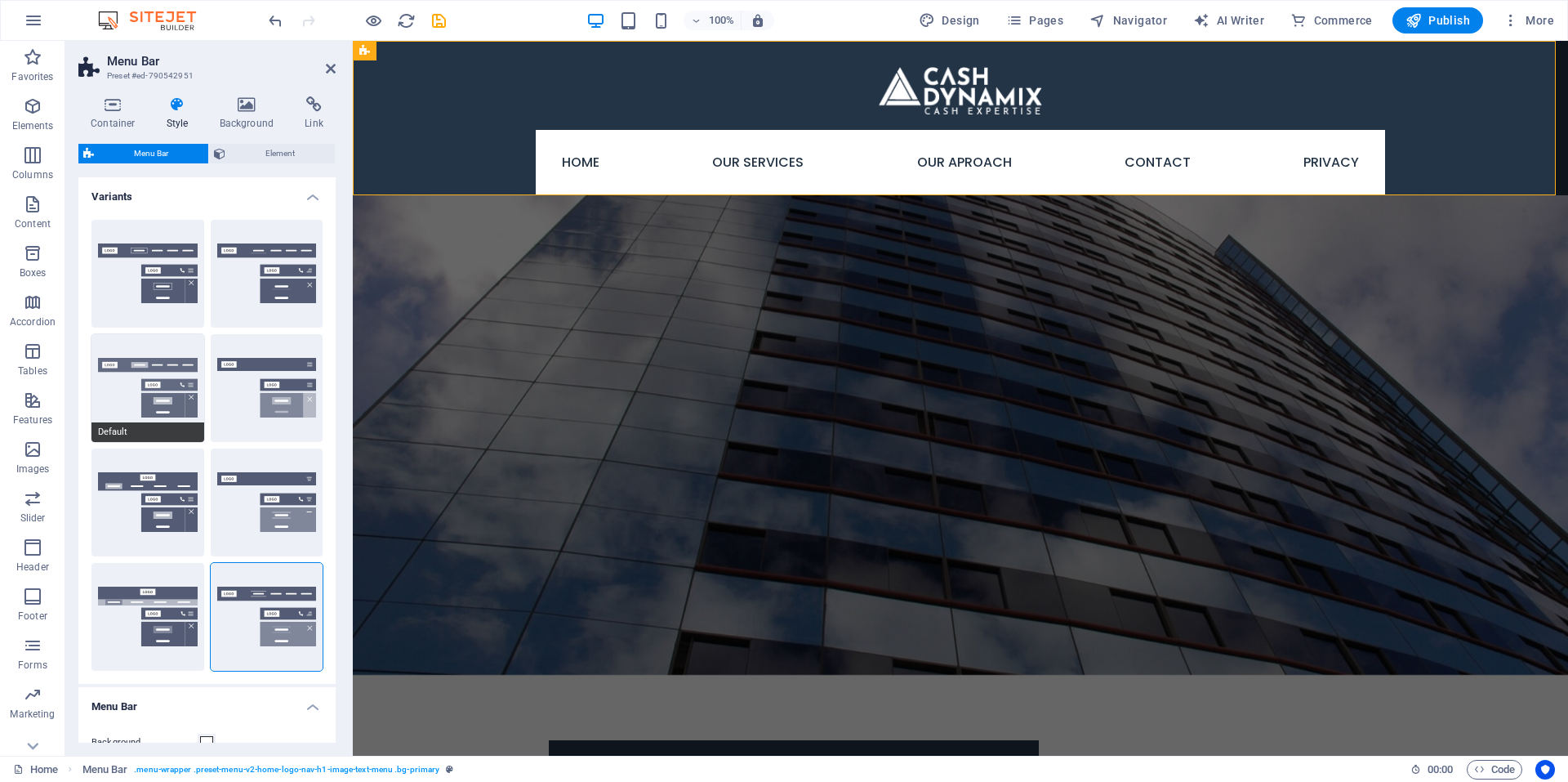
select select "link-default-font"
select select "px"
select select
type input "0"
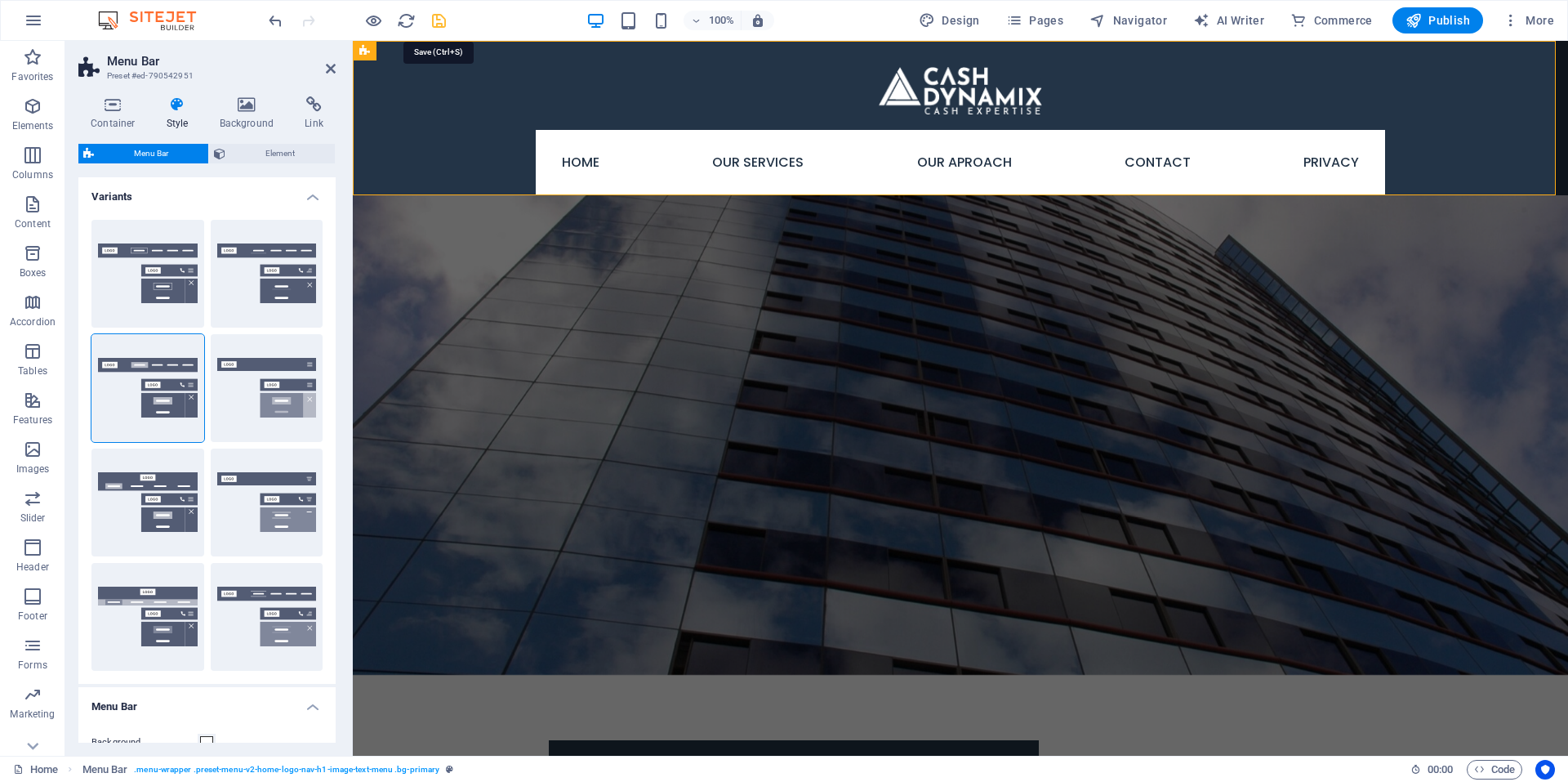
click at [435, 12] on icon "save" at bounding box center [438, 20] width 18 height 18
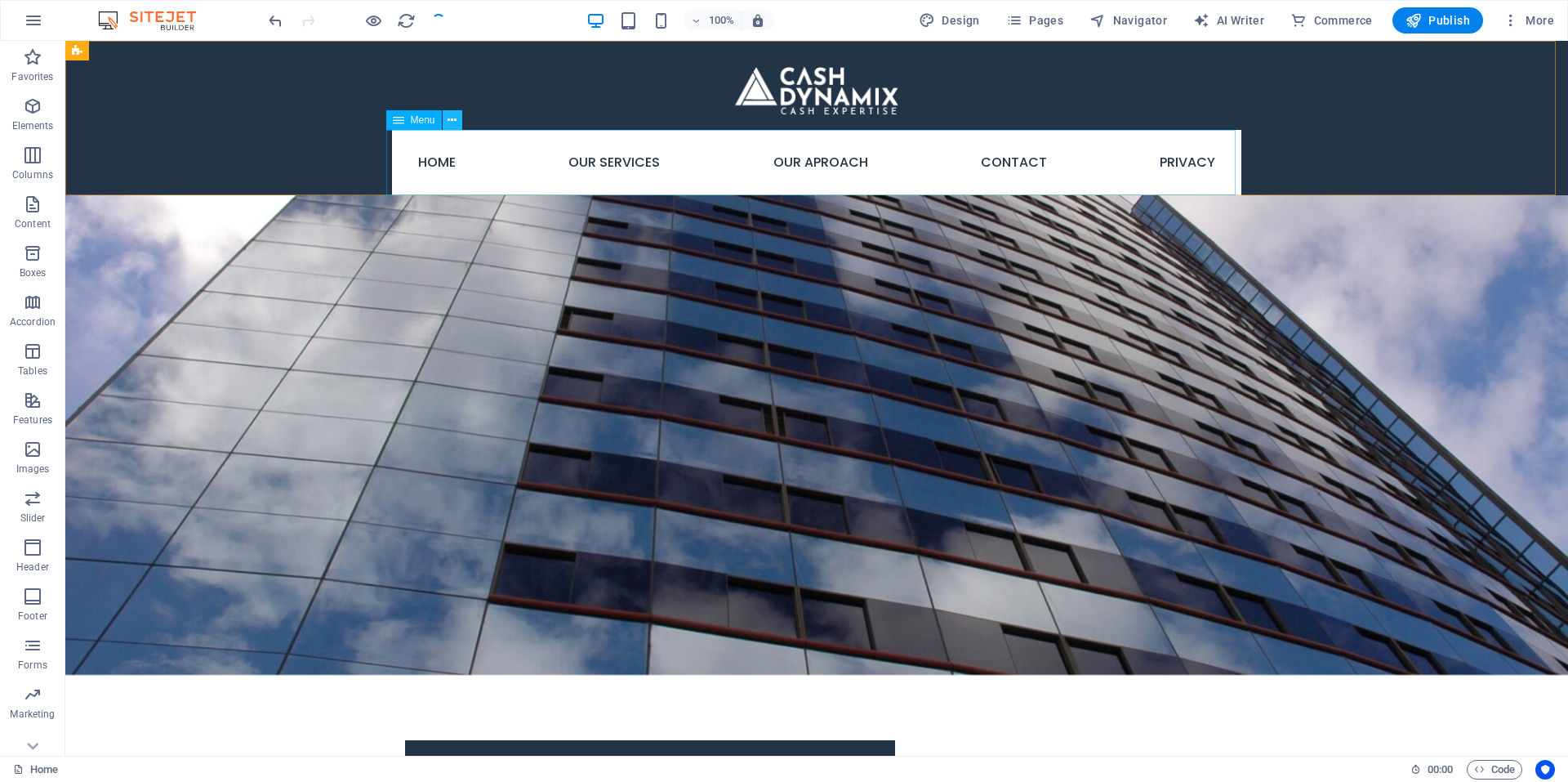
click at [444, 123] on button at bounding box center [452, 120] width 19 height 19
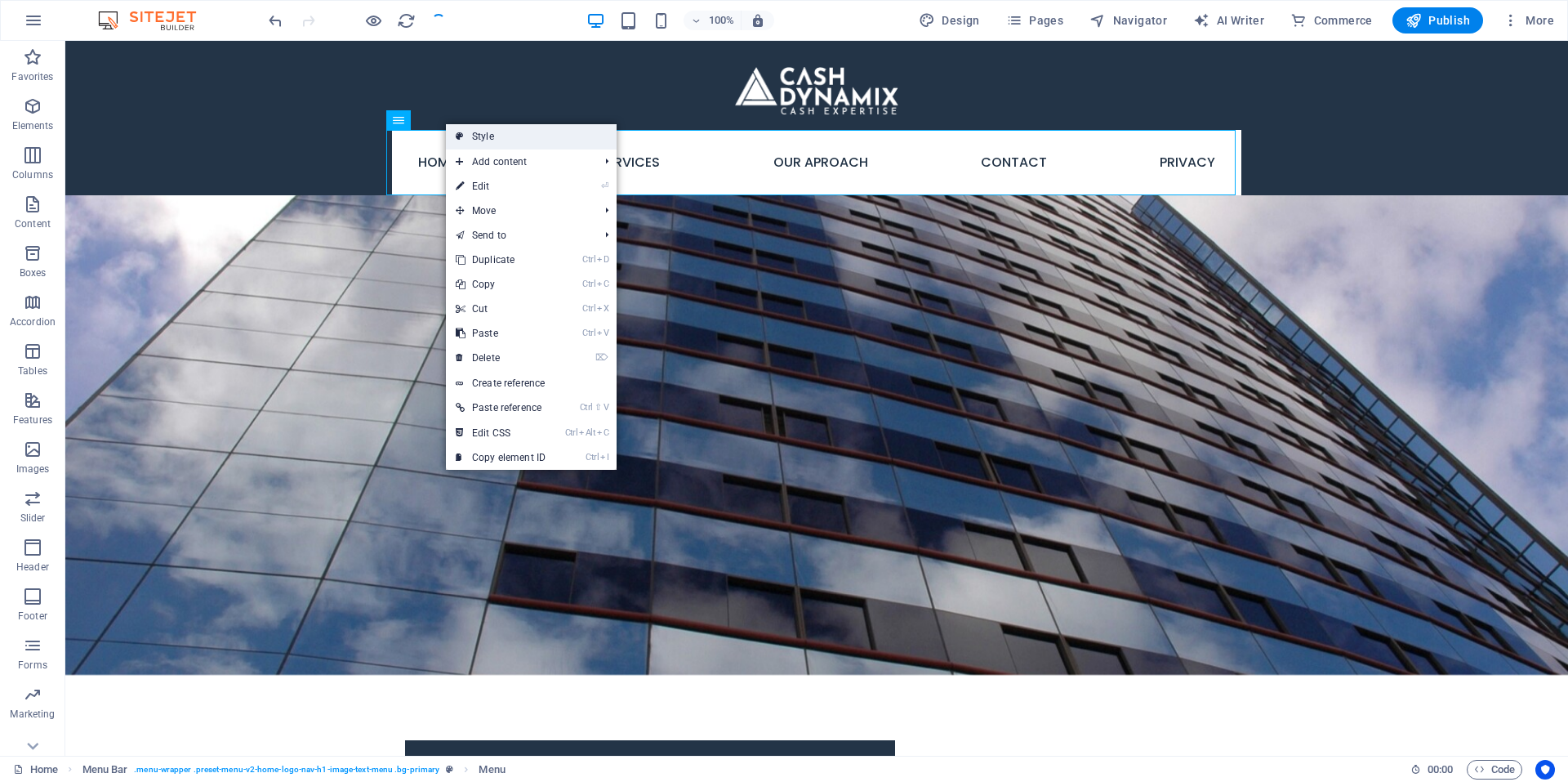
click at [503, 143] on link "Style" at bounding box center [531, 137] width 171 height 25
select select "rem"
select select "hover_box_bottom"
select select "px"
select select "rem"
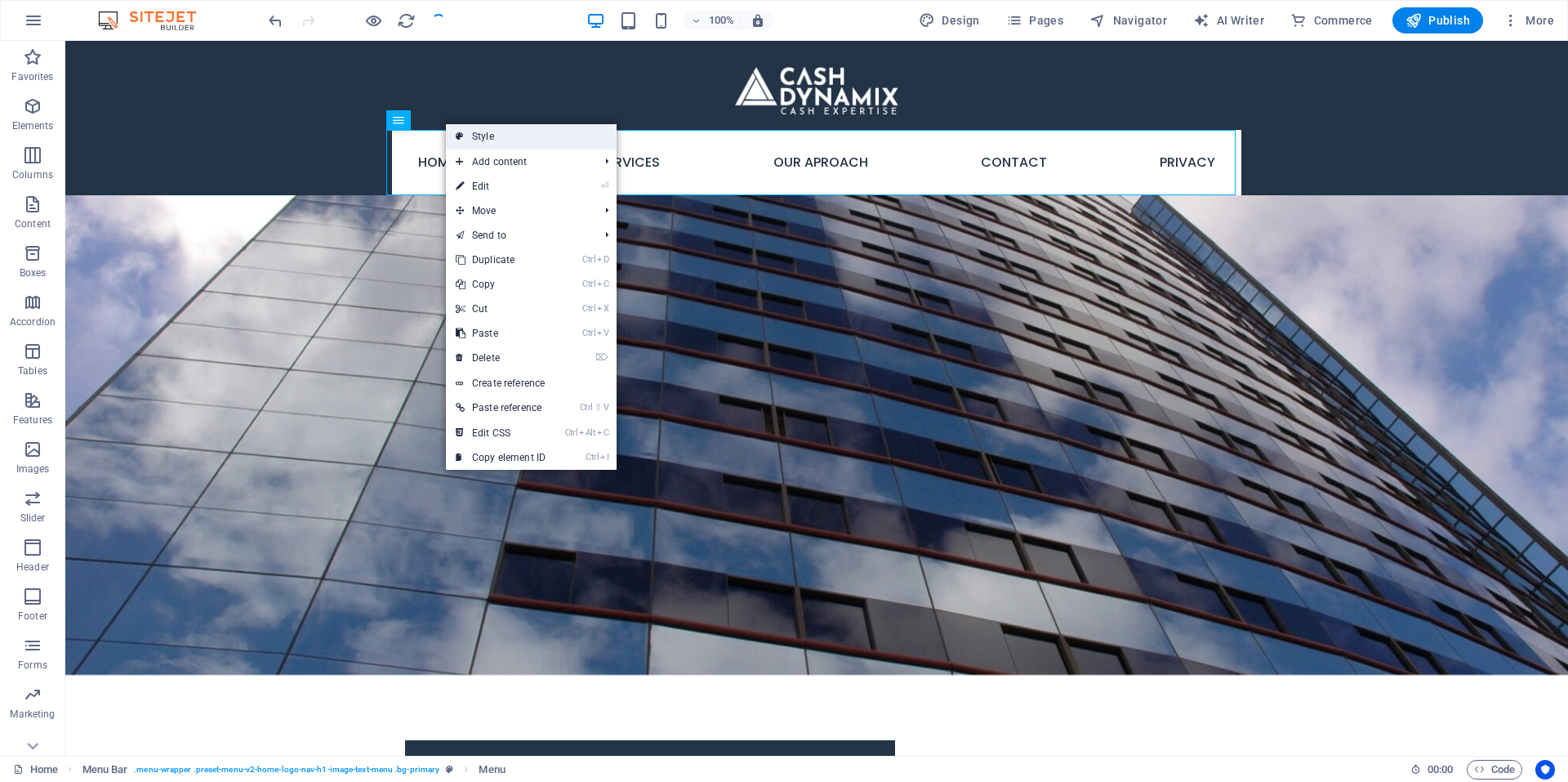
select select "rem"
select select "px"
select select
select select "px"
select select "preset-menu-v2-home-logo-nav-h1-image-text-menu"
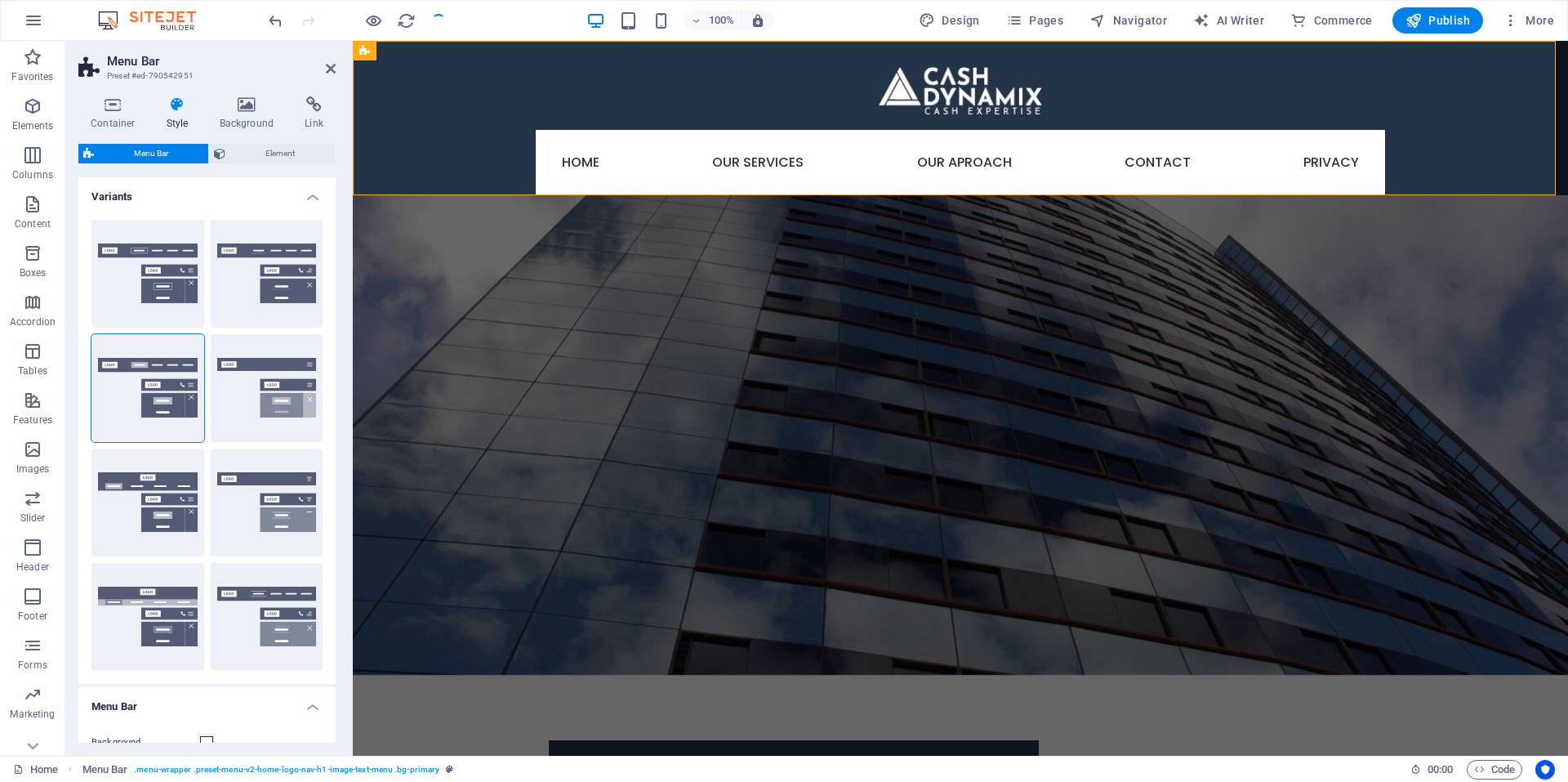
click at [273, 139] on div "Container Style Background Link Size Height Default px rem % vh vw Min. height …" at bounding box center [207, 419] width 258 height 646
select select
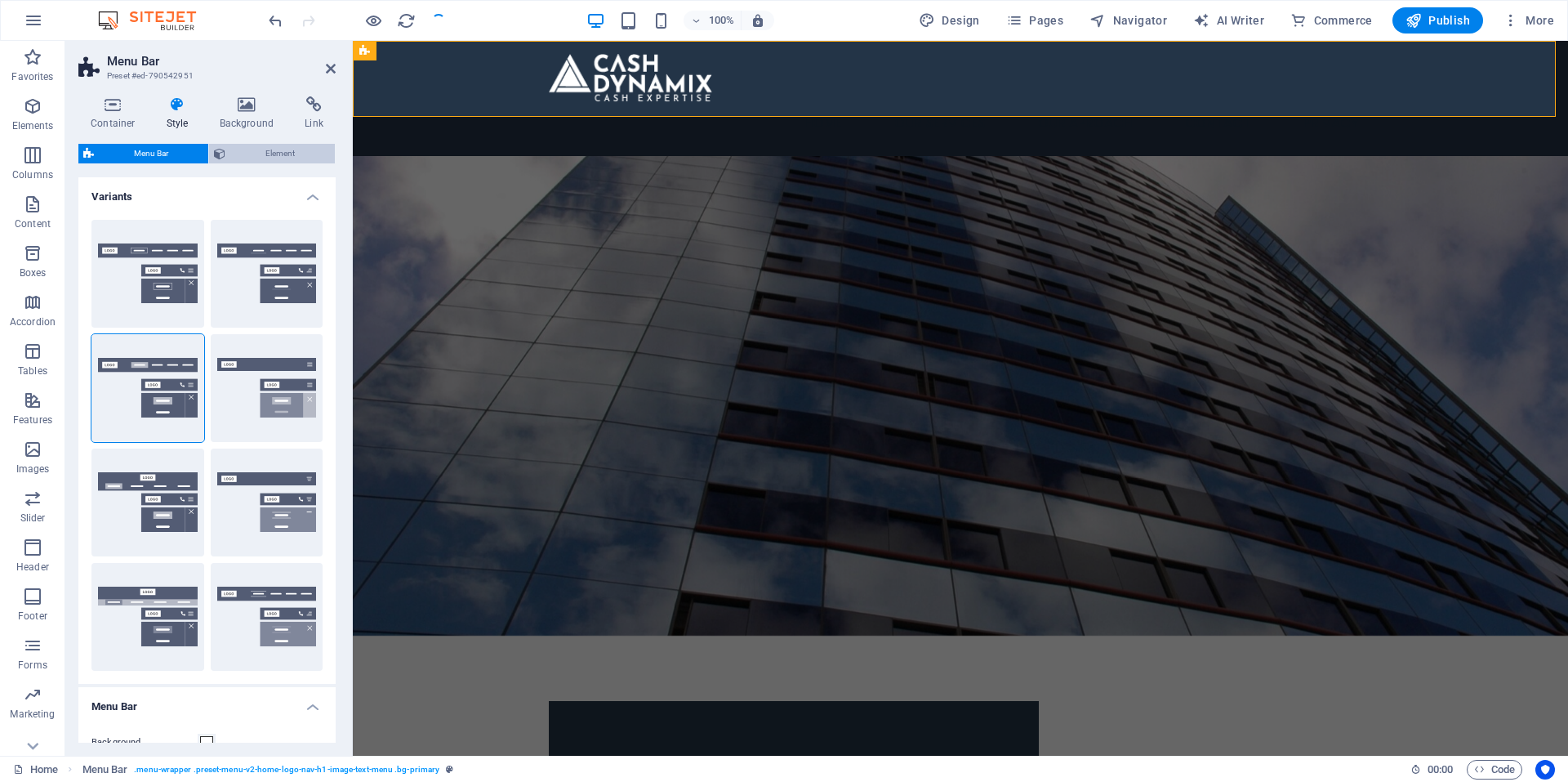
click at [273, 151] on span "Element" at bounding box center [280, 153] width 100 height 19
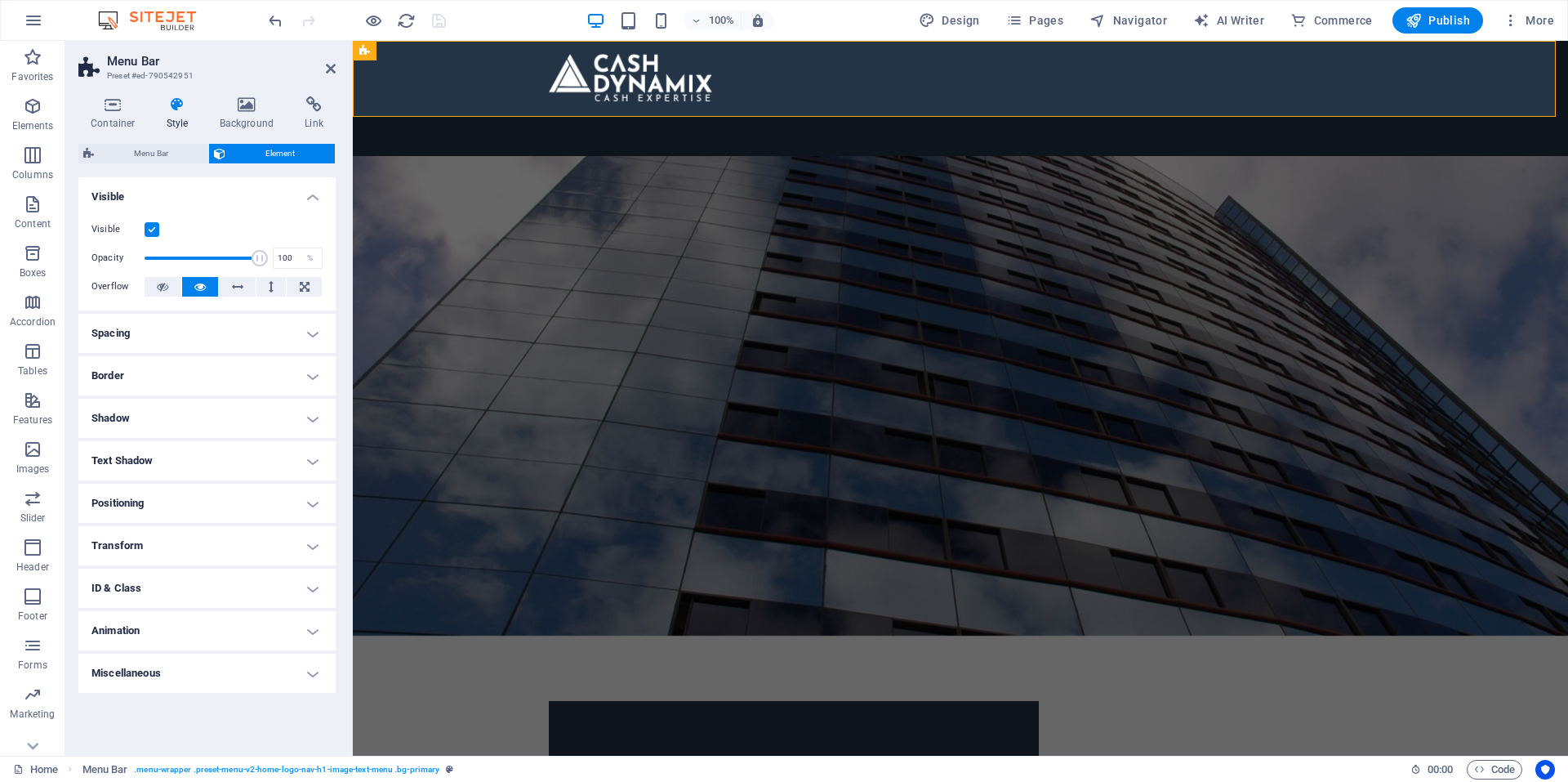
click at [178, 106] on icon at bounding box center [177, 104] width 46 height 17
click at [97, 111] on icon at bounding box center [112, 104] width 69 height 17
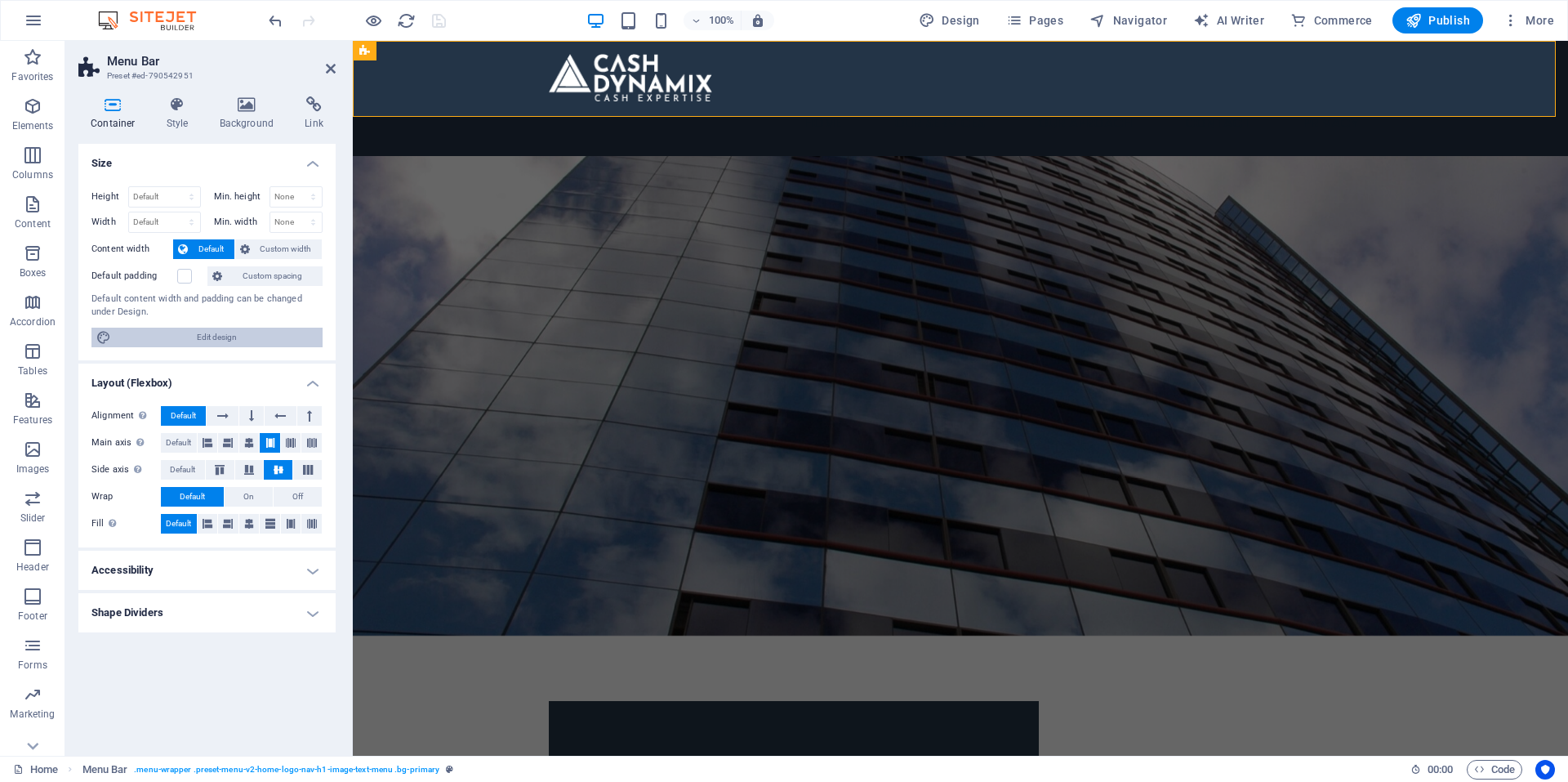
drag, startPoint x: 218, startPoint y: 330, endPoint x: 443, endPoint y: 163, distance: 280.2
click at [218, 330] on span "Edit design" at bounding box center [216, 338] width 202 height 19
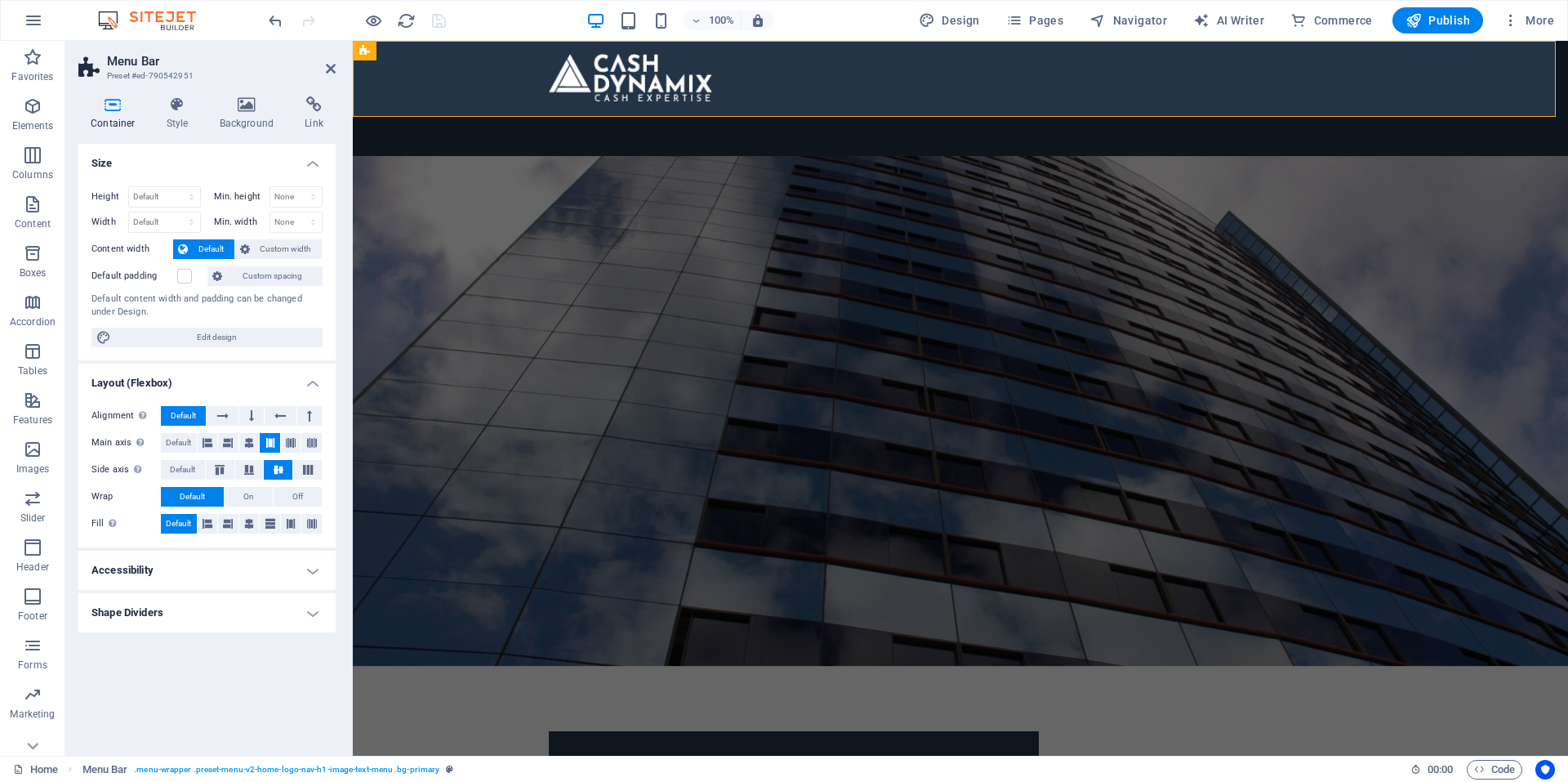
select select "rem"
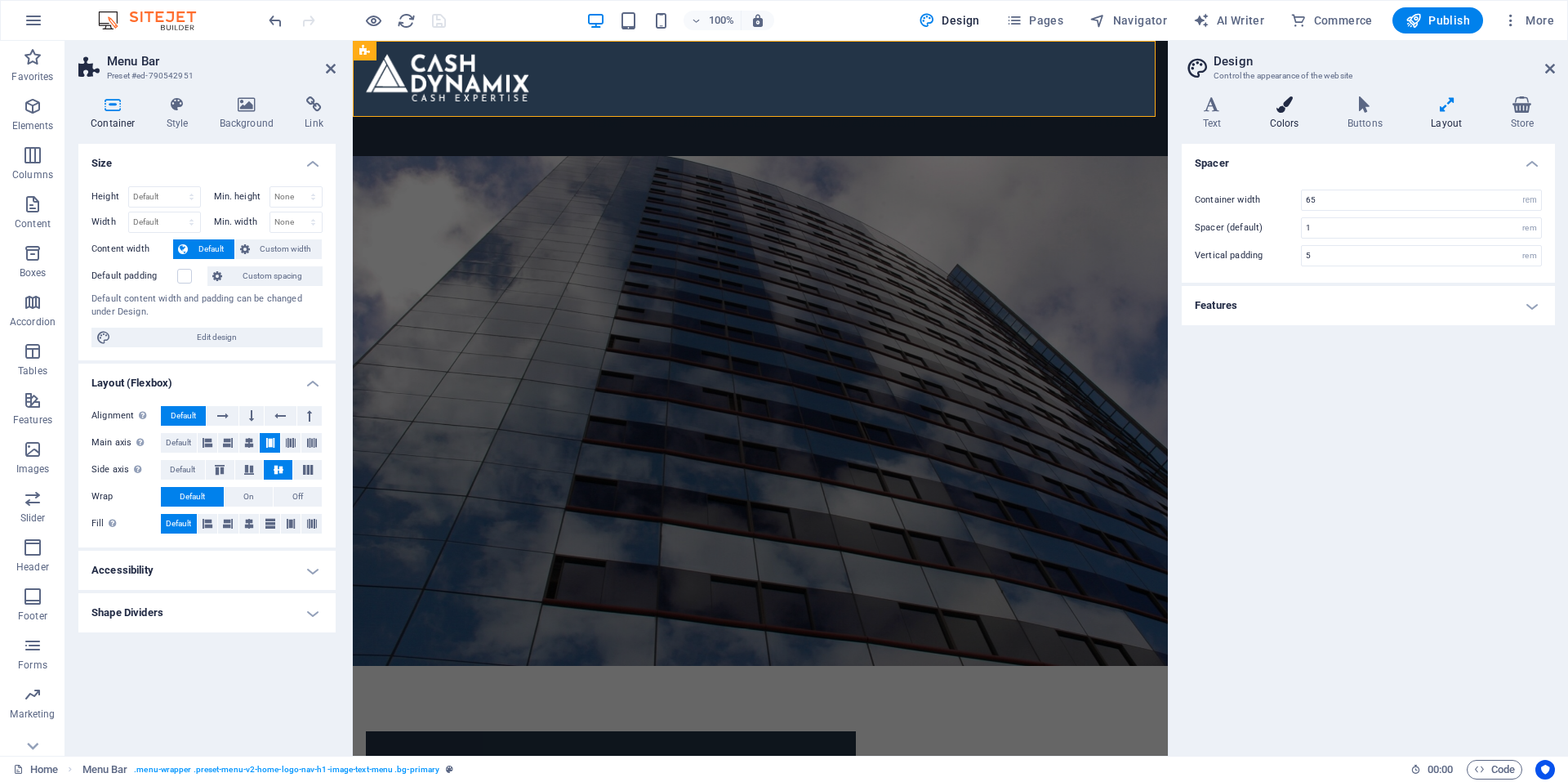
click at [1288, 103] on icon at bounding box center [1284, 104] width 71 height 17
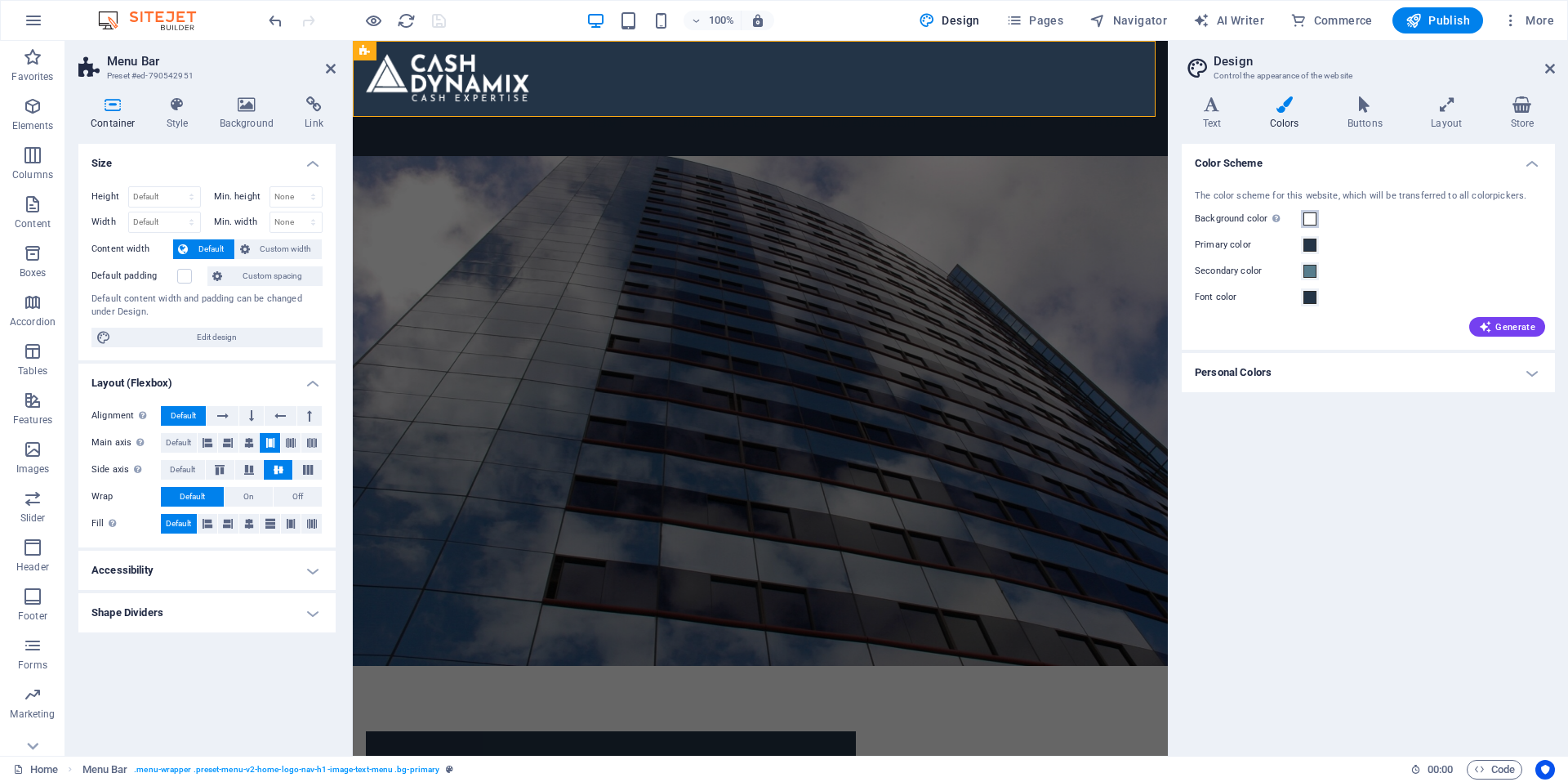
click at [1311, 214] on span at bounding box center [1309, 218] width 13 height 13
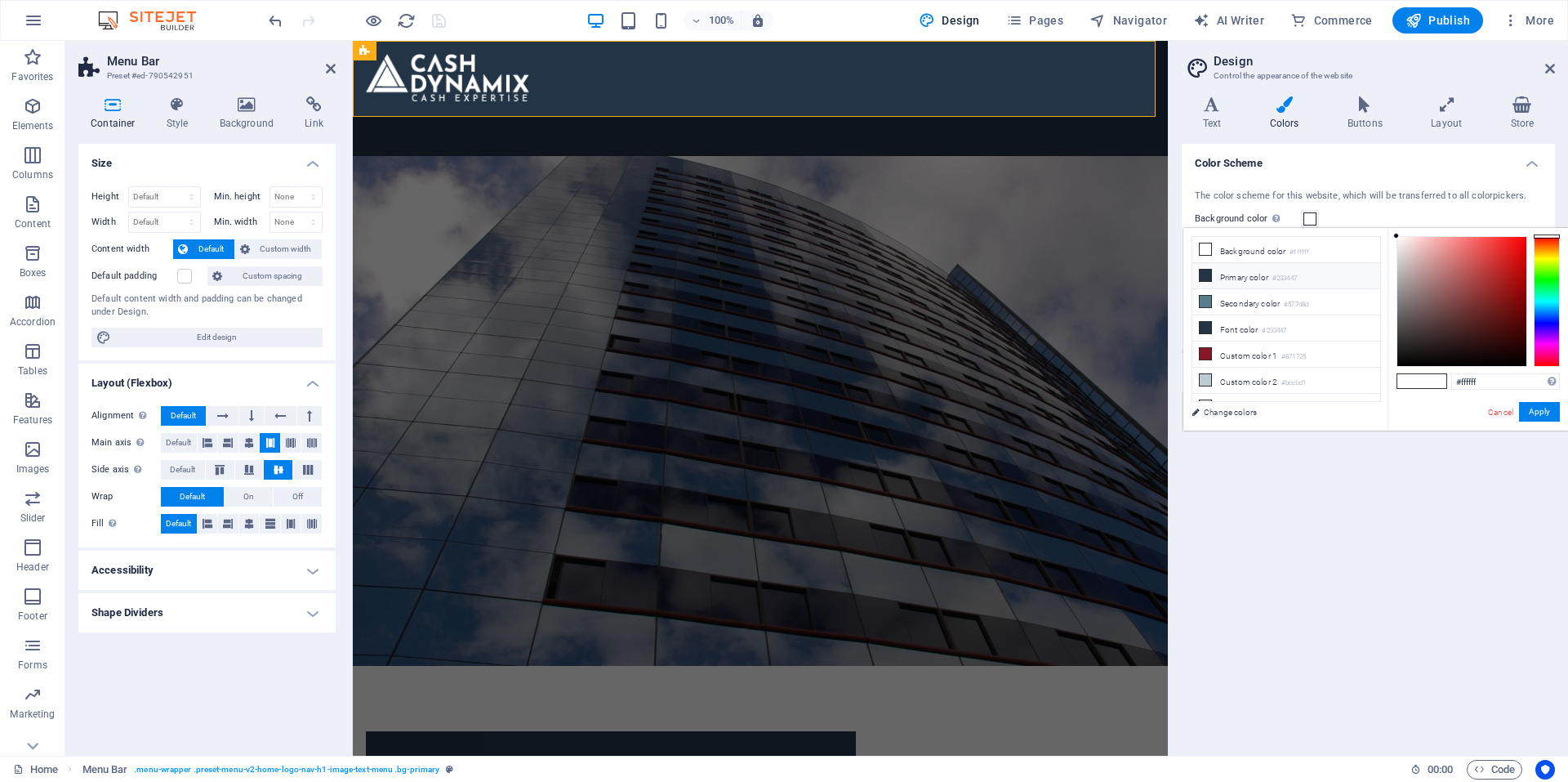
click at [1252, 275] on li "Primary color #233447" at bounding box center [1287, 276] width 188 height 26
type input "#233447"
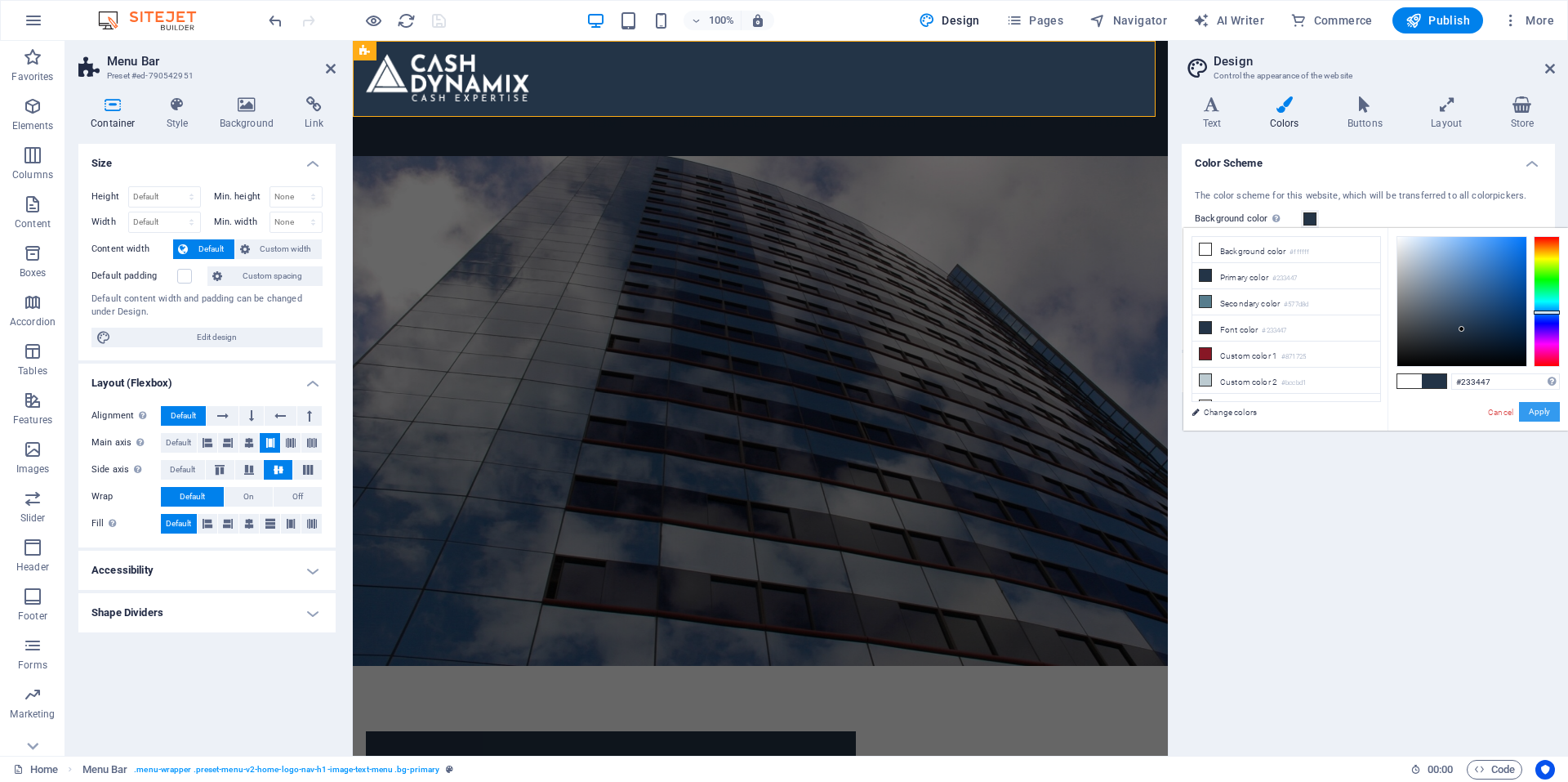
click at [1535, 415] on button "Apply" at bounding box center [1540, 412] width 41 height 19
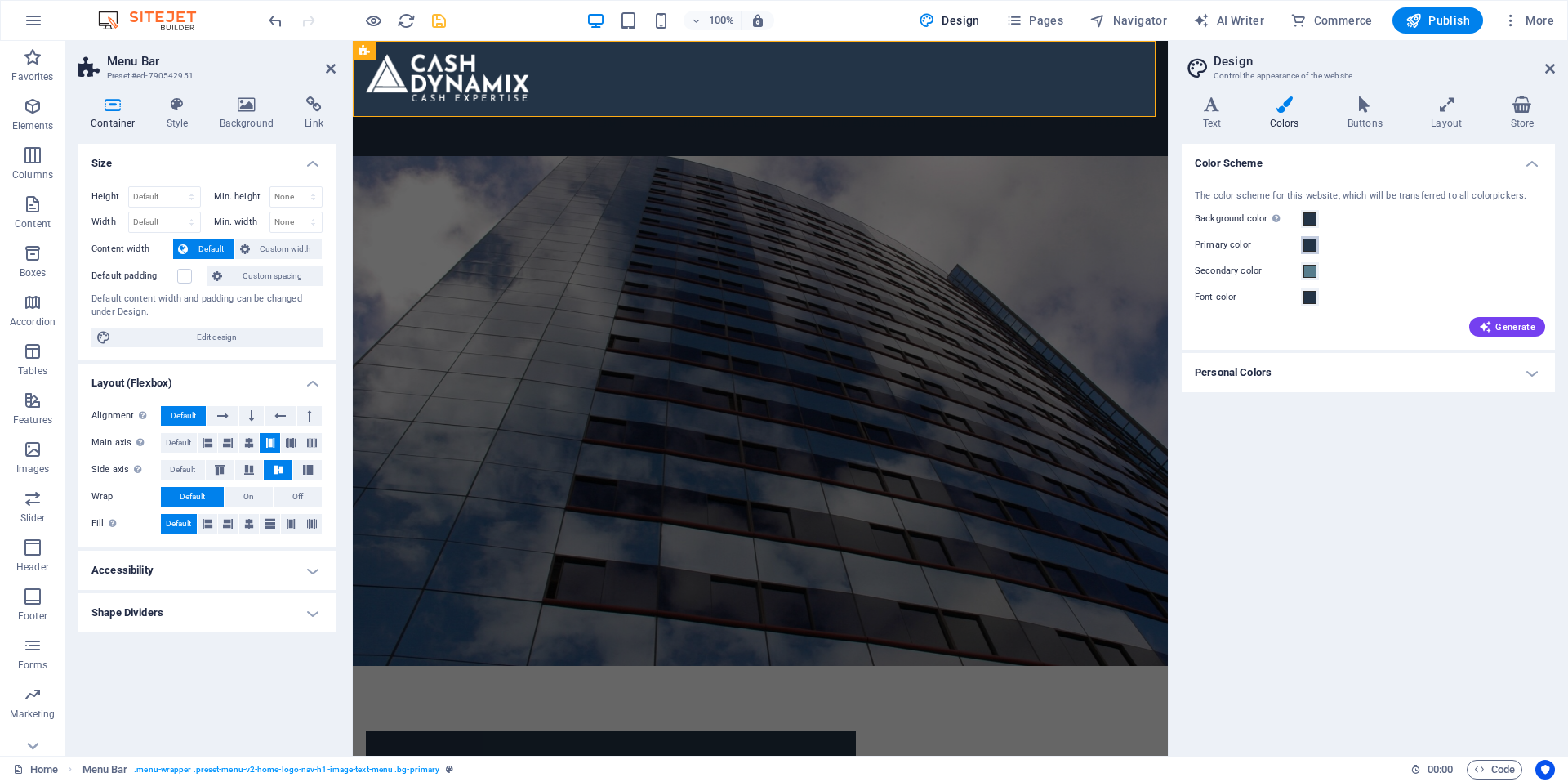
click at [1306, 243] on span at bounding box center [1309, 245] width 13 height 13
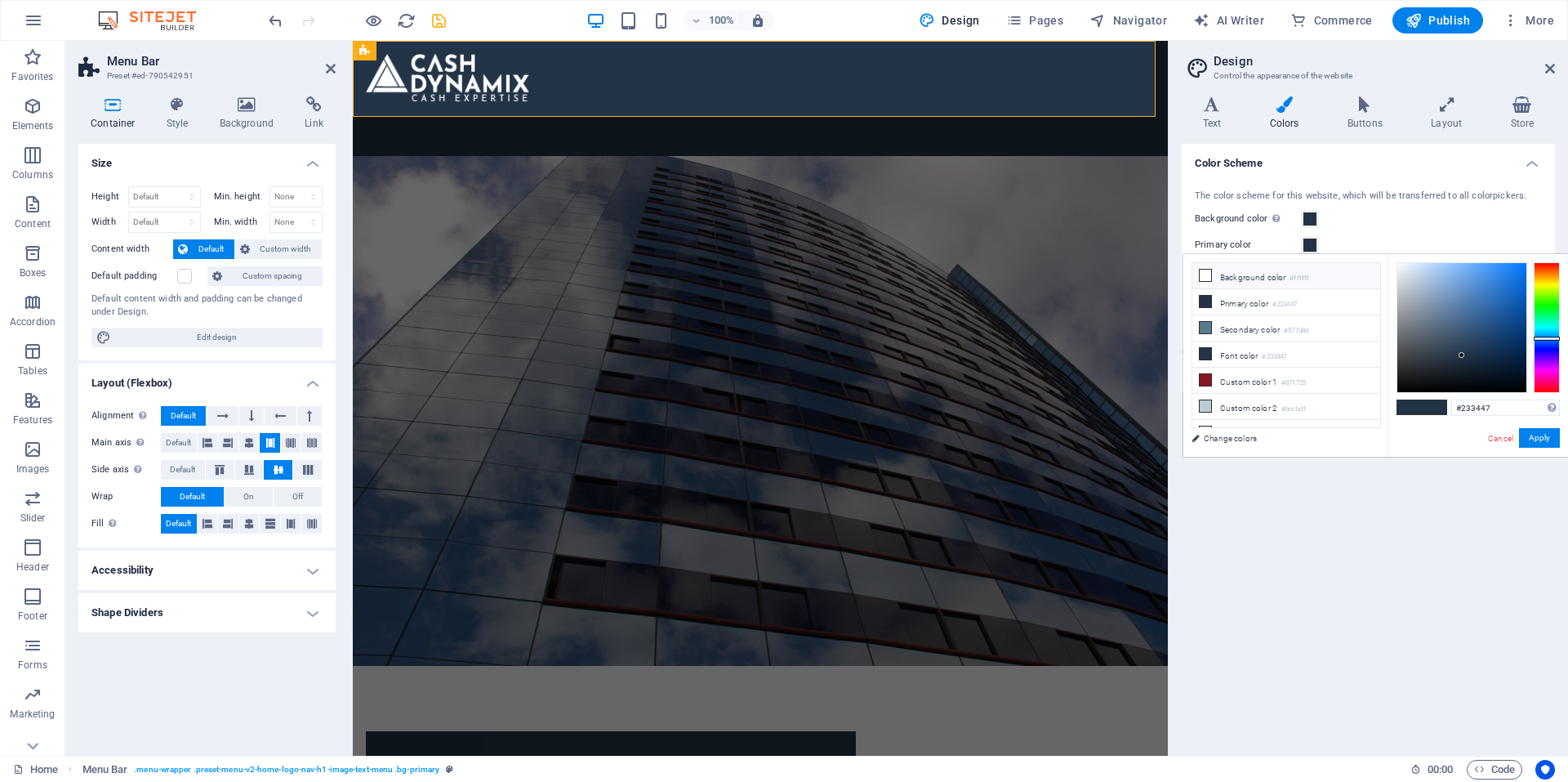
click at [1200, 269] on span at bounding box center [1205, 275] width 13 height 13
type input "#ffffff"
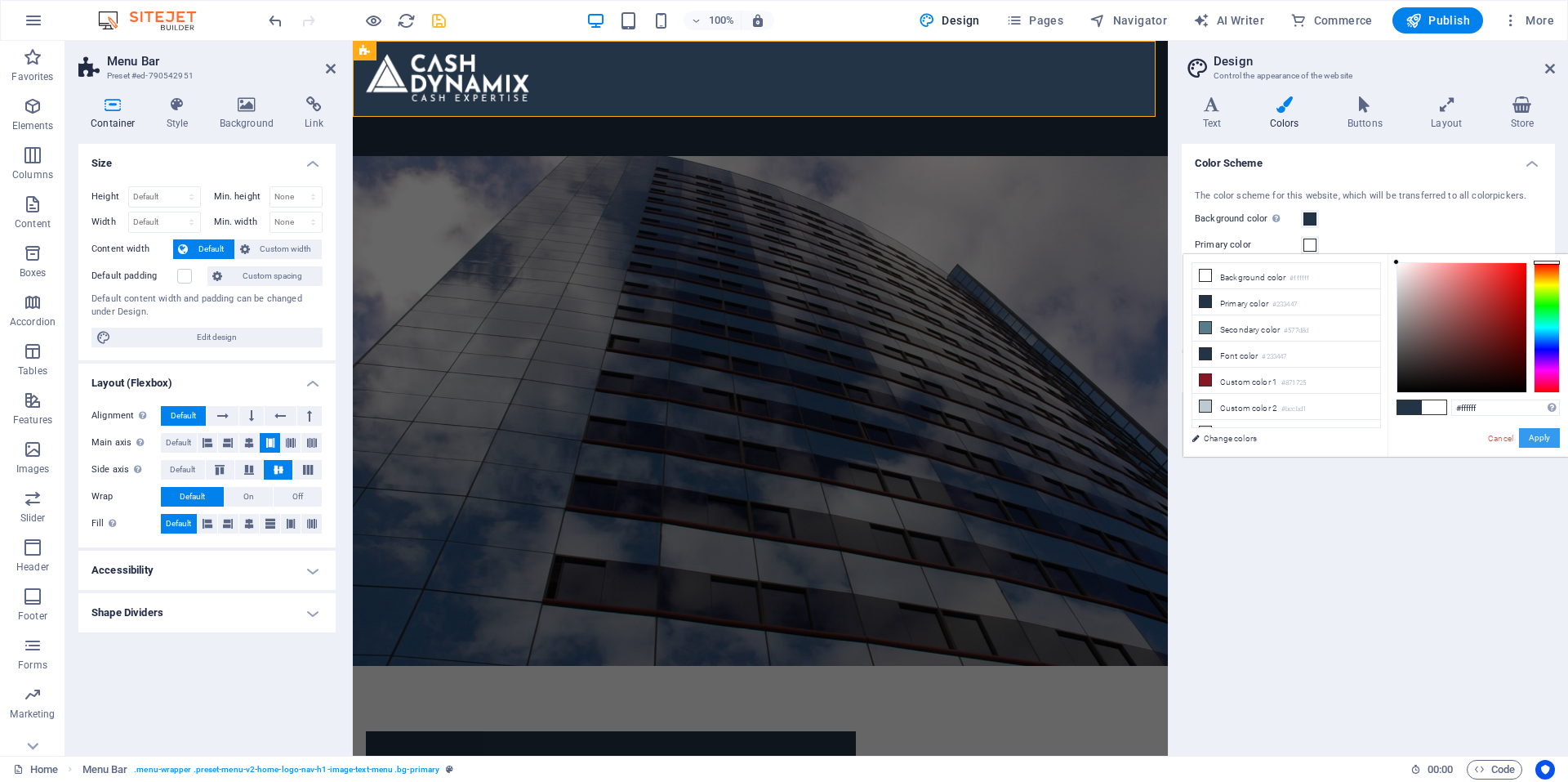
click at [1540, 436] on button "Apply" at bounding box center [1540, 437] width 41 height 19
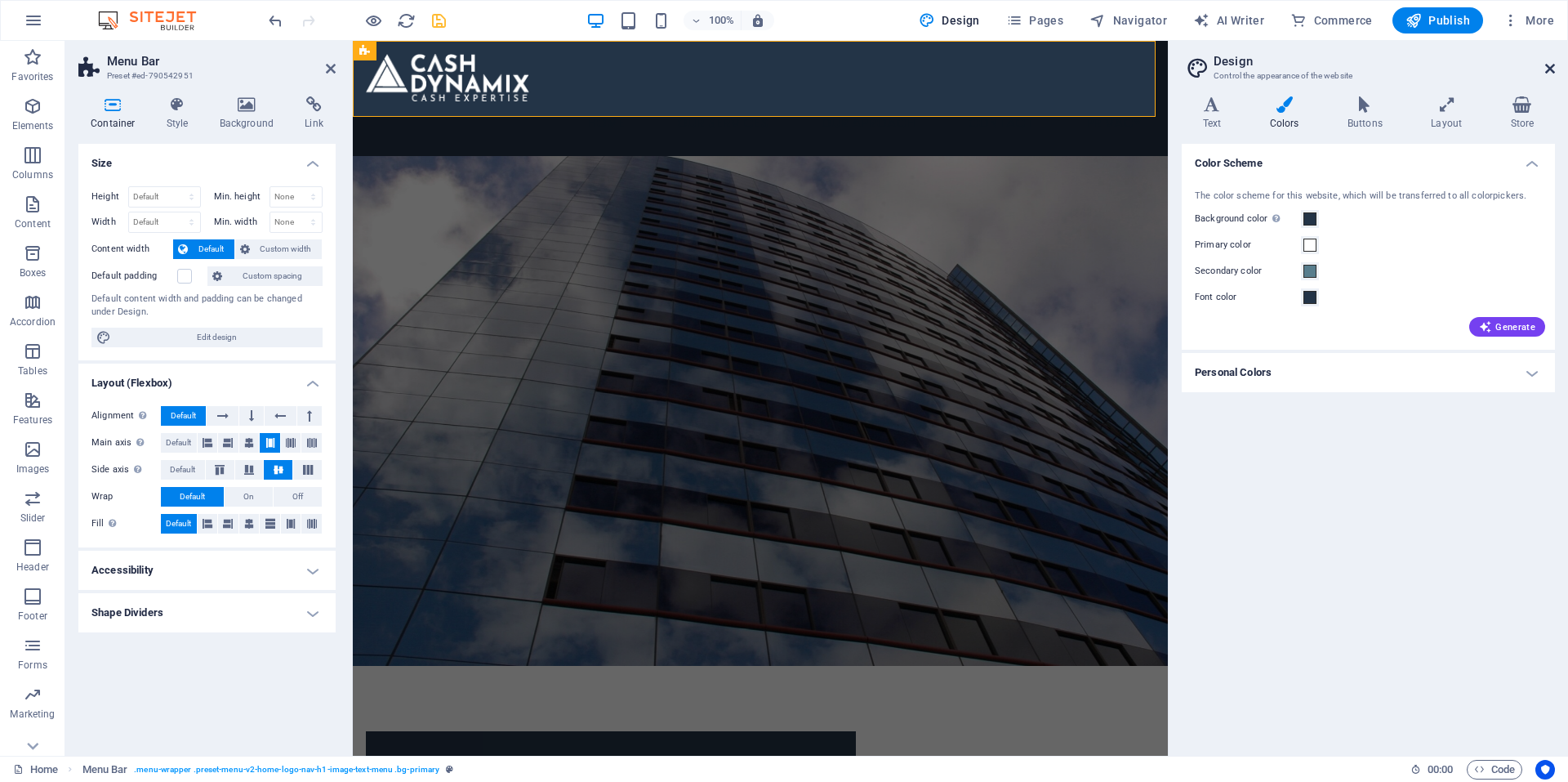
click at [1546, 72] on icon at bounding box center [1550, 68] width 10 height 13
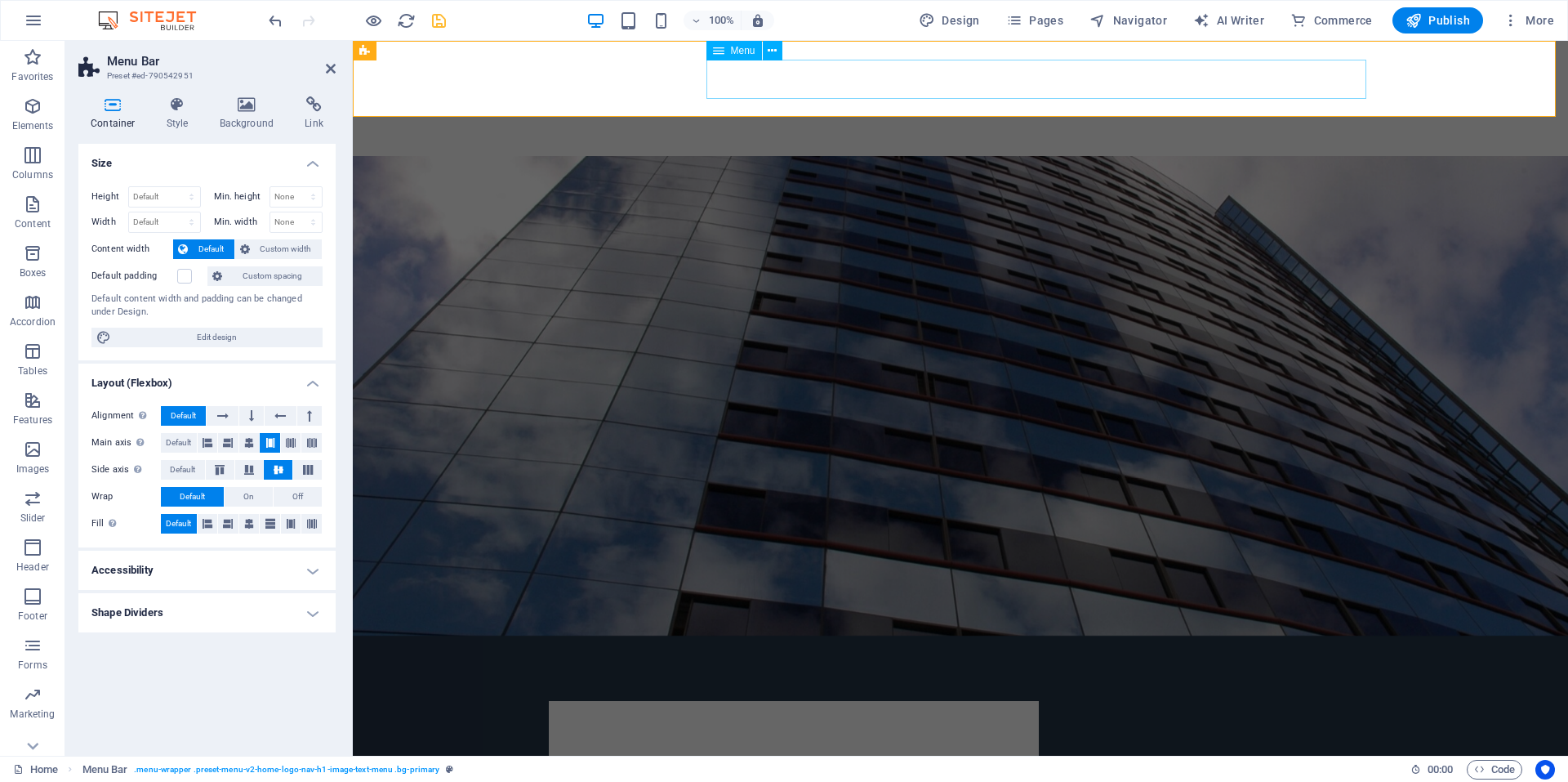
click at [809, 103] on nav "Home Our Services Our Aproach Contact Privacy" at bounding box center [960, 123] width 823 height 39
click at [775, 47] on icon at bounding box center [772, 51] width 9 height 18
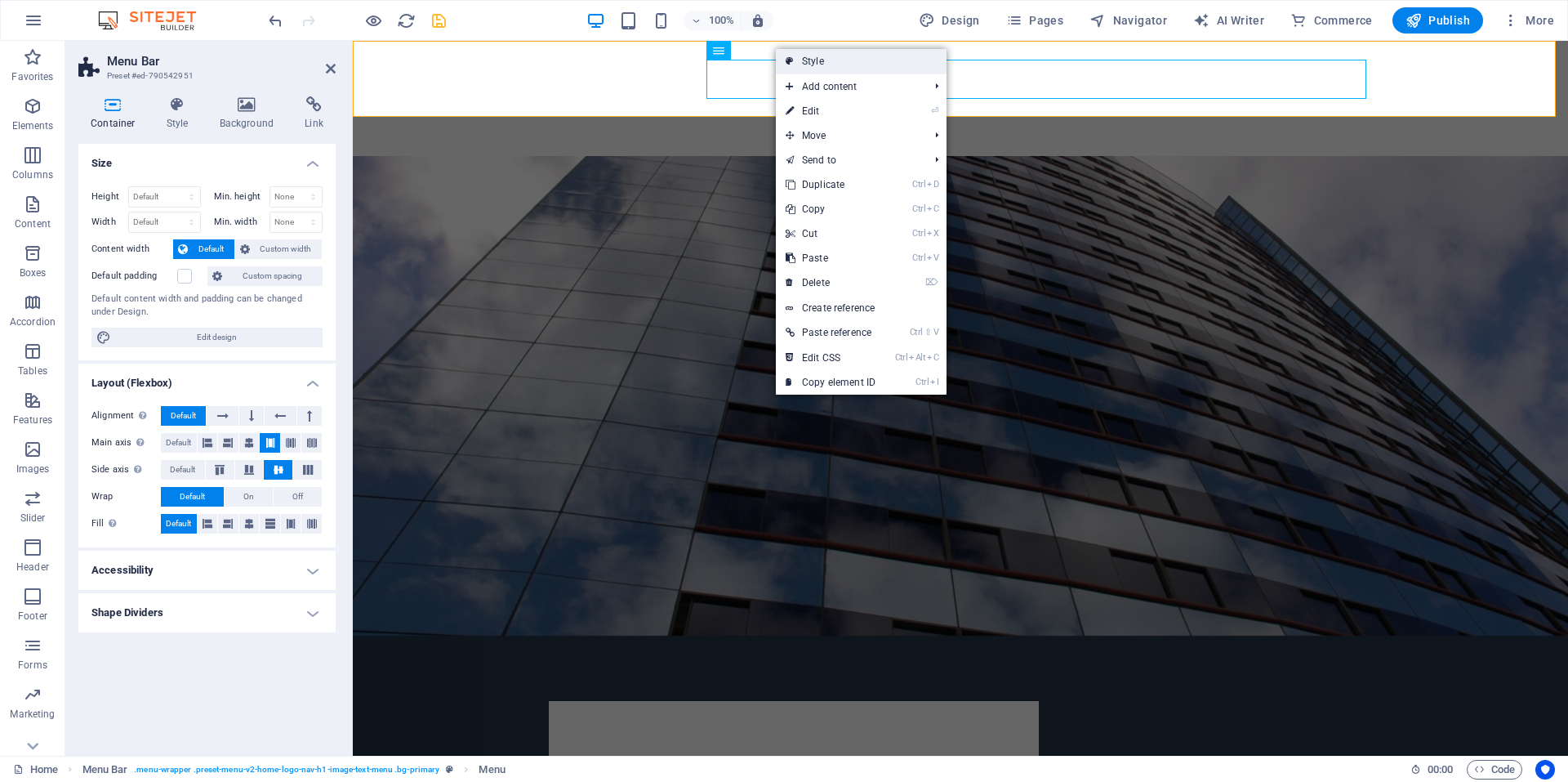
click at [843, 58] on link "Style" at bounding box center [861, 61] width 171 height 25
select select
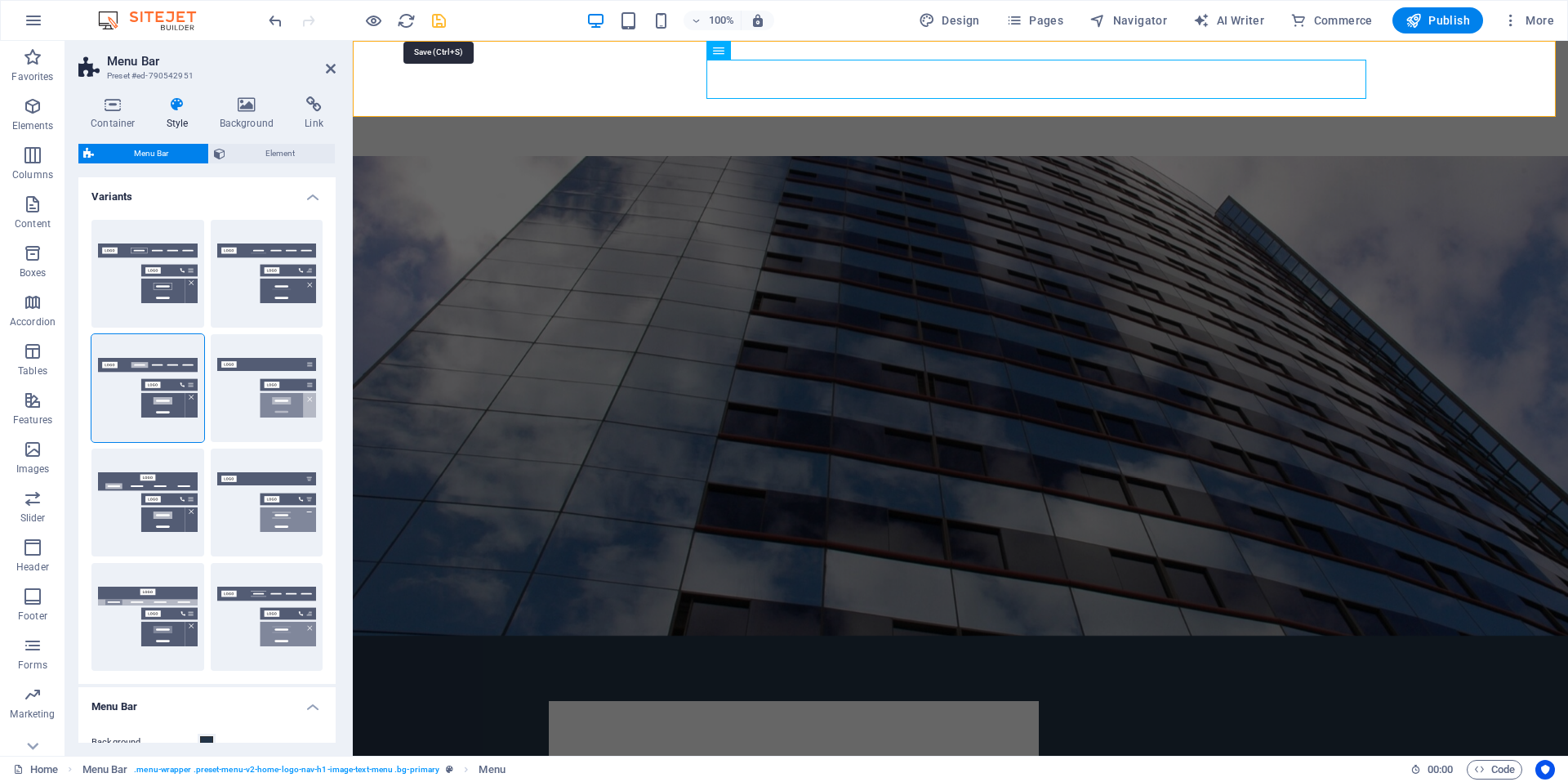
click at [434, 18] on icon "save" at bounding box center [438, 20] width 18 height 18
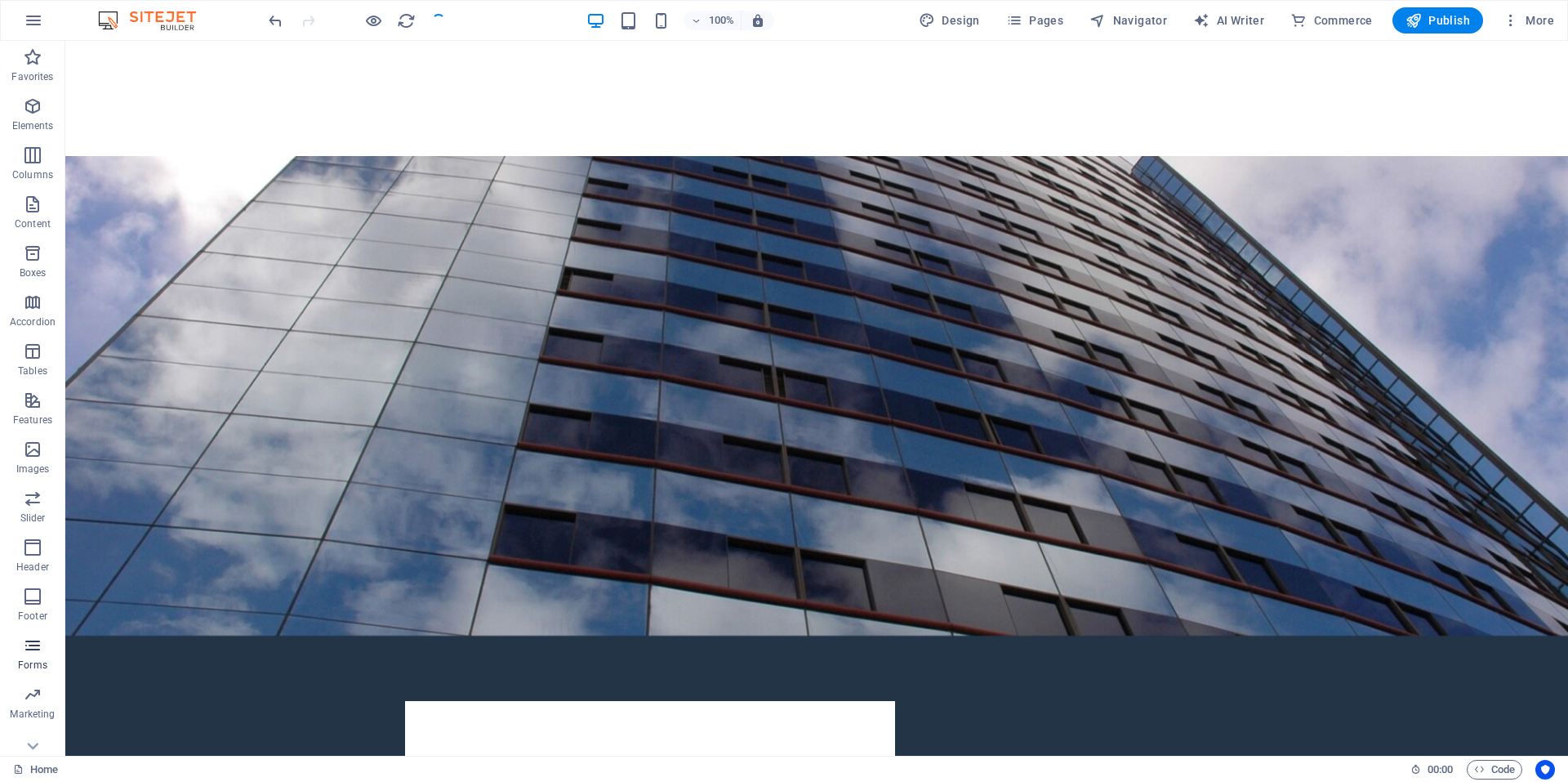
scroll to position [69, 0]
click at [23, 665] on icon "button" at bounding box center [32, 674] width 19 height 19
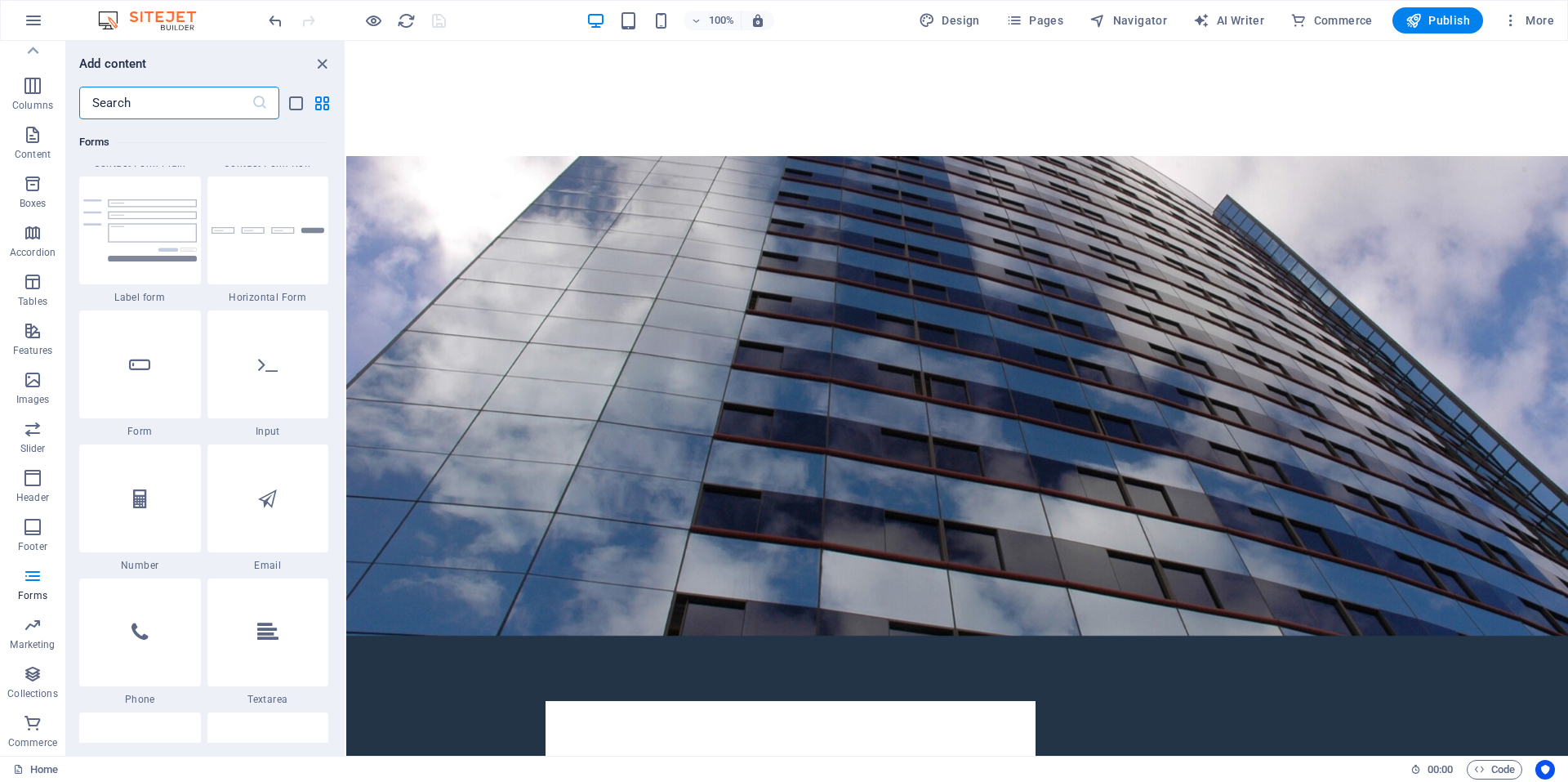
scroll to position [12313, 0]
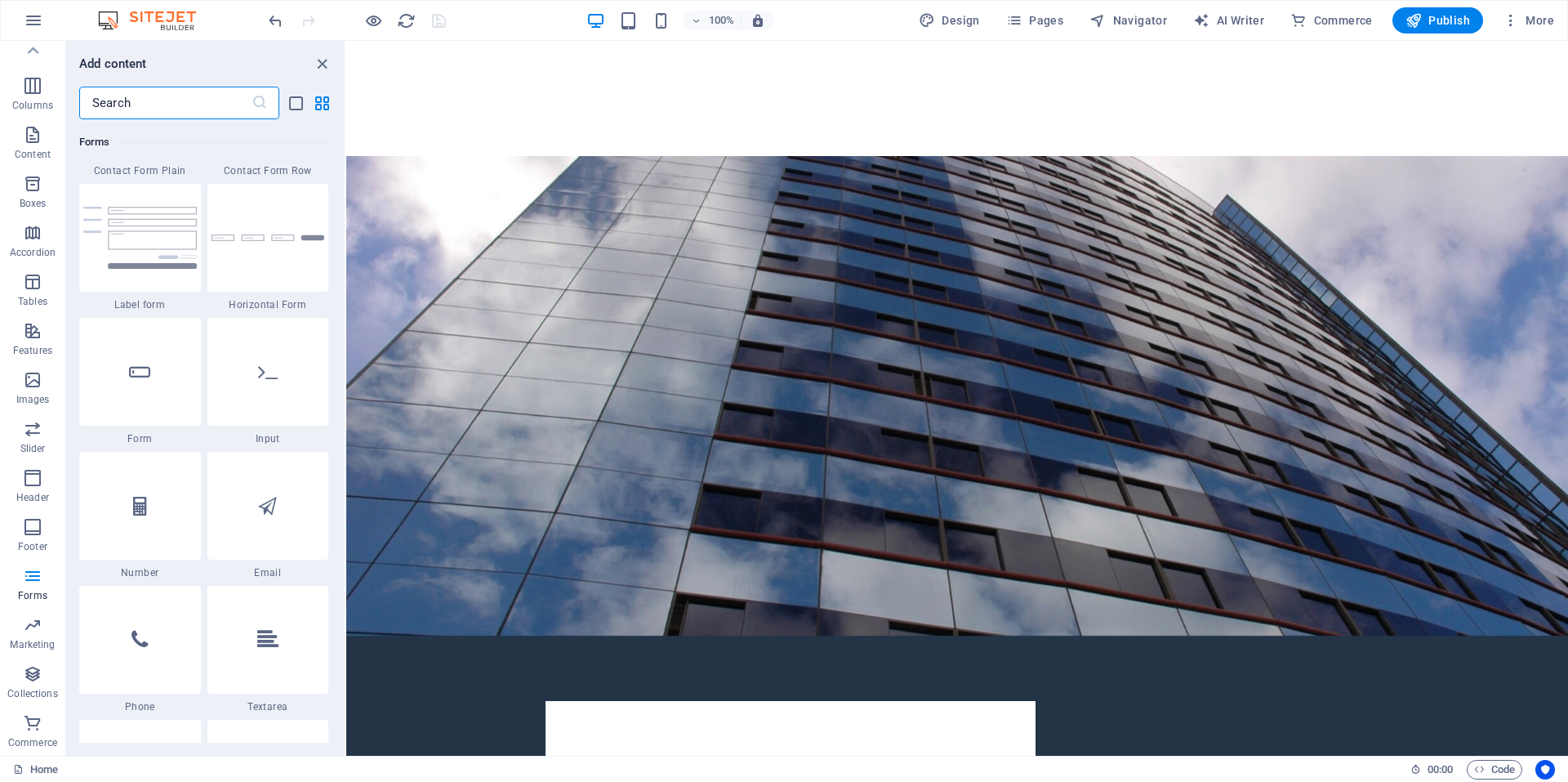
click at [151, 92] on input "text" at bounding box center [165, 103] width 173 height 32
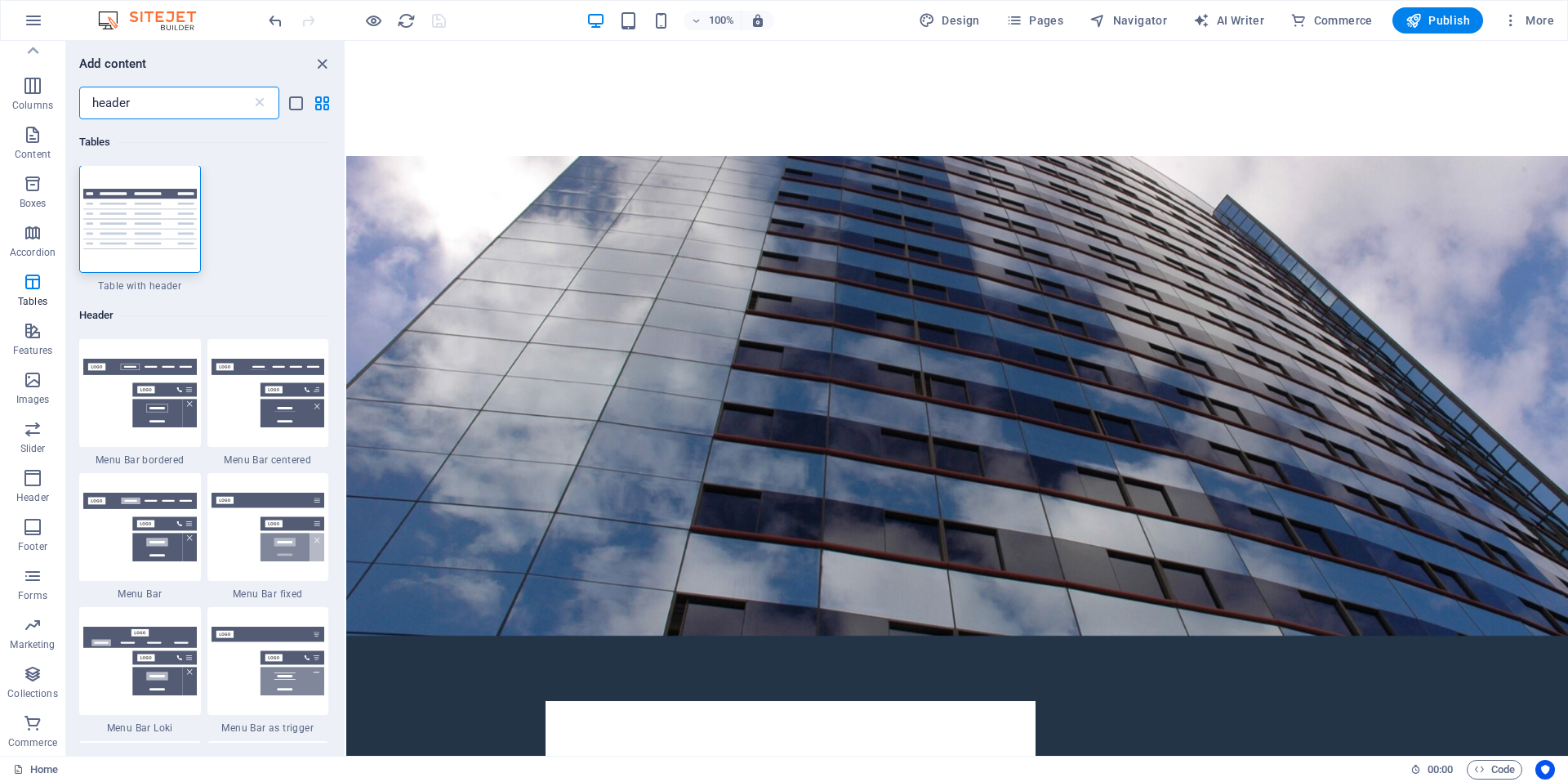
scroll to position [0, 0]
type input "header"
click at [271, 366] on img at bounding box center [268, 394] width 114 height 68
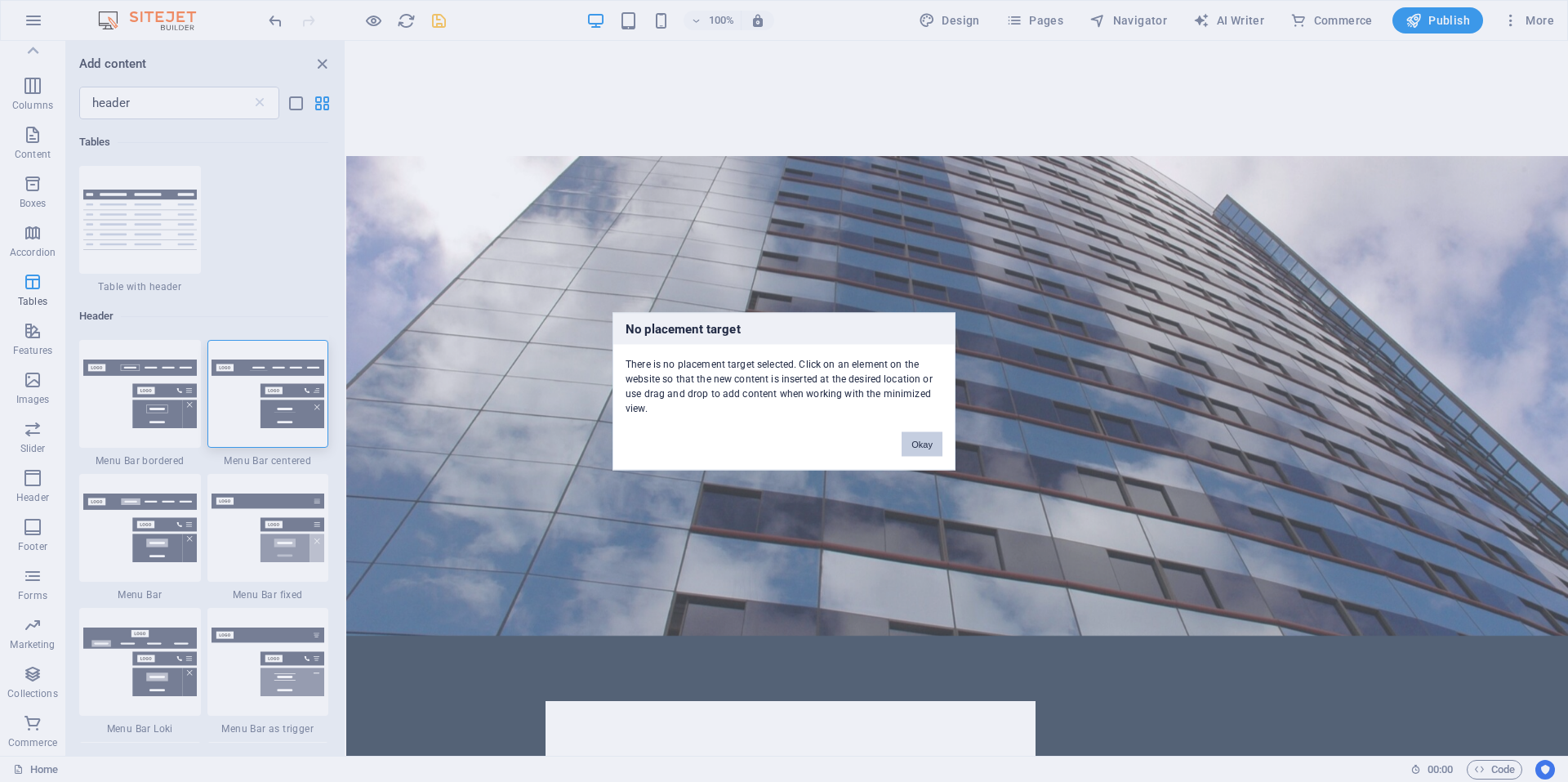
drag, startPoint x: 910, startPoint y: 436, endPoint x: 544, endPoint y: 384, distance: 369.7
click at [910, 436] on button "Okay" at bounding box center [922, 444] width 41 height 25
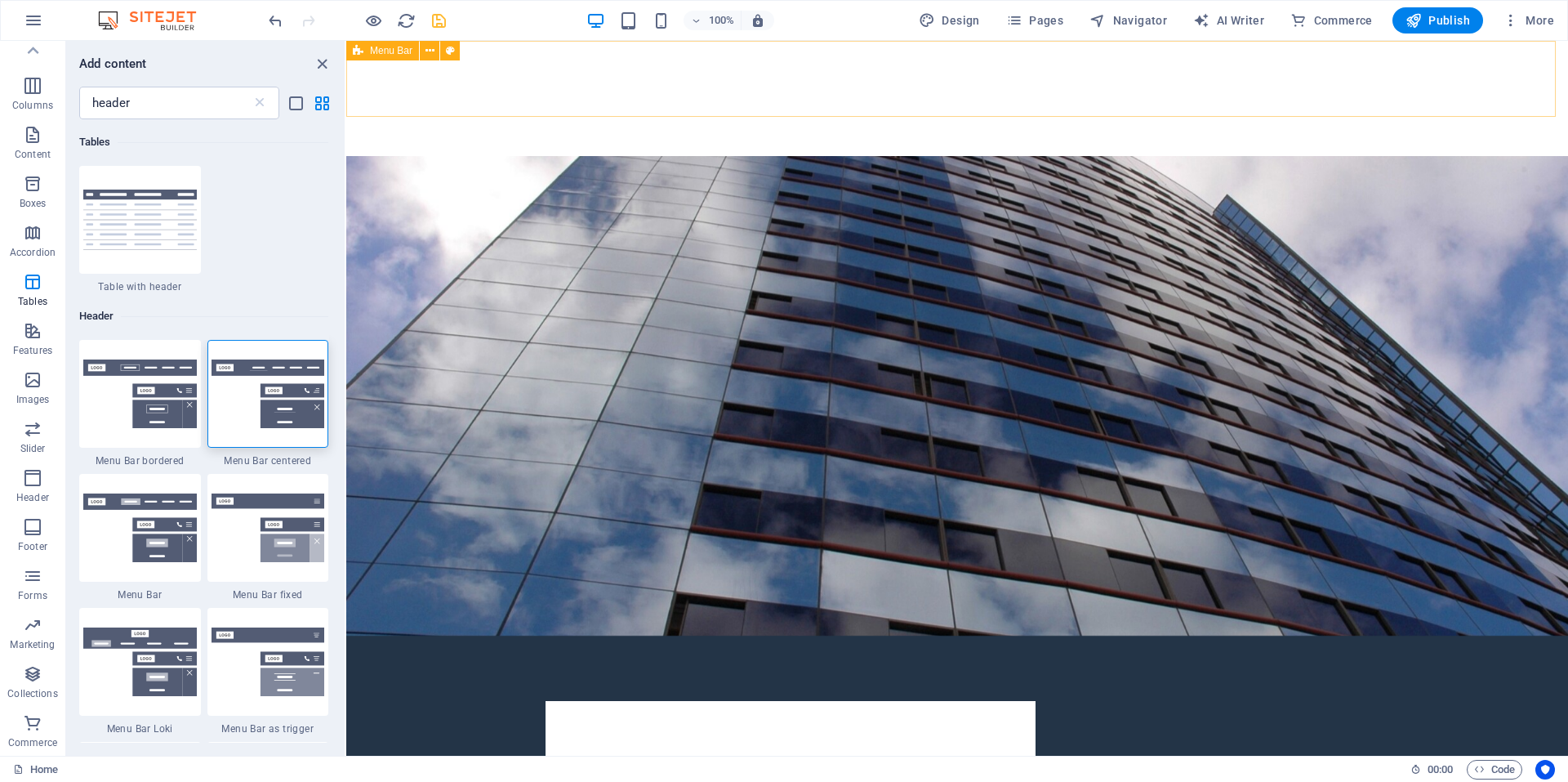
click at [395, 53] on span "Menu Bar" at bounding box center [391, 50] width 42 height 10
click at [281, 366] on img at bounding box center [268, 394] width 114 height 68
click at [346, 366] on div "H2 Text on background Container Menu Bar Logo Menu Text Button Menu Menu Menu S…" at bounding box center [957, 399] width 1222 height 715
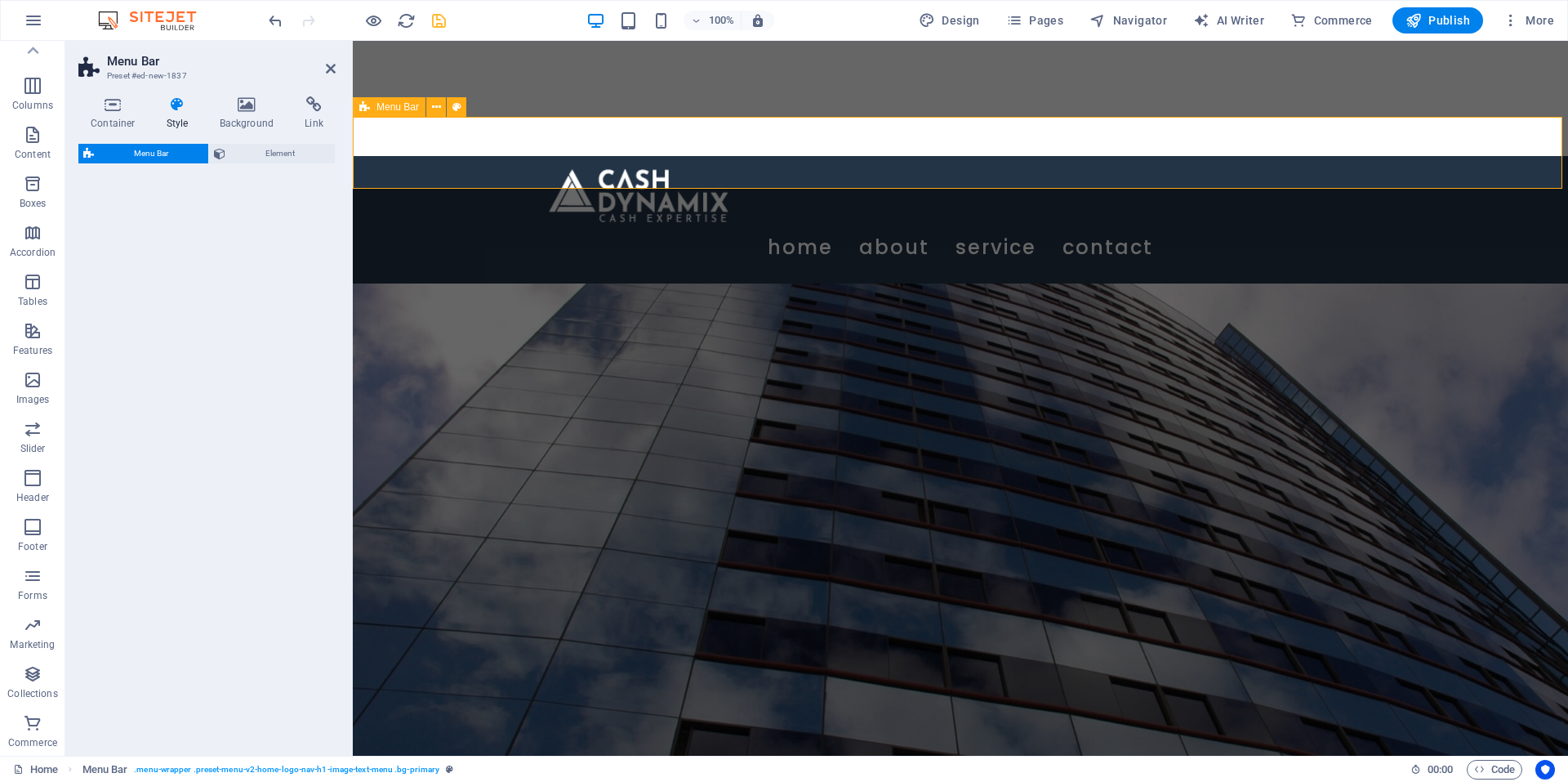
drag, startPoint x: 748, startPoint y: 244, endPoint x: 436, endPoint y: 124, distance: 334.3
select select "rem"
select select "preset-menu-v2-centered"
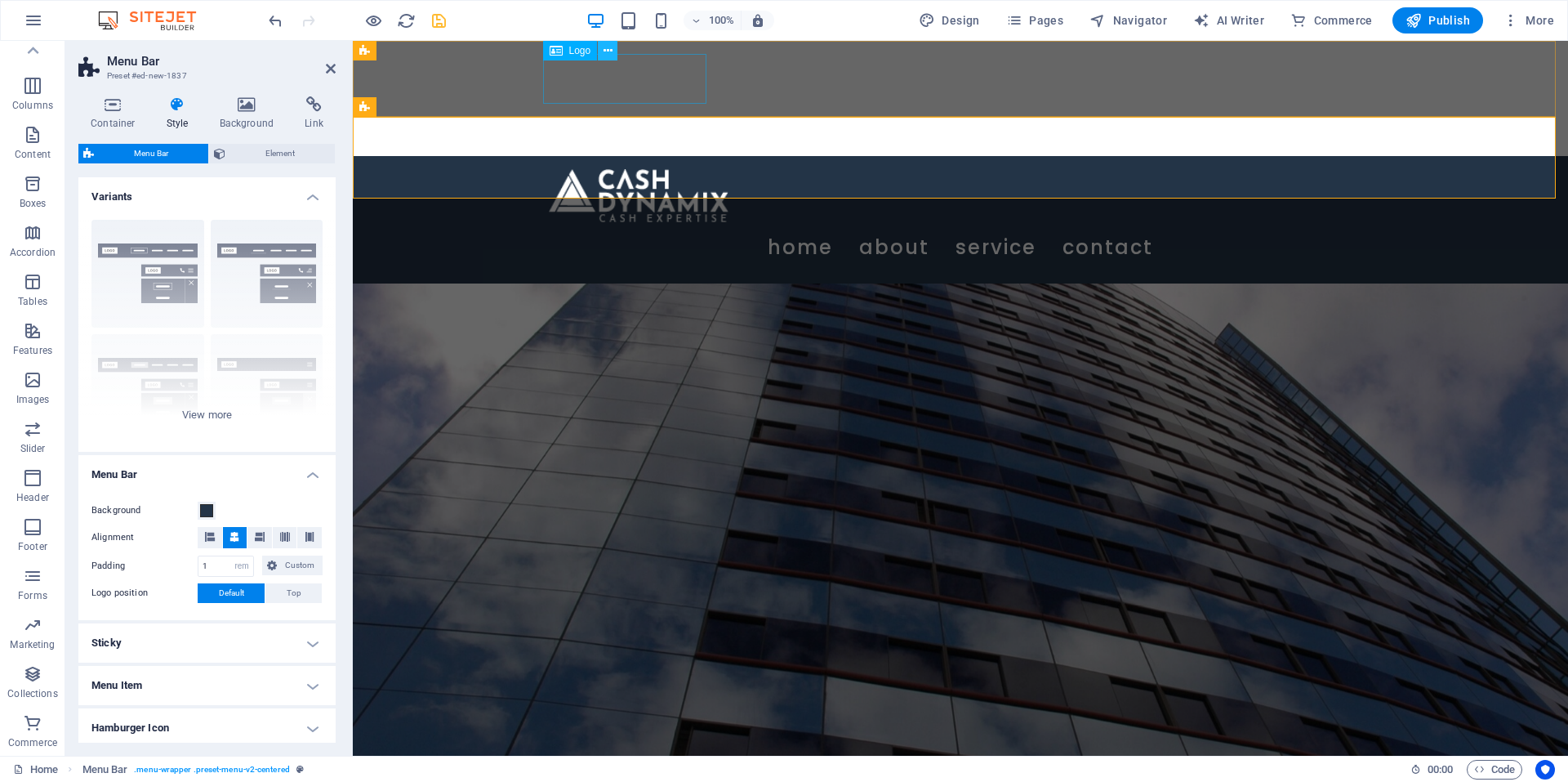
click at [612, 47] on icon at bounding box center [608, 51] width 9 height 18
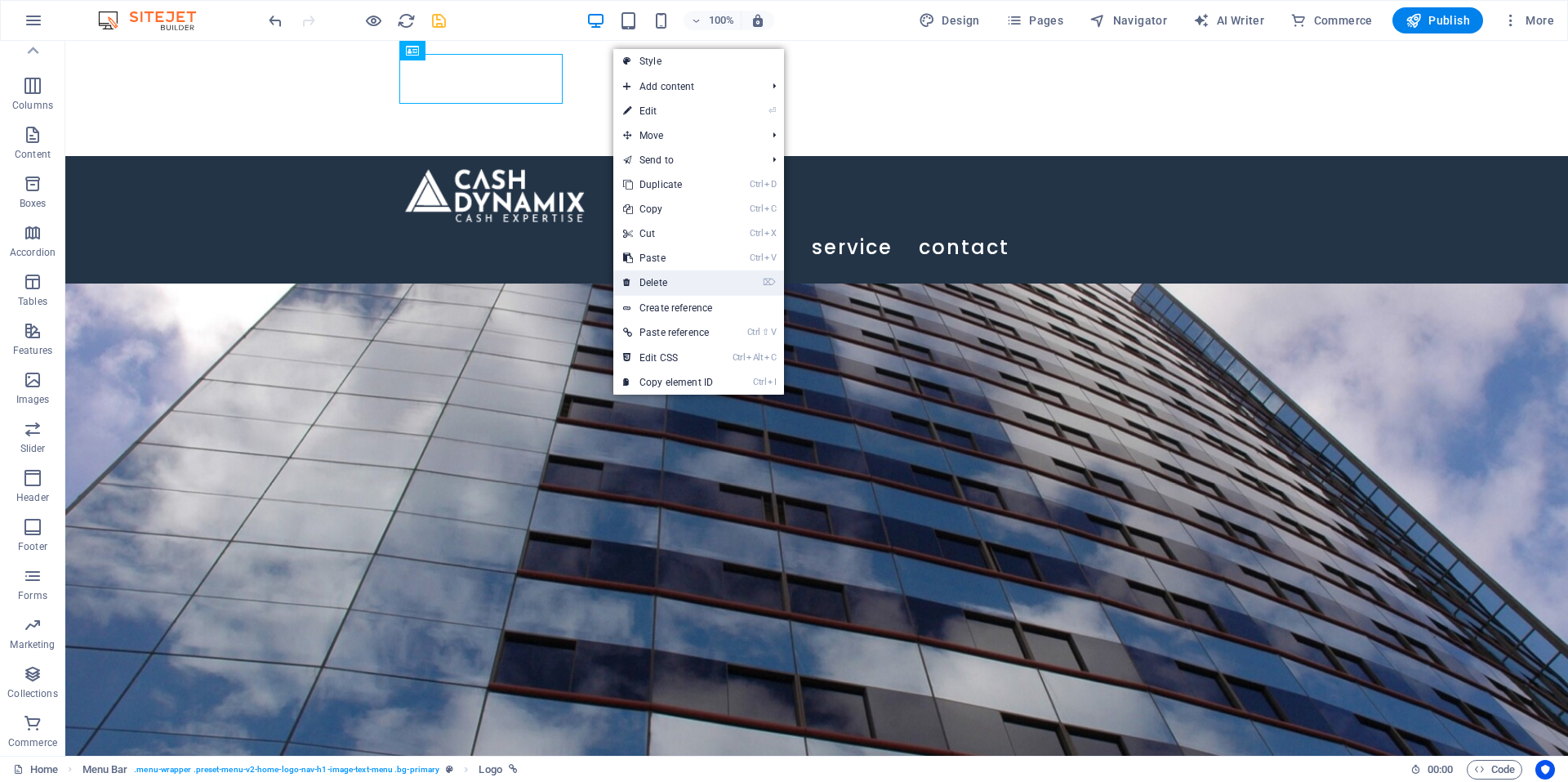
click at [662, 281] on link "⌦ Delete" at bounding box center [668, 282] width 110 height 25
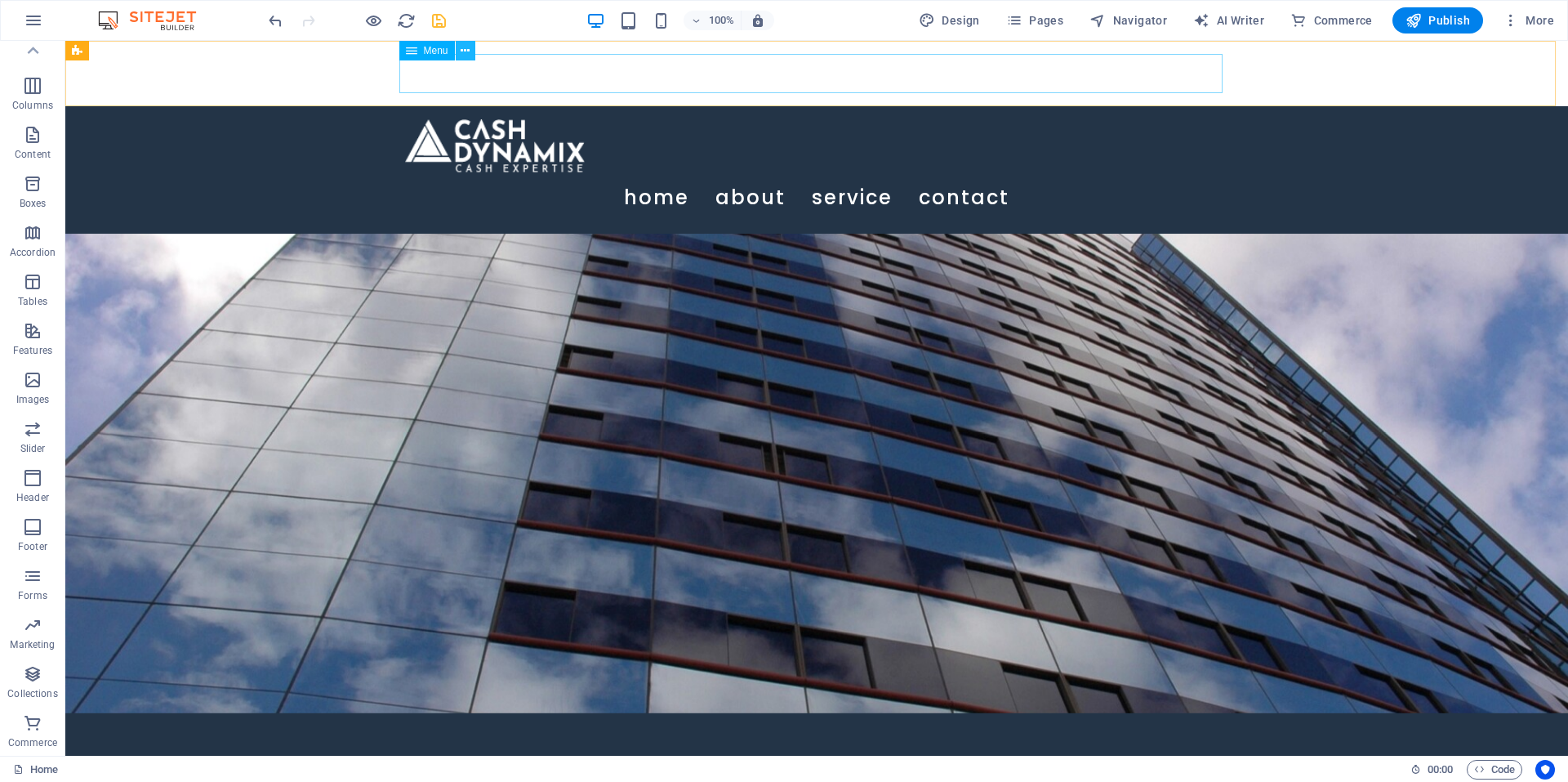
click at [465, 50] on icon at bounding box center [465, 51] width 9 height 18
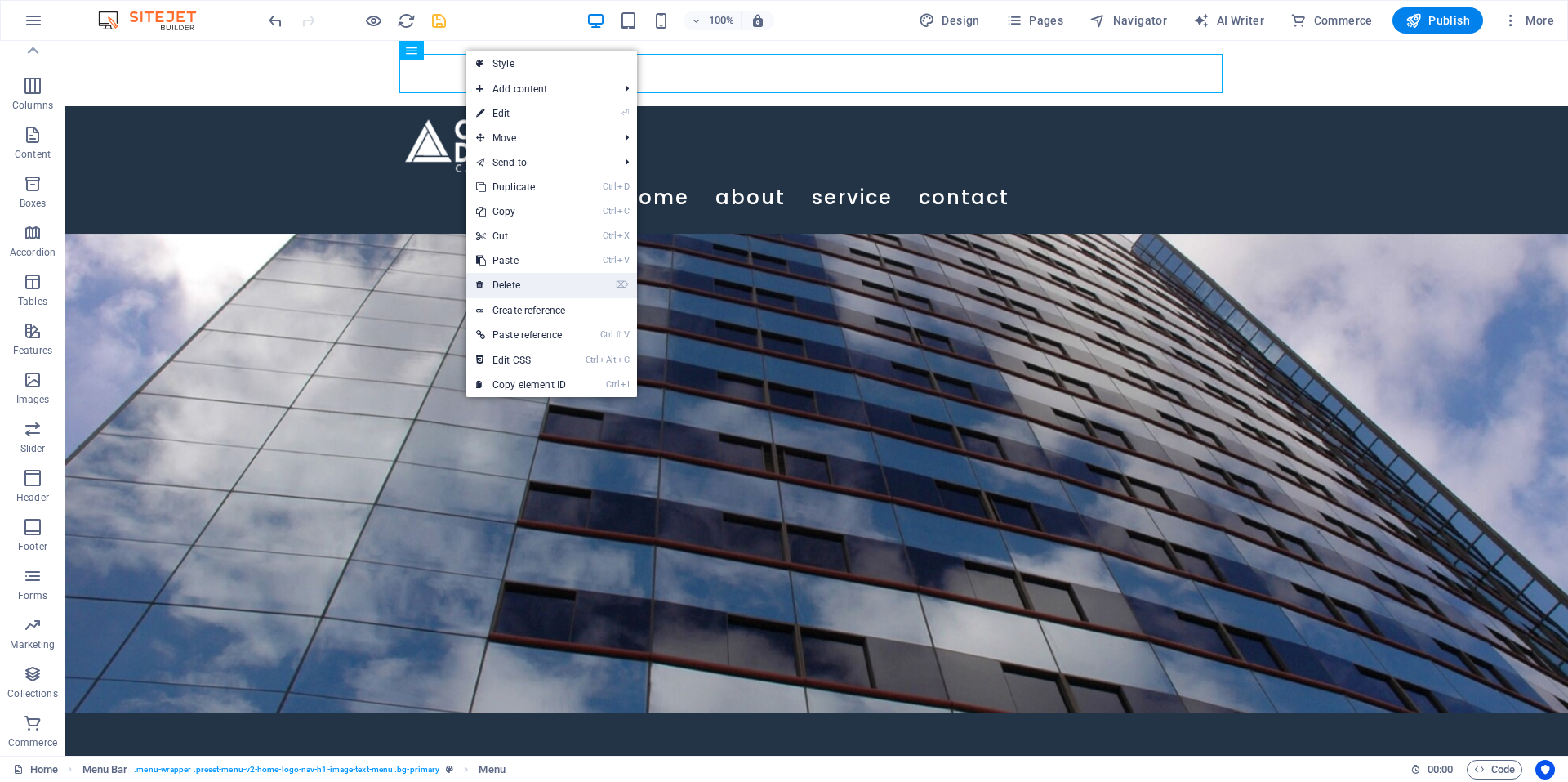
drag, startPoint x: 533, startPoint y: 280, endPoint x: 466, endPoint y: 231, distance: 83.0
click at [533, 280] on link "⌦ Delete" at bounding box center [521, 285] width 110 height 25
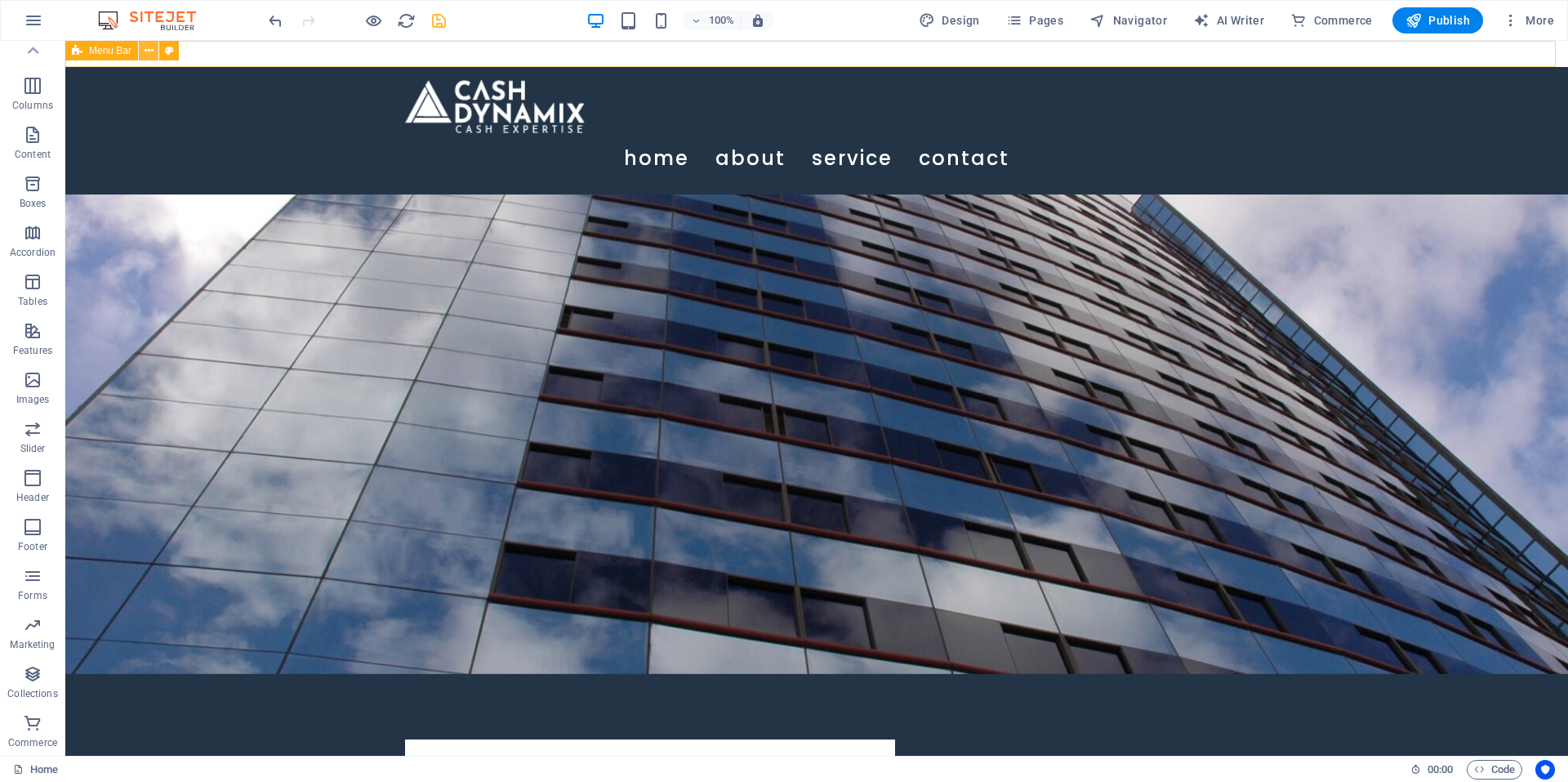
click at [146, 49] on icon at bounding box center [149, 51] width 9 height 18
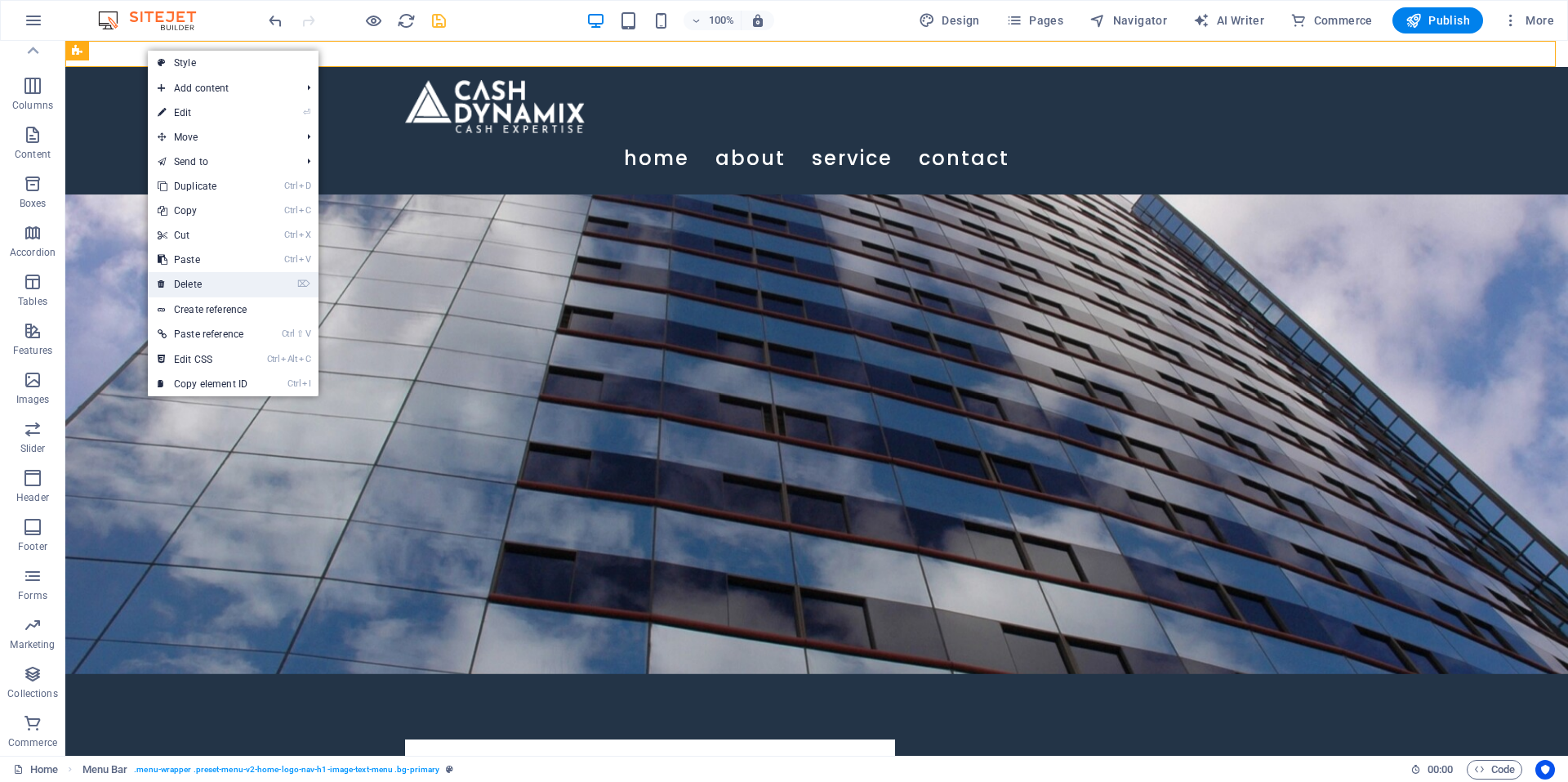
click at [195, 284] on link "⌦ Delete" at bounding box center [202, 284] width 110 height 25
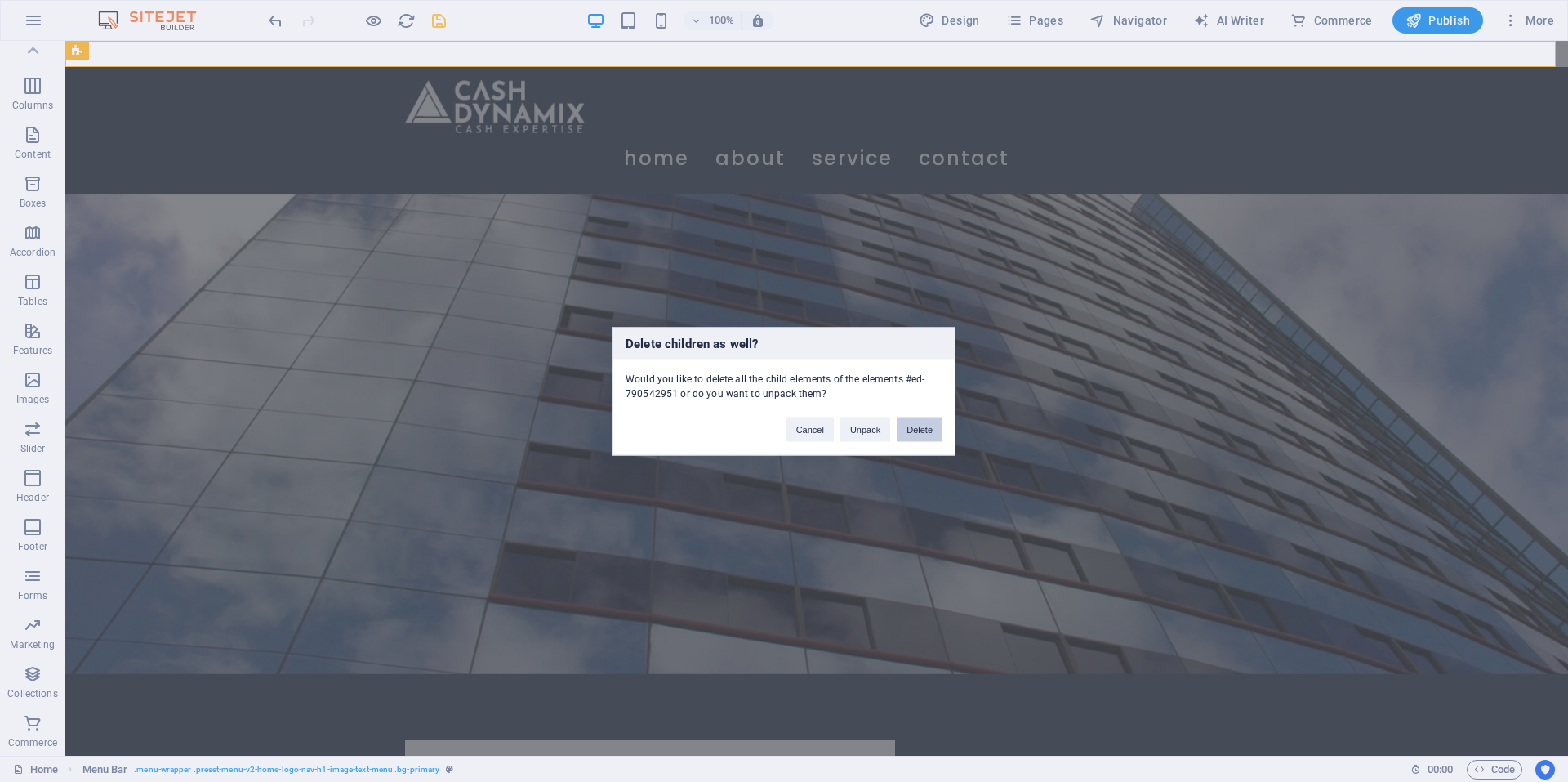
click at [912, 431] on button "Delete" at bounding box center [919, 429] width 46 height 25
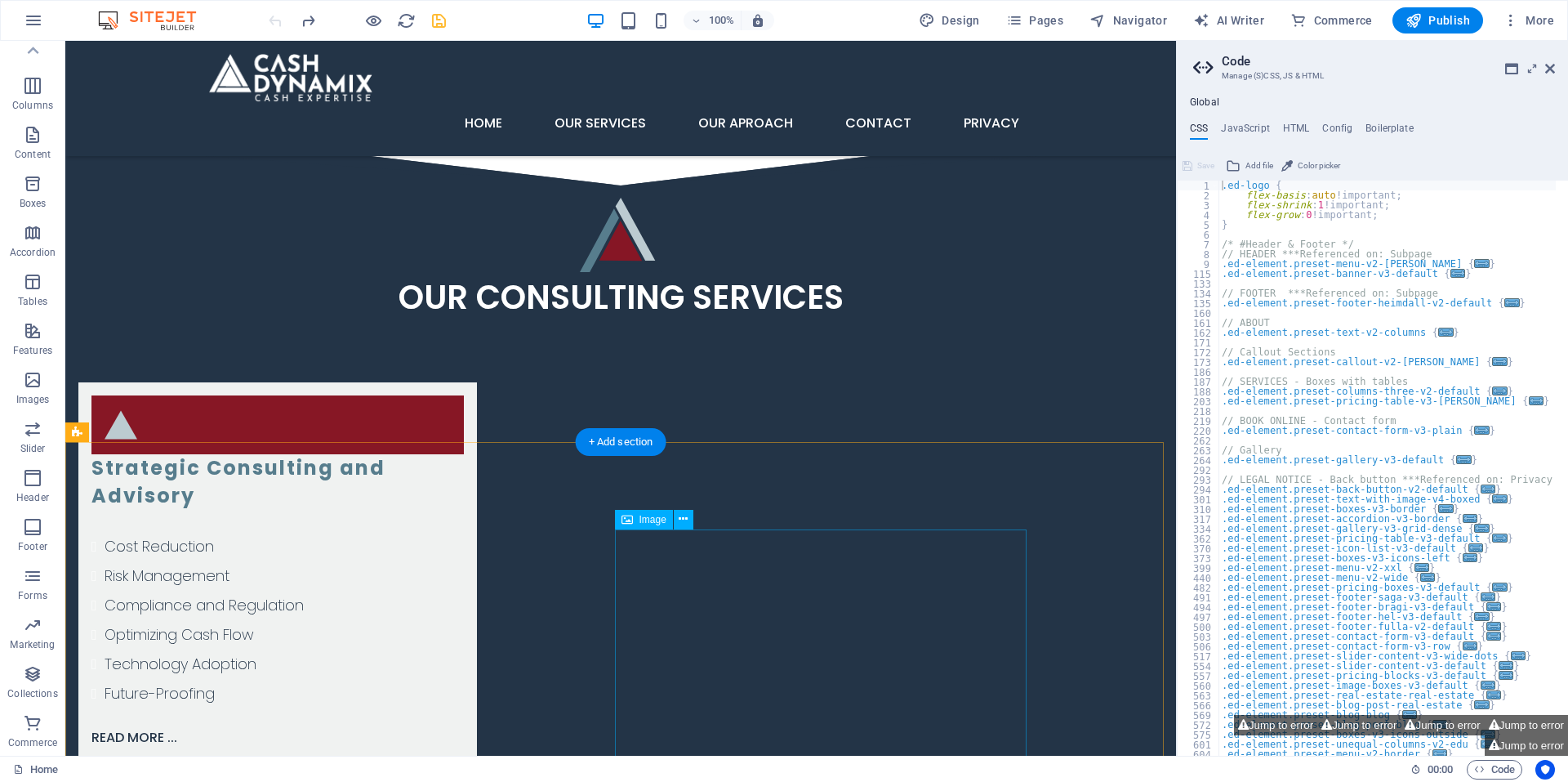
scroll to position [2697, 0]
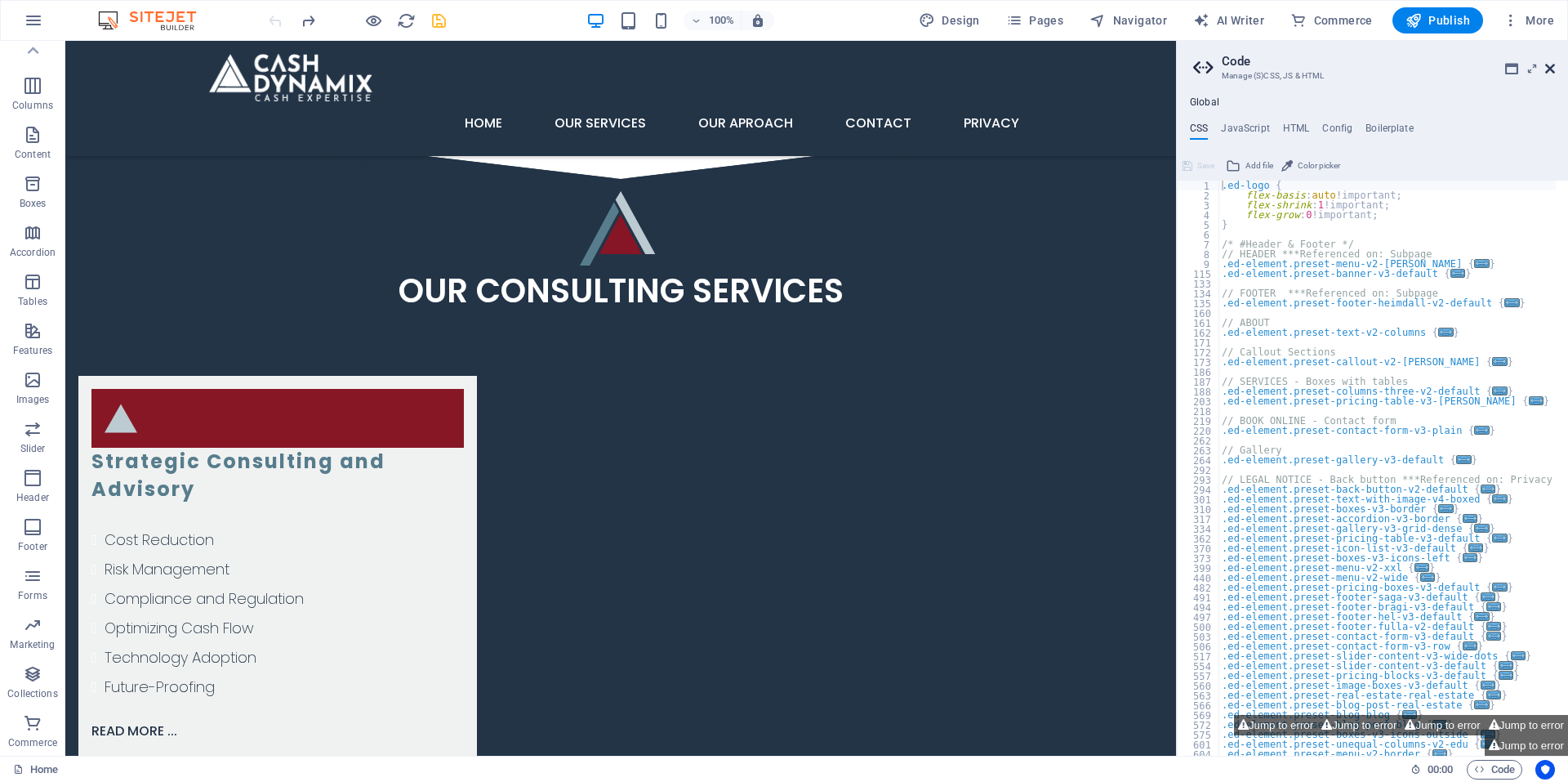
drag, startPoint x: 1466, startPoint y: 30, endPoint x: 1546, endPoint y: 68, distance: 88.6
click at [1546, 68] on icon at bounding box center [1550, 68] width 10 height 13
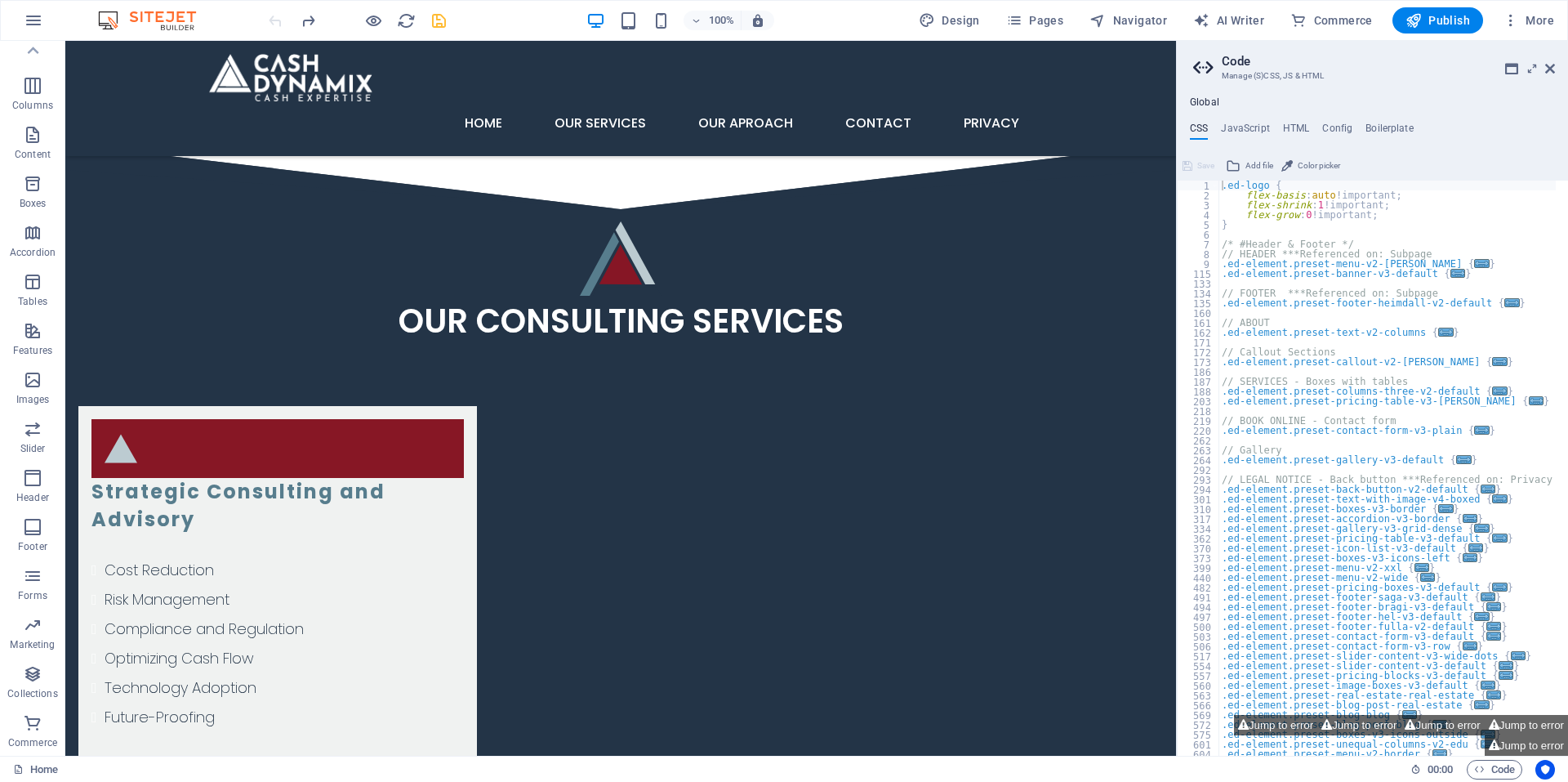
scroll to position [2604, 0]
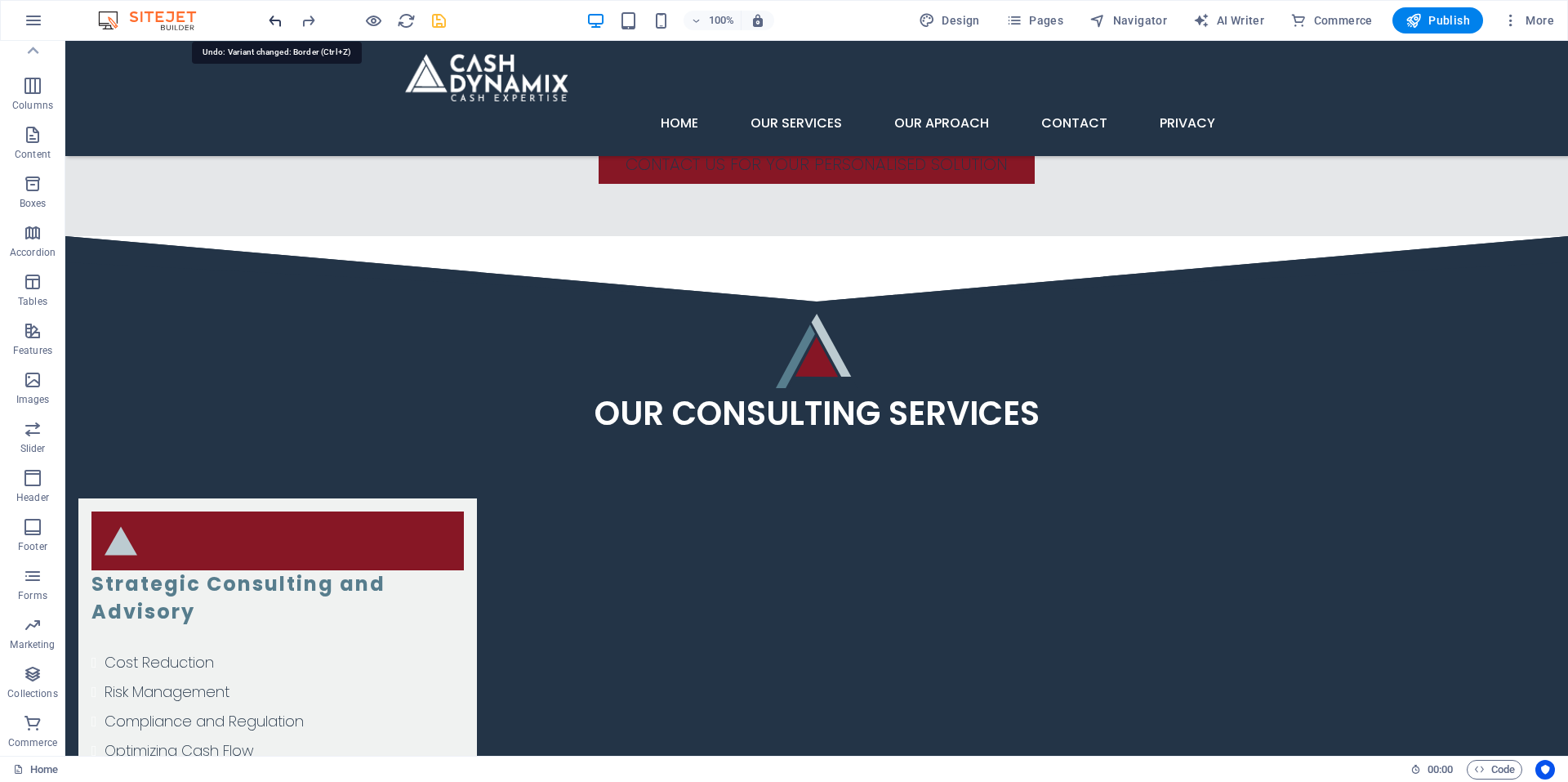
click at [273, 20] on icon "undo" at bounding box center [275, 20] width 18 height 18
click at [273, 20] on div at bounding box center [357, 20] width 183 height 26
click at [1519, 18] on icon "button" at bounding box center [1511, 20] width 17 height 17
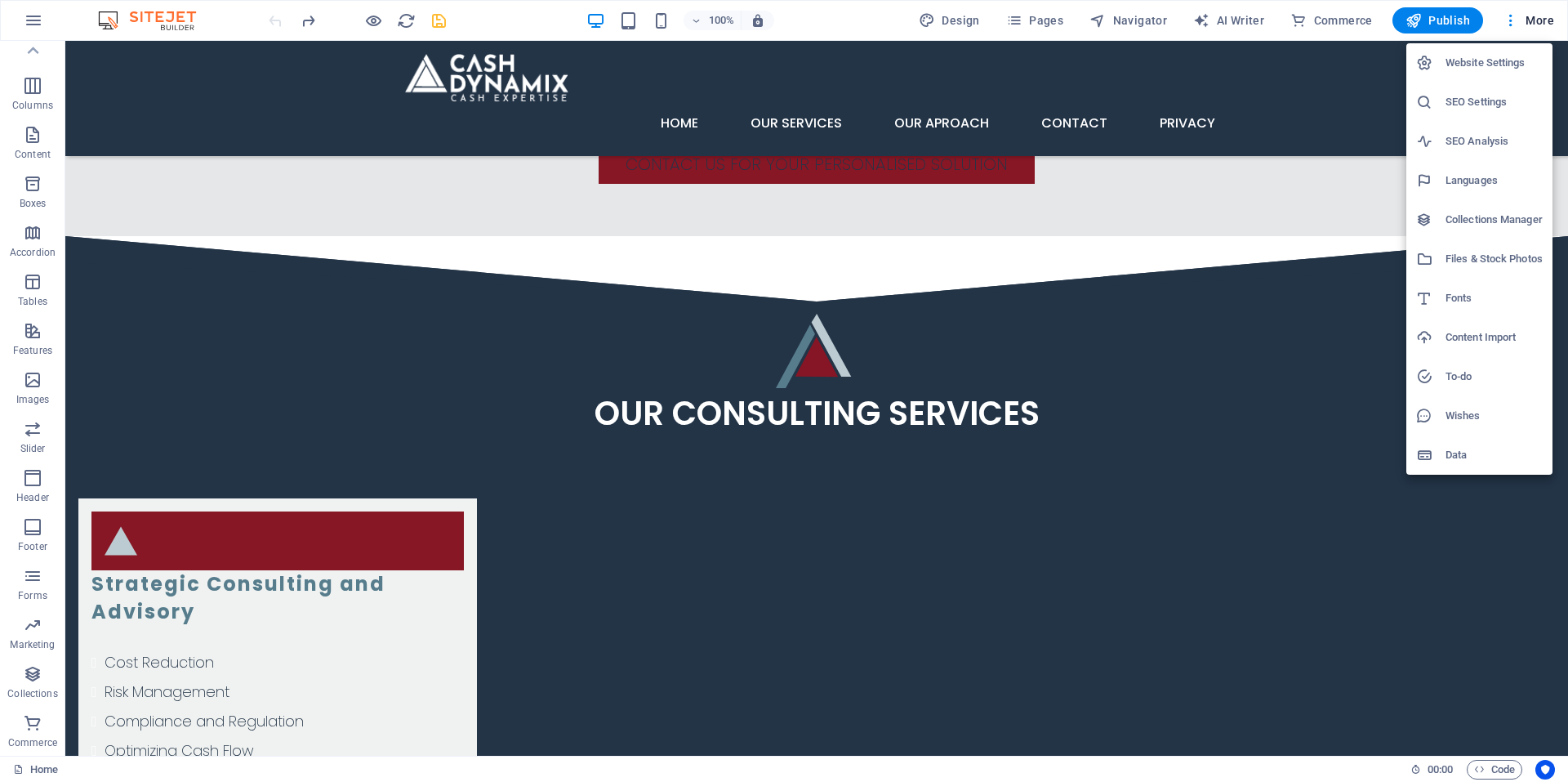
scroll to position [2697, 0]
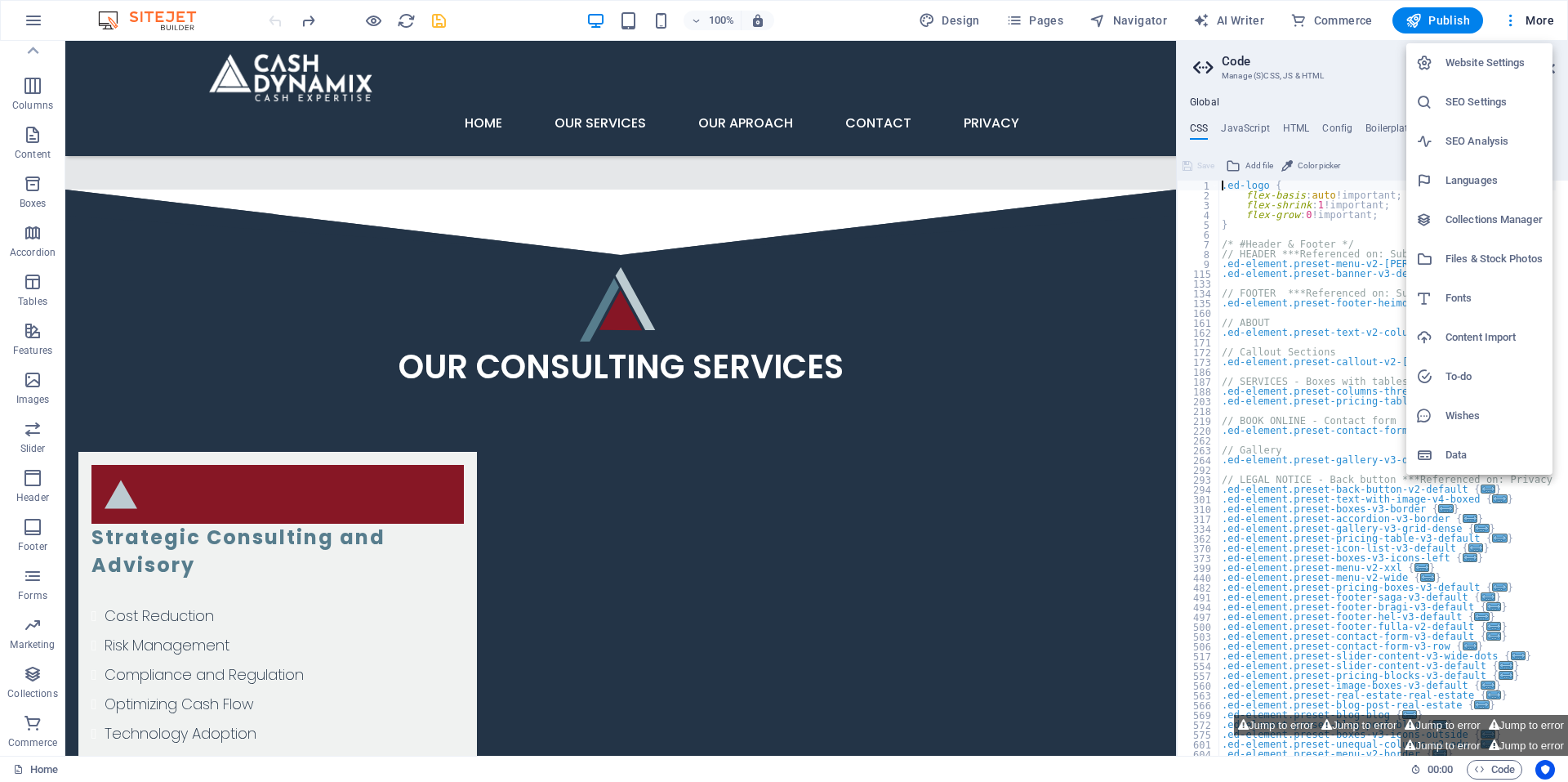
click at [1544, 18] on div at bounding box center [784, 391] width 1568 height 782
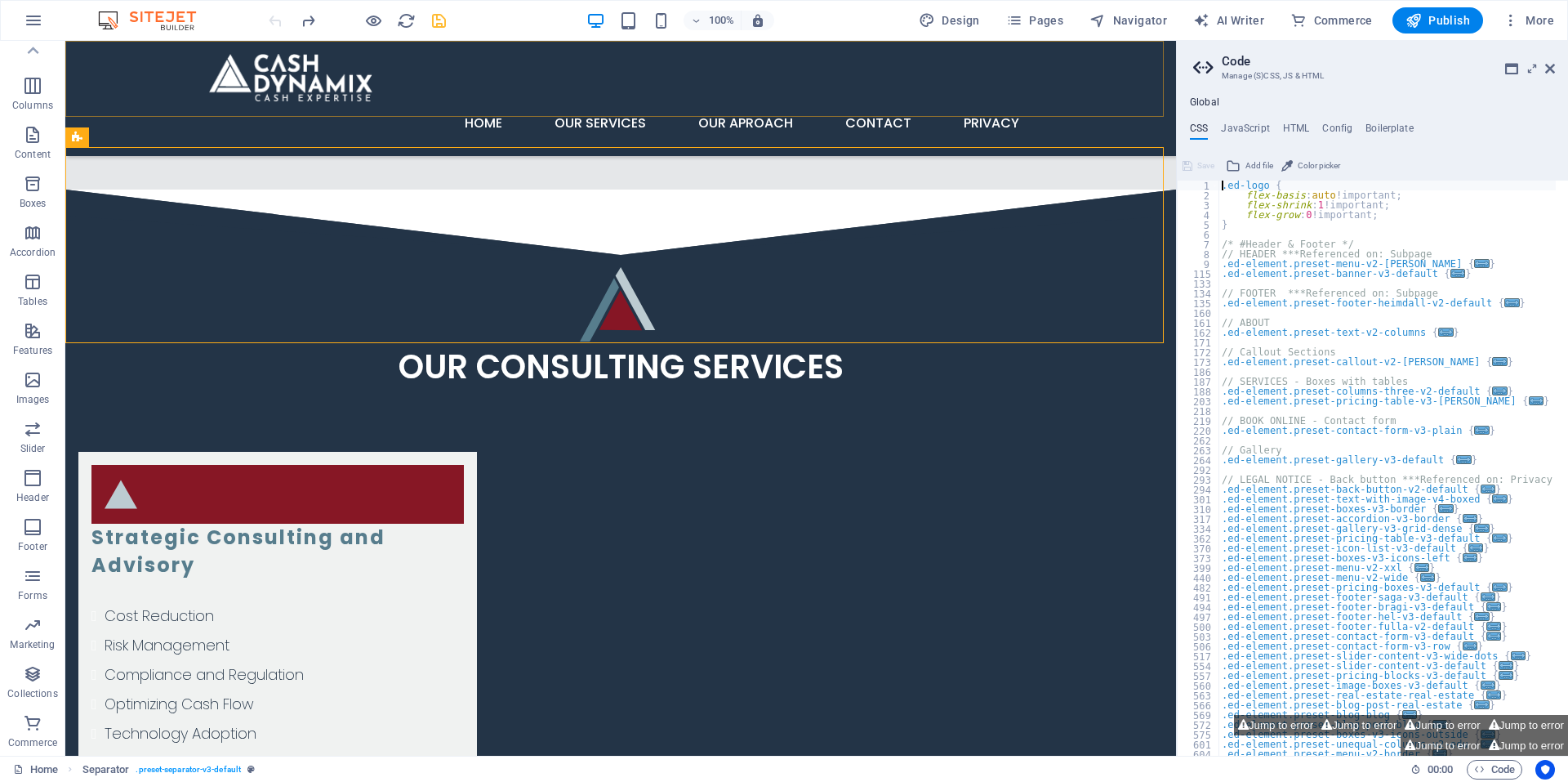
click at [103, 61] on div "Home Our Services Our Aproach Contact Privacy" at bounding box center [621, 98] width 1111 height 115
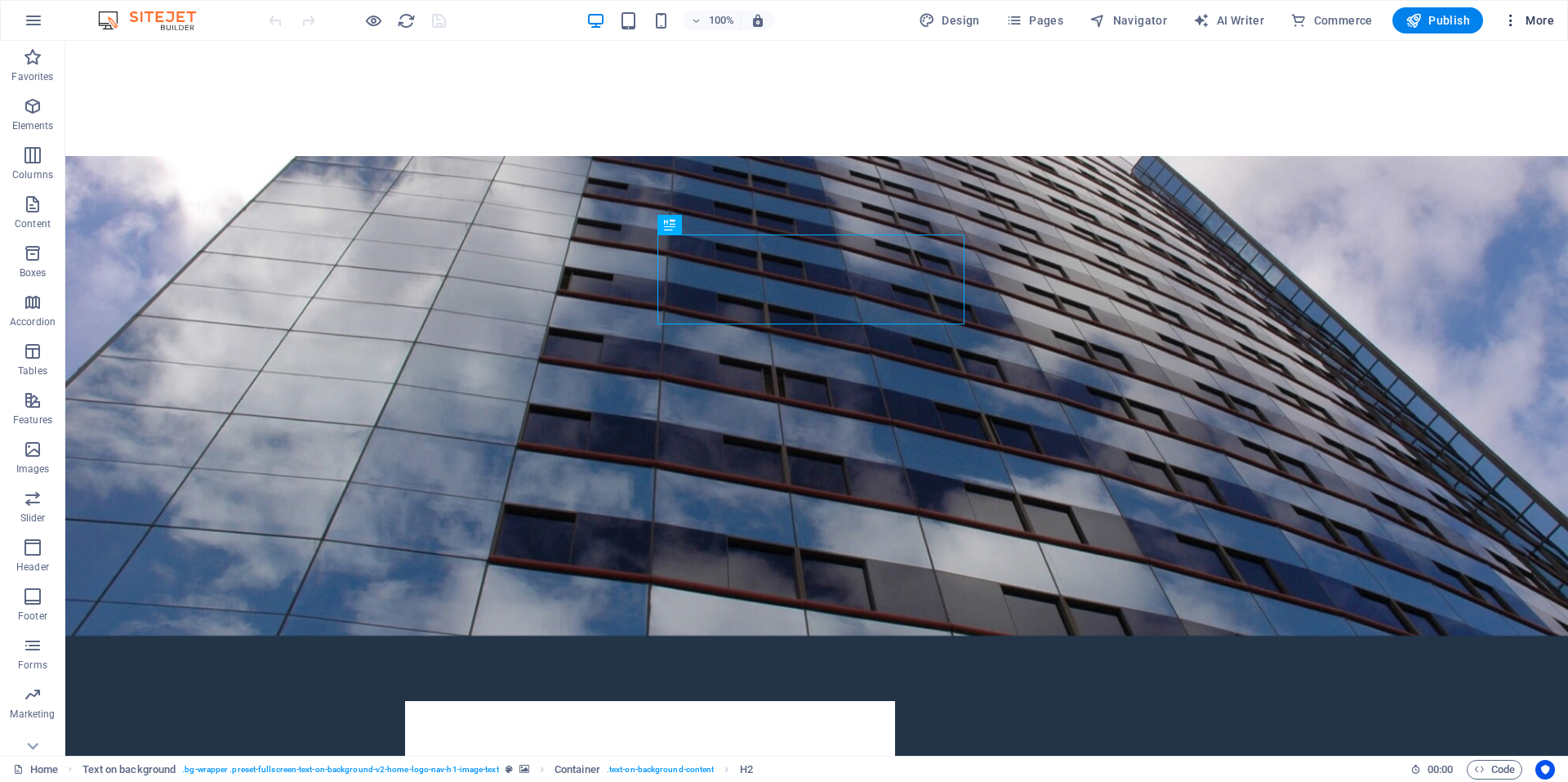
click at [1543, 18] on span "More" at bounding box center [1529, 20] width 52 height 17
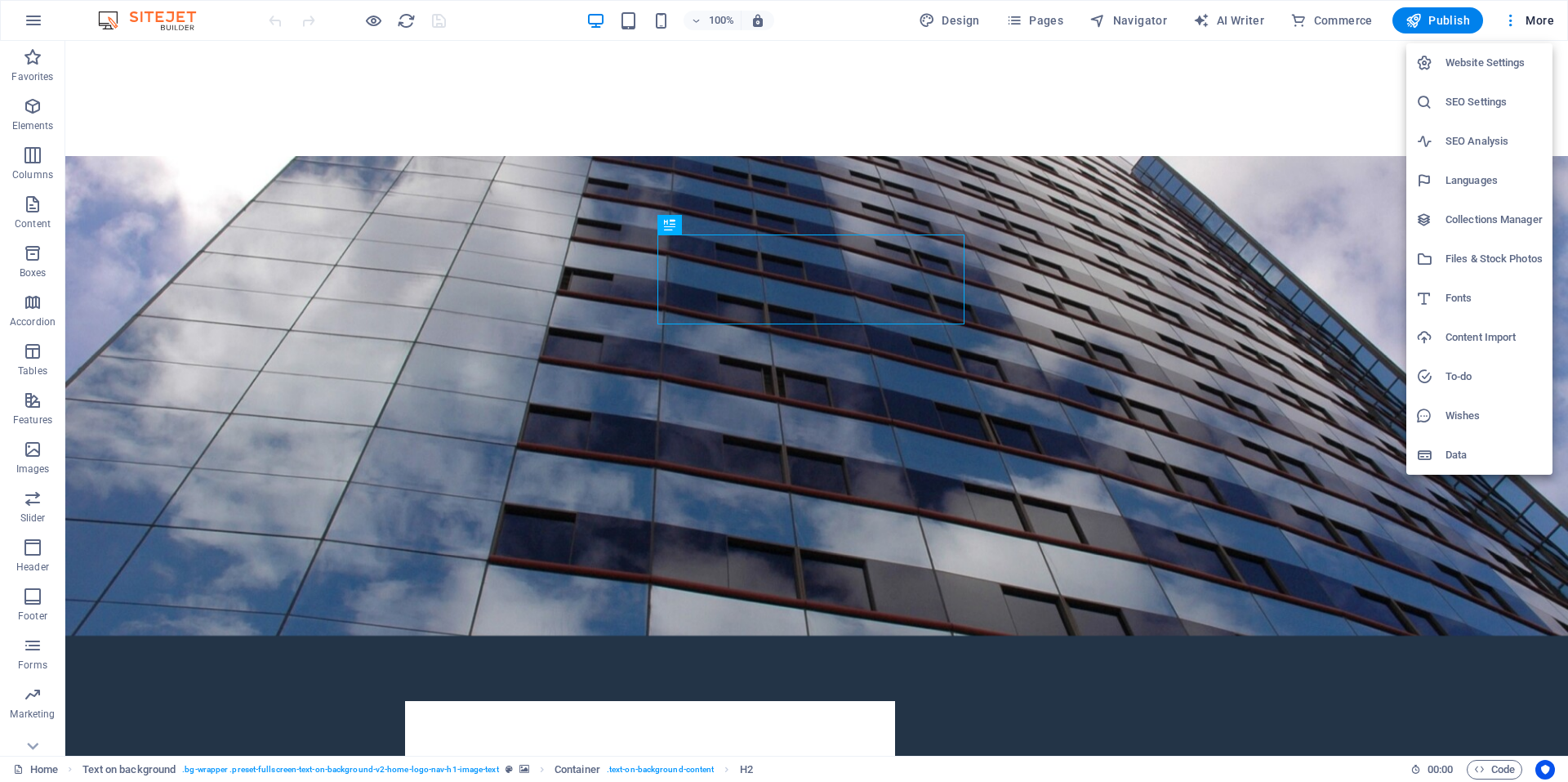
click at [1495, 57] on h6 "Website Settings" at bounding box center [1494, 63] width 97 height 19
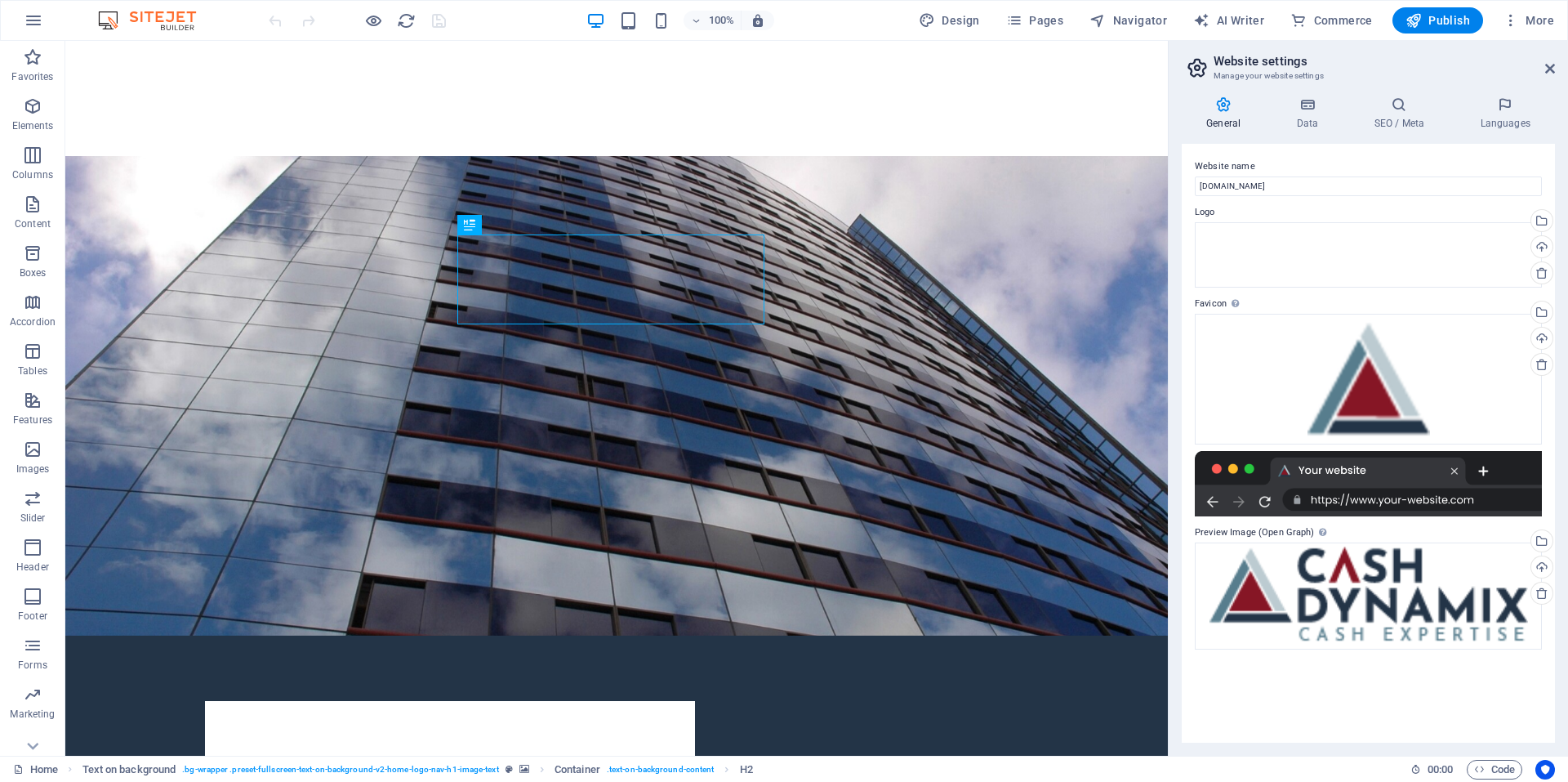
click at [1532, 71] on header "Website settings Manage your website settings" at bounding box center [1370, 62] width 370 height 42
click at [958, 14] on span "Design" at bounding box center [950, 20] width 61 height 17
select select "px"
select select "500"
select select "px"
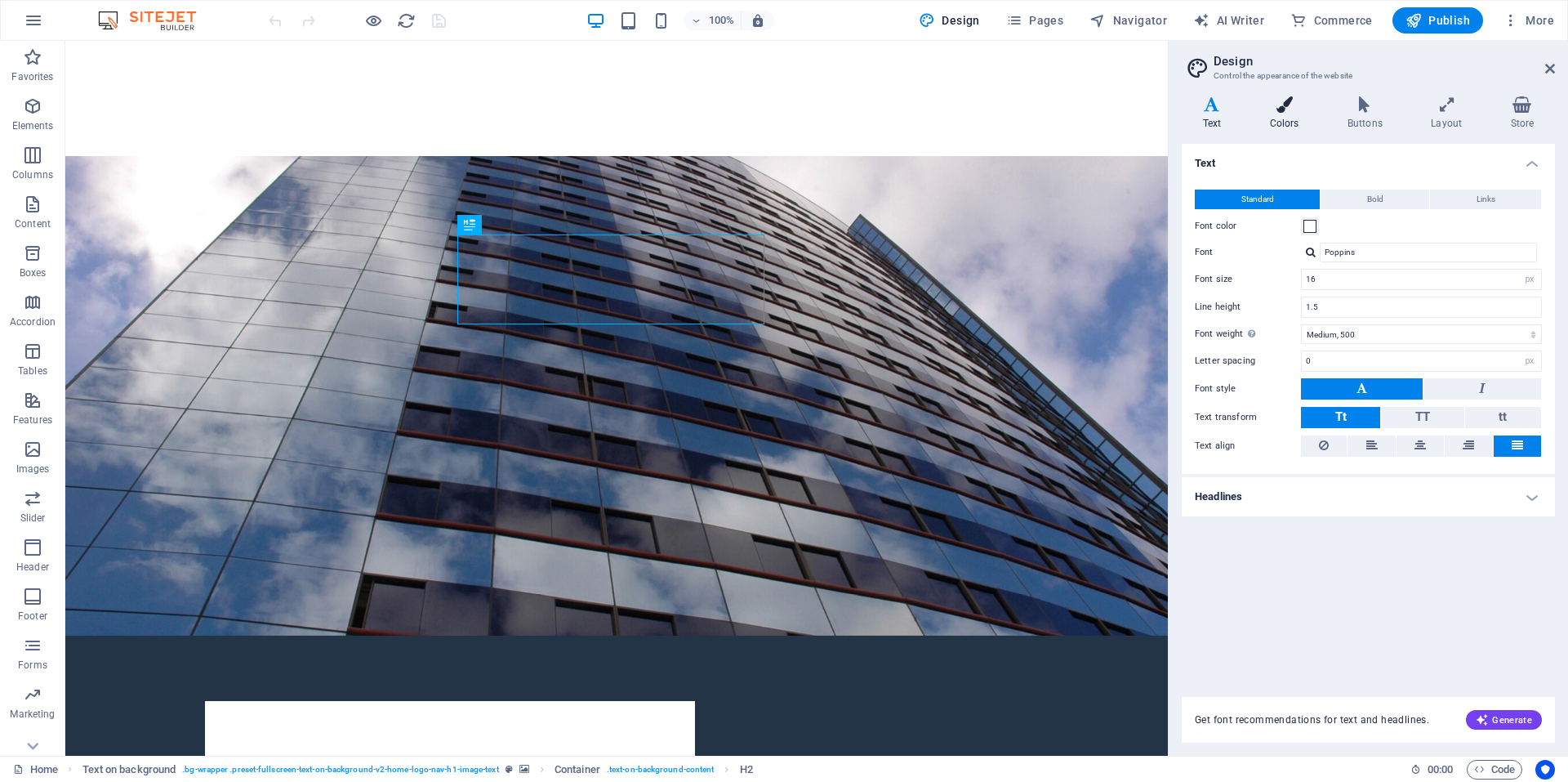
click at [1281, 110] on icon at bounding box center [1284, 104] width 71 height 17
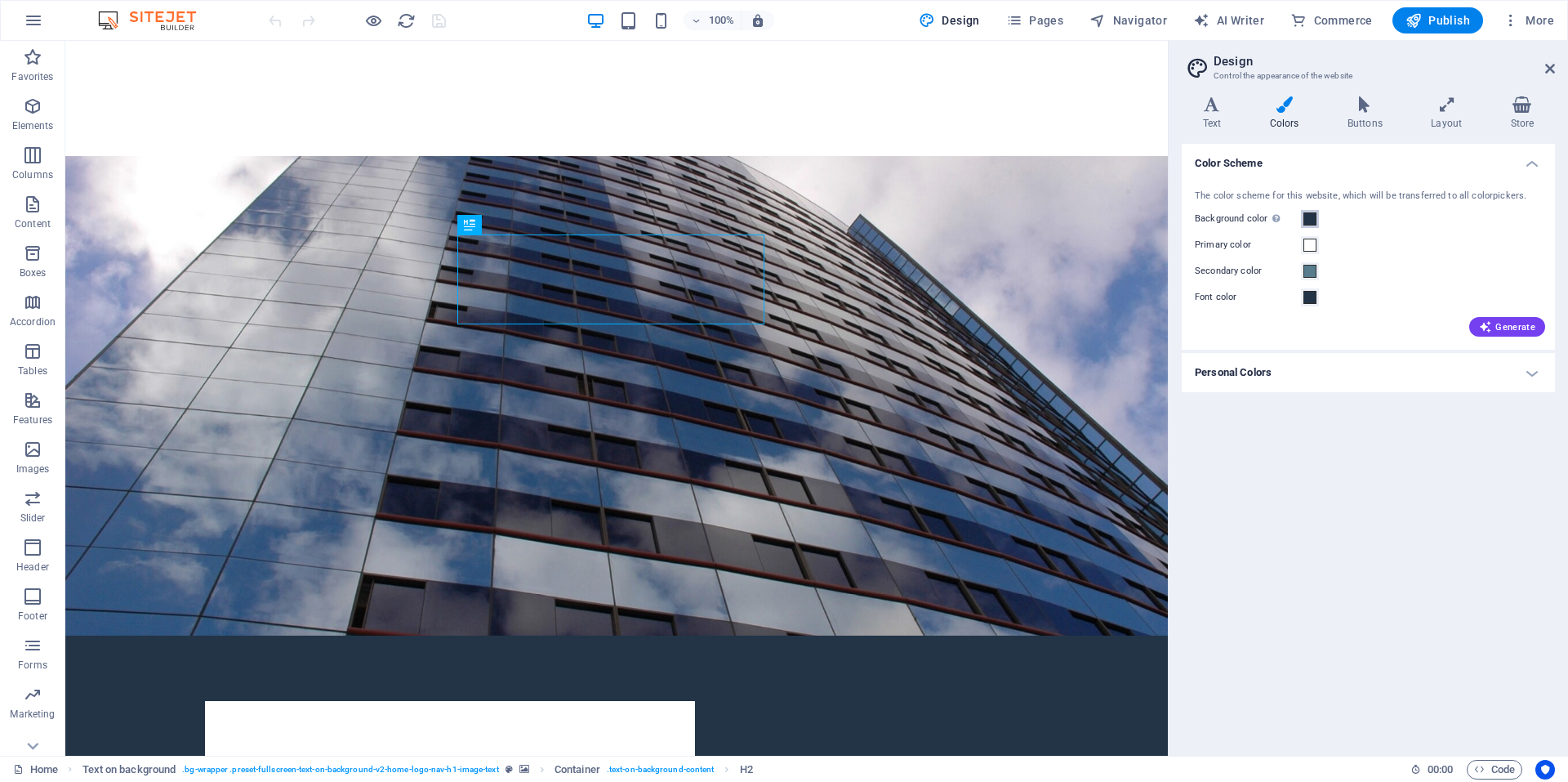
click at [1304, 214] on span at bounding box center [1309, 218] width 13 height 13
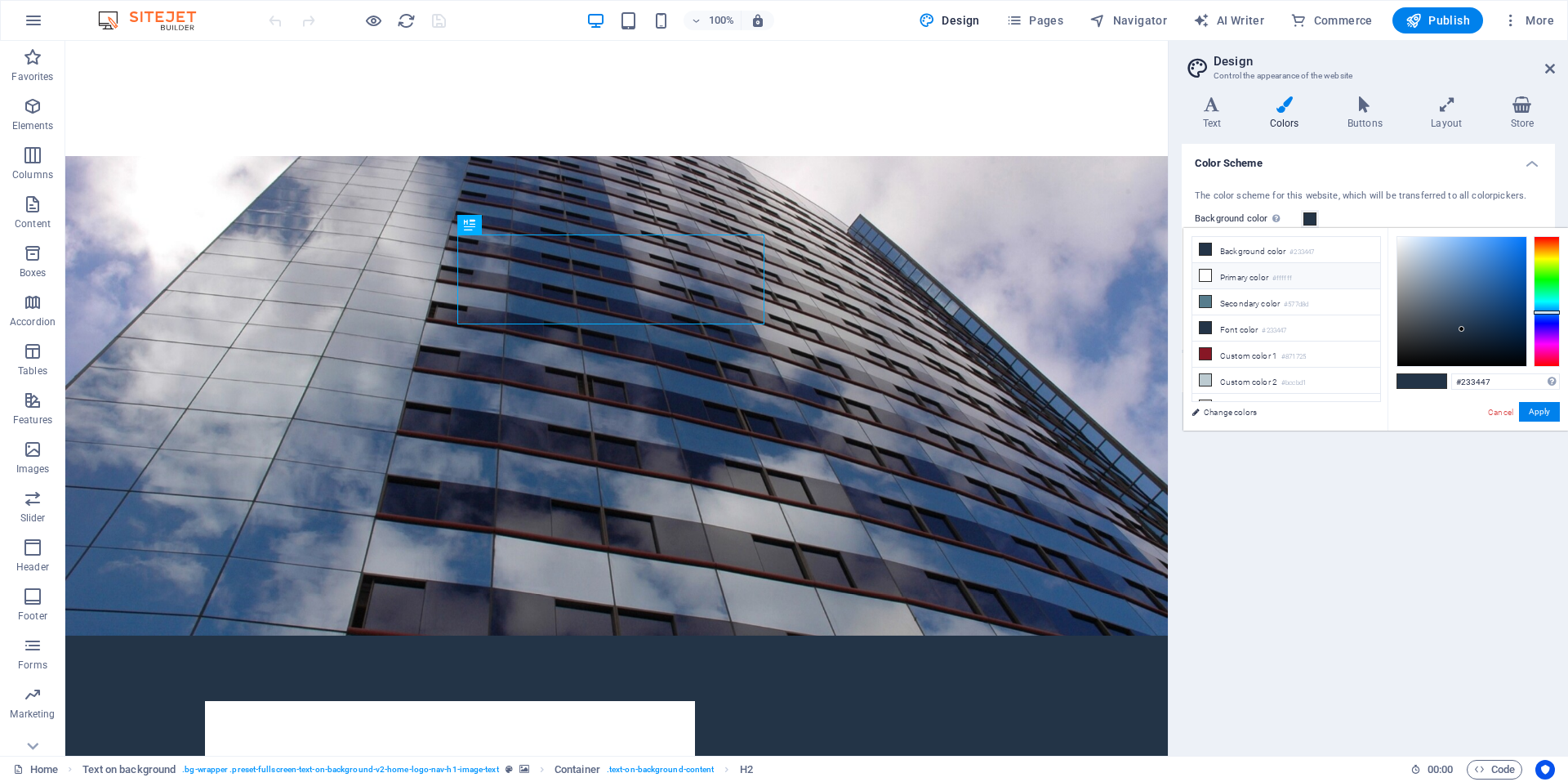
click at [1258, 275] on li "Primary color #ffffff" at bounding box center [1287, 276] width 188 height 26
type input "#ffffff"
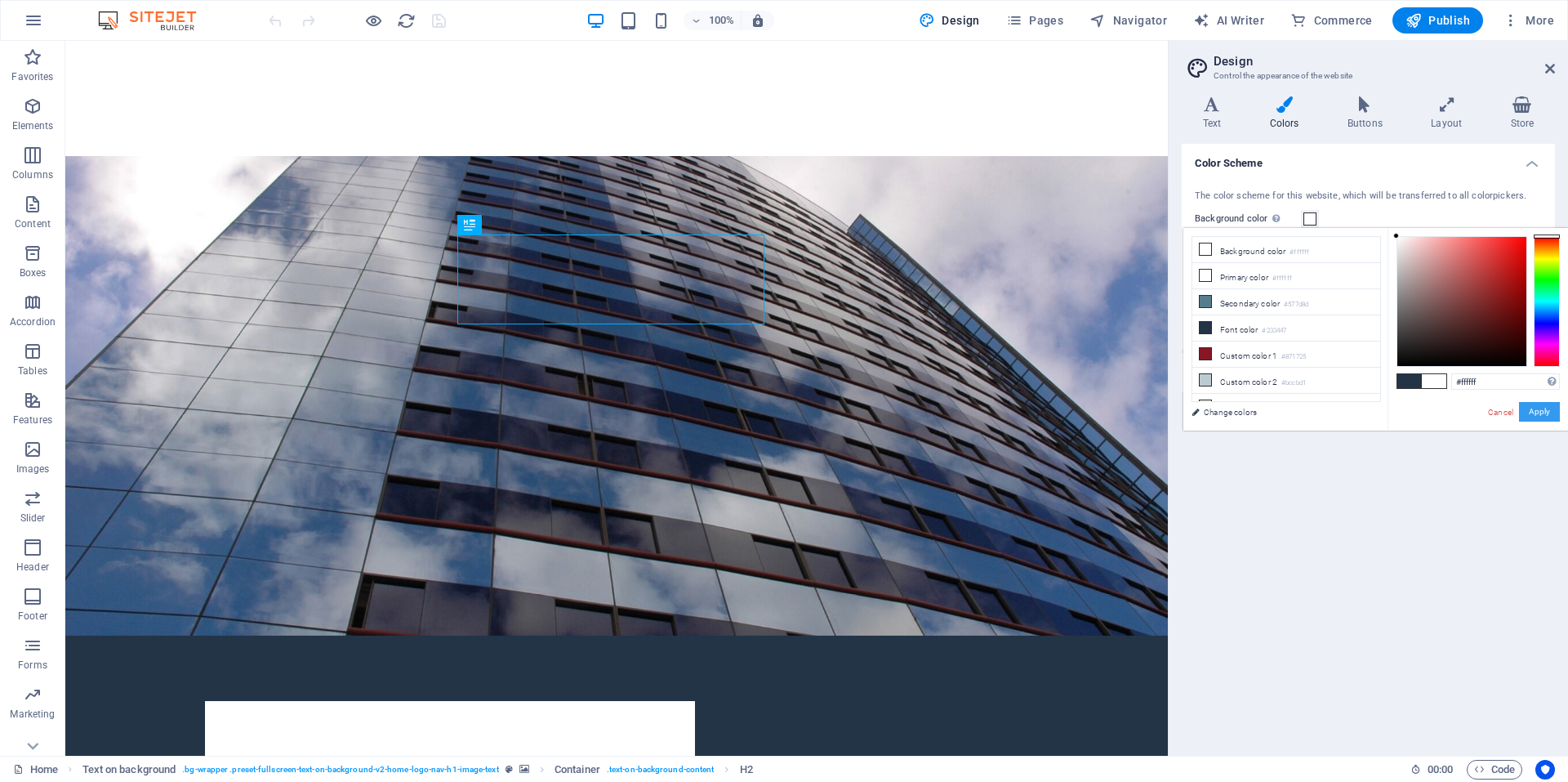
click at [1543, 409] on button "Apply" at bounding box center [1540, 412] width 41 height 19
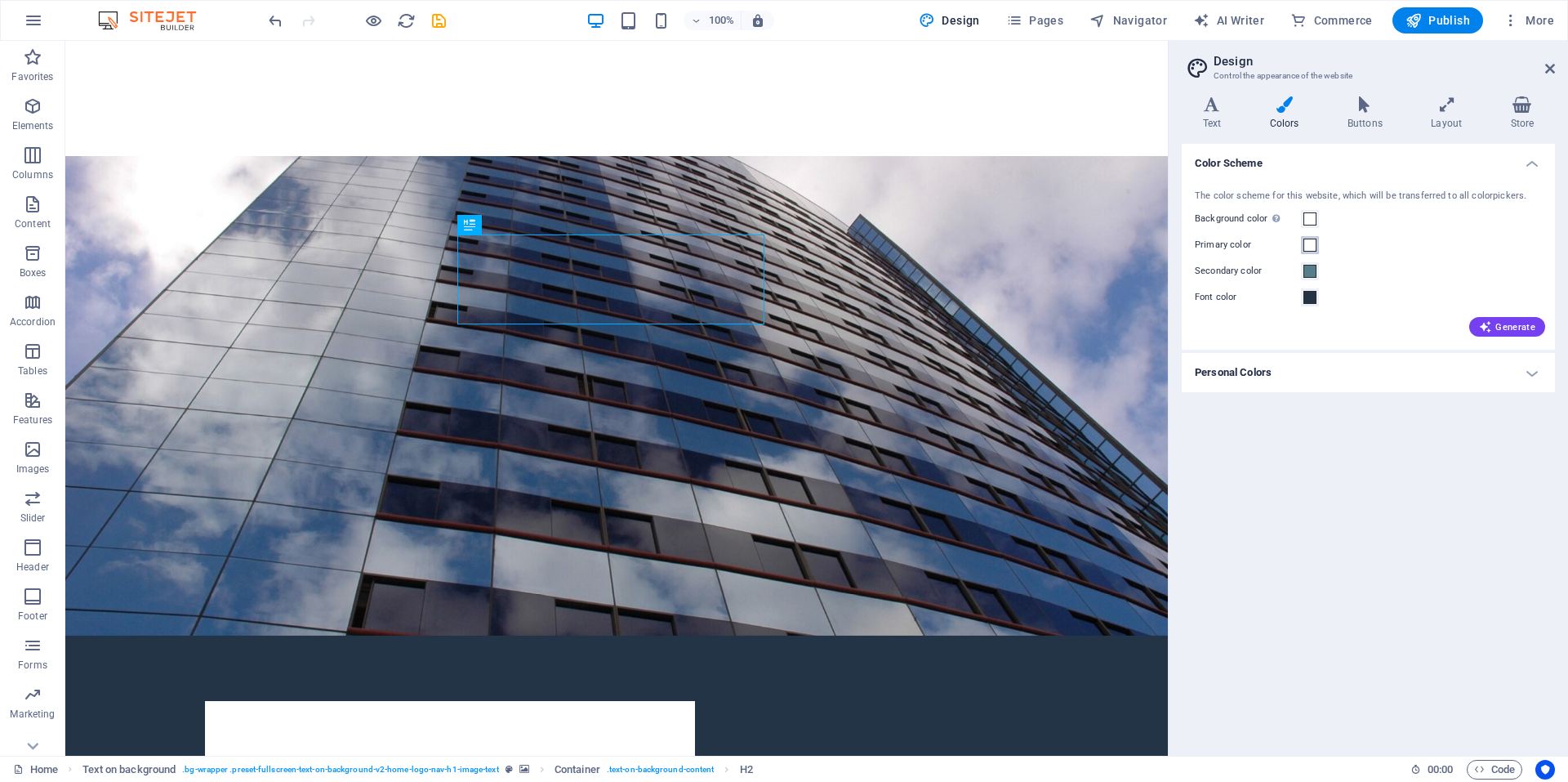
click at [1312, 246] on span at bounding box center [1309, 245] width 13 height 13
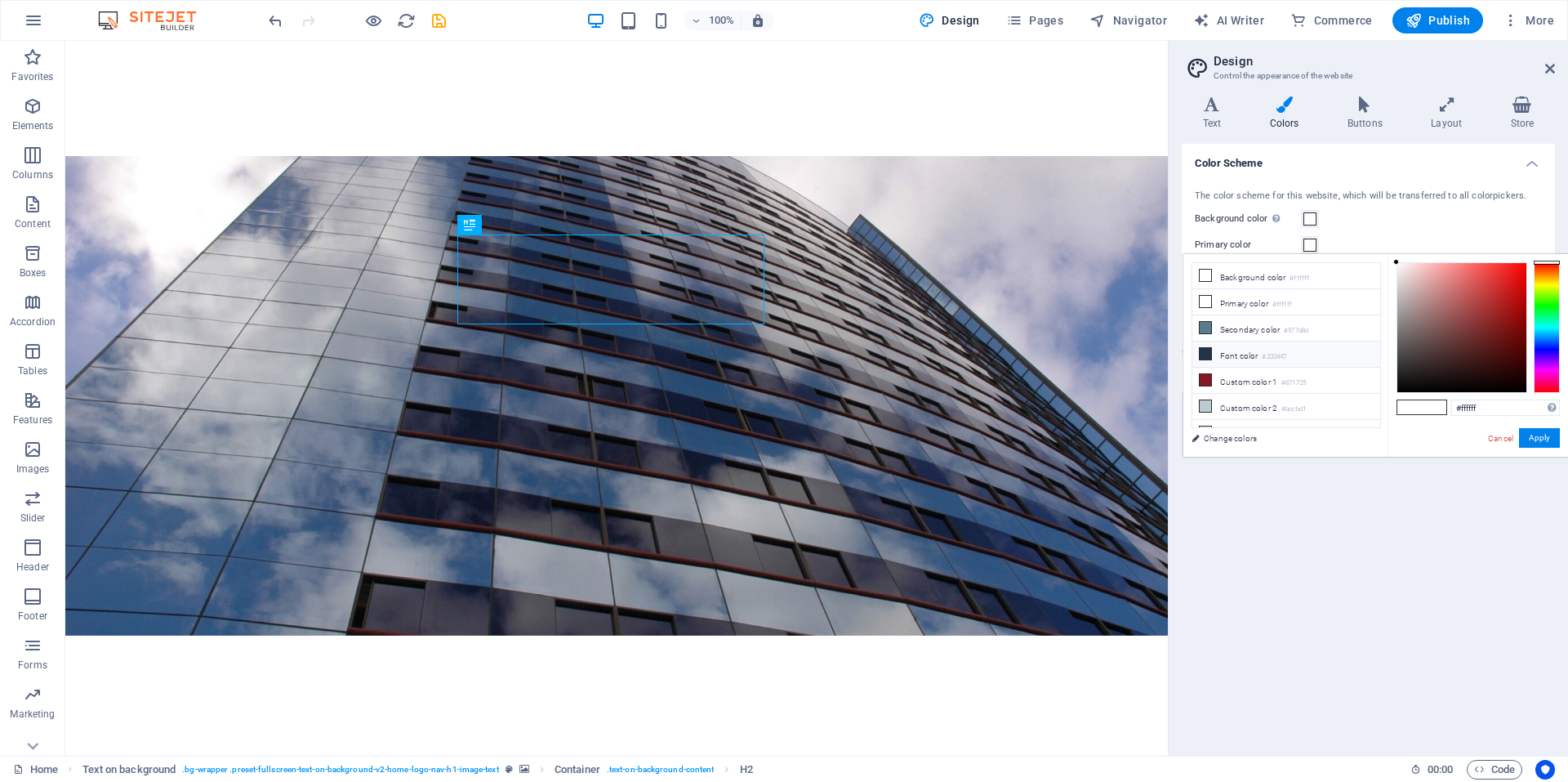
click at [1236, 347] on li "Font color #233447" at bounding box center [1287, 355] width 188 height 26
type input "#233447"
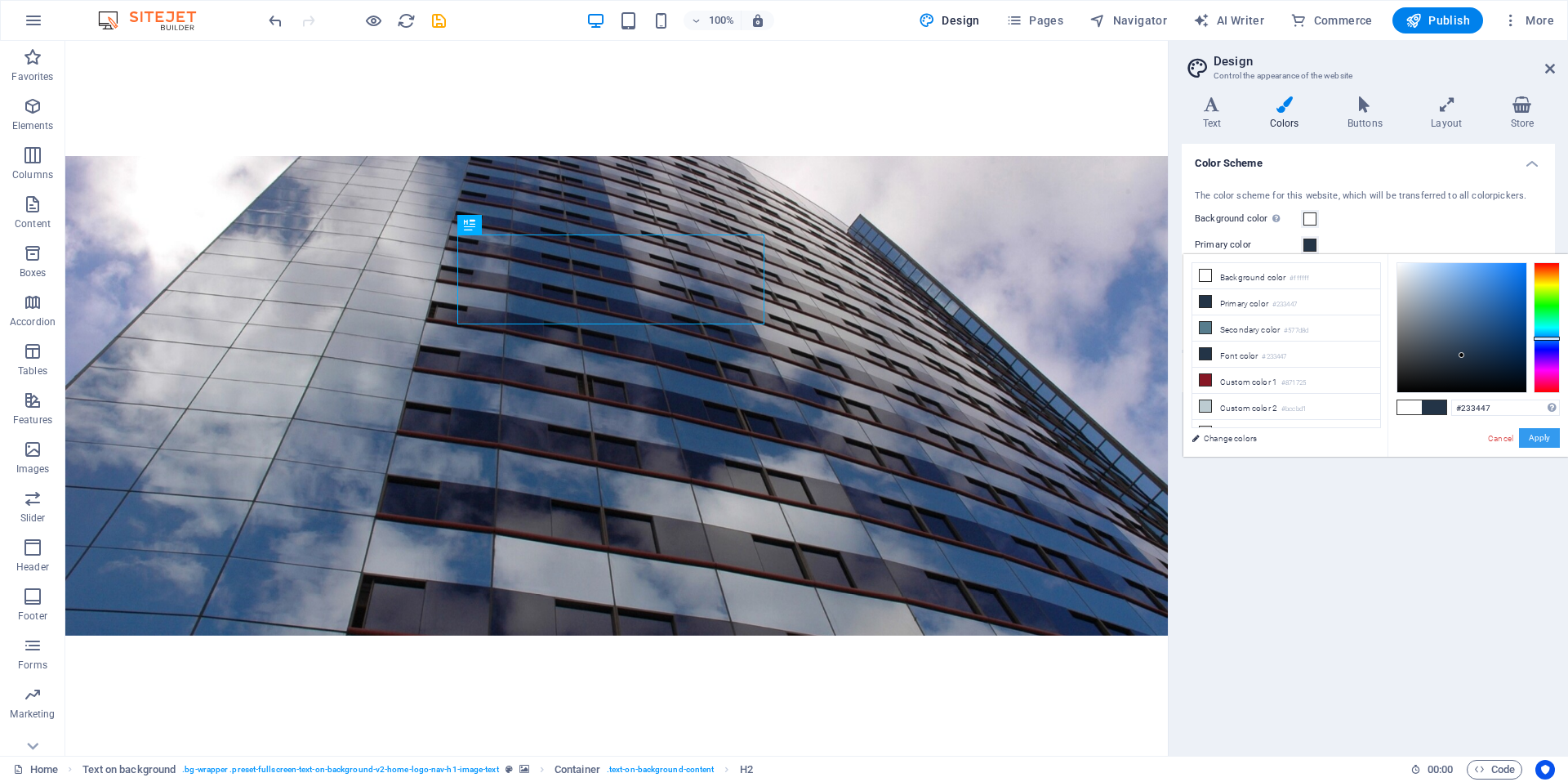
click at [1538, 430] on button "Apply" at bounding box center [1540, 437] width 41 height 19
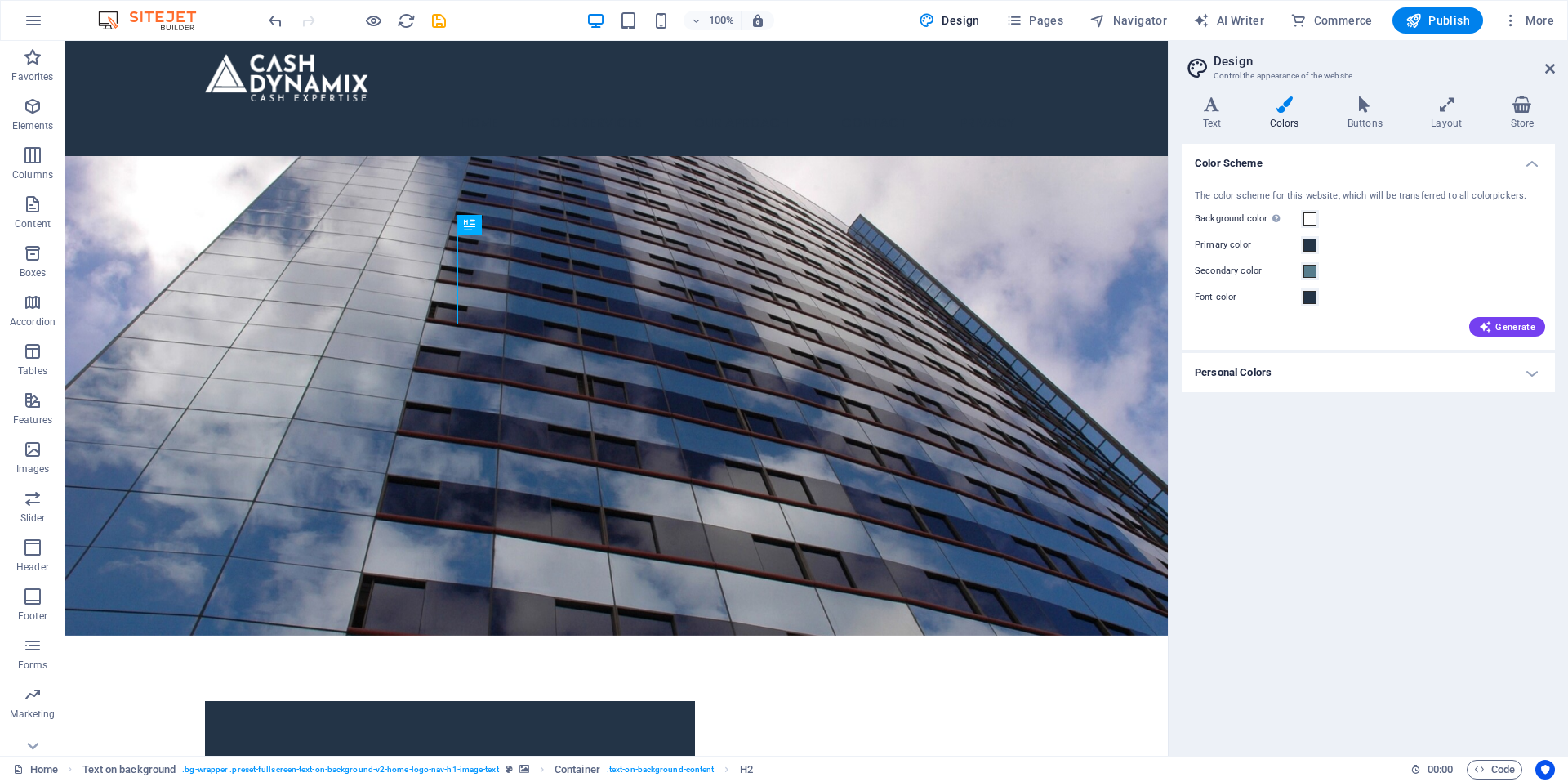
click at [1465, 374] on h4 "Personal Colors" at bounding box center [1369, 373] width 373 height 39
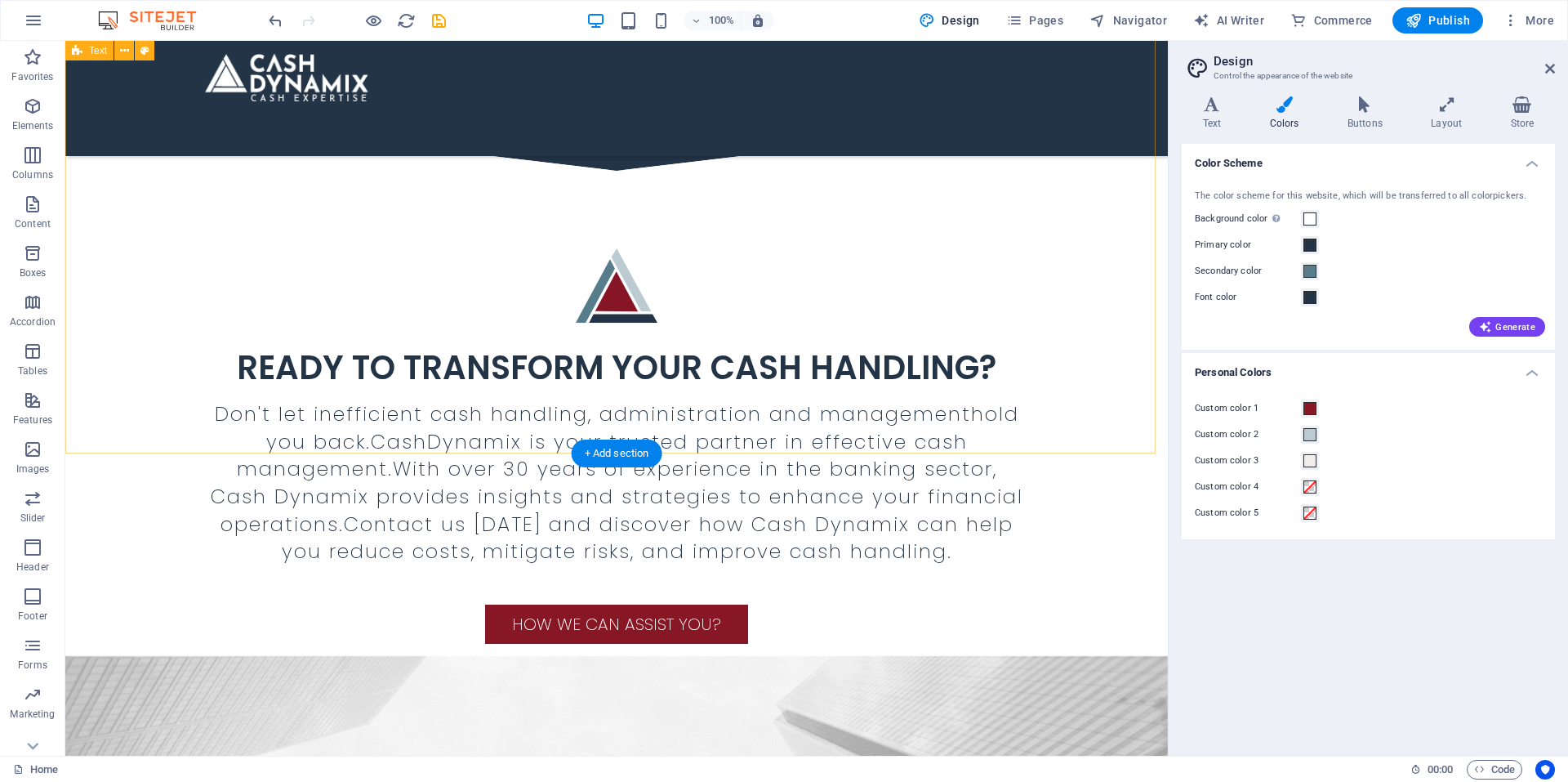
scroll to position [727, 0]
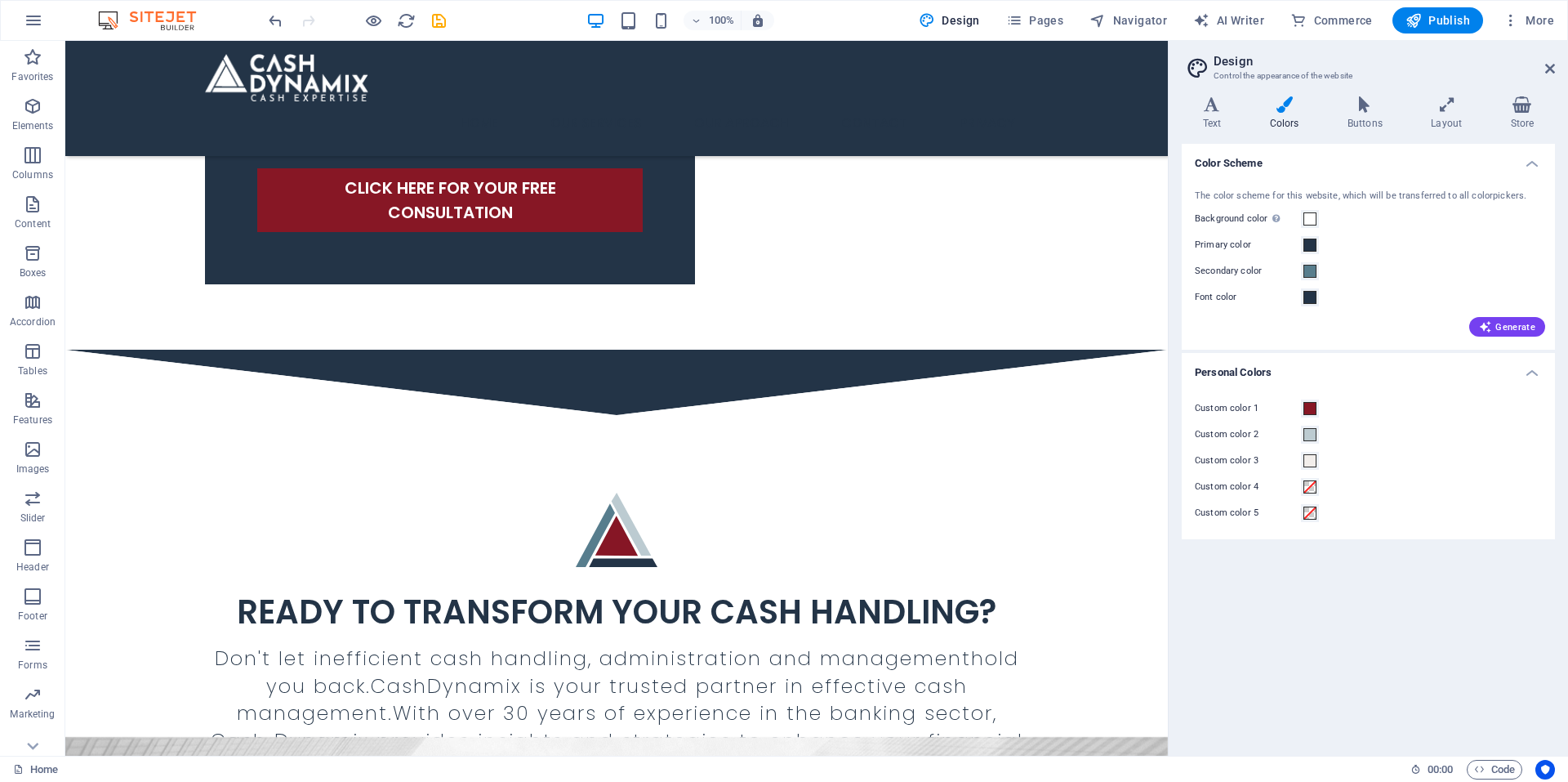
click at [1562, 75] on aside "Design Control the appearance of the website Variants Text Colors Buttons Layou…" at bounding box center [1368, 399] width 401 height 715
click at [512, 103] on nav "Home Our Services Our Aproach Contact Privacy" at bounding box center [616, 123] width 823 height 39
click at [402, 54] on span "Menu" at bounding box center [400, 49] width 25 height 10
select select "3"
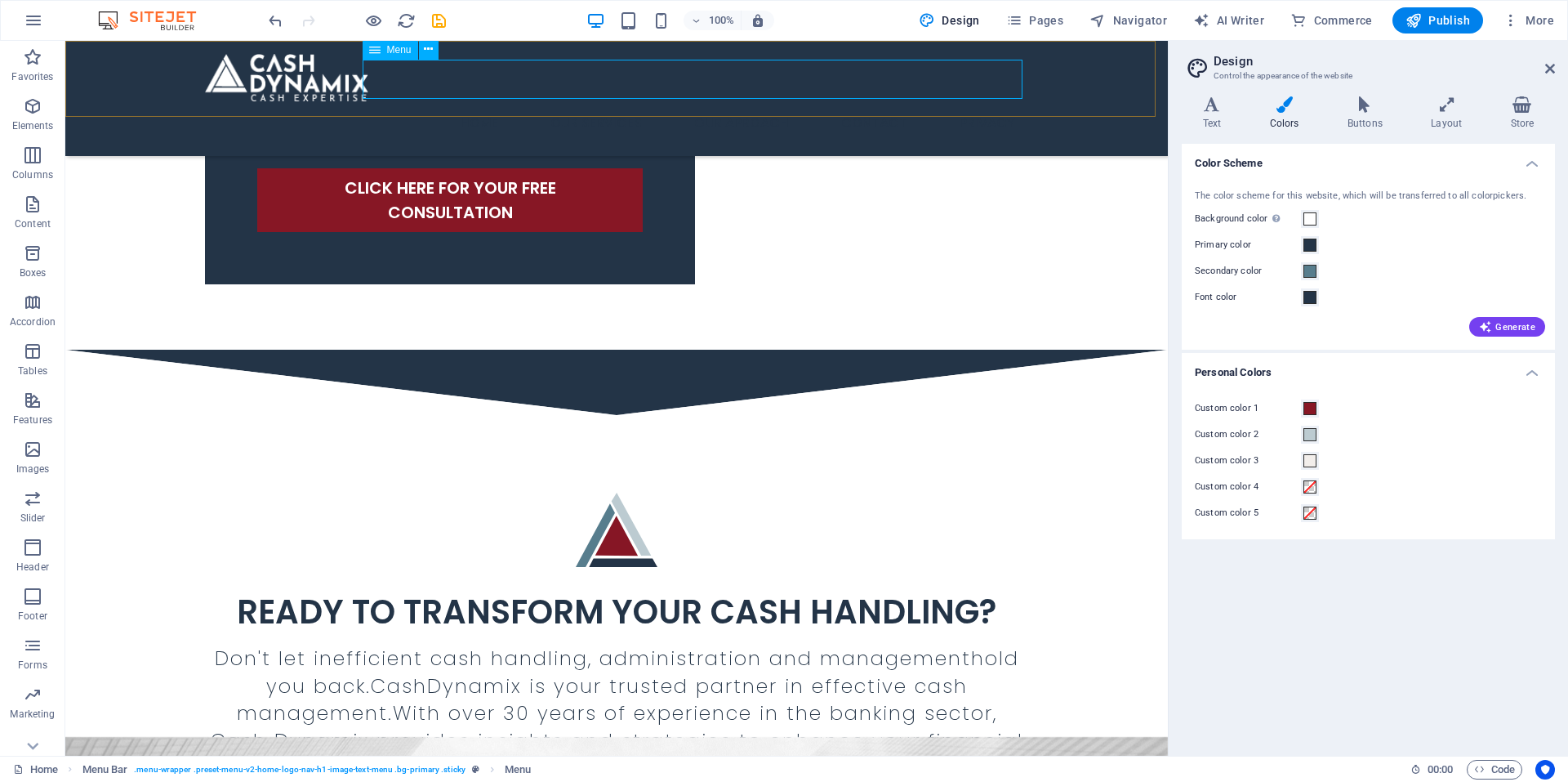
select select
select select "4"
select select
select select "5"
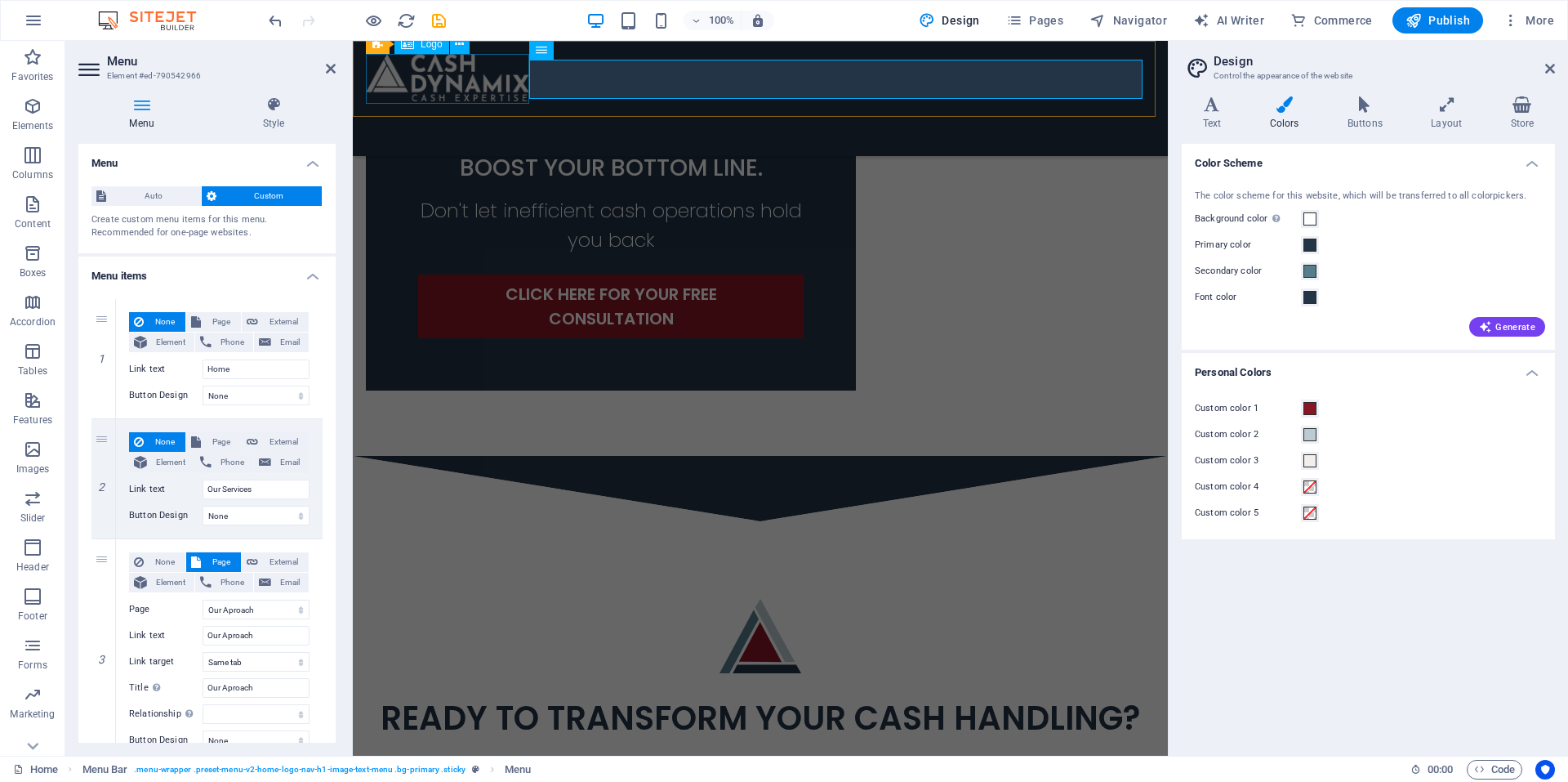
scroll to position [757, 0]
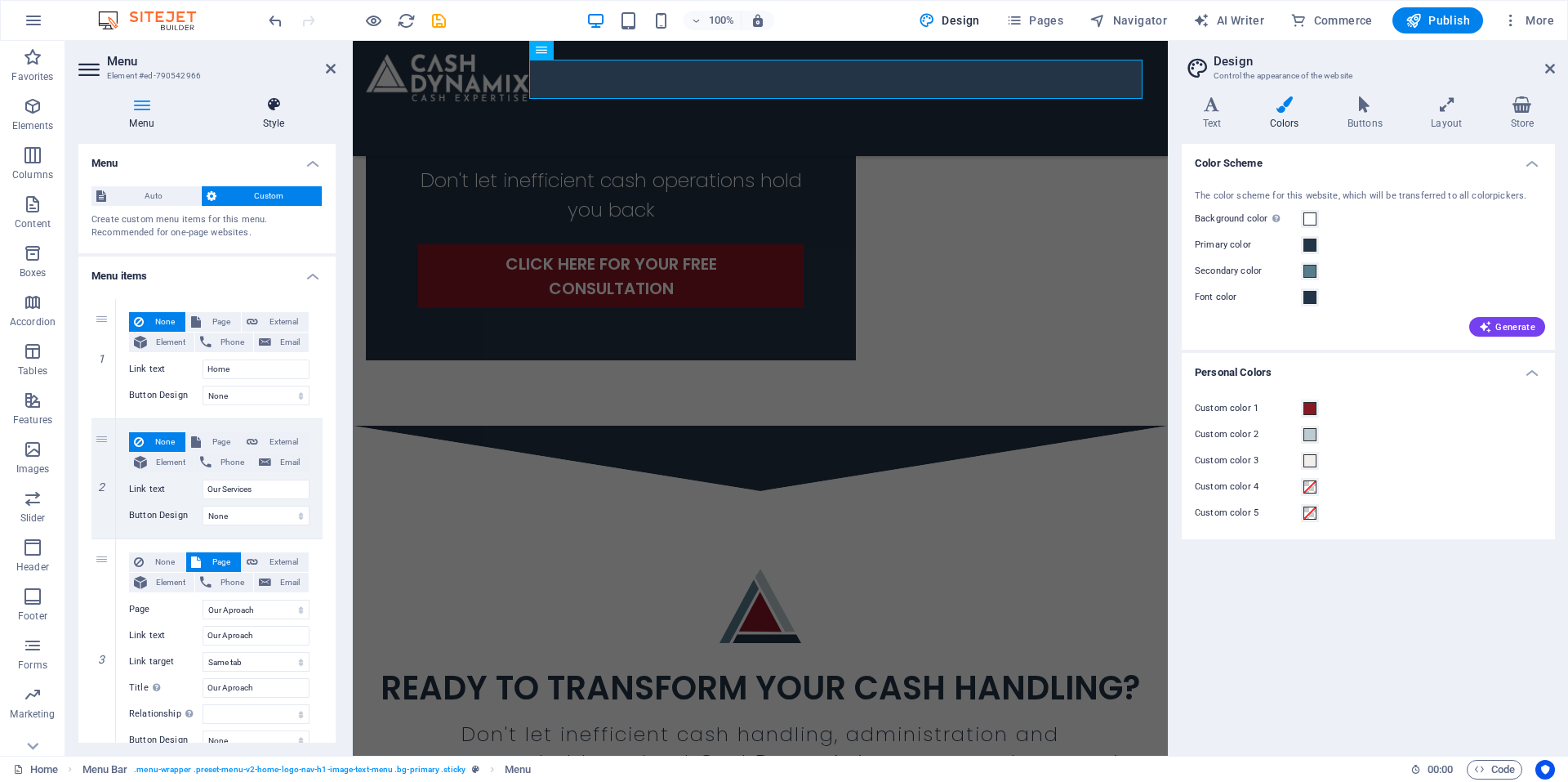
click at [275, 107] on icon at bounding box center [273, 104] width 124 height 17
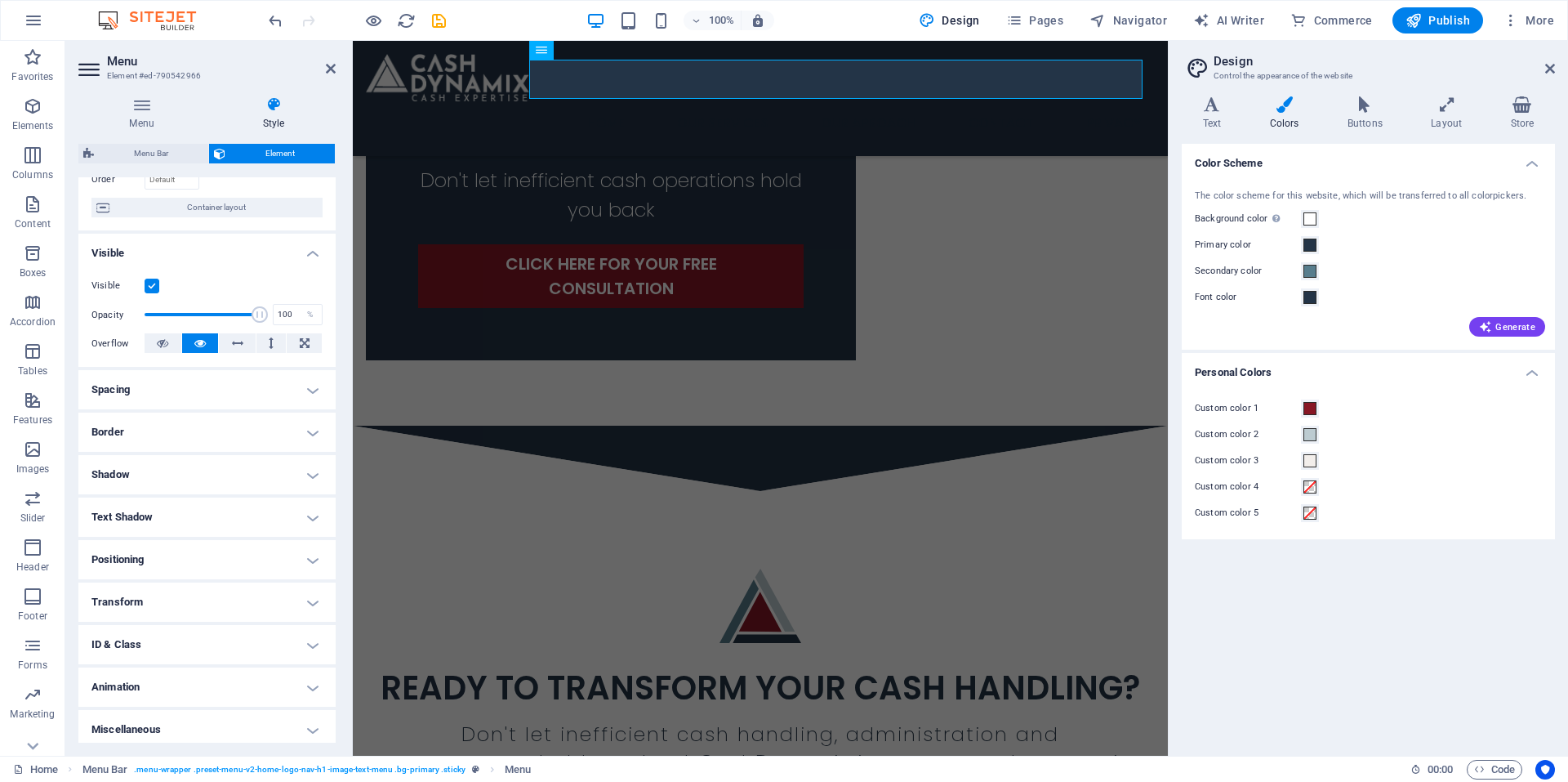
scroll to position [125, 0]
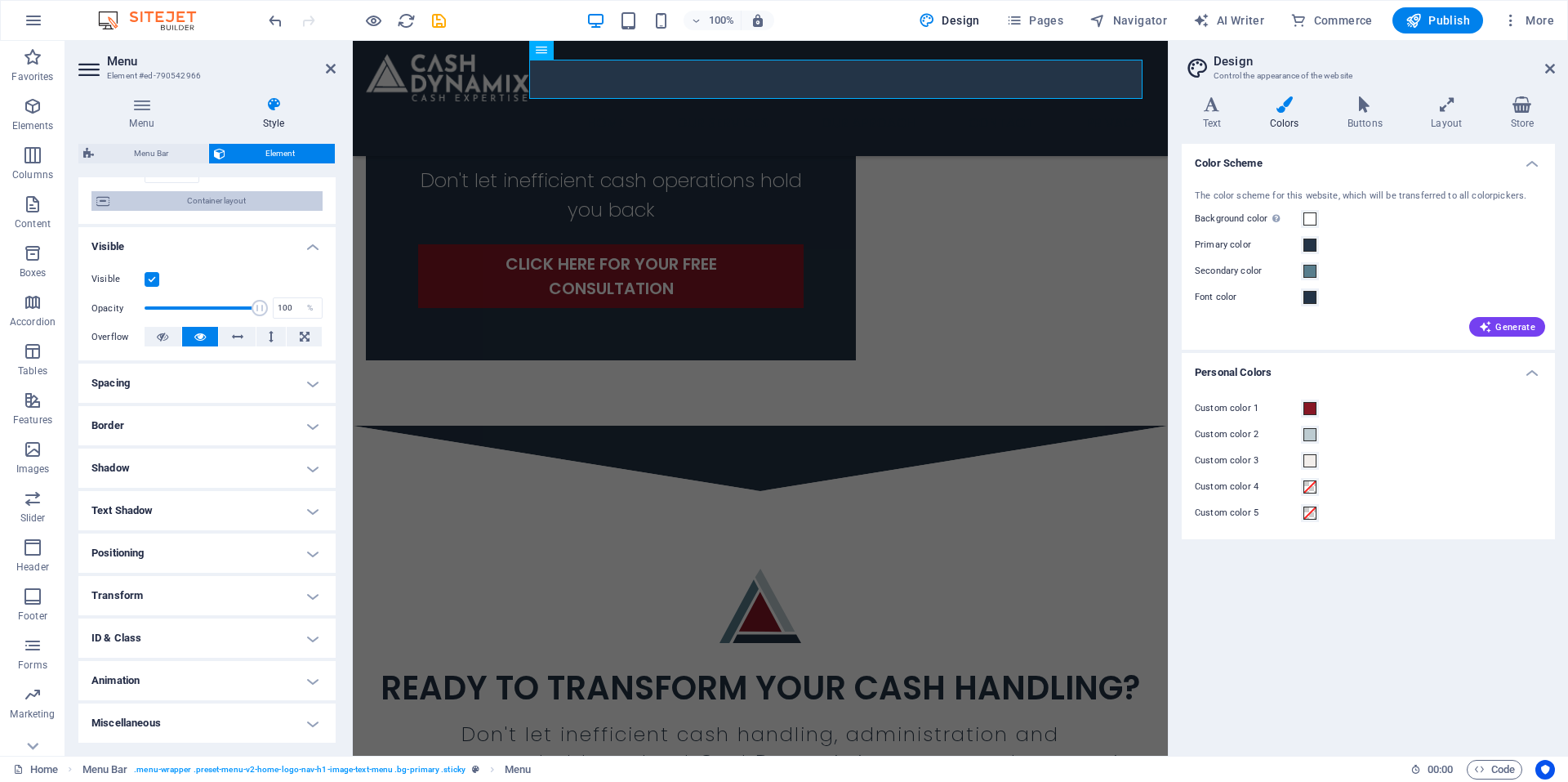
click at [191, 196] on span "Container layout" at bounding box center [216, 201] width 203 height 19
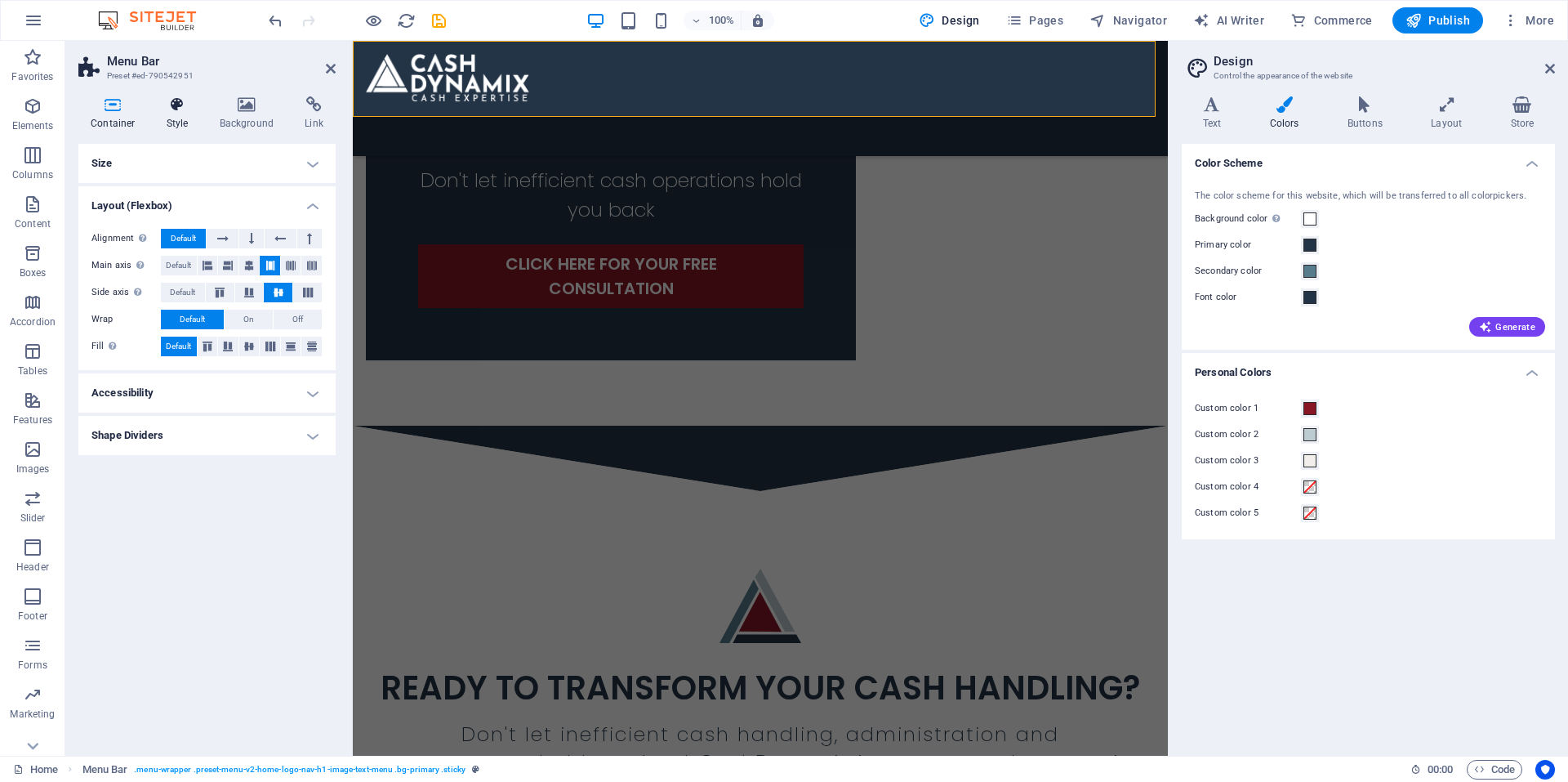
click at [176, 103] on icon at bounding box center [177, 104] width 46 height 17
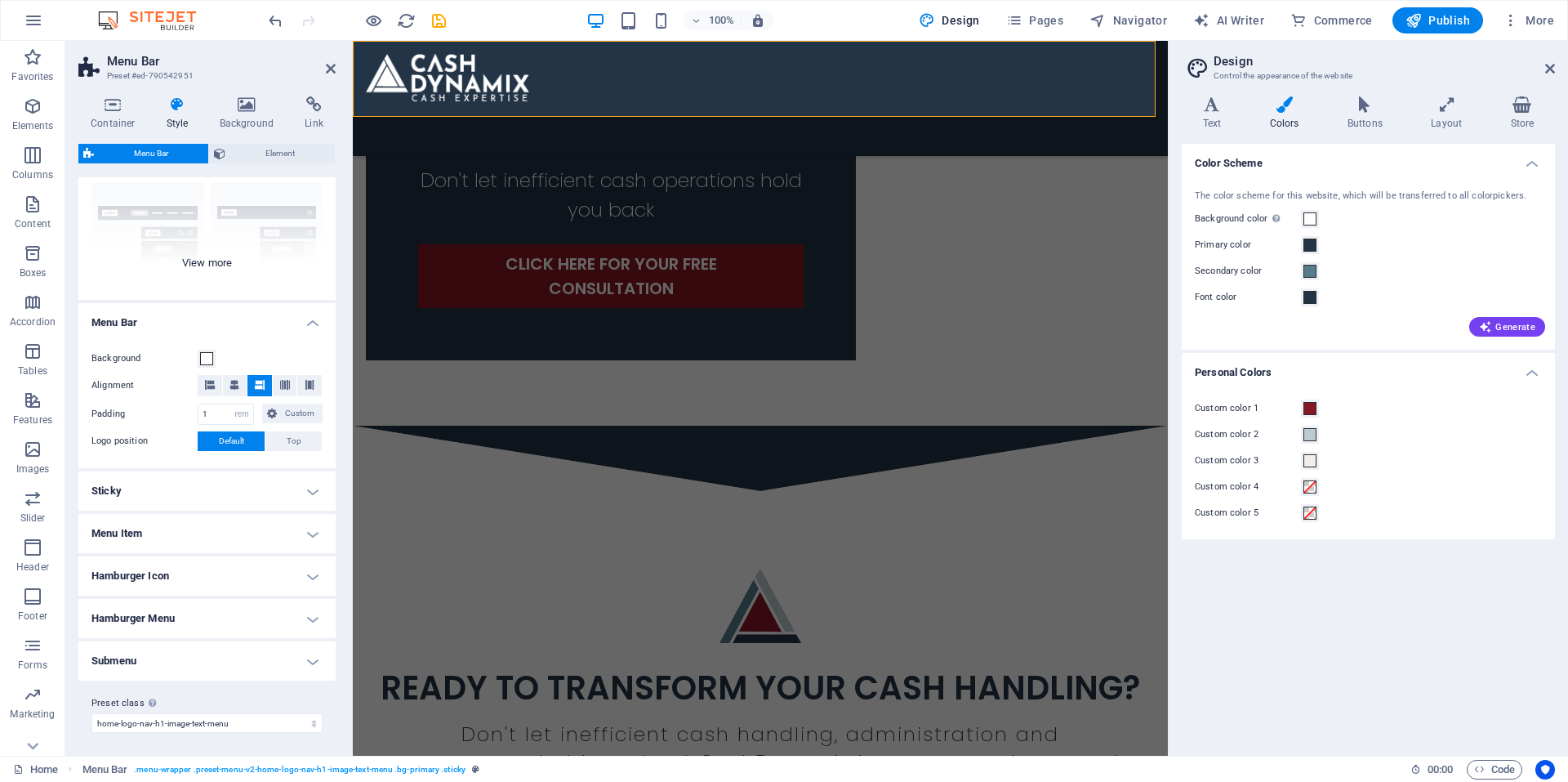
scroll to position [155, 0]
click at [307, 527] on h4 "Menu Item" at bounding box center [207, 530] width 258 height 39
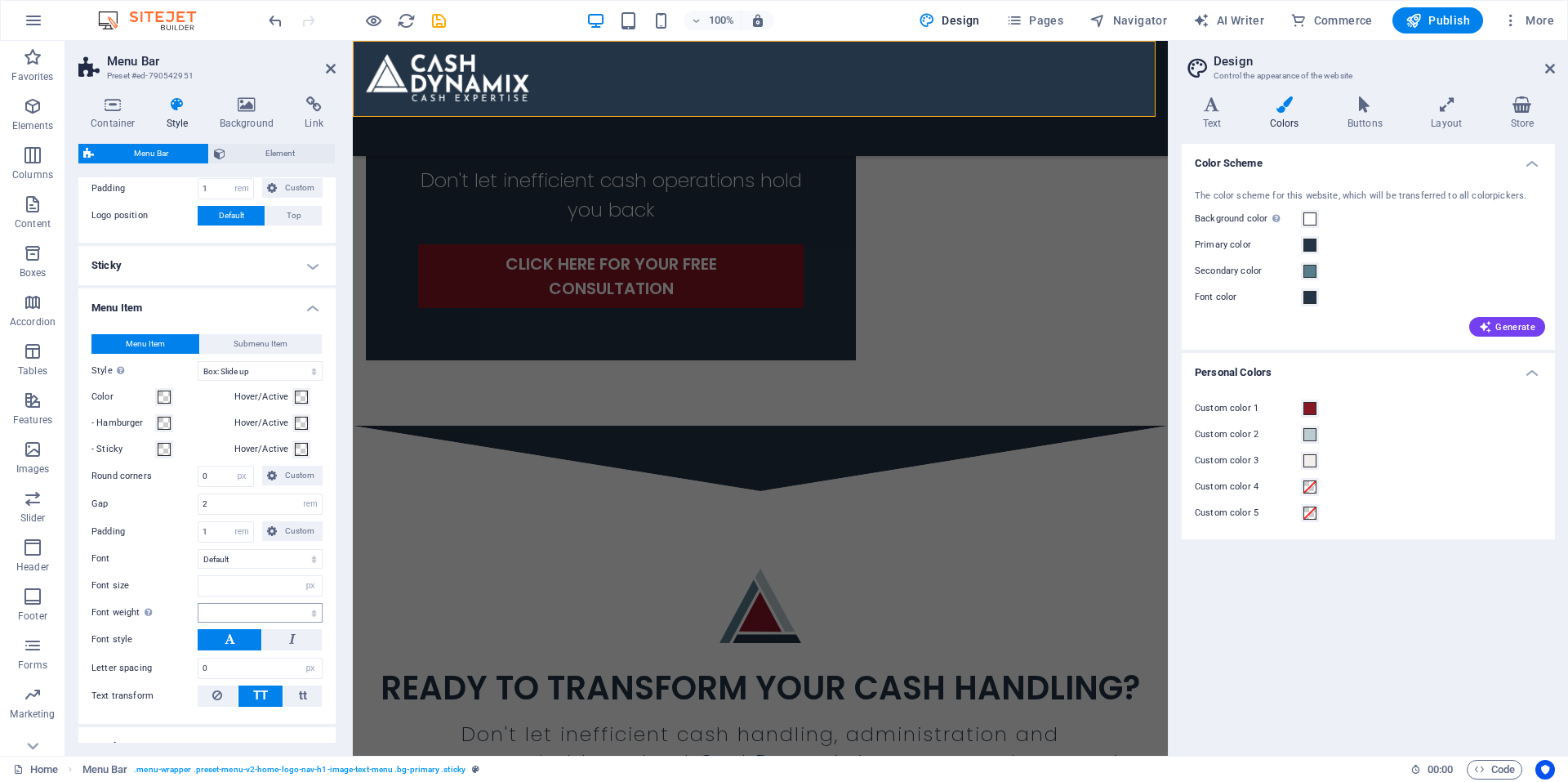
scroll to position [482, 0]
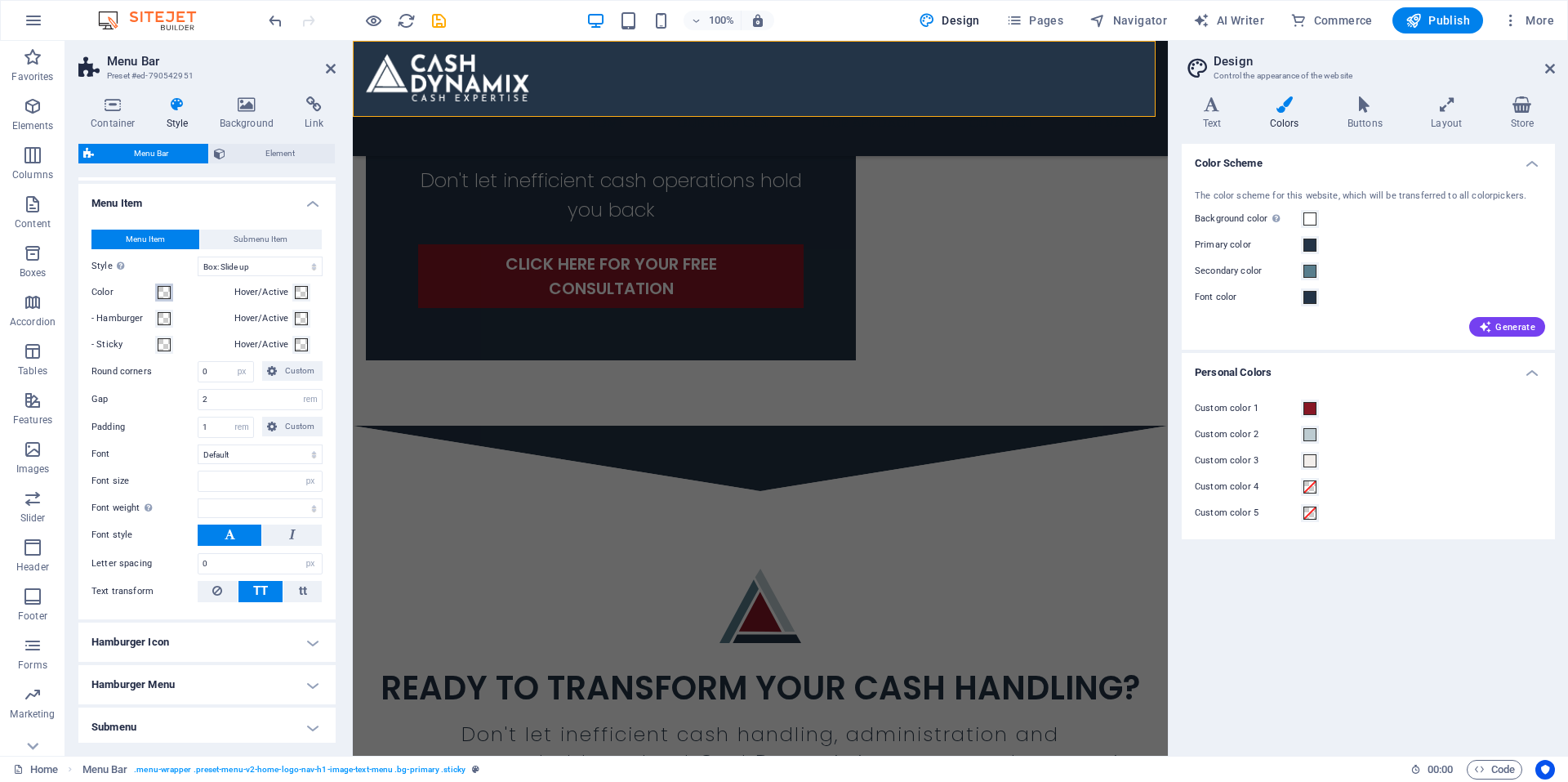
click at [173, 291] on button "Color" at bounding box center [164, 292] width 18 height 18
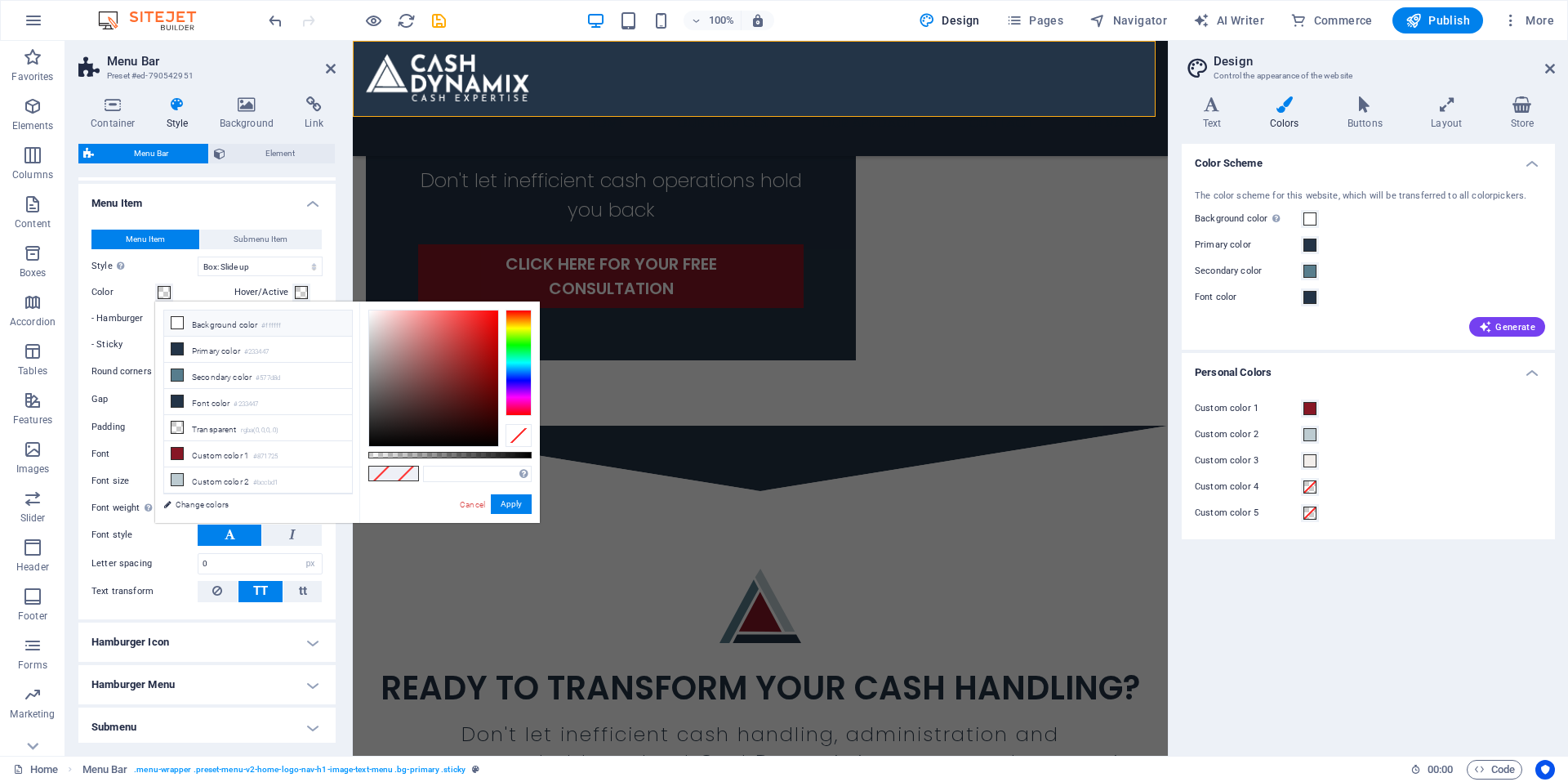
click at [179, 327] on icon at bounding box center [177, 323] width 11 height 11
type input "#ffffff"
click at [508, 502] on button "Apply" at bounding box center [511, 504] width 41 height 19
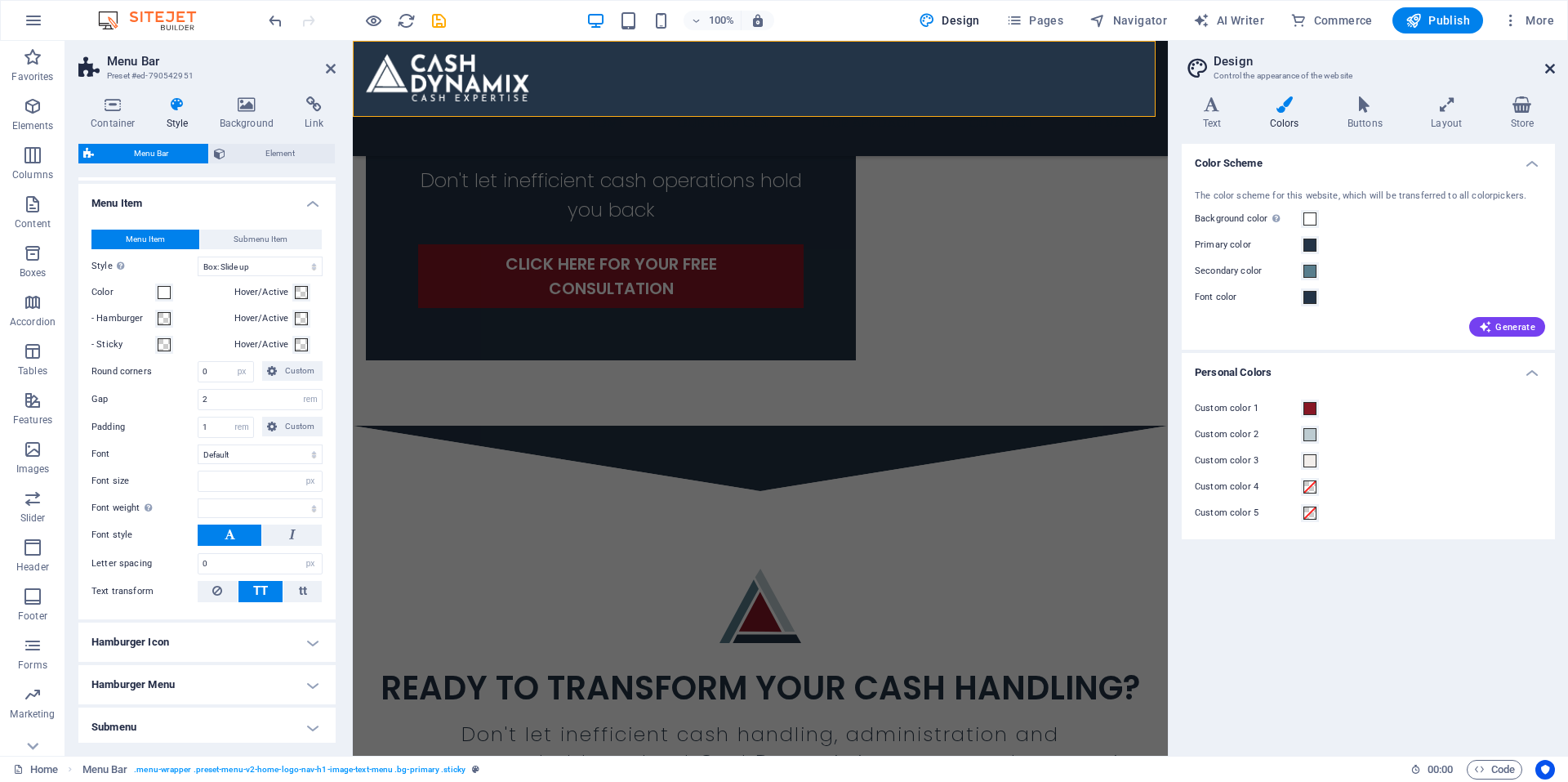
click at [1553, 64] on icon at bounding box center [1550, 68] width 10 height 13
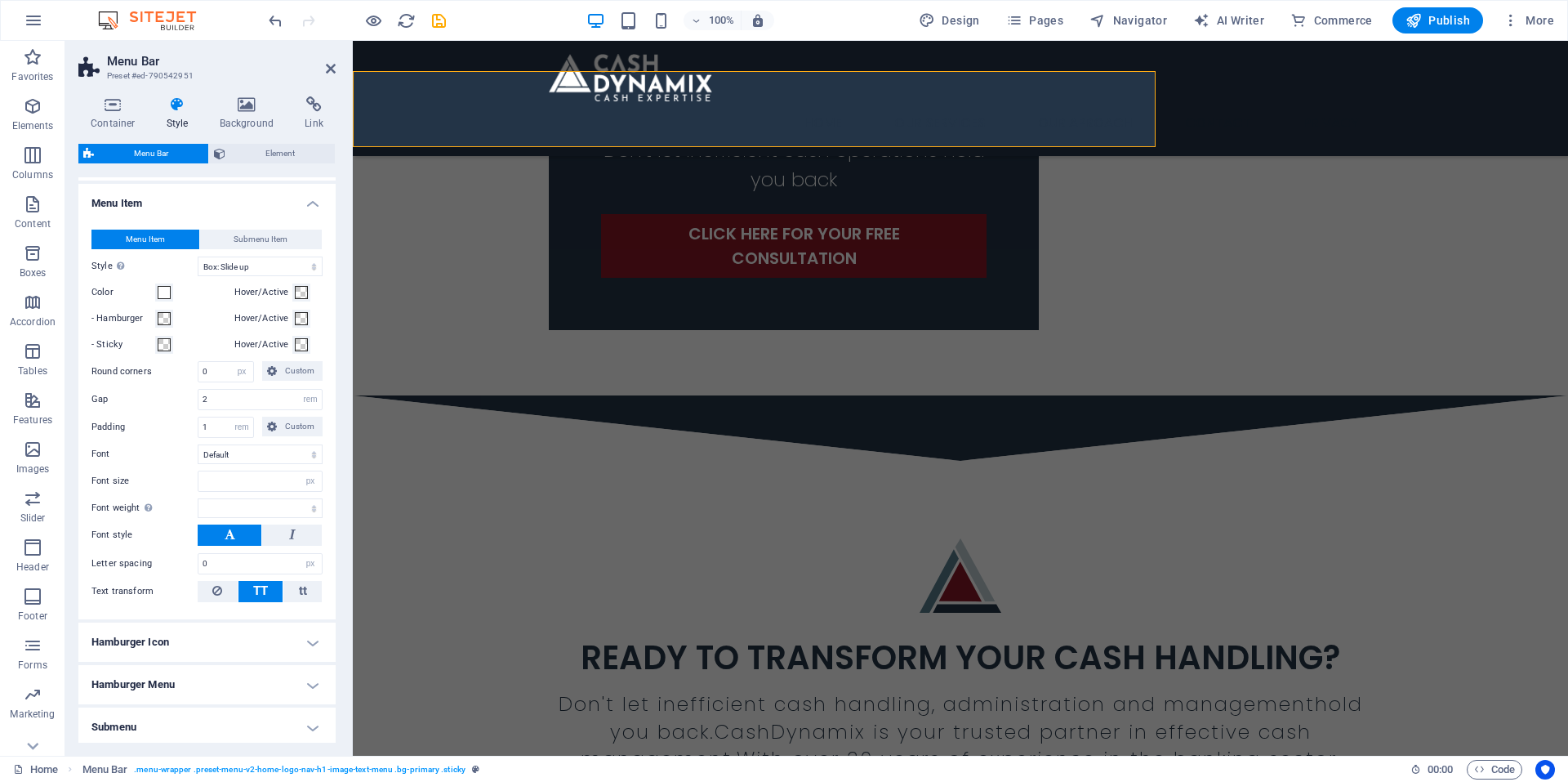
scroll to position [727, 0]
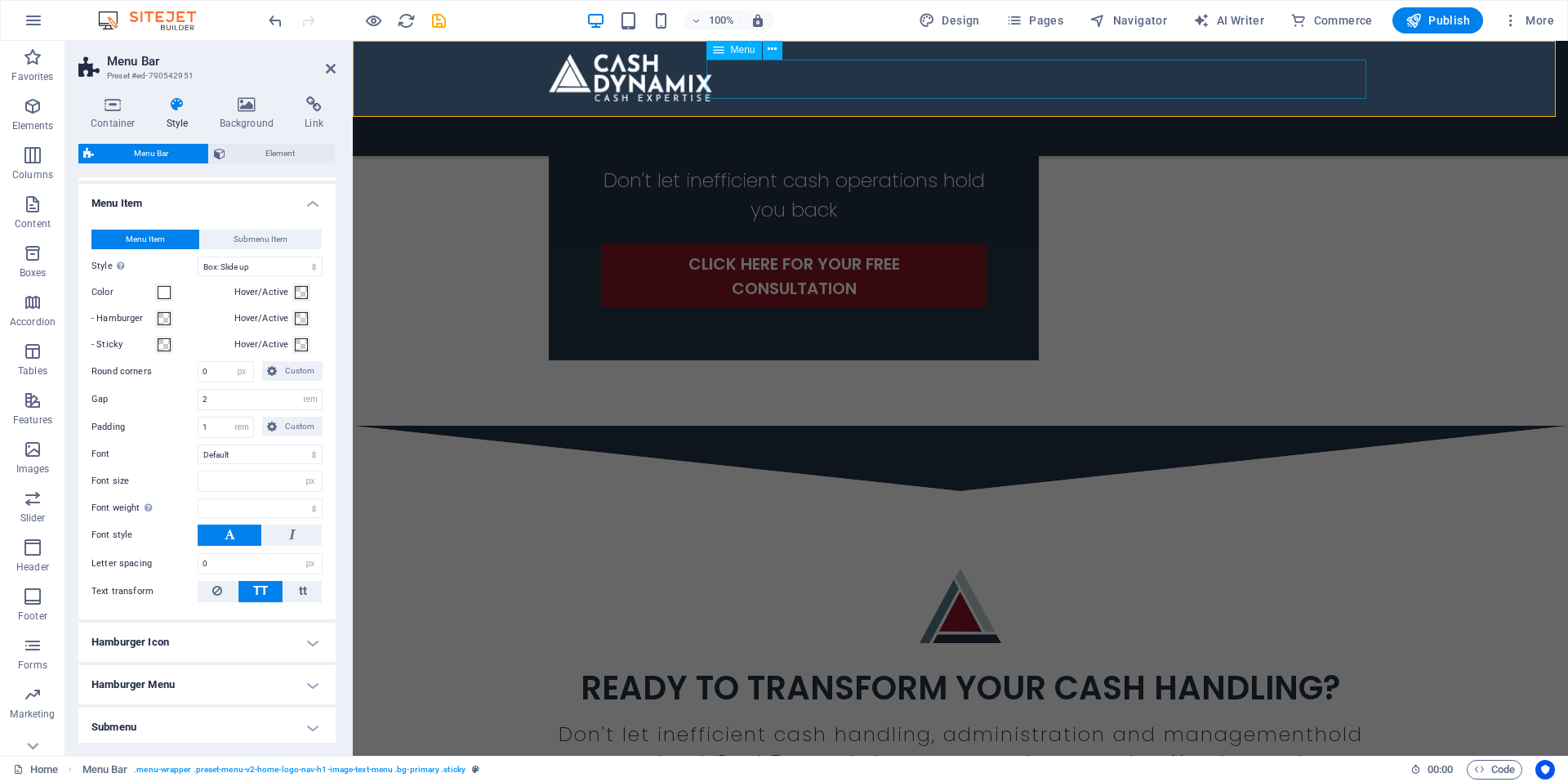
select select
click at [820, 103] on nav "Home Our Services Our Aproach Contact Privacy" at bounding box center [960, 123] width 823 height 39
click at [745, 48] on span "Menu" at bounding box center [743, 49] width 25 height 10
click at [745, 47] on span "Menu" at bounding box center [743, 49] width 25 height 10
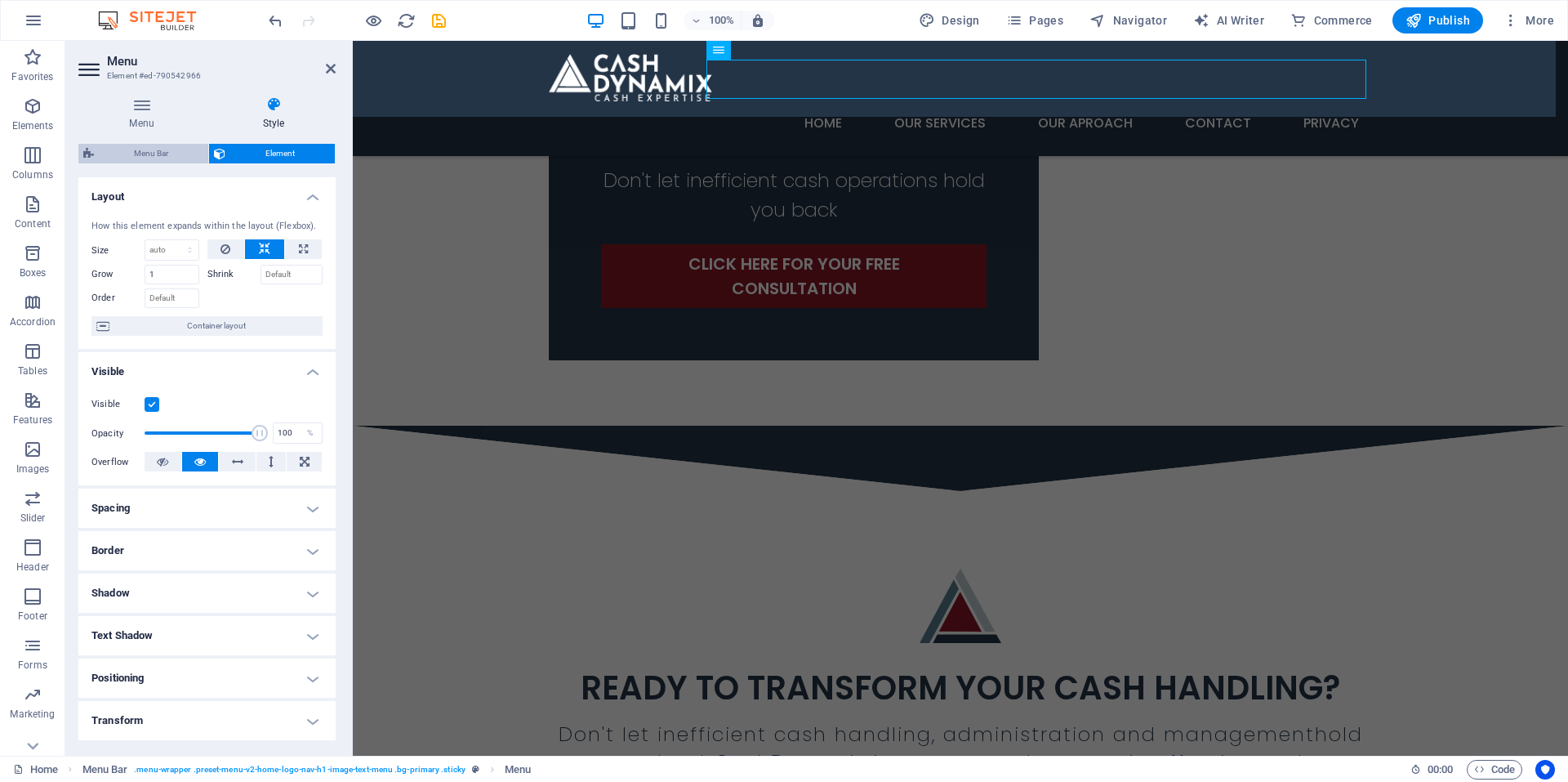
click at [158, 152] on span "Menu Bar" at bounding box center [151, 153] width 104 height 19
select select "rem"
select select "hover_box_bottom"
select select "px"
select select "rem"
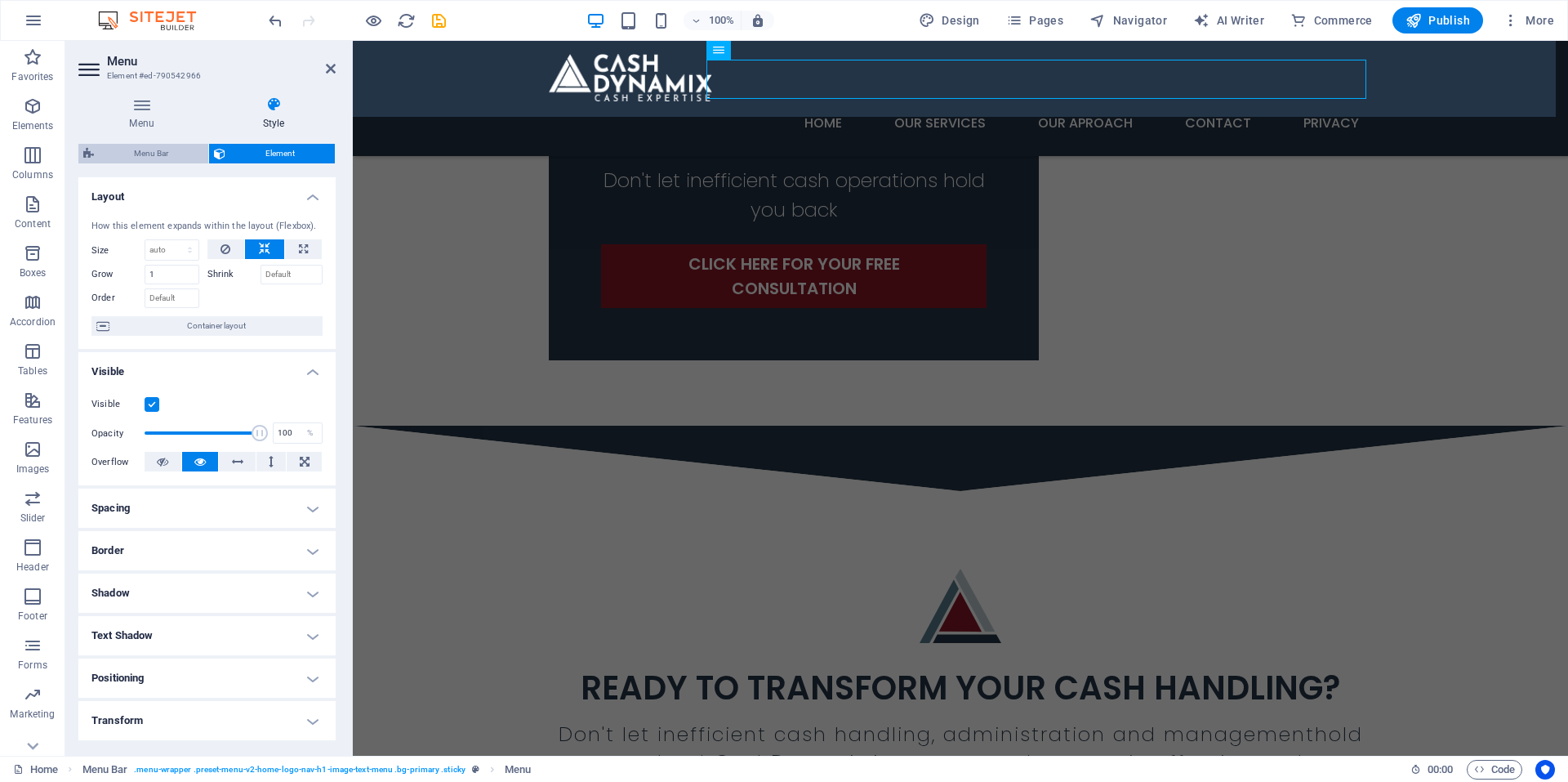
select select "rem"
select select "px"
select select
select select "px"
select select "preset-menu-v2-home-logo-nav-h1-image-text-menu"
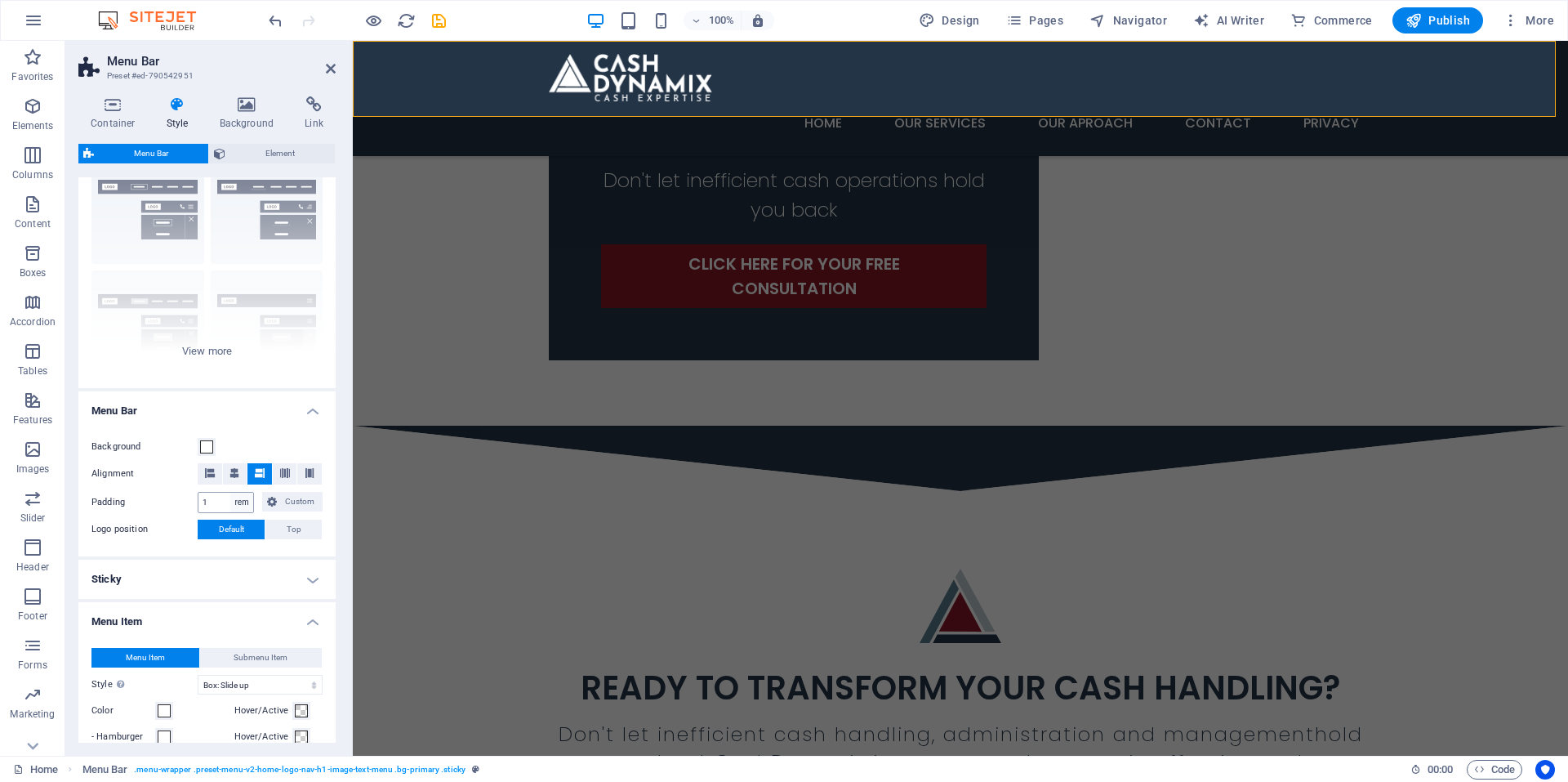
scroll to position [0, 0]
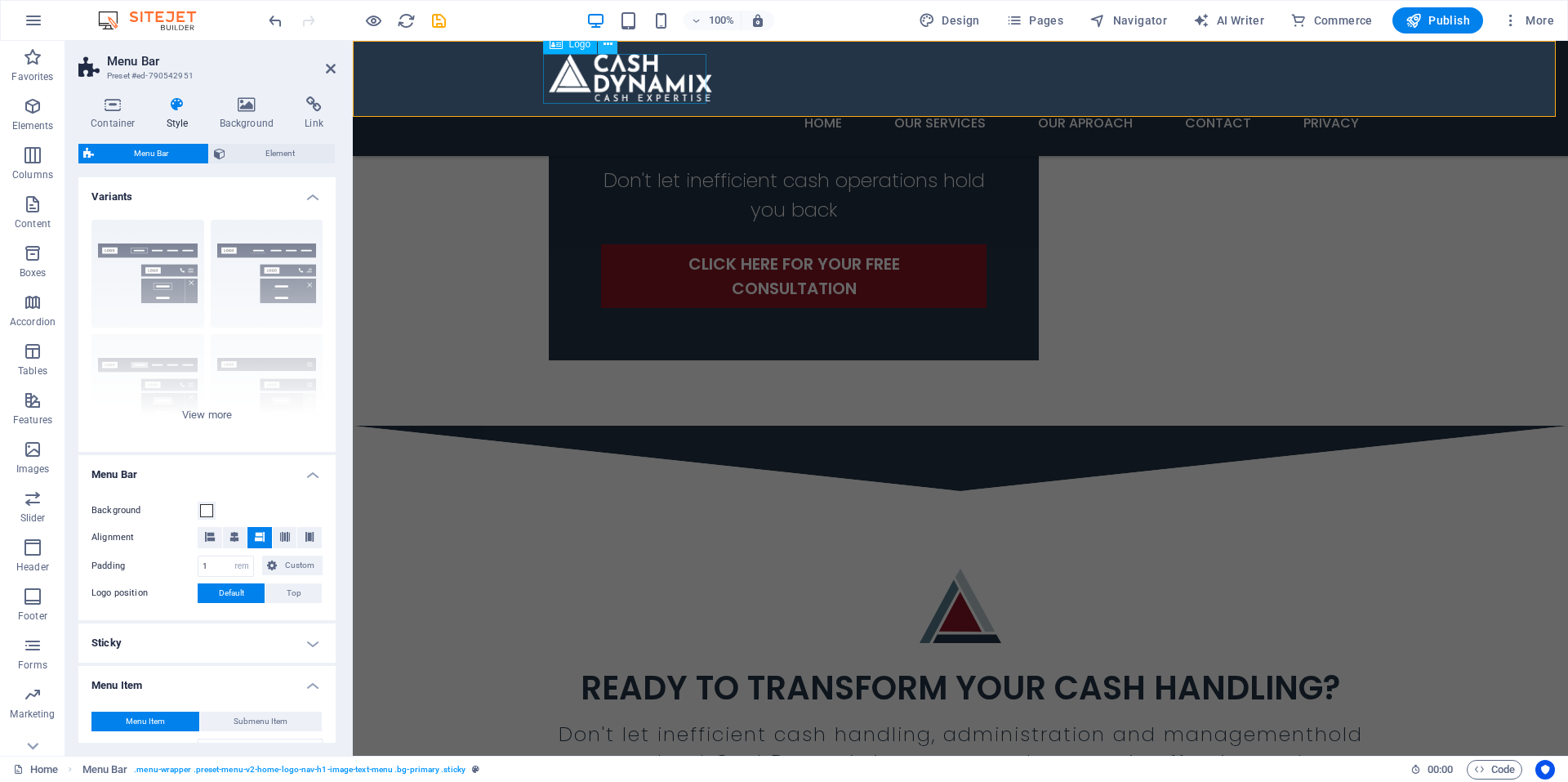
click at [607, 46] on icon at bounding box center [608, 45] width 9 height 18
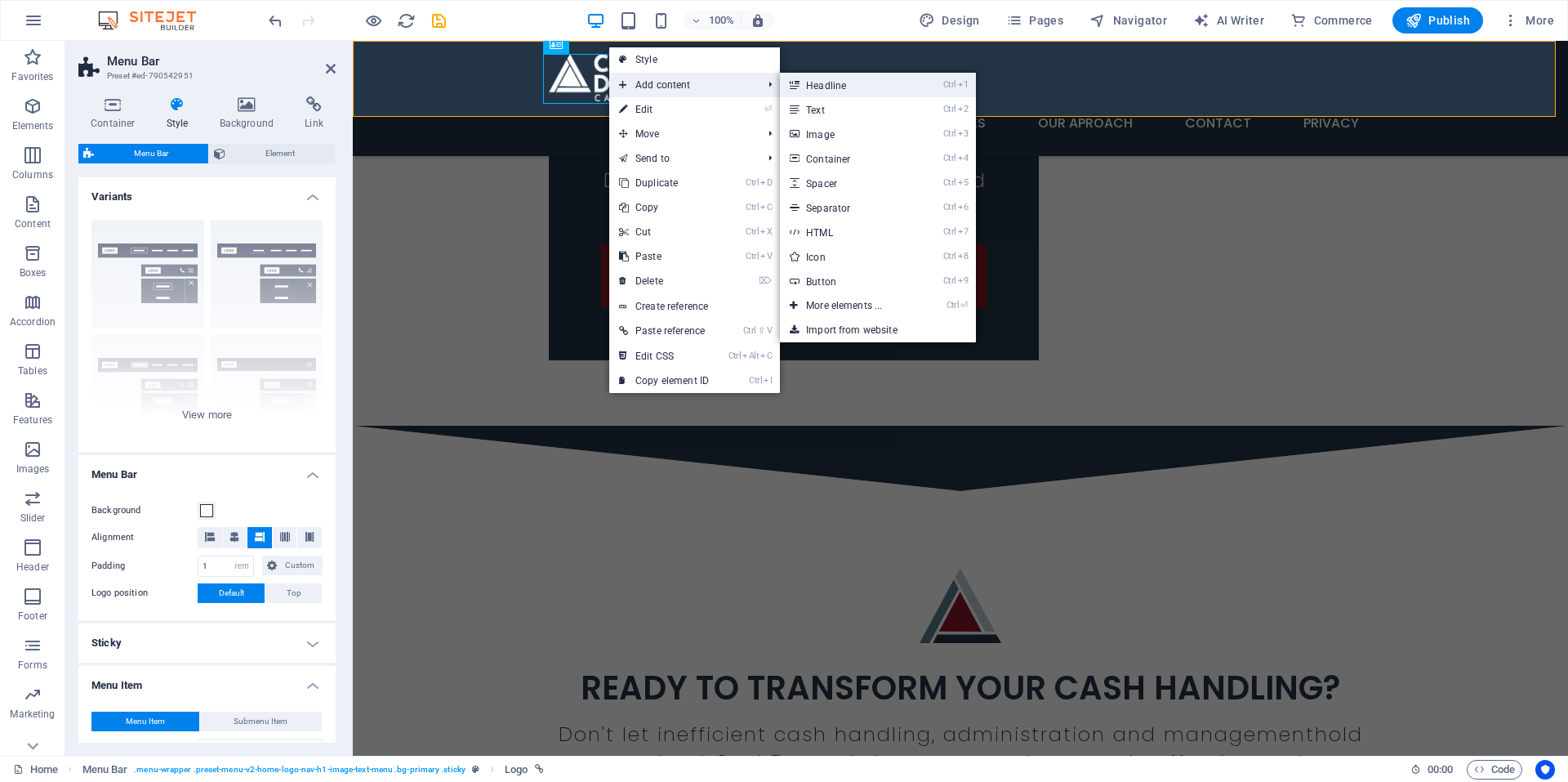
click at [900, 95] on link "Ctrl 1 Headline" at bounding box center [848, 85] width 135 height 25
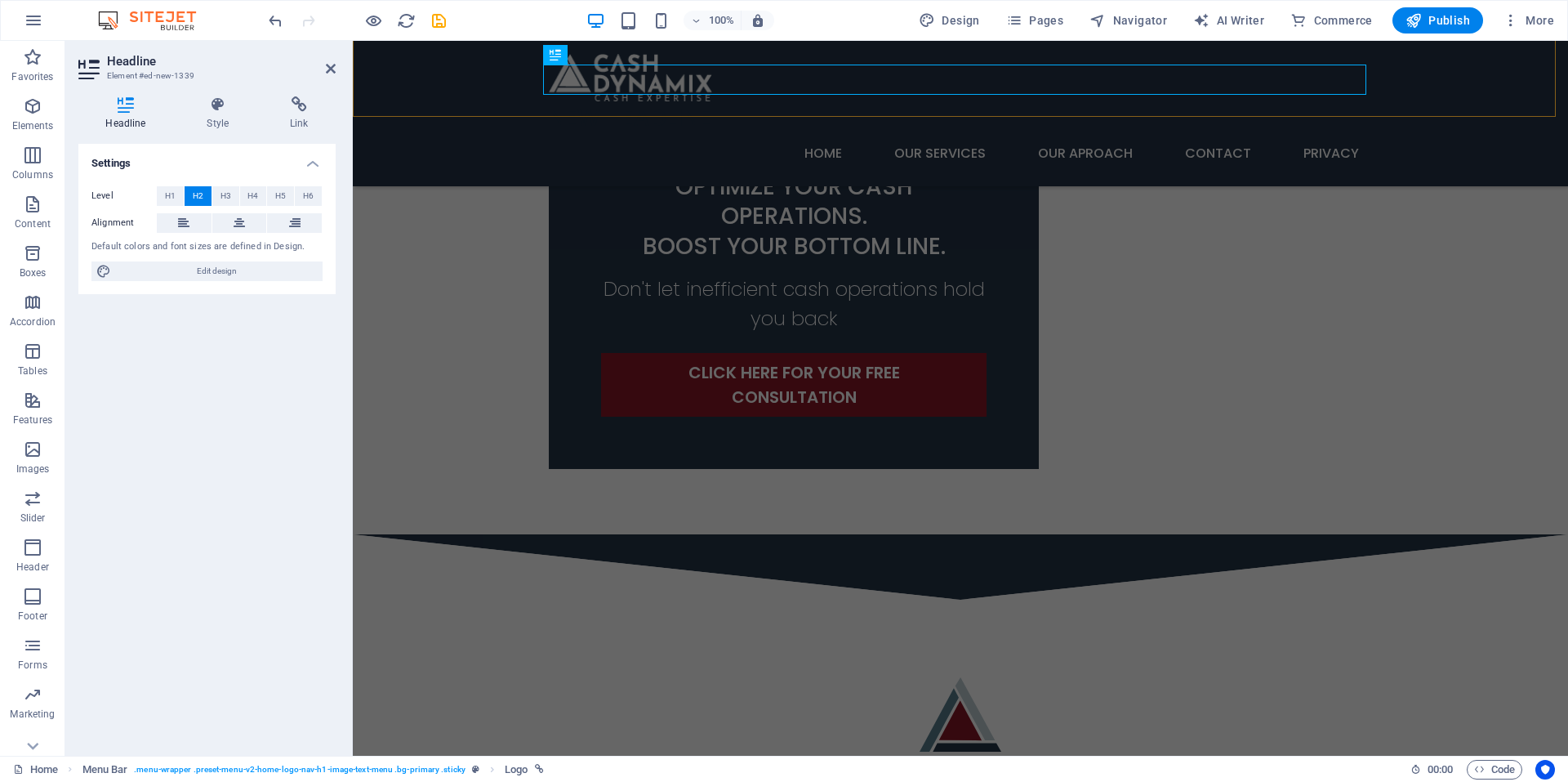
scroll to position [796, 0]
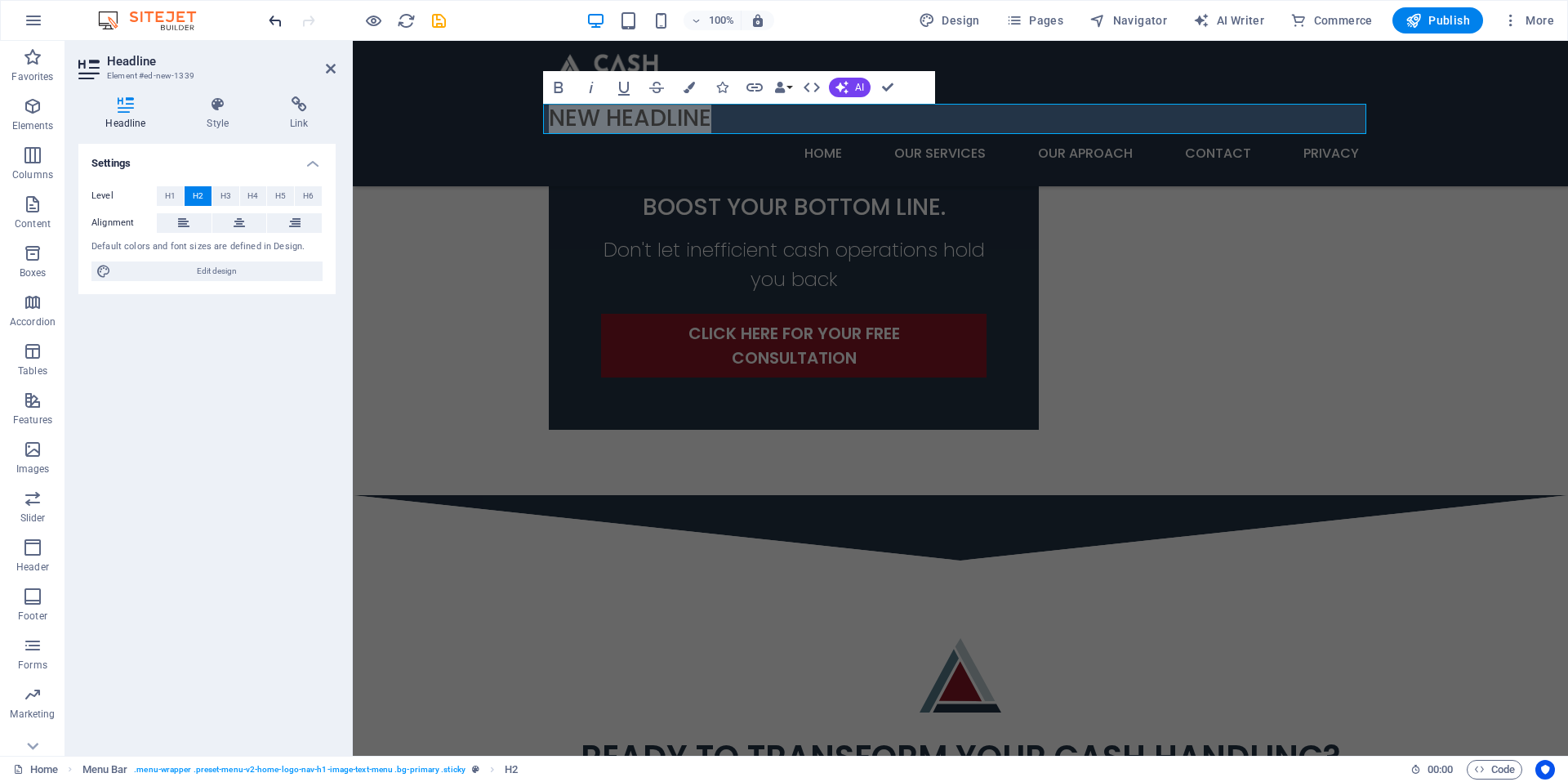
click at [273, 22] on icon "undo" at bounding box center [275, 20] width 18 height 18
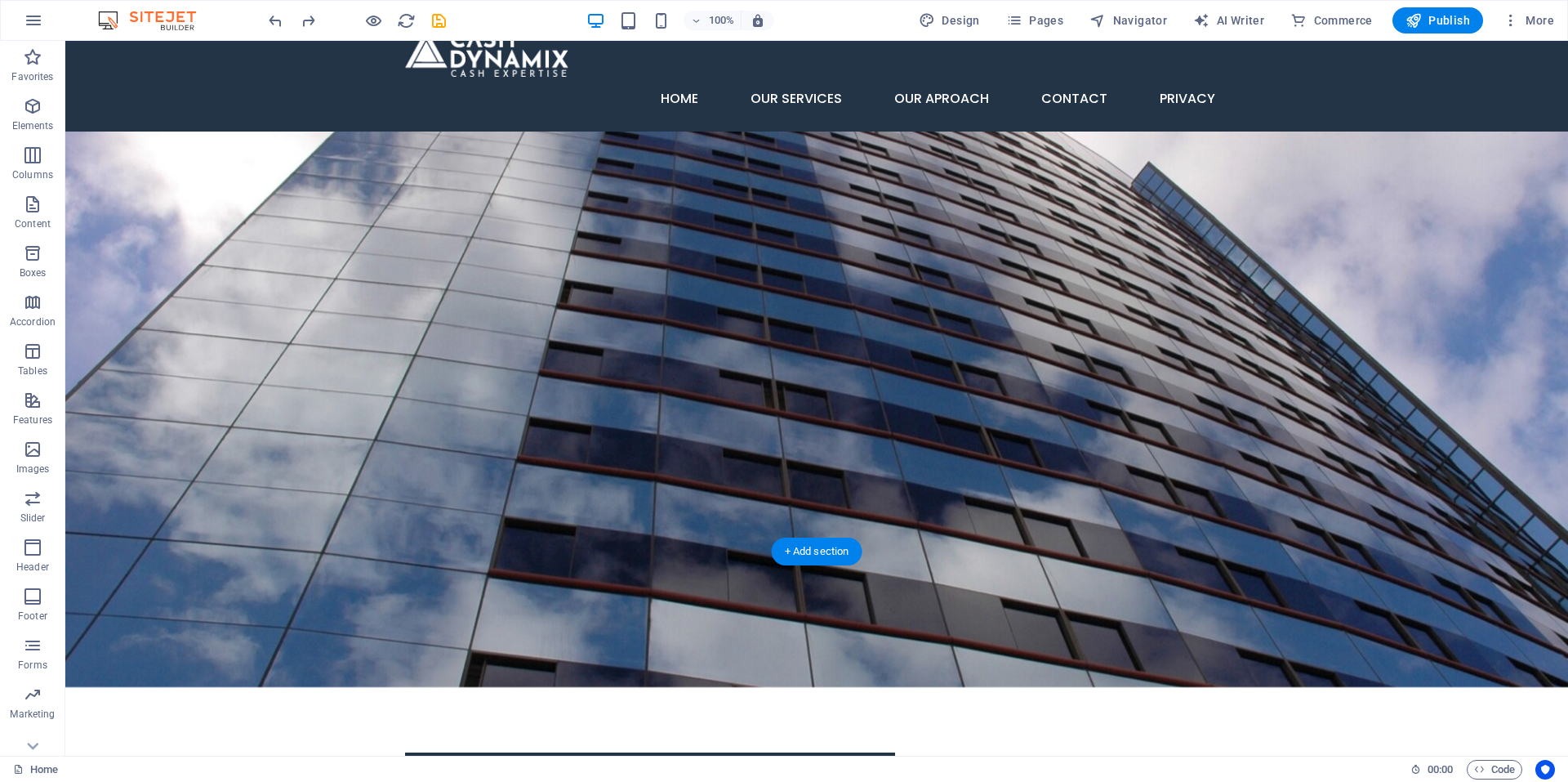
scroll to position [0, 0]
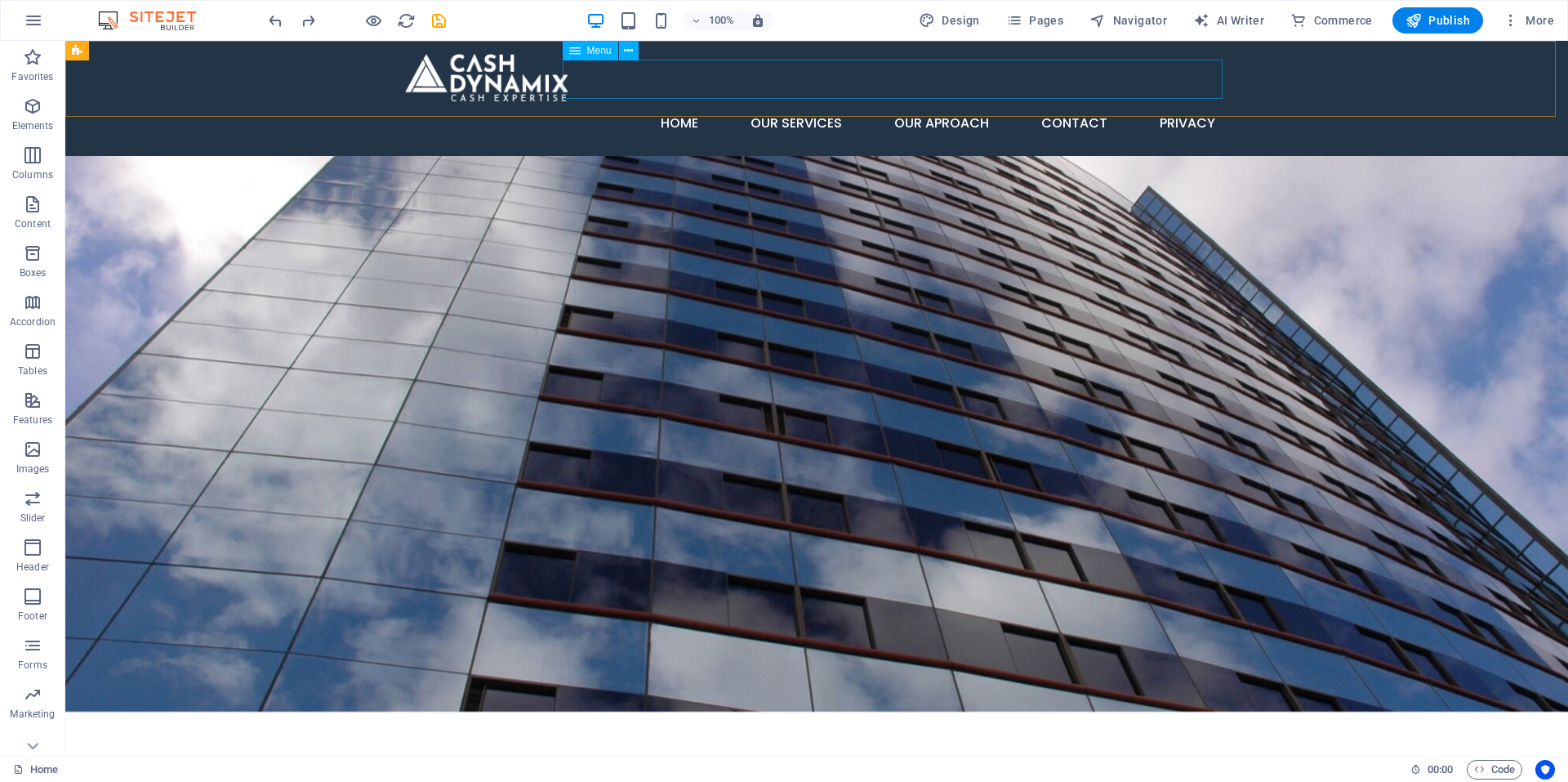
click at [587, 51] on span "Menu" at bounding box center [600, 50] width 25 height 10
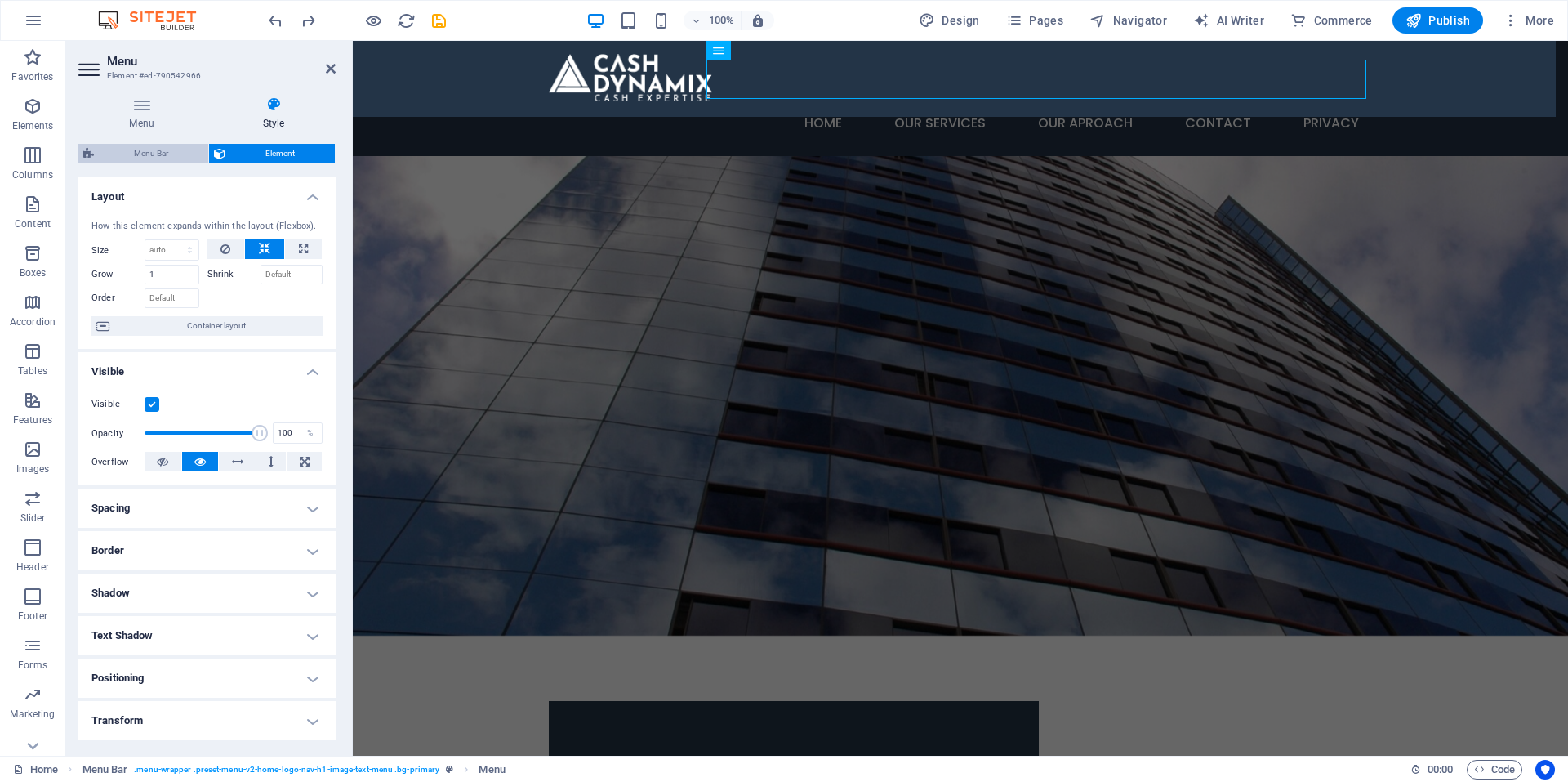
click at [134, 149] on span "Menu Bar" at bounding box center [151, 153] width 104 height 19
select select "rem"
select select "hover_box_bottom"
select select "px"
select select "rem"
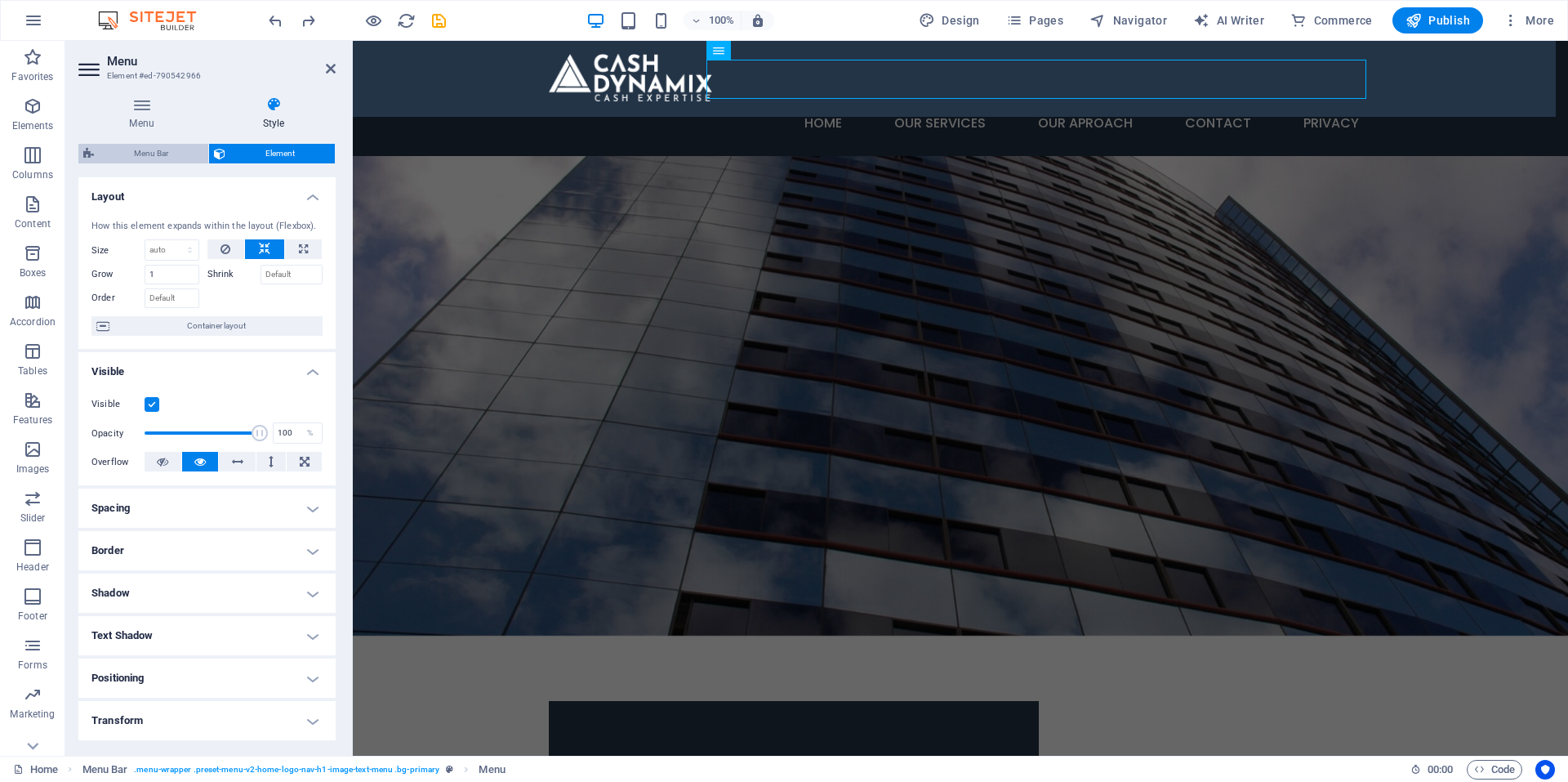
select select "rem"
select select "px"
select select
select select "px"
select select "preset-menu-v2-home-logo-nav-h1-image-text-menu"
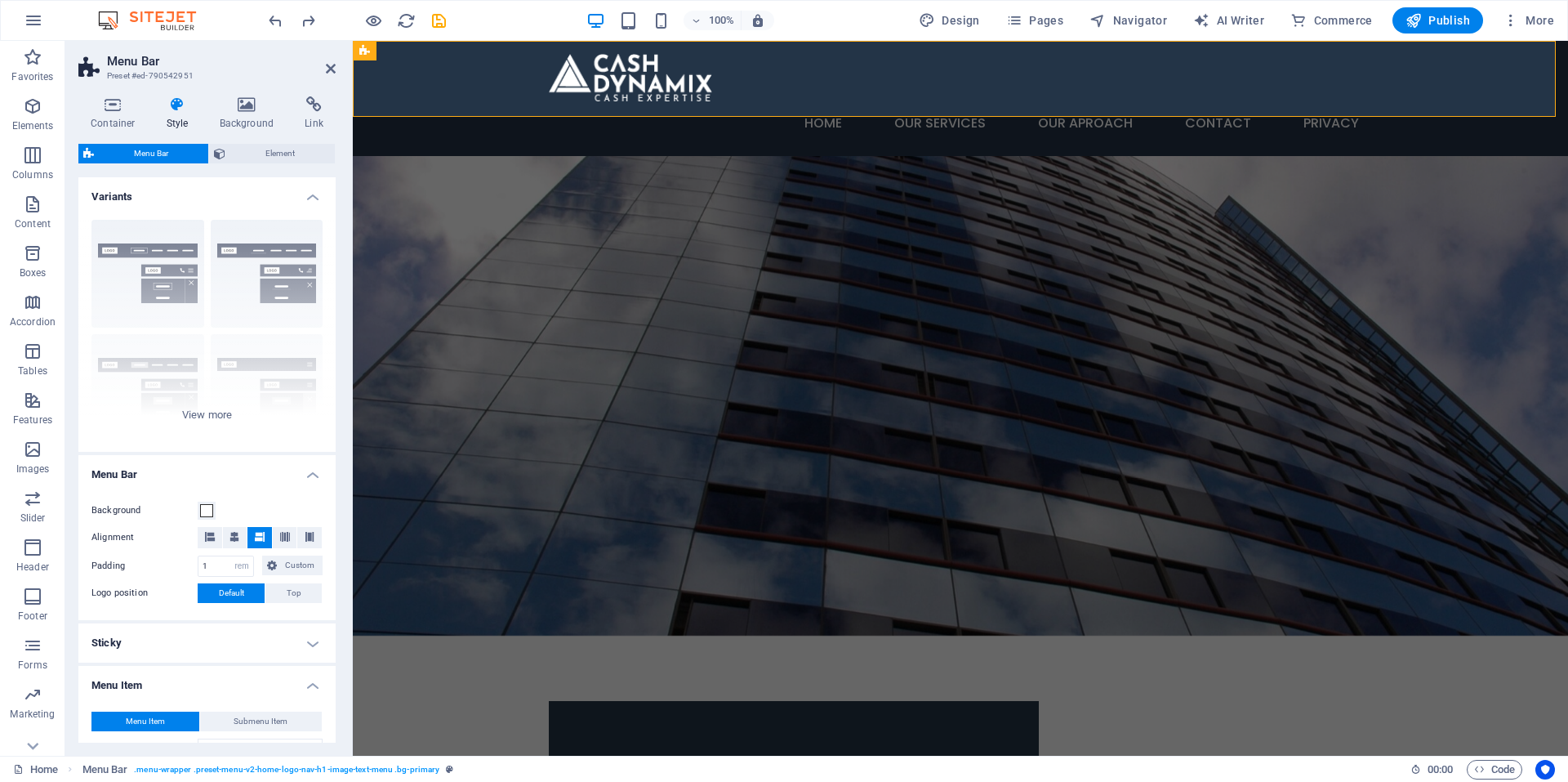
click at [310, 194] on h4 "Variants" at bounding box center [207, 192] width 258 height 30
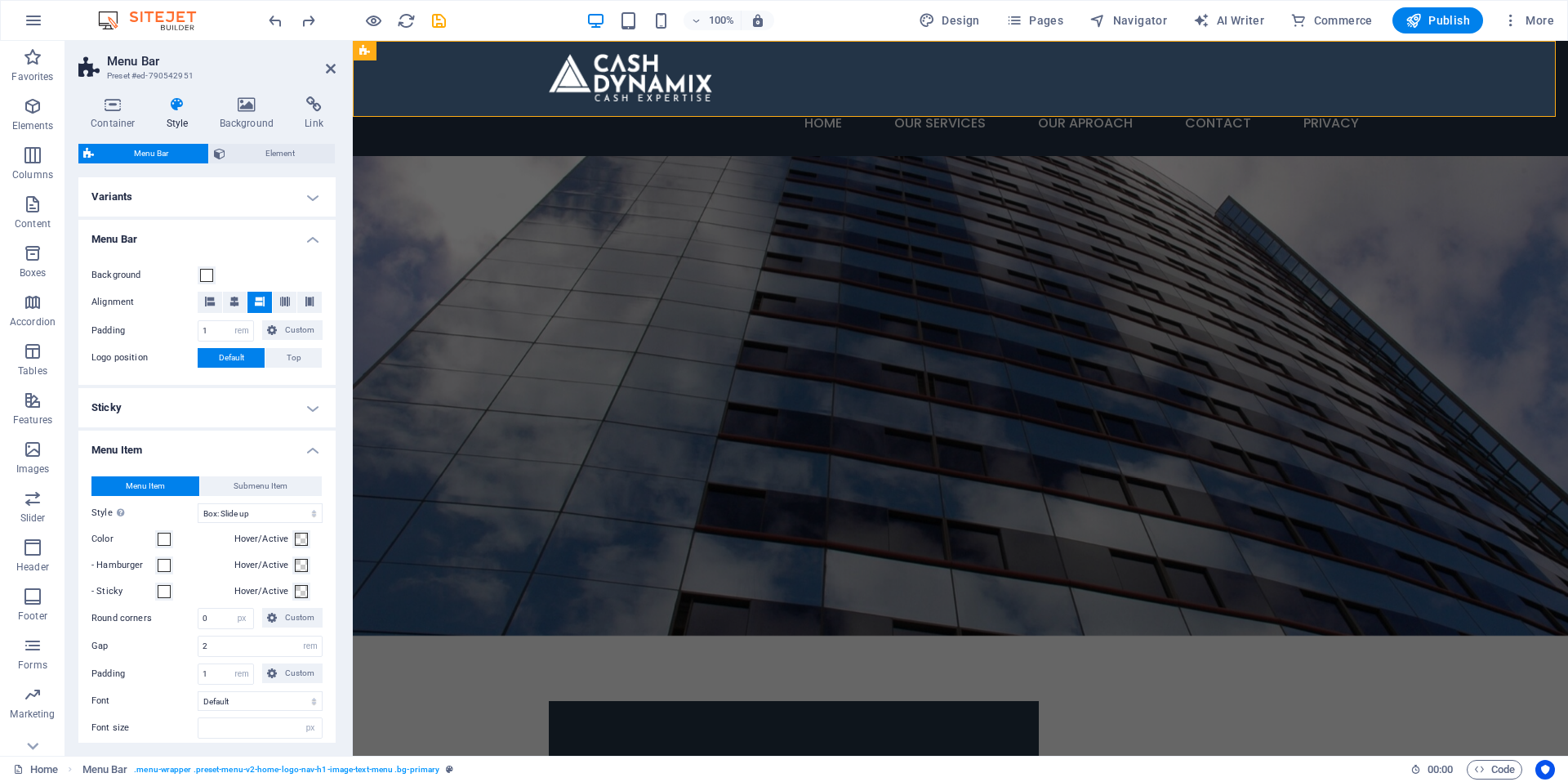
click at [308, 246] on h4 "Menu Bar" at bounding box center [207, 235] width 258 height 30
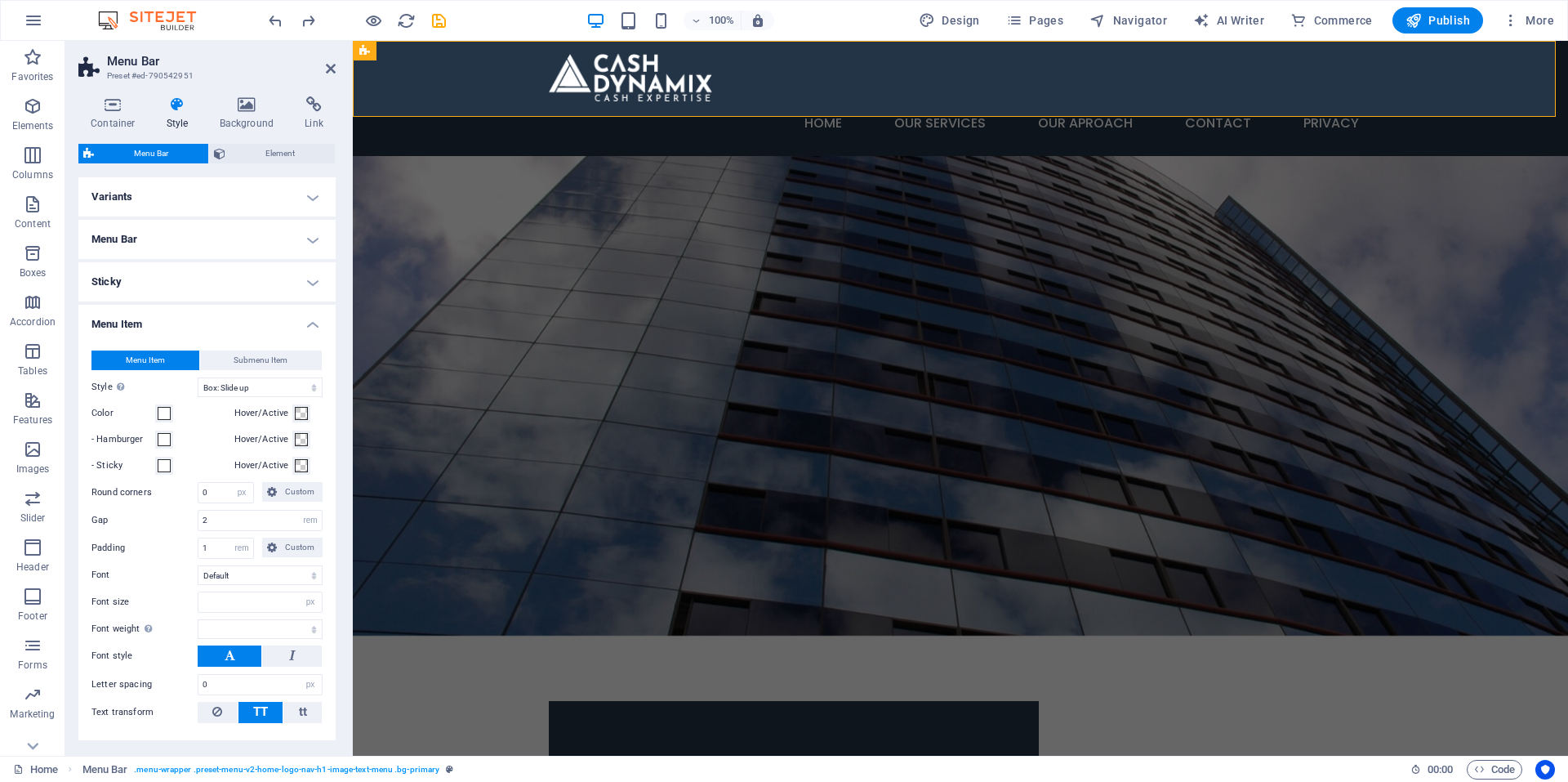
click at [147, 356] on span "Menu Item" at bounding box center [145, 360] width 39 height 19
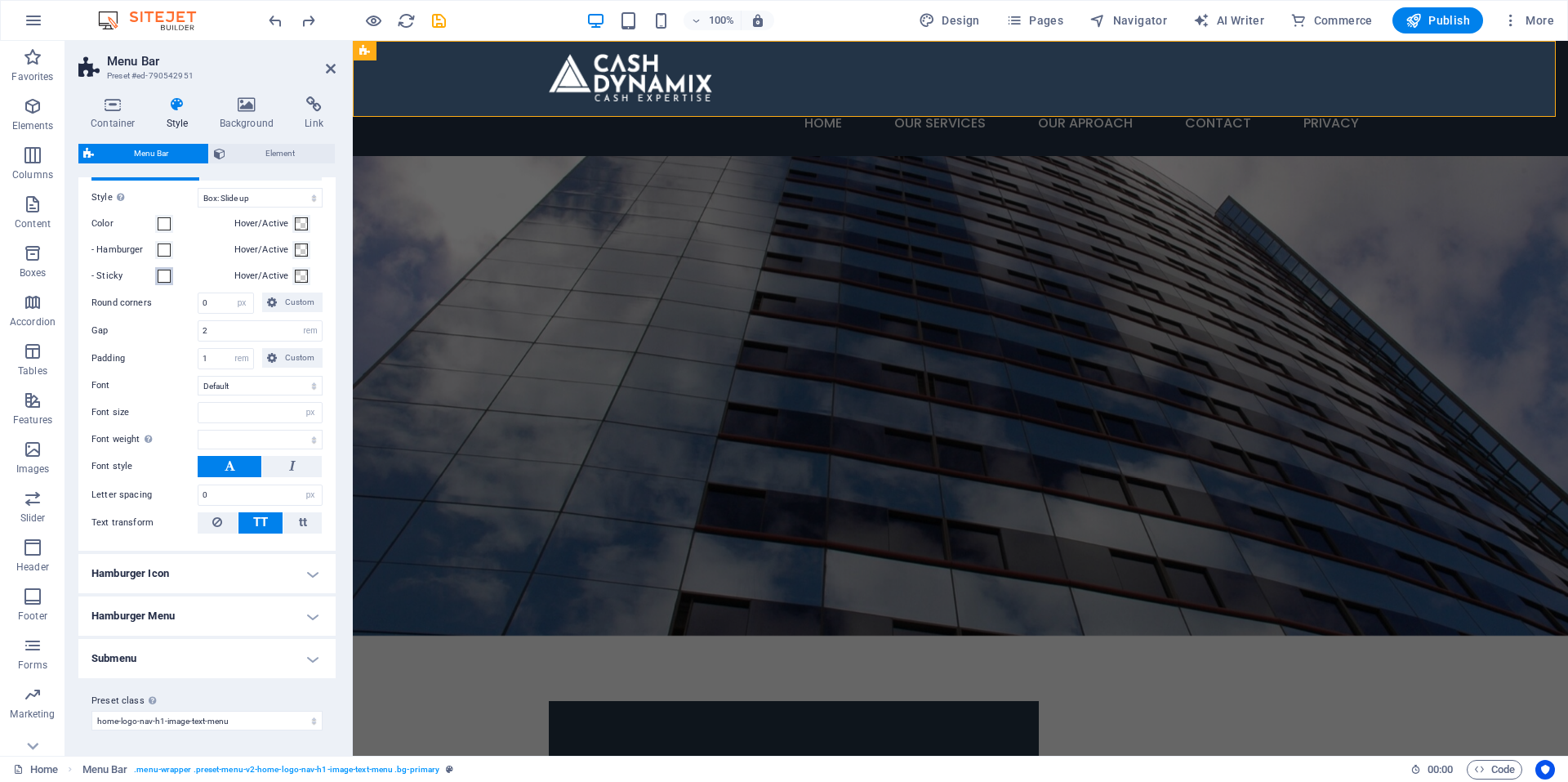
scroll to position [190, 0]
click at [777, 52] on button at bounding box center [772, 51] width 19 height 19
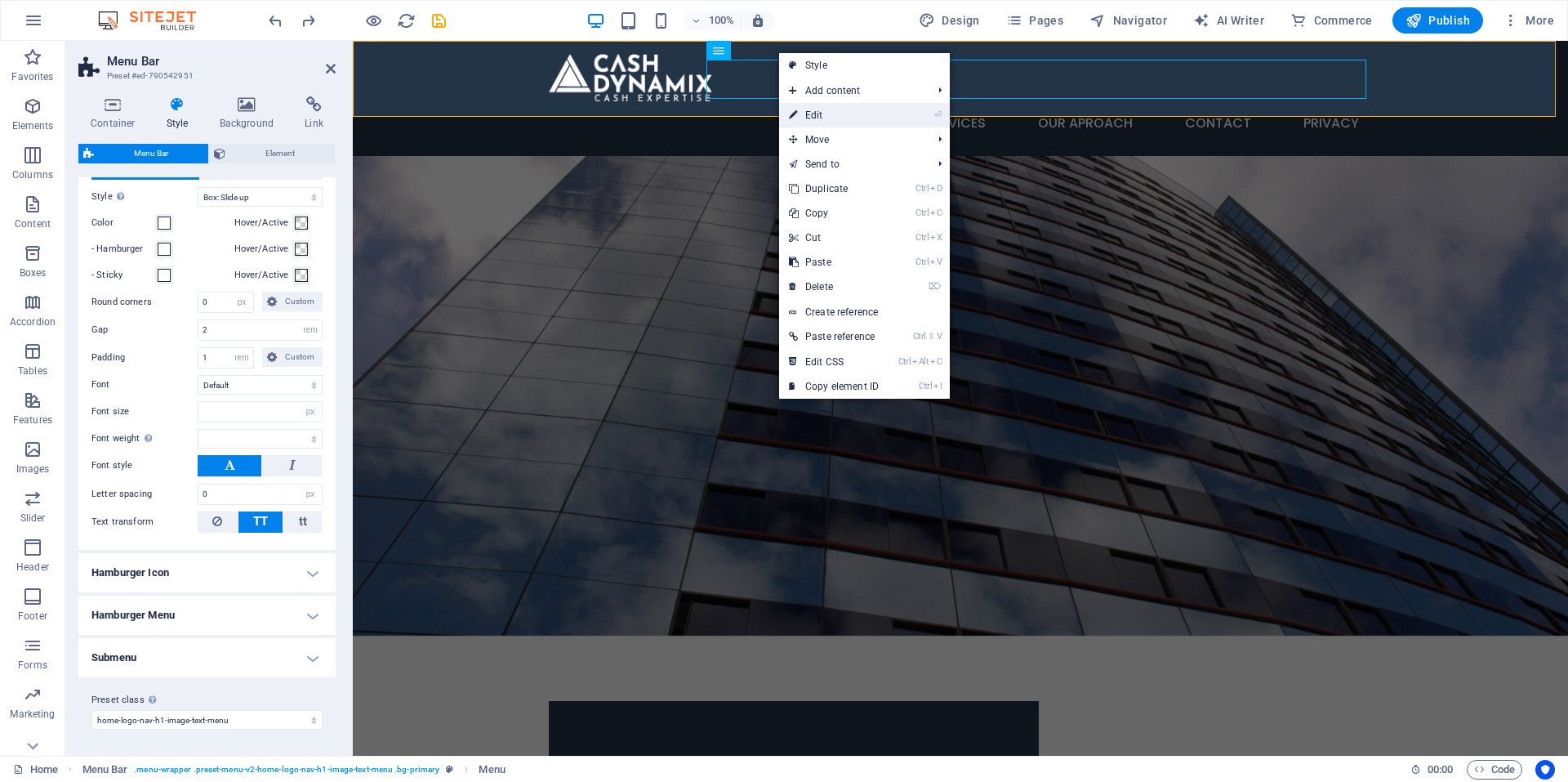
click at [806, 107] on link "⏎ Edit" at bounding box center [834, 115] width 110 height 25
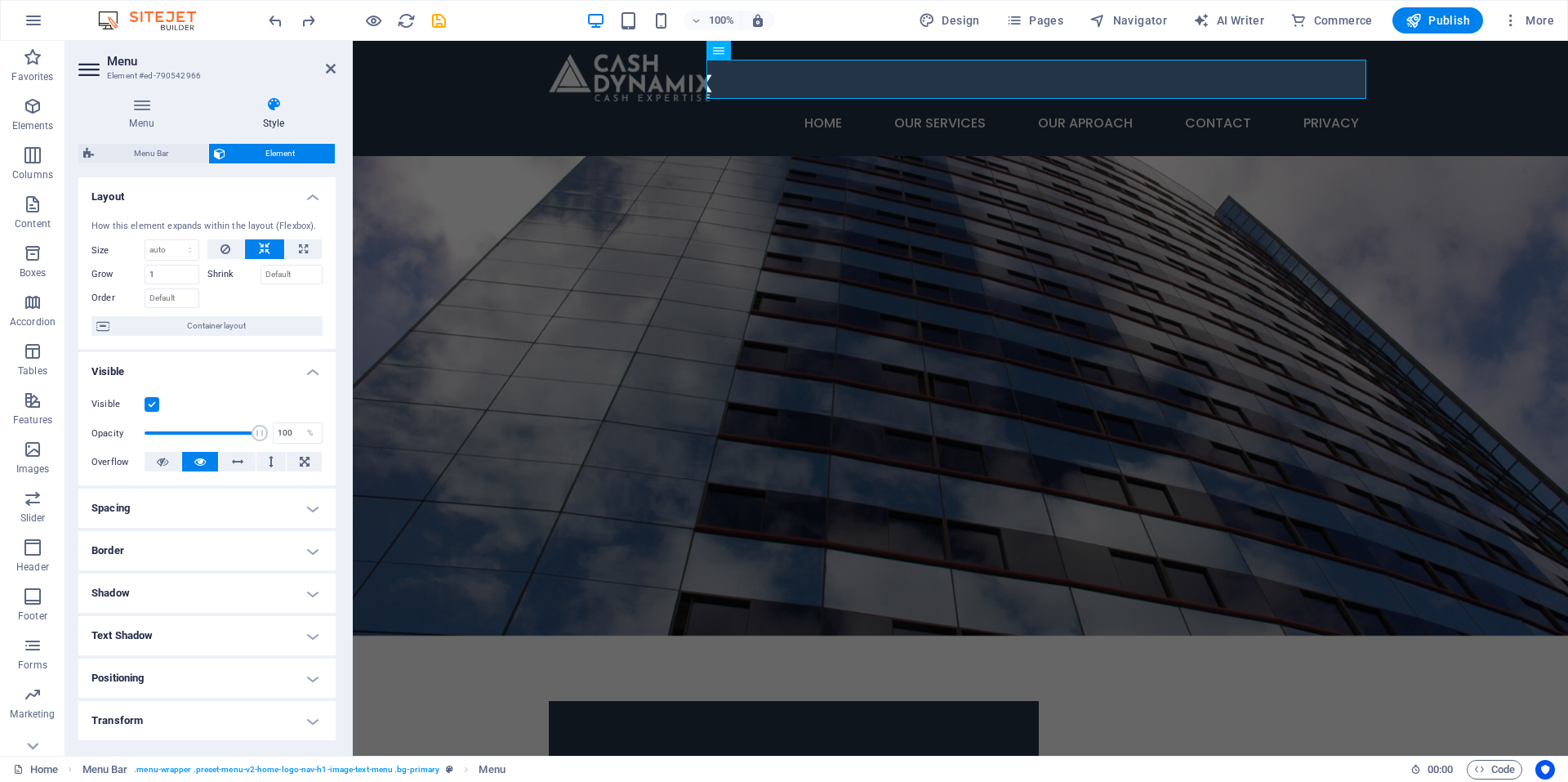
click at [312, 197] on h4 "Layout" at bounding box center [207, 192] width 258 height 30
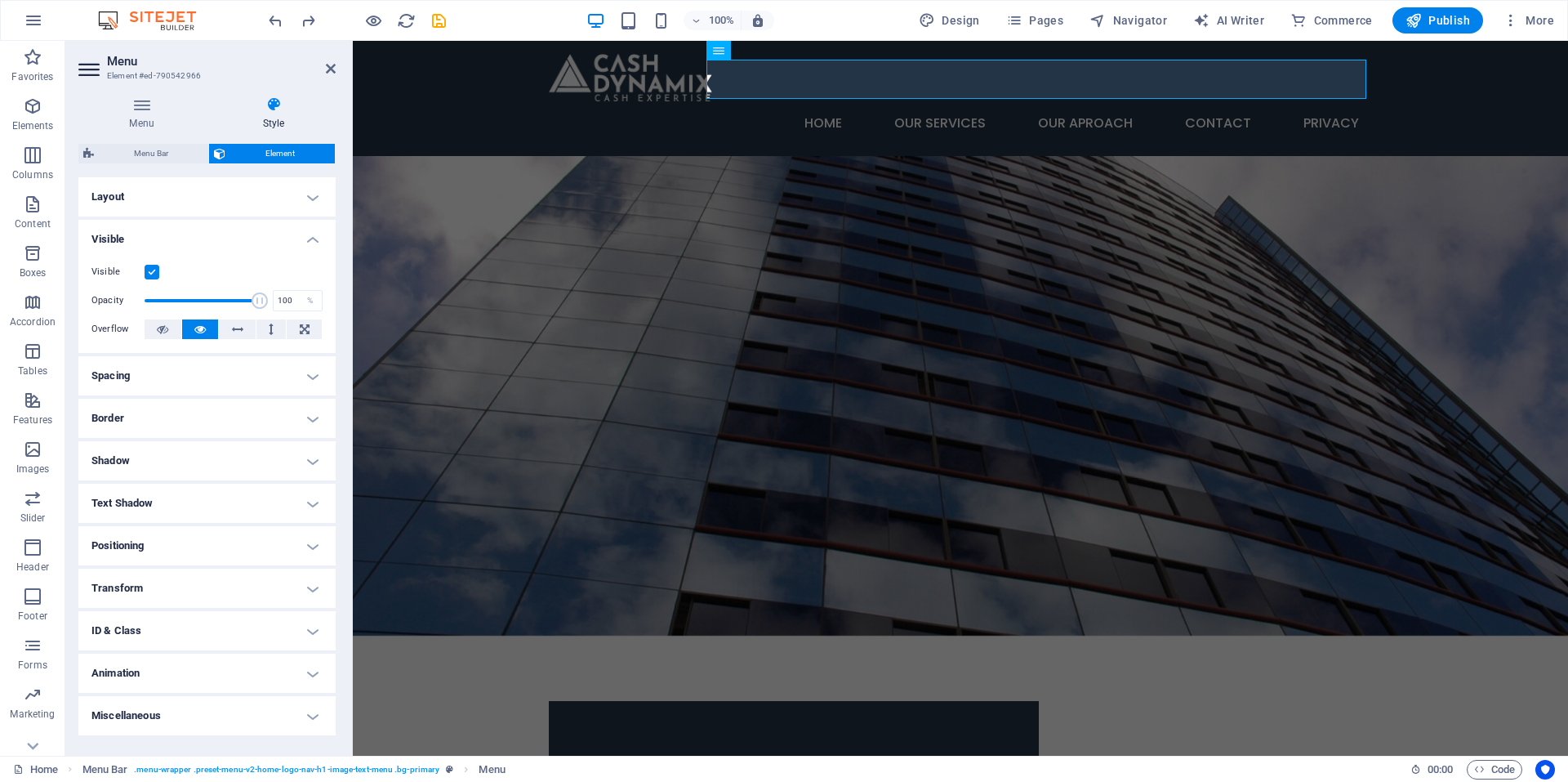
click at [305, 234] on h4 "Visible" at bounding box center [207, 235] width 258 height 30
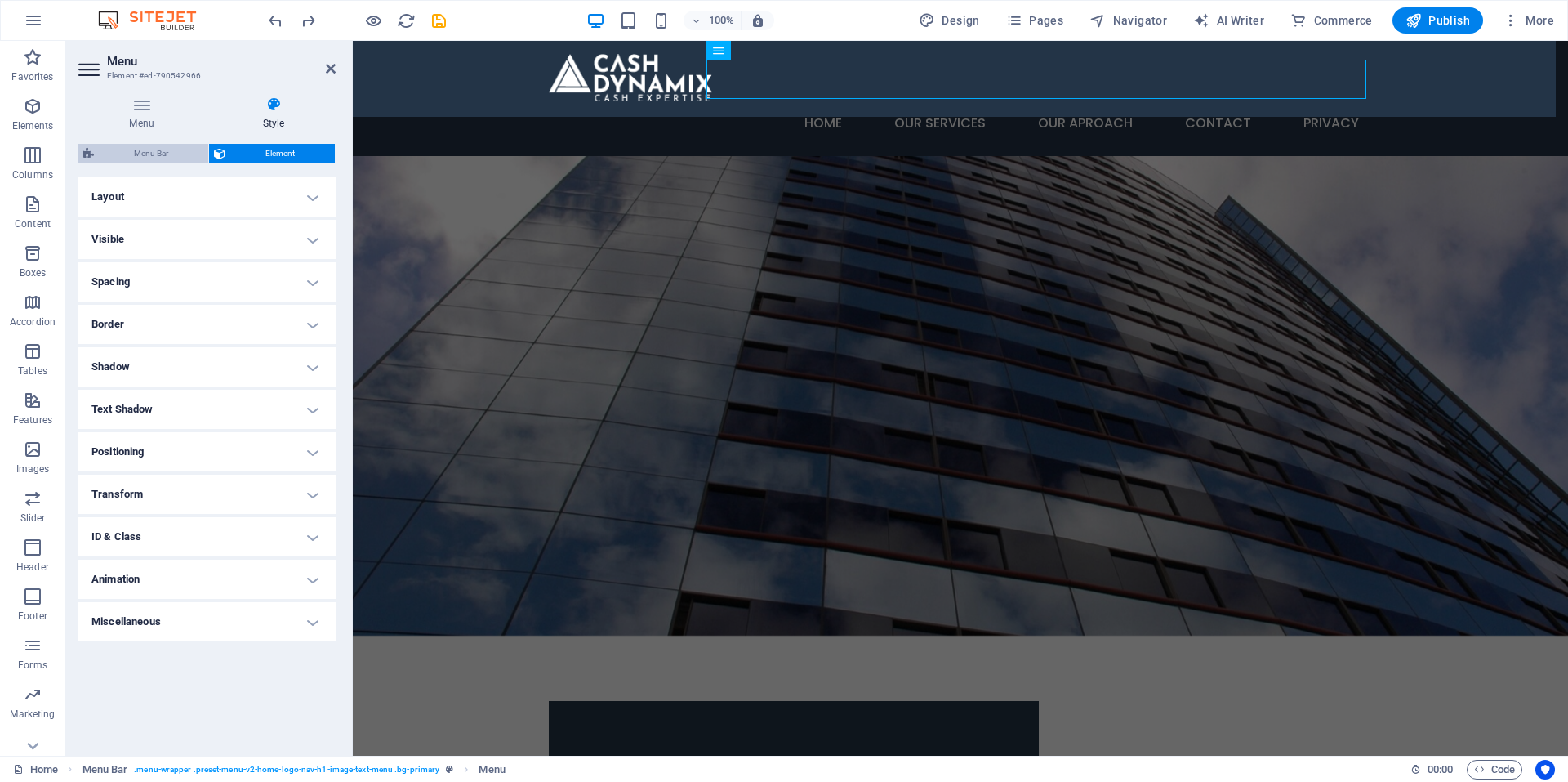
click at [151, 146] on span "Menu Bar" at bounding box center [151, 153] width 104 height 19
select select "hover_box_bottom"
select select "px"
select select "rem"
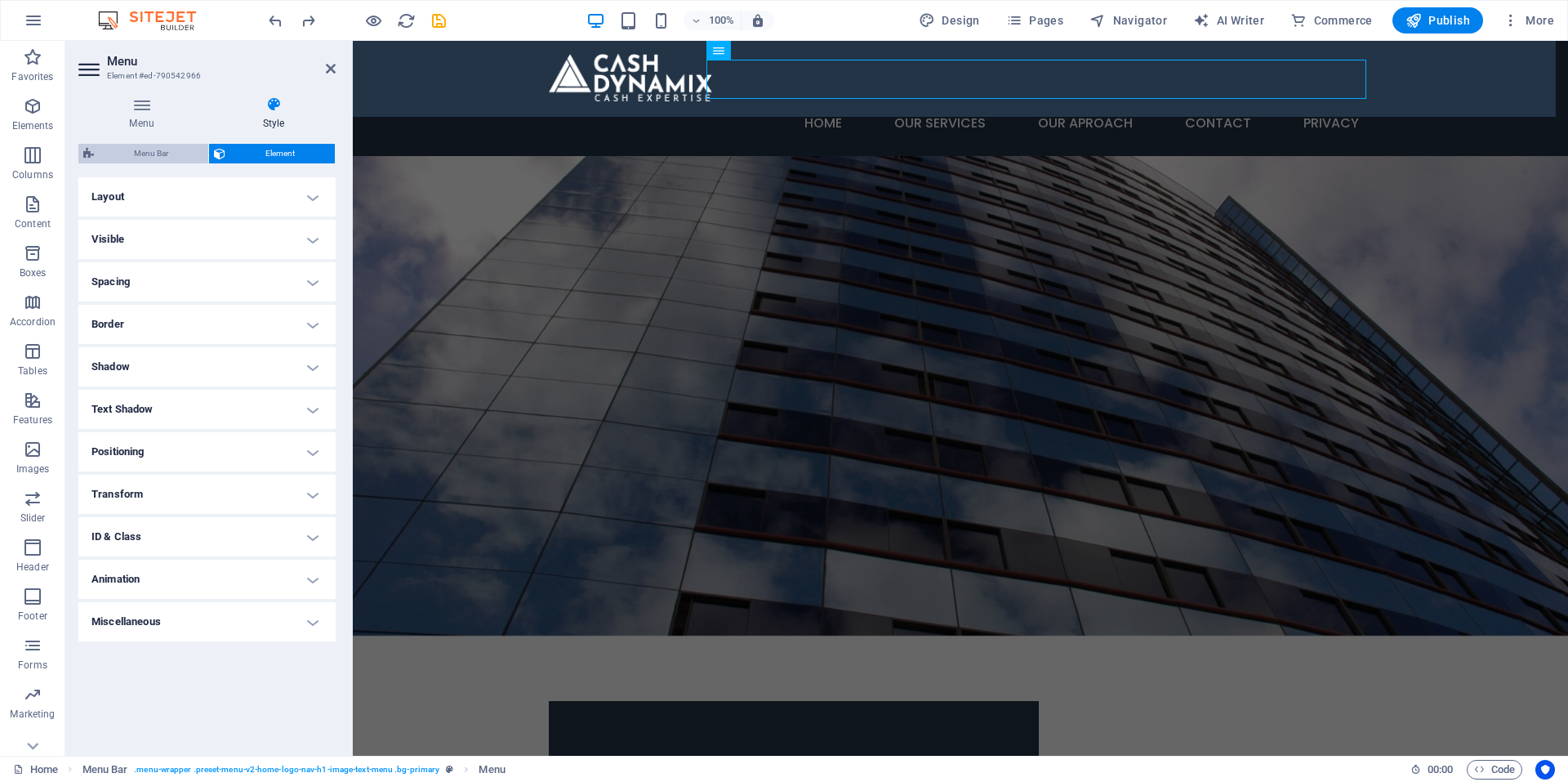
select select "px"
select select
select select "px"
select select "preset-menu-v2-home-logo-nav-h1-image-text-menu"
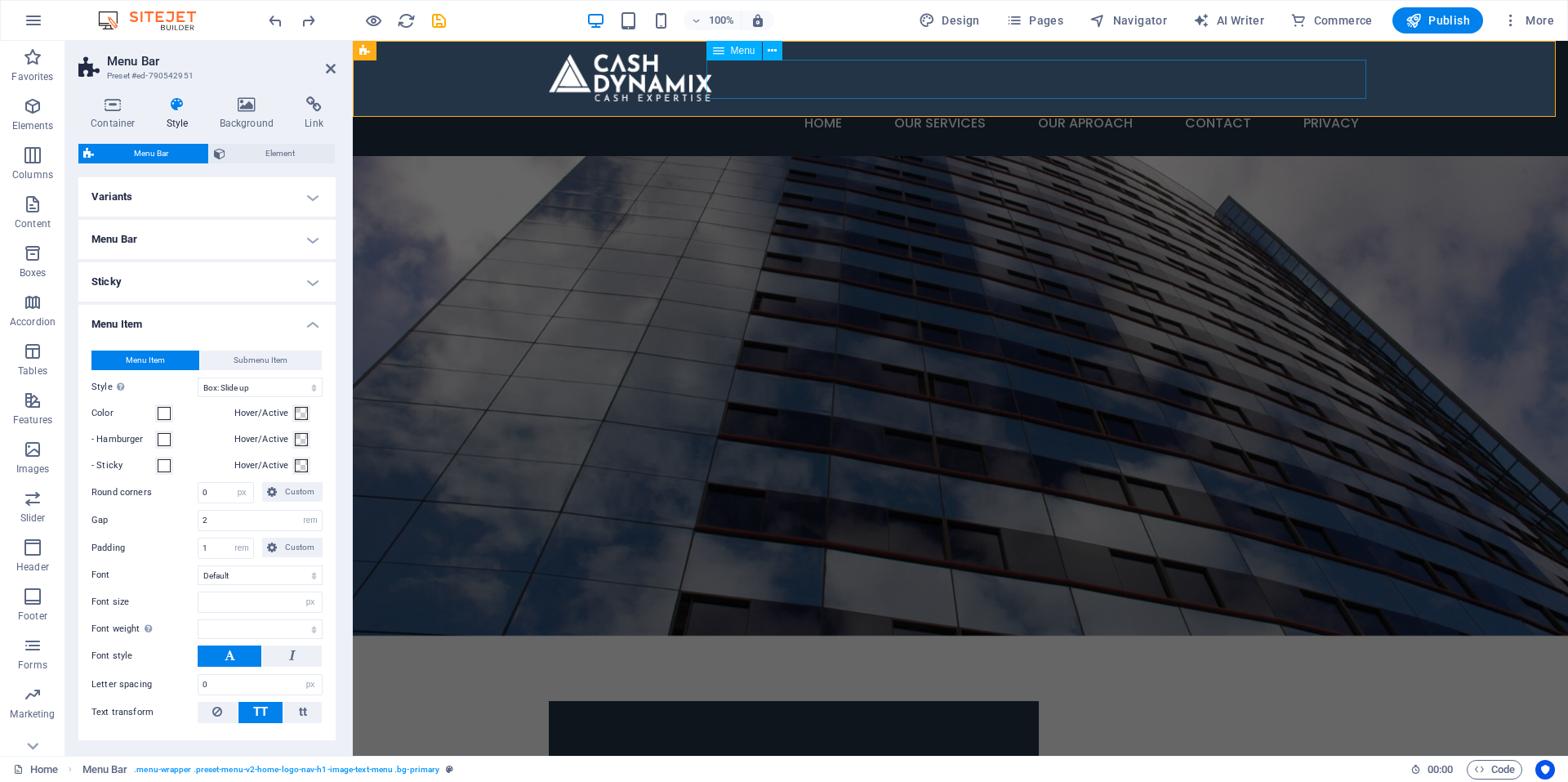
click at [737, 48] on span "Menu" at bounding box center [743, 50] width 25 height 10
select select "3"
select select
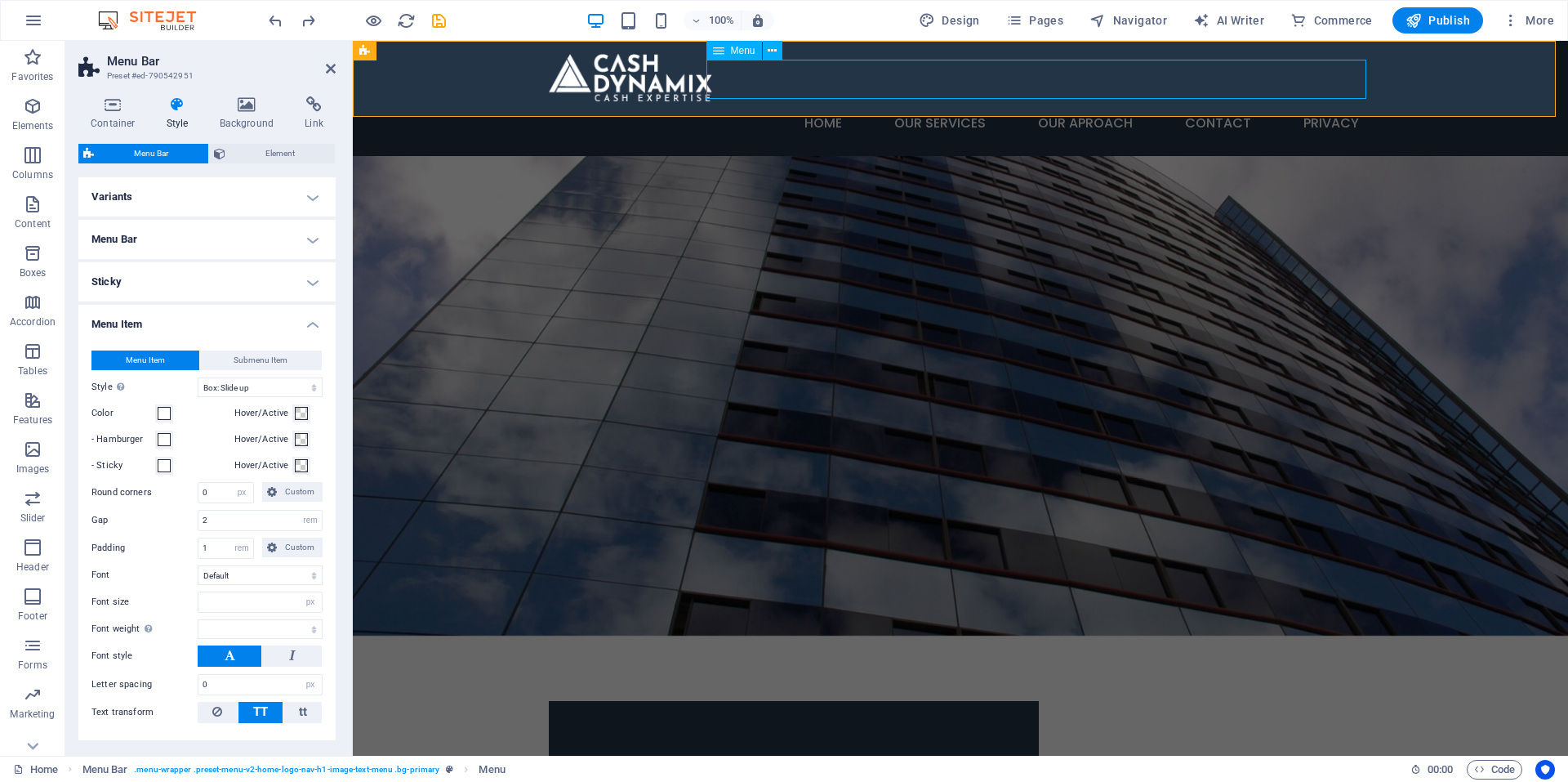
select select "4"
select select
select select "5"
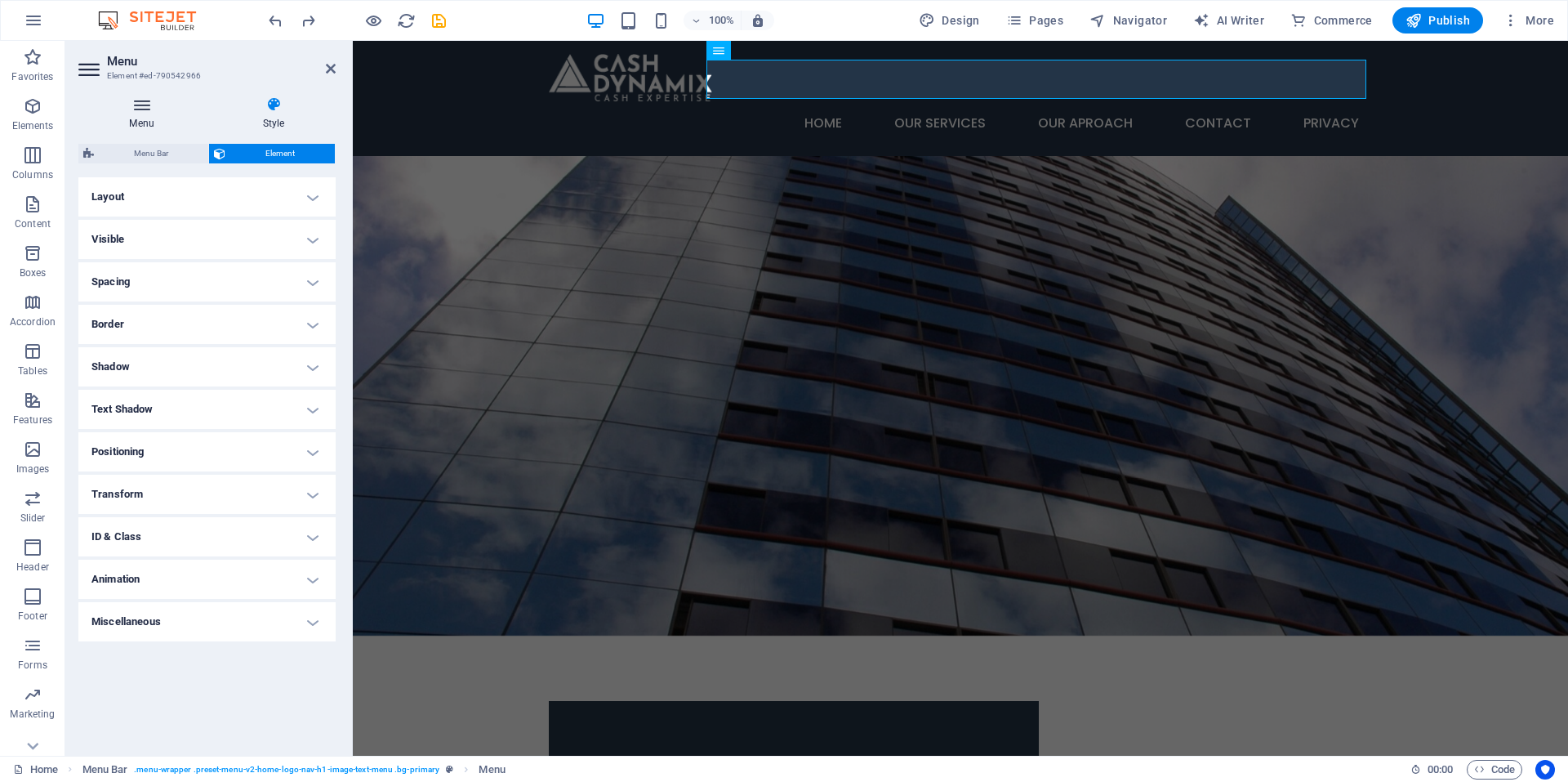
click at [149, 102] on icon at bounding box center [141, 104] width 126 height 17
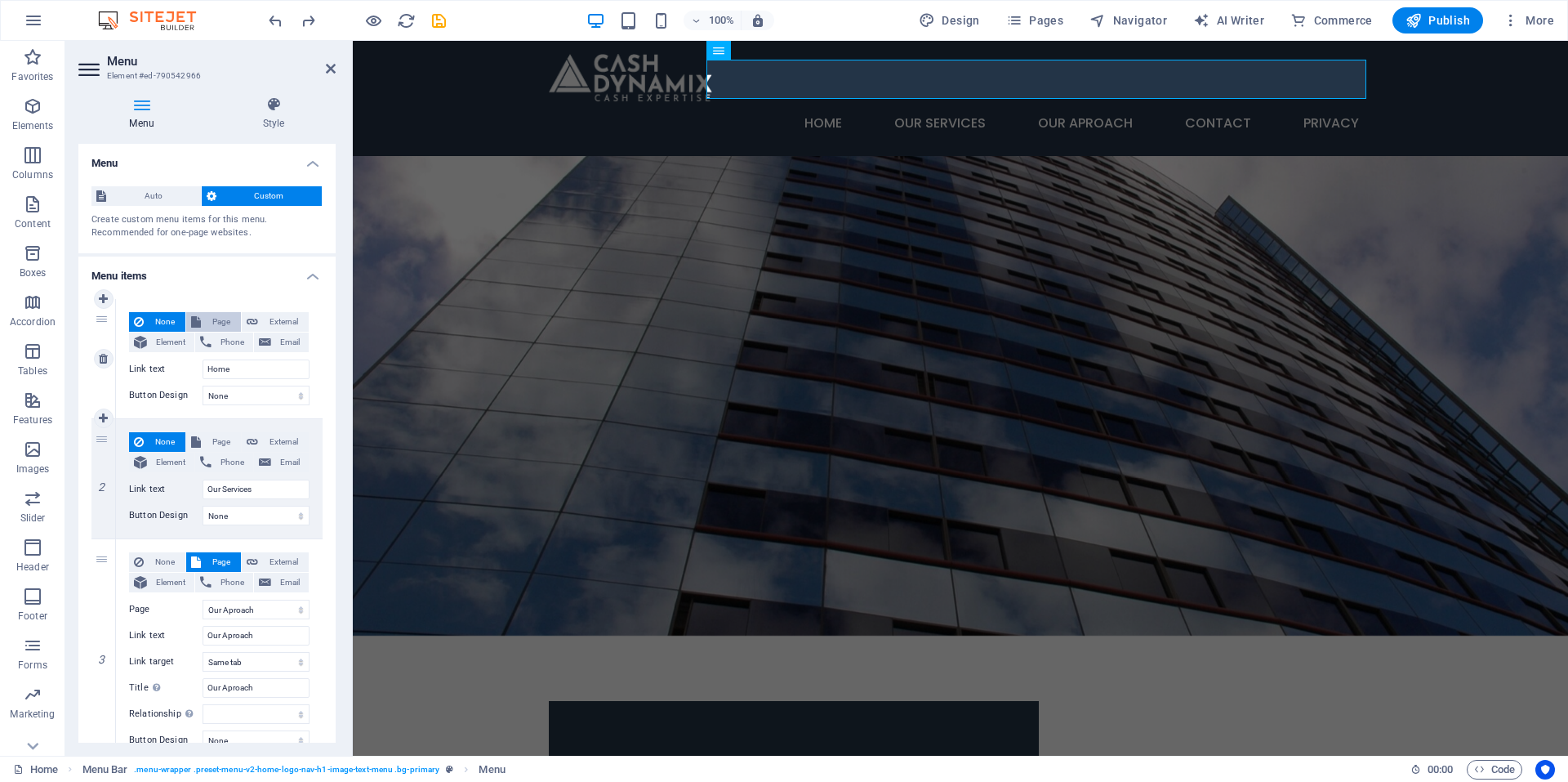
click at [221, 323] on span "Page" at bounding box center [221, 322] width 30 height 19
select select
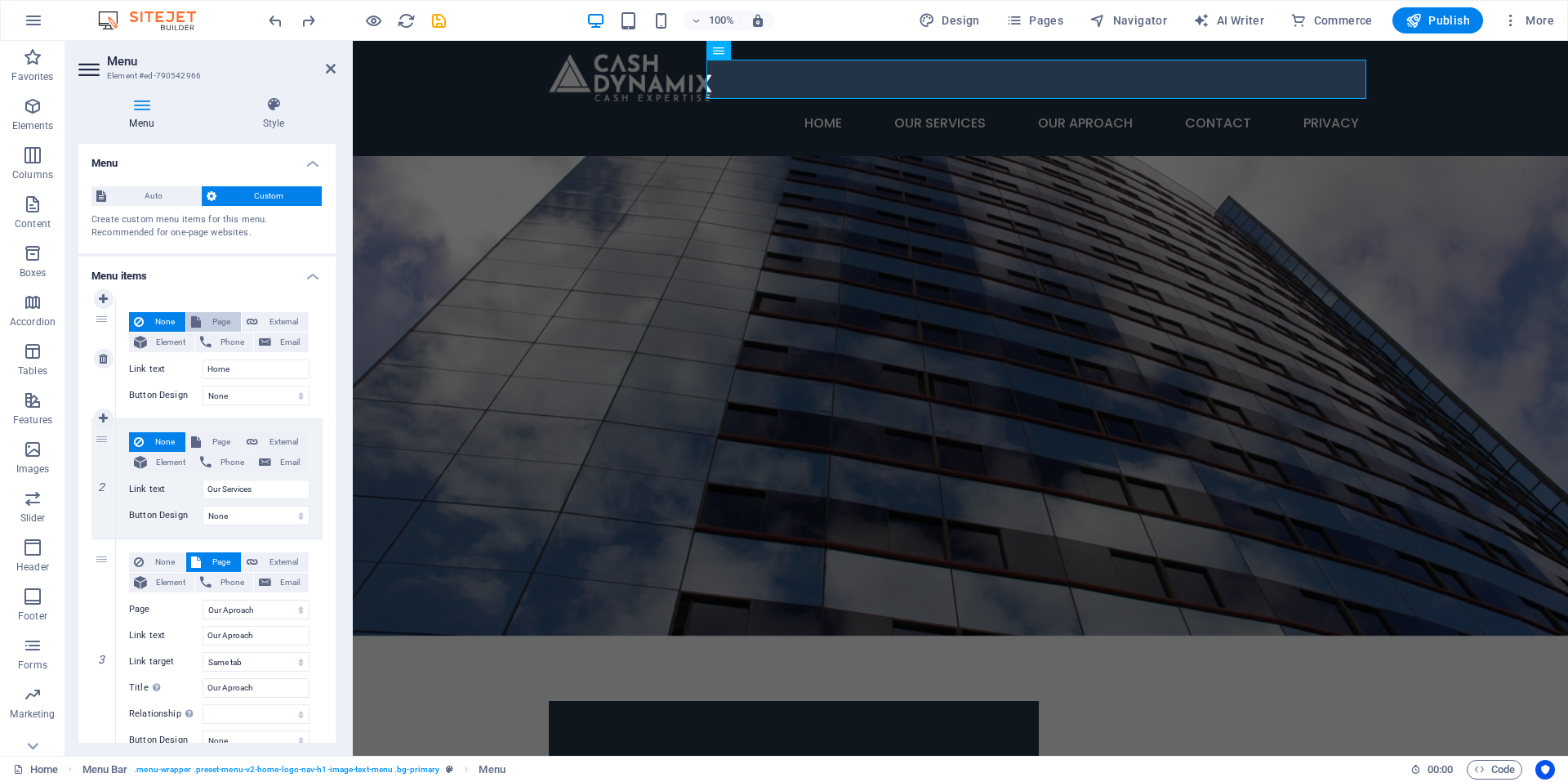
select select
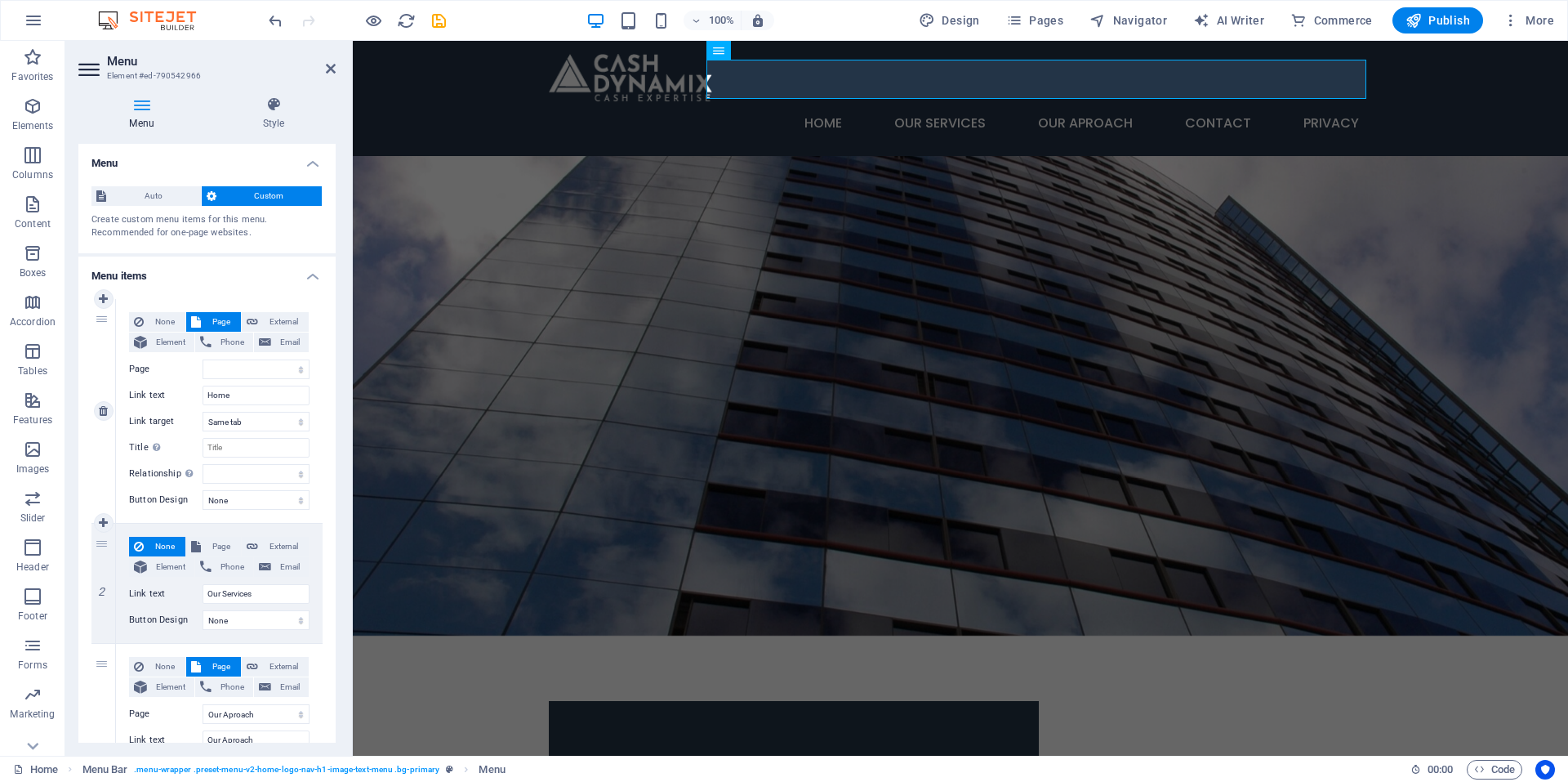
click at [221, 323] on span "Page" at bounding box center [221, 322] width 30 height 19
click at [167, 318] on span "None" at bounding box center [165, 322] width 32 height 19
select select
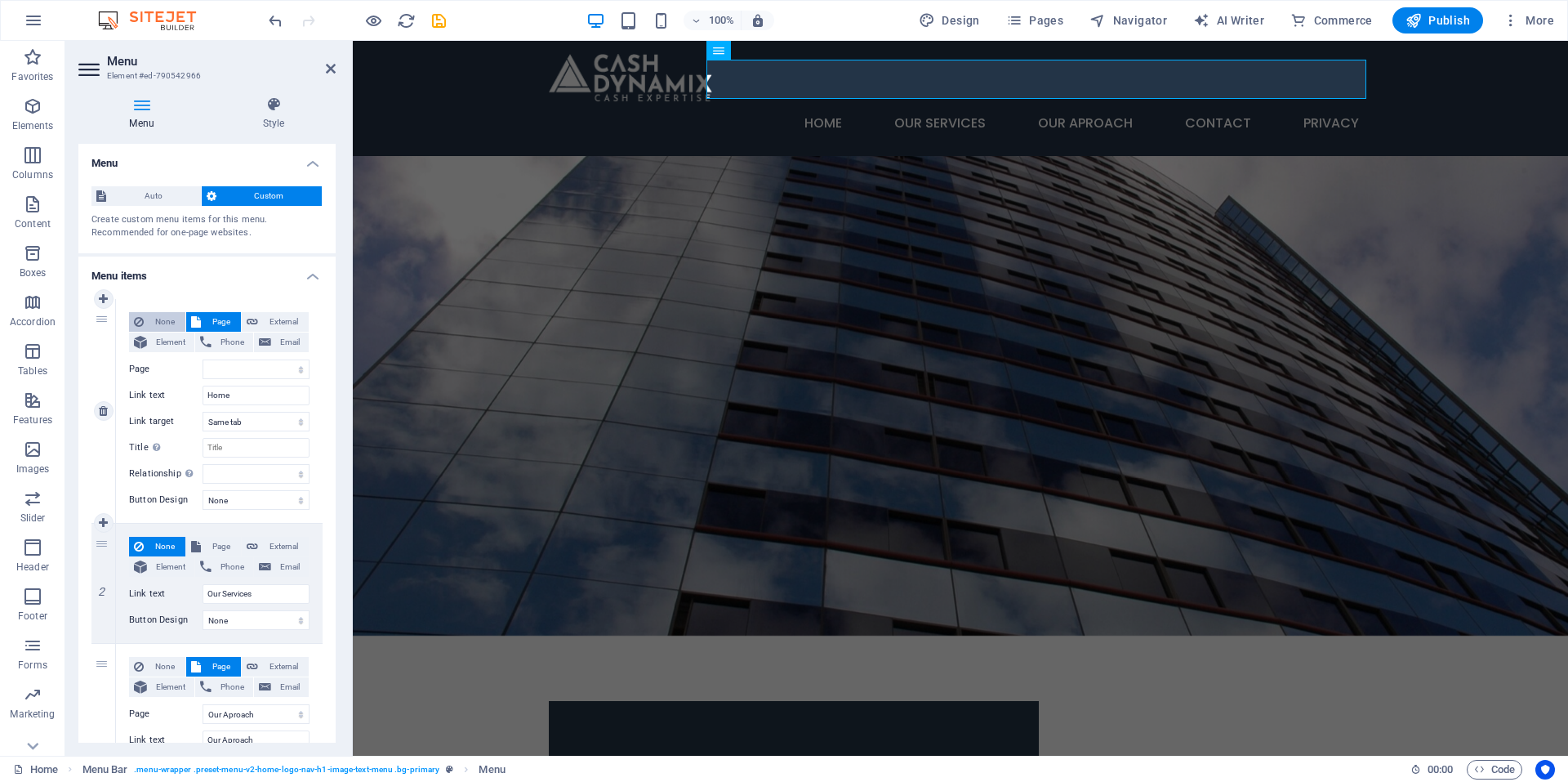
select select
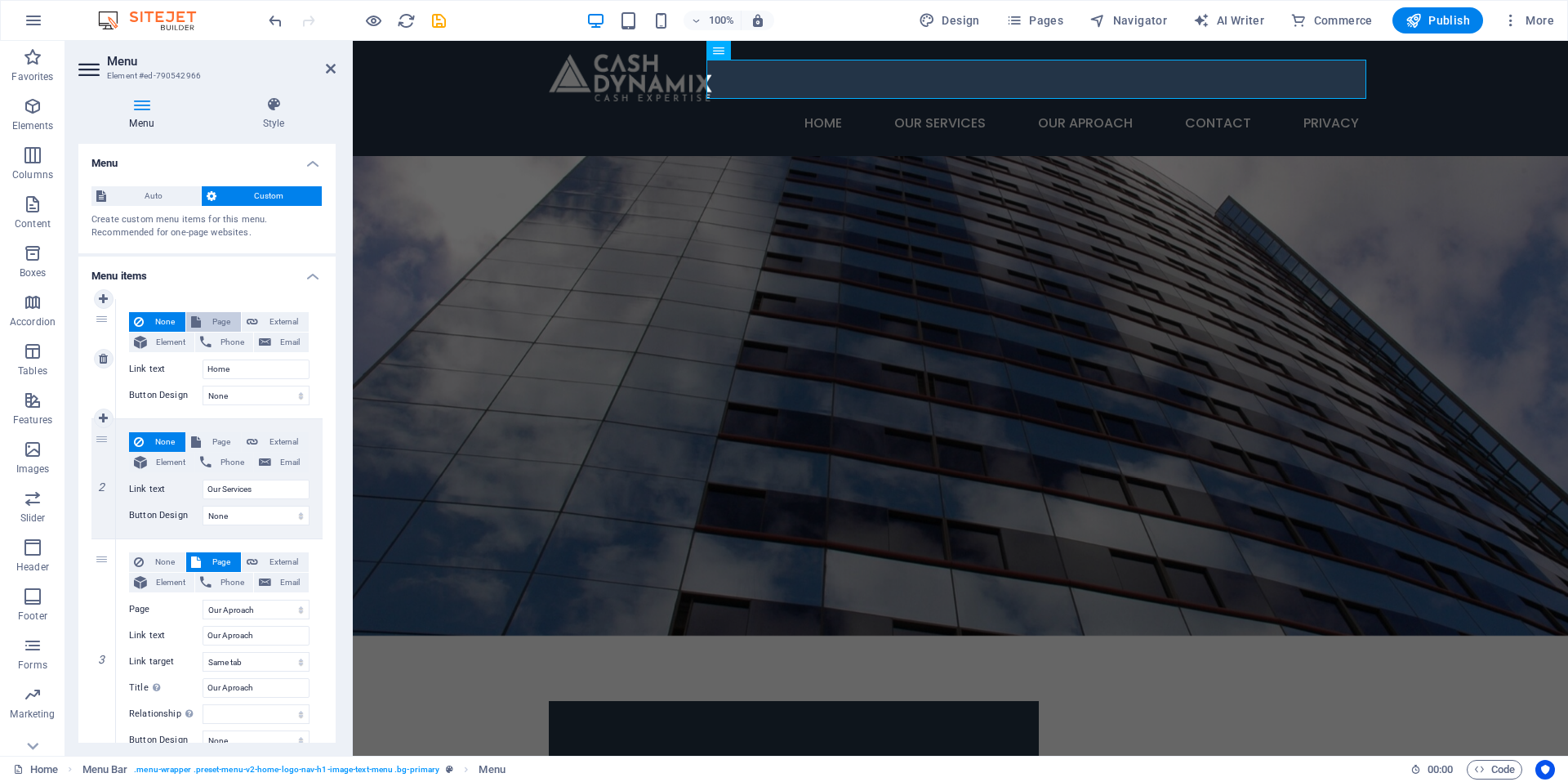
click at [223, 325] on span "Page" at bounding box center [221, 322] width 30 height 19
select select
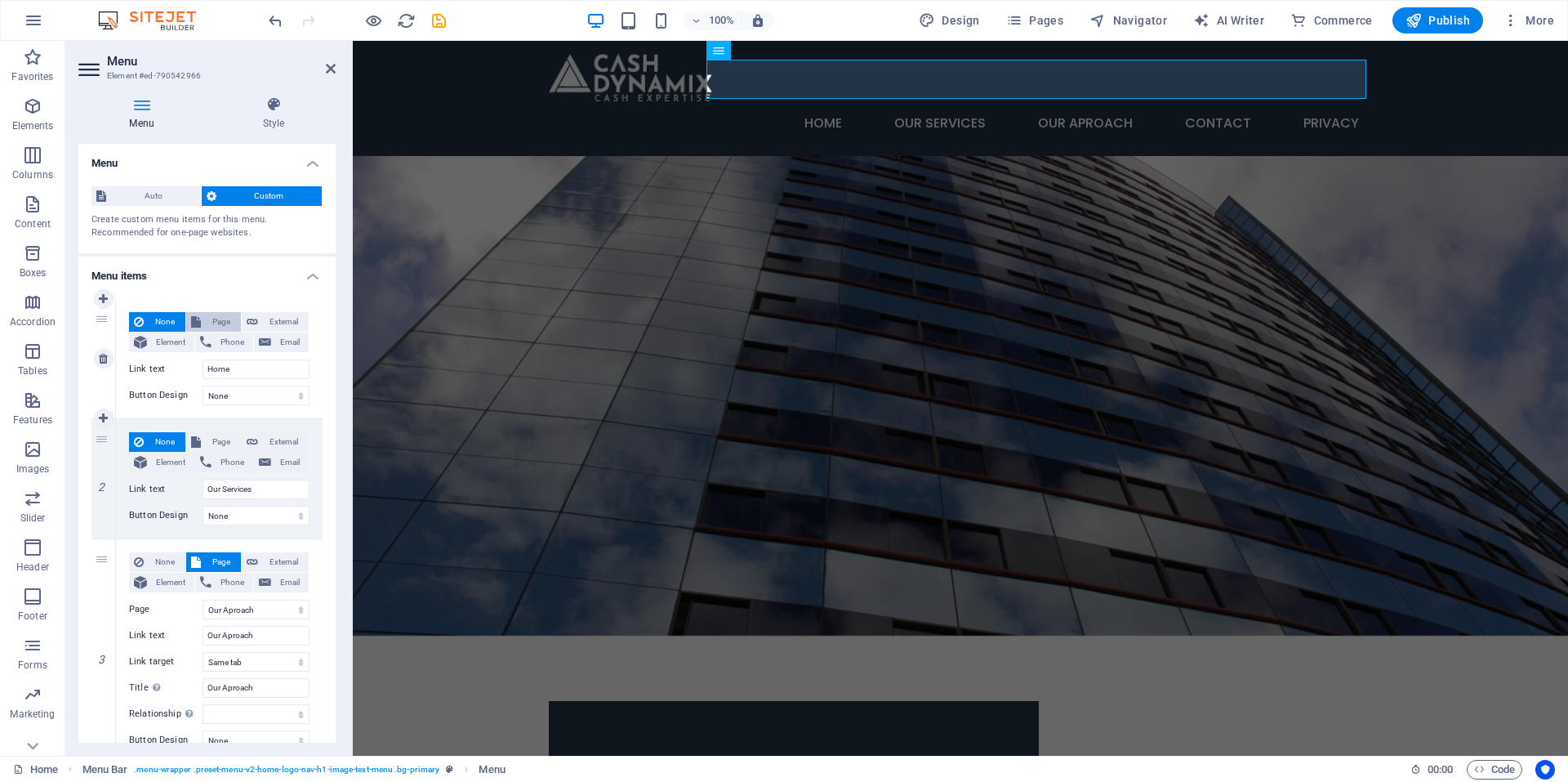
select select
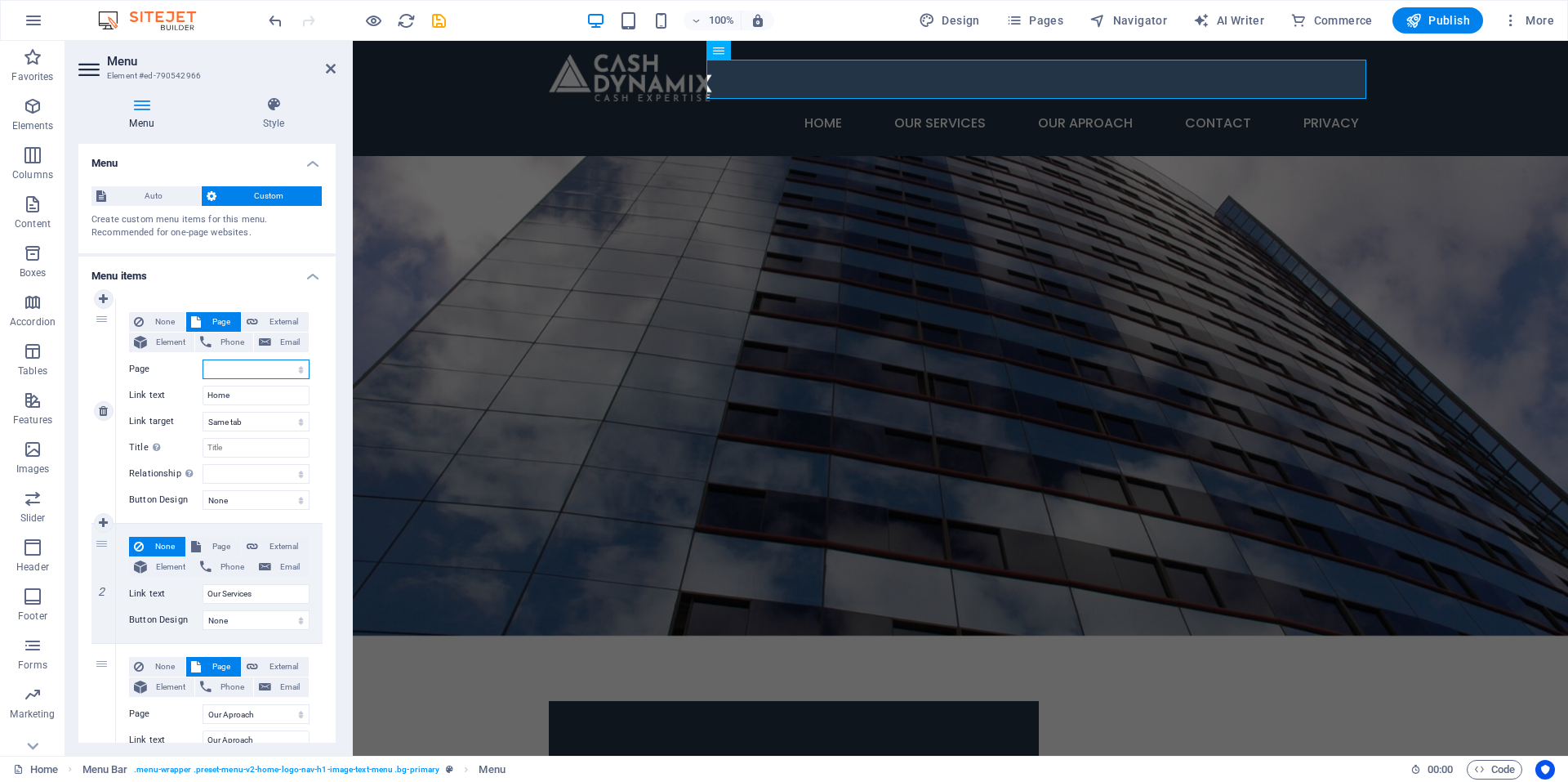
click at [295, 368] on select "Home Subpage Cash Dynamix Services Our Aproach Contact Privacy Legal Notice" at bounding box center [256, 369] width 107 height 19
select select "0"
click at [202, 359] on select "Home Subpage Cash Dynamix Services Our Aproach Contact Privacy Legal Notice" at bounding box center [256, 369] width 107 height 19
select select
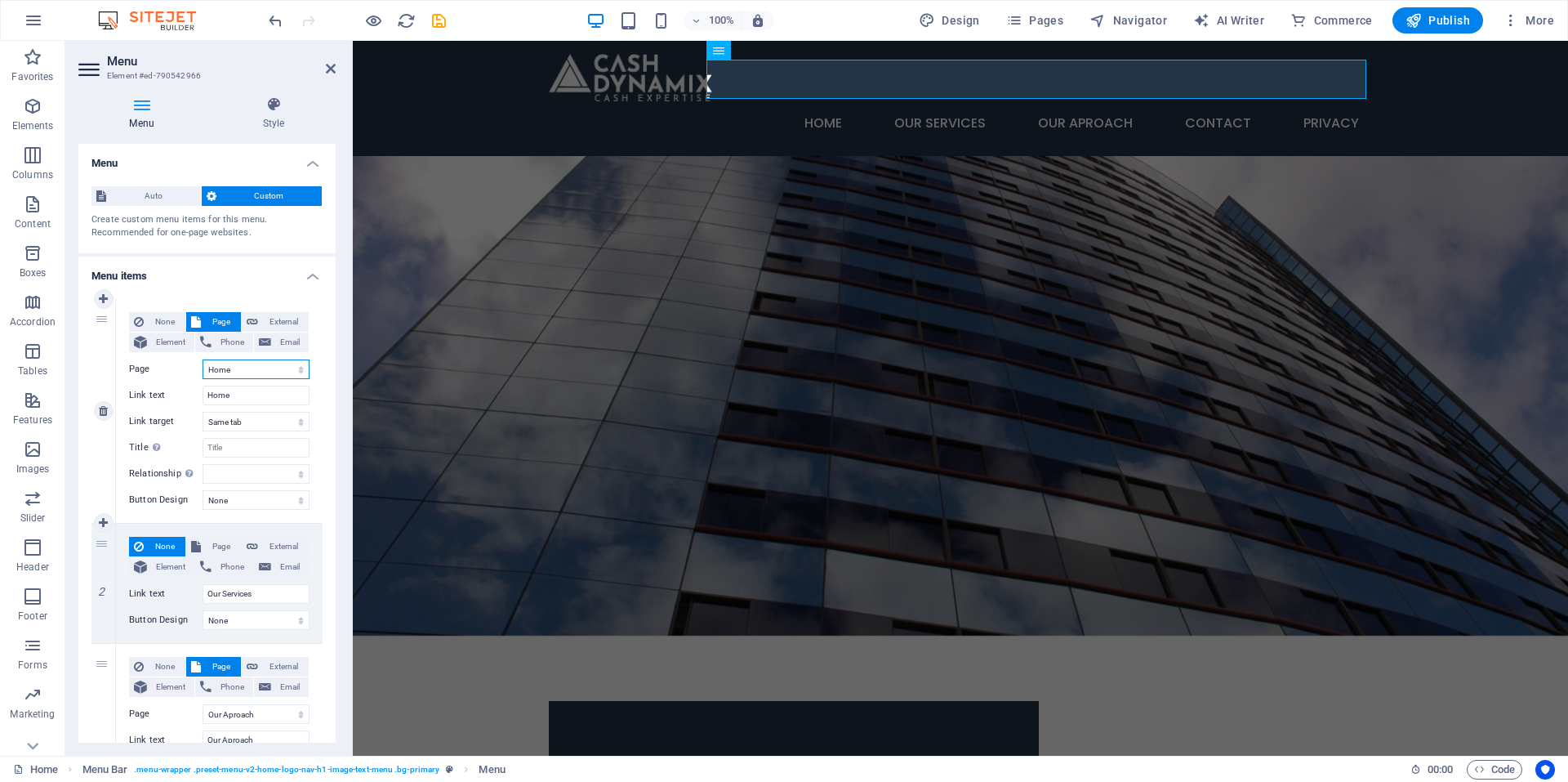
select select
click at [298, 323] on span "External" at bounding box center [283, 322] width 41 height 19
select select "blank"
select select
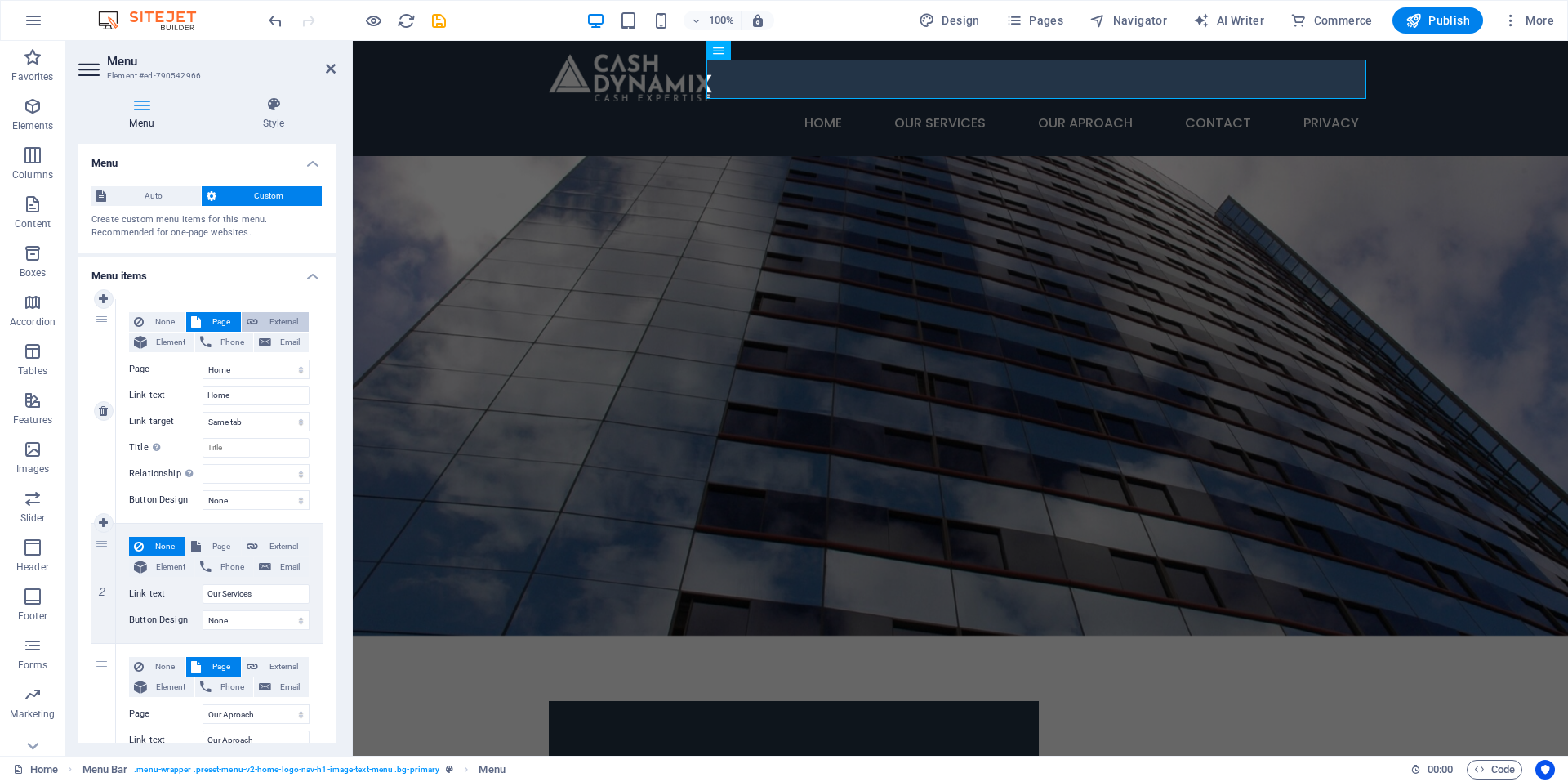
select select
click at [200, 322] on button "Page" at bounding box center [213, 322] width 54 height 19
select select
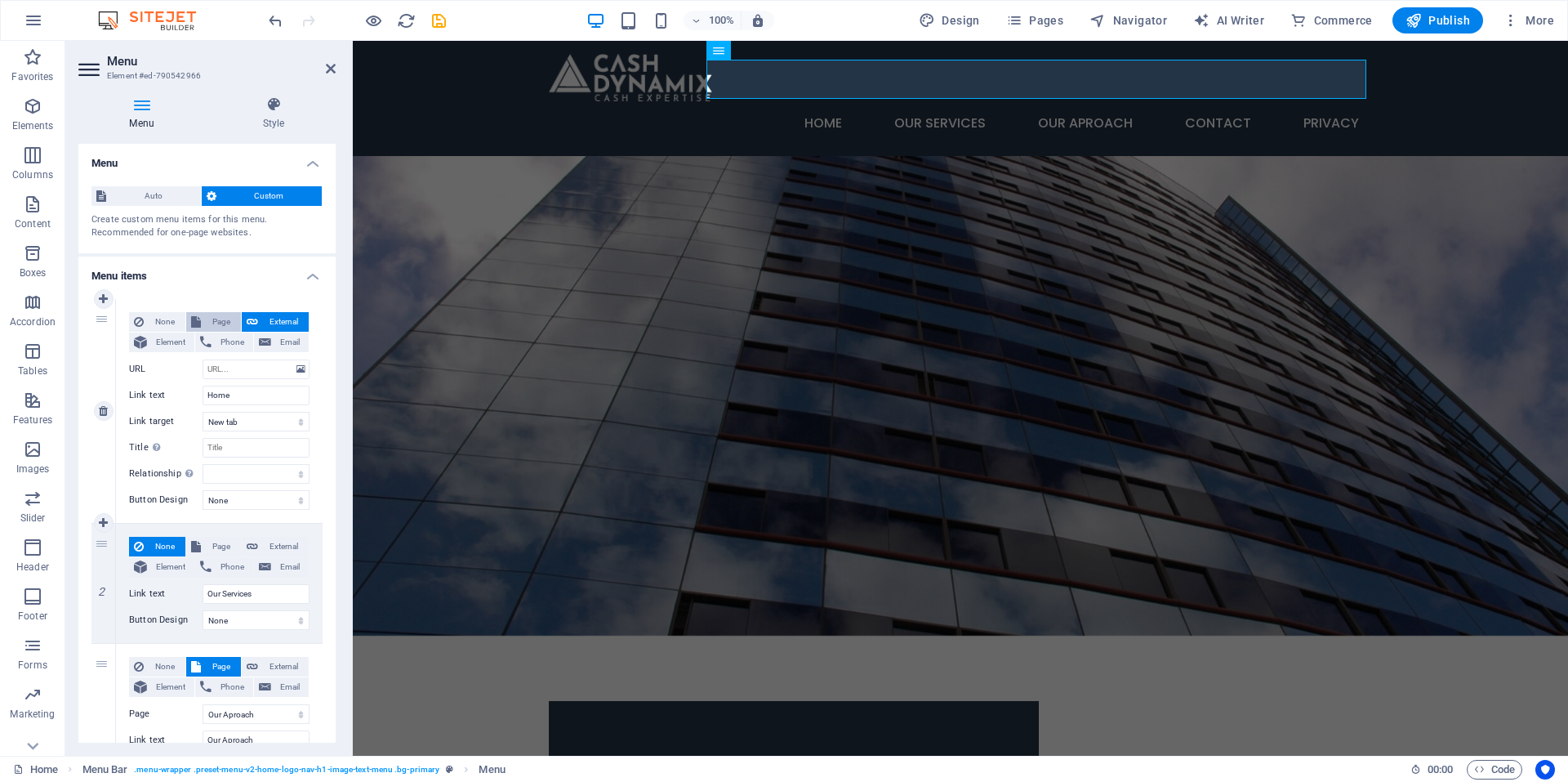
select select
click at [252, 450] on input "Title Additional link description, should not be the same as the link text. The…" at bounding box center [256, 448] width 107 height 19
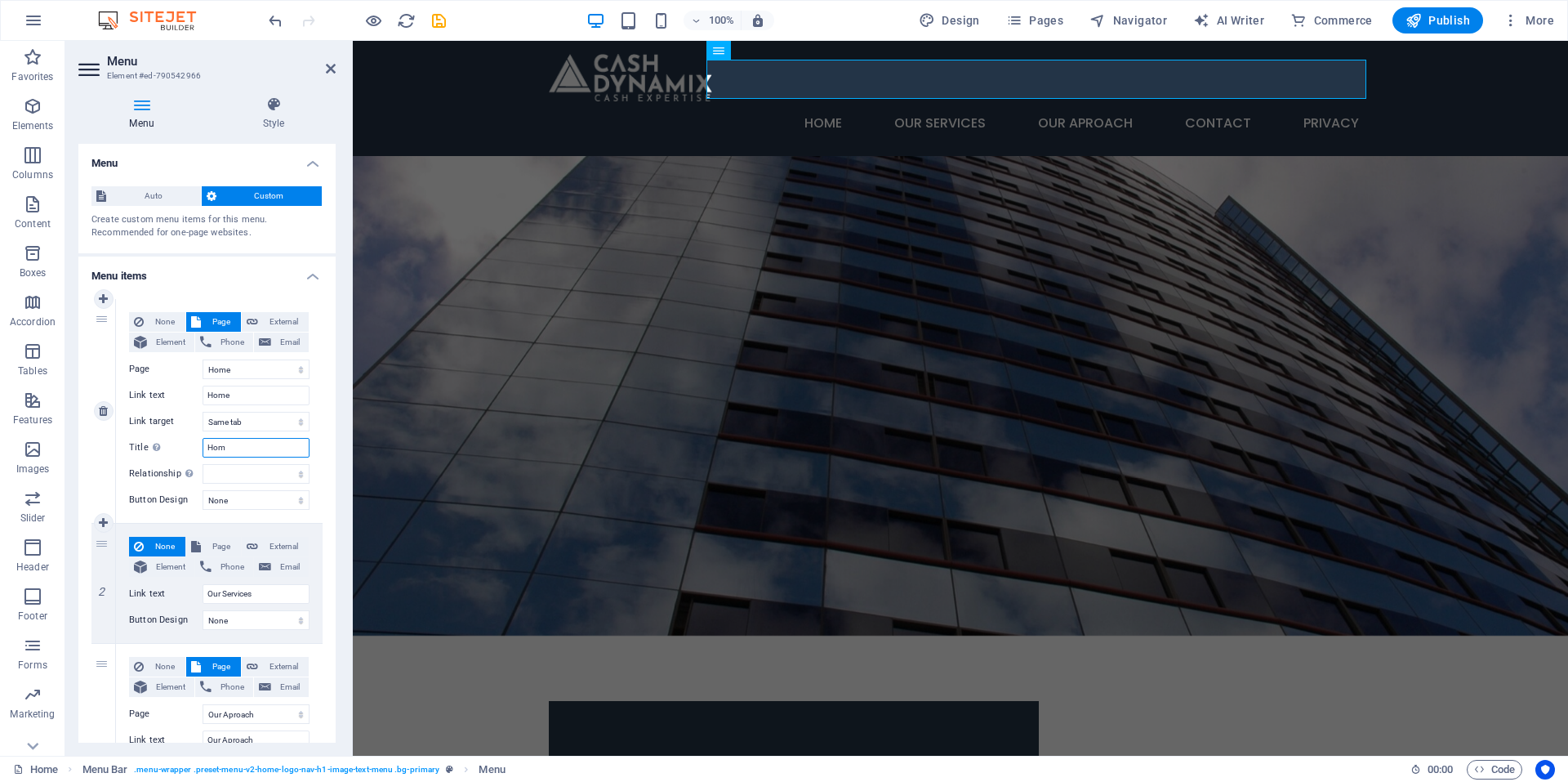
type input "Home"
select select
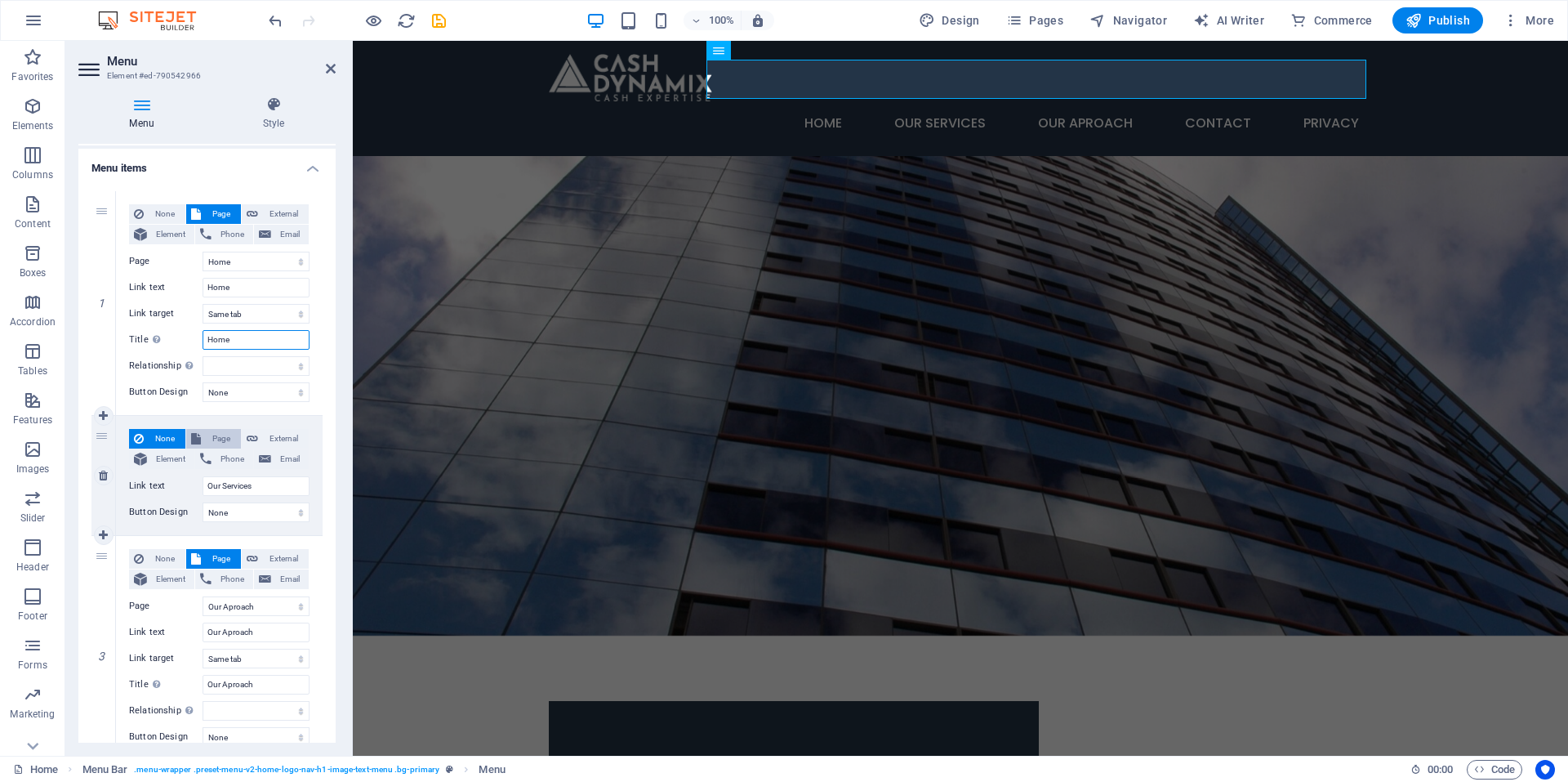
scroll to position [163, 0]
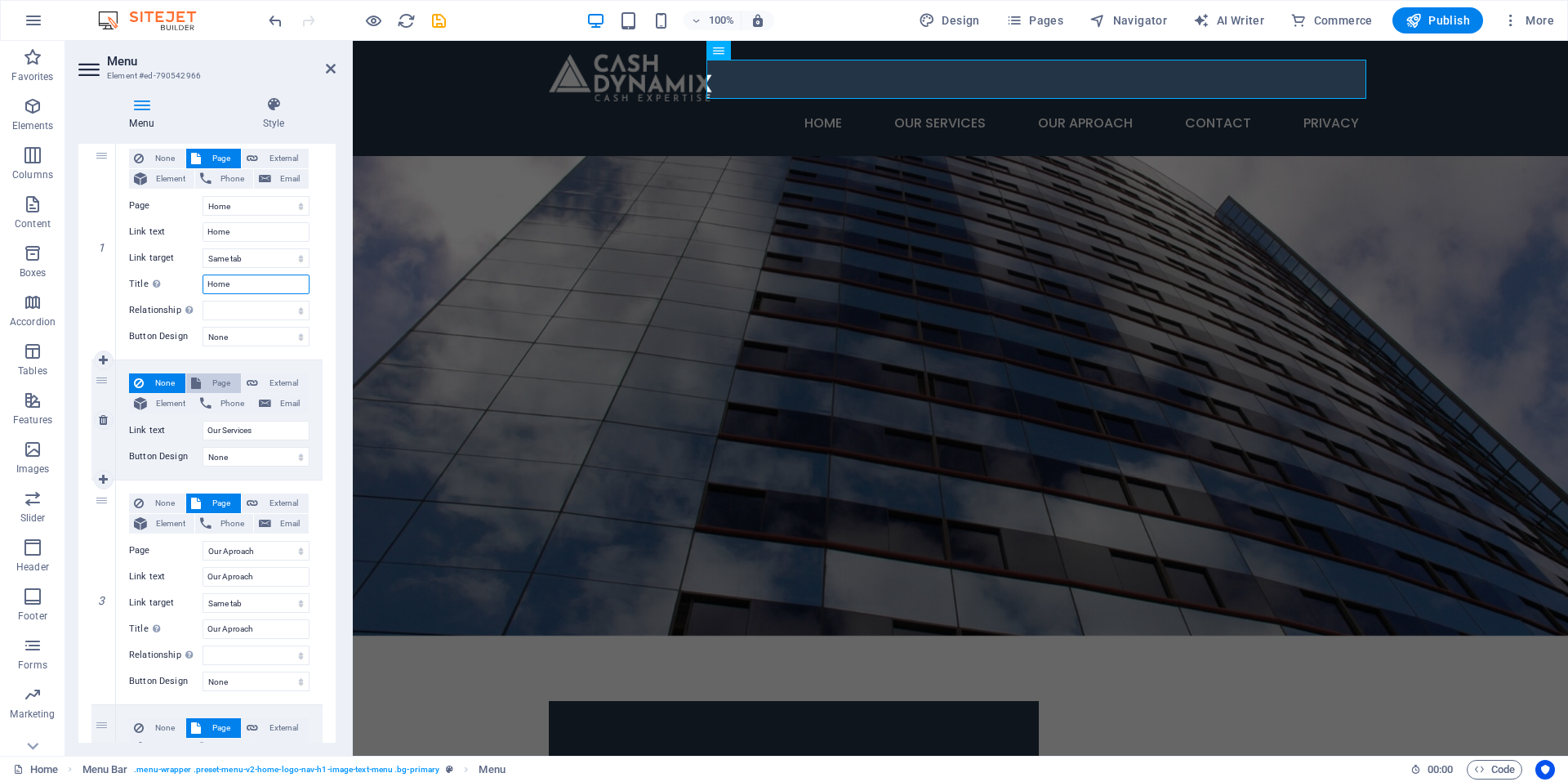
type input "Home"
click at [209, 379] on span "Page" at bounding box center [221, 383] width 30 height 19
select select
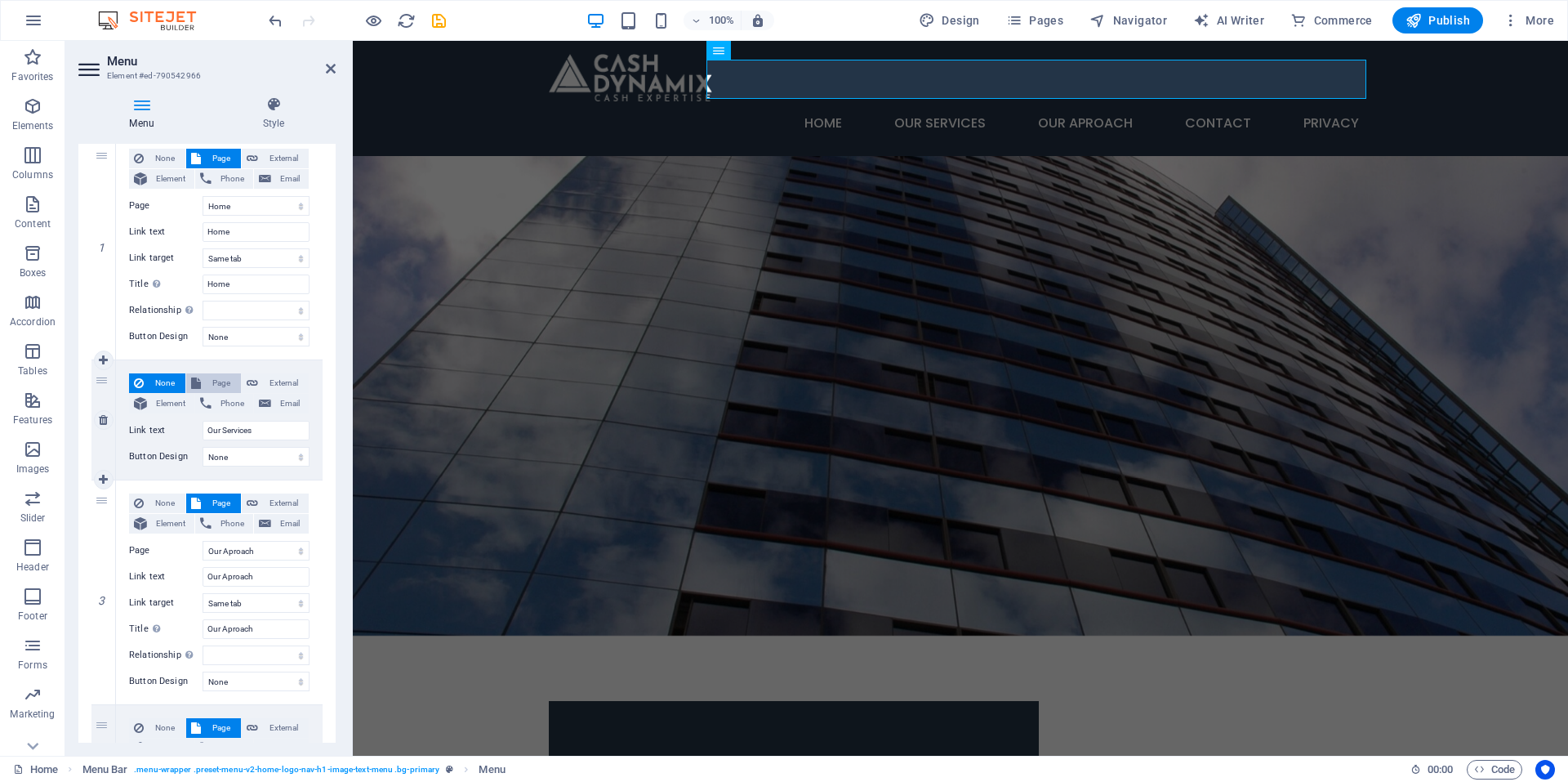
select select
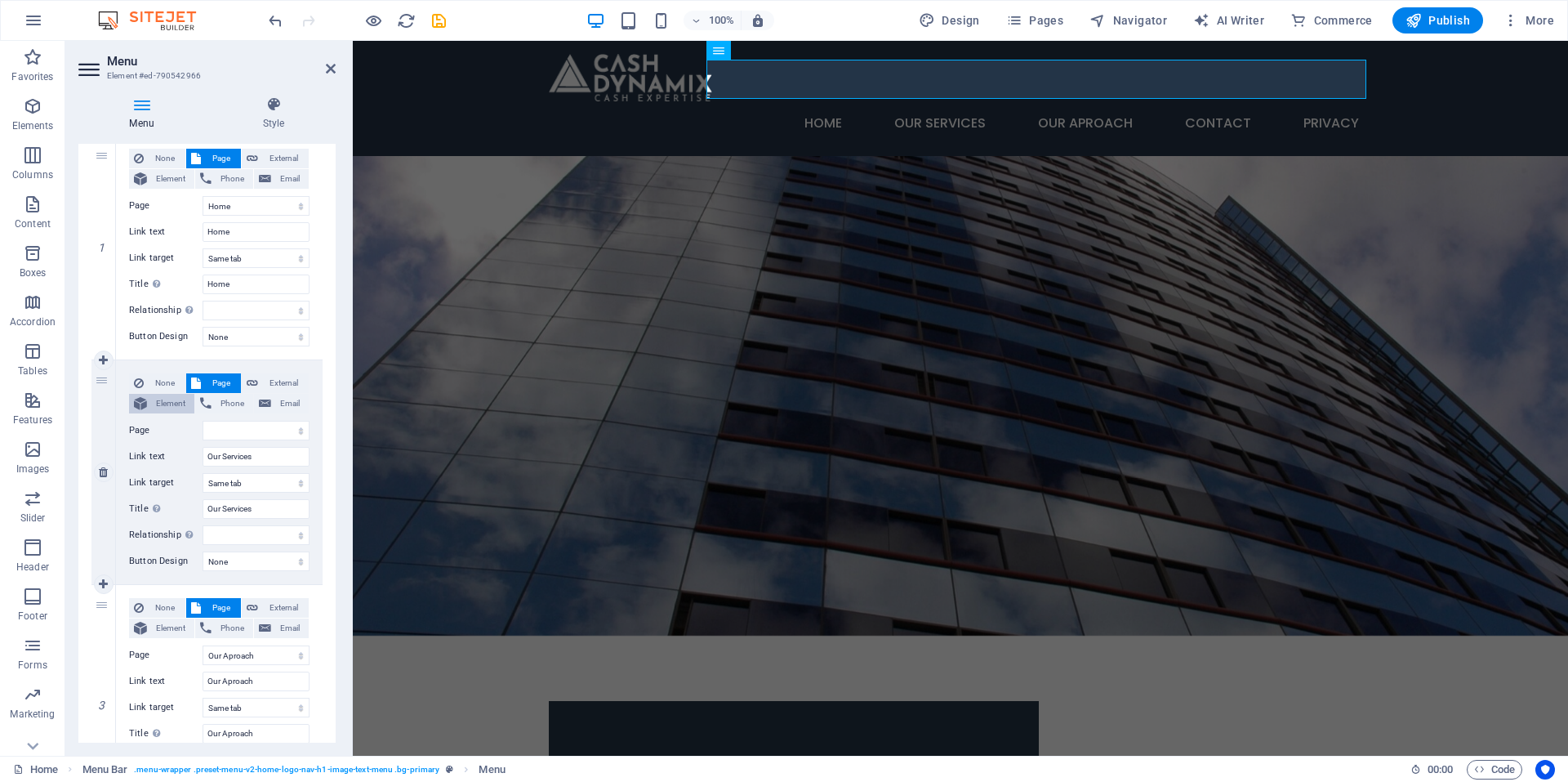
click at [159, 396] on span "Element" at bounding box center [170, 403] width 38 height 19
select select
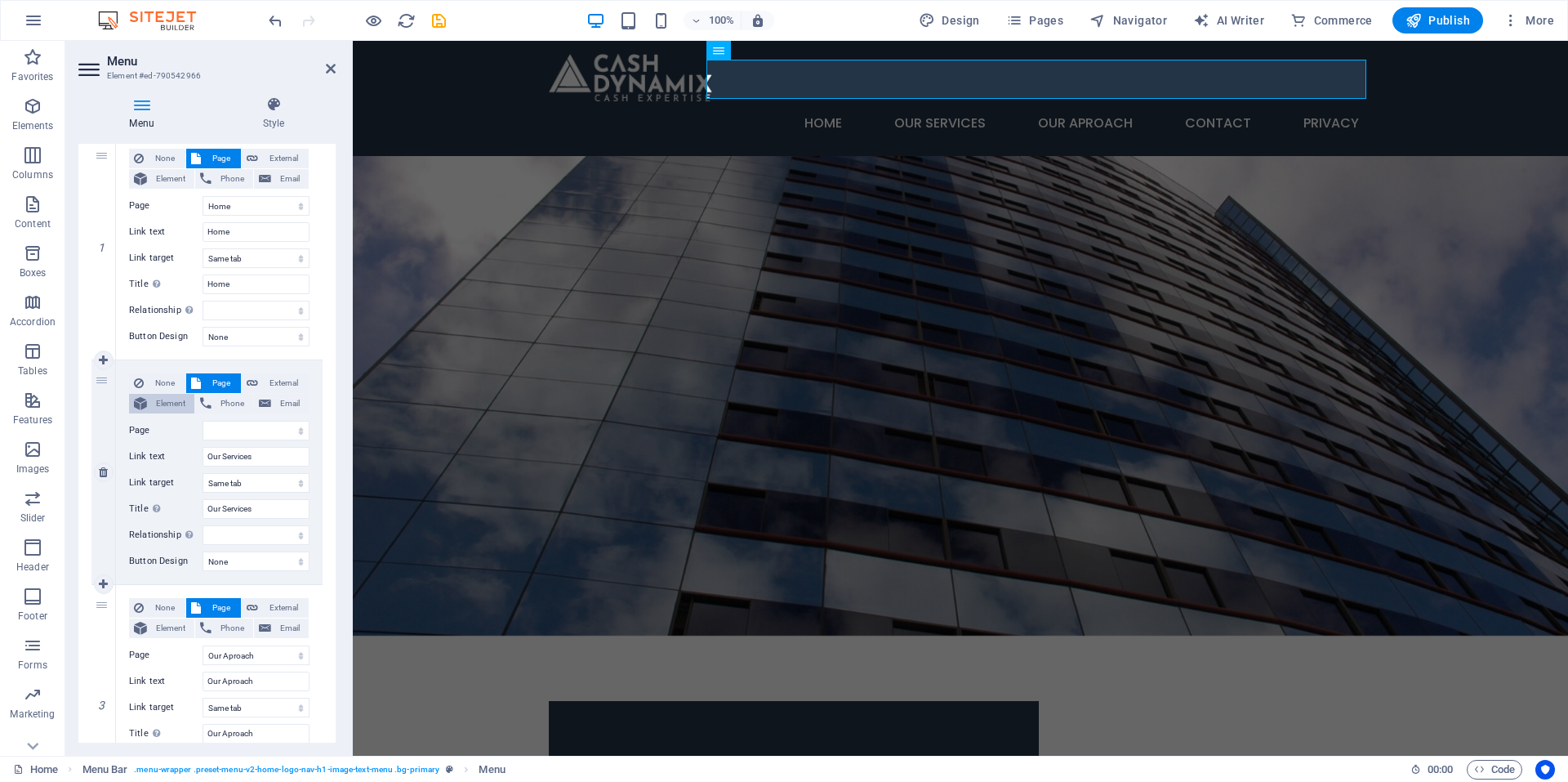
select select
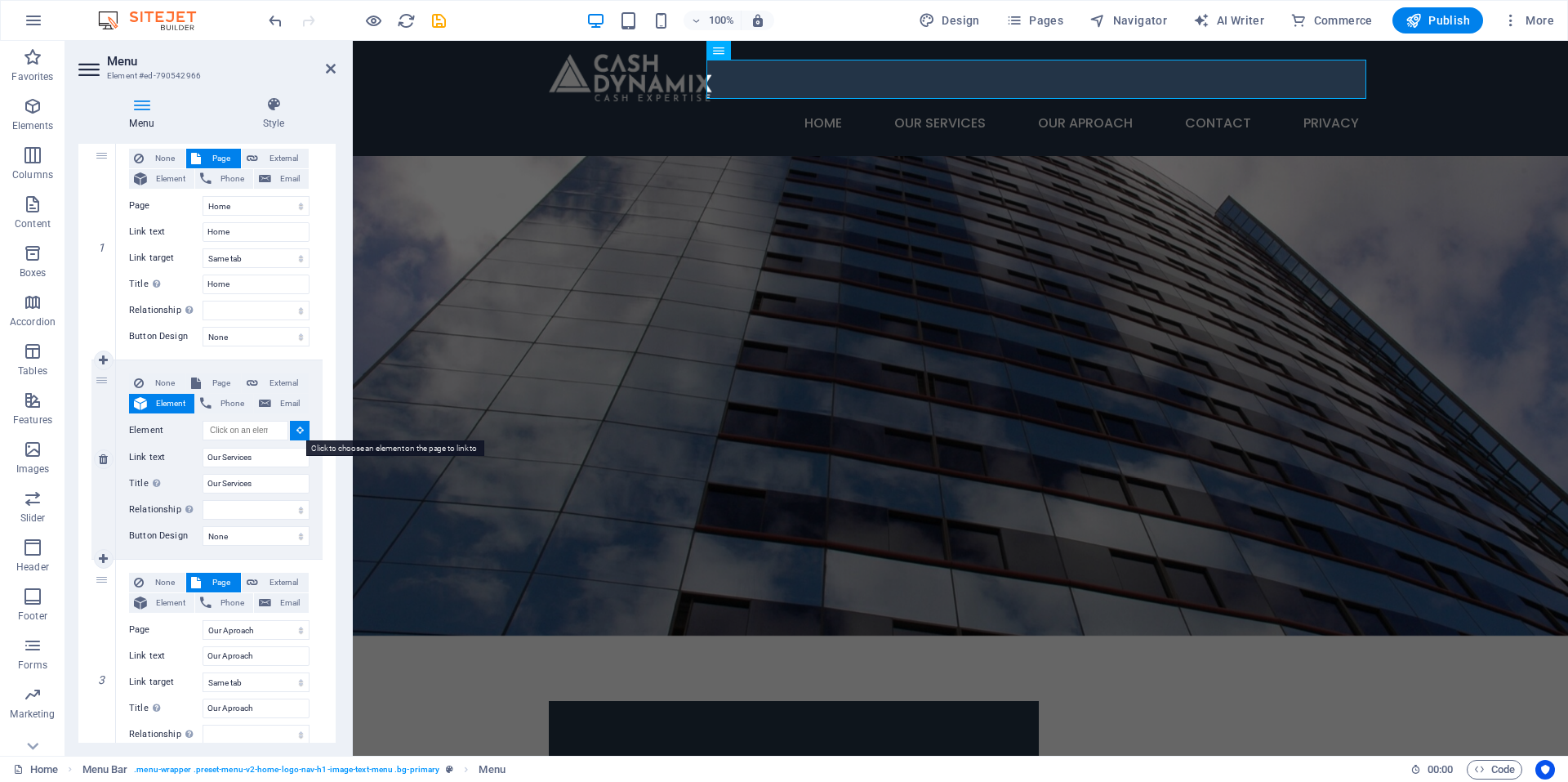
click at [296, 424] on button at bounding box center [300, 430] width 19 height 19
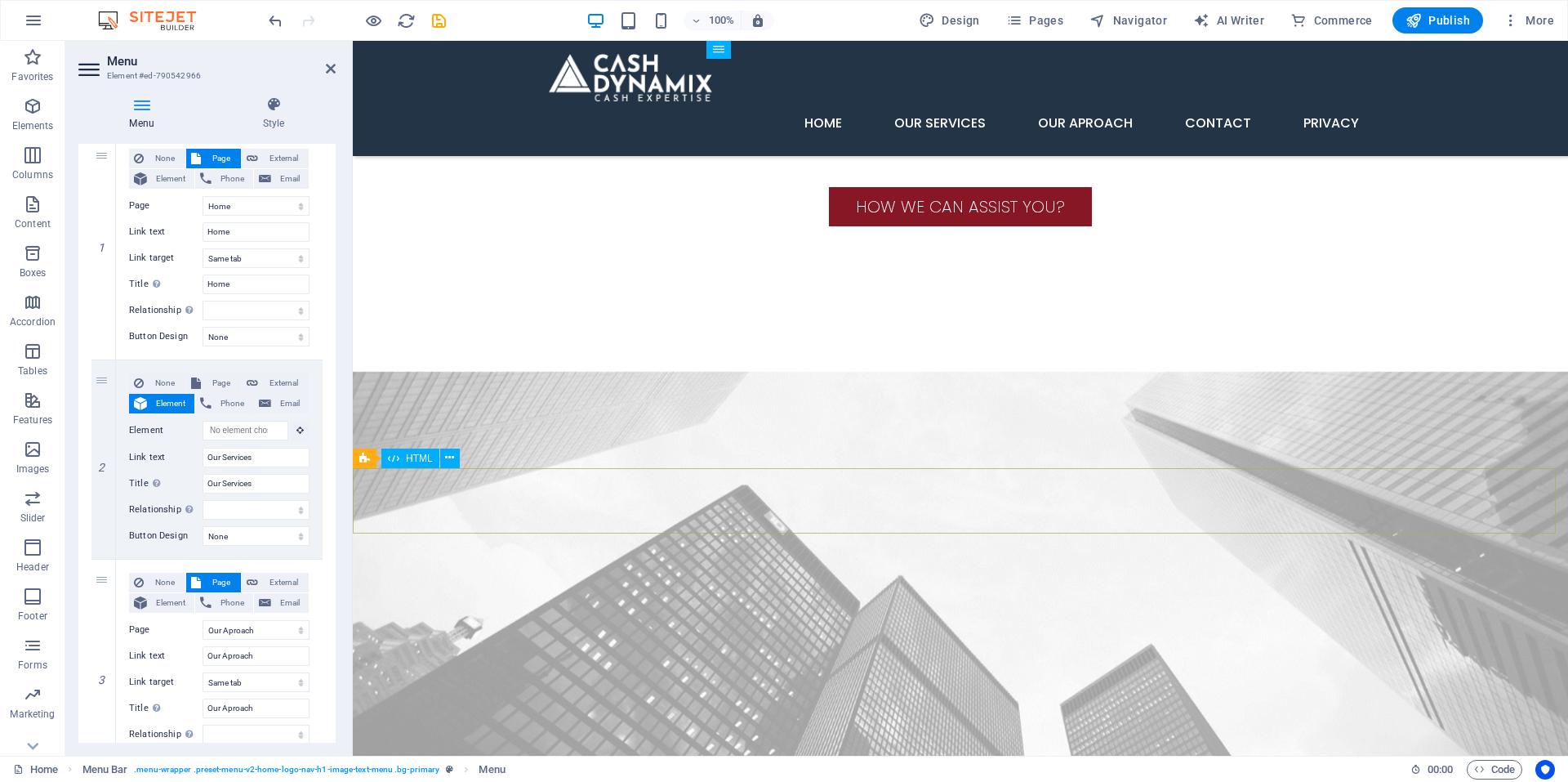
scroll to position [1553, 0]
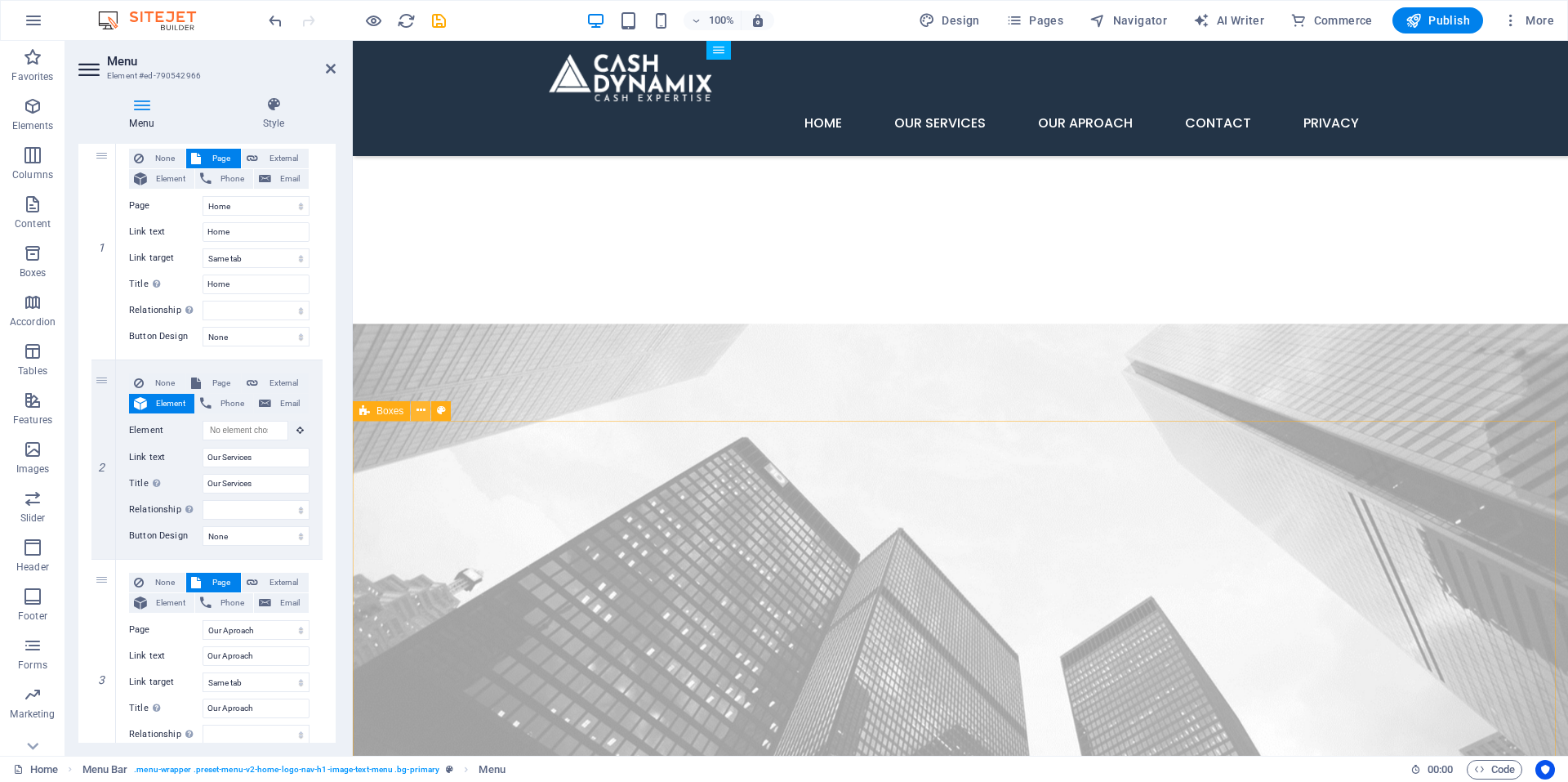
click at [416, 413] on icon at bounding box center [421, 411] width 9 height 18
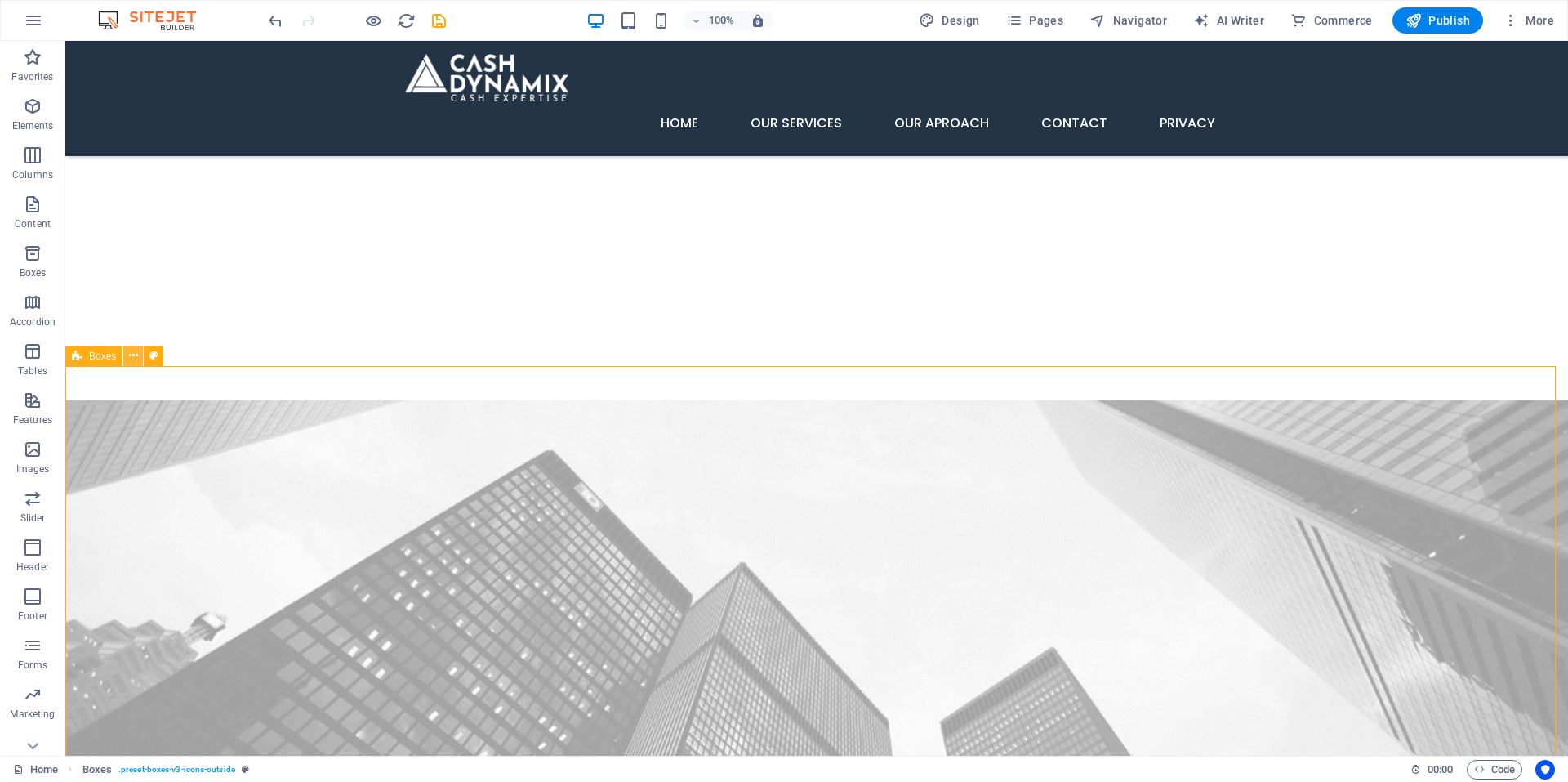
click at [135, 359] on icon at bounding box center [133, 356] width 9 height 18
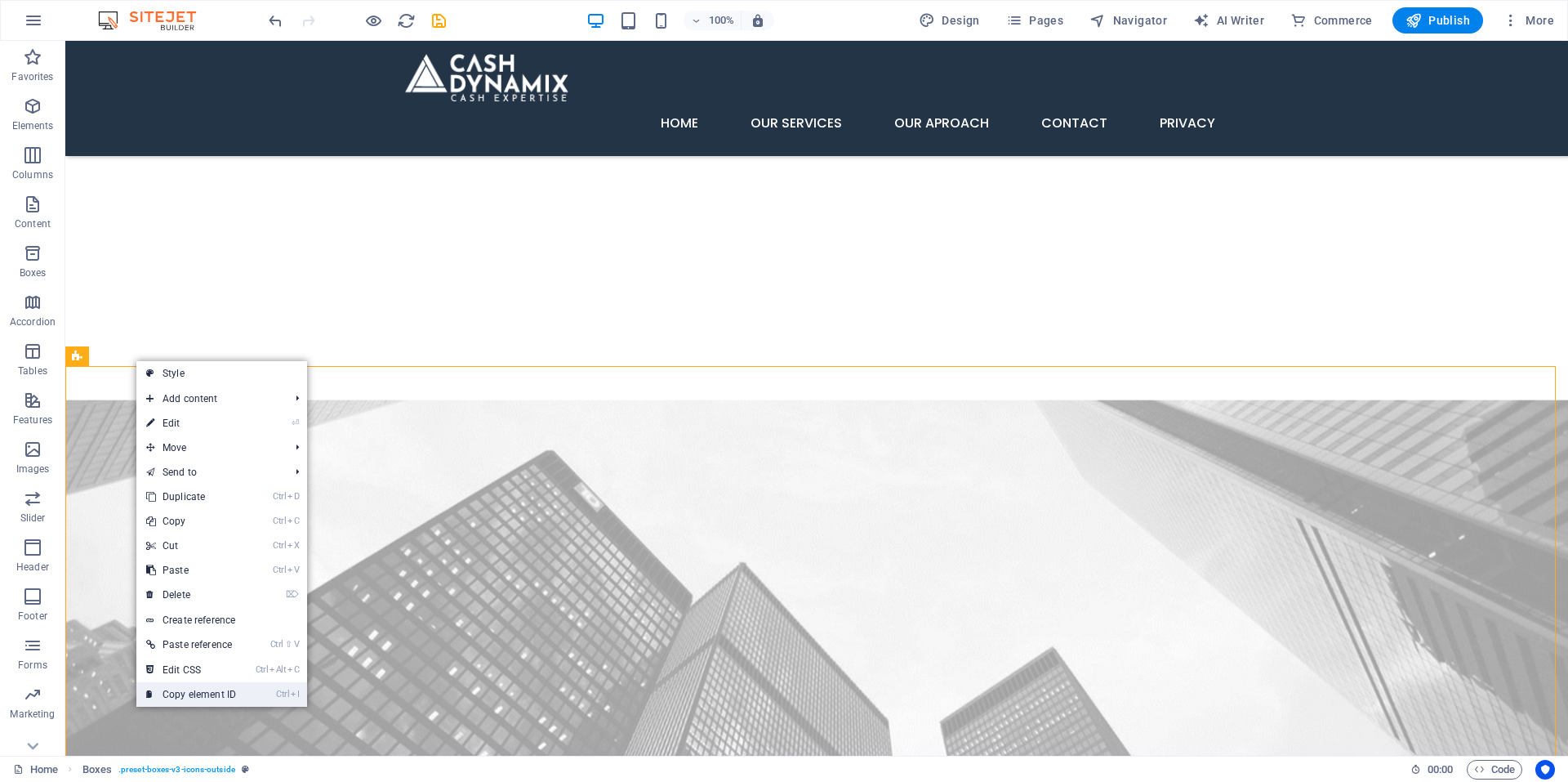
click at [177, 694] on link "Ctrl I Copy element ID" at bounding box center [191, 694] width 110 height 25
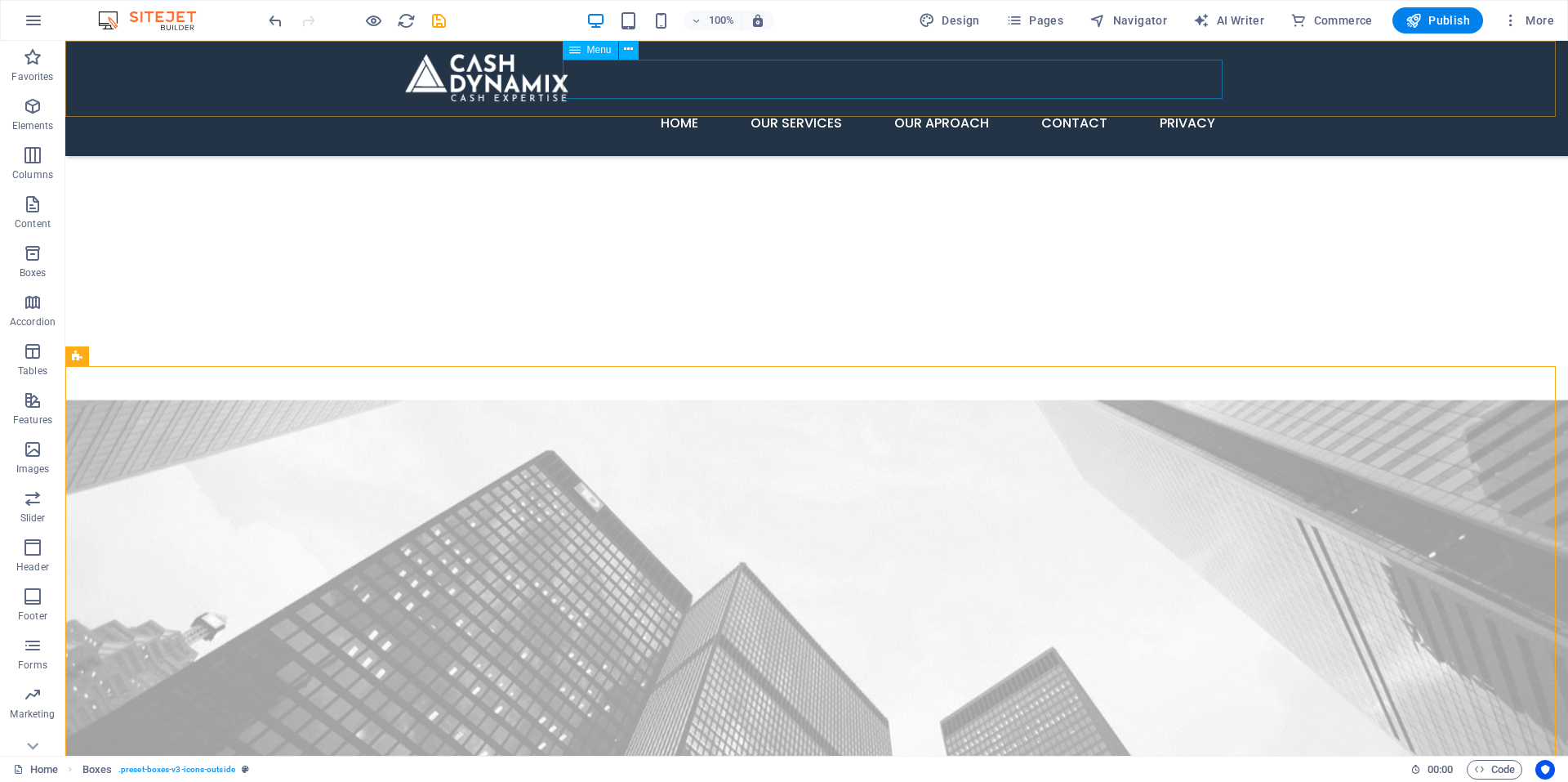
click at [585, 49] on div "Menu" at bounding box center [590, 50] width 55 height 19
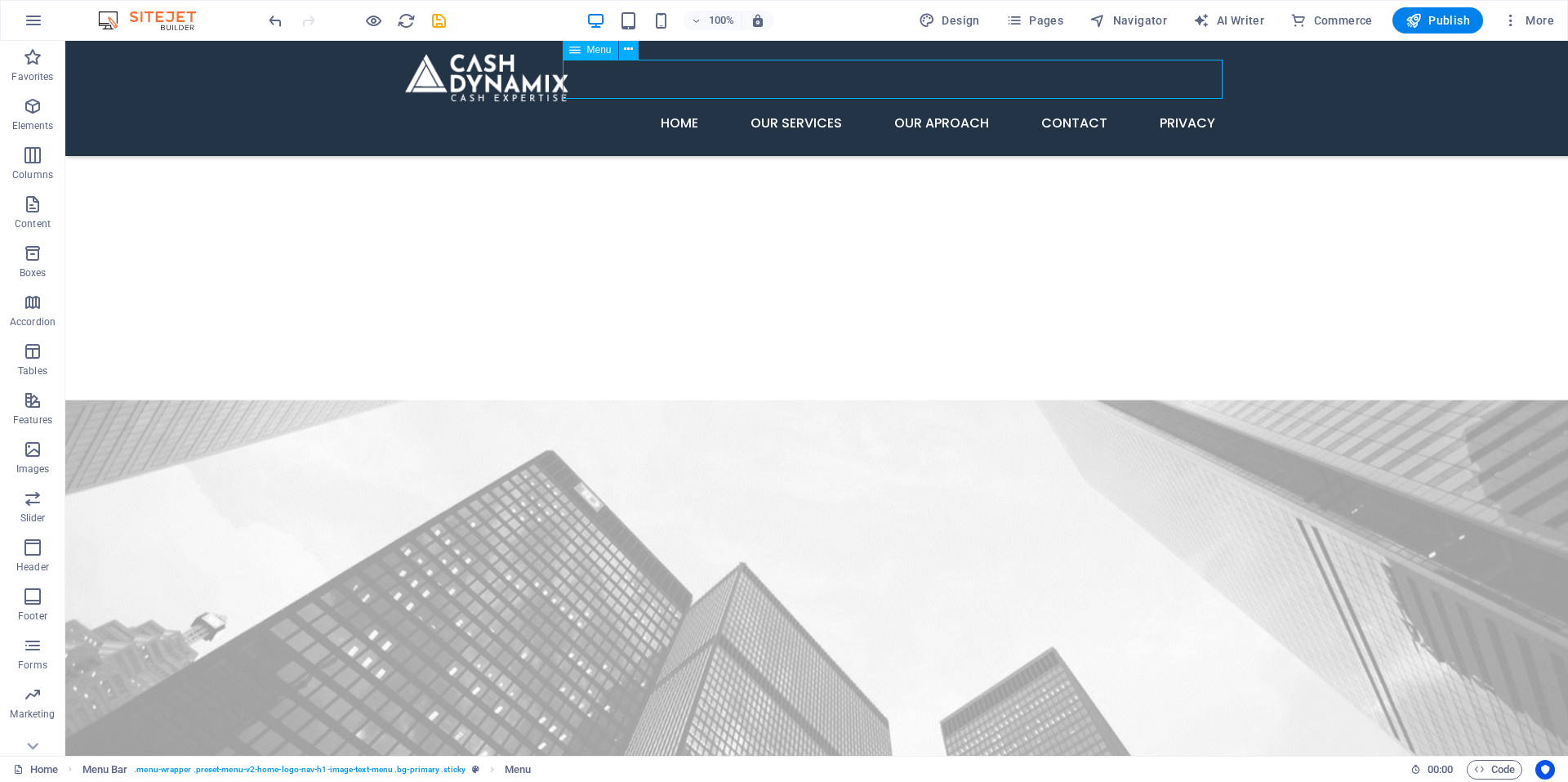
click at [585, 49] on div "Menu" at bounding box center [590, 50] width 55 height 19
select select
select select "3"
select select
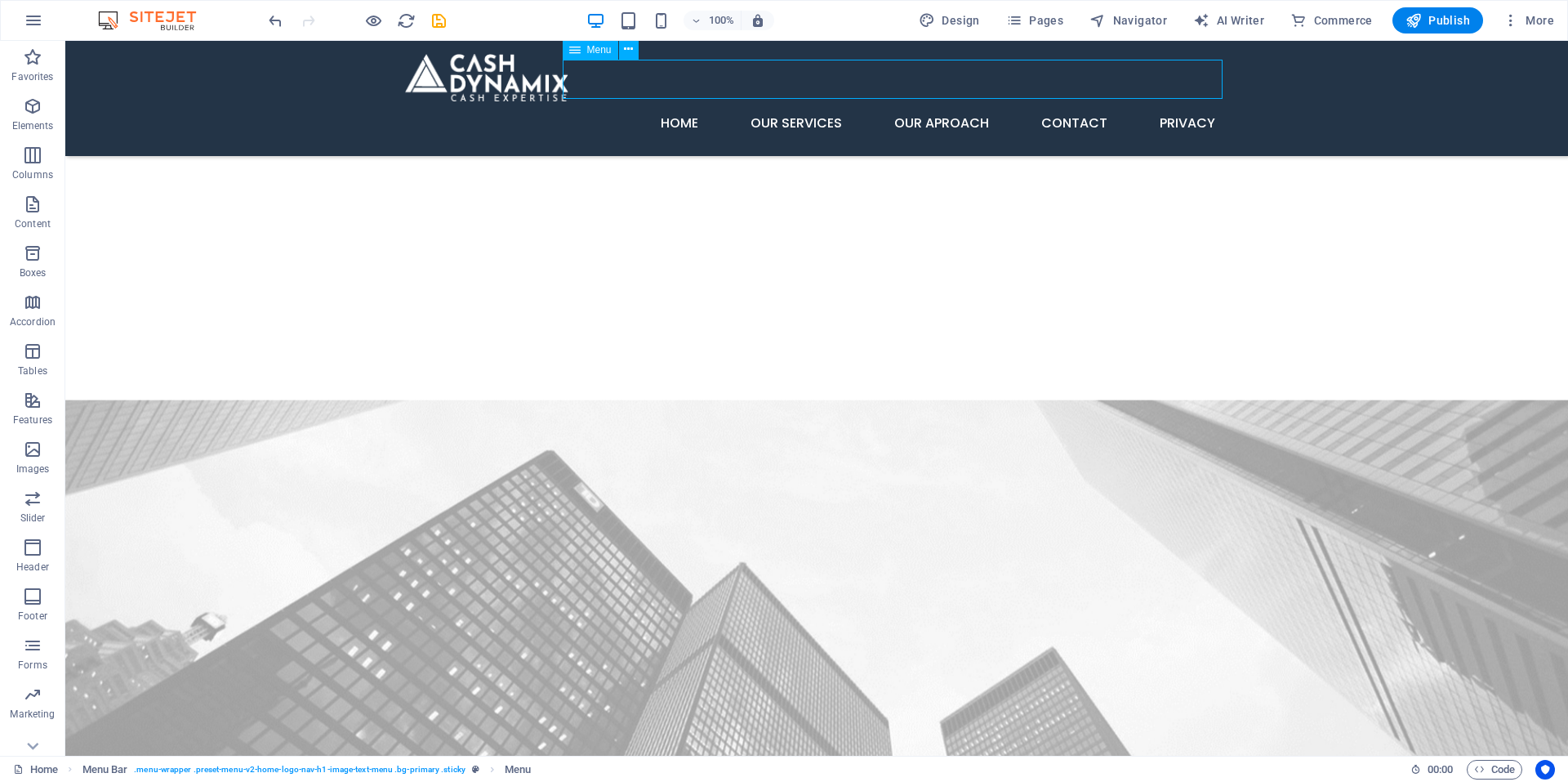
select select "4"
select select
select select "5"
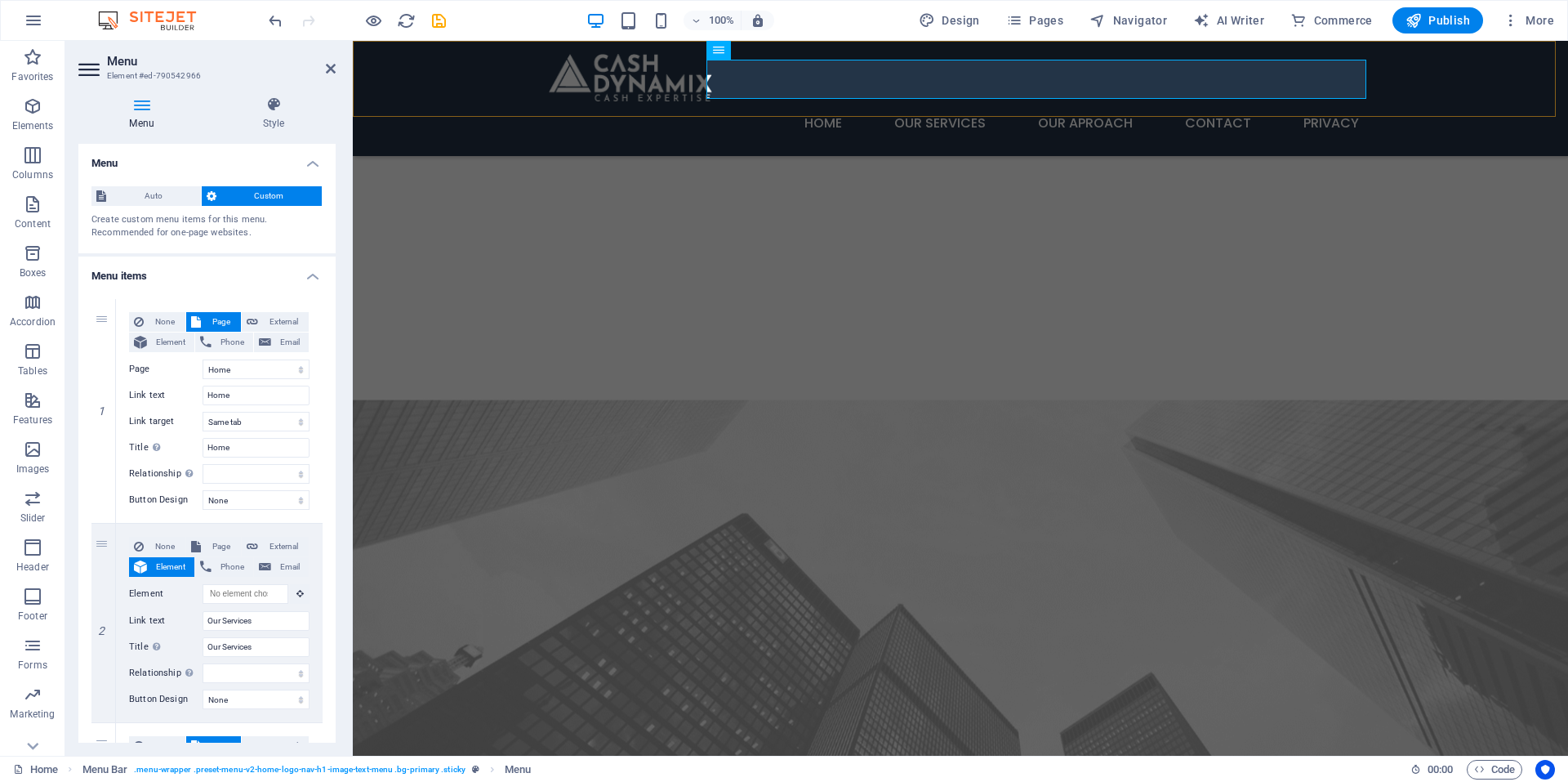
click at [585, 49] on div "Home Our Services Our Aproach Contact Privacy" at bounding box center [961, 98] width 1216 height 115
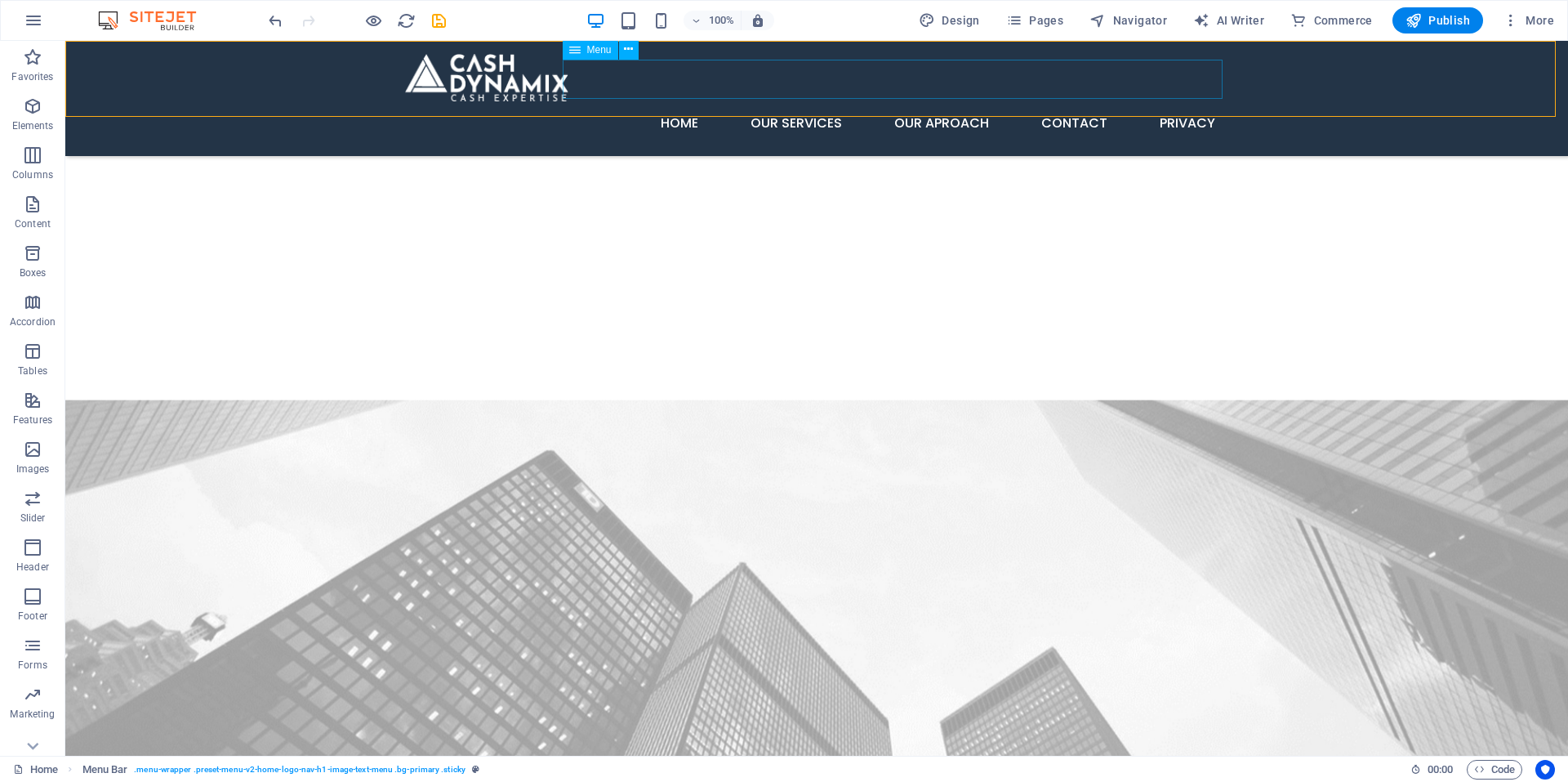
click at [595, 50] on span "Menu" at bounding box center [600, 49] width 25 height 10
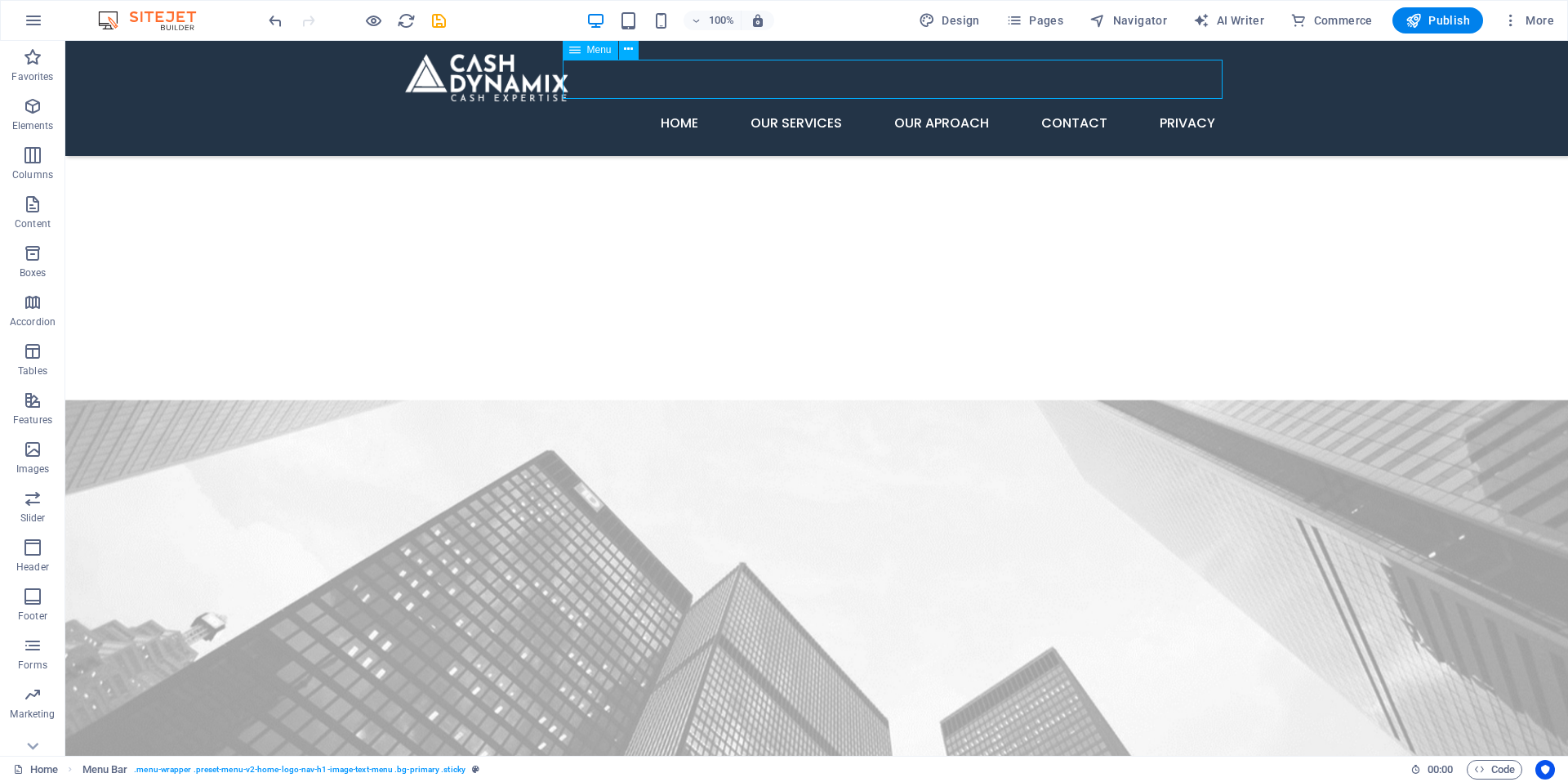
click at [595, 50] on span "Menu" at bounding box center [600, 49] width 25 height 10
select select
select select "3"
select select
select select "4"
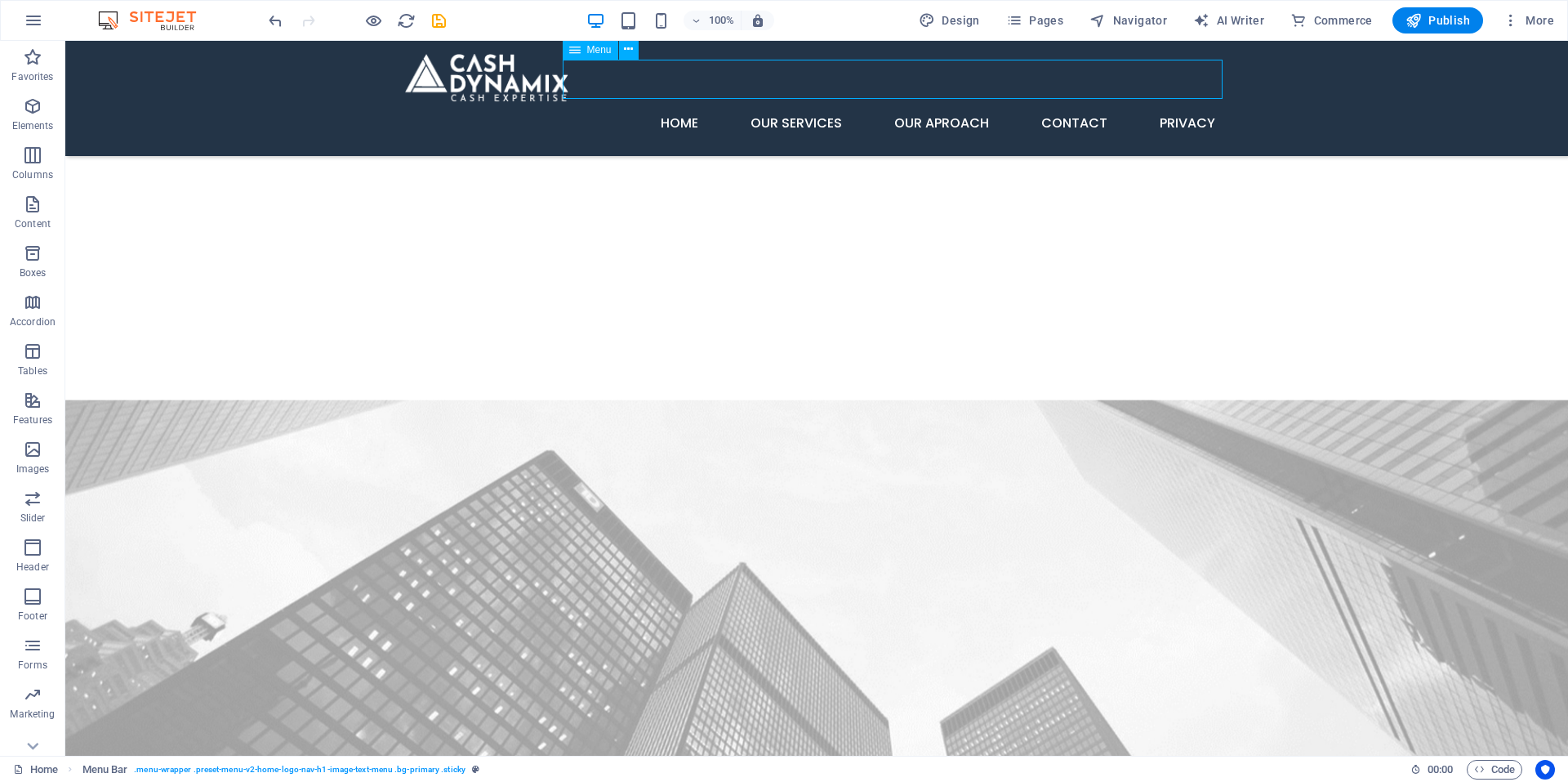
select select
select select "5"
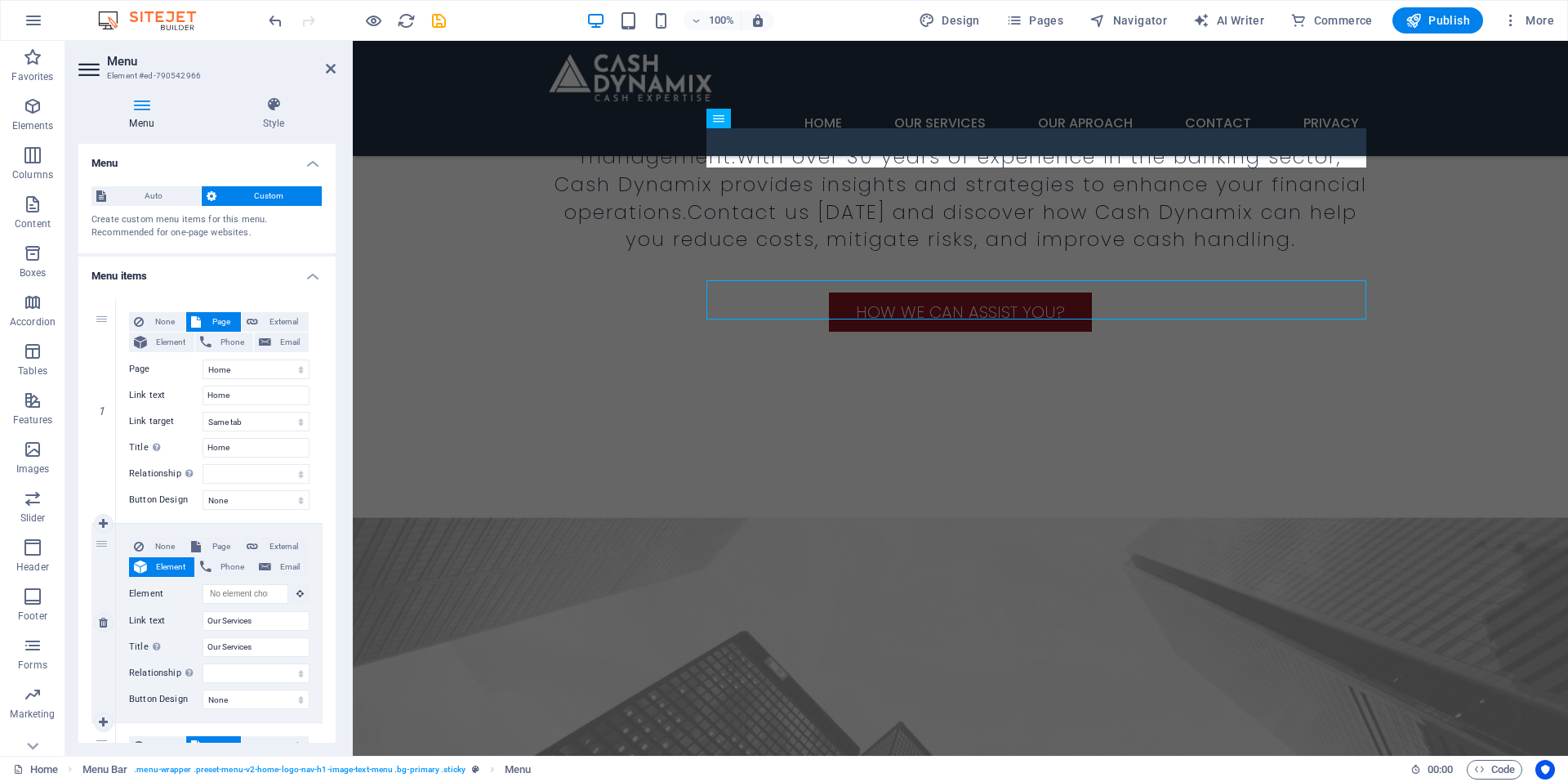
scroll to position [1325, 0]
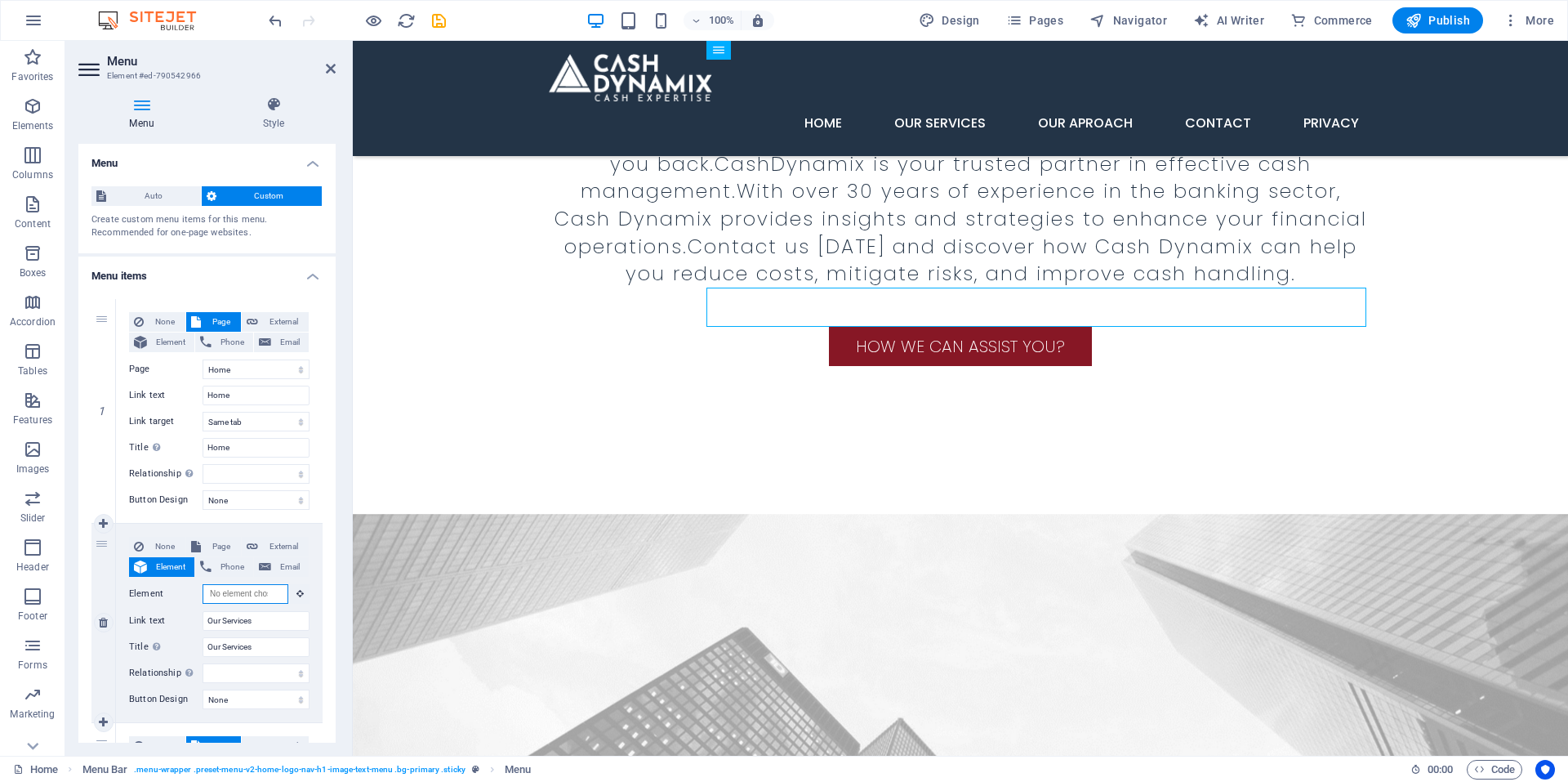
click at [246, 591] on input "Element" at bounding box center [245, 594] width 86 height 19
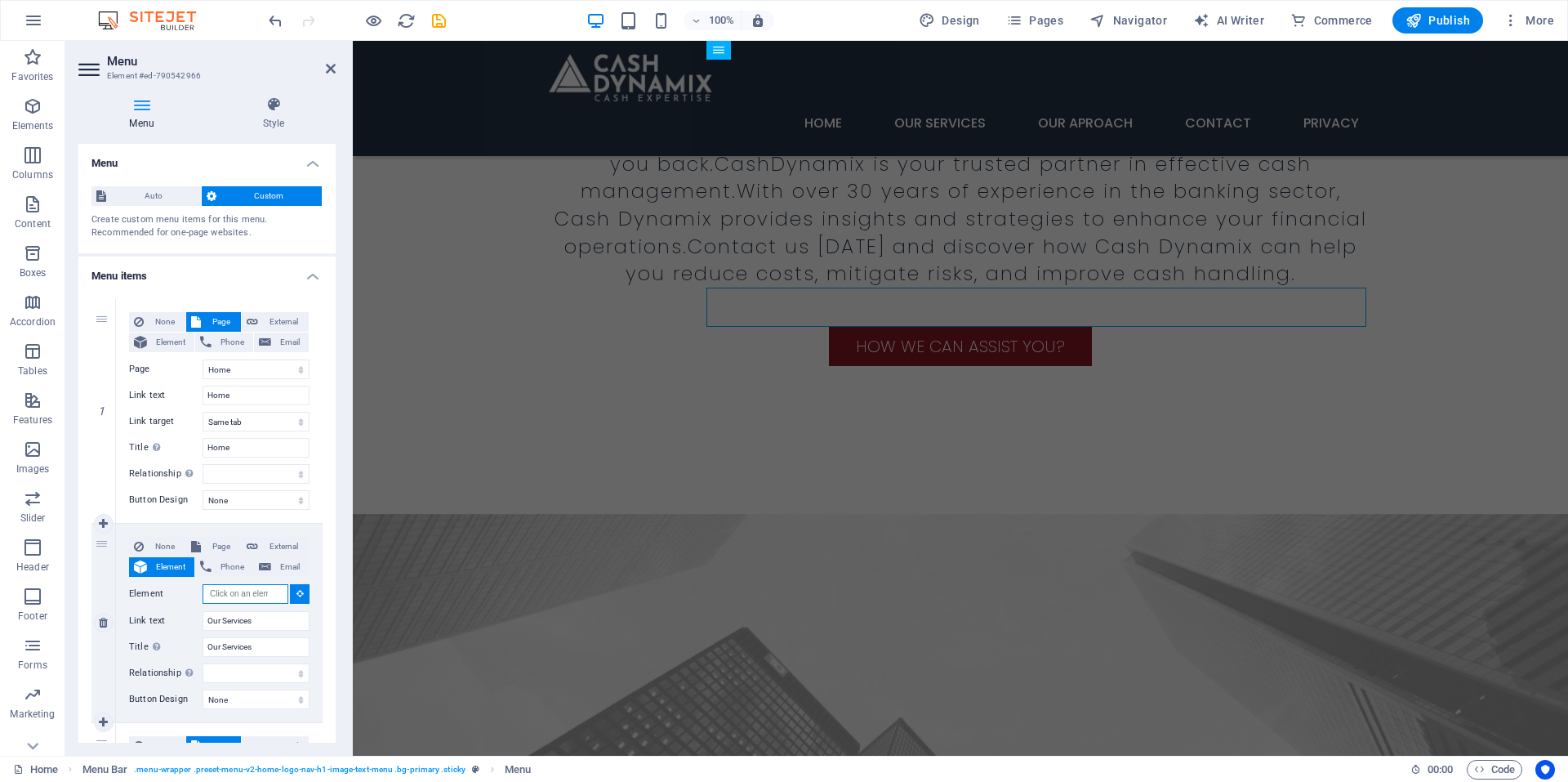
paste input "#ed-892905238"
type input "#ed-892905238"
select select
type input "#ed-892905238"
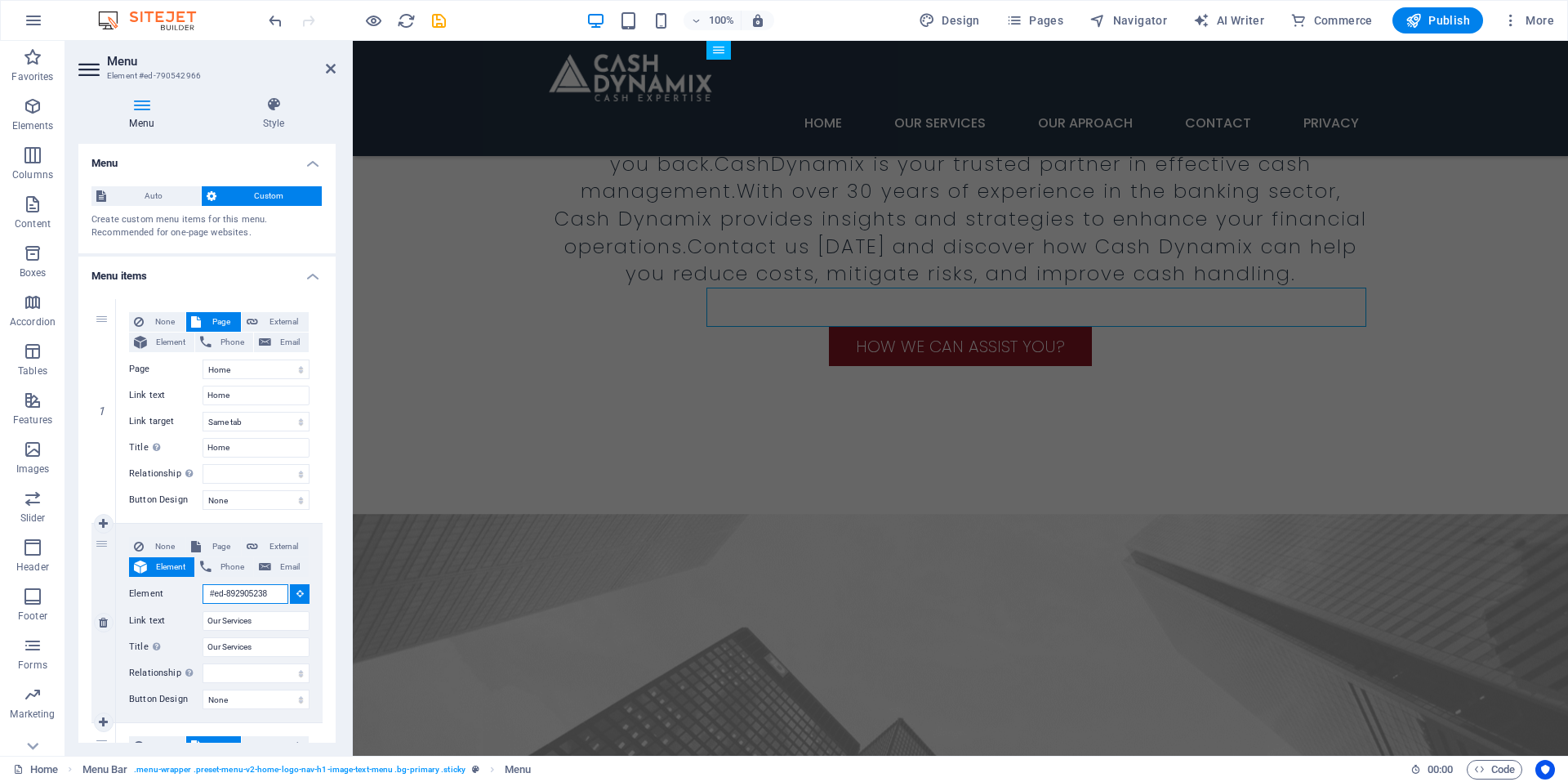
select select
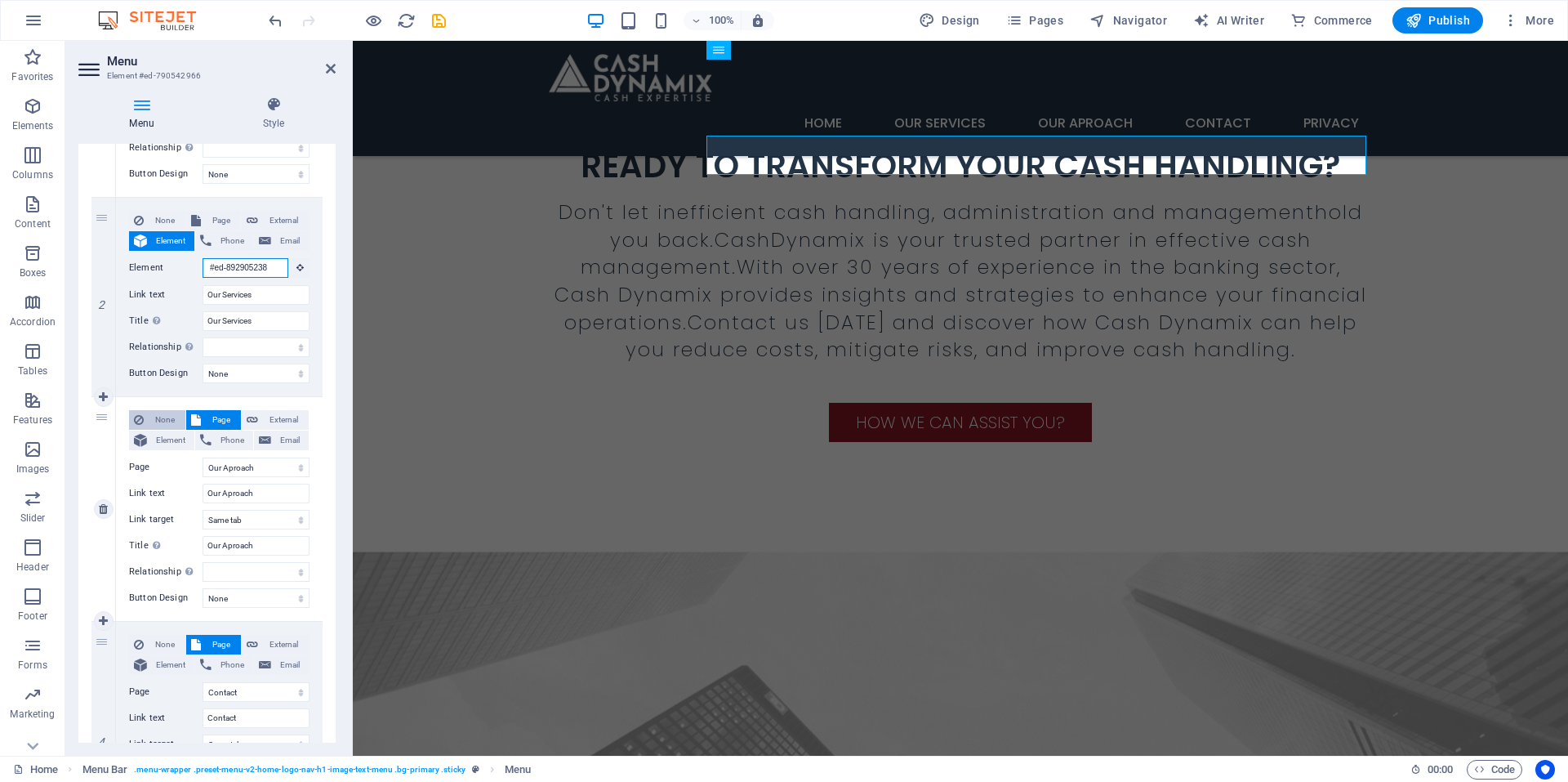
scroll to position [327, 0]
type input "#ed-892905238"
click at [296, 265] on icon at bounding box center [300, 266] width 7 height 8
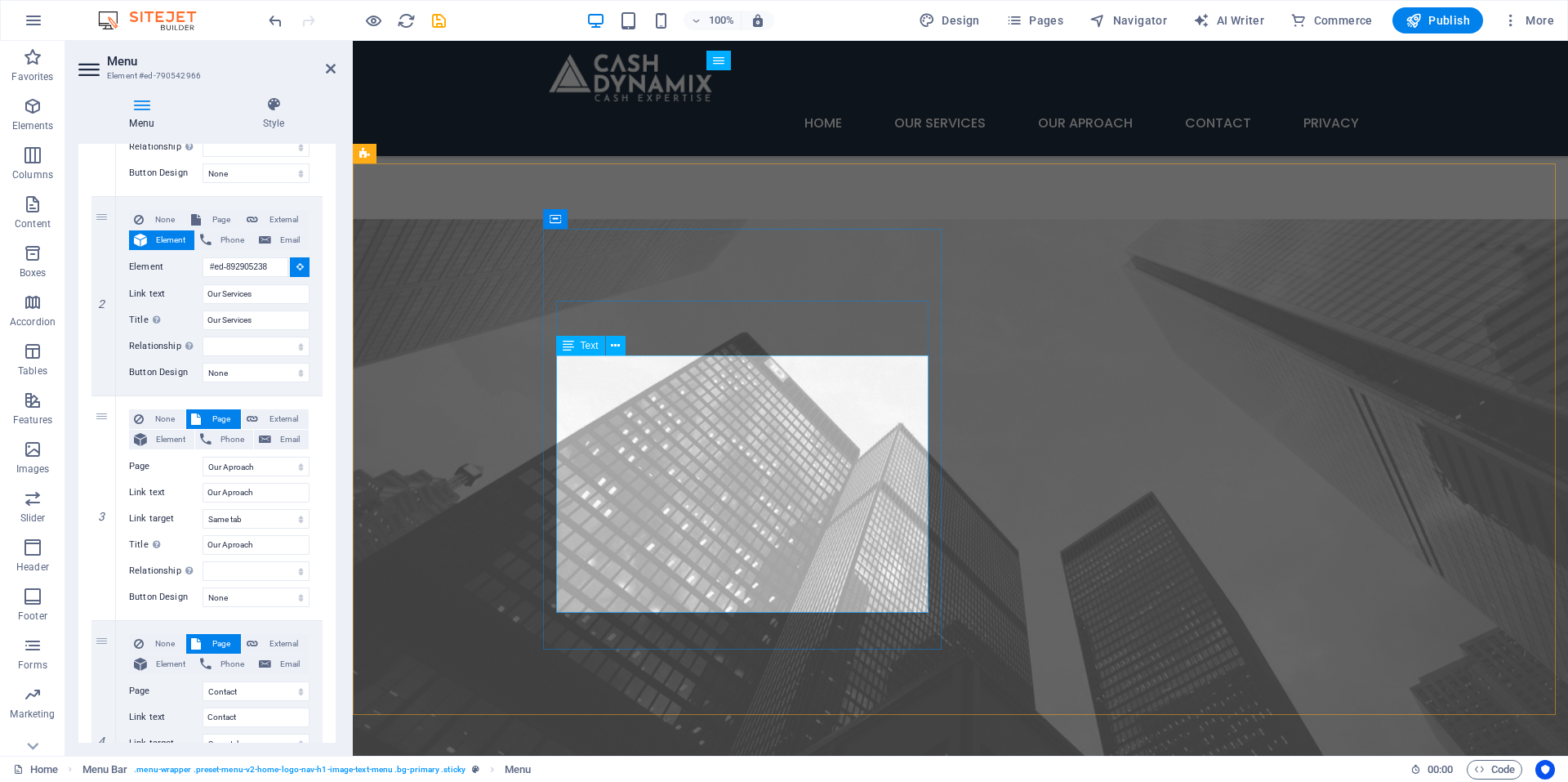
scroll to position [1657, 0]
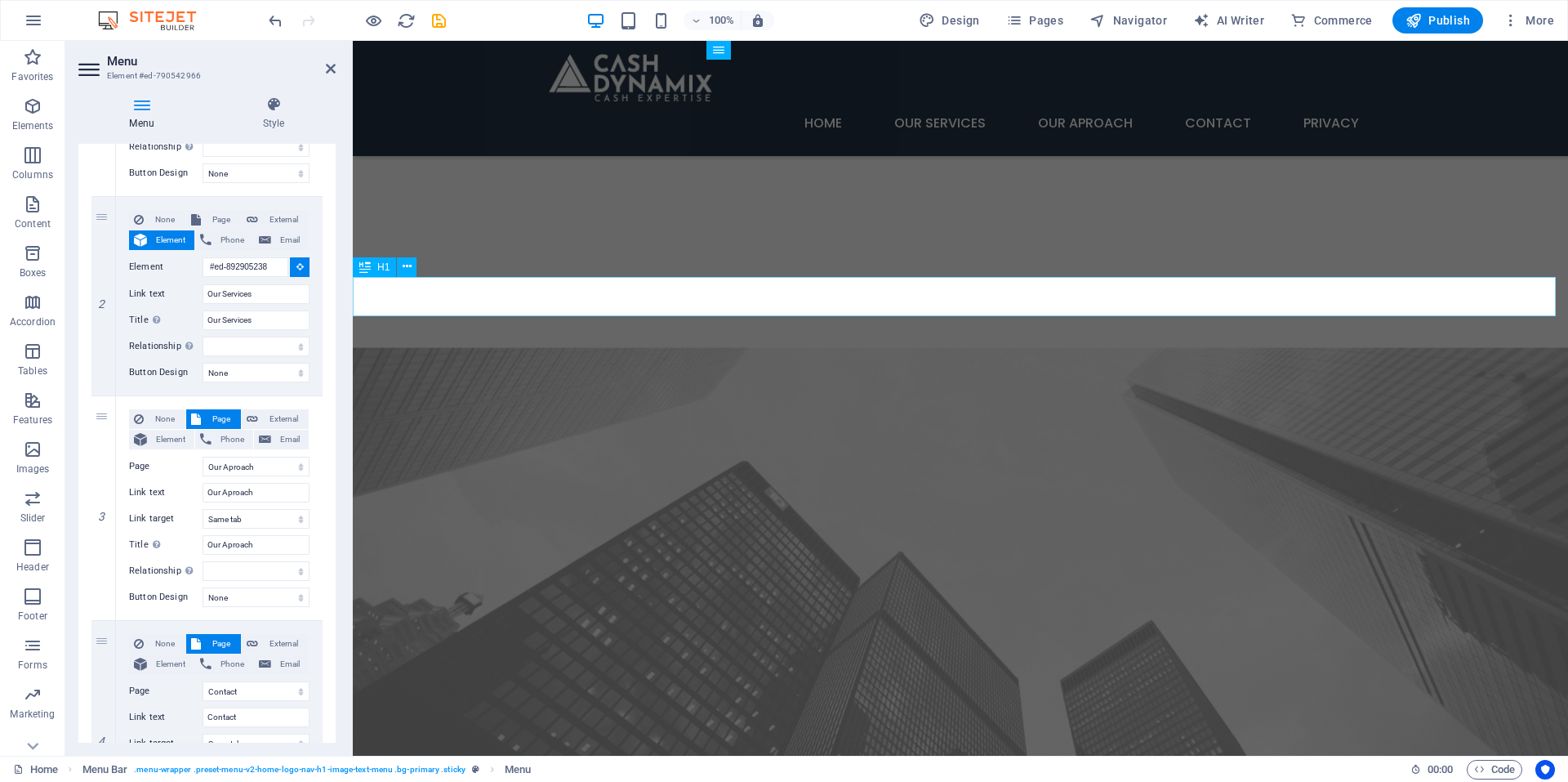
select select
type input "#ed-892905229"
select select
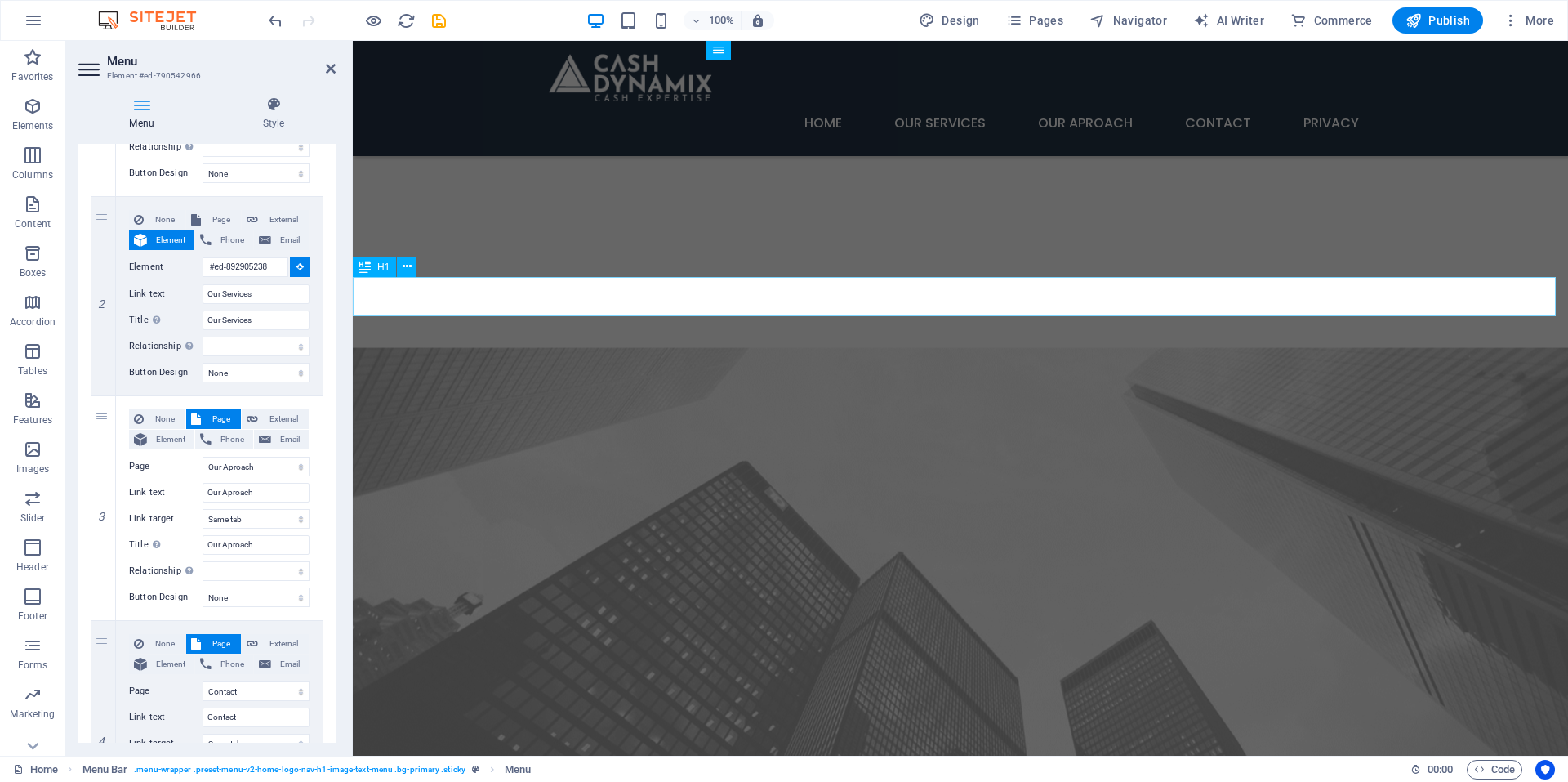
select select
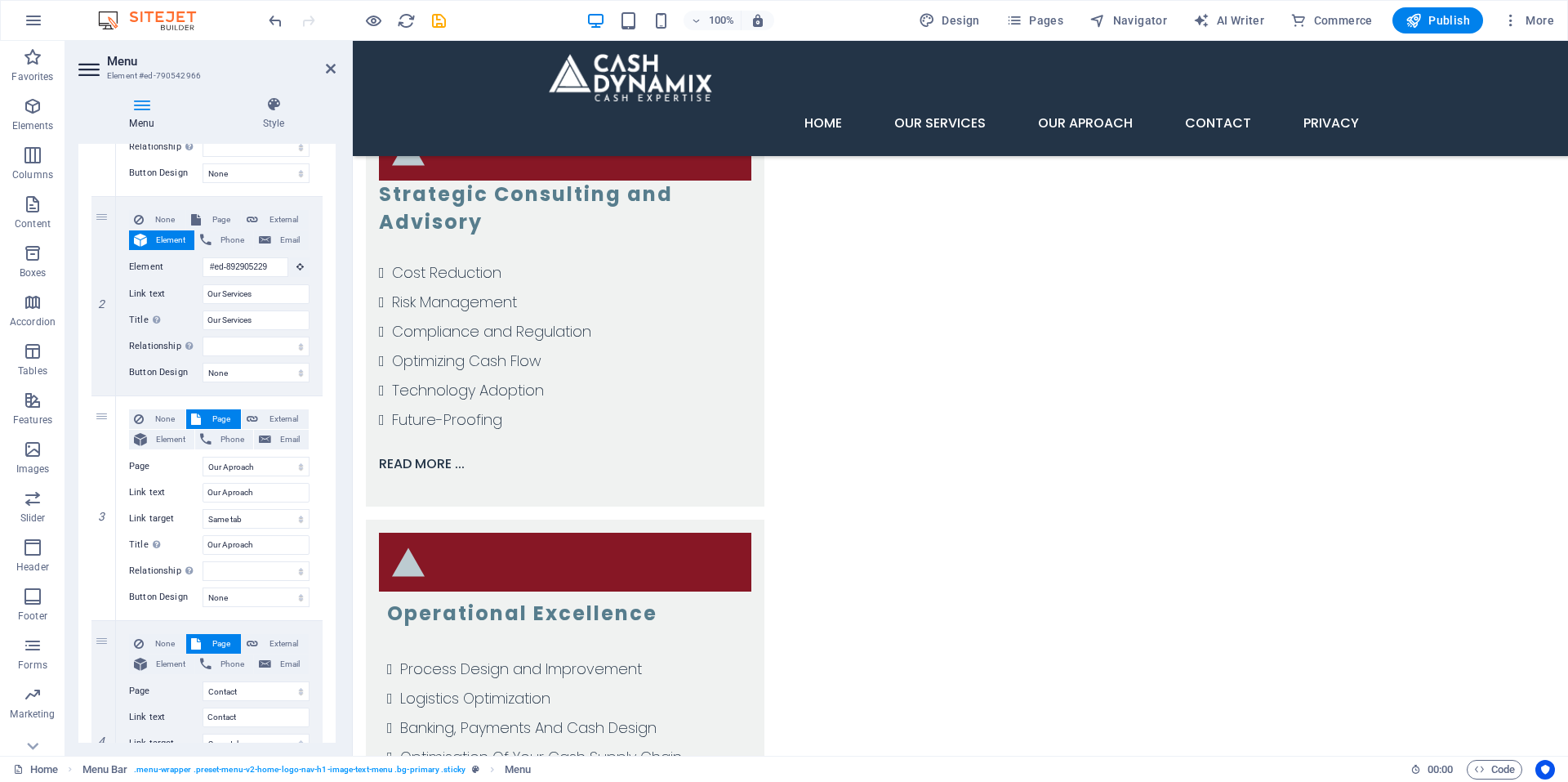
scroll to position [3223, 0]
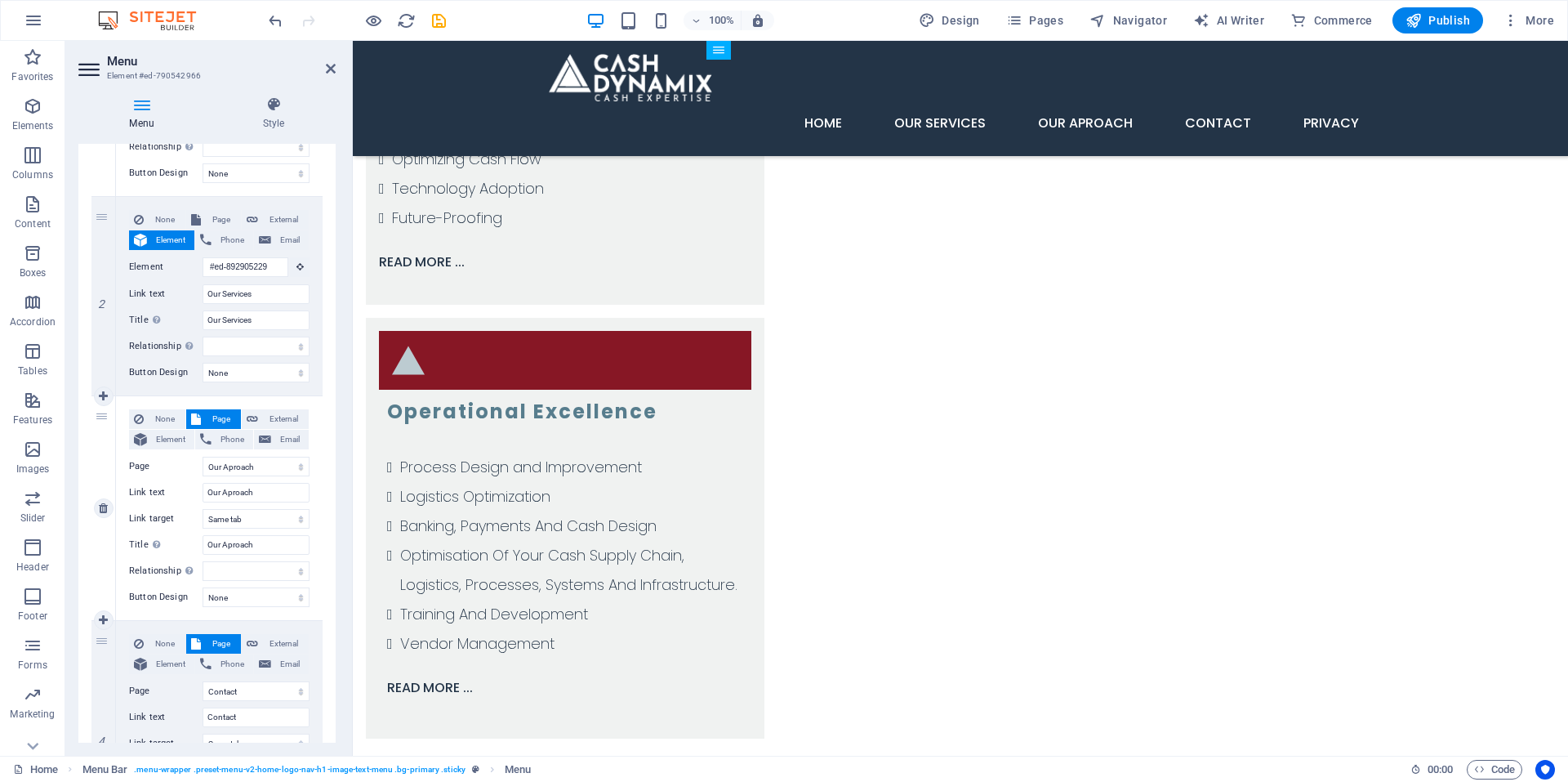
click at [211, 416] on span "Page" at bounding box center [221, 419] width 30 height 19
click at [292, 466] on select "Home Subpage Cash Dynamix Services Our Aproach Contact Privacy Legal Notice" at bounding box center [256, 466] width 107 height 19
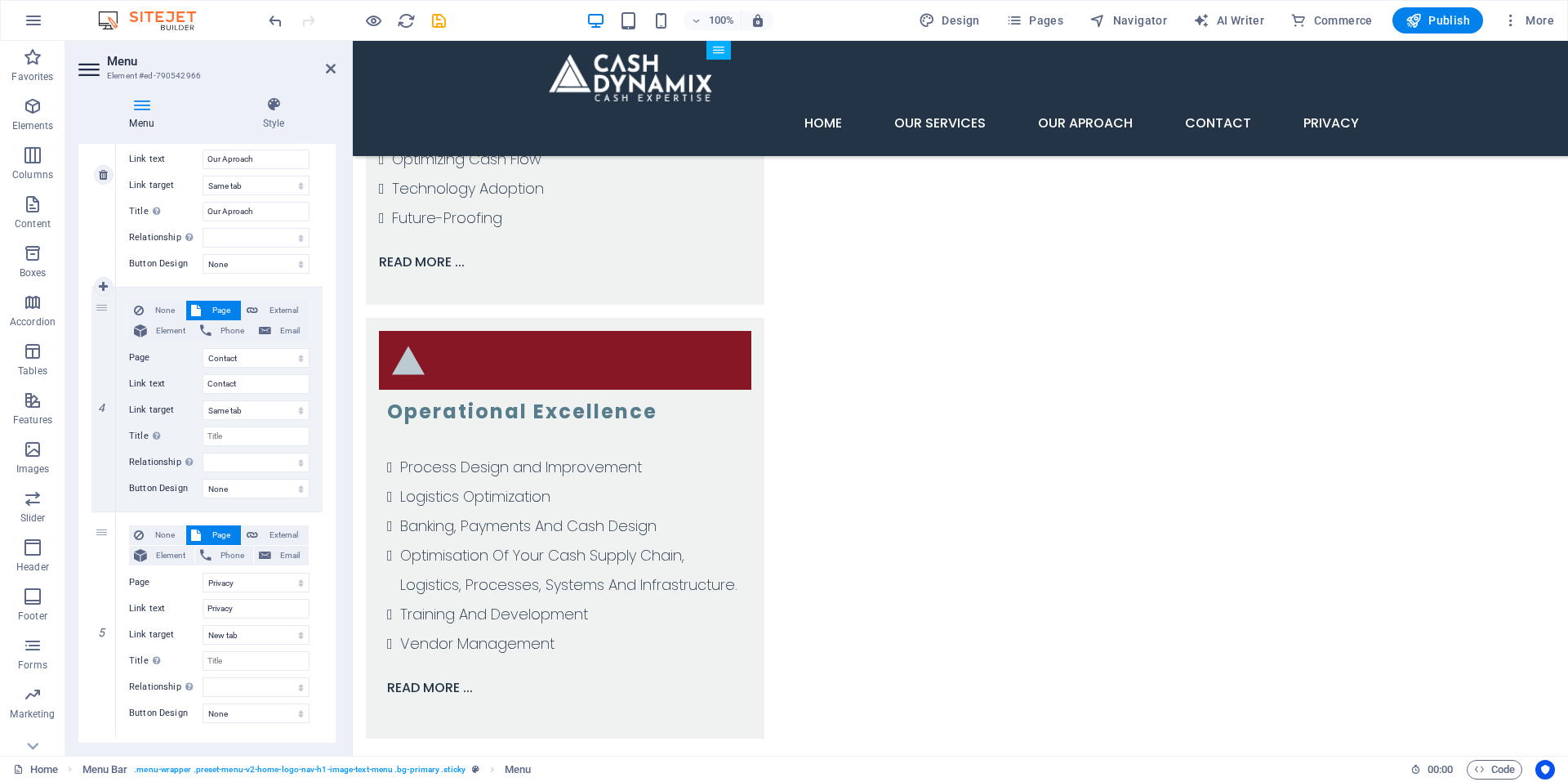
scroll to position [700, 0]
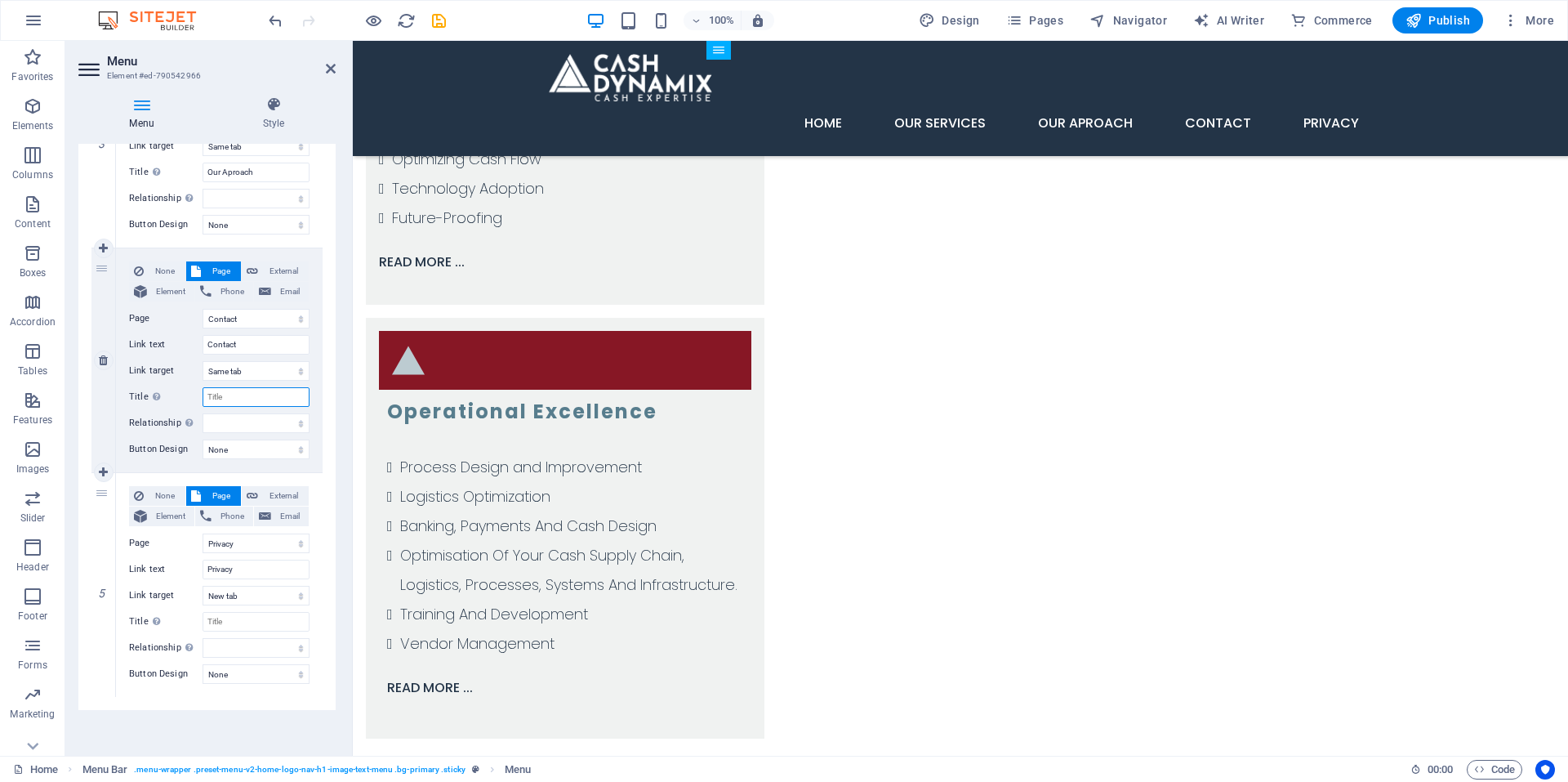
click at [262, 402] on input "Title Additional link description, should not be the same as the link text. The…" at bounding box center [256, 397] width 107 height 19
type input "C"
select select
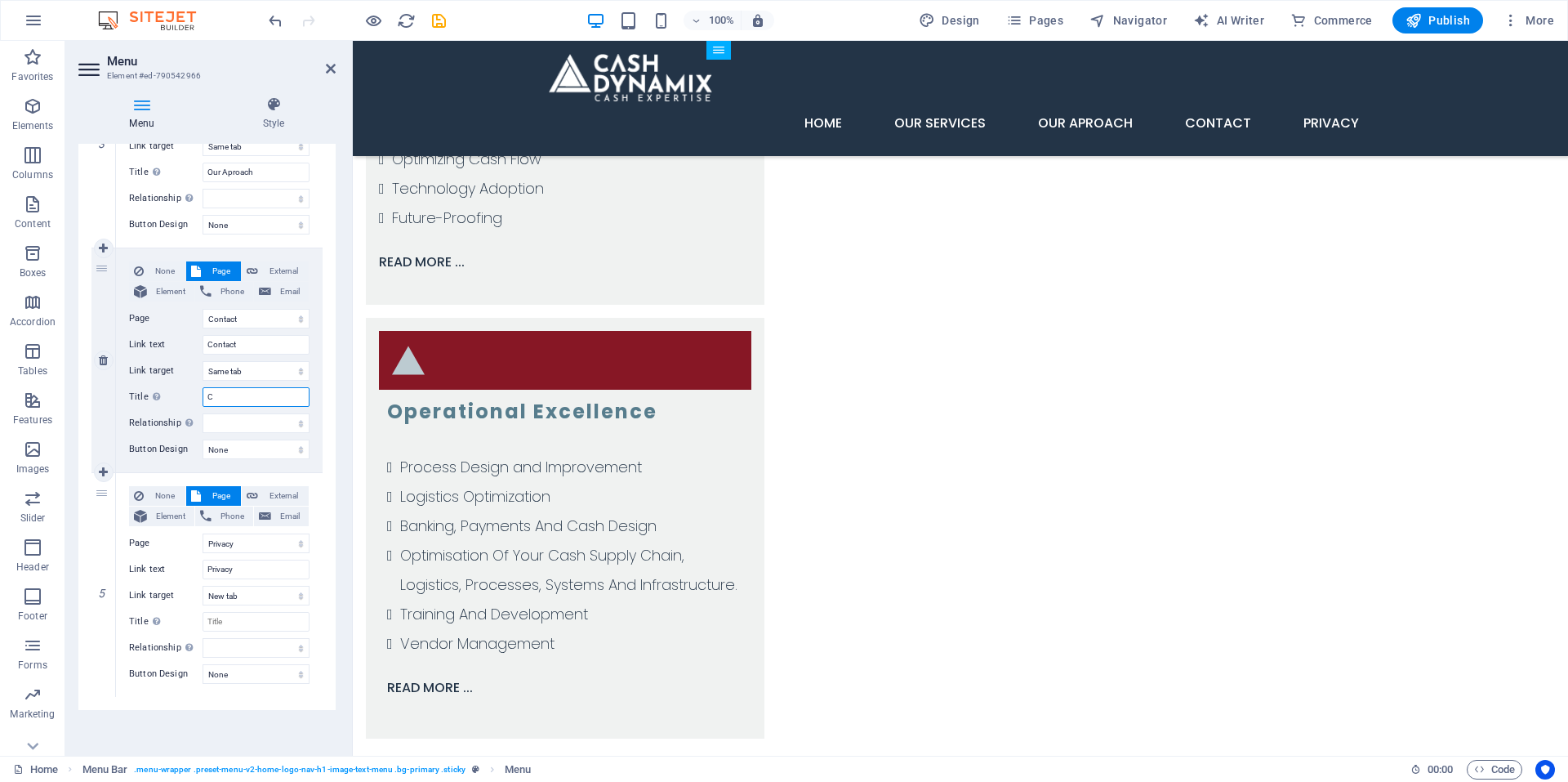
select select
type input "Contact"
select select
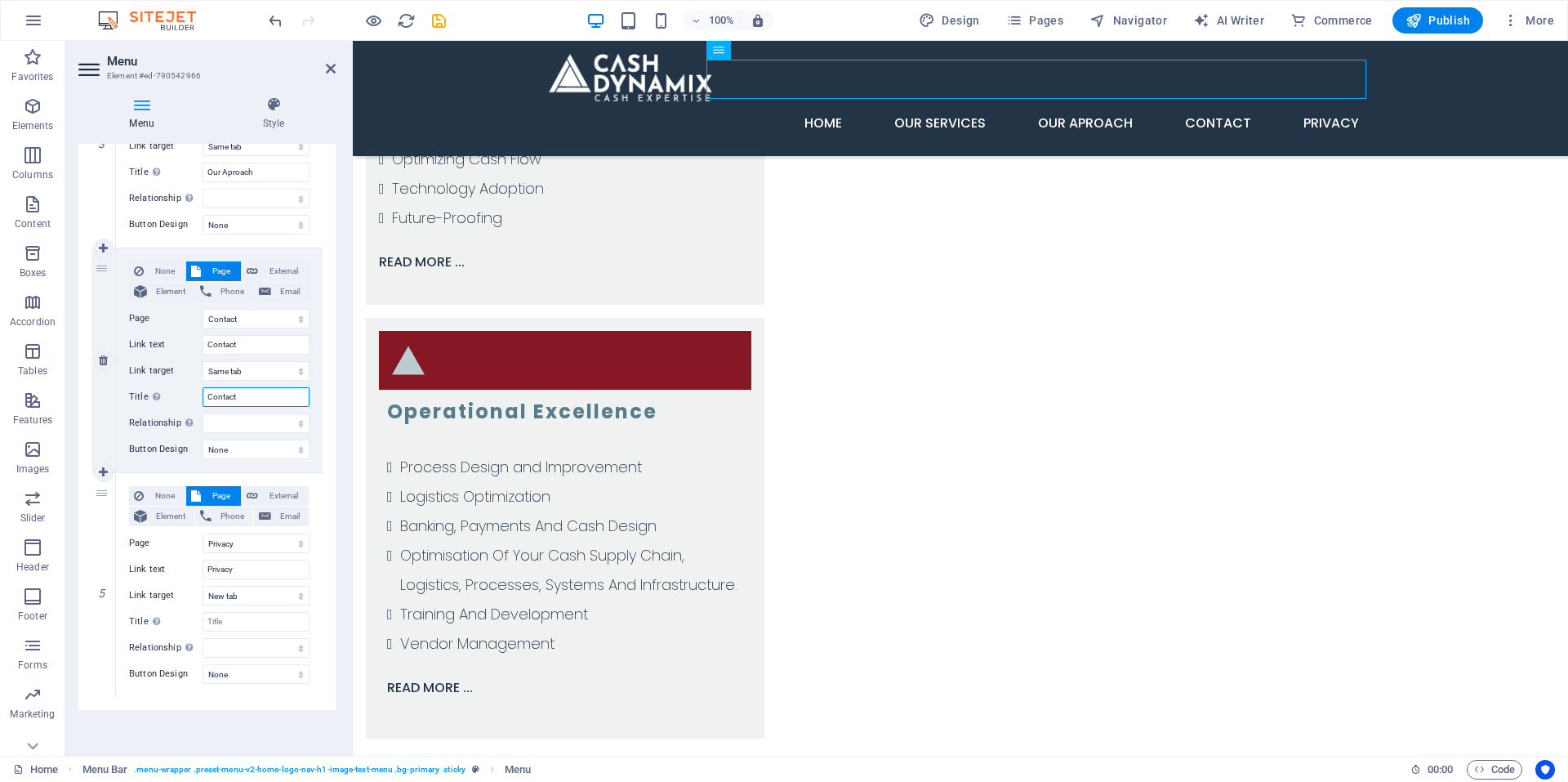
select select
type input "Contact"
click at [244, 368] on select "New tab Same tab Overlay" at bounding box center [256, 371] width 107 height 19
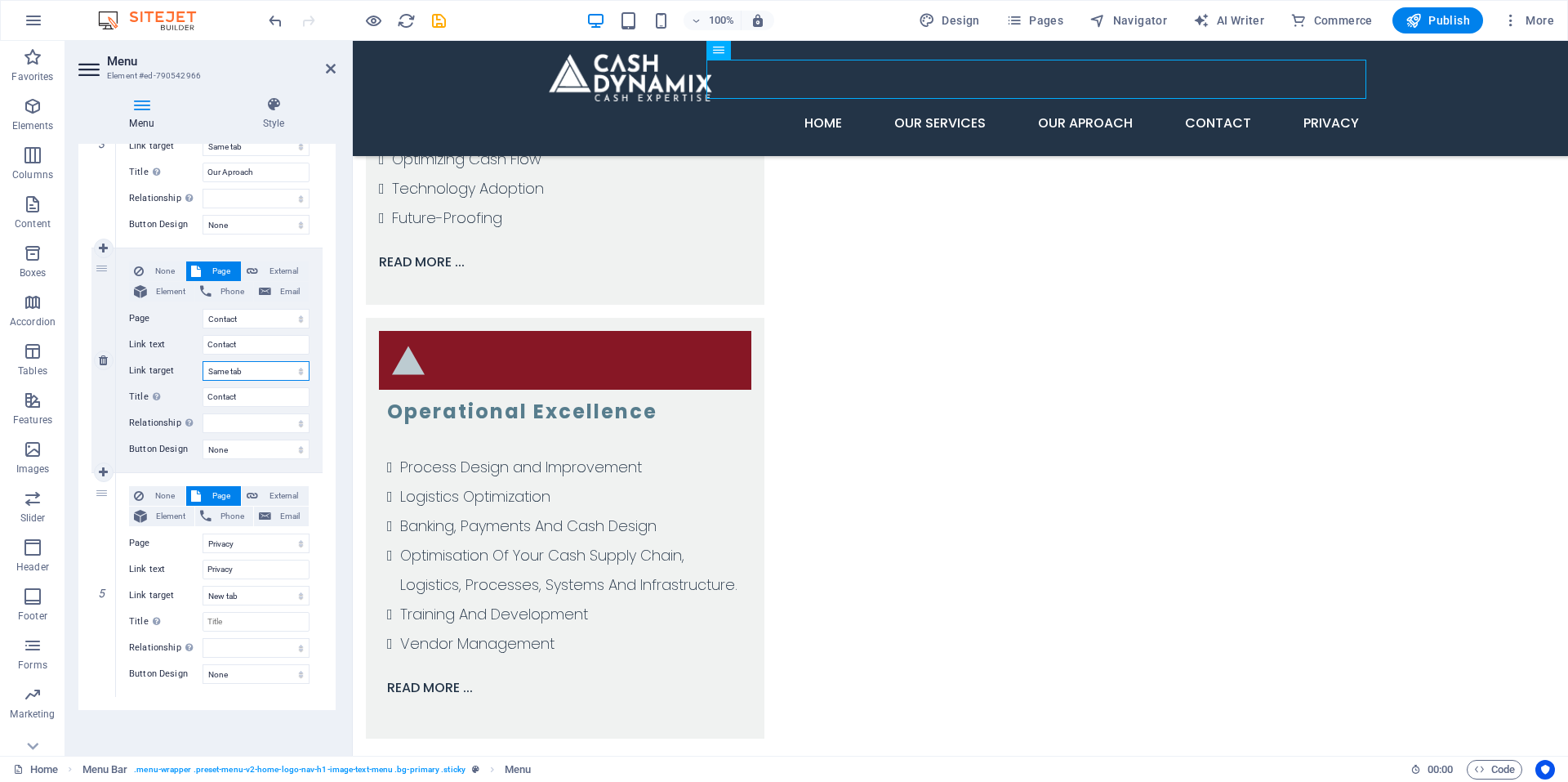
select select "blank"
click at [202, 361] on select "New tab Same tab Overlay" at bounding box center [256, 371] width 107 height 19
select select
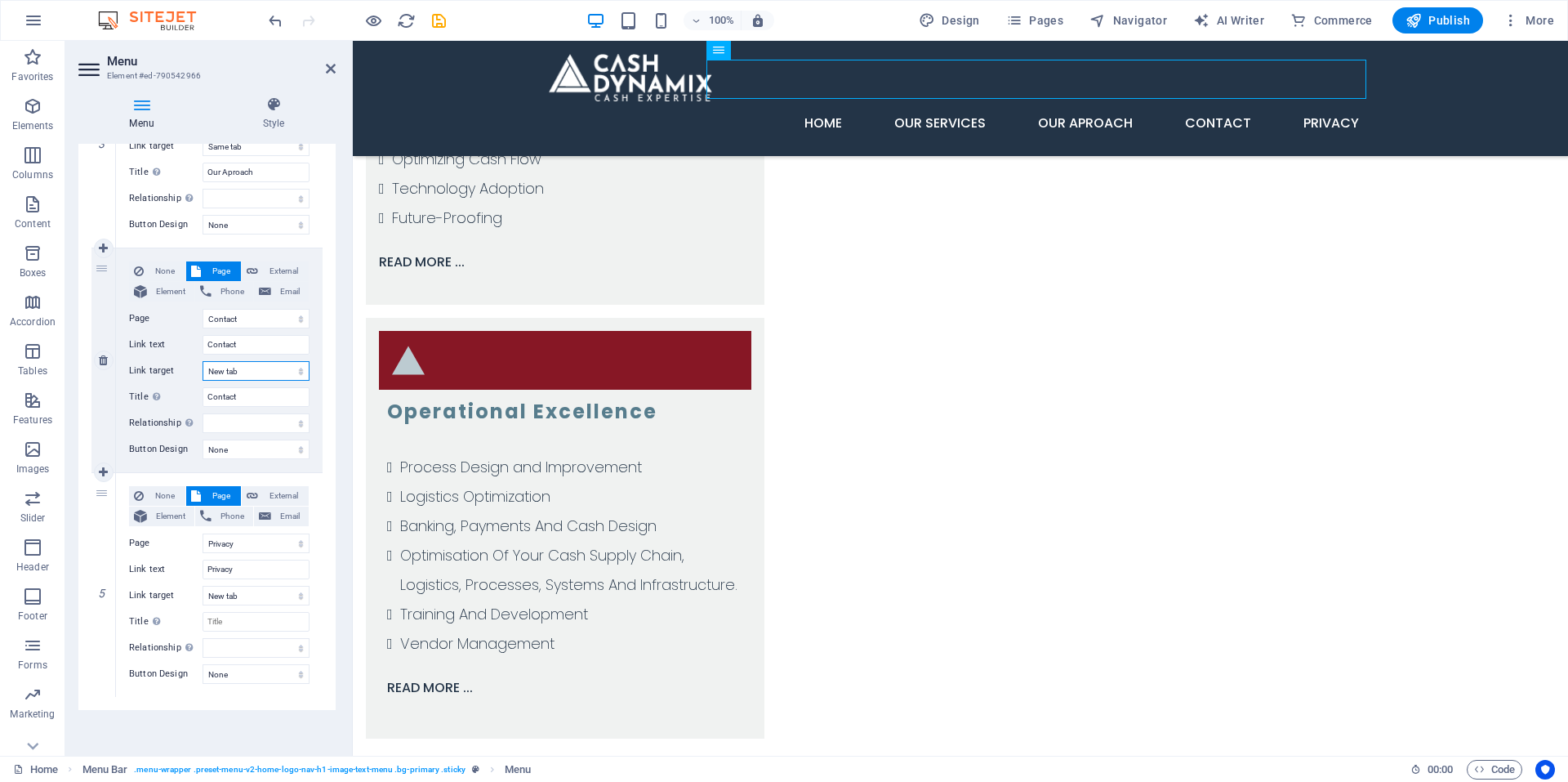
select select
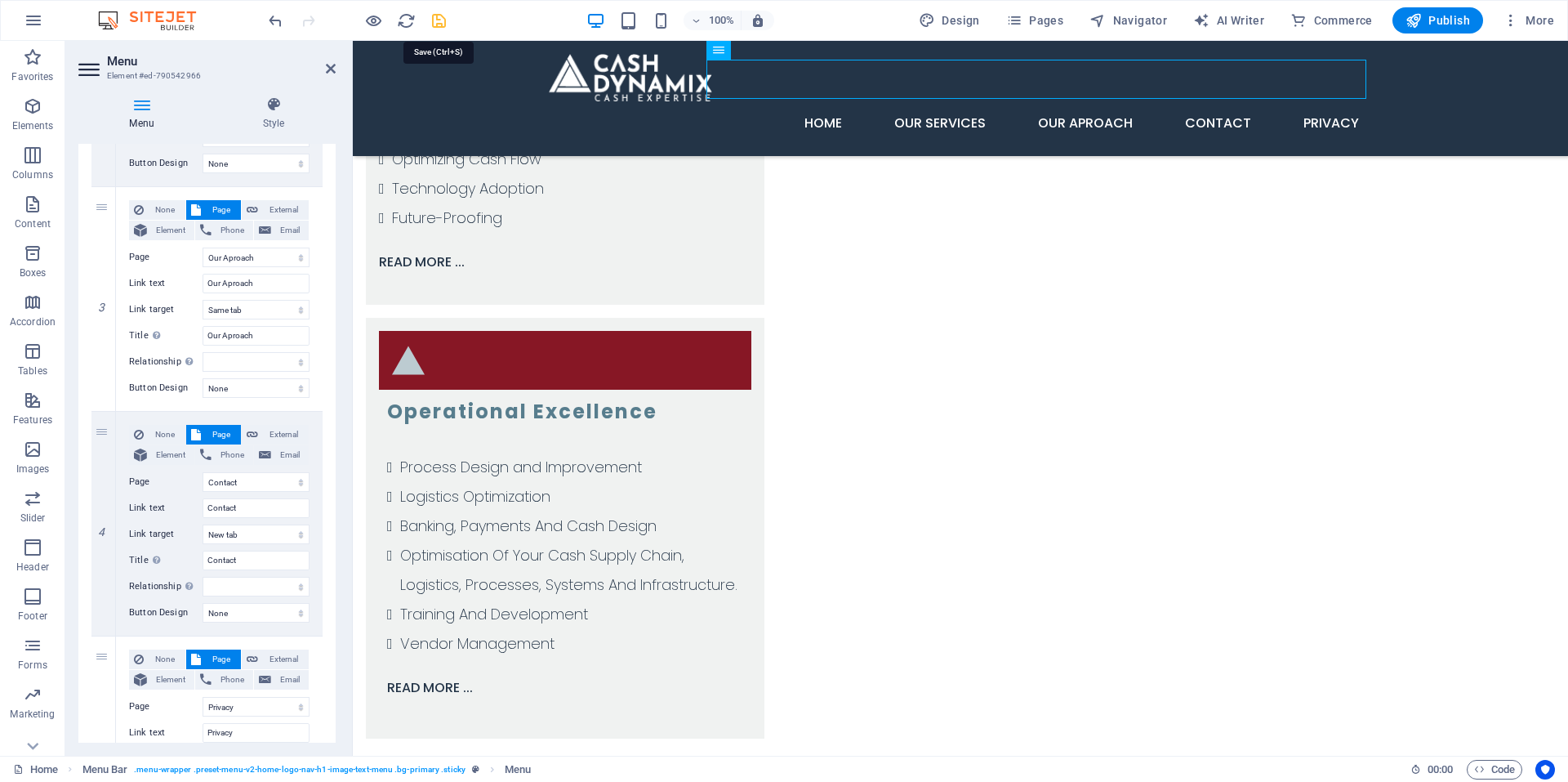
click at [437, 26] on icon "save" at bounding box center [438, 20] width 18 height 18
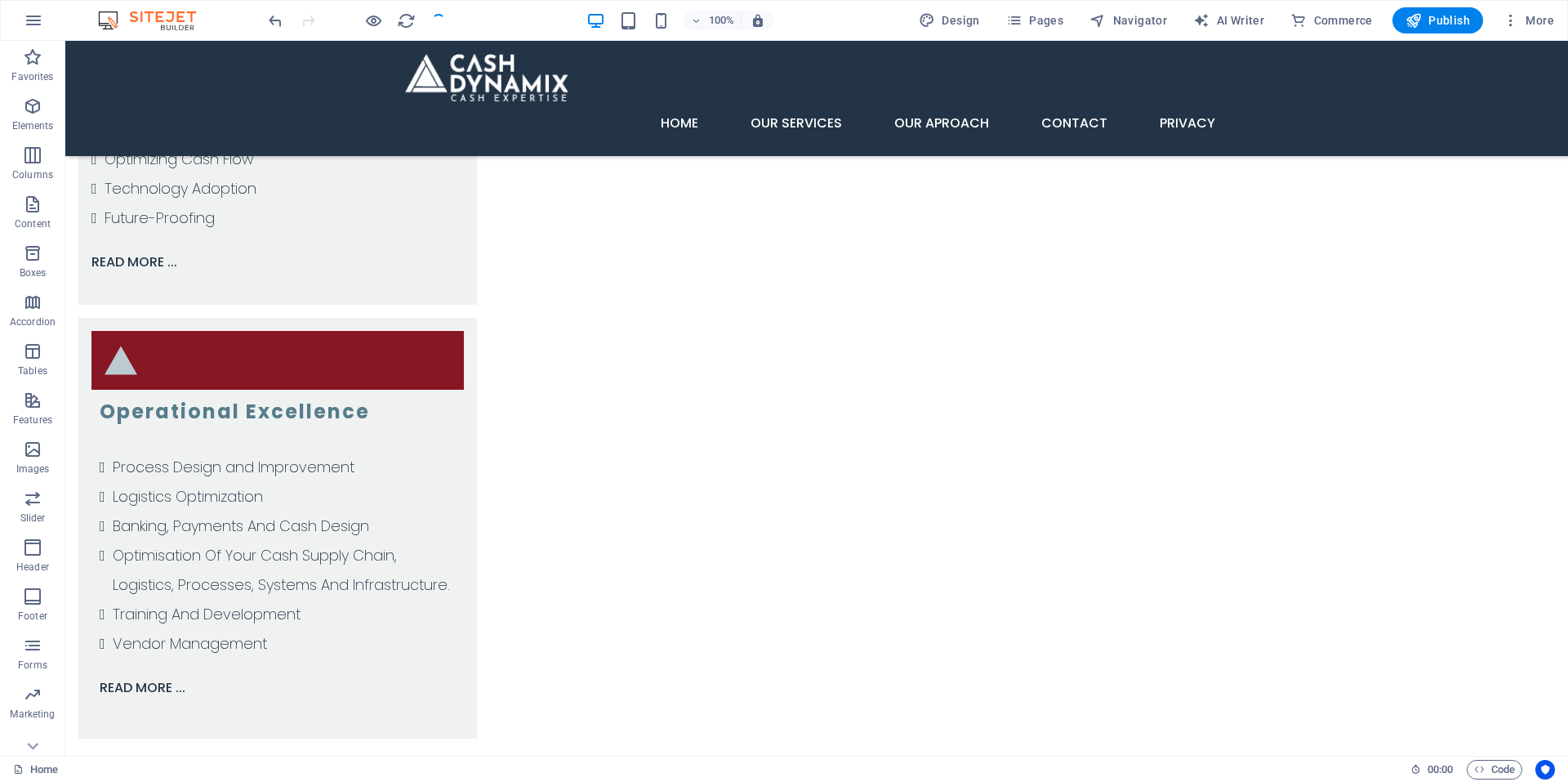
scroll to position [3167, 0]
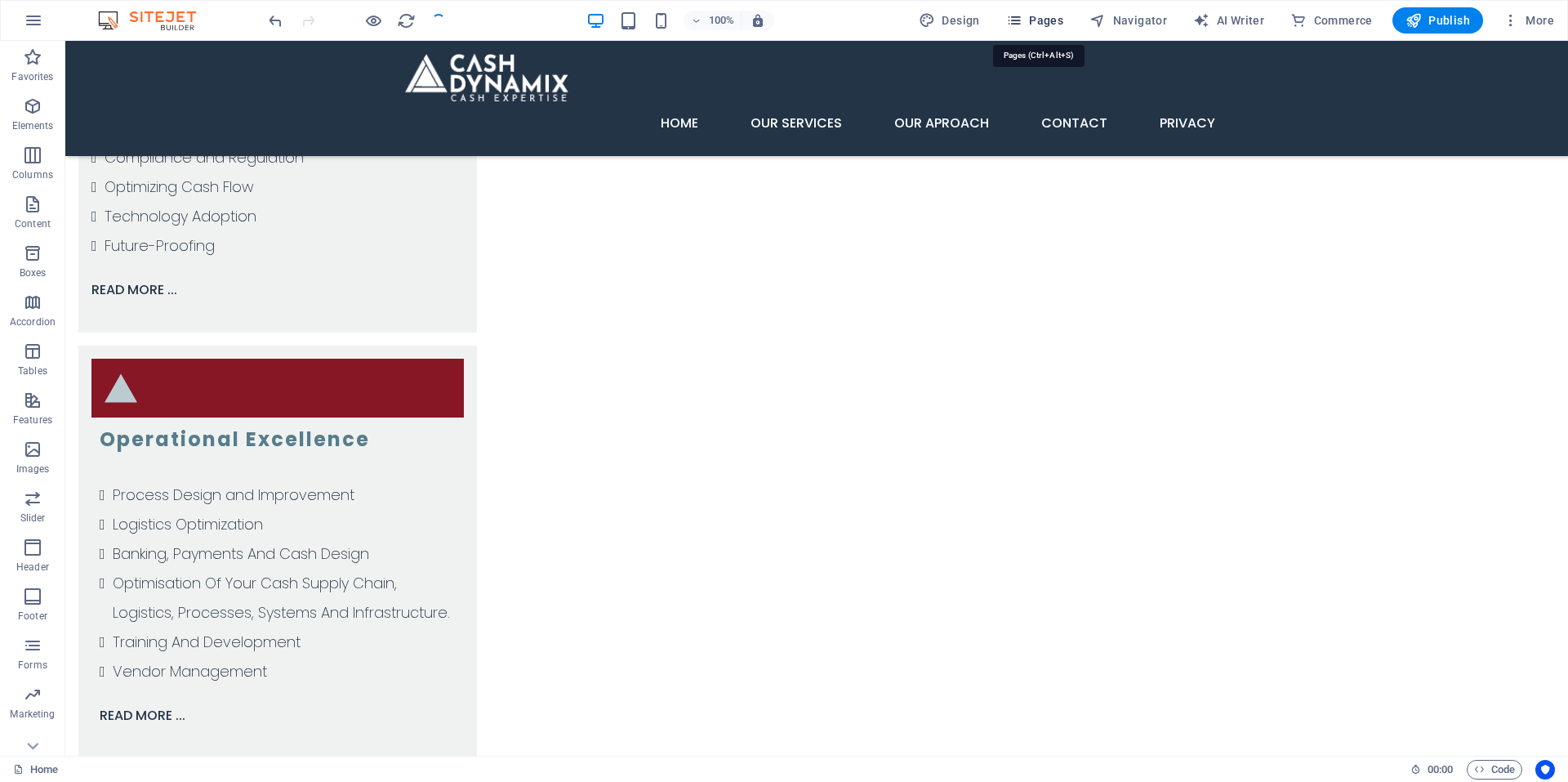
click at [1050, 17] on span "Pages" at bounding box center [1034, 20] width 57 height 17
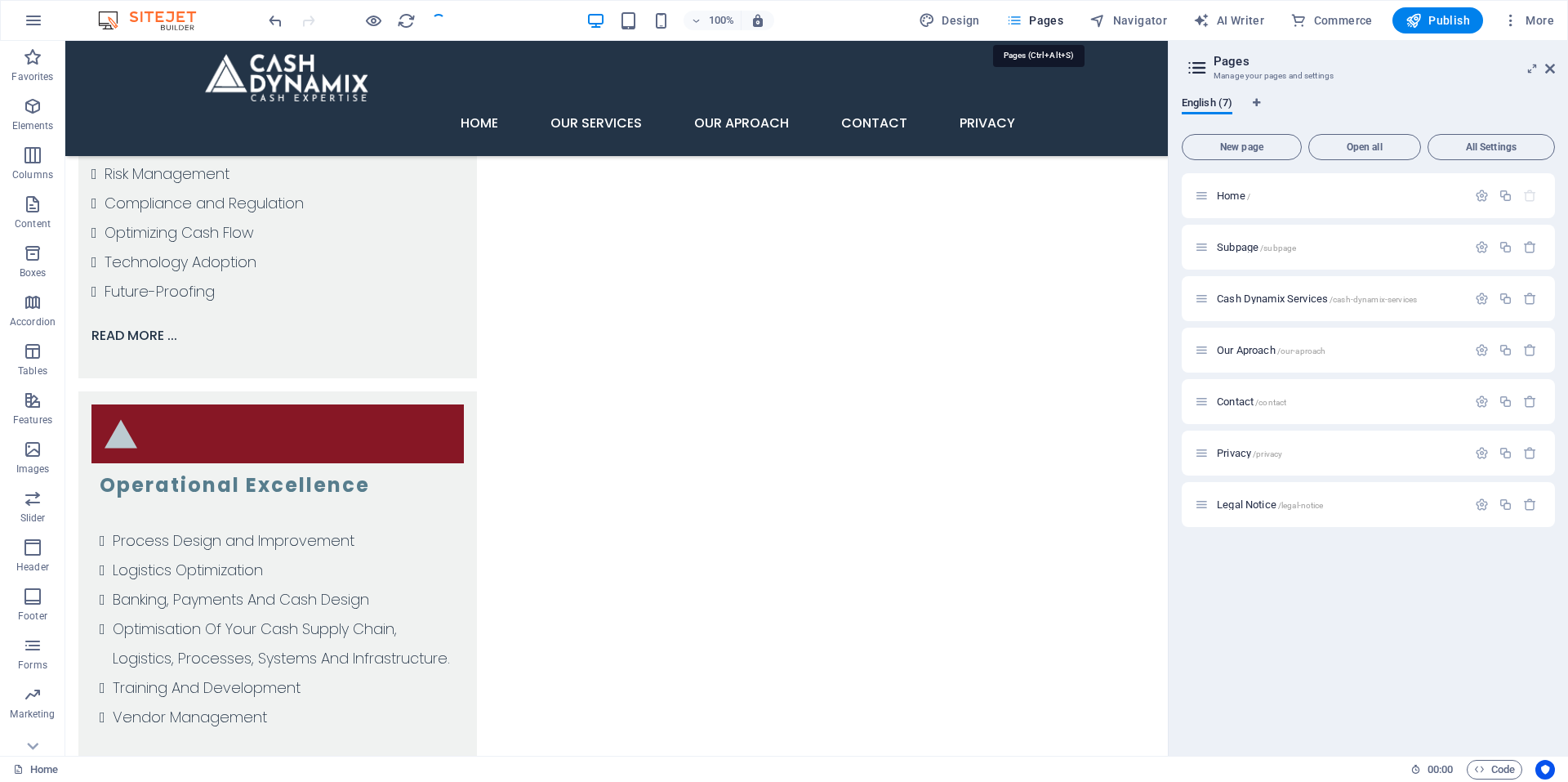
scroll to position [3260, 0]
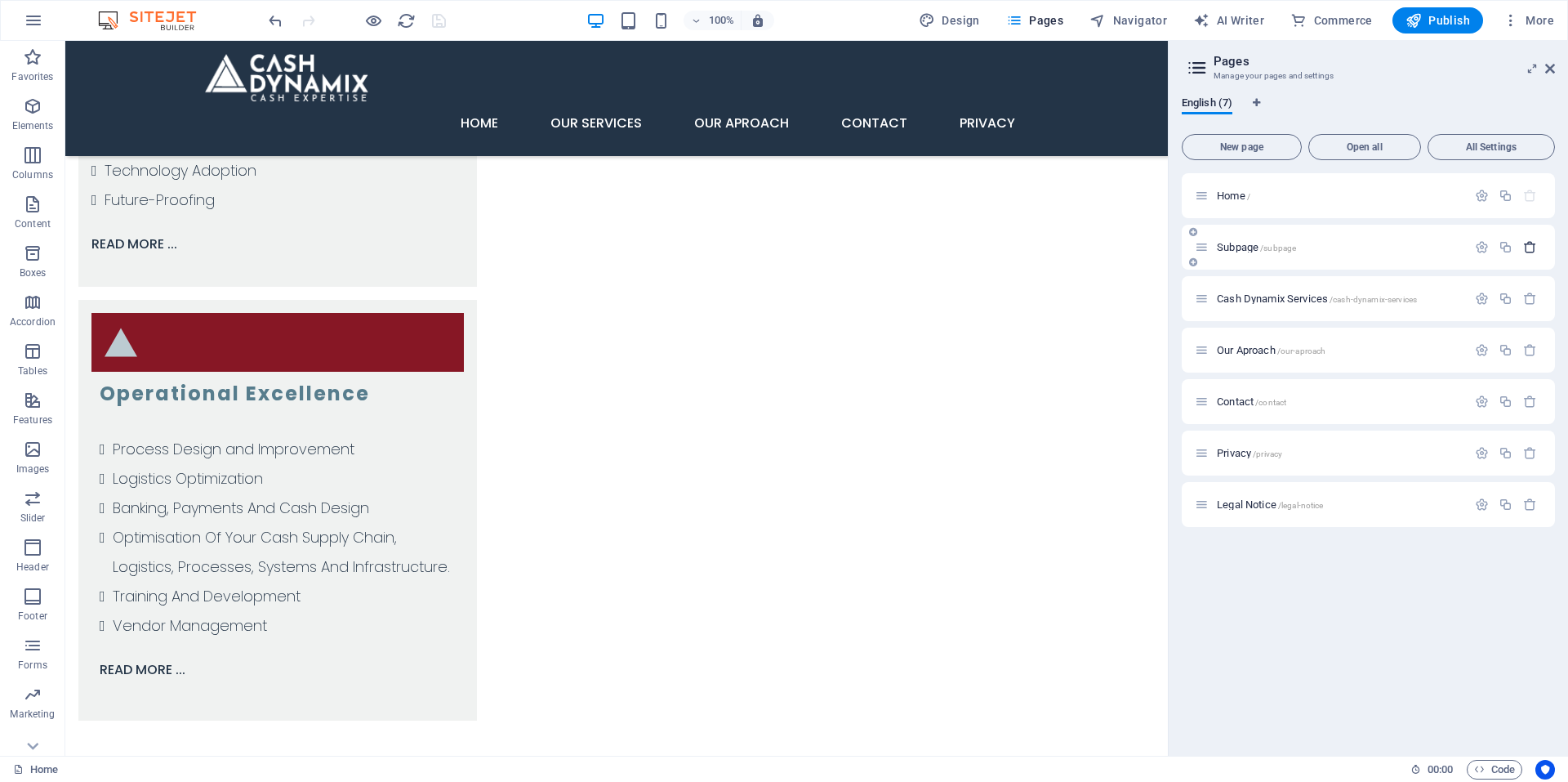
click at [1535, 246] on icon "button" at bounding box center [1530, 247] width 14 height 14
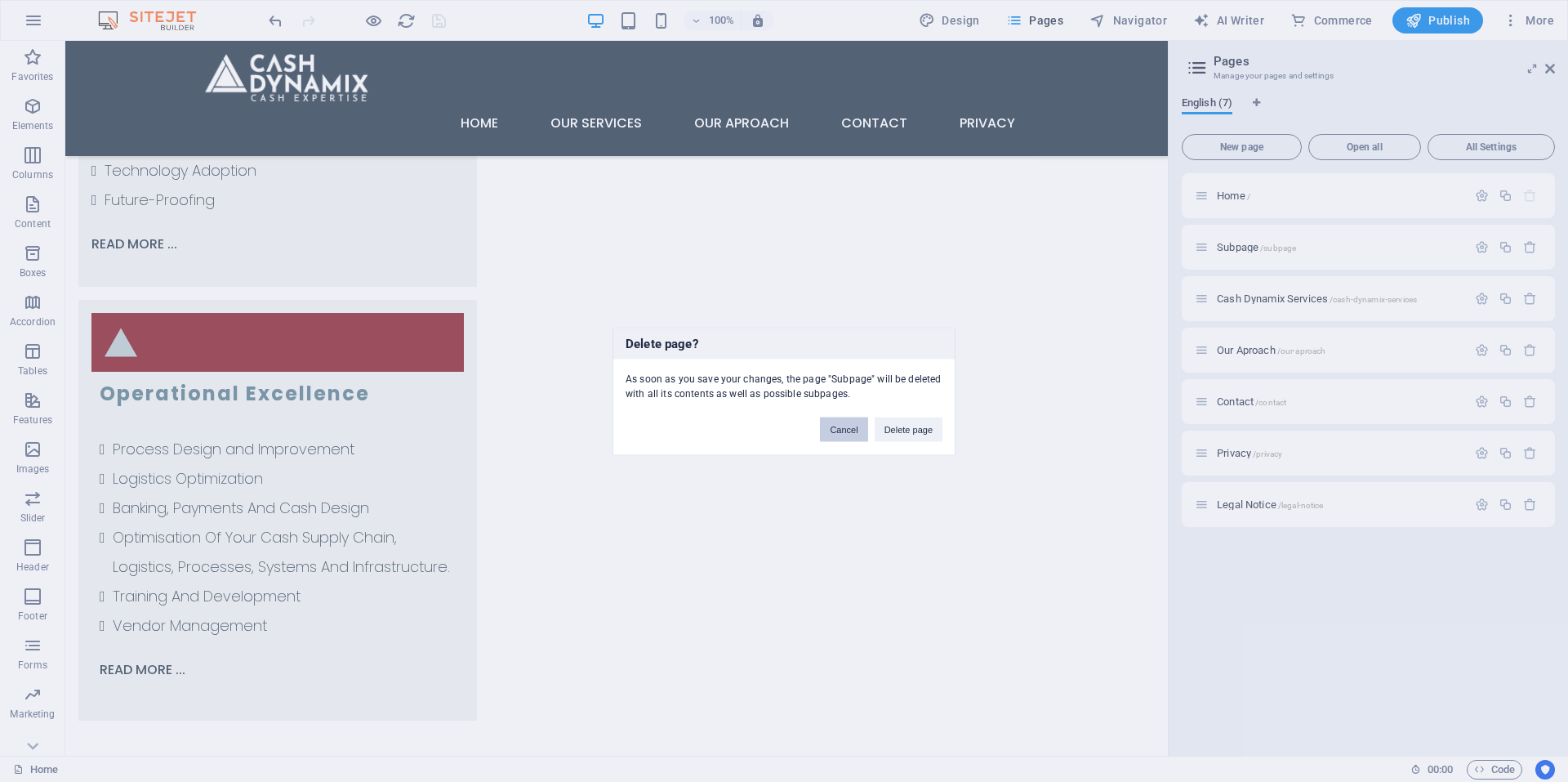
click at [847, 425] on button "Cancel" at bounding box center [844, 429] width 47 height 25
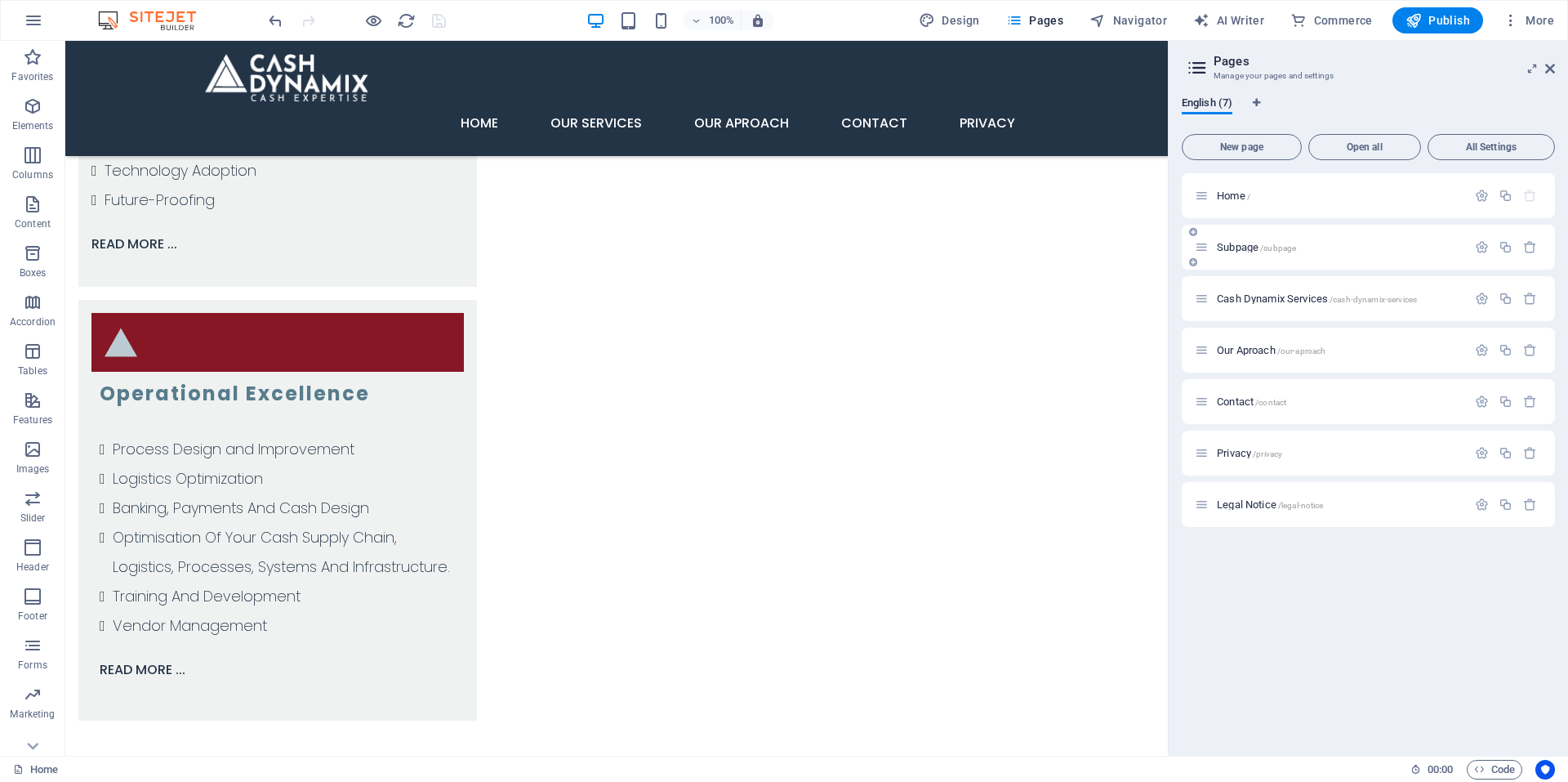
click at [1231, 241] on div "Subpage /subpage" at bounding box center [1331, 246] width 272 height 18
click at [1231, 240] on div "Subpage /subpage" at bounding box center [1331, 246] width 272 height 18
click at [1233, 249] on span "Subpage /subpage" at bounding box center [1257, 247] width 79 height 12
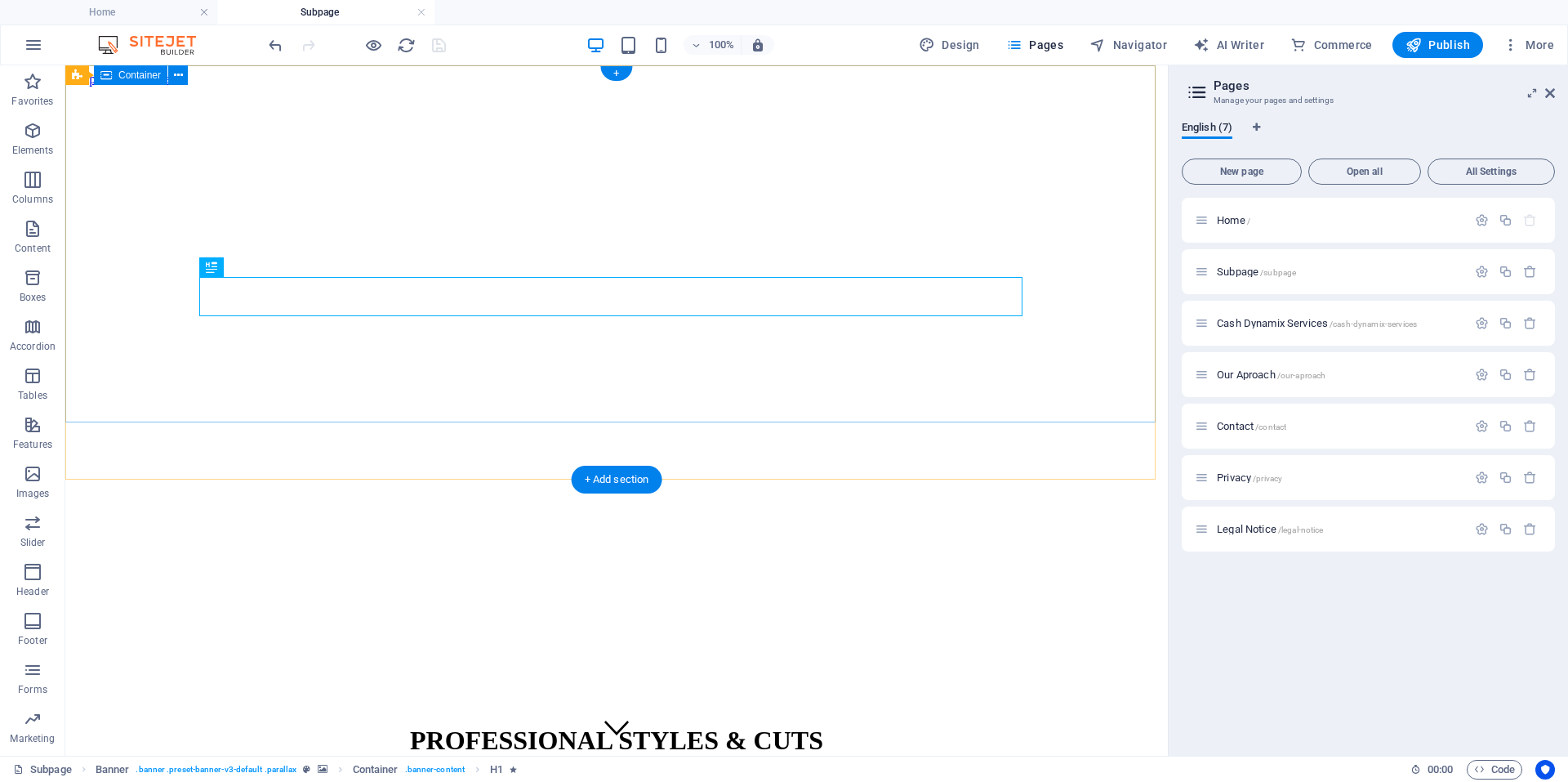
scroll to position [0, 0]
click at [1529, 269] on icon "button" at bounding box center [1530, 272] width 14 height 14
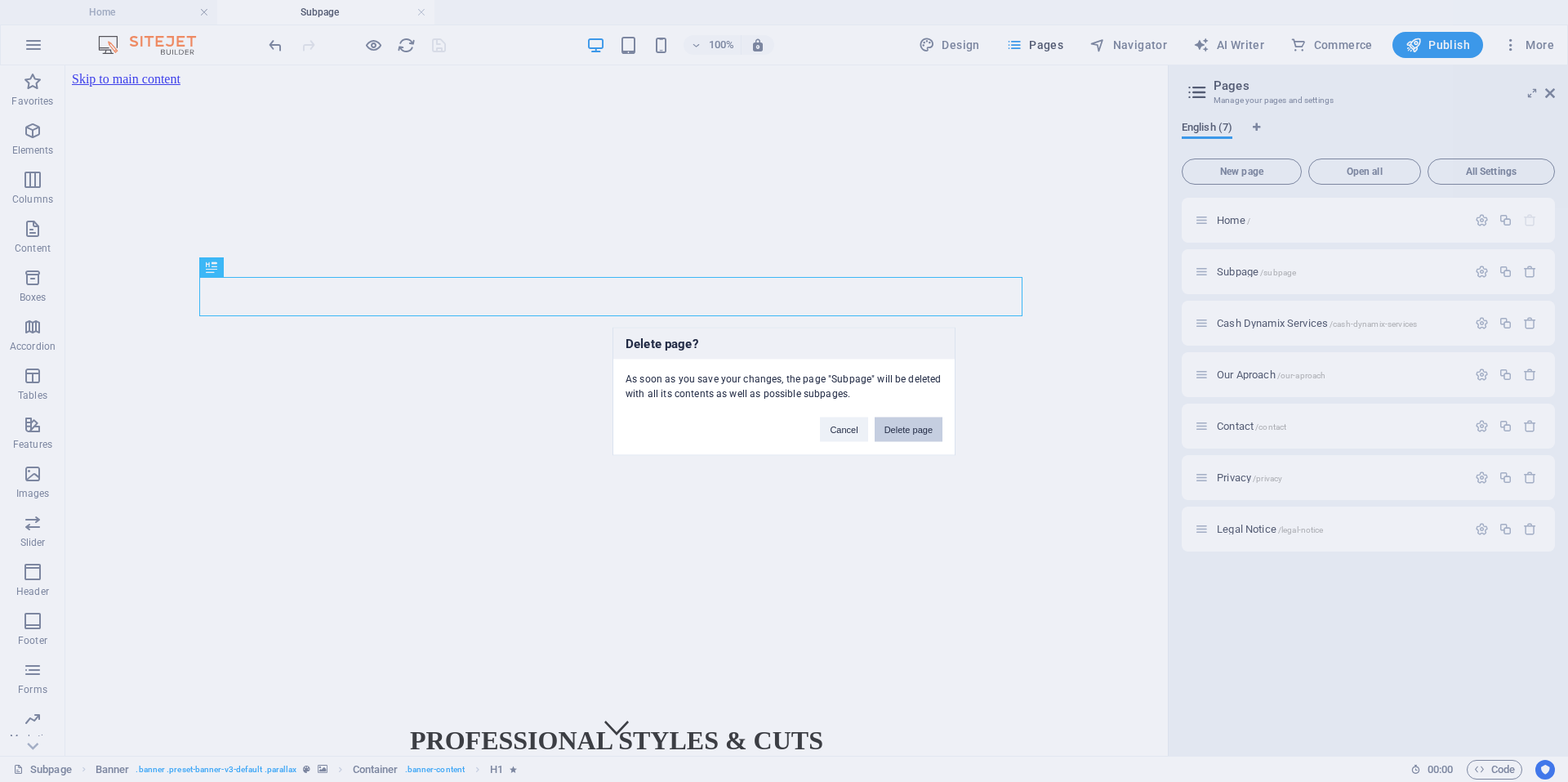
click at [913, 432] on button "Delete page" at bounding box center [908, 429] width 67 height 25
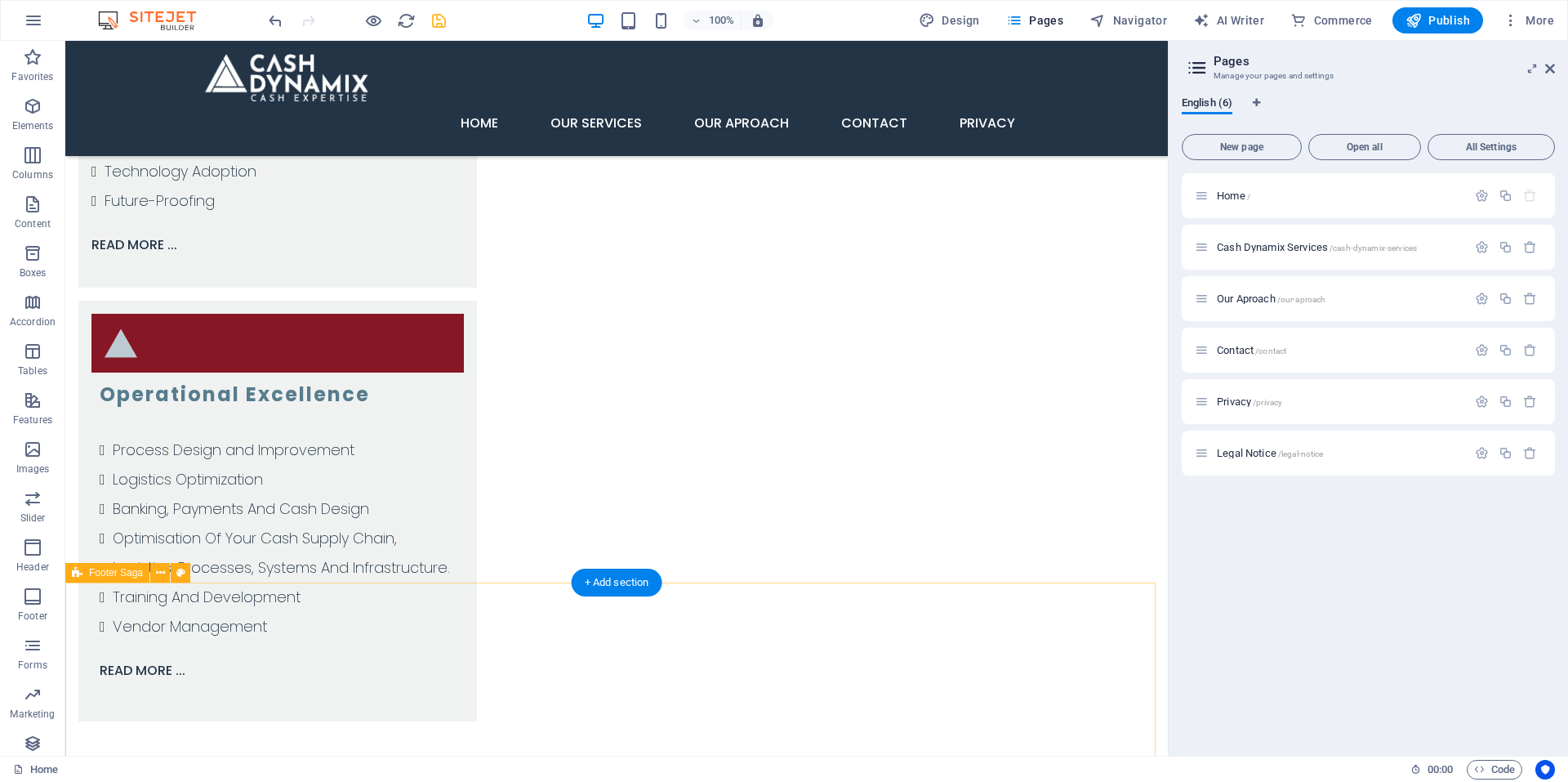
scroll to position [3260, 0]
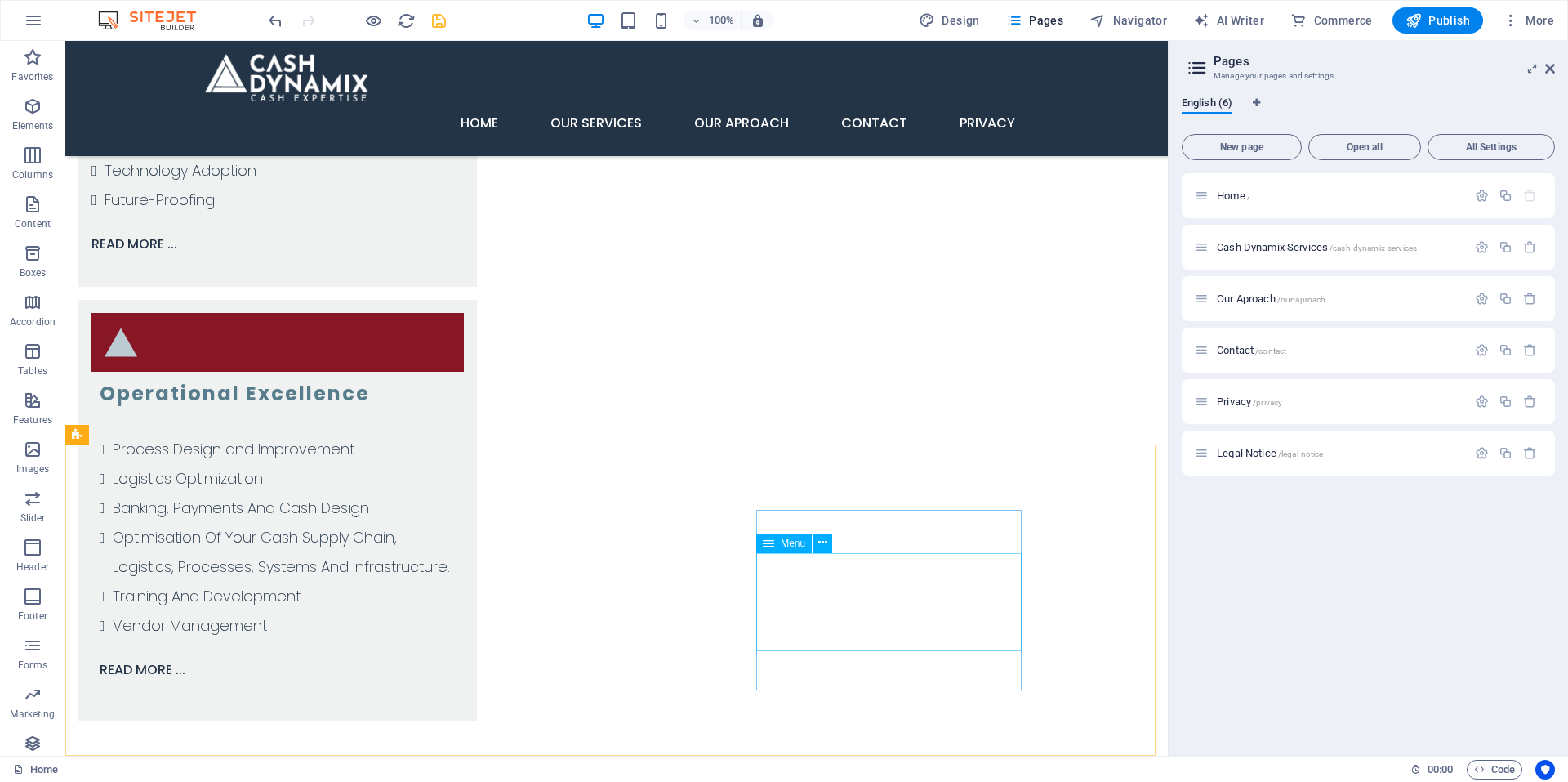
click at [786, 547] on span "Menu" at bounding box center [793, 543] width 25 height 10
click at [787, 547] on span "Menu" at bounding box center [793, 543] width 25 height 10
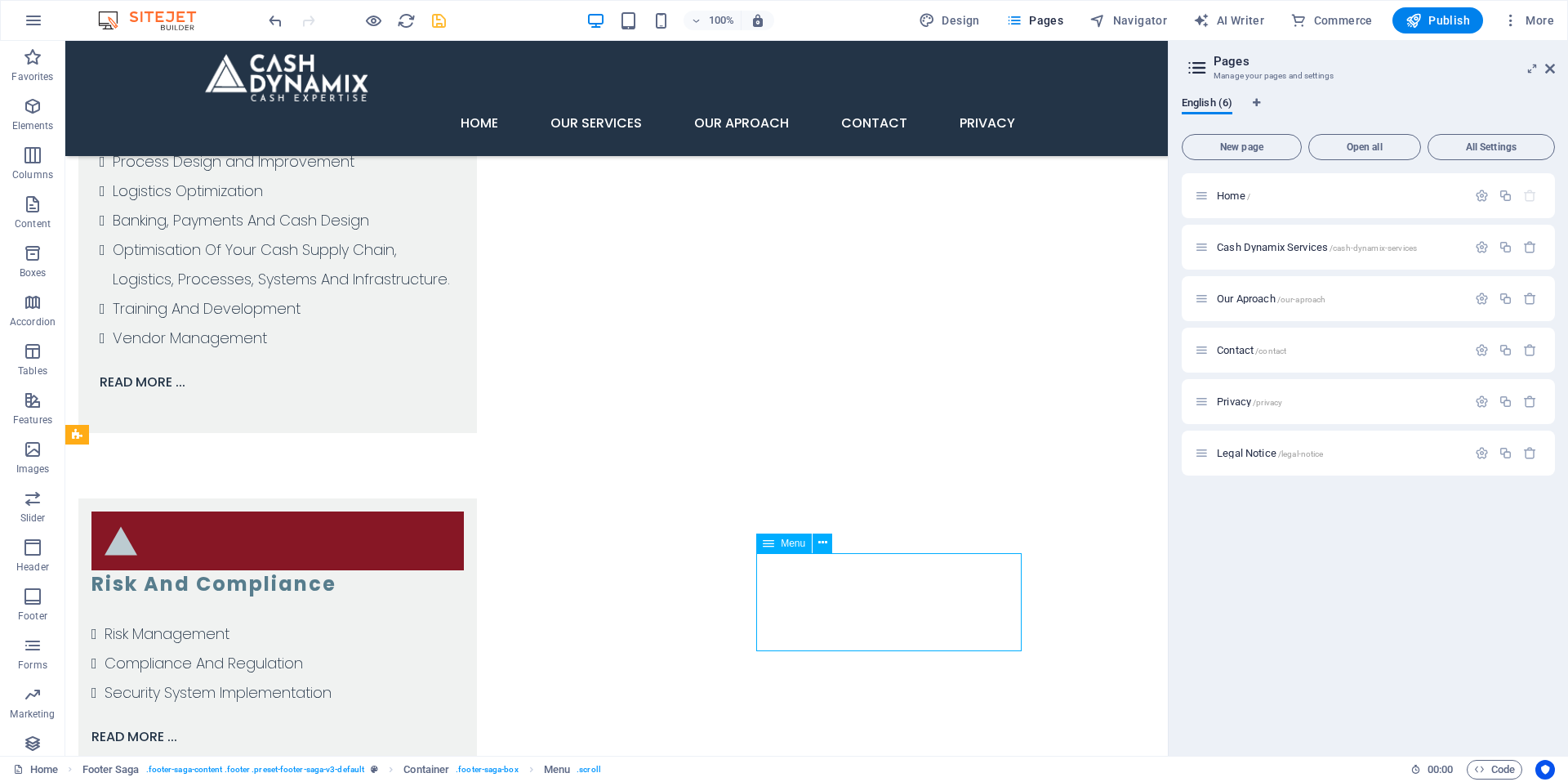
select select
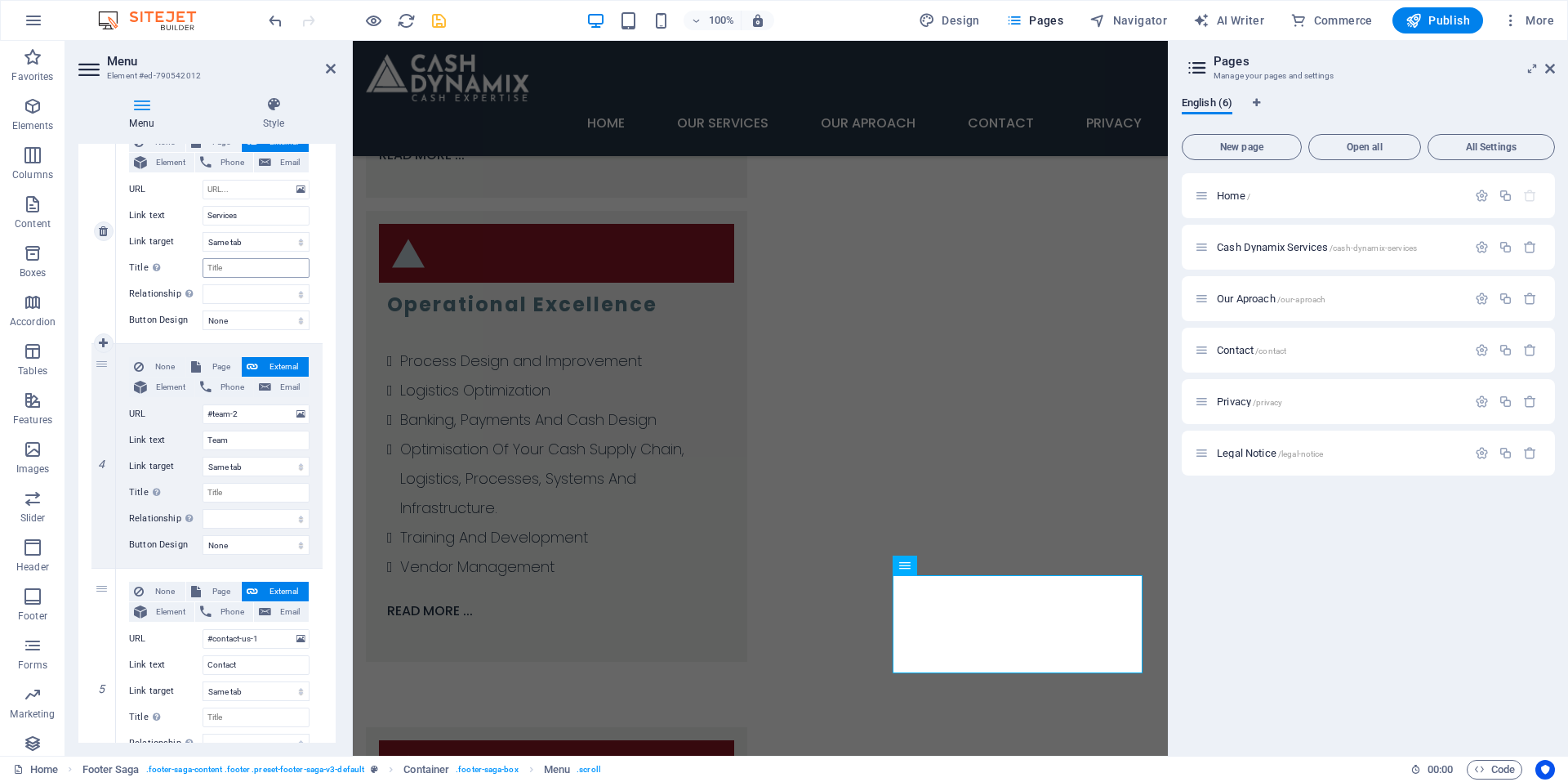
scroll to position [654, 0]
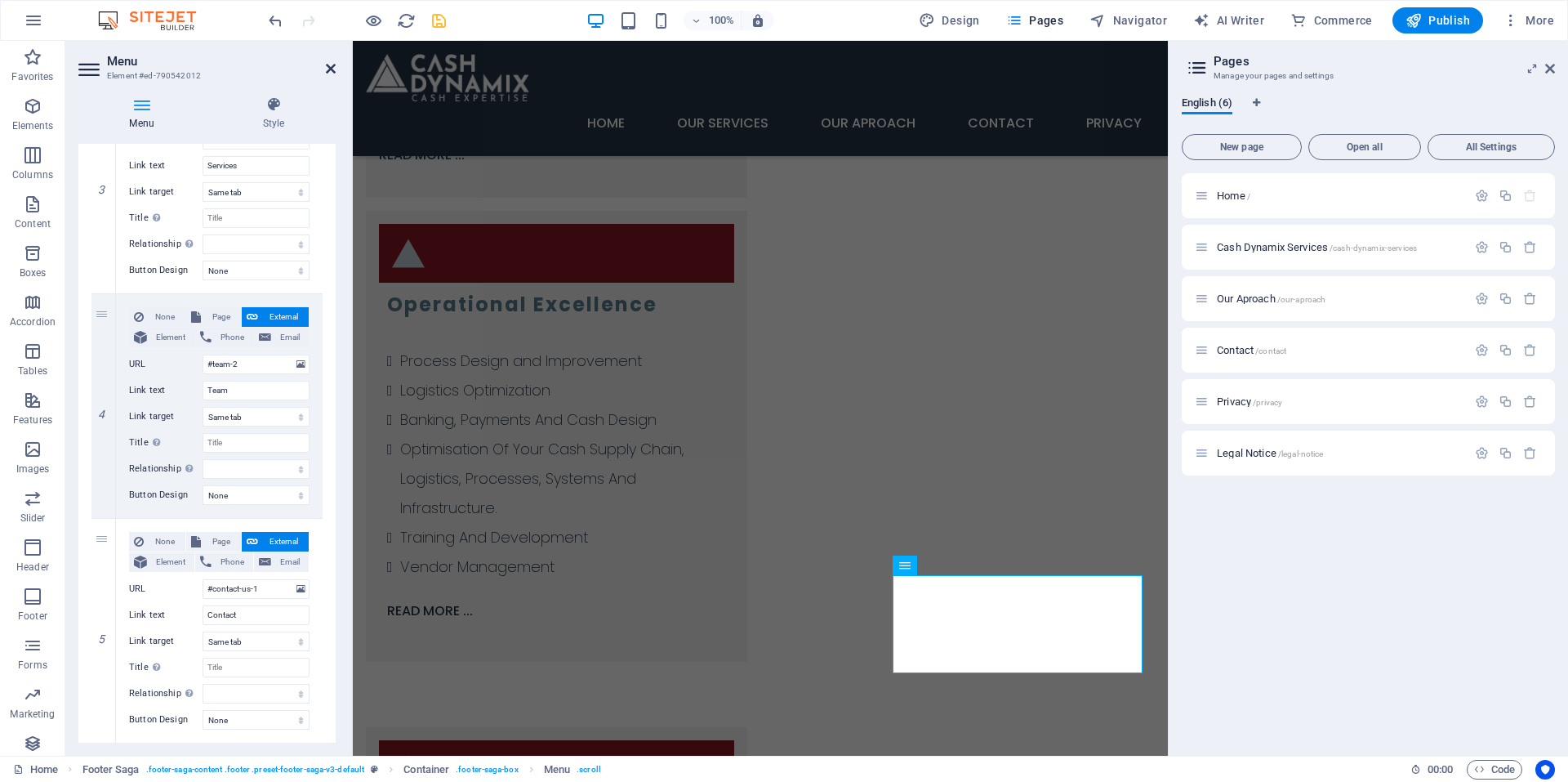
click at [327, 68] on icon at bounding box center [330, 68] width 10 height 13
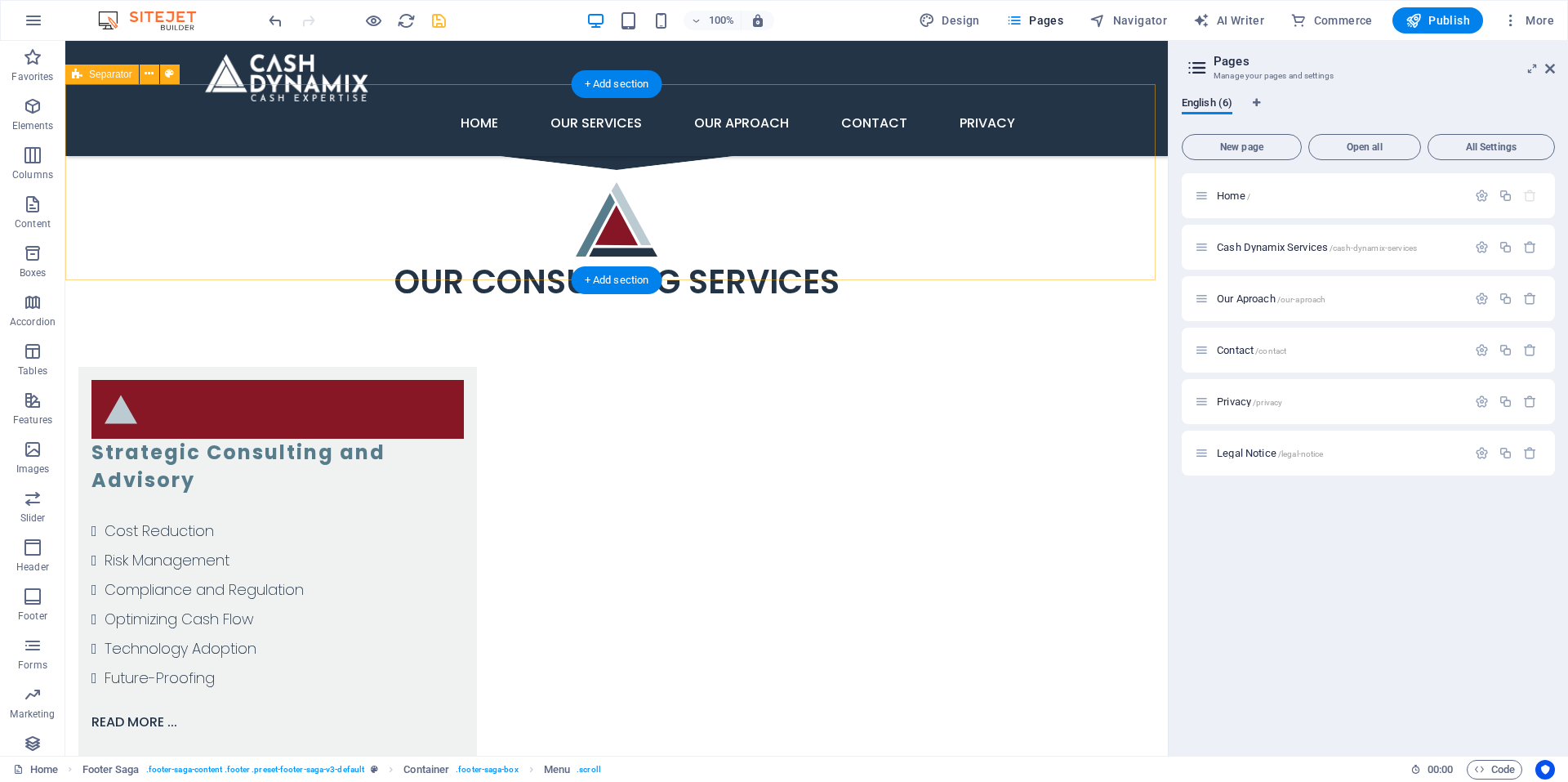
scroll to position [2687, 0]
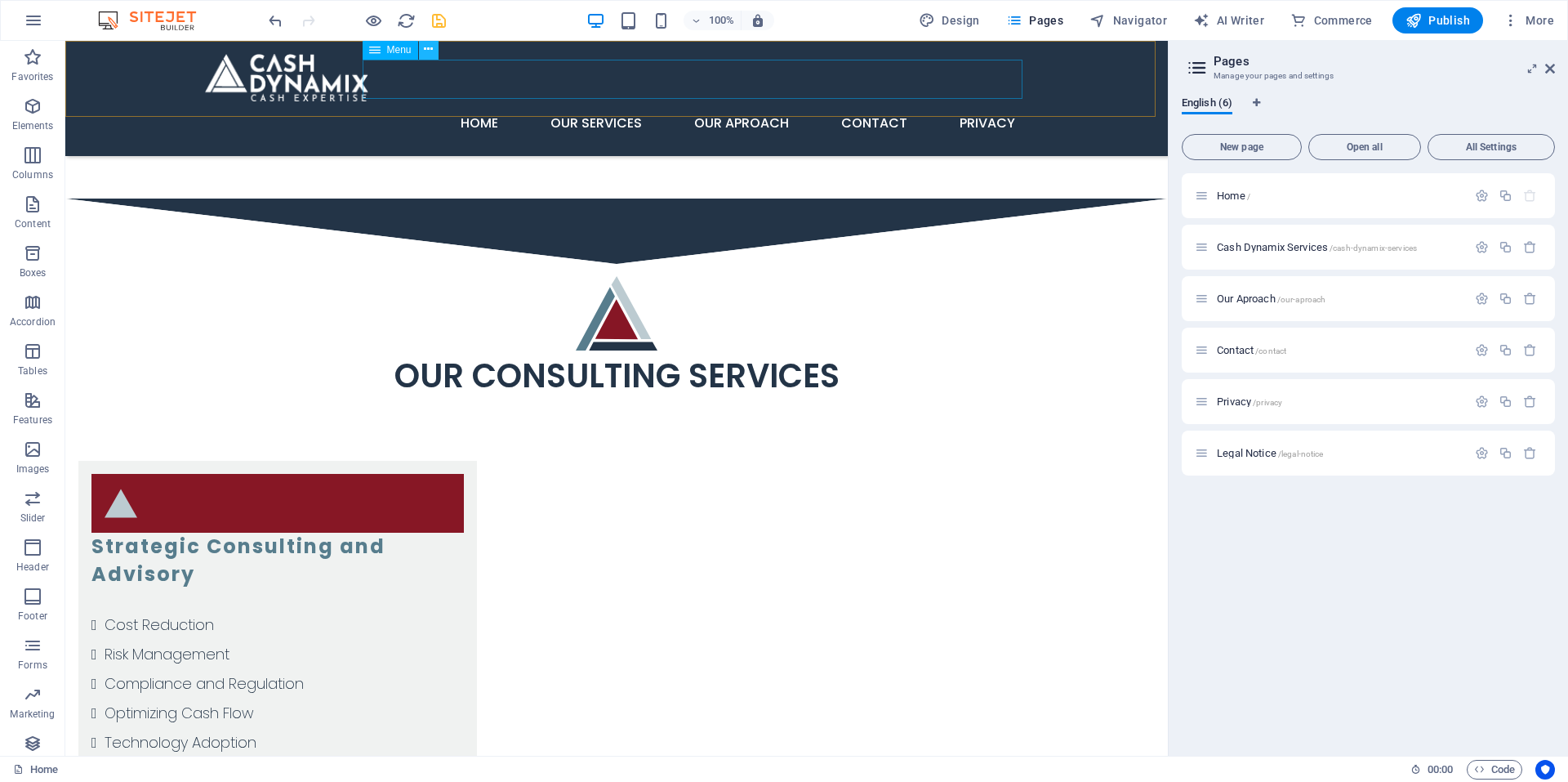
click at [424, 52] on button at bounding box center [429, 50] width 19 height 19
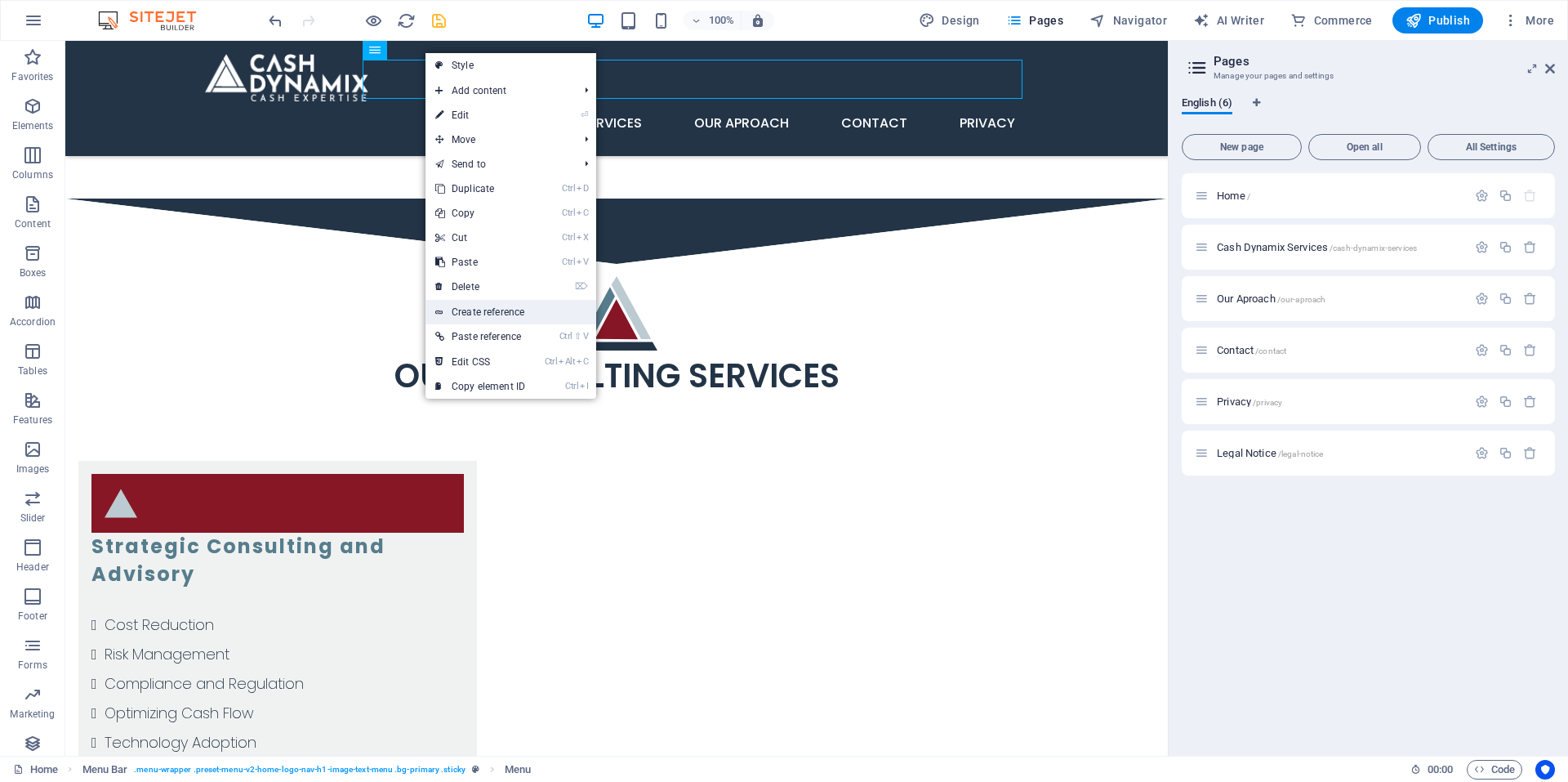
click at [499, 304] on link "Create reference" at bounding box center [511, 312] width 171 height 25
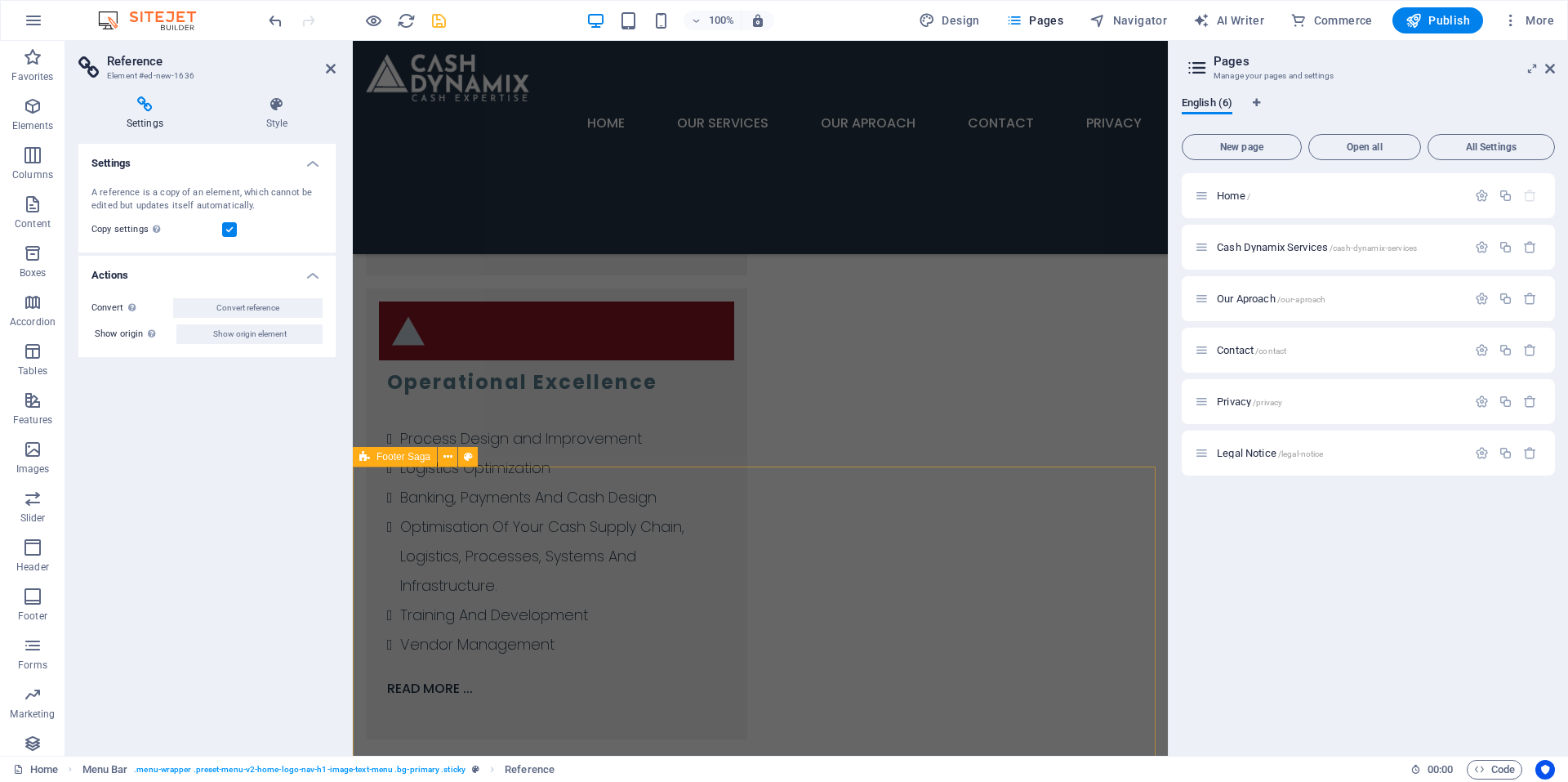
scroll to position [3667, 0]
drag, startPoint x: 330, startPoint y: 66, endPoint x: 264, endPoint y: 25, distance: 77.7
click at [330, 66] on icon at bounding box center [330, 68] width 10 height 13
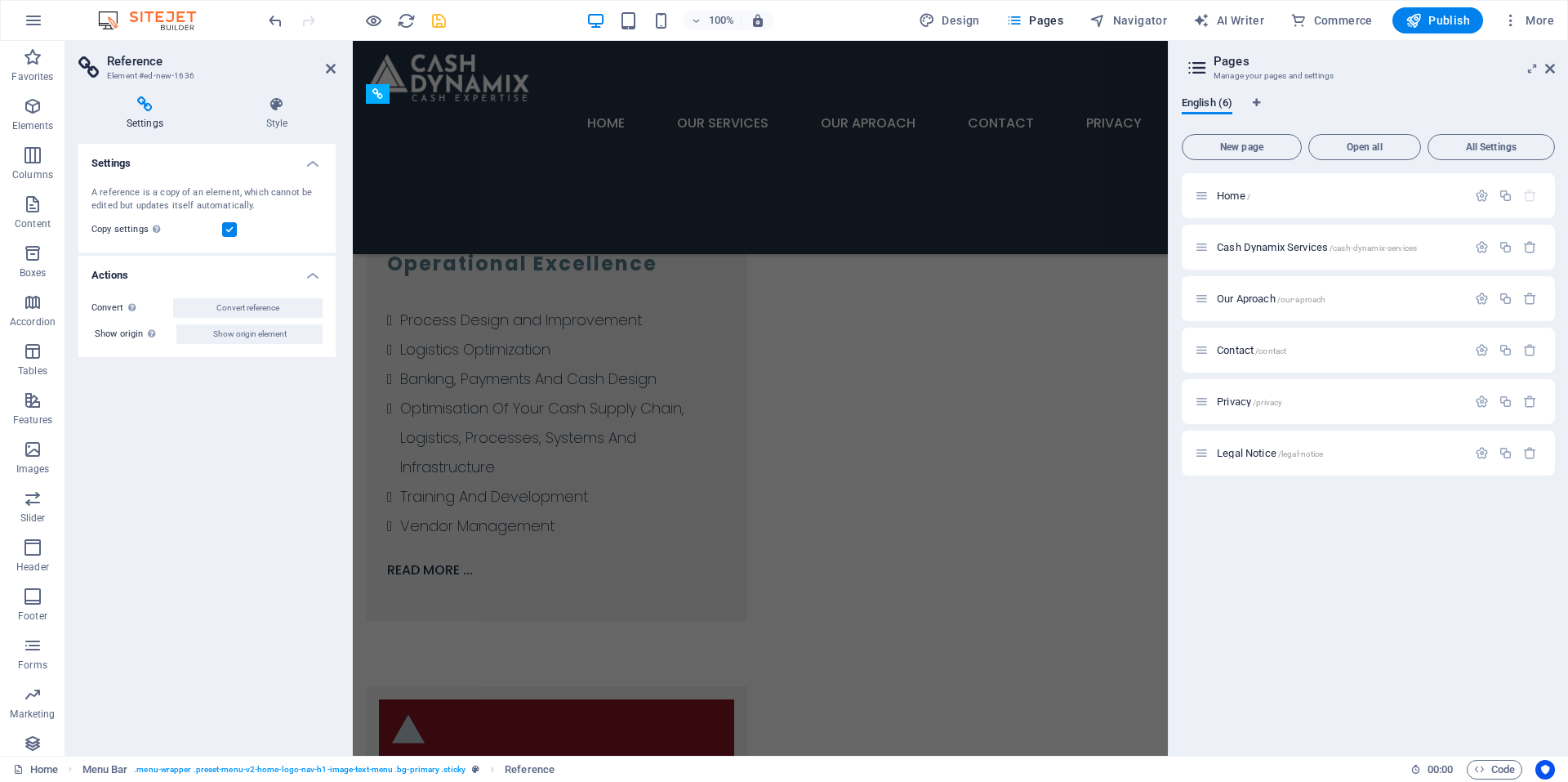
scroll to position [3358, 0]
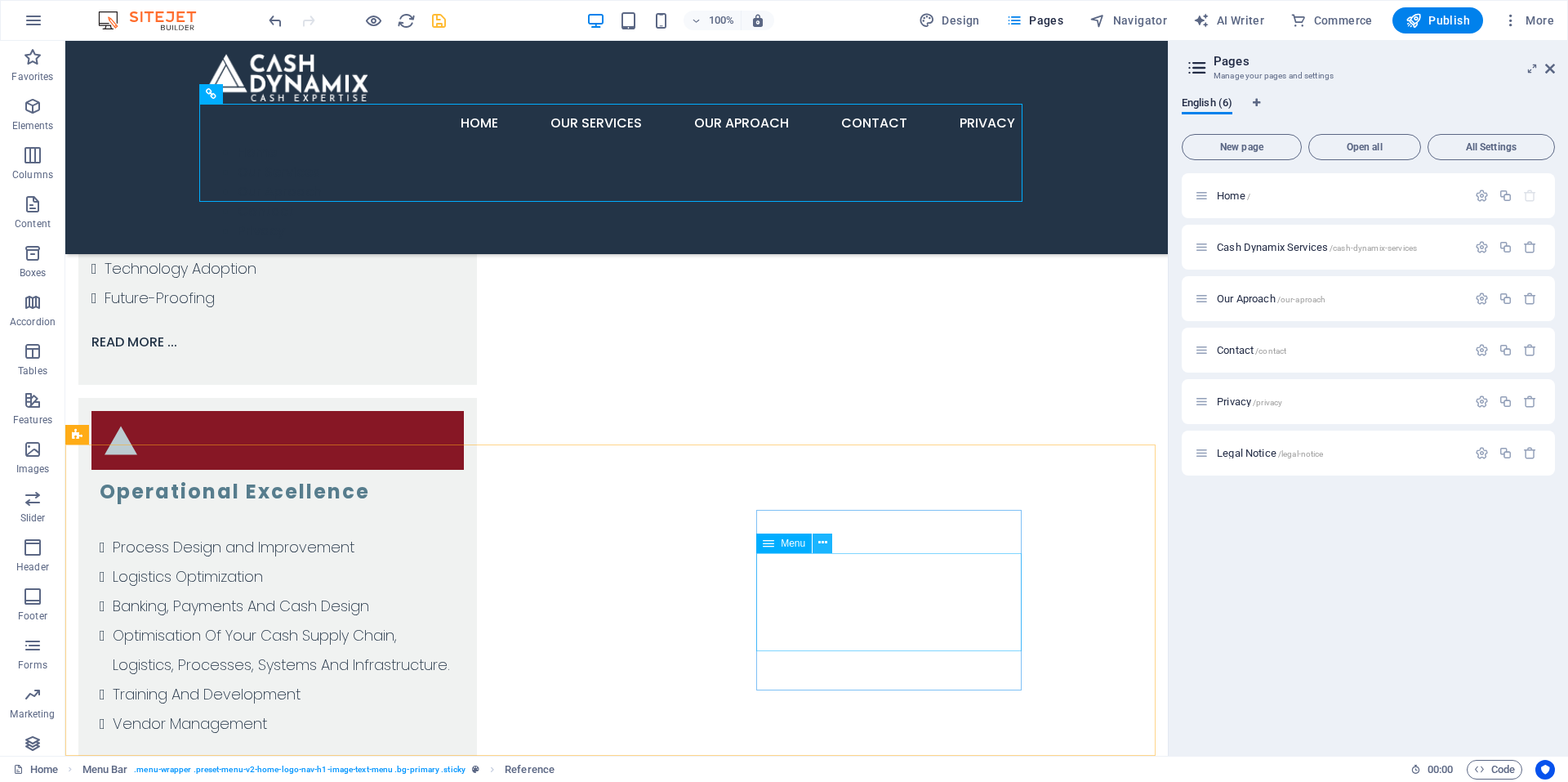
click at [827, 540] on icon at bounding box center [823, 544] width 9 height 18
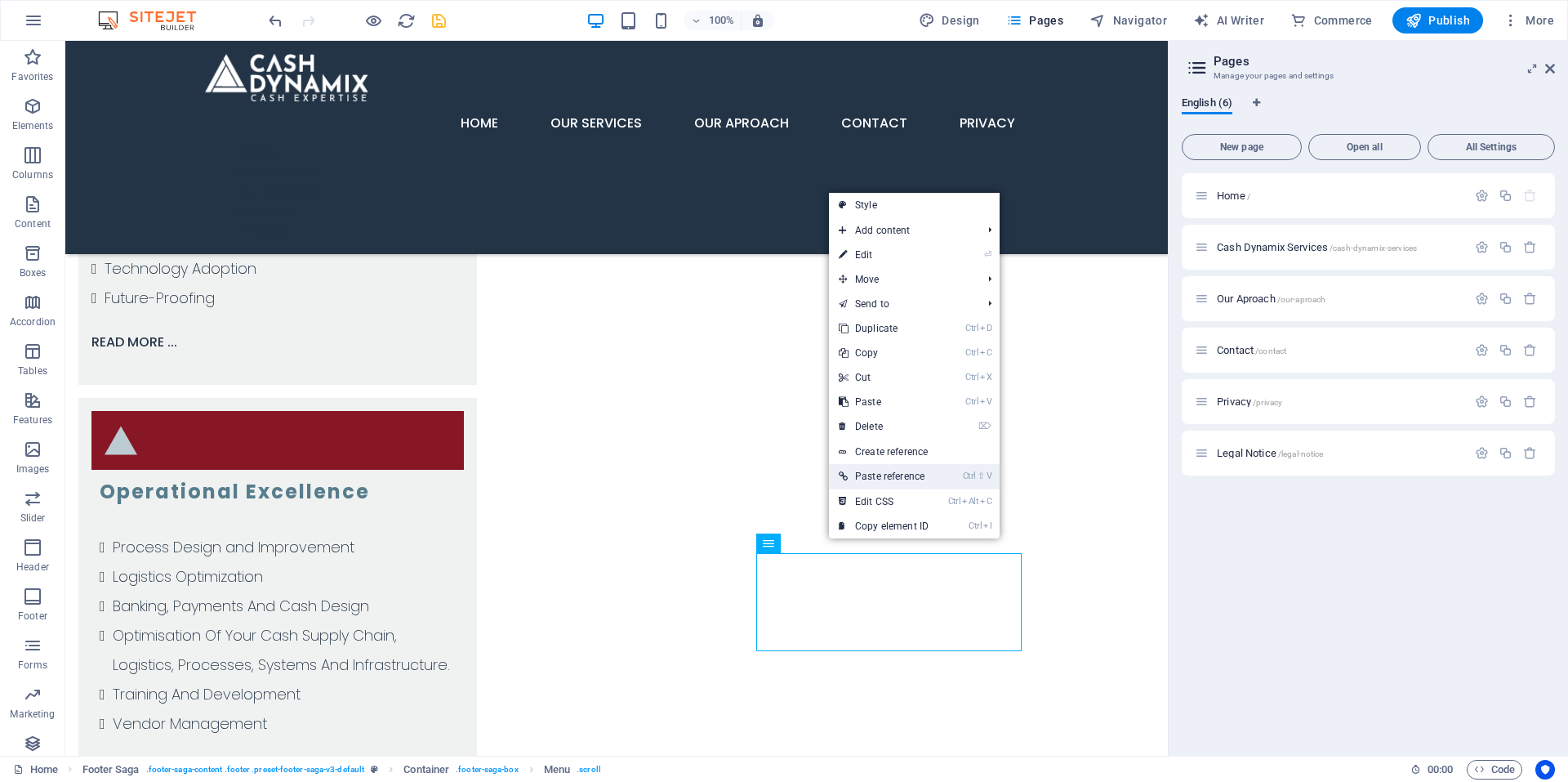
click at [914, 477] on link "Ctrl ⇧ V Paste reference" at bounding box center [883, 476] width 110 height 25
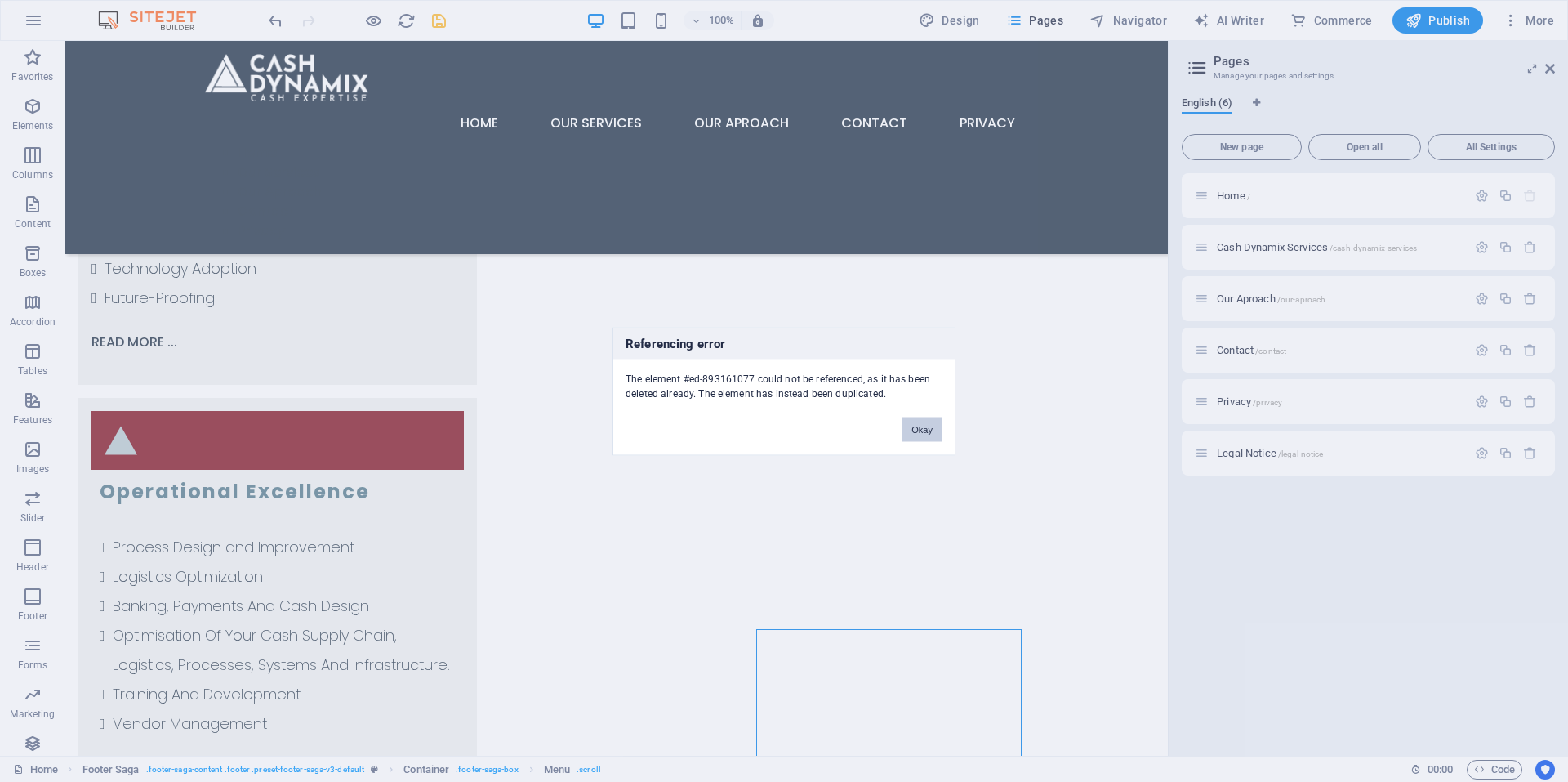
scroll to position [3380, 0]
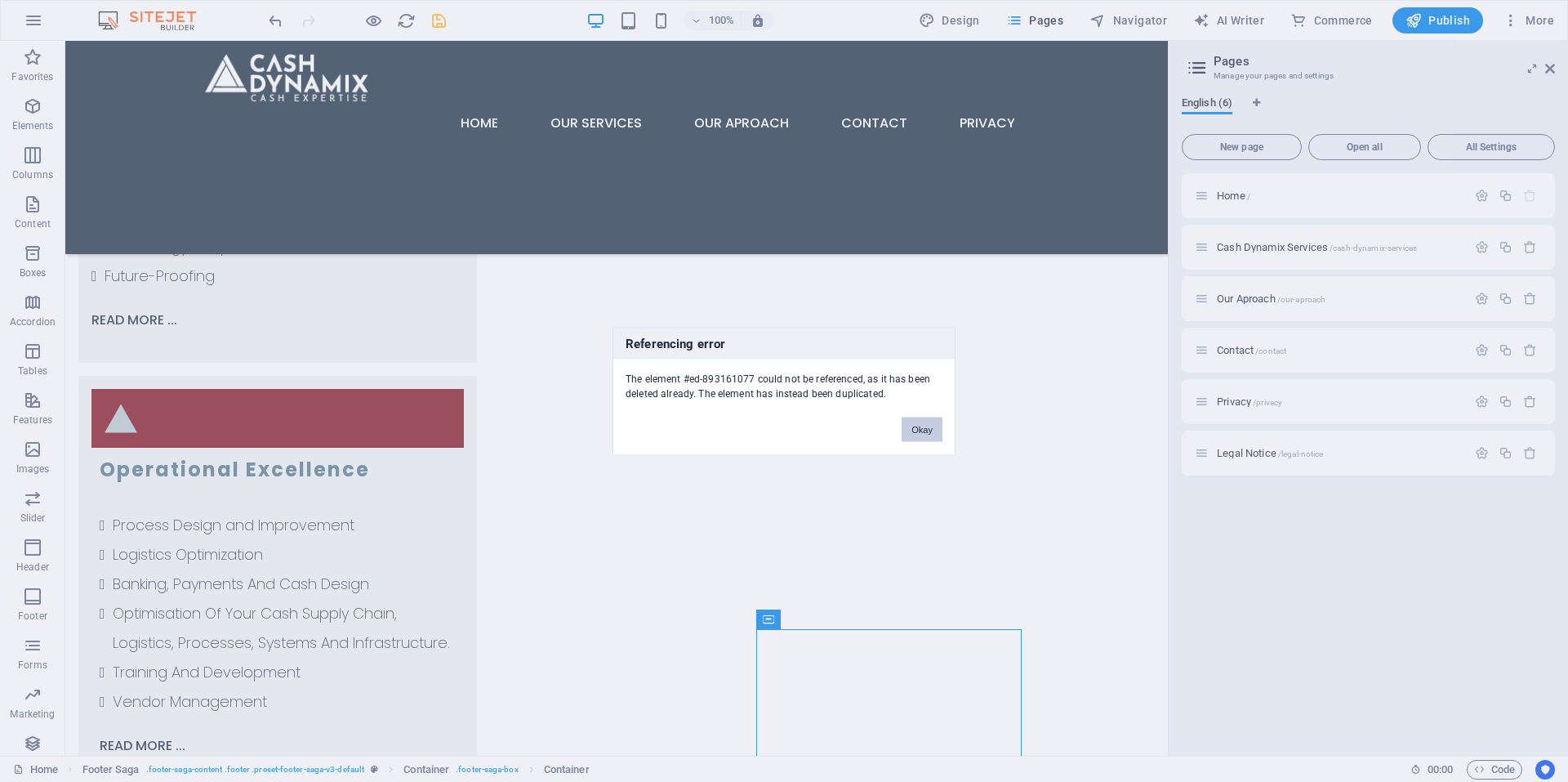
click at [922, 434] on button "Okay" at bounding box center [922, 429] width 41 height 25
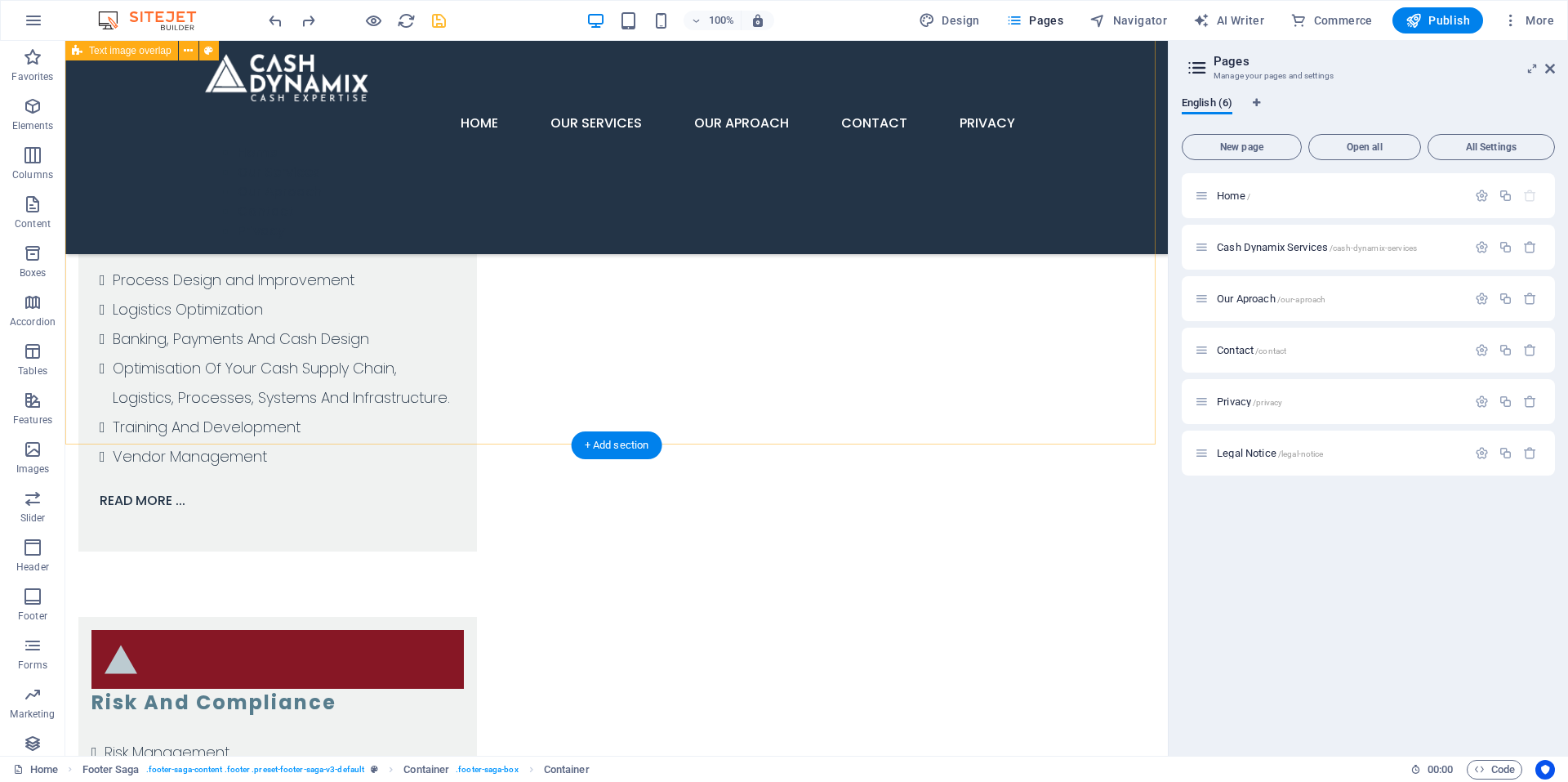
scroll to position [3358, 0]
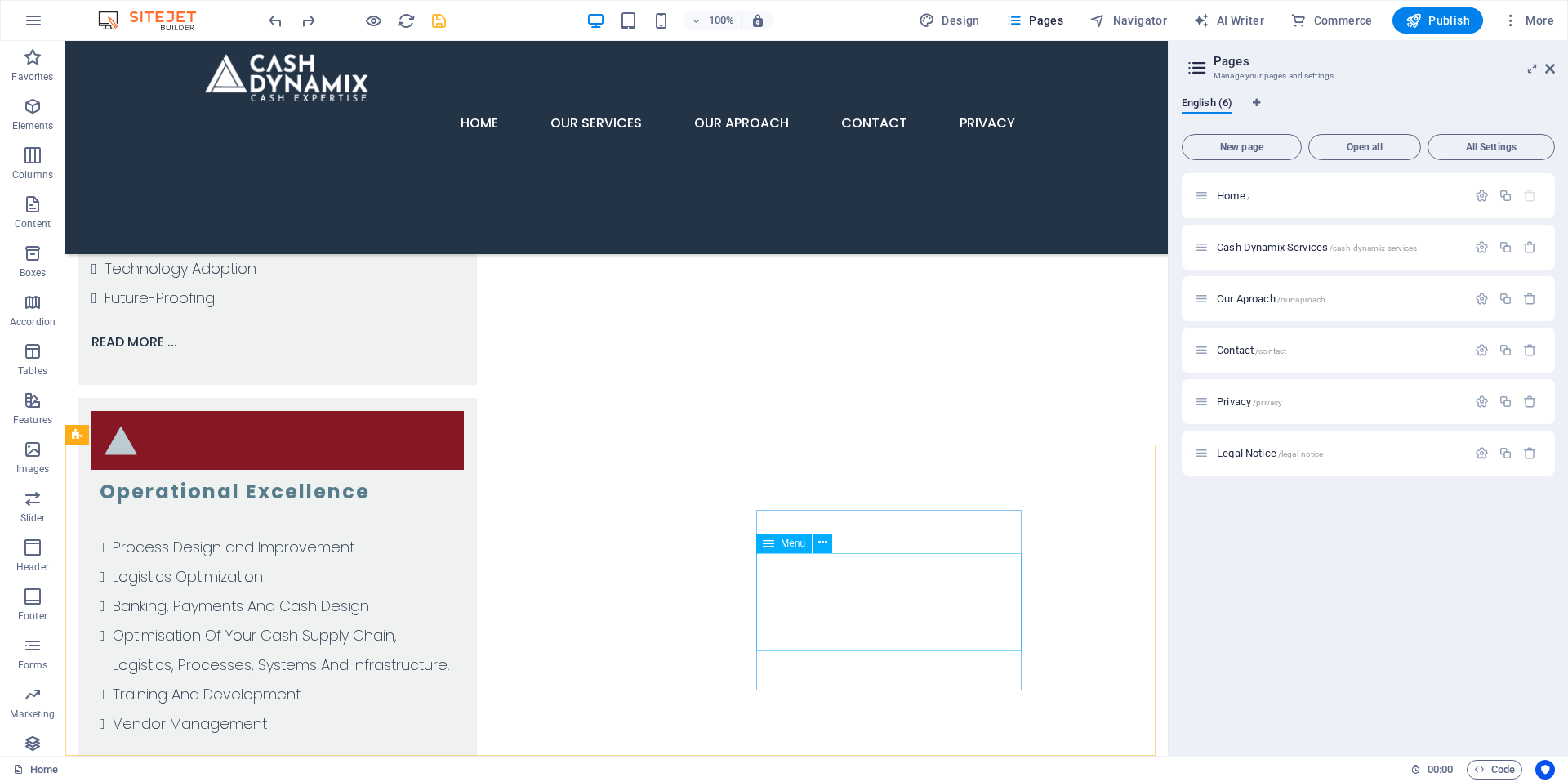
click at [793, 541] on span "Menu" at bounding box center [793, 543] width 25 height 10
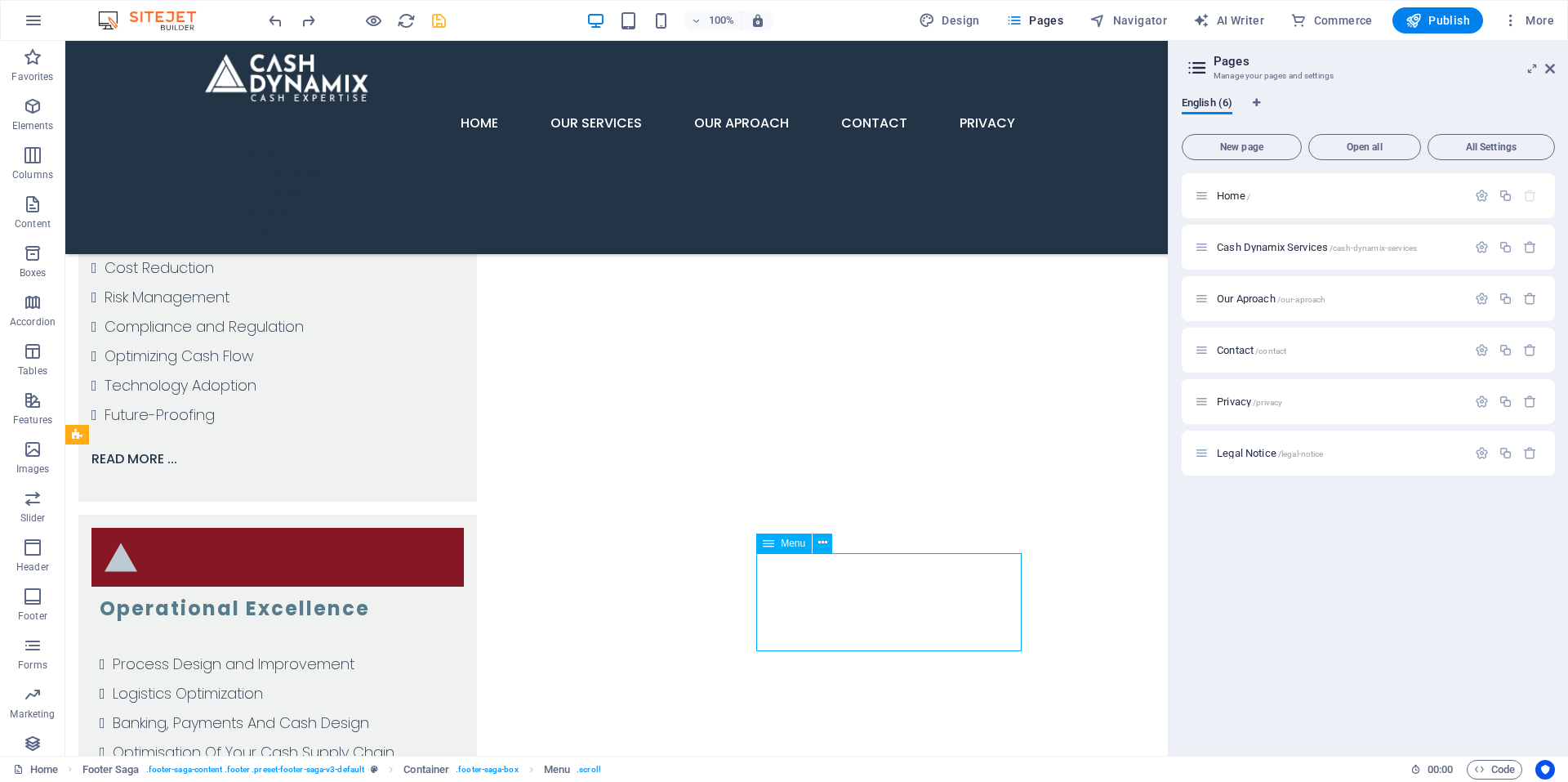
scroll to position [3667, 0]
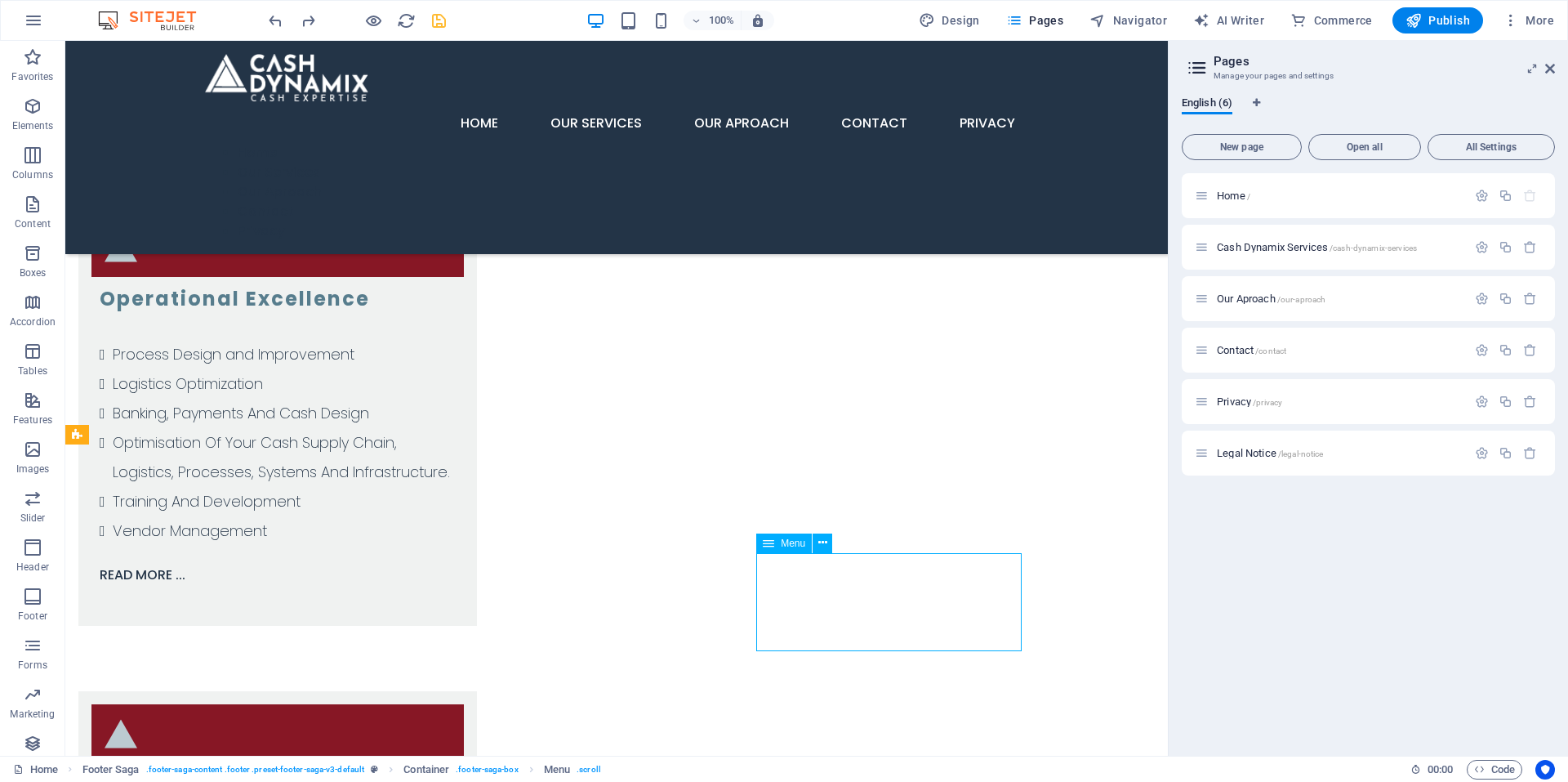
select select
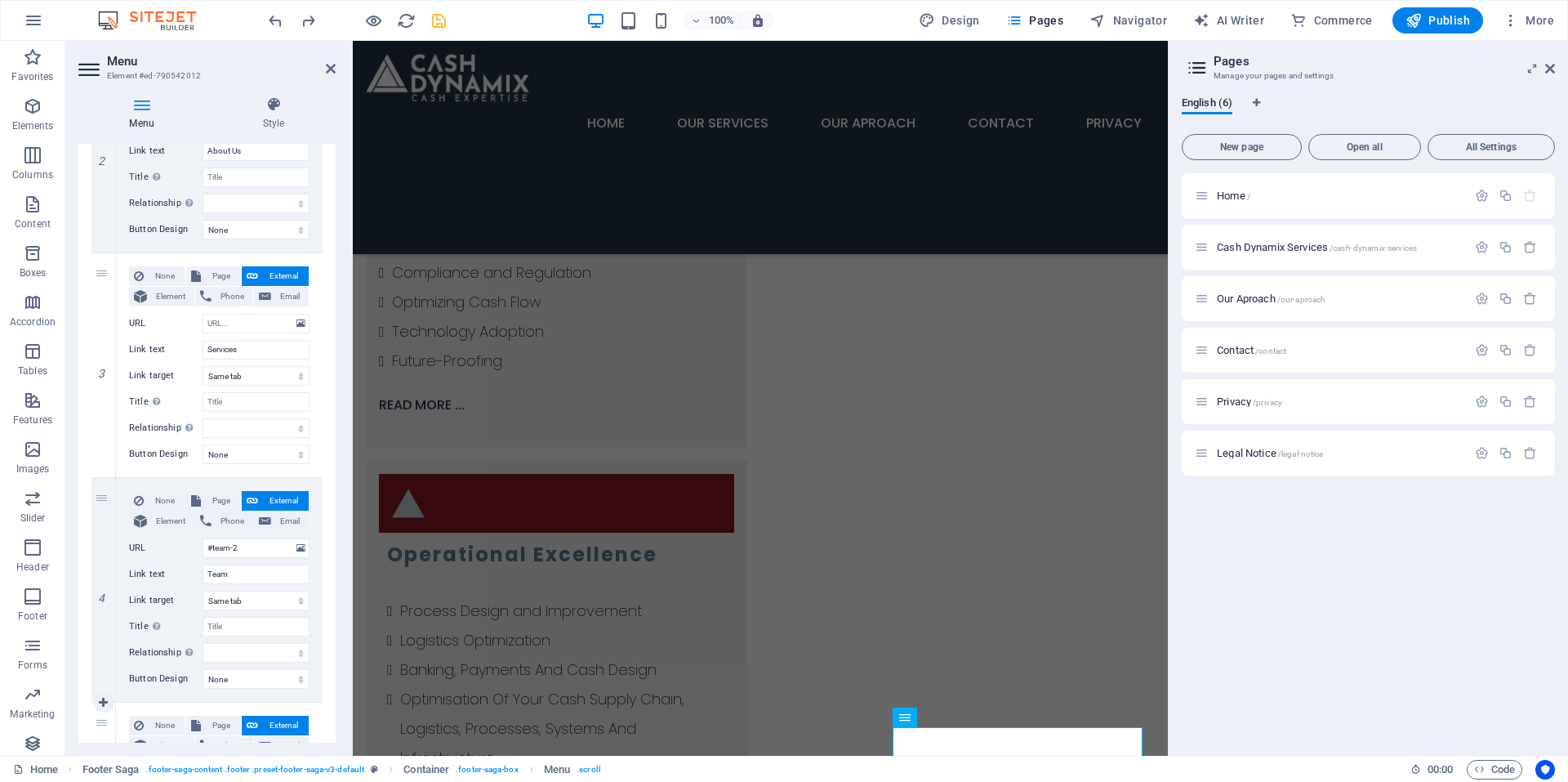
scroll to position [654, 0]
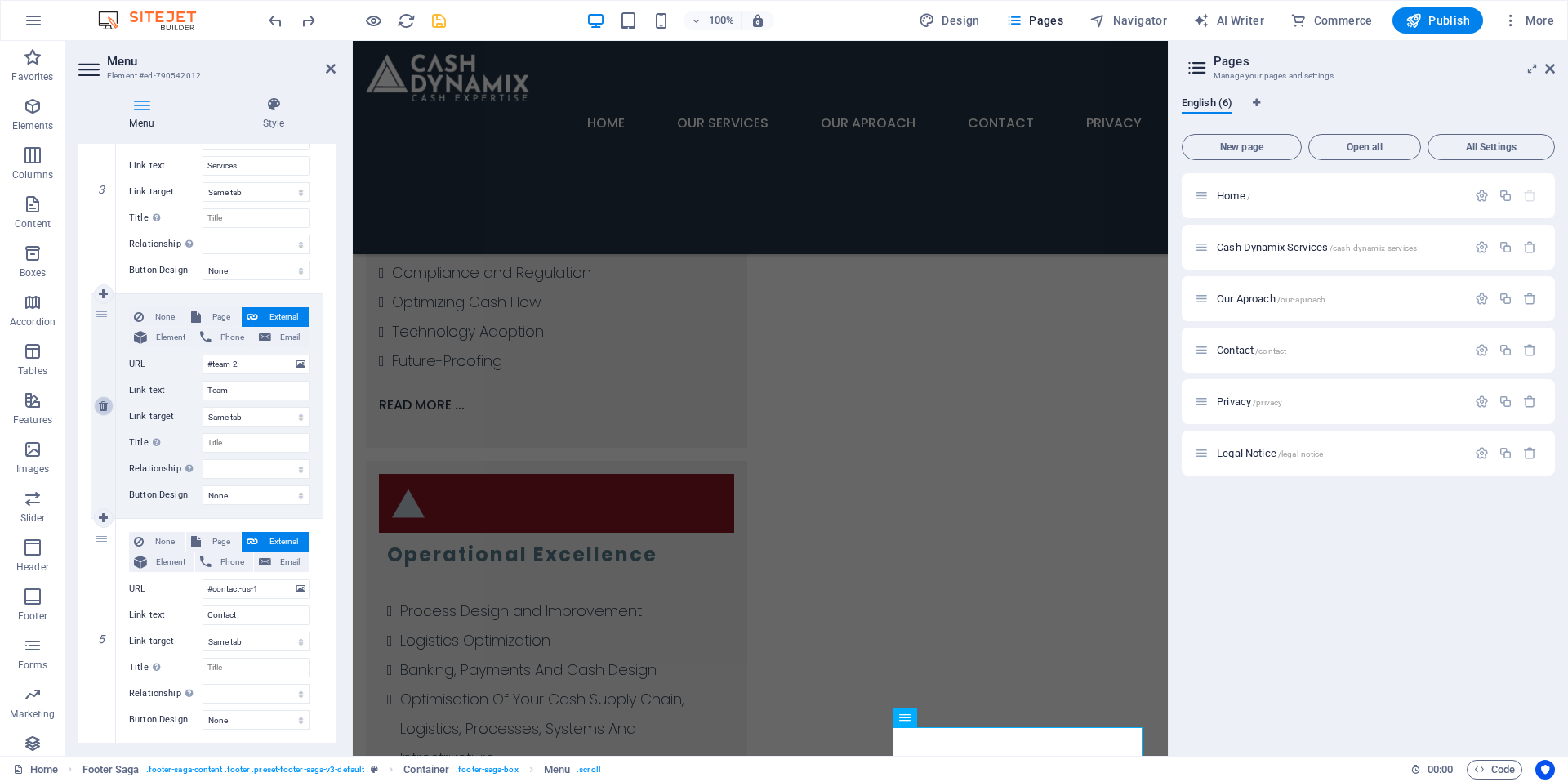
click at [103, 404] on icon at bounding box center [103, 406] width 9 height 11
select select
type input "#contact-us-1"
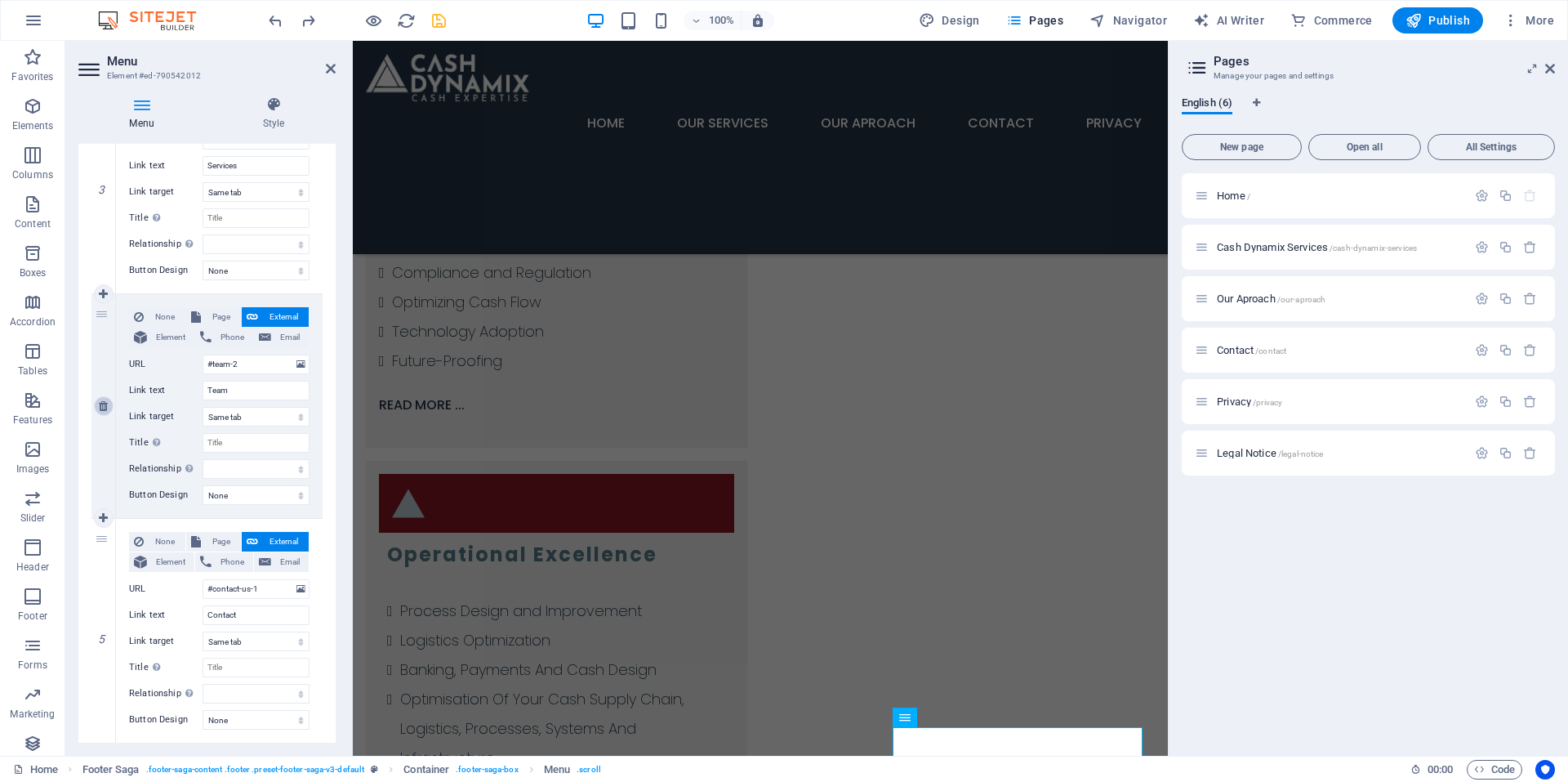
type input "Contact"
select select
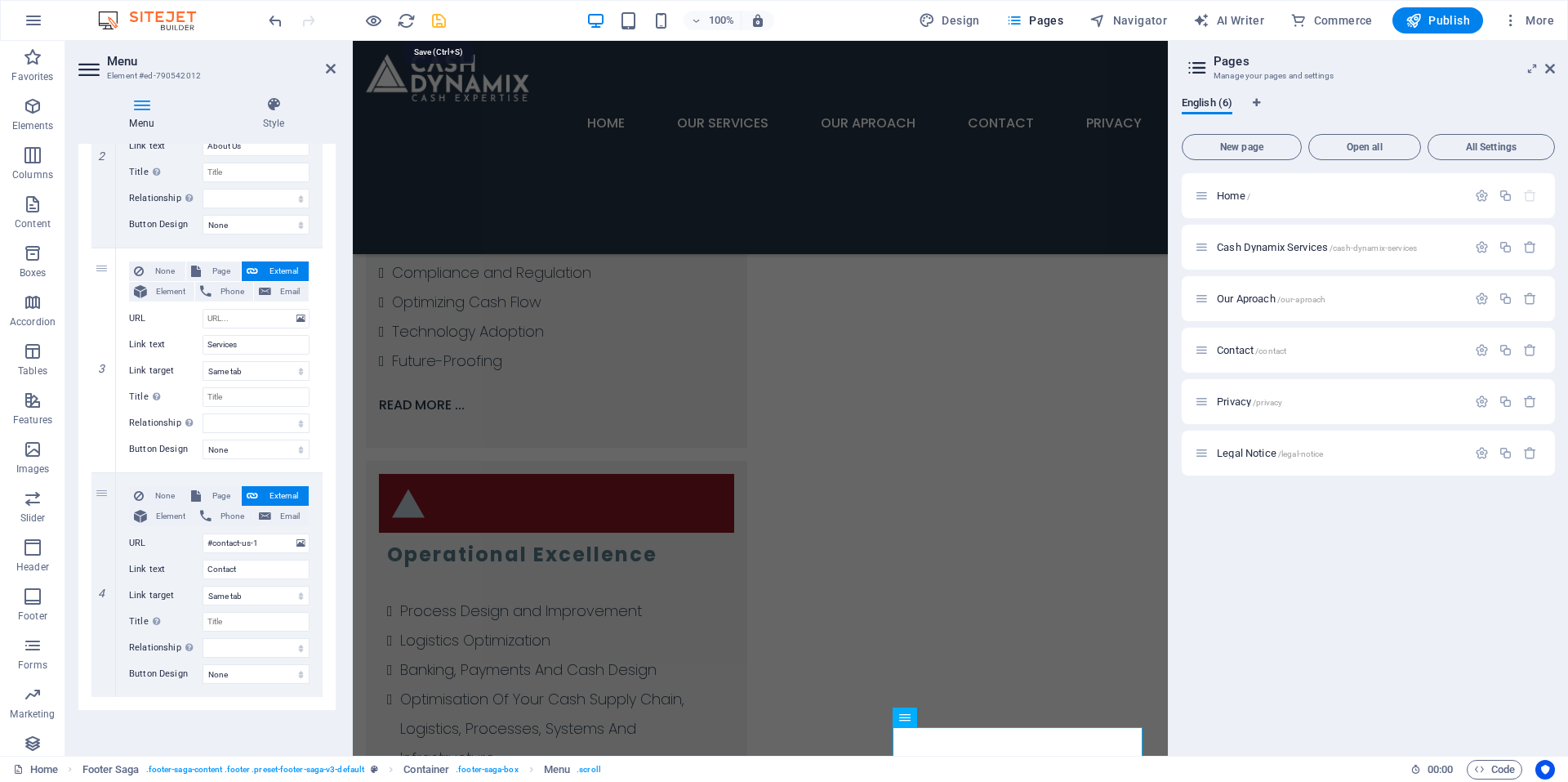
click at [436, 23] on icon "save" at bounding box center [438, 20] width 18 height 18
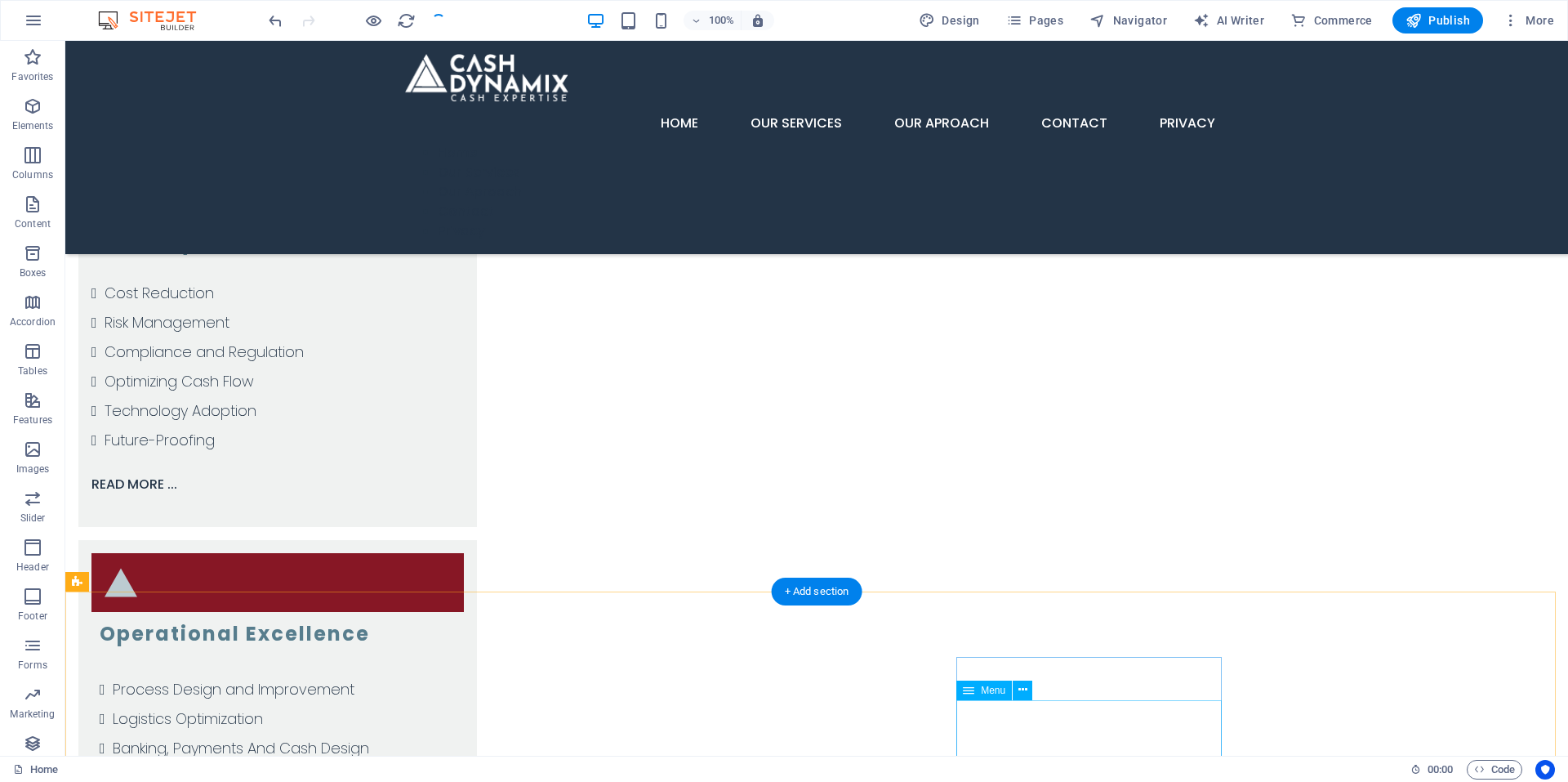
scroll to position [3246, 0]
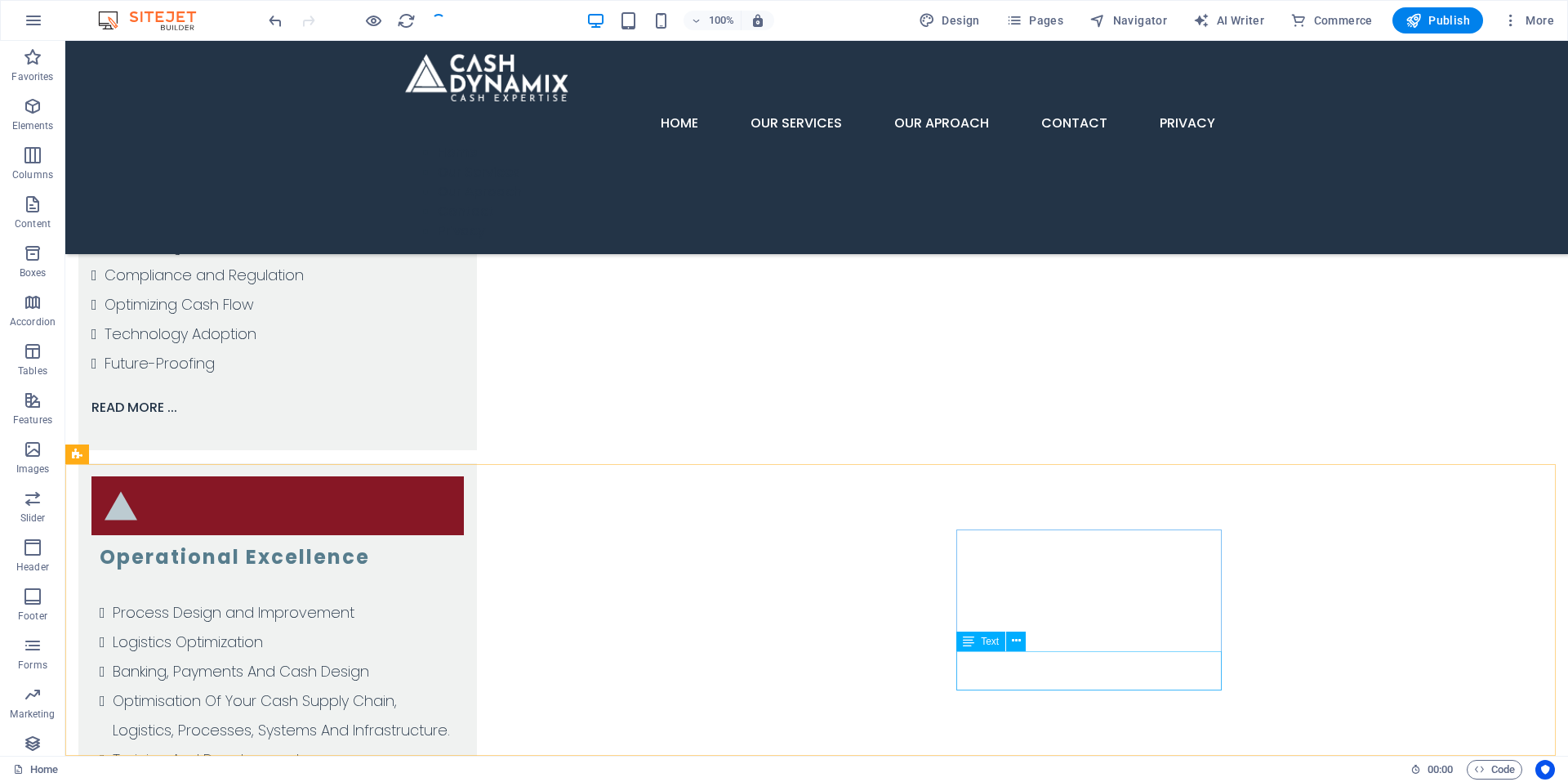
click at [983, 641] on span "Text" at bounding box center [990, 641] width 18 height 10
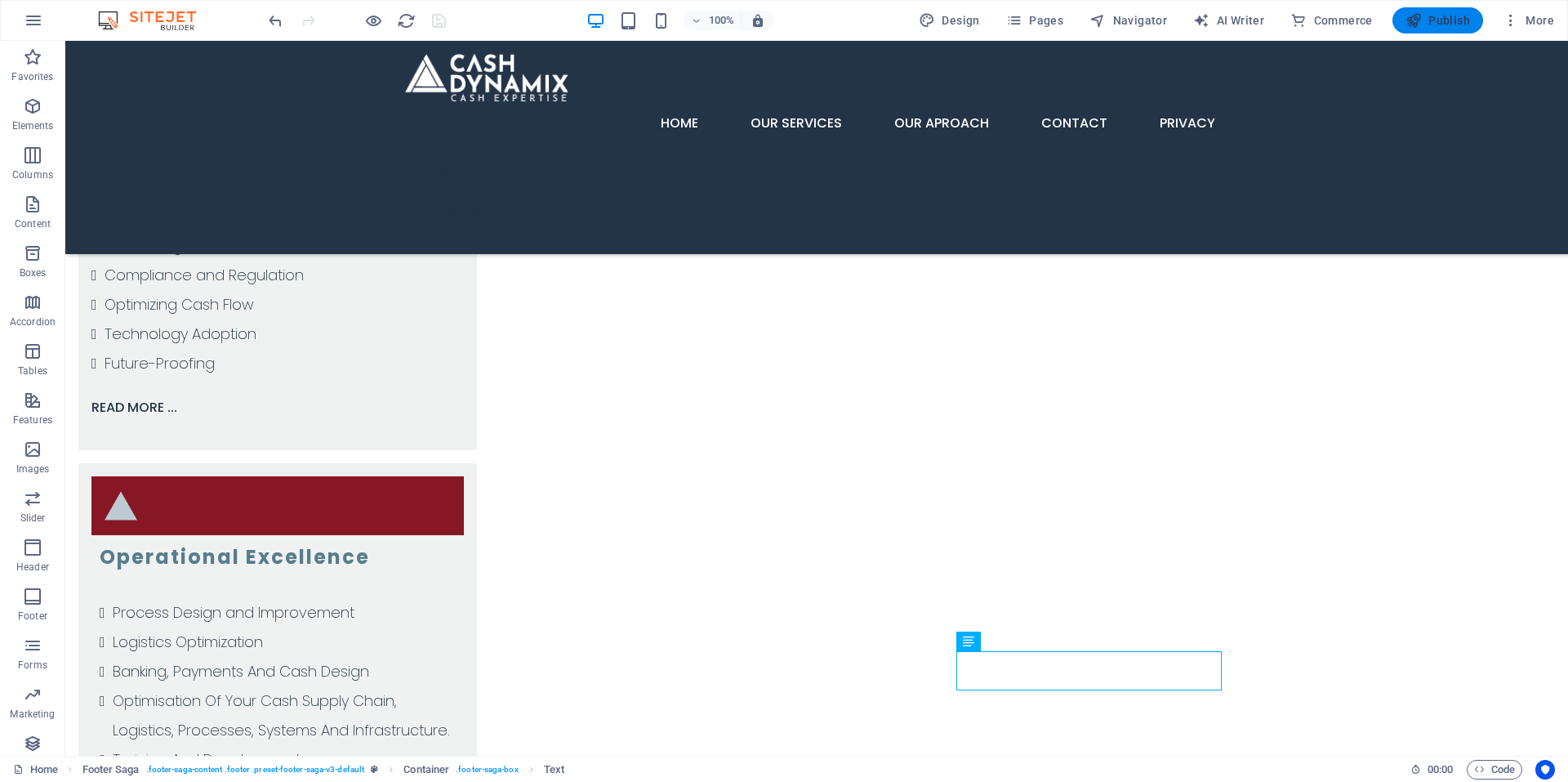
click at [1457, 25] on span "Publish" at bounding box center [1438, 20] width 65 height 17
